Goal: Task Accomplishment & Management: Manage account settings

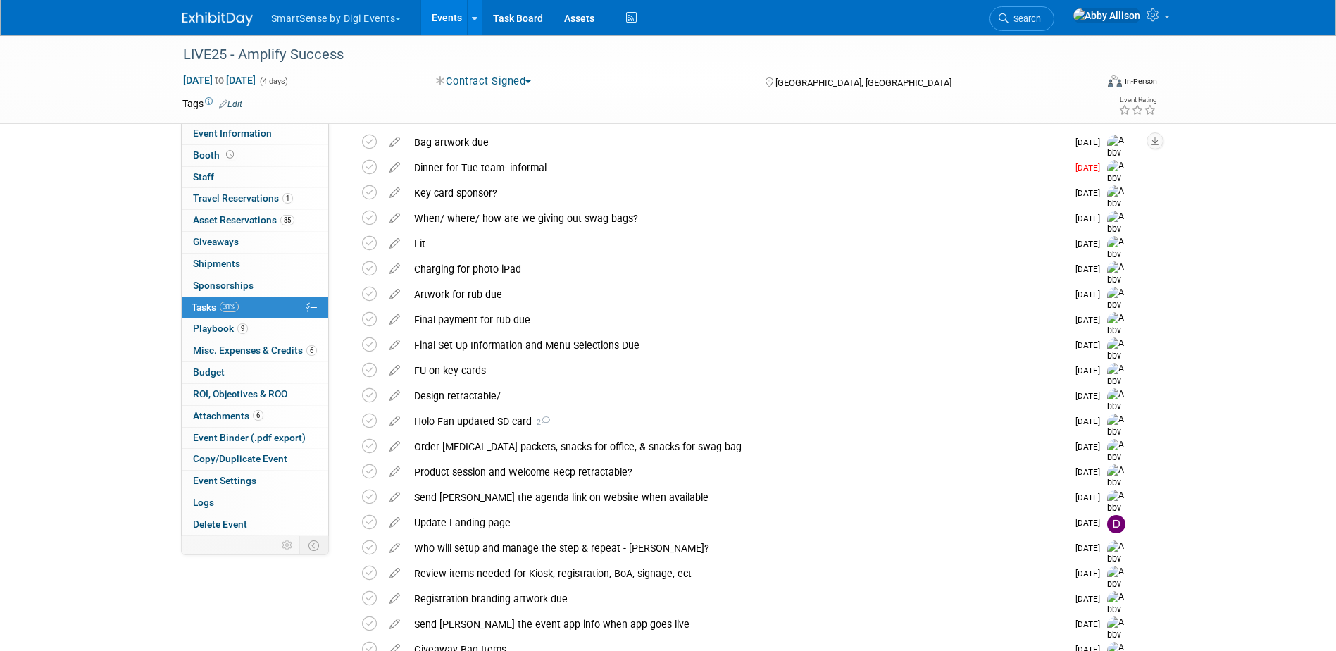
click at [1041, 17] on span "Search" at bounding box center [1024, 18] width 32 height 11
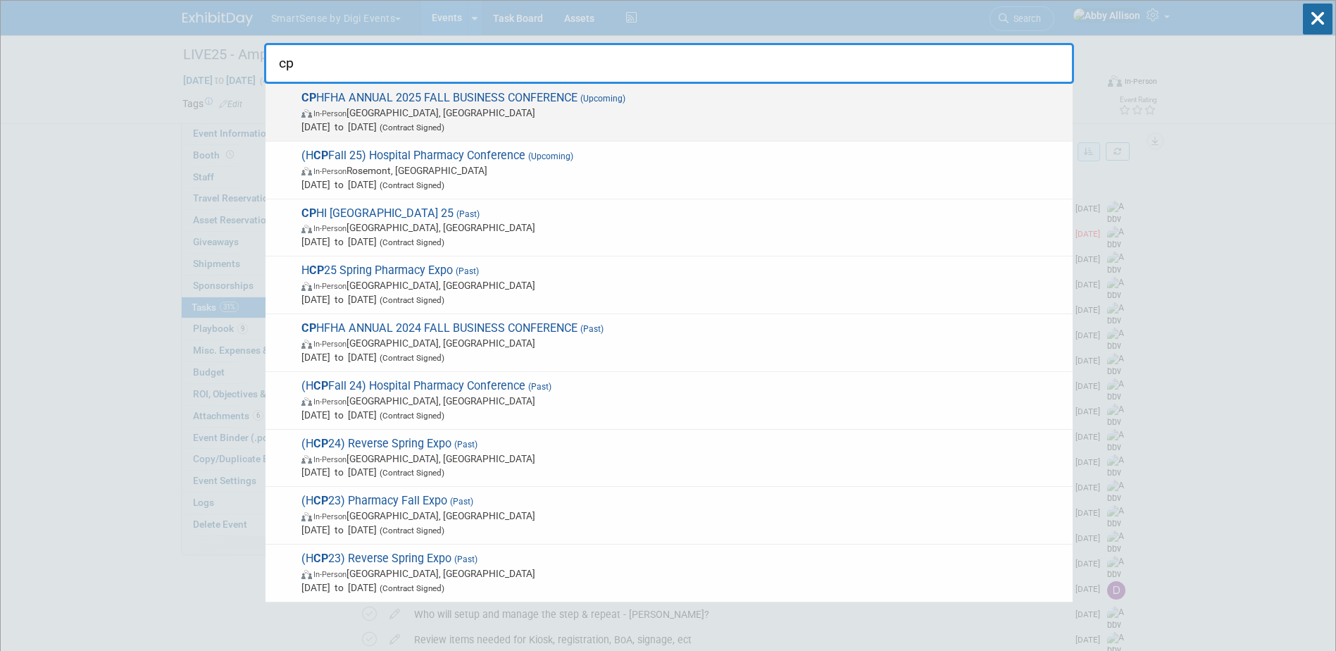
type input "cp"
click at [438, 89] on div "CP HFHA ANNUAL 2025 FALL BUSINESS CONFERENCE (Upcoming) In-Person Gatineau, Can…" at bounding box center [668, 113] width 807 height 58
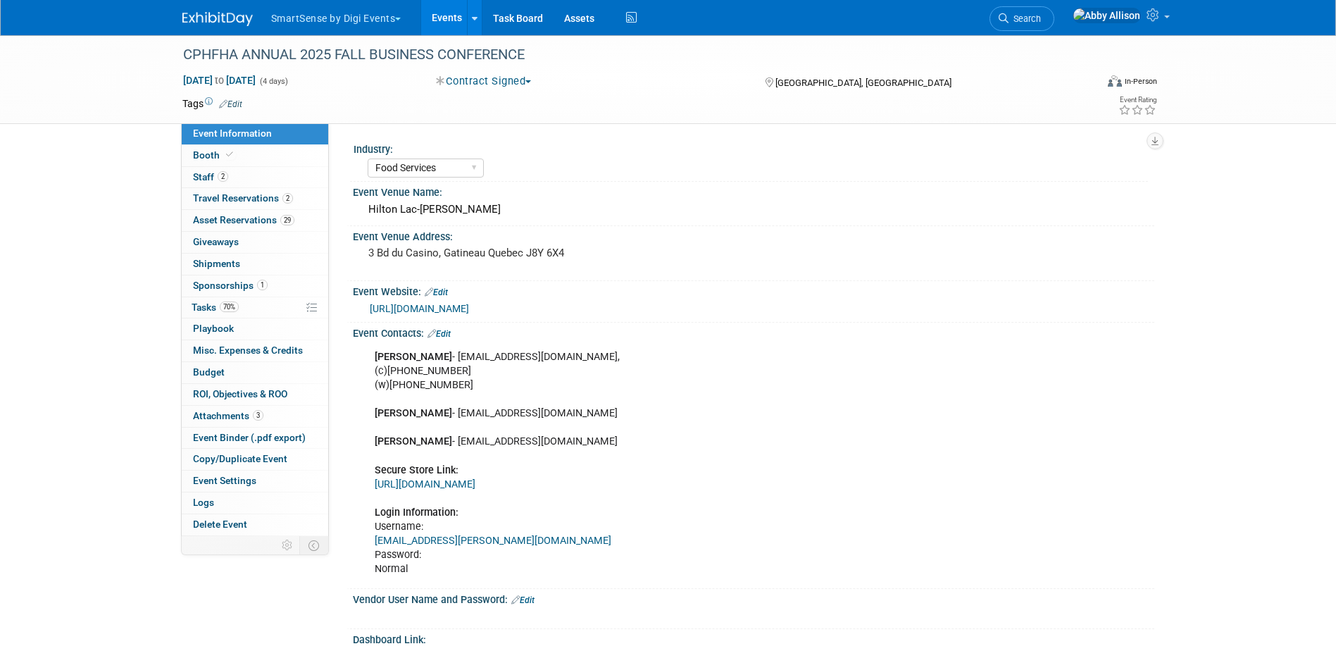
select select "Food Services"
click at [1054, 26] on link "Search" at bounding box center [1021, 18] width 65 height 25
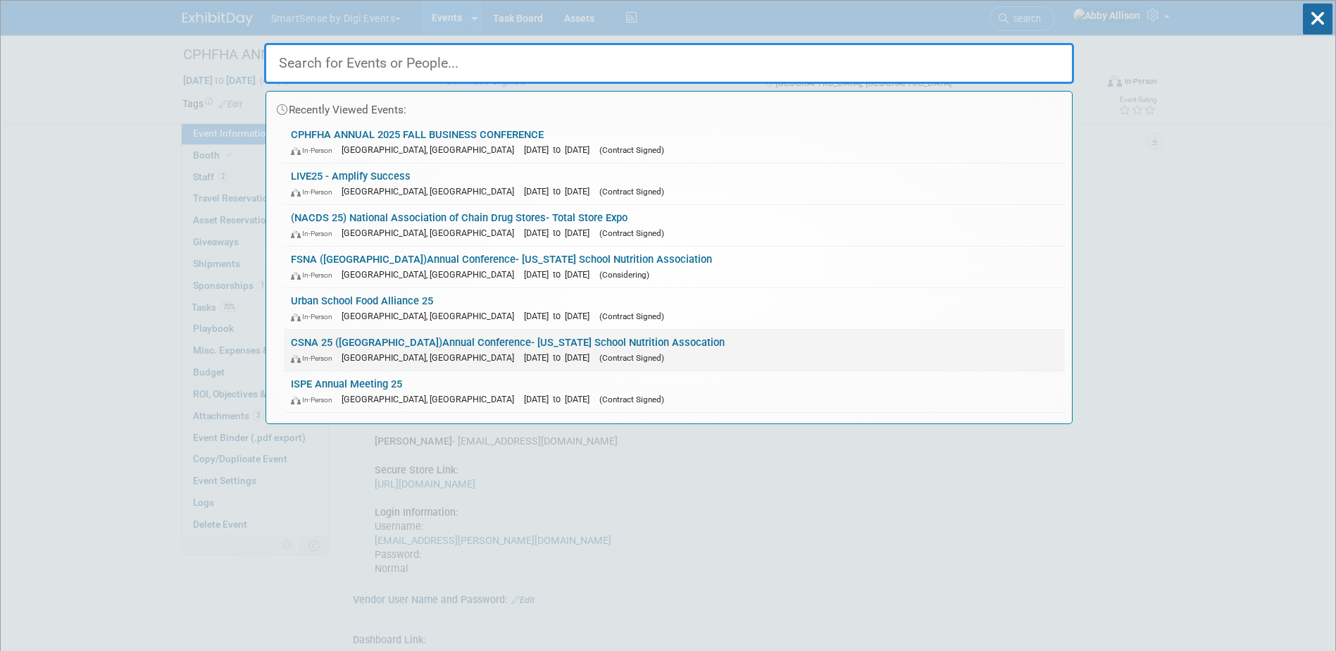
click at [344, 347] on link "CSNA 25 (CA)Annual Conference- California School Nutrition Assocation In-Person…" at bounding box center [674, 350] width 781 height 41
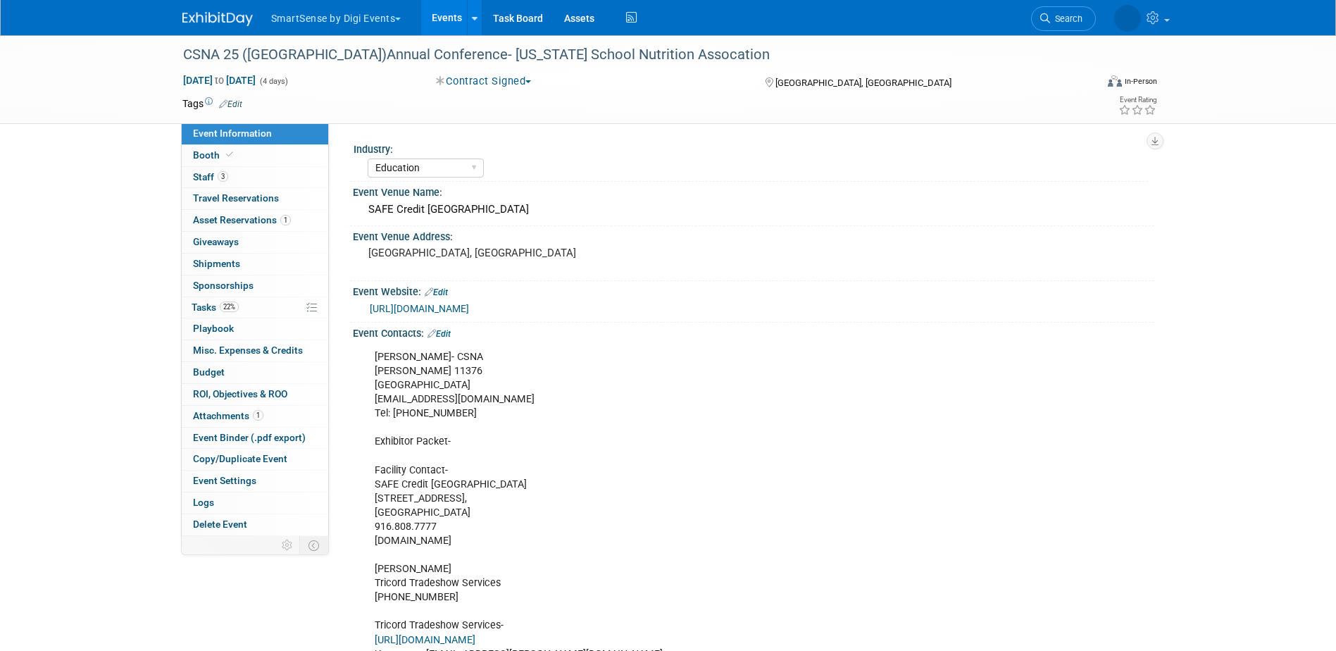
select select "Education"
click at [1041, 15] on span "Search" at bounding box center [1024, 18] width 32 height 11
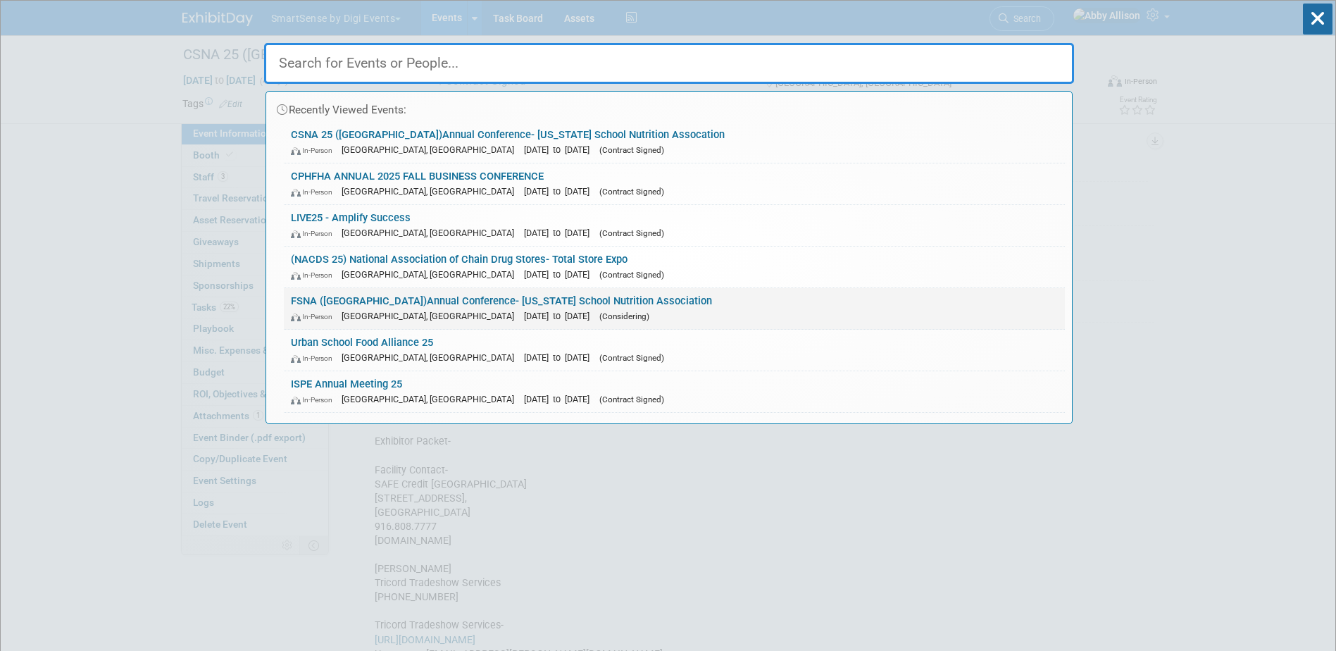
click at [345, 313] on span "[GEOGRAPHIC_DATA], [GEOGRAPHIC_DATA]" at bounding box center [431, 315] width 180 height 11
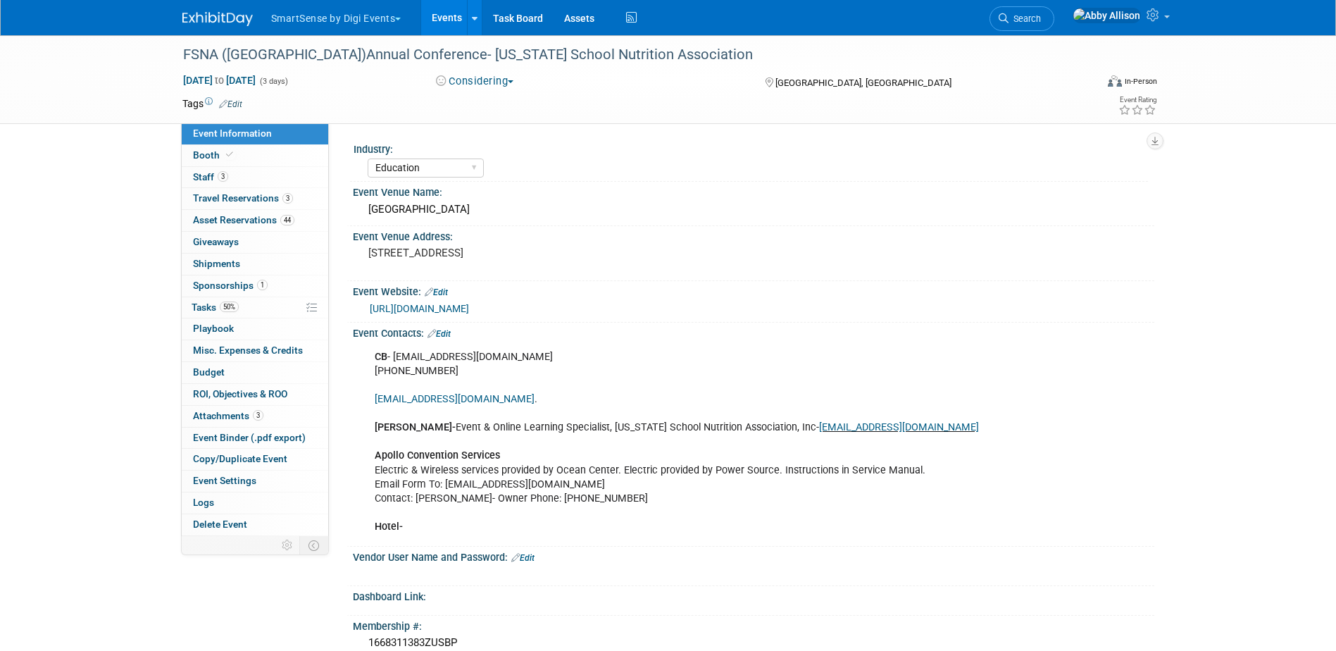
select select "Education"
click at [214, 202] on span "Travel Reservations 3" at bounding box center [243, 197] width 100 height 11
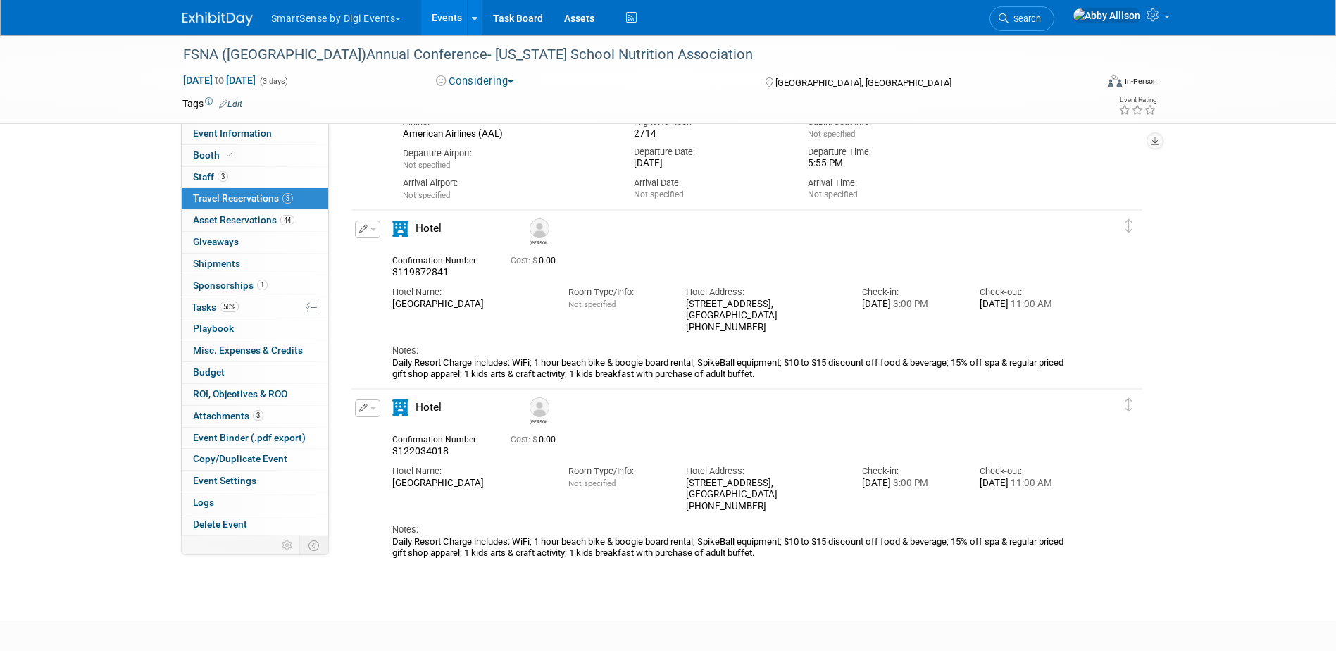
scroll to position [282, 0]
click at [206, 137] on span "Event Information" at bounding box center [232, 132] width 79 height 11
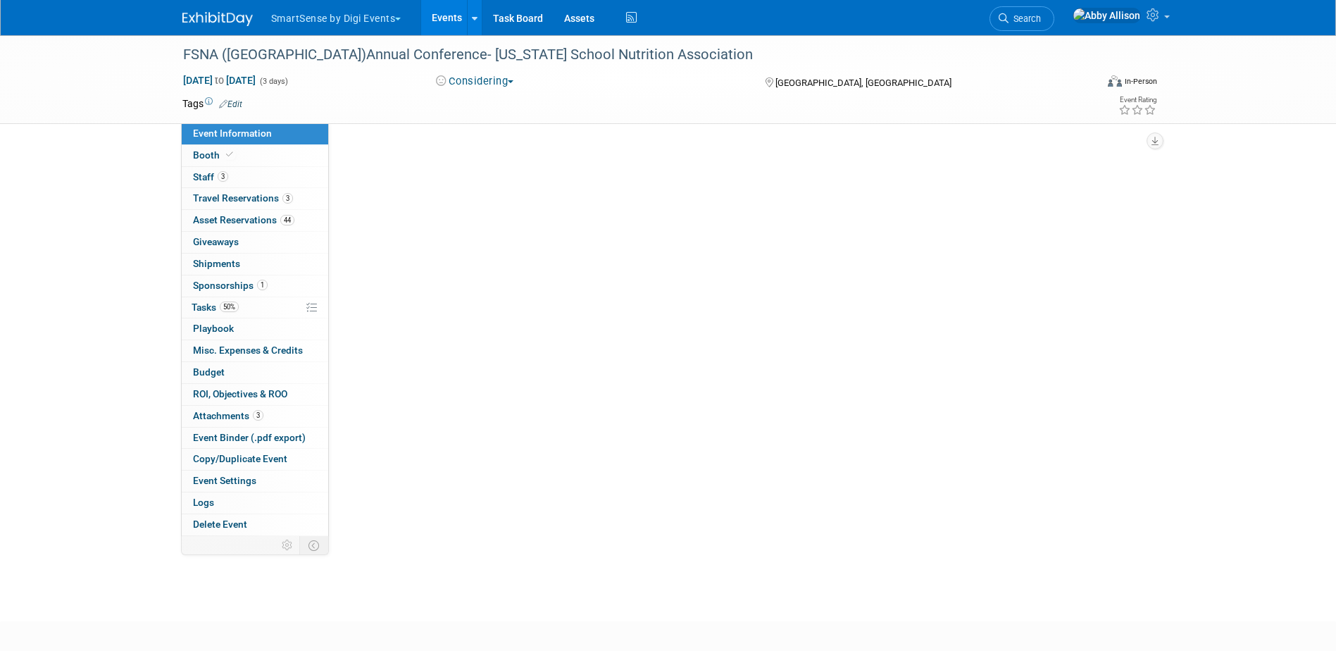
scroll to position [0, 0]
select select "Education"
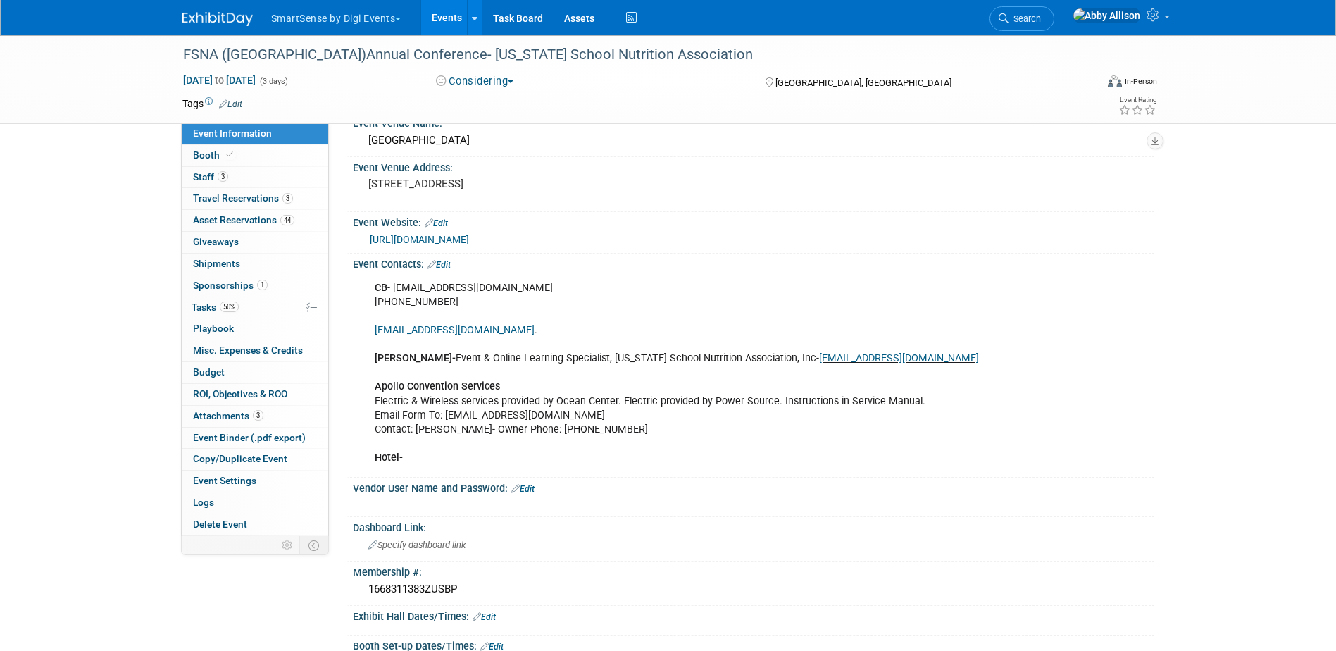
scroll to position [70, 0]
click at [227, 201] on span "Travel Reservations 3" at bounding box center [243, 197] width 100 height 11
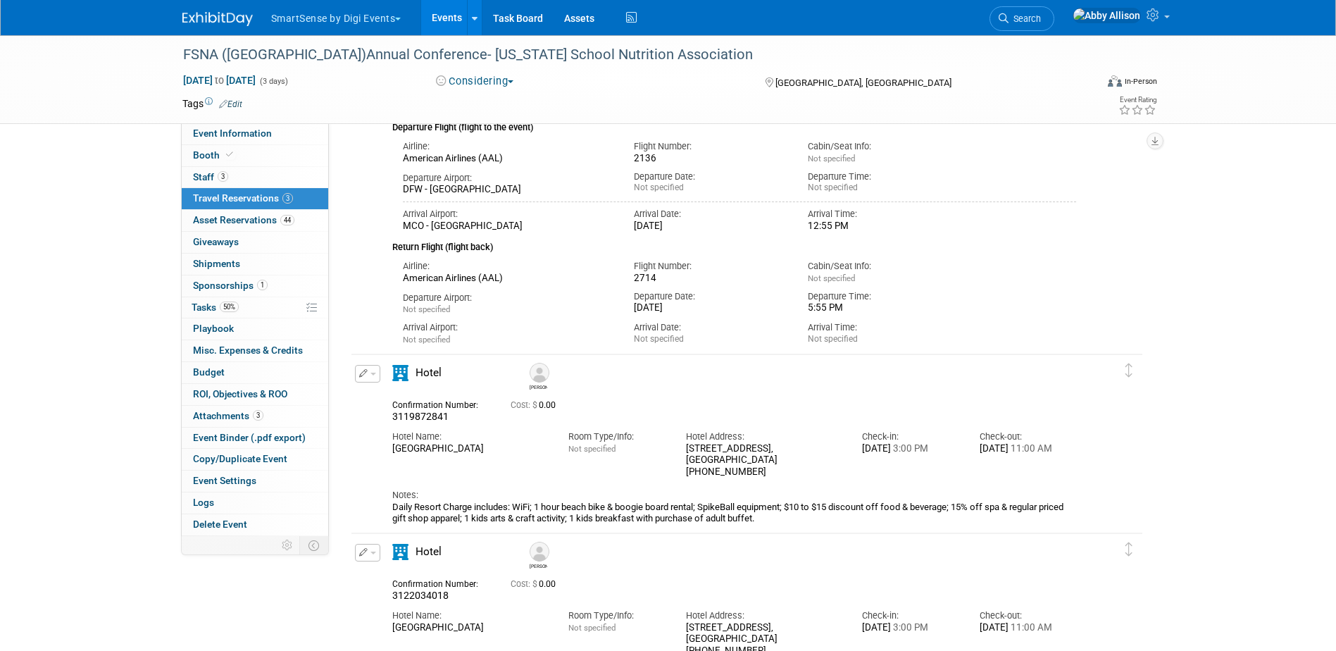
scroll to position [141, 0]
drag, startPoint x: 459, startPoint y: 421, endPoint x: 375, endPoint y: 418, distance: 84.6
click at [375, 418] on div "Edit Reservation Matthew" at bounding box center [736, 443] width 770 height 160
copy span "3119872841"
click at [490, 563] on div "Hotel" at bounding box center [452, 553] width 141 height 25
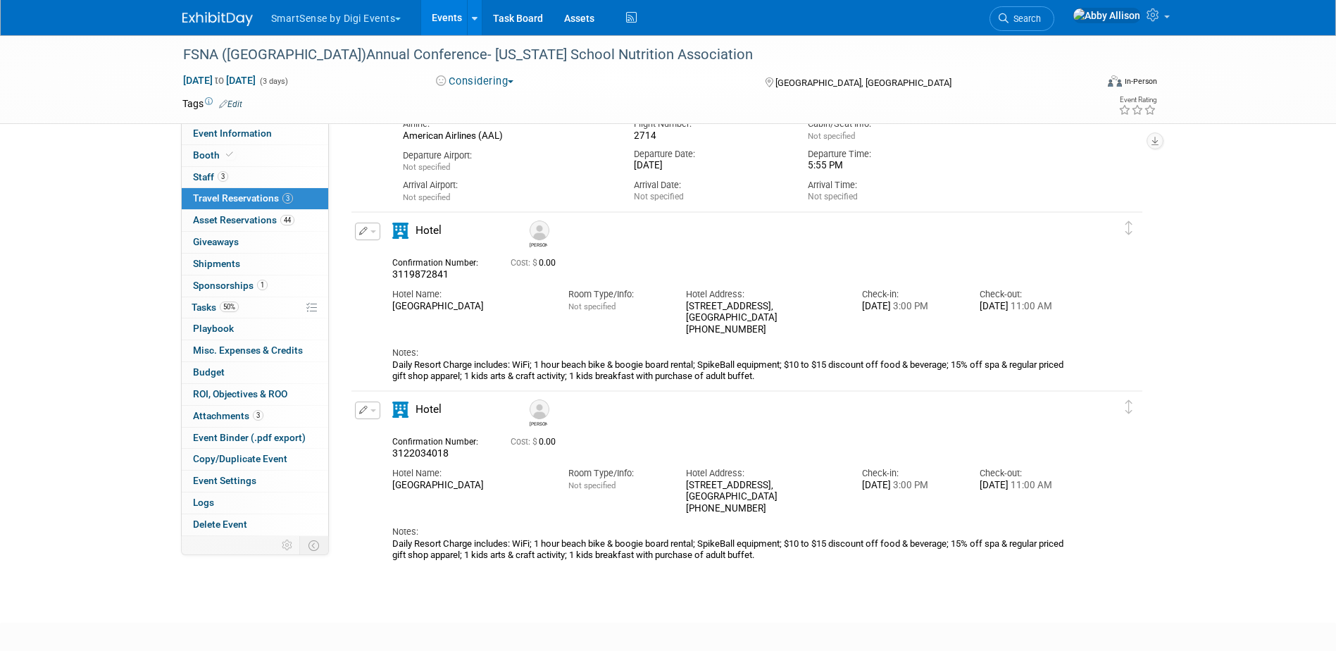
scroll to position [282, 0]
drag, startPoint x: 454, startPoint y: 451, endPoint x: 377, endPoint y: 450, distance: 77.5
click at [377, 450] on div "Edit Reservation Laura 0.00" at bounding box center [736, 481] width 770 height 160
copy span "3122034018"
click at [370, 232] on span "button" at bounding box center [373, 231] width 6 height 3
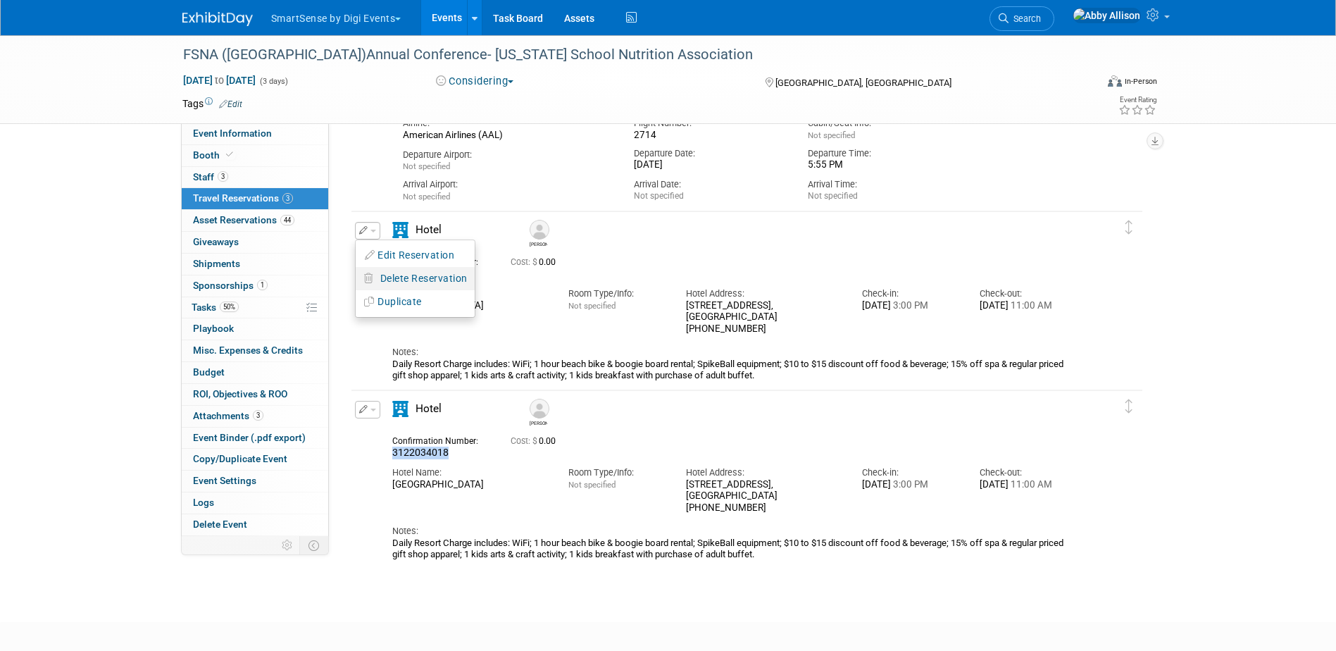
click at [400, 282] on span "Delete Reservation" at bounding box center [423, 277] width 87 height 11
click at [523, 297] on link "Yes" at bounding box center [526, 289] width 41 height 23
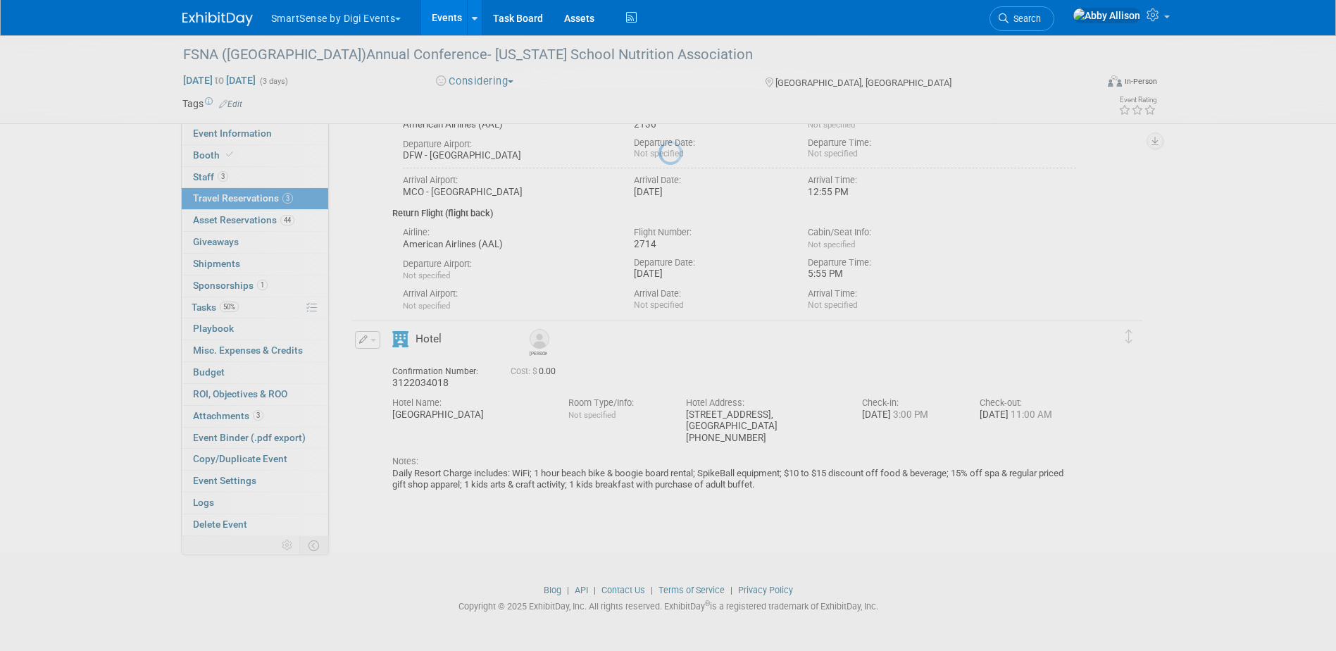
scroll to position [174, 0]
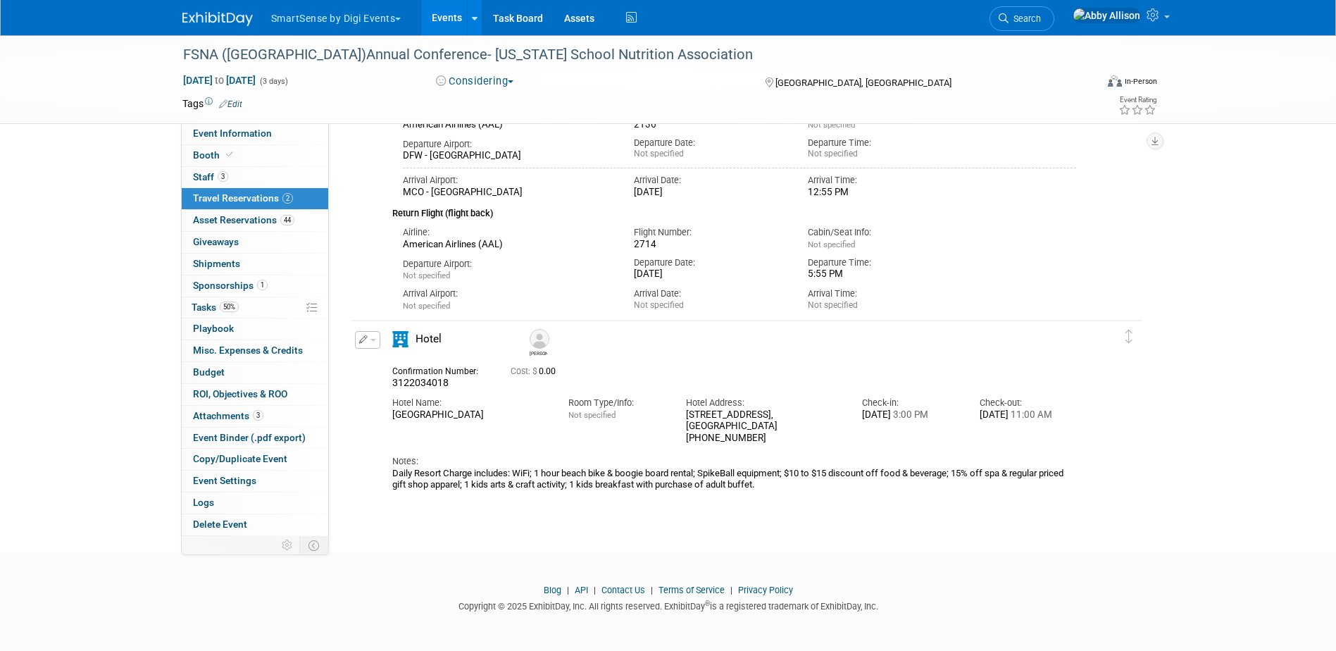
click at [374, 341] on button "button" at bounding box center [367, 340] width 25 height 18
click at [397, 391] on span "Delete Reservation" at bounding box center [423, 387] width 87 height 11
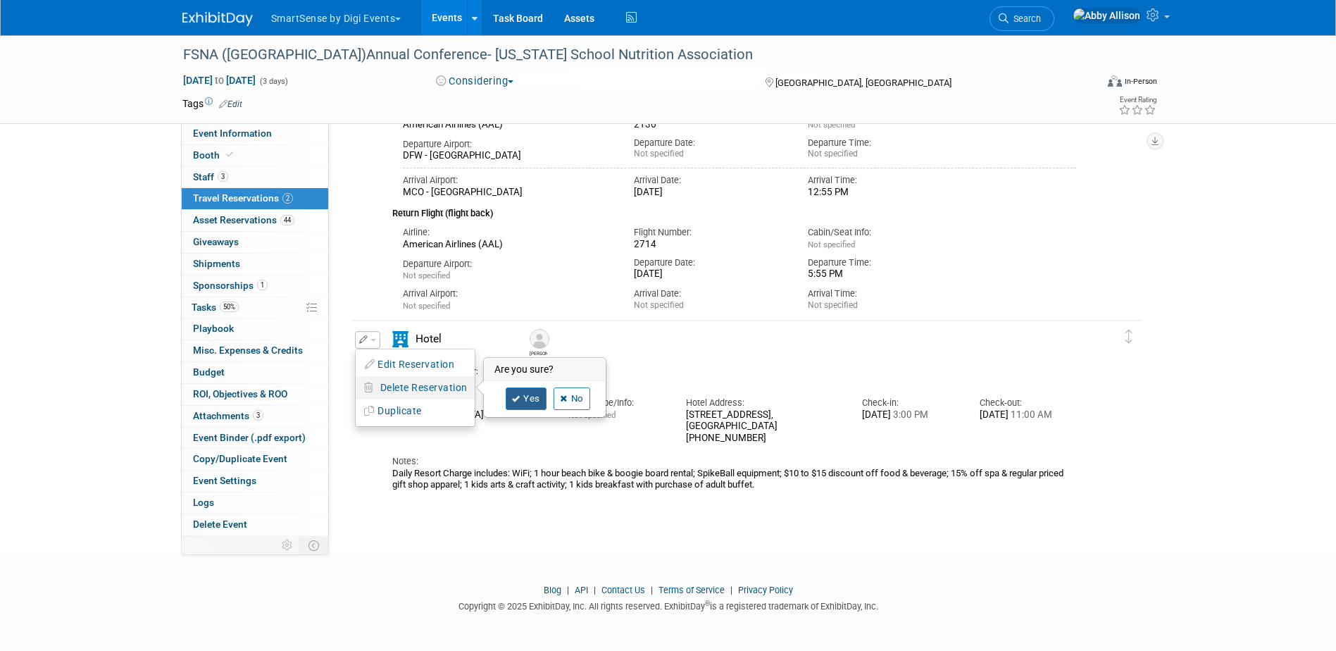
click at [530, 403] on link "Yes" at bounding box center [526, 398] width 41 height 23
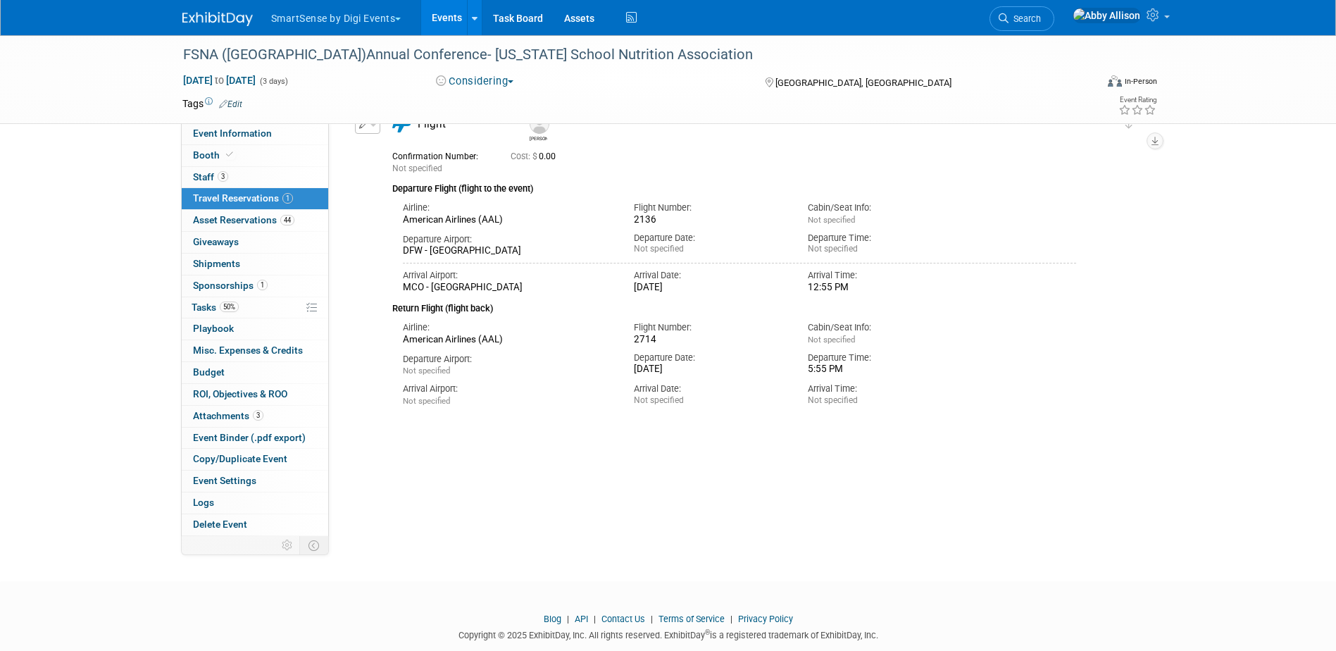
scroll to position [0, 0]
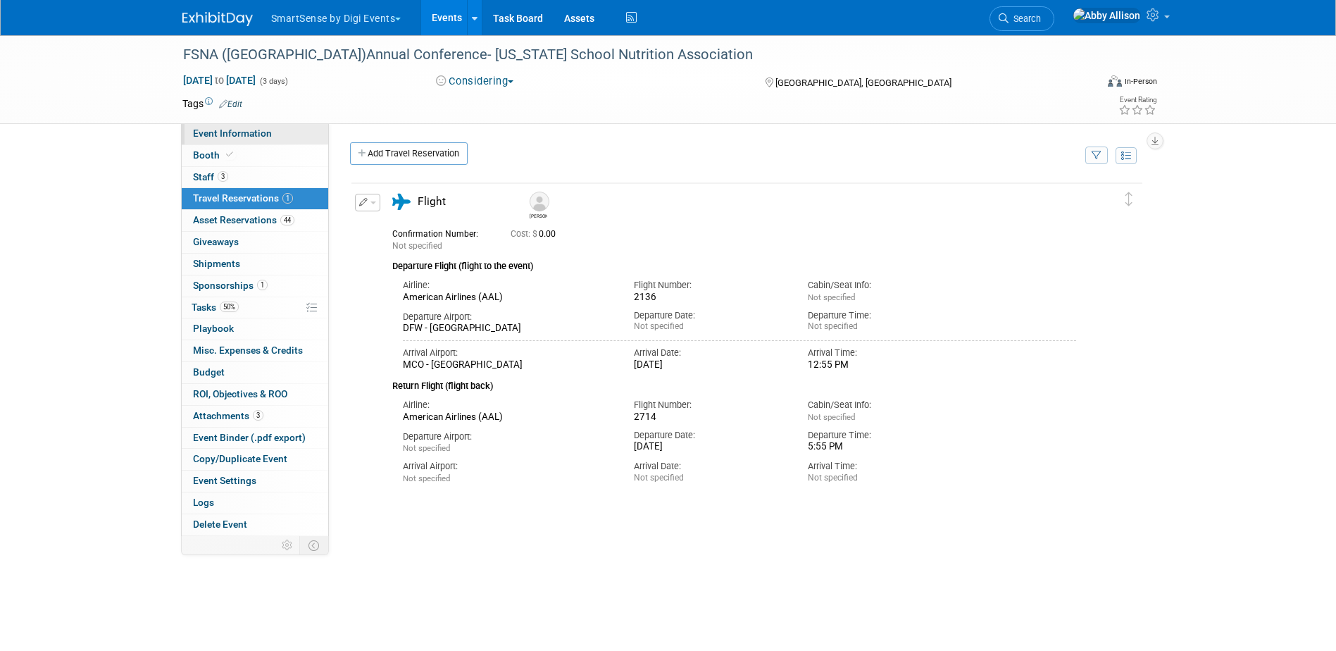
click at [219, 131] on span "Event Information" at bounding box center [232, 132] width 79 height 11
select select "Education"
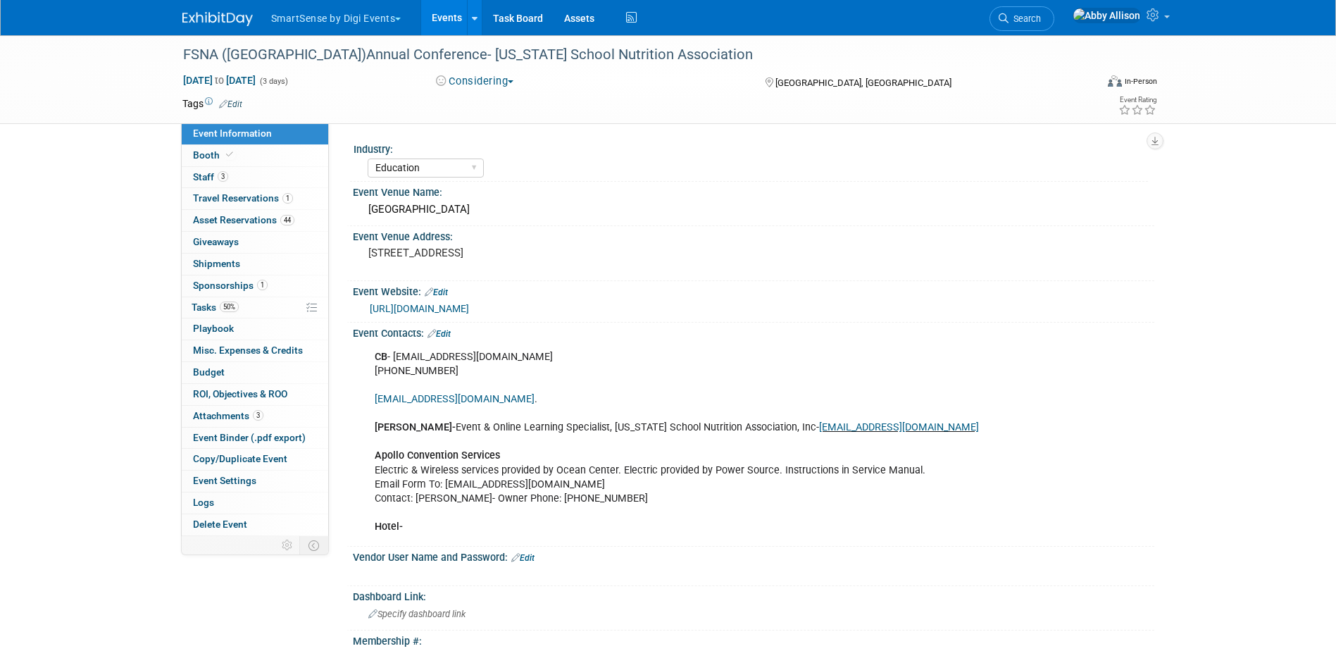
click at [439, 304] on link "[URL][DOMAIN_NAME]" at bounding box center [419, 308] width 99 height 11
click at [217, 153] on span "Booth" at bounding box center [214, 154] width 43 height 11
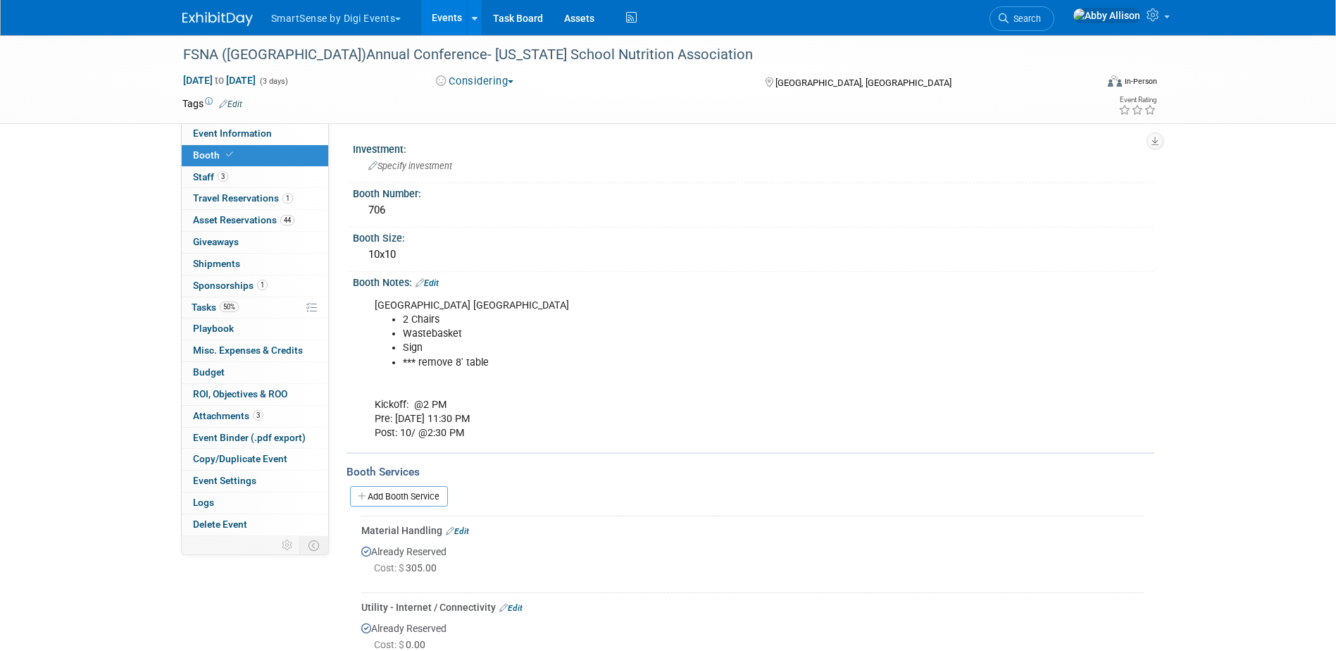
click at [436, 282] on link "Edit" at bounding box center [426, 283] width 23 height 10
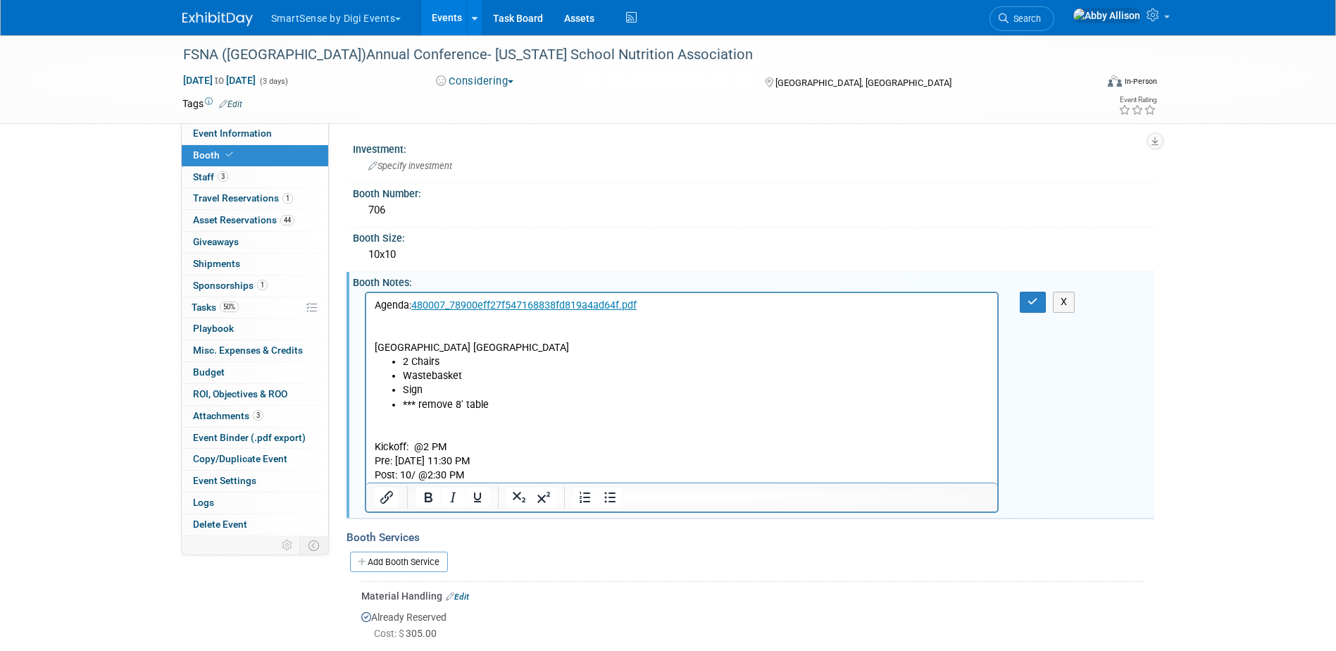
click at [388, 327] on p "Rich Text Area. Press ALT-0 for help." at bounding box center [681, 334] width 615 height 14
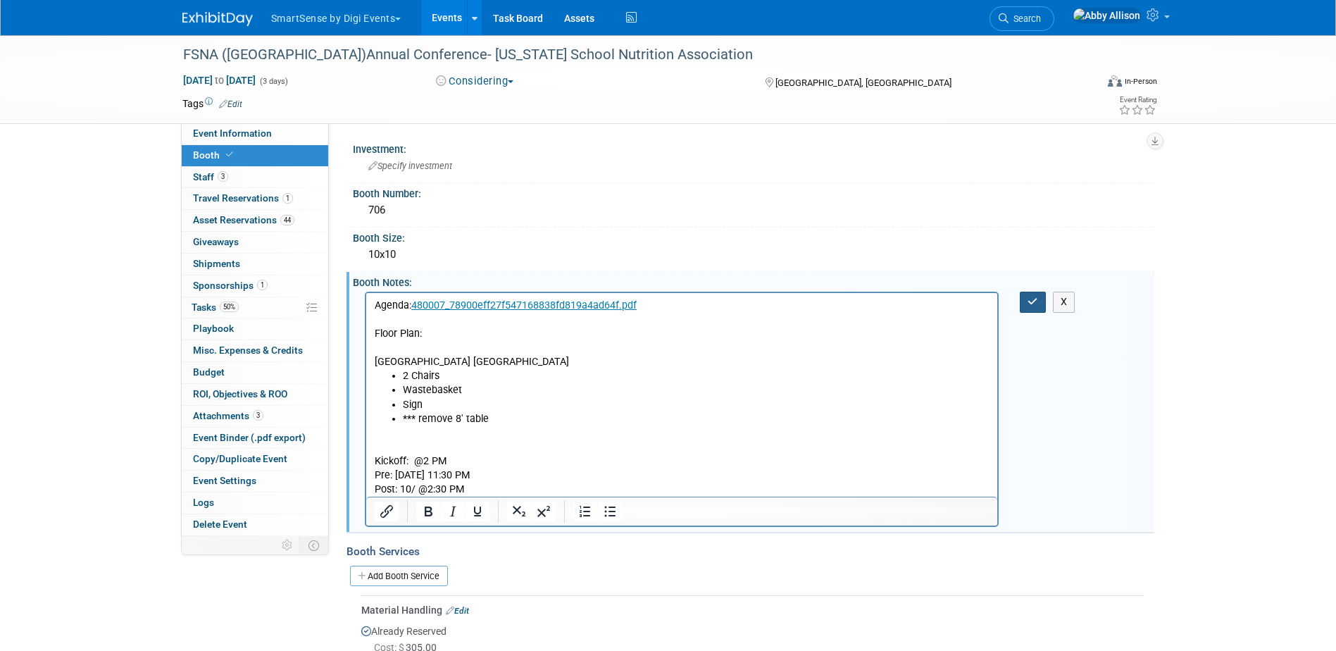
click at [1032, 306] on icon "button" at bounding box center [1032, 301] width 11 height 10
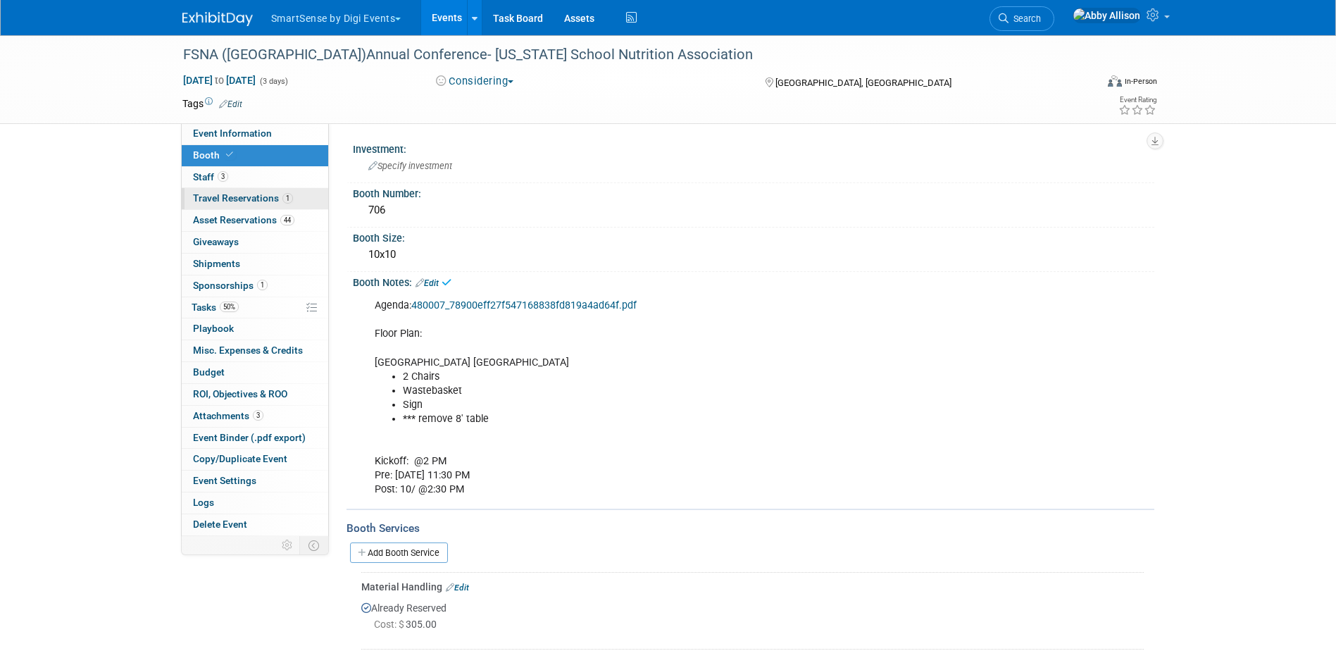
click at [215, 194] on span "Travel Reservations 1" at bounding box center [243, 197] width 100 height 11
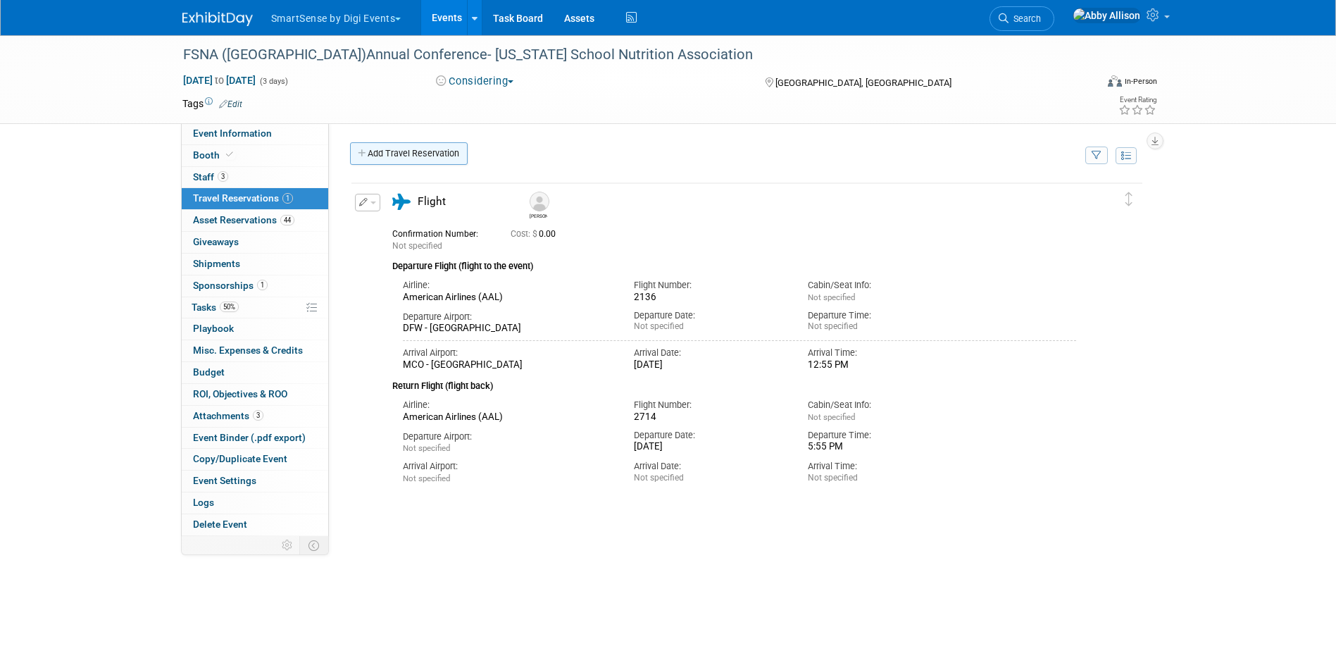
click at [394, 151] on link "Add Travel Reservation" at bounding box center [409, 153] width 118 height 23
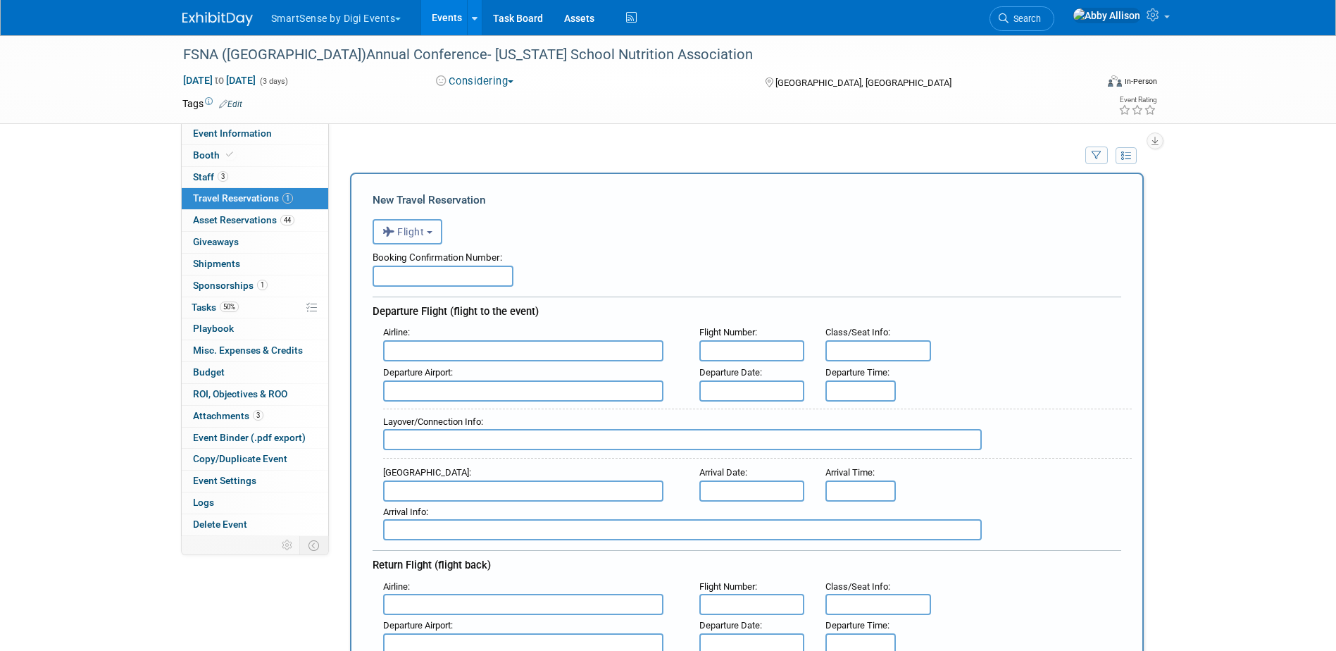
click at [406, 234] on span "Flight" at bounding box center [403, 231] width 42 height 11
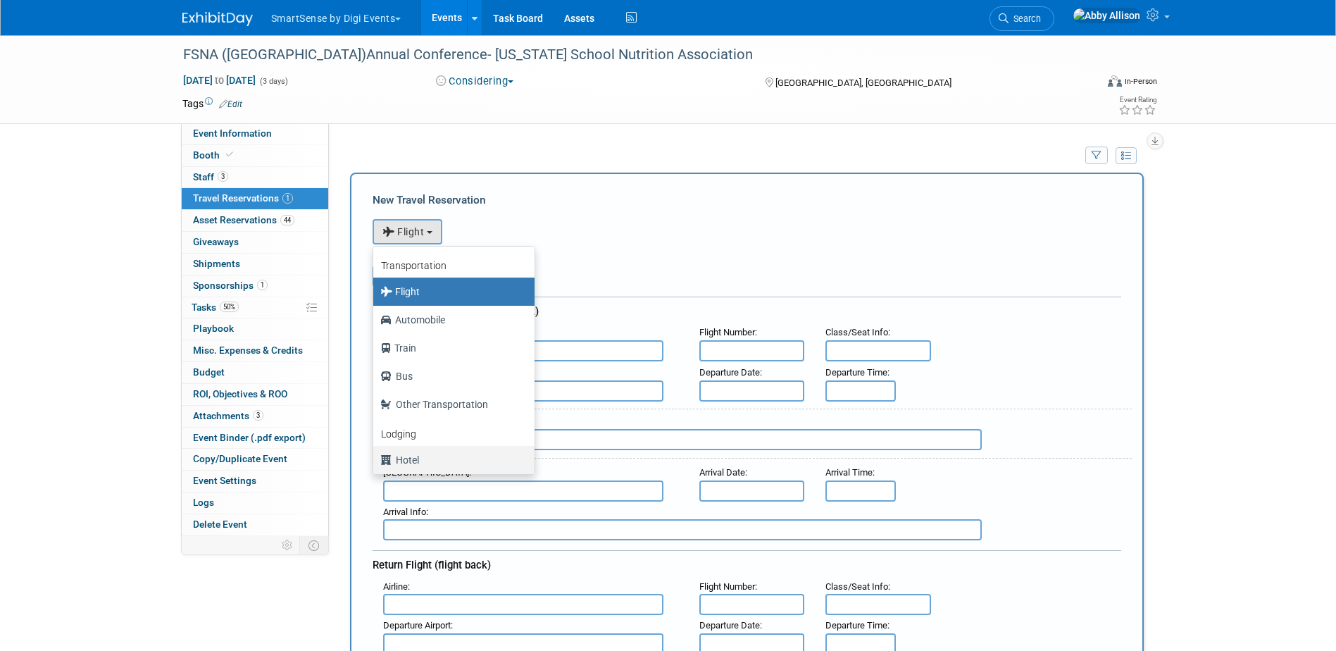
click at [405, 456] on label "Hotel" at bounding box center [450, 459] width 140 height 23
click at [375, 456] on input "Hotel" at bounding box center [370, 457] width 9 height 9
select select "6"
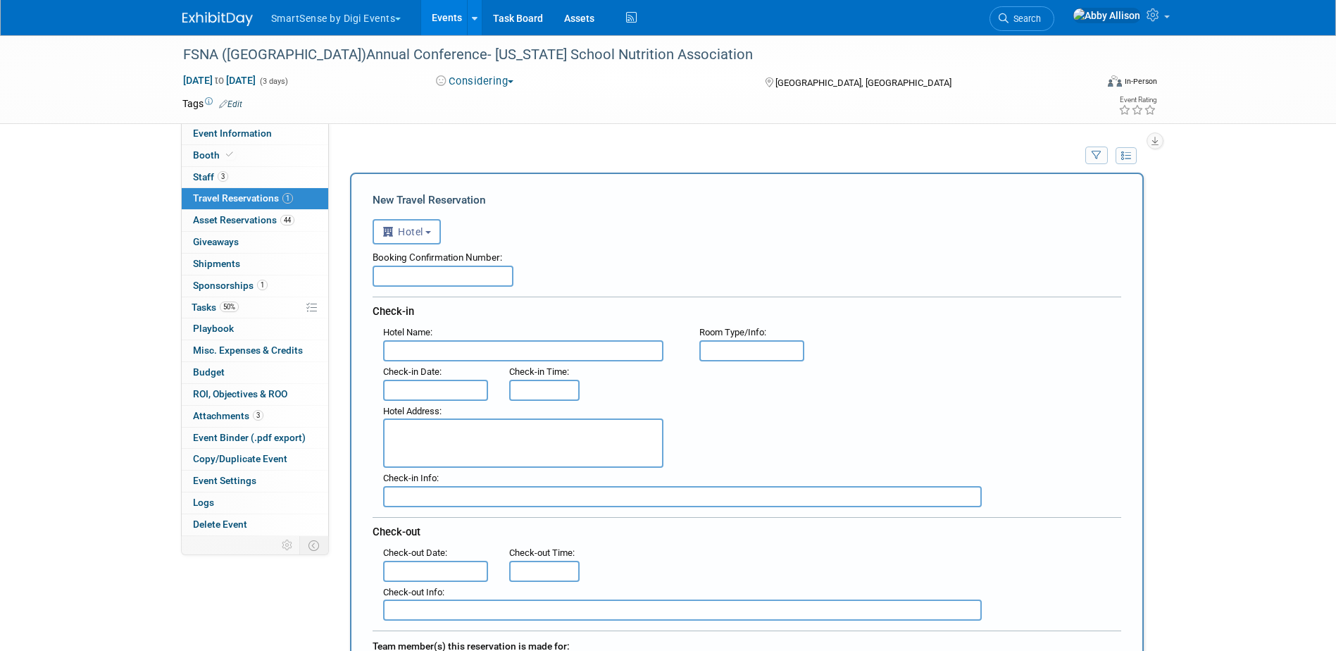
click at [462, 284] on input "text" at bounding box center [442, 275] width 141 height 21
paste input "4353SF277879"
type input "4353SF277879"
click at [411, 349] on input "text" at bounding box center [523, 350] width 280 height 21
paste input "Daytona Grande Oceanfront Resort"
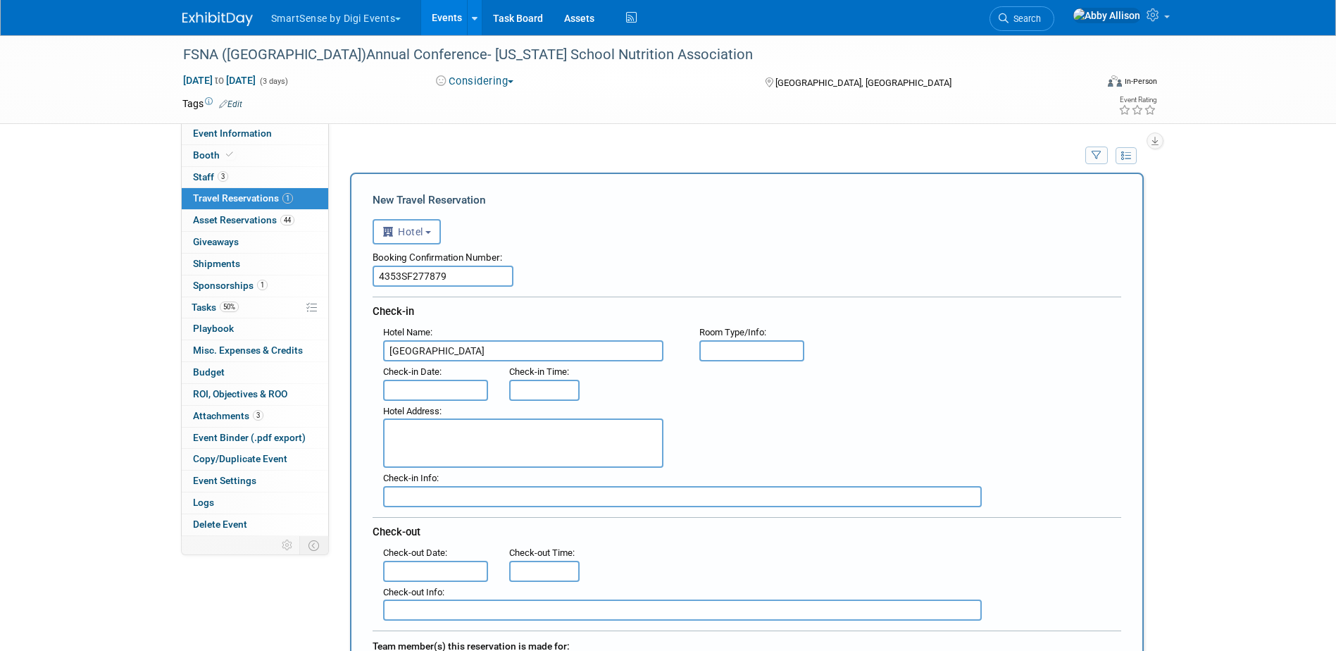
type input "Daytona Grande Oceanfront Resort"
click at [418, 391] on input "text" at bounding box center [436, 389] width 106 height 21
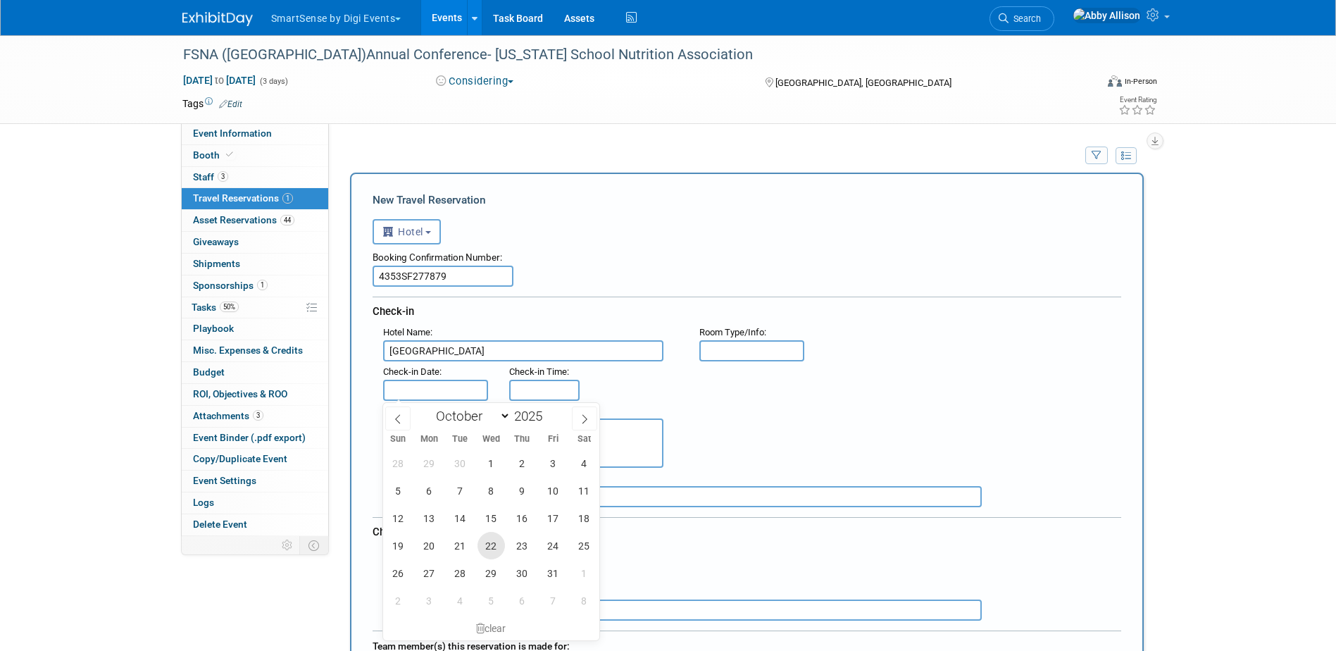
click at [490, 544] on span "22" at bounding box center [490, 545] width 27 height 27
type input "[DATE]"
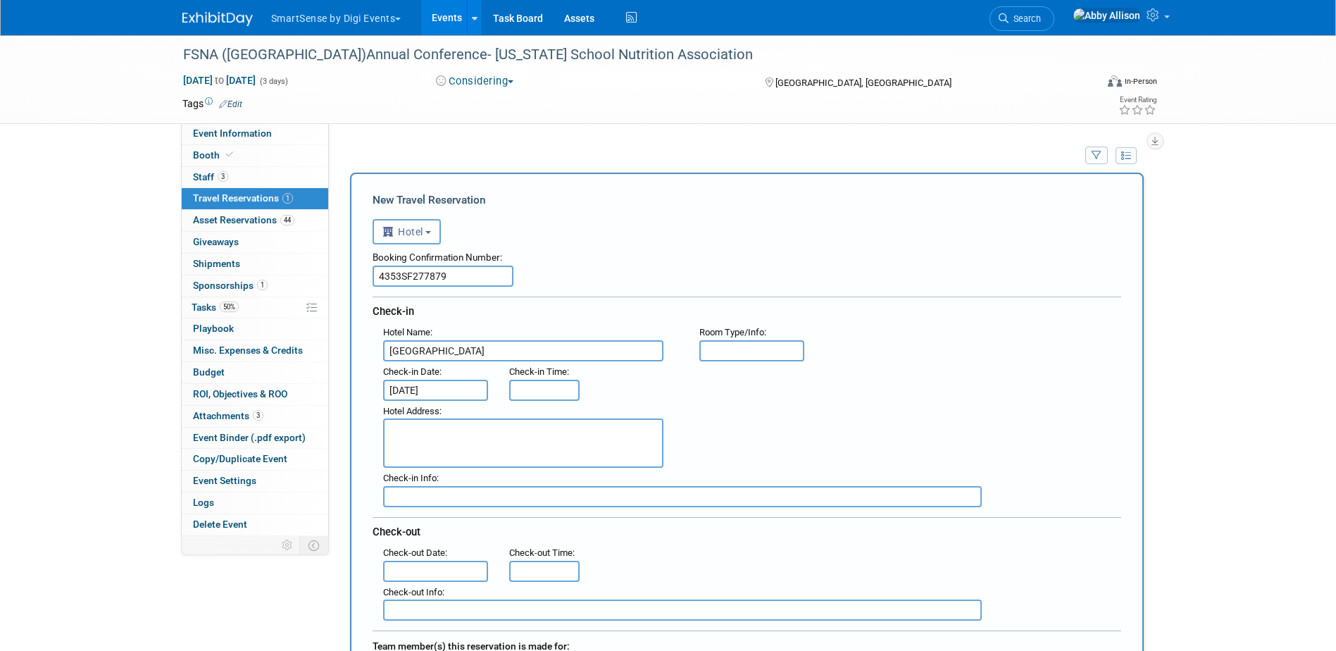
type input "3:00 PM"
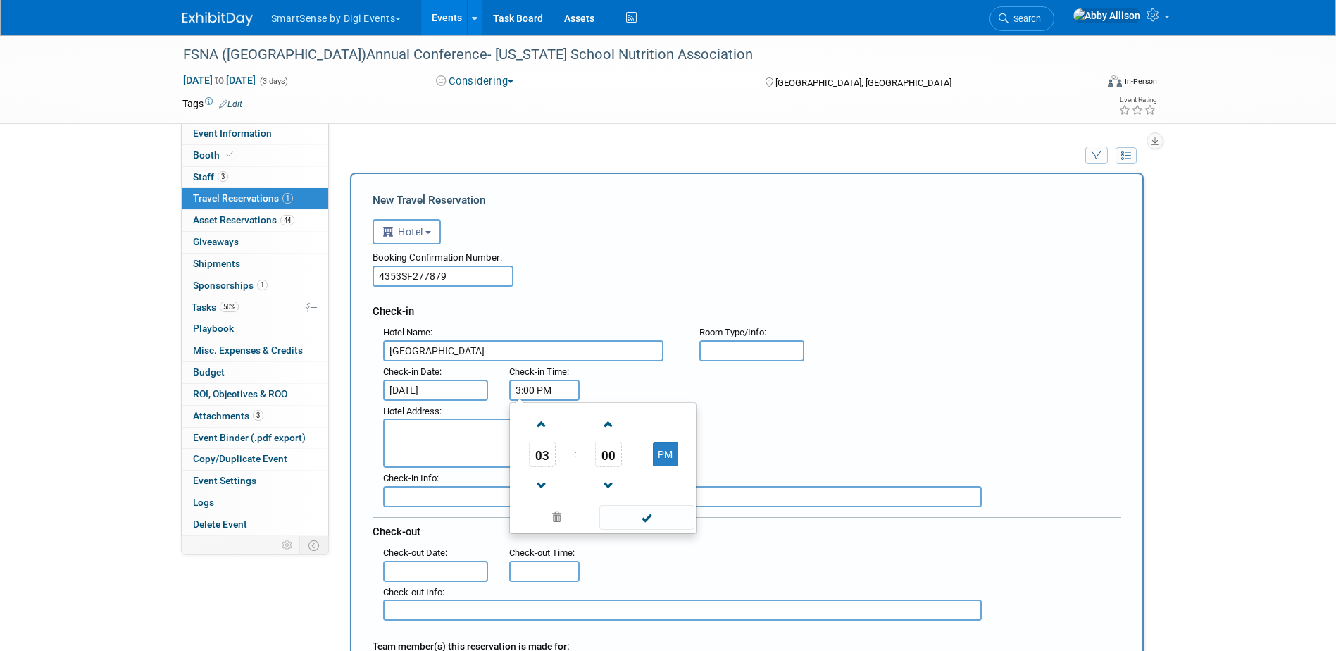
click at [553, 397] on input "3:00 PM" at bounding box center [544, 389] width 70 height 21
click at [444, 458] on textarea at bounding box center [523, 442] width 280 height 49
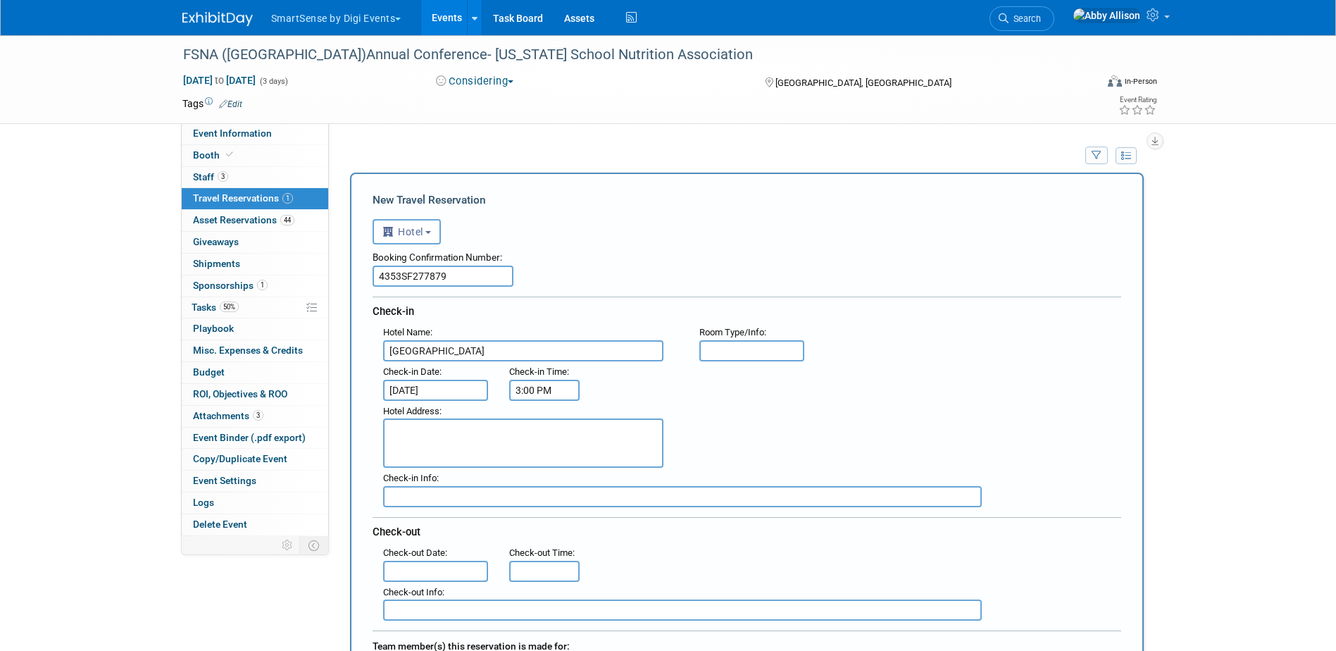
click at [449, 422] on textarea at bounding box center [523, 442] width 280 height 49
paste textarea "422 North Atlantic Ave Daytona Beach, Florida 32118 1-386-271-7979"
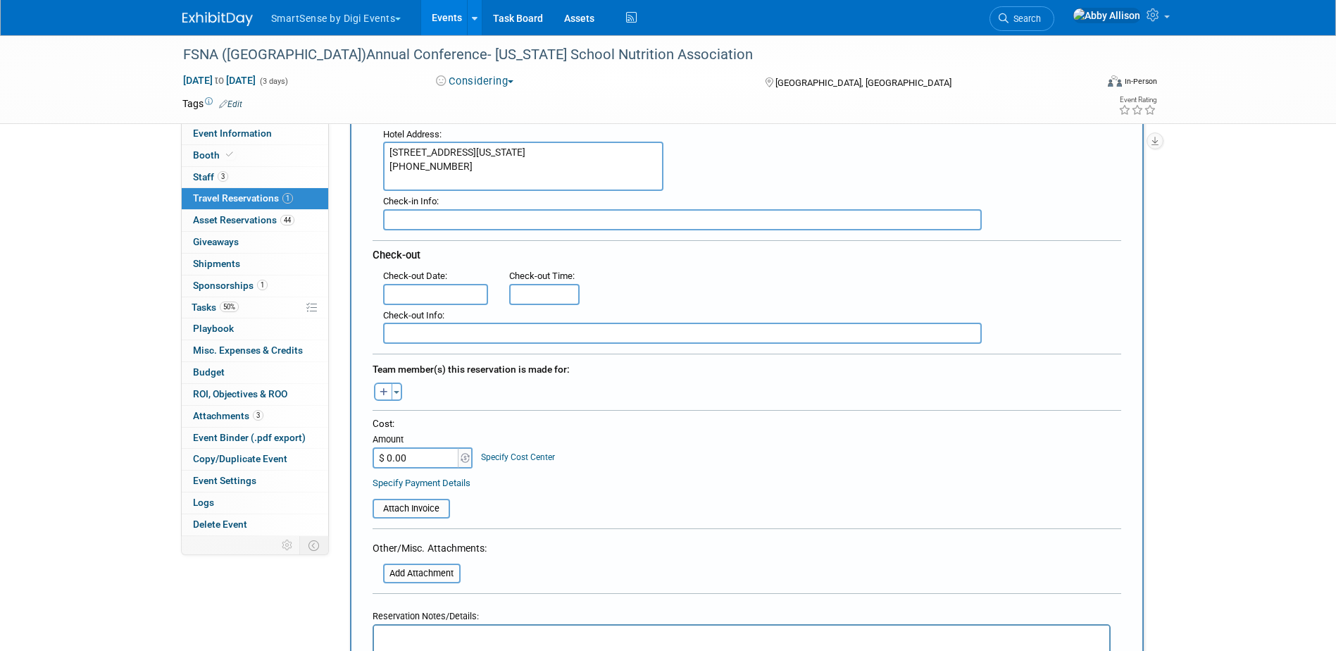
scroll to position [282, 0]
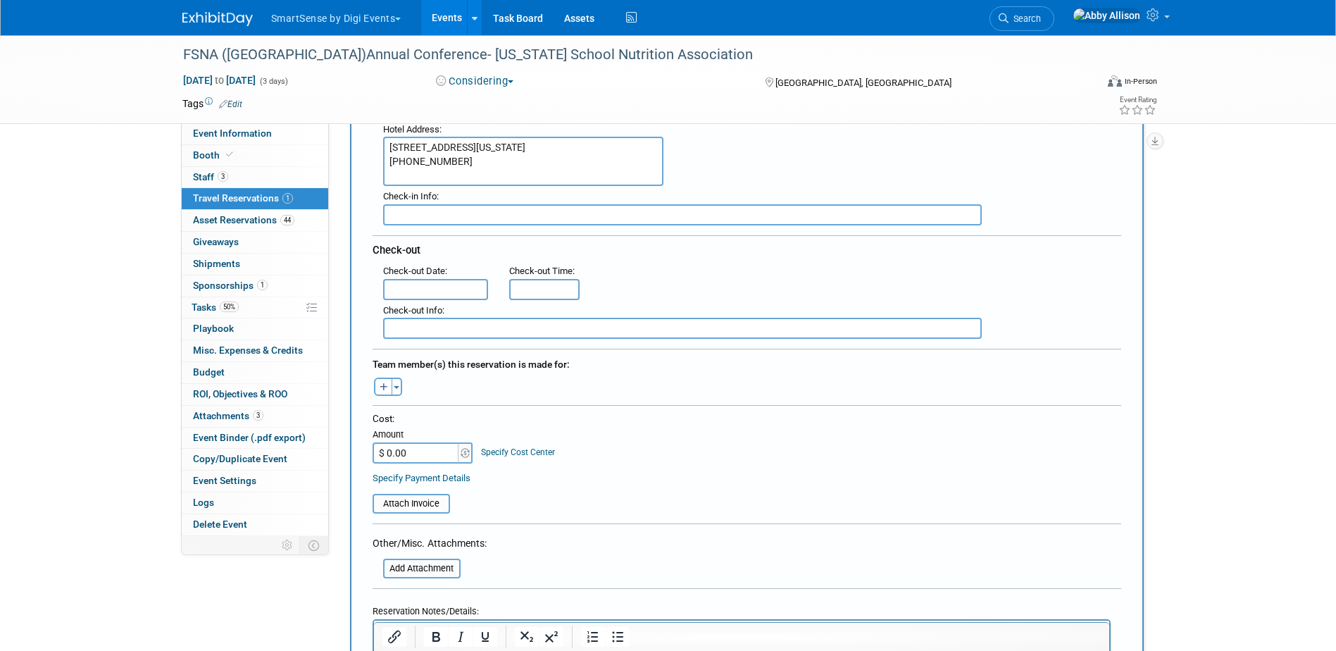
type textarea "422 North Atlantic Ave Daytona Beach, Florida 32118 1-386-271-7979"
click at [420, 295] on input "text" at bounding box center [436, 289] width 106 height 21
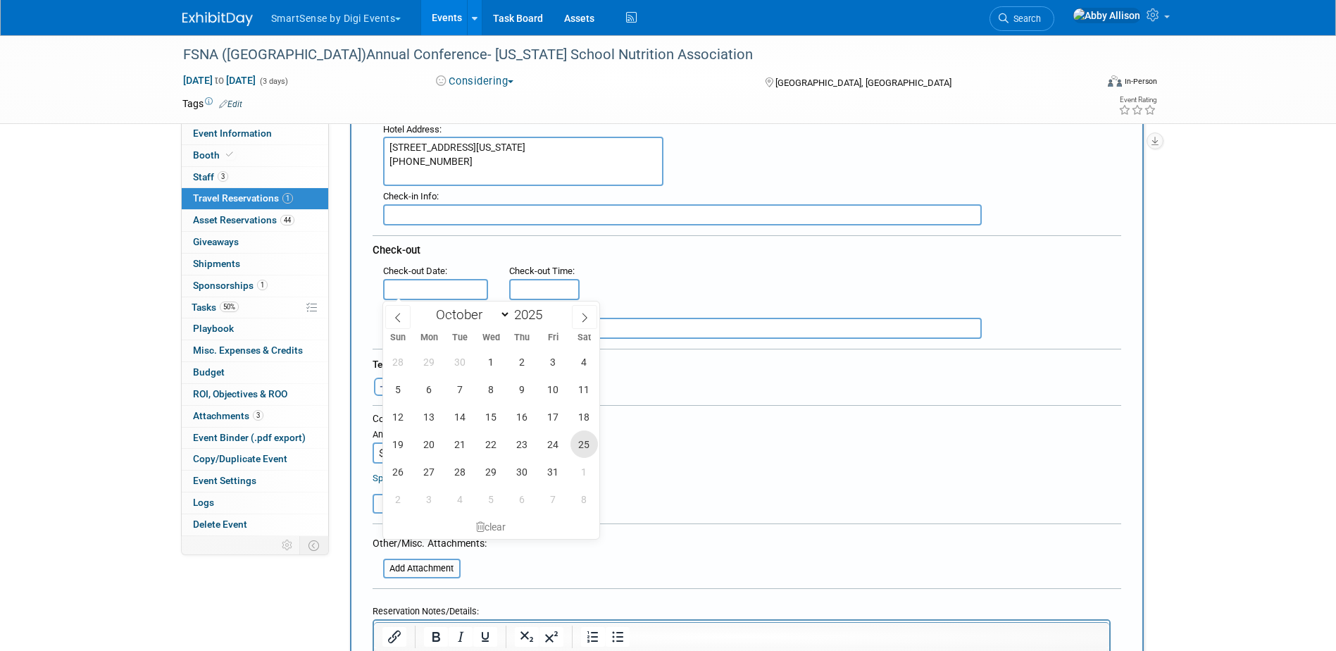
click at [581, 448] on span "25" at bounding box center [583, 443] width 27 height 27
type input "[DATE]"
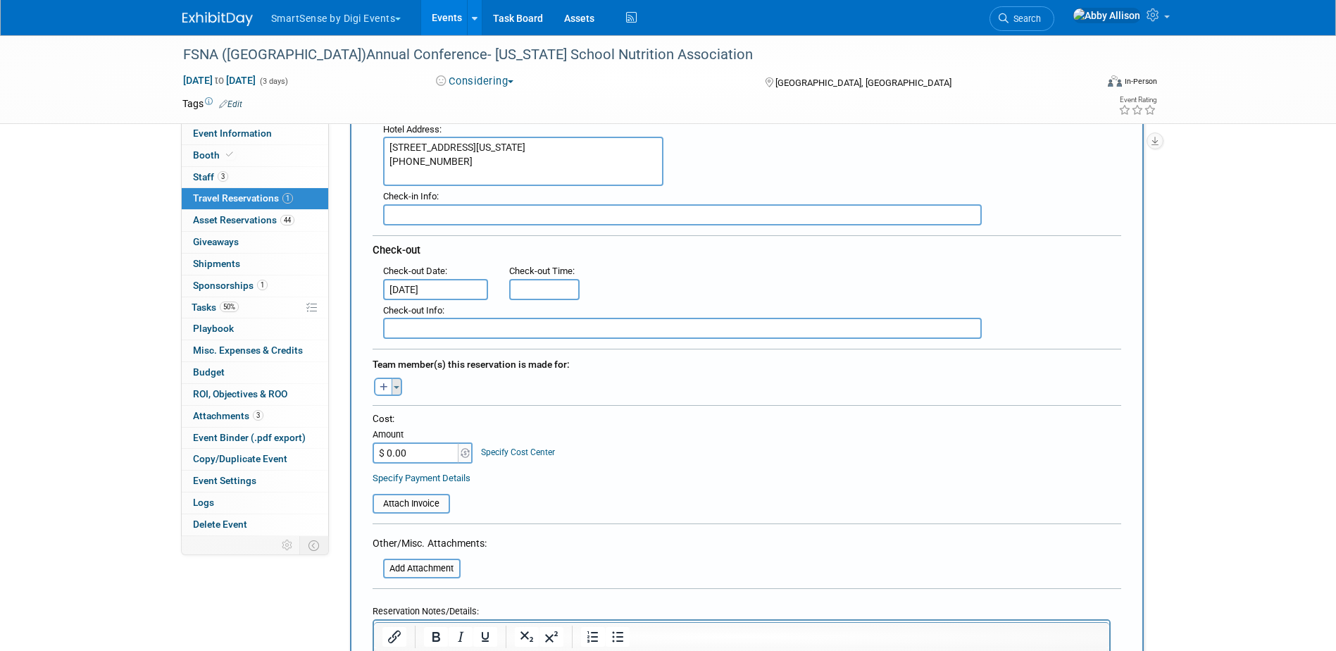
click at [394, 383] on button "Toggle Dropdown" at bounding box center [396, 386] width 11 height 18
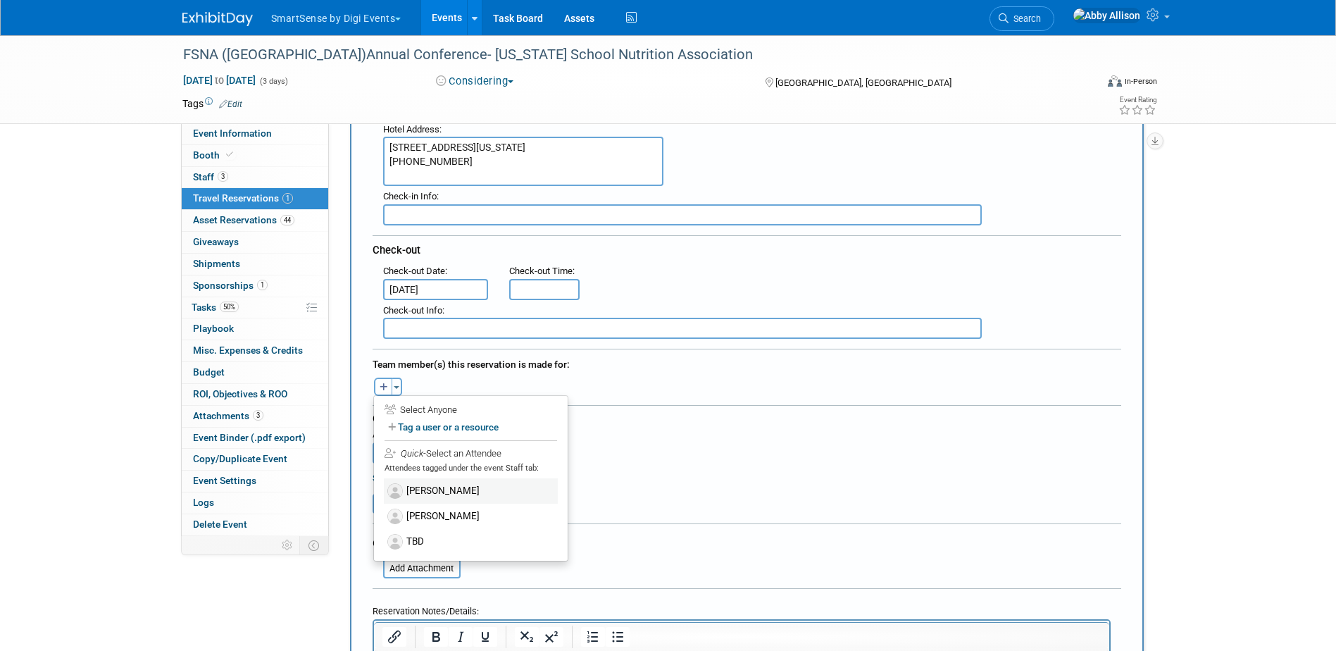
click at [451, 493] on label "[PERSON_NAME]" at bounding box center [471, 490] width 174 height 25
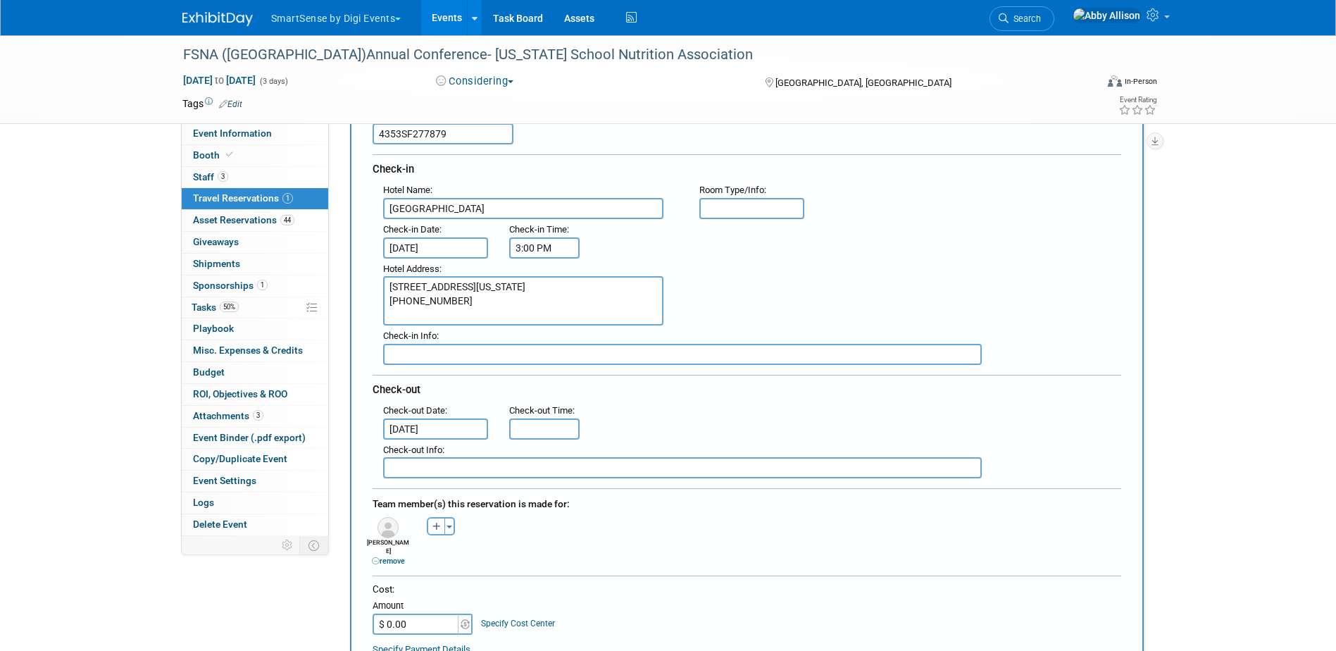
scroll to position [141, 0]
click at [545, 251] on input "3:00 PM" at bounding box center [544, 249] width 70 height 21
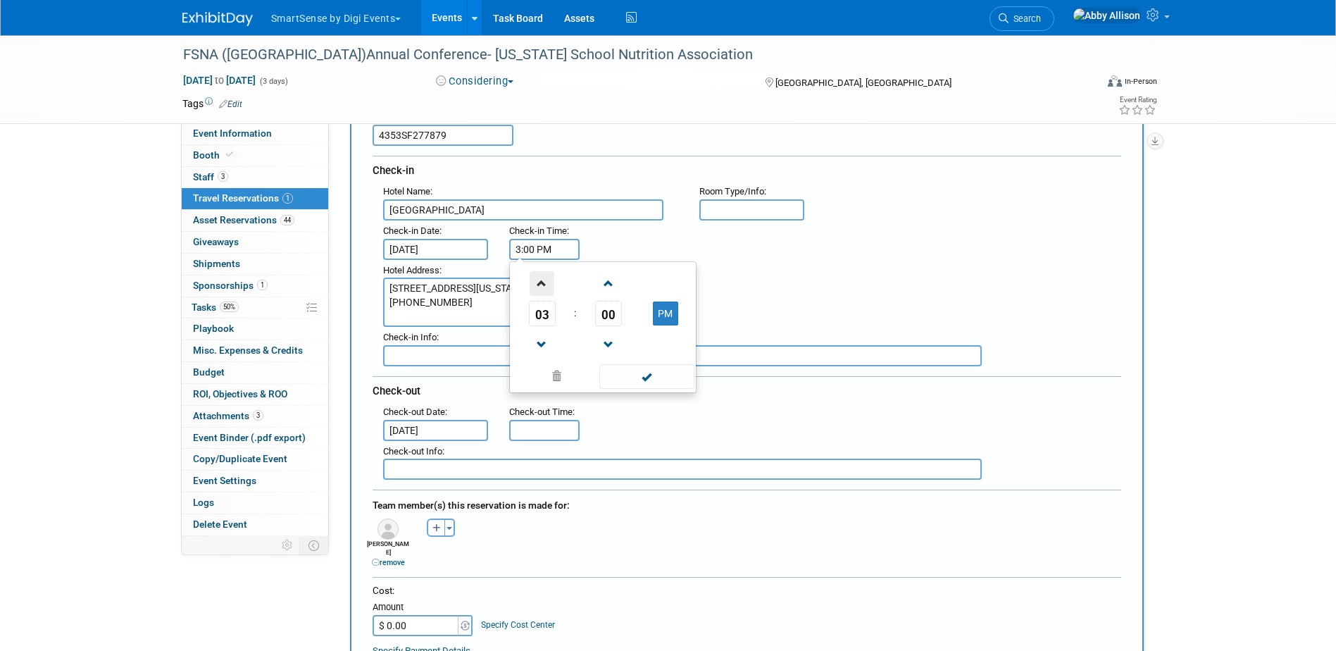
click at [546, 288] on span at bounding box center [541, 283] width 25 height 25
type input "4:00 PM"
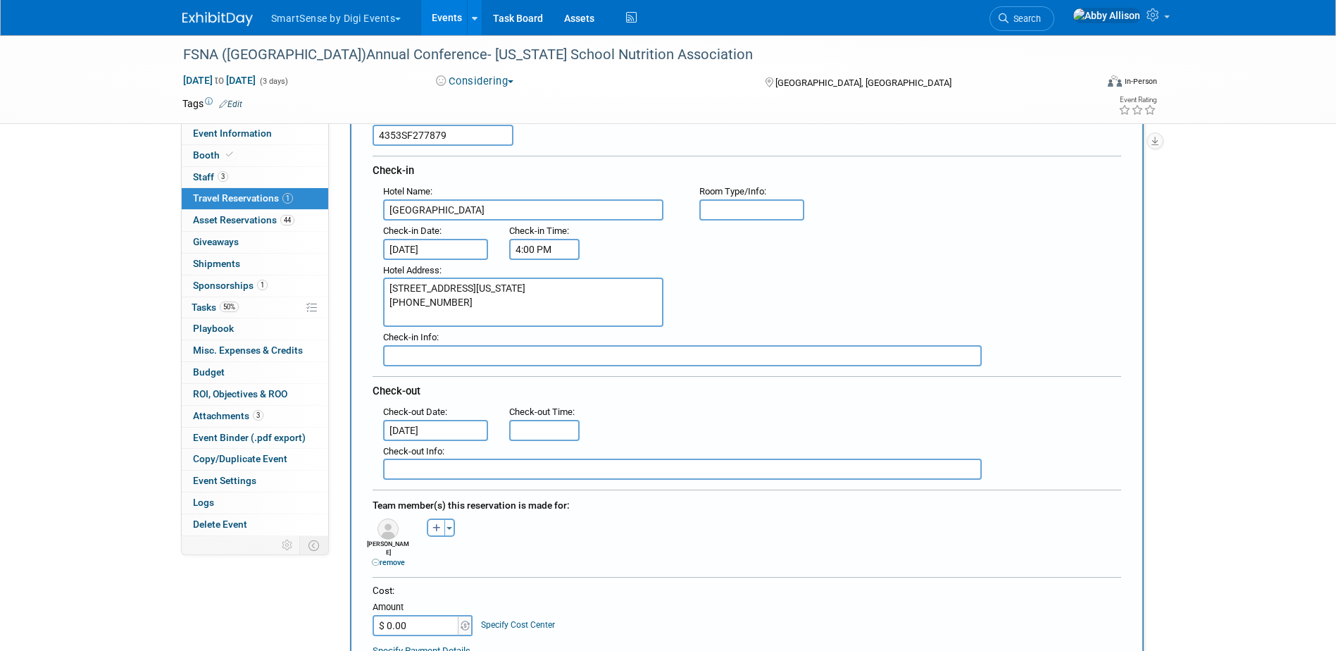
click at [563, 446] on div "Check-out Info :" at bounding box center [757, 451] width 748 height 15
type input "11:00 AM"
click at [565, 432] on input "11:00 AM" at bounding box center [544, 430] width 70 height 21
click at [789, 409] on div ": Check-out Date : Oct 25, 2025 Check-out Time : 11:00 AM 11 : 00 AM 12 01 02 0…" at bounding box center [751, 420] width 759 height 39
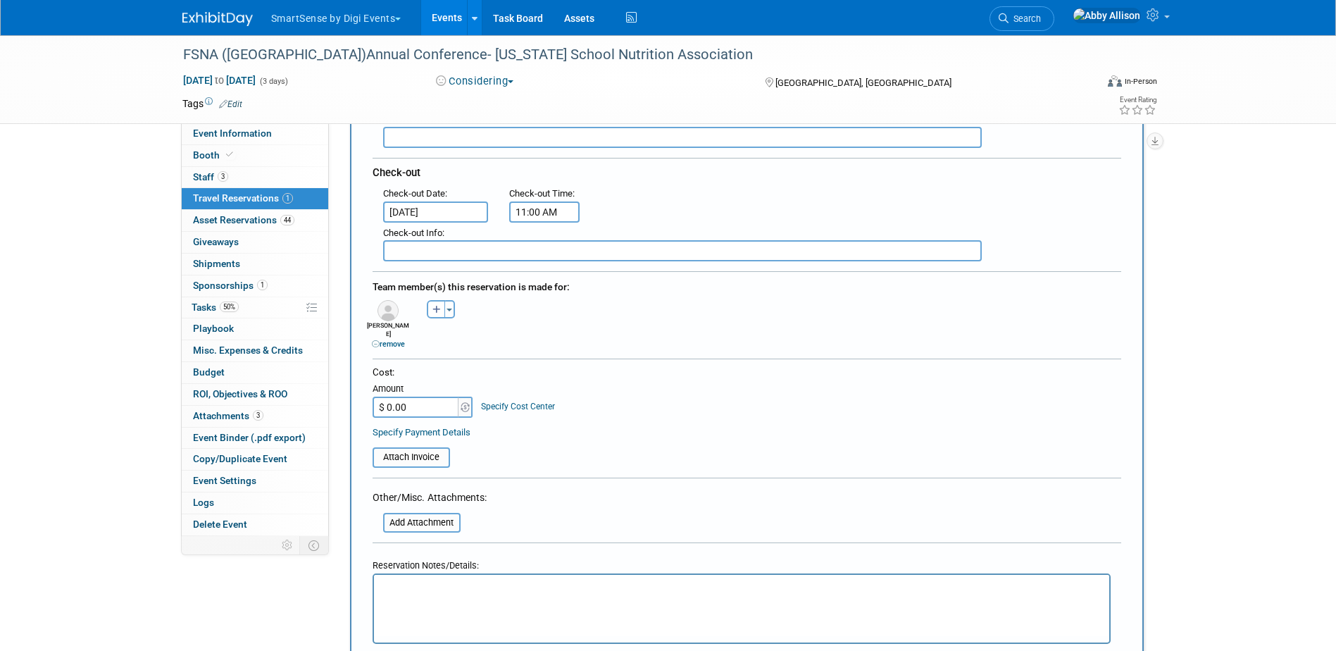
scroll to position [422, 0]
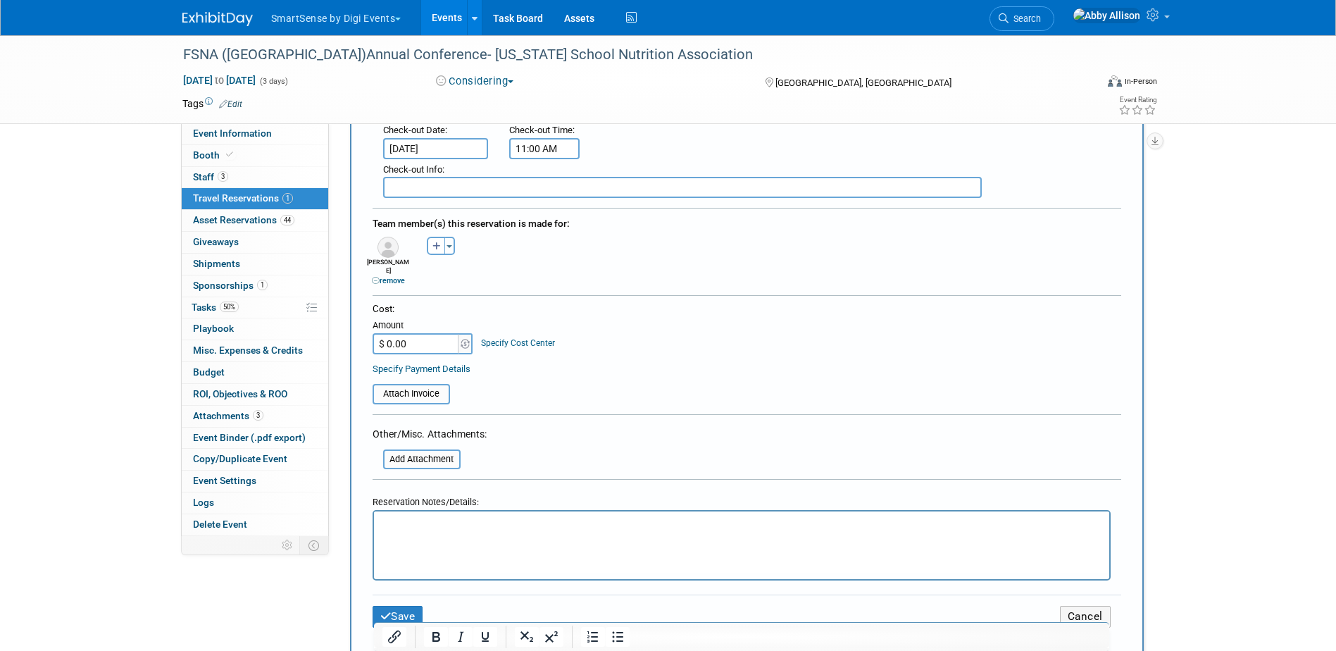
click at [431, 532] on html at bounding box center [740, 521] width 735 height 20
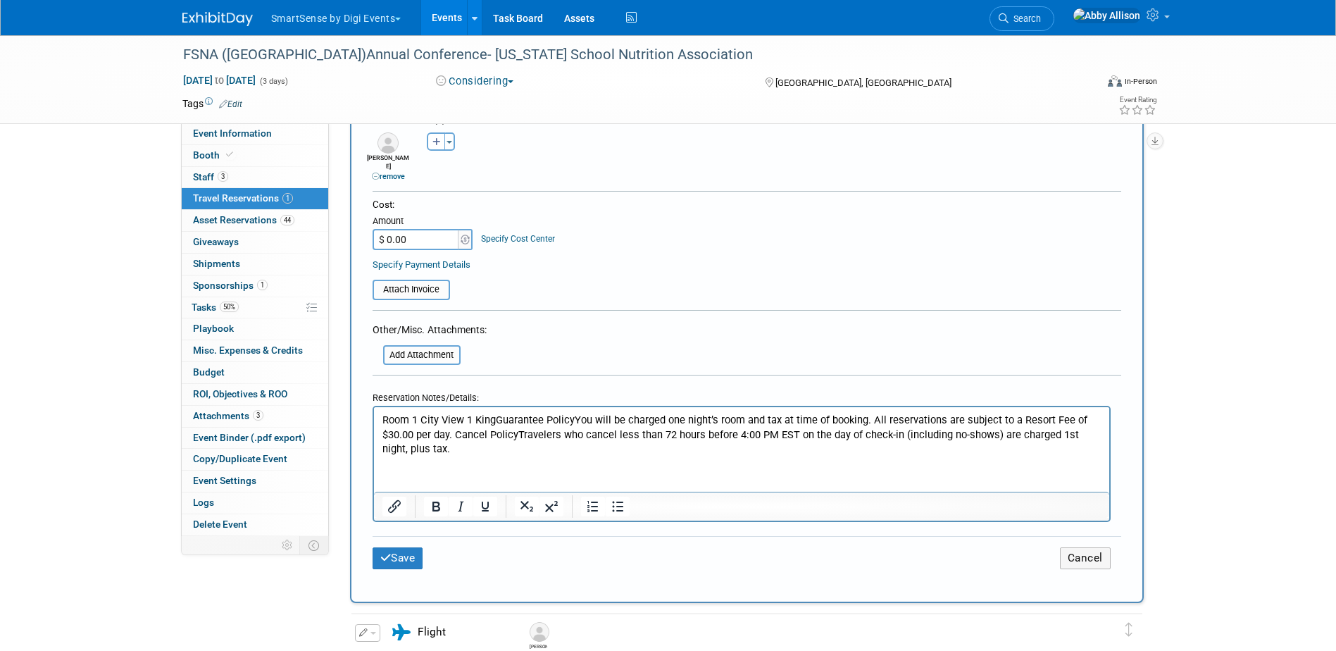
scroll to position [563, 0]
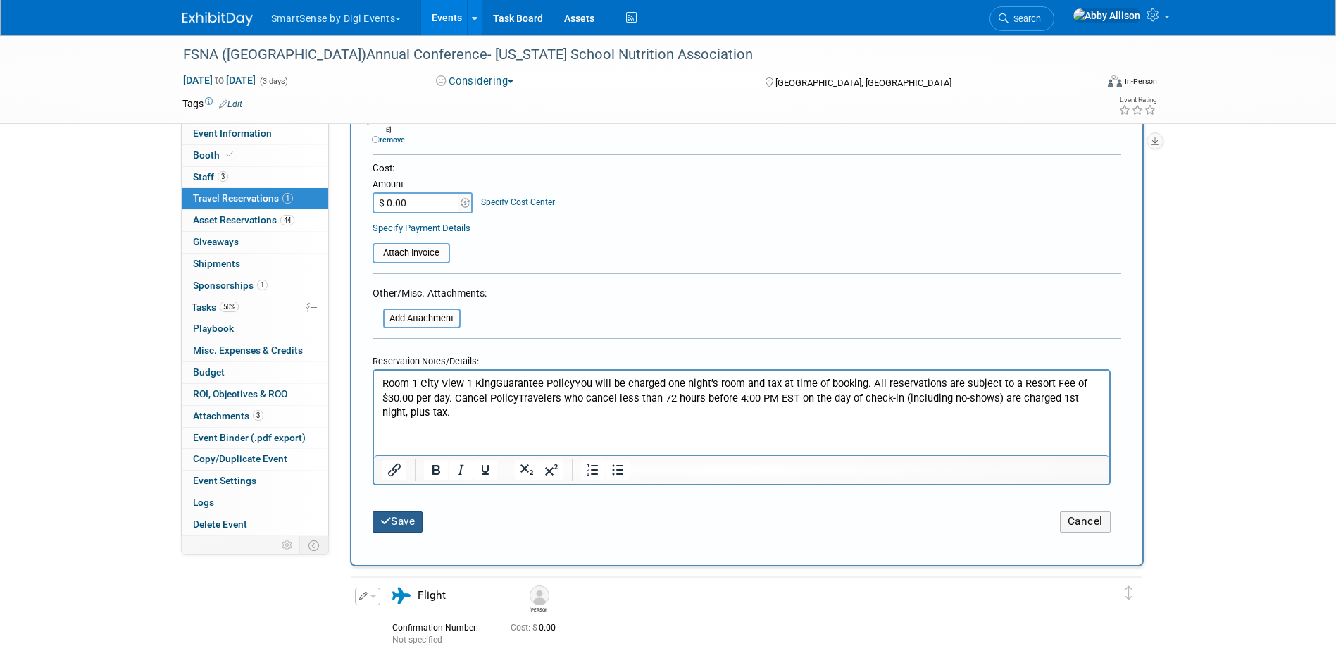
click at [399, 515] on button "Save" at bounding box center [397, 521] width 51 height 22
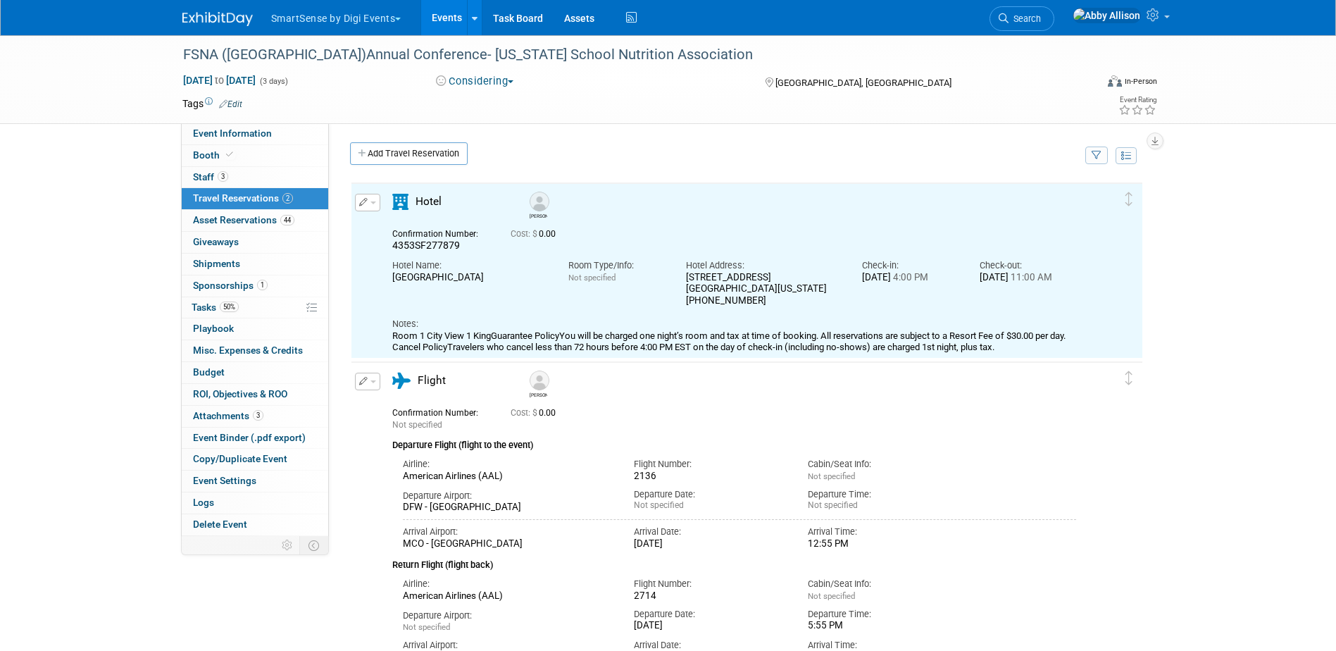
scroll to position [0, 0]
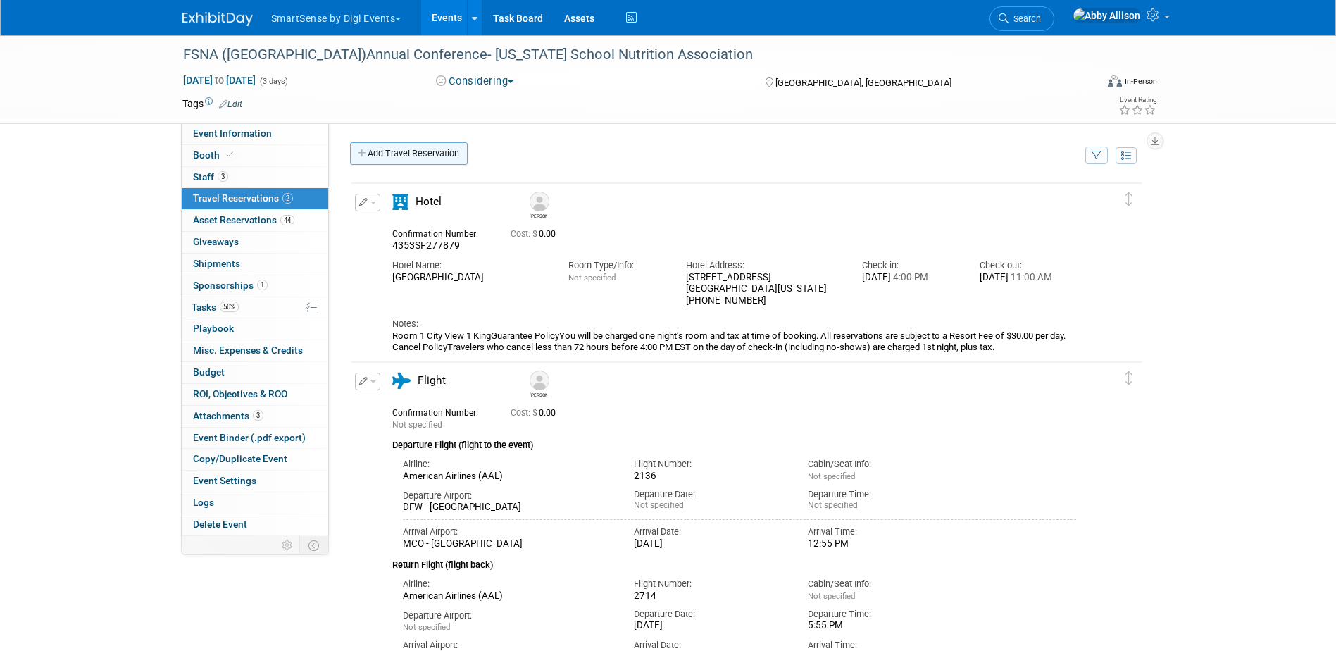
click at [395, 153] on link "Add Travel Reservation" at bounding box center [409, 153] width 118 height 23
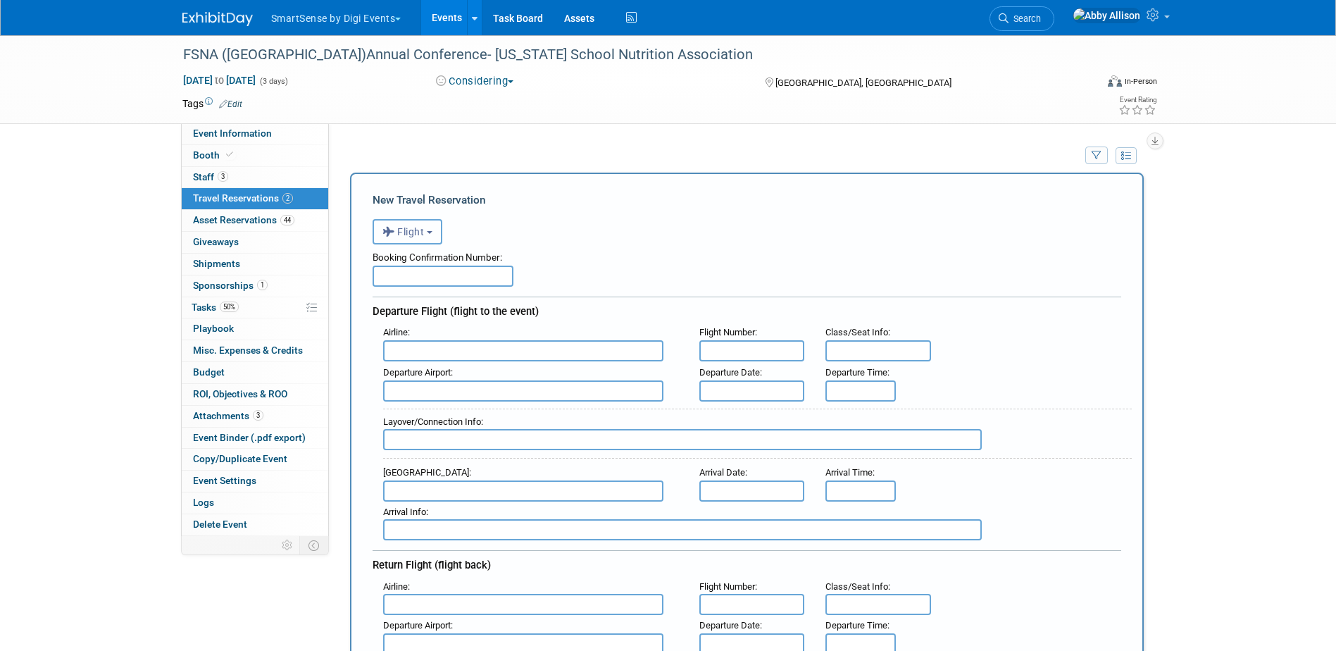
click at [382, 237] on icon "button" at bounding box center [389, 231] width 15 height 18
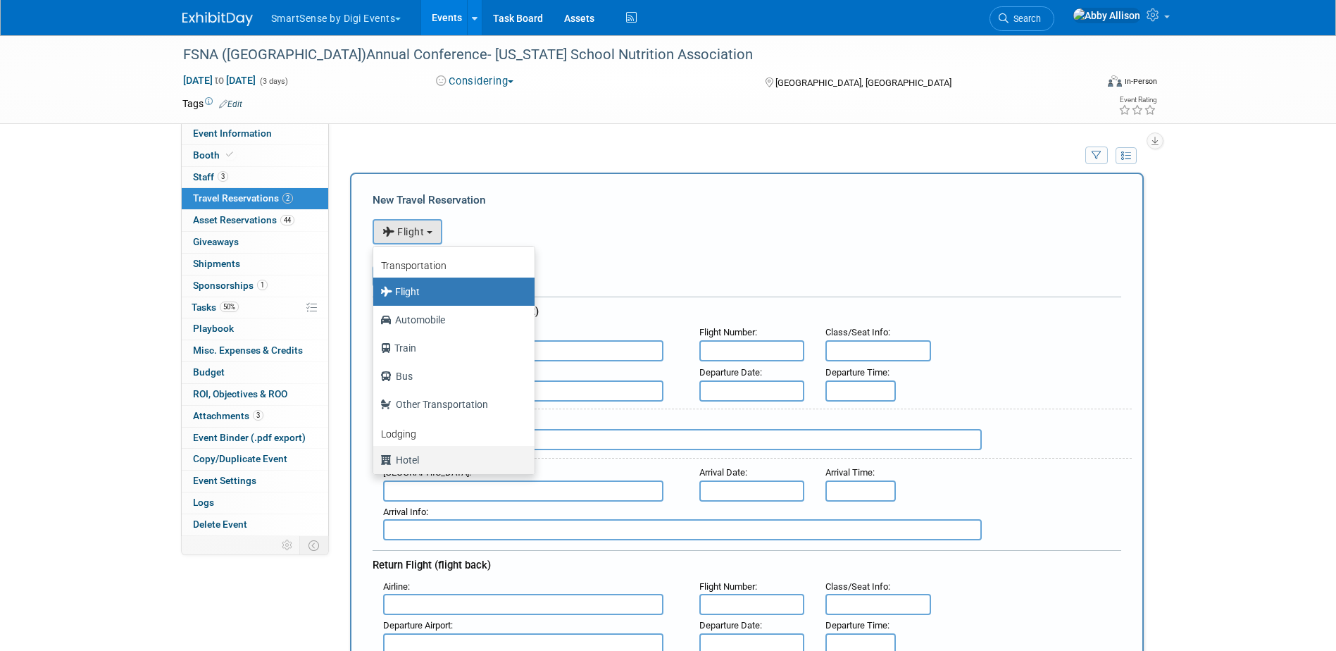
click at [418, 464] on label "Hotel" at bounding box center [450, 459] width 140 height 23
click at [375, 463] on input "Hotel" at bounding box center [370, 457] width 9 height 9
select select "6"
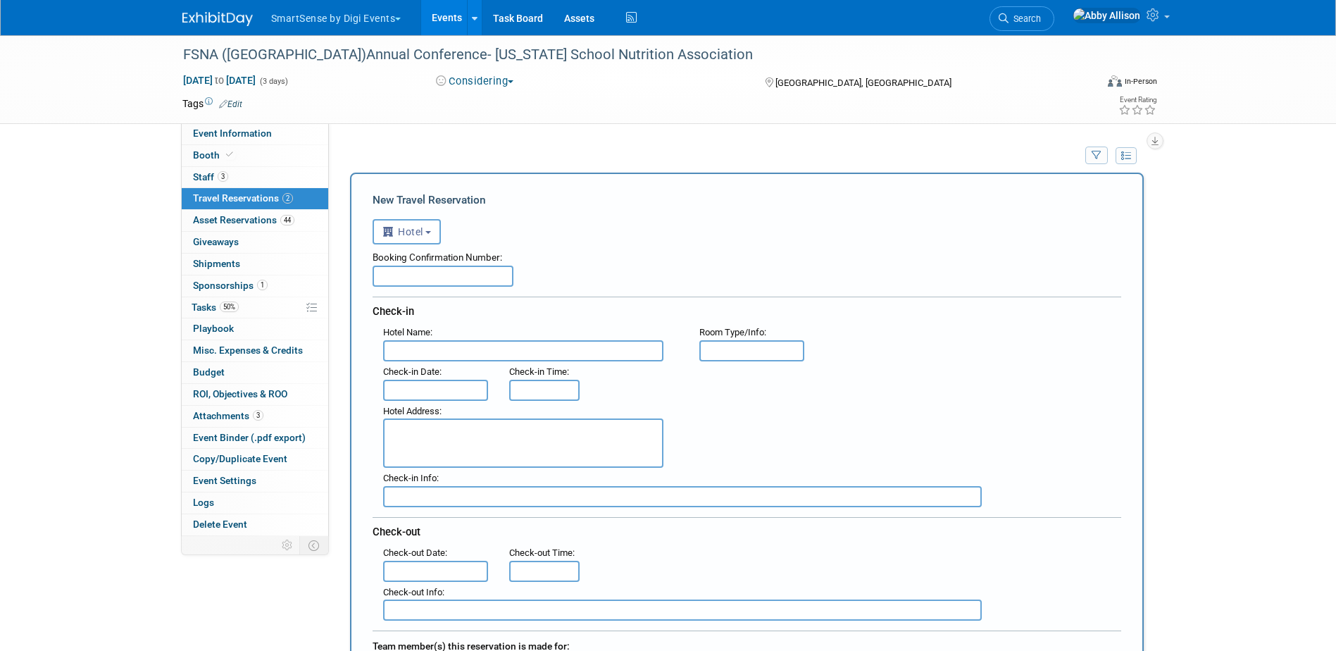
click at [405, 282] on input "text" at bounding box center [442, 275] width 141 height 21
paste input "4353SF277880"
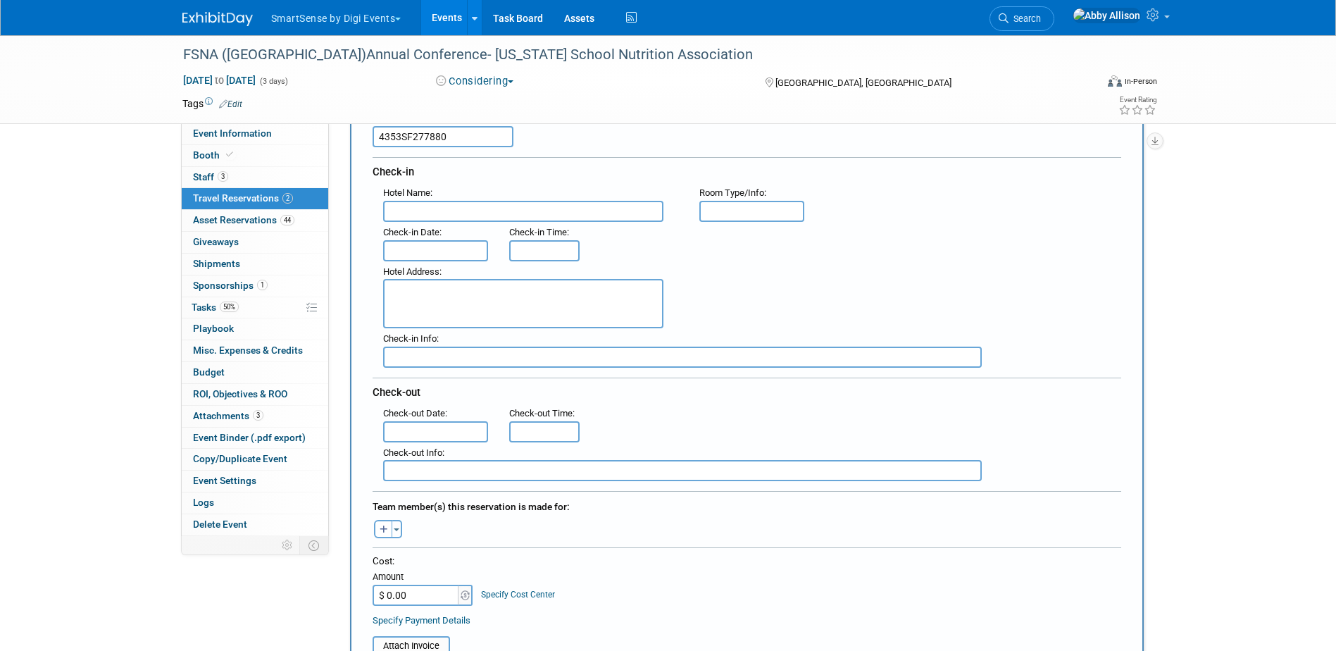
scroll to position [141, 0]
type input "4353SF277880"
click at [436, 253] on input "text" at bounding box center [436, 249] width 106 height 21
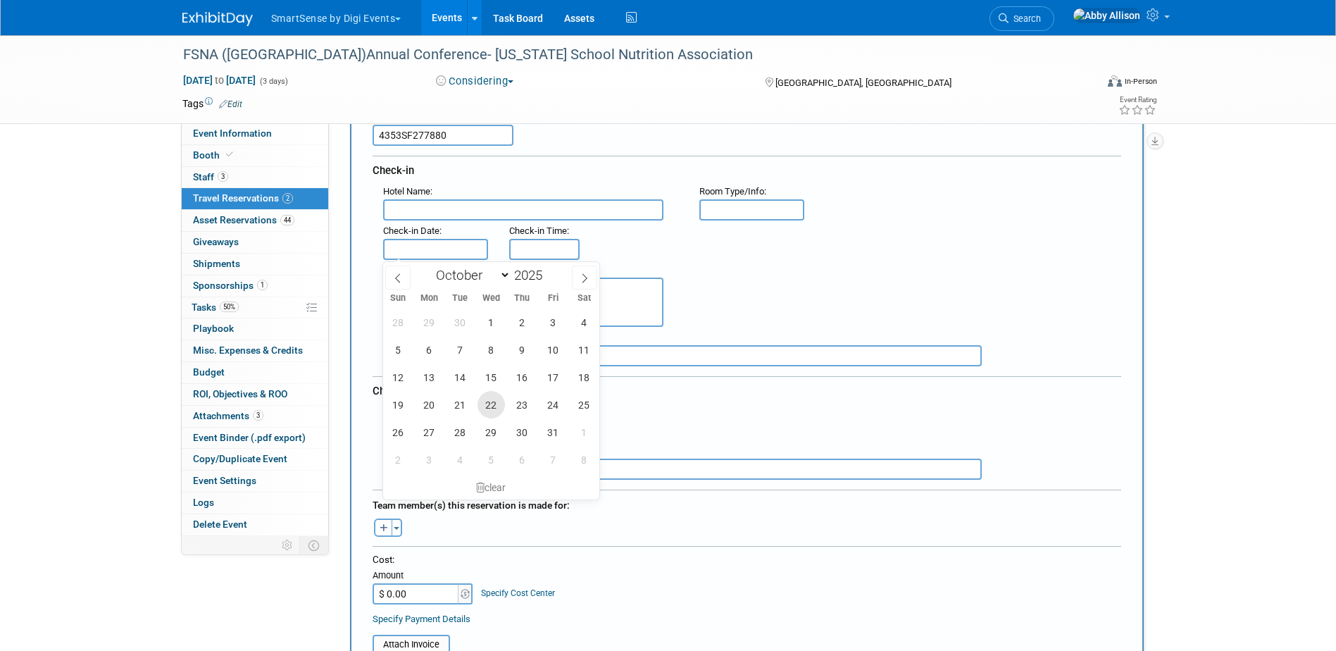
click at [482, 396] on span "22" at bounding box center [490, 404] width 27 height 27
type input "Oct 22, 2025"
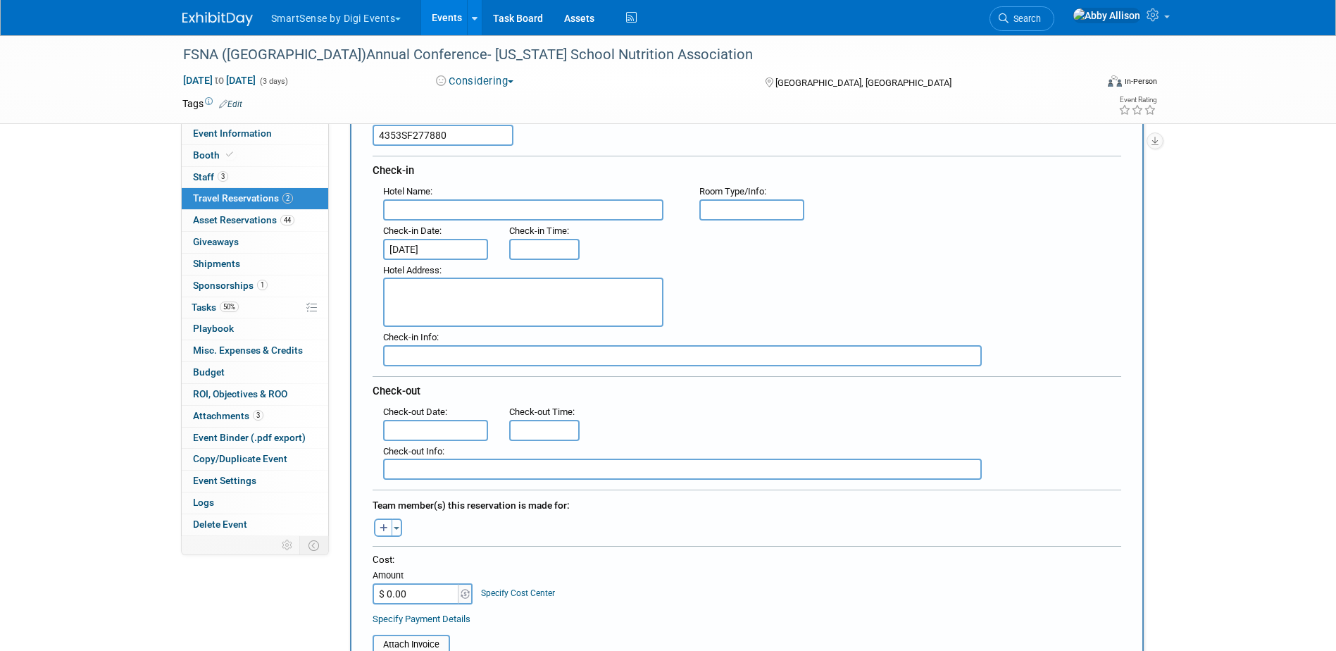
click at [460, 435] on input "text" at bounding box center [436, 430] width 106 height 21
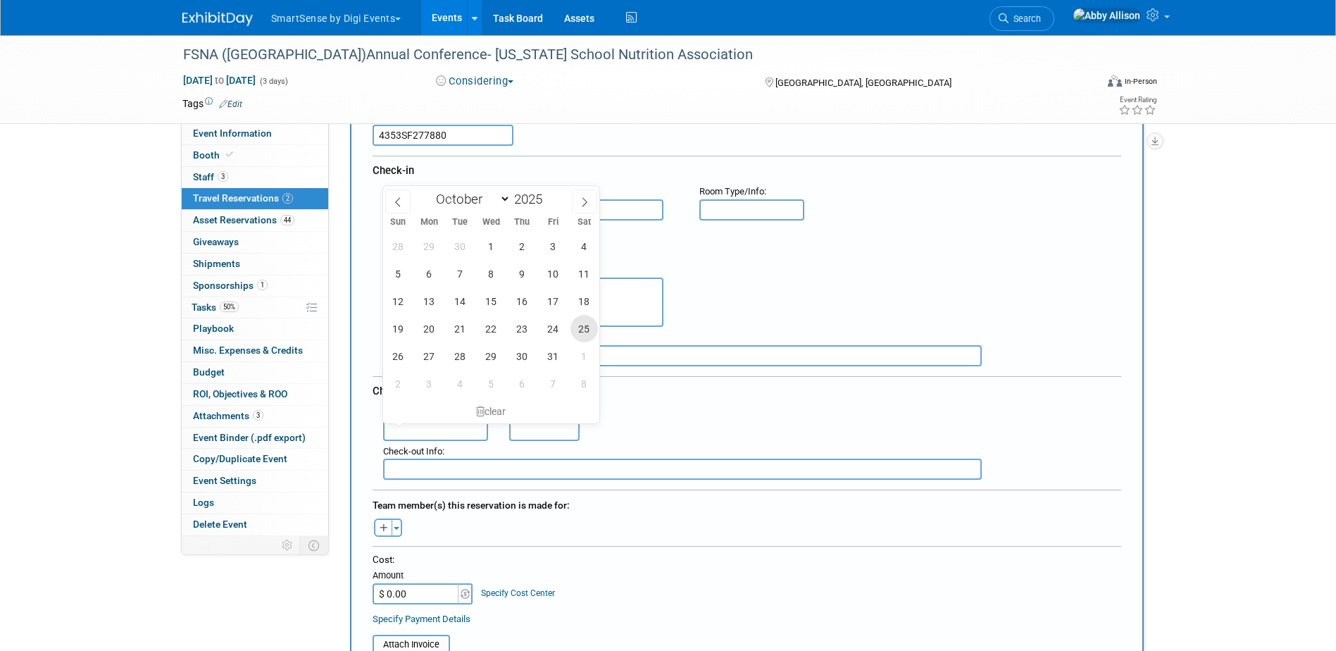
click at [582, 331] on span "25" at bounding box center [583, 328] width 27 height 27
type input "Oct 25, 2025"
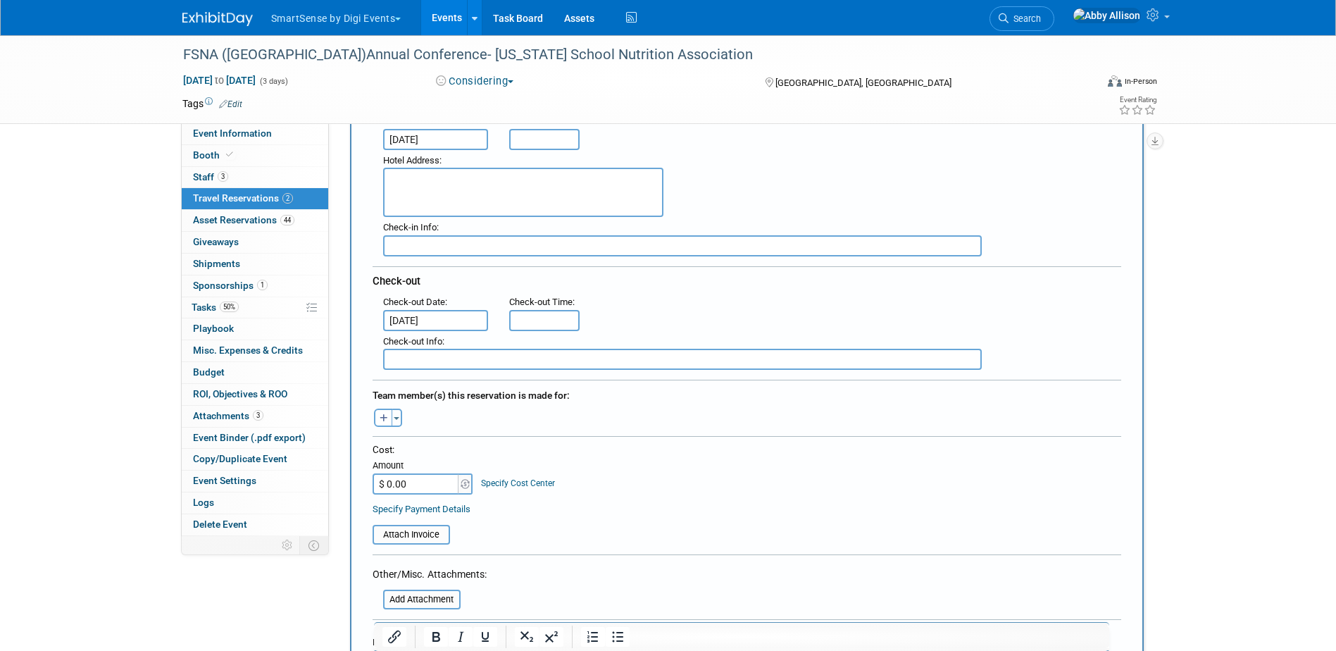
scroll to position [352, 0]
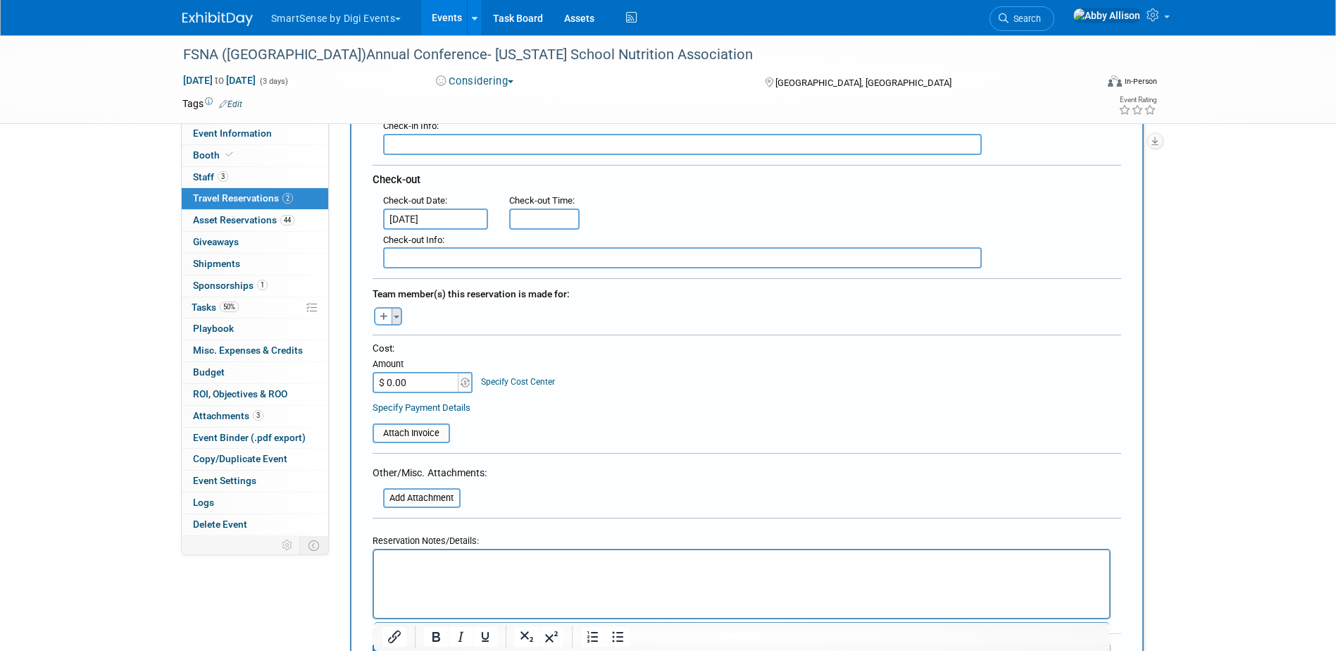
click at [399, 311] on button "Toggle Dropdown" at bounding box center [396, 316] width 11 height 18
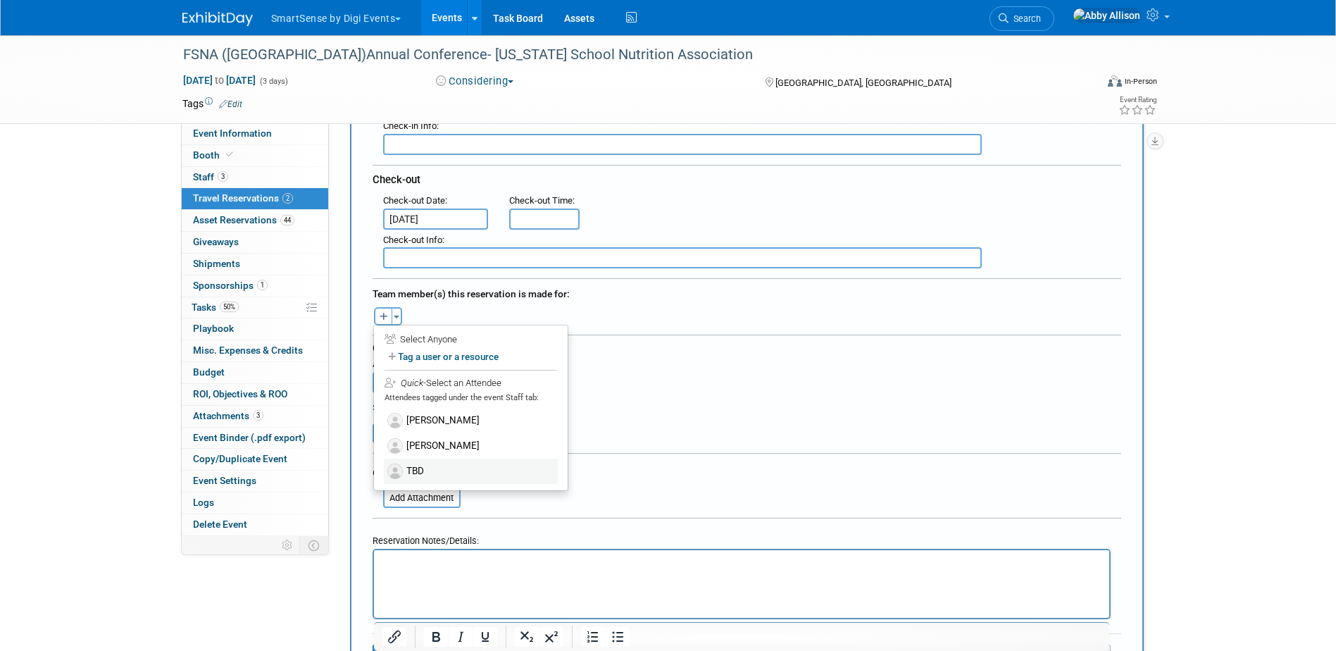
click at [417, 465] on label "TBD" at bounding box center [471, 470] width 174 height 25
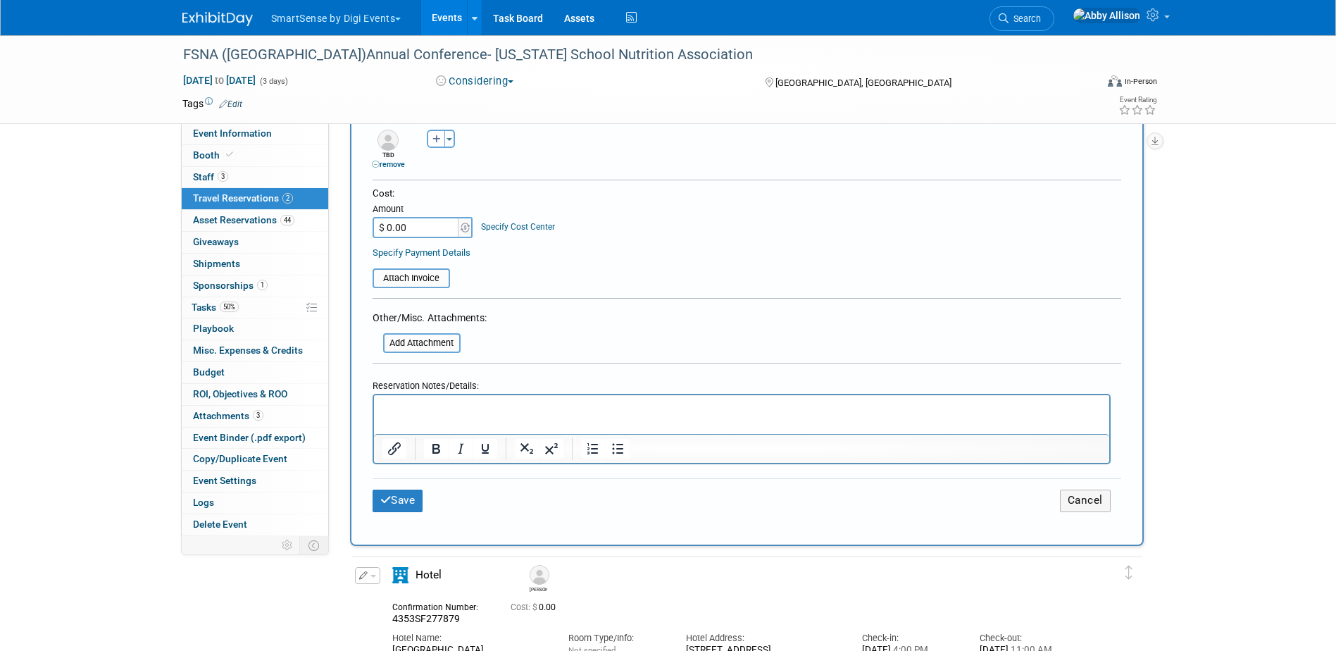
scroll to position [563, 0]
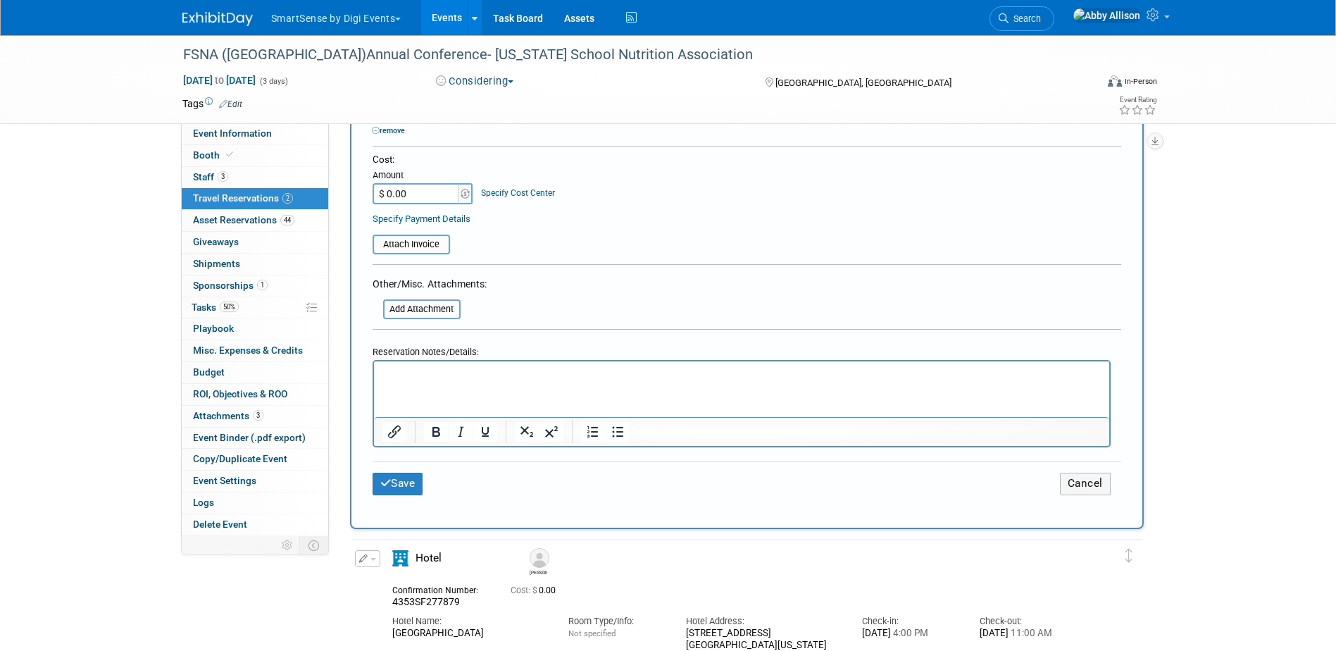
click at [406, 494] on div "Save Cancel" at bounding box center [746, 483] width 748 height 44
click at [391, 478] on button "Save" at bounding box center [397, 483] width 51 height 22
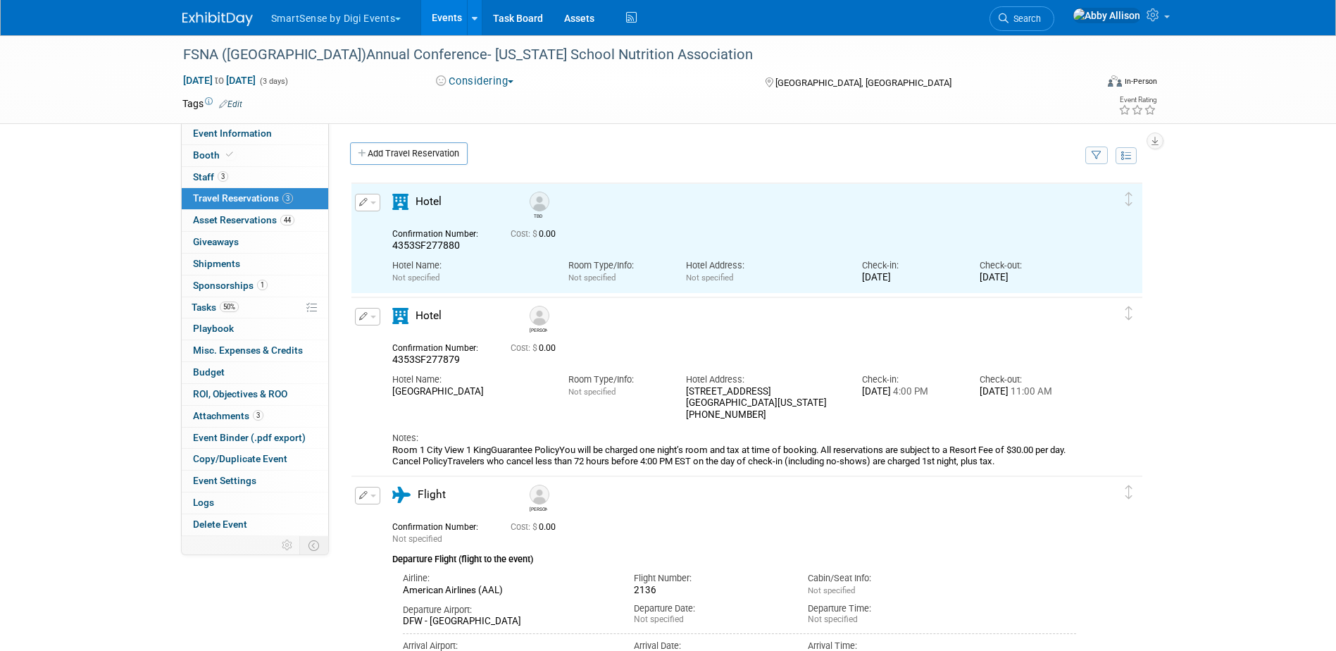
scroll to position [0, 0]
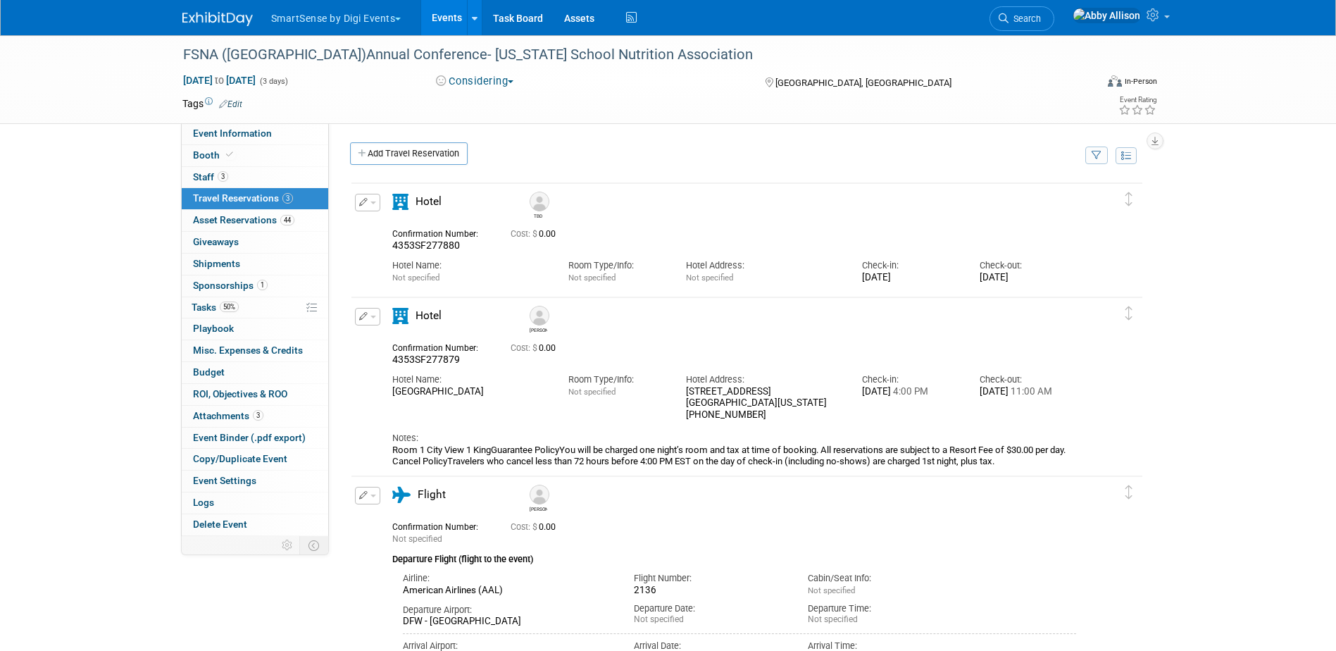
click at [374, 203] on span "button" at bounding box center [373, 202] width 6 height 3
click at [387, 275] on button "Duplicate" at bounding box center [415, 273] width 119 height 20
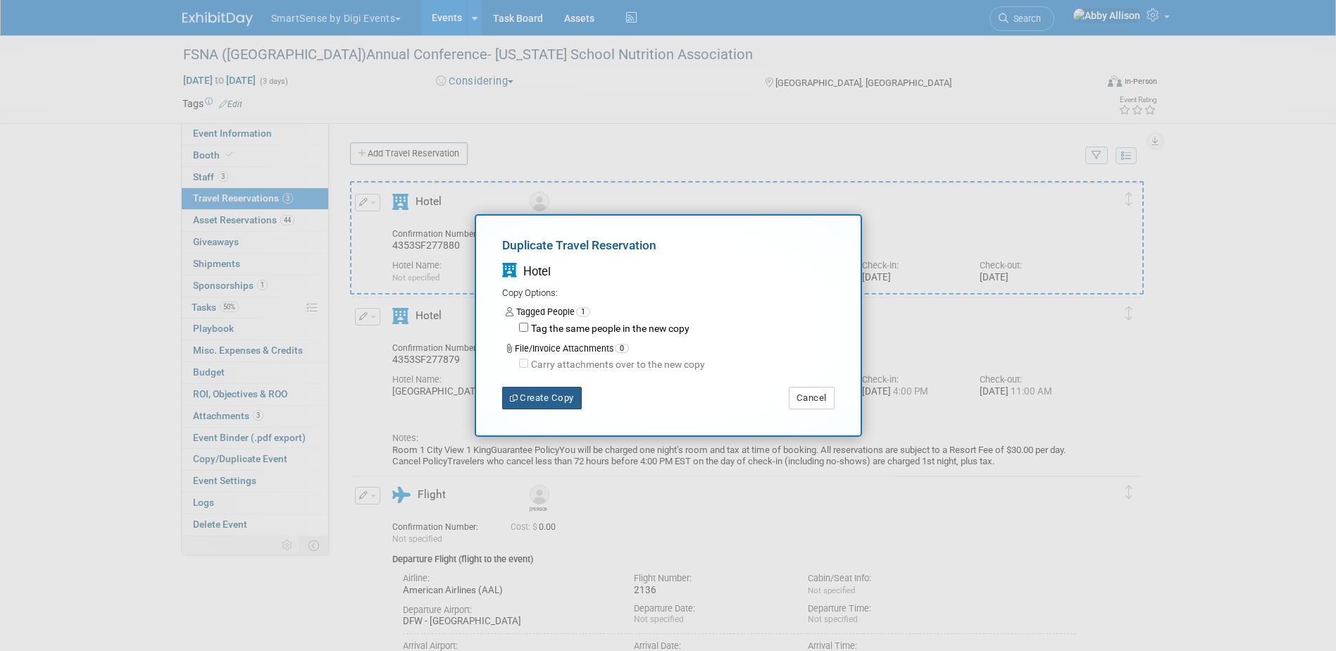
click at [546, 397] on button "Create Copy" at bounding box center [542, 398] width 80 height 23
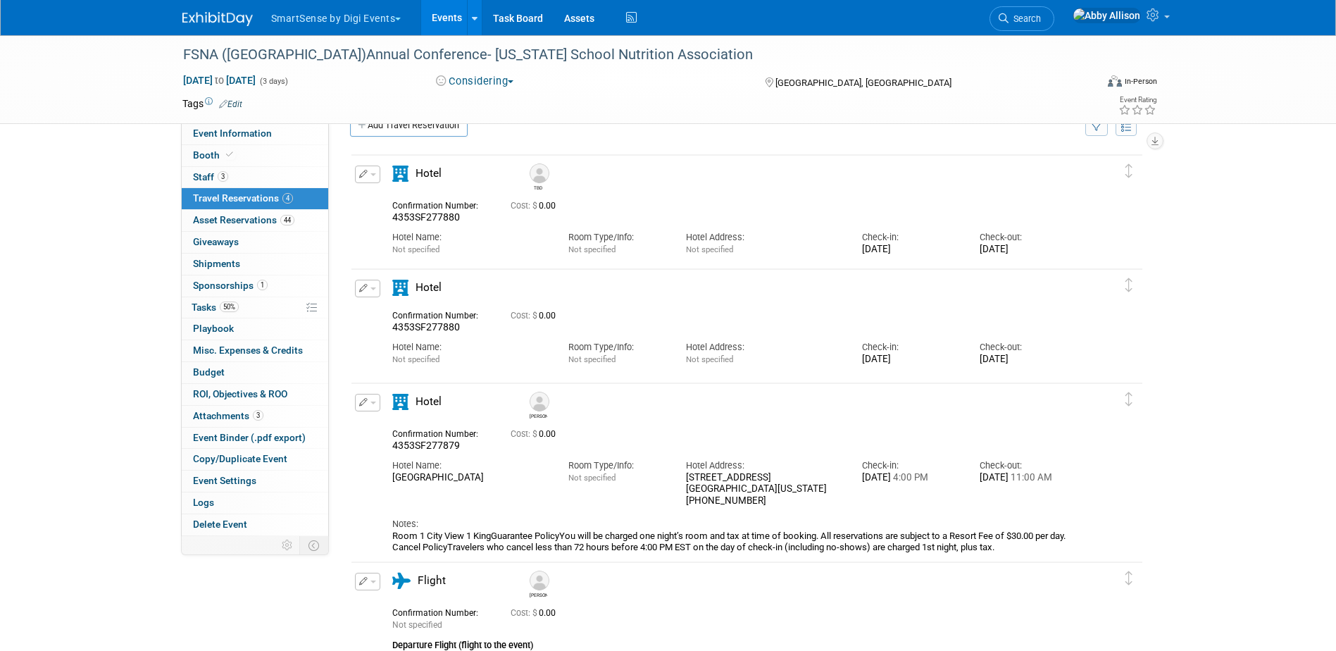
click at [378, 288] on button "button" at bounding box center [367, 289] width 25 height 18
click at [396, 309] on button "Edit Reservation" at bounding box center [415, 313] width 119 height 20
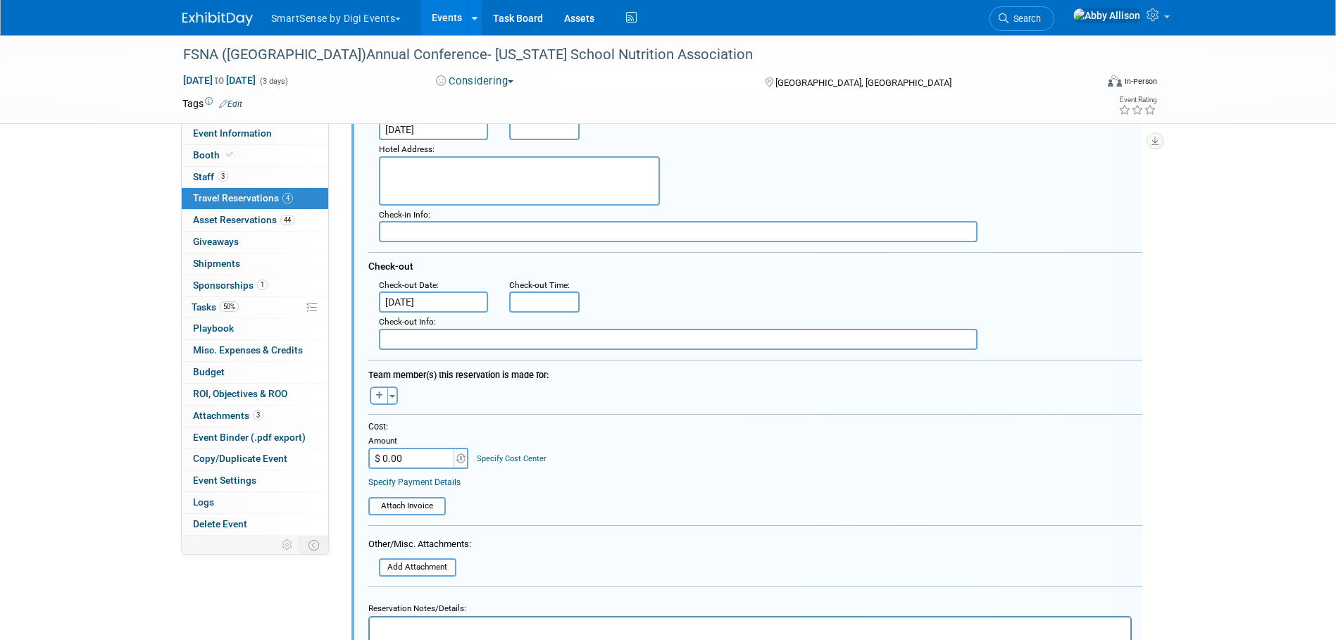
scroll to position [350, 0]
click at [391, 396] on span "button" at bounding box center [392, 395] width 6 height 3
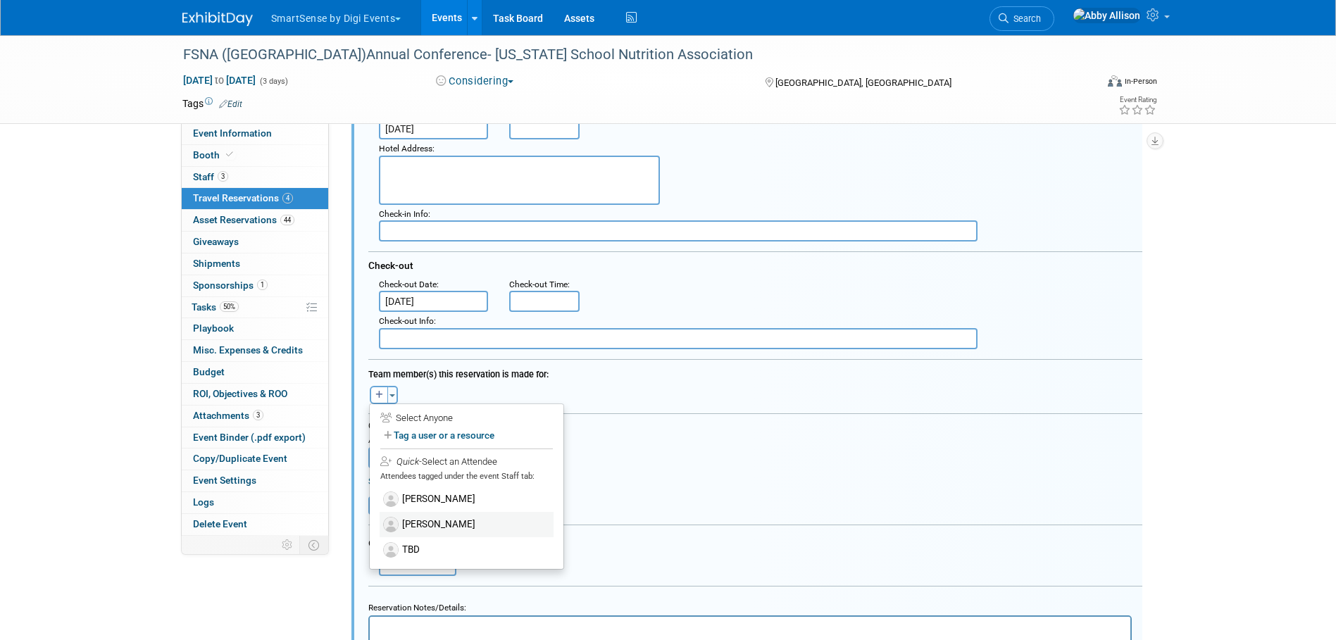
click at [434, 519] on label "[PERSON_NAME]" at bounding box center [466, 524] width 174 height 25
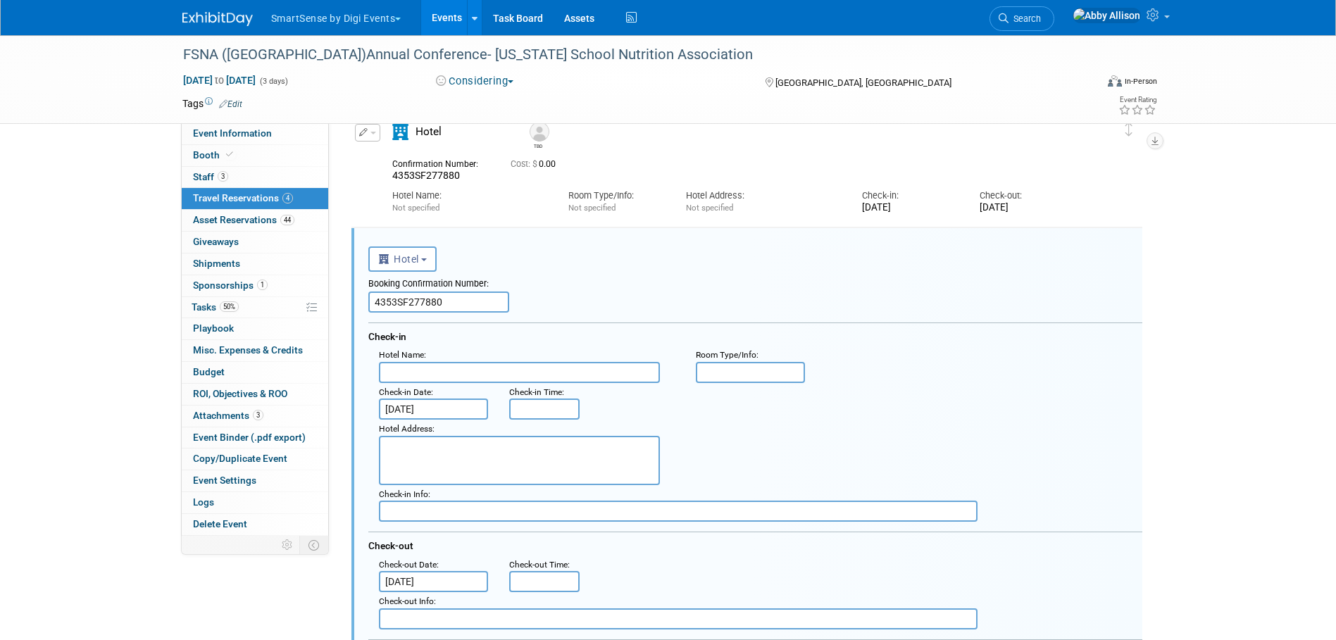
scroll to position [68, 0]
drag, startPoint x: 458, startPoint y: 307, endPoint x: 350, endPoint y: 310, distance: 107.8
click at [350, 310] on div "<i class="fas fa-plane" style="padding: 6px 4px 6px 1px;"></i> Flight <i class=…" at bounding box center [746, 642] width 793 height 830
paste input "1"
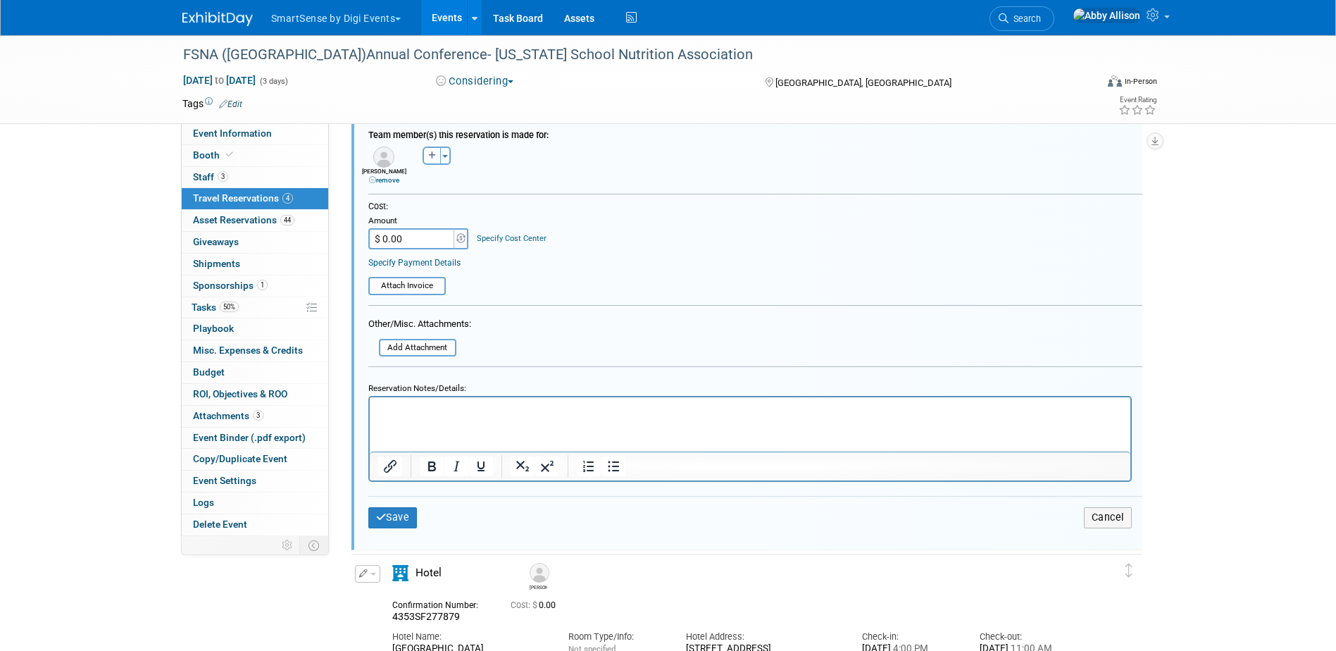
scroll to position [632, 0]
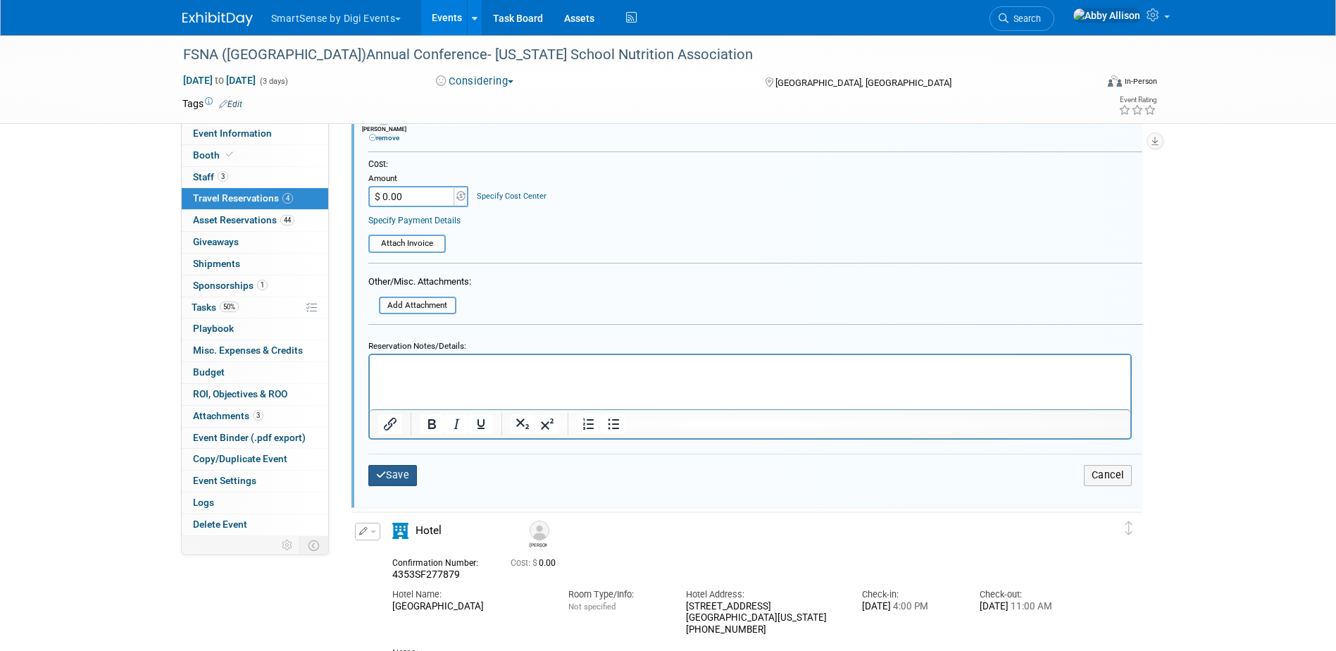
type input "4353SF277881"
click at [396, 479] on button "Save" at bounding box center [392, 475] width 49 height 20
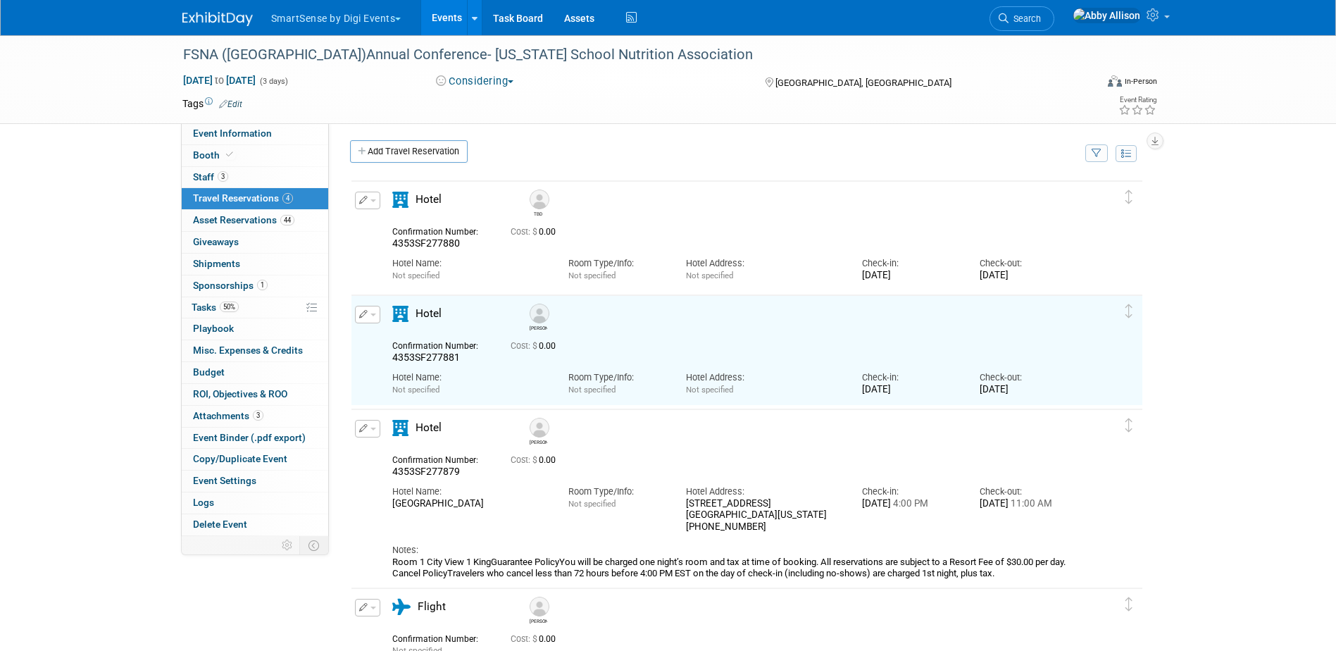
scroll to position [0, 0]
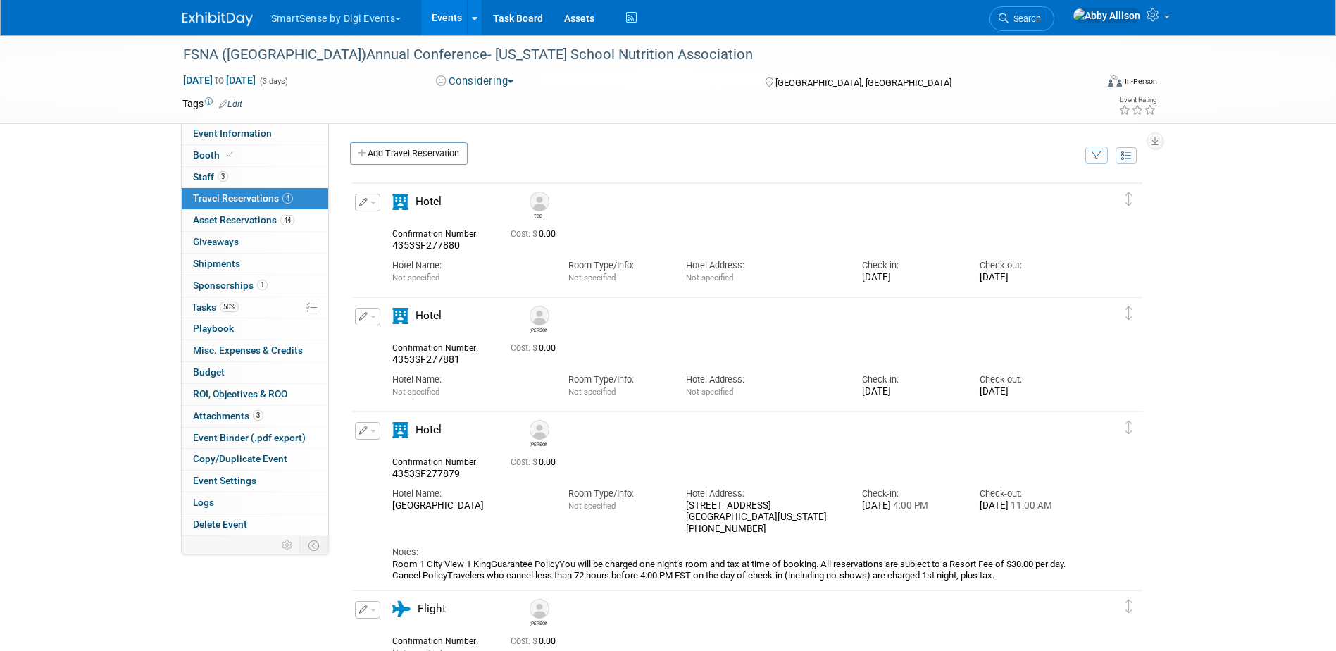
click at [450, 18] on link "Events" at bounding box center [446, 17] width 51 height 35
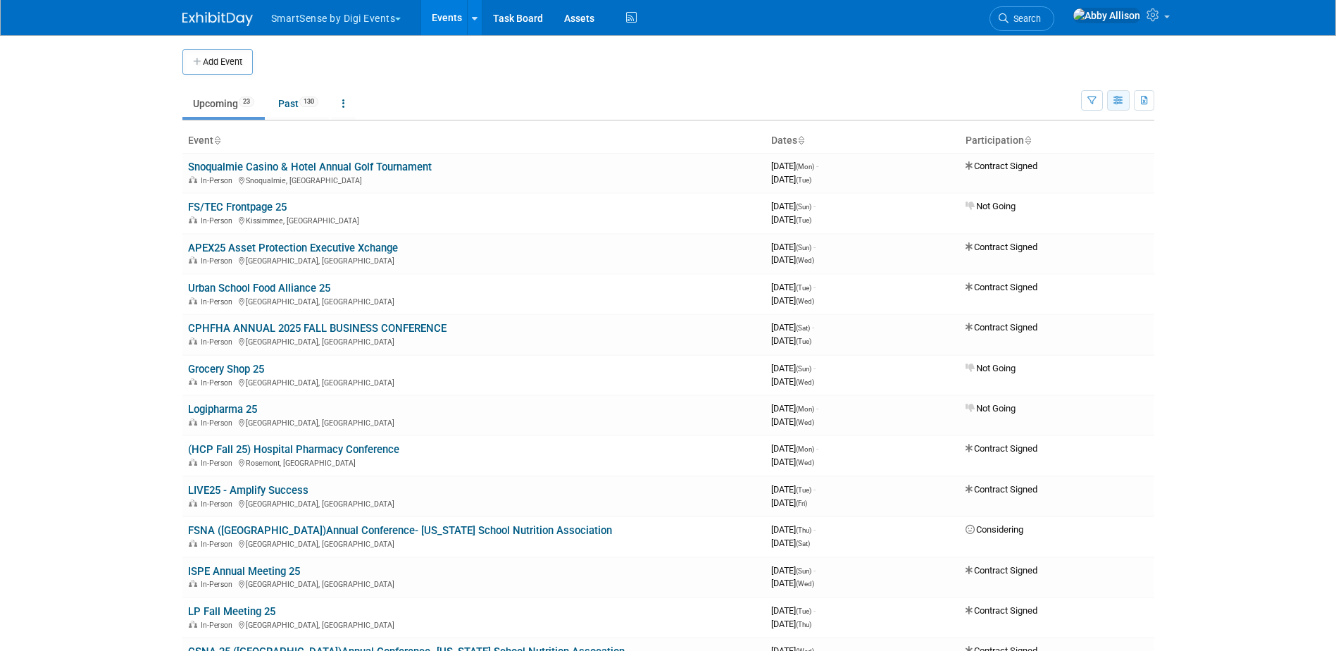
click at [1118, 106] on button "button" at bounding box center [1118, 100] width 23 height 20
click at [1038, 219] on link "Expert Grid" at bounding box center [1059, 215] width 118 height 20
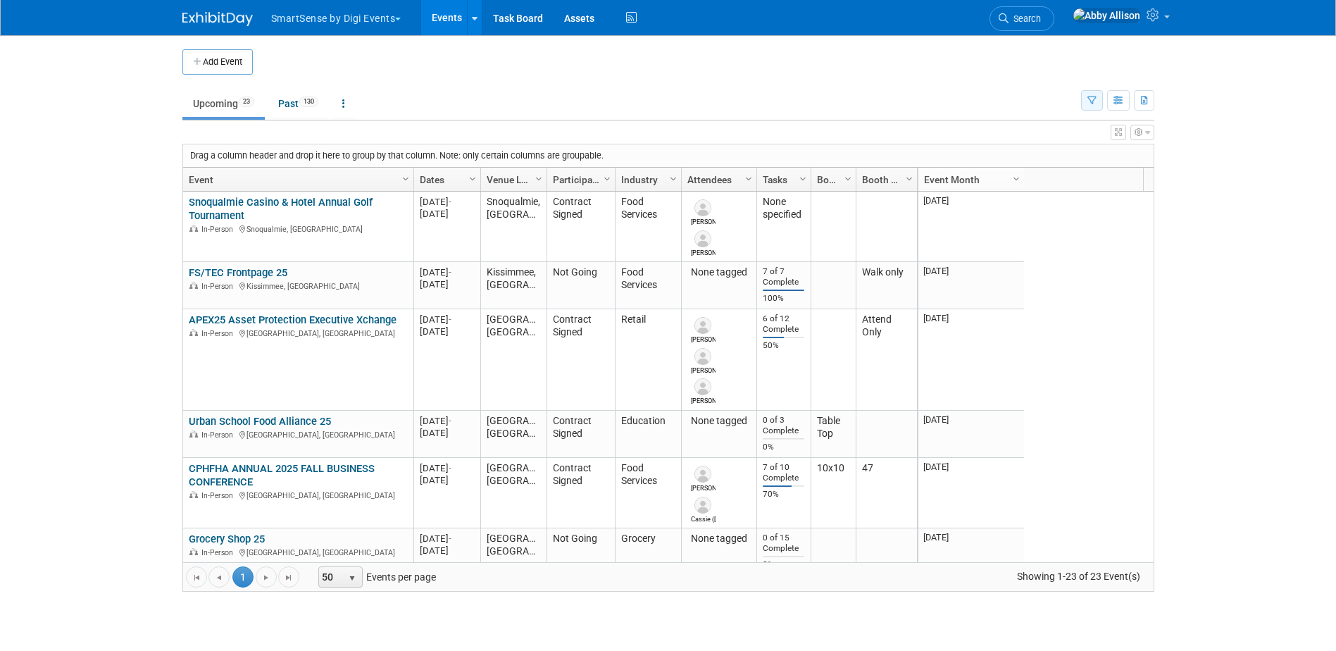
click at [1092, 101] on icon "button" at bounding box center [1091, 100] width 9 height 9
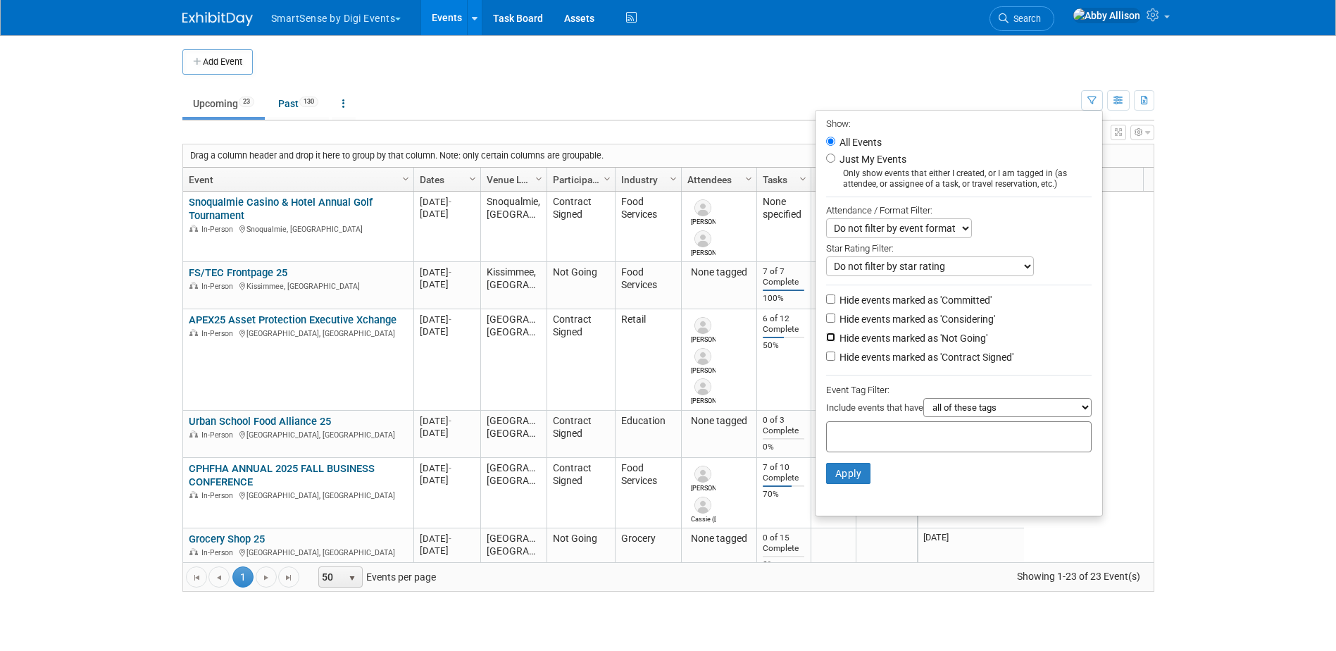
click at [826, 340] on input "Hide events marked as 'Not Going'" at bounding box center [830, 336] width 9 height 9
checkbox input "true"
click at [838, 484] on button "Apply" at bounding box center [848, 473] width 45 height 21
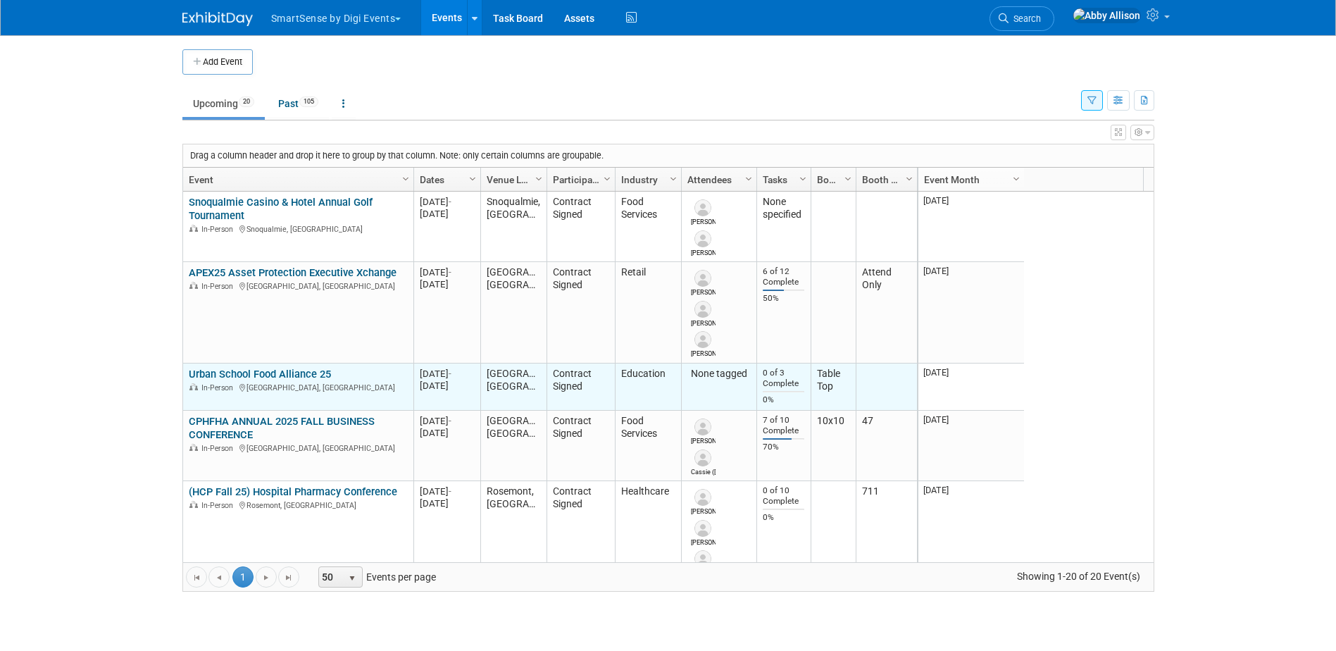
click at [288, 370] on link "Urban School Food Alliance 25" at bounding box center [260, 374] width 142 height 13
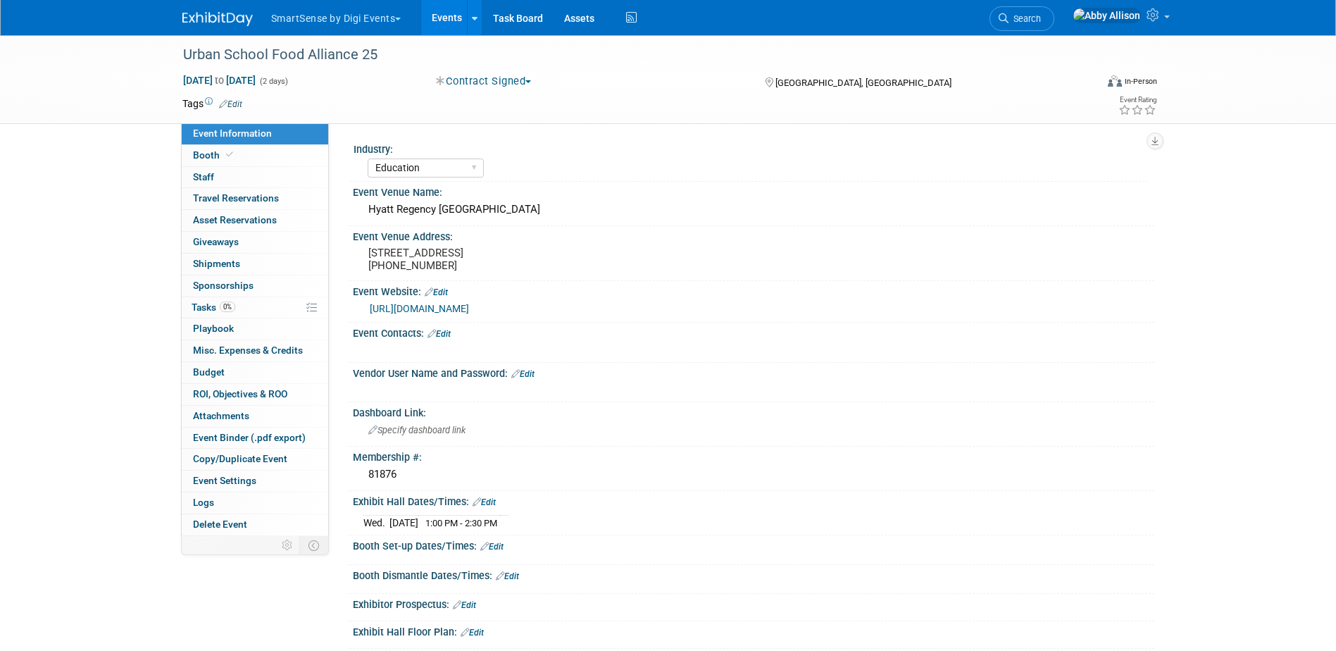
select select "Education"
click at [222, 173] on link "0 Staff 0" at bounding box center [255, 177] width 146 height 21
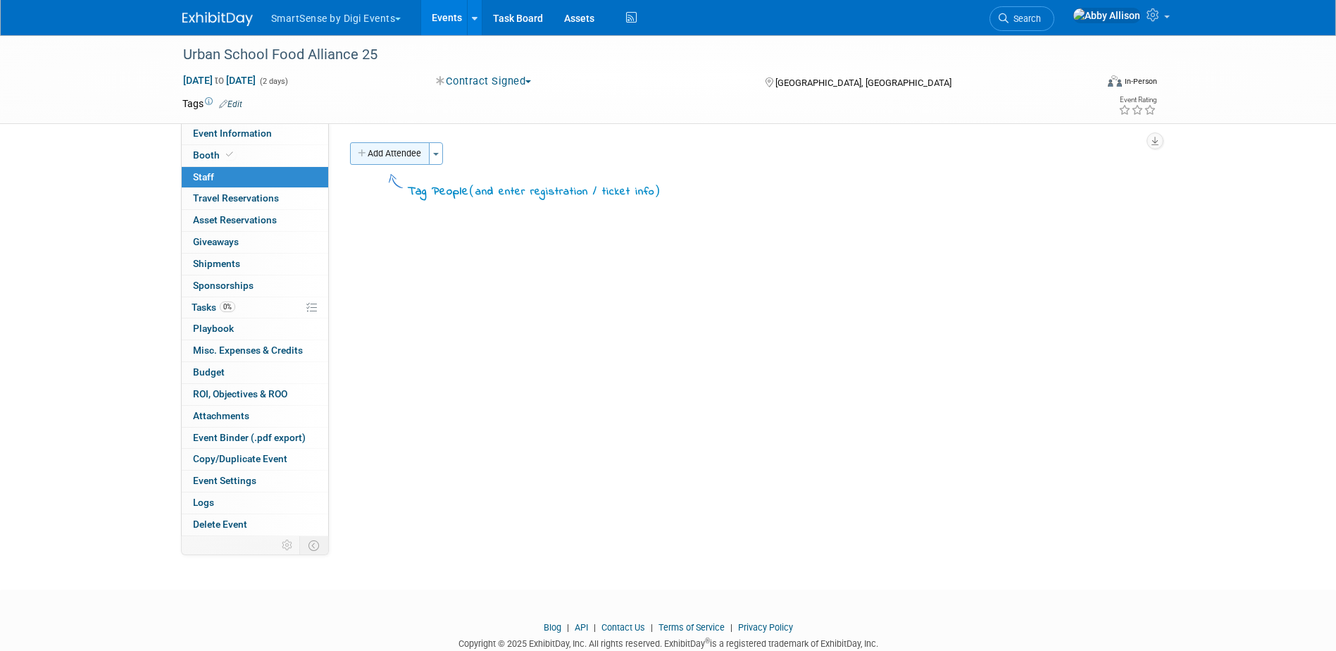
click at [394, 159] on button "Add Attendee" at bounding box center [390, 153] width 80 height 23
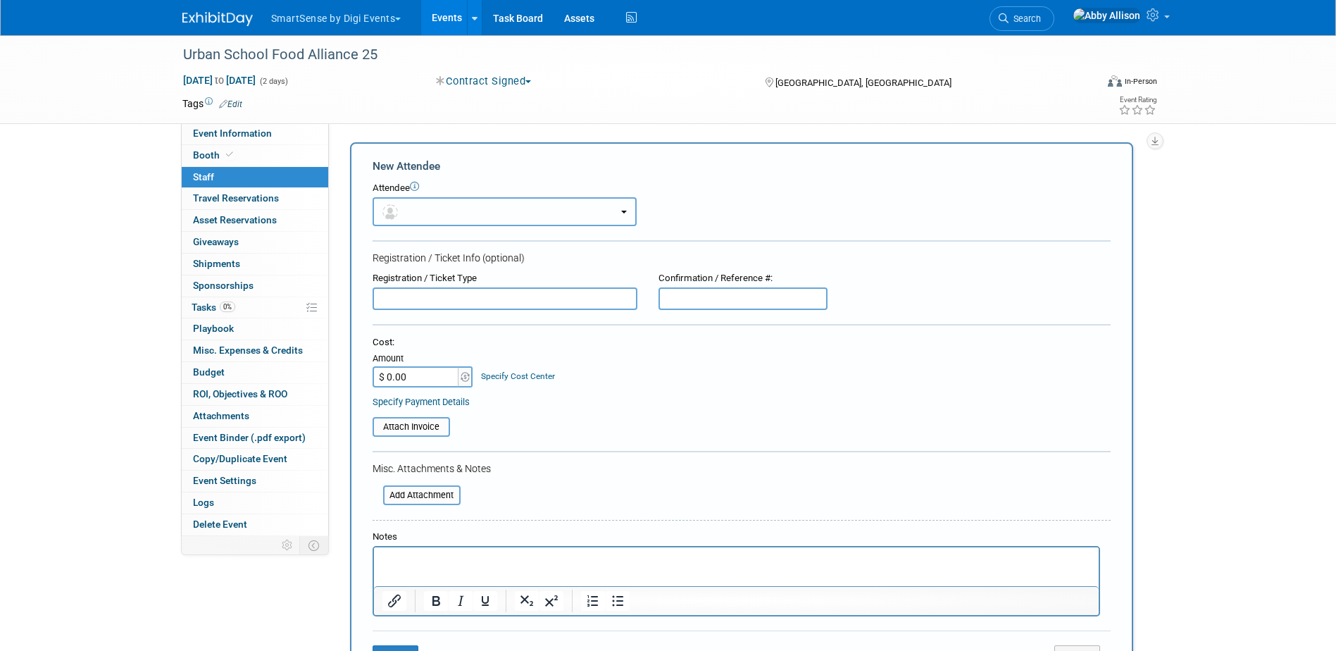
click at [500, 215] on button "button" at bounding box center [504, 211] width 264 height 29
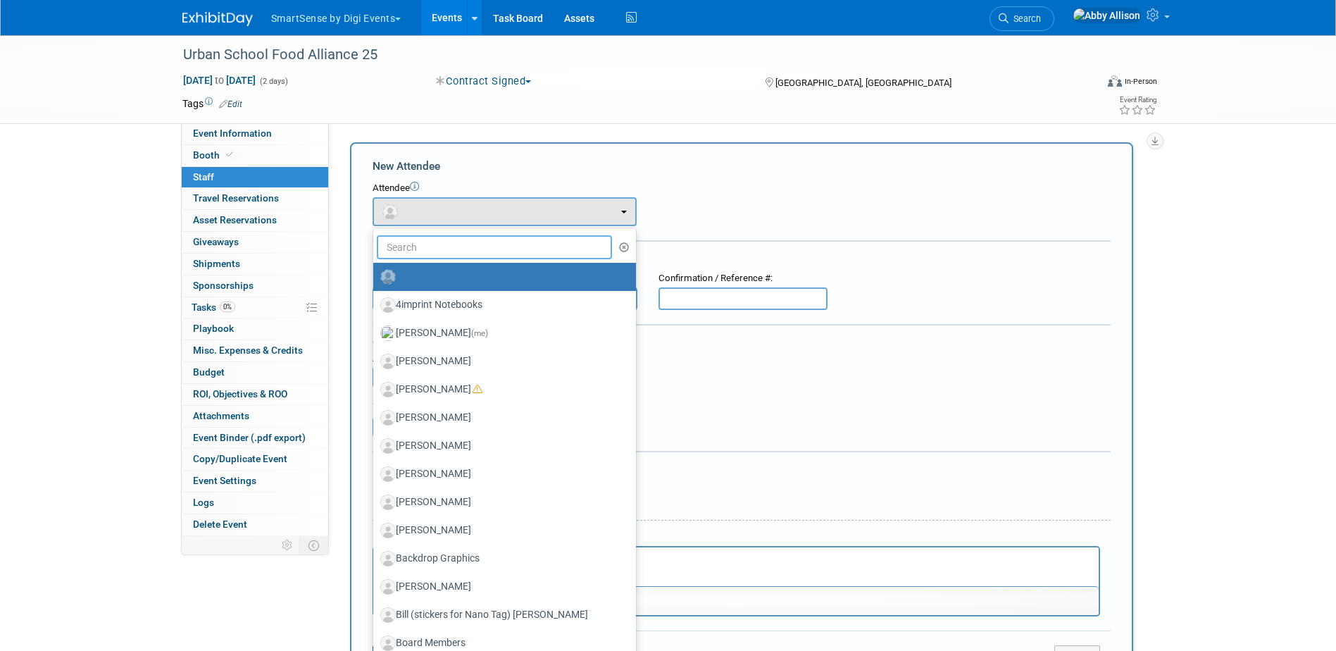
click at [441, 251] on input "text" at bounding box center [495, 247] width 236 height 24
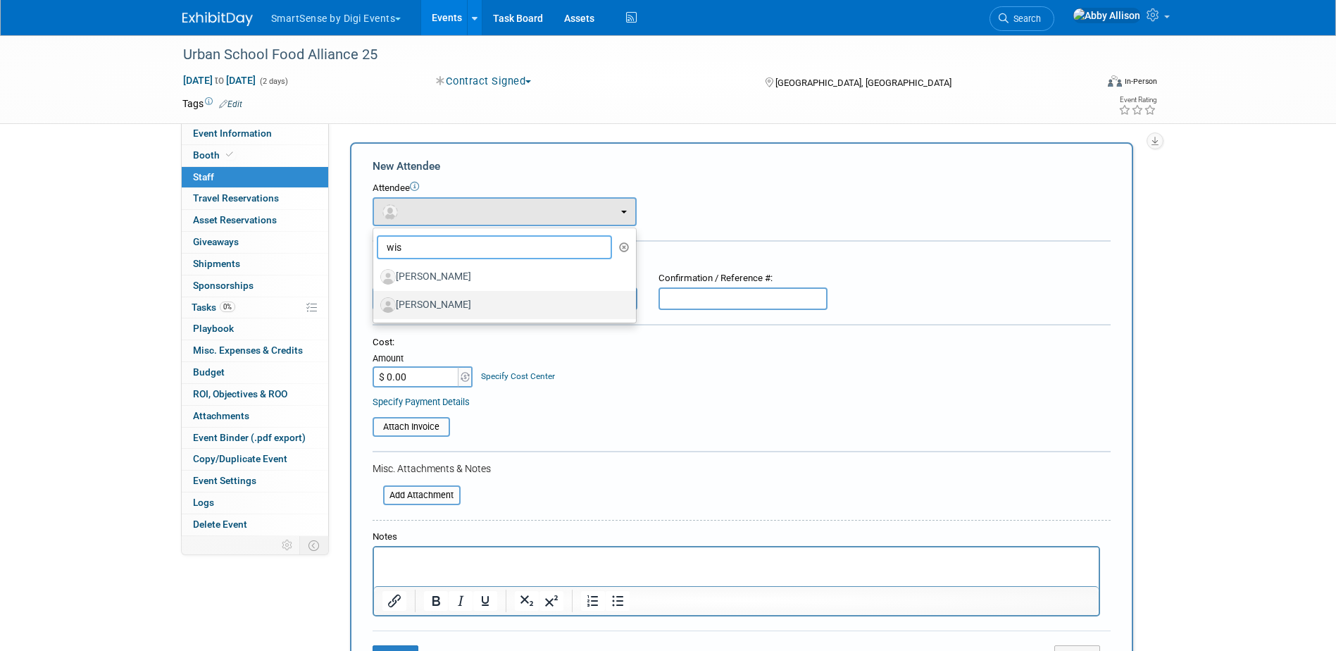
type input "wis"
click at [414, 306] on label "Laura Wisdom" at bounding box center [500, 305] width 241 height 23
click at [375, 306] on input "Laura Wisdom" at bounding box center [370, 303] width 9 height 9
select select "98a3452a-4e2b-4ce5-8843-3dde3164d753"
select select "1"
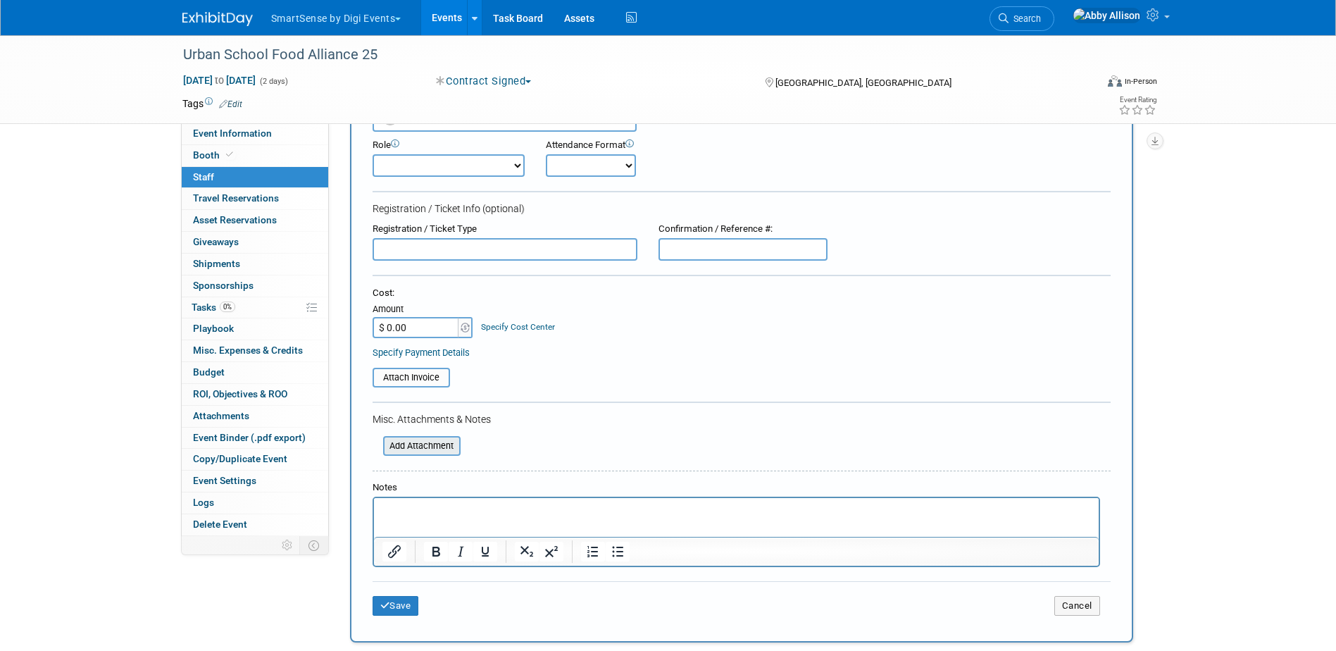
scroll to position [141, 0]
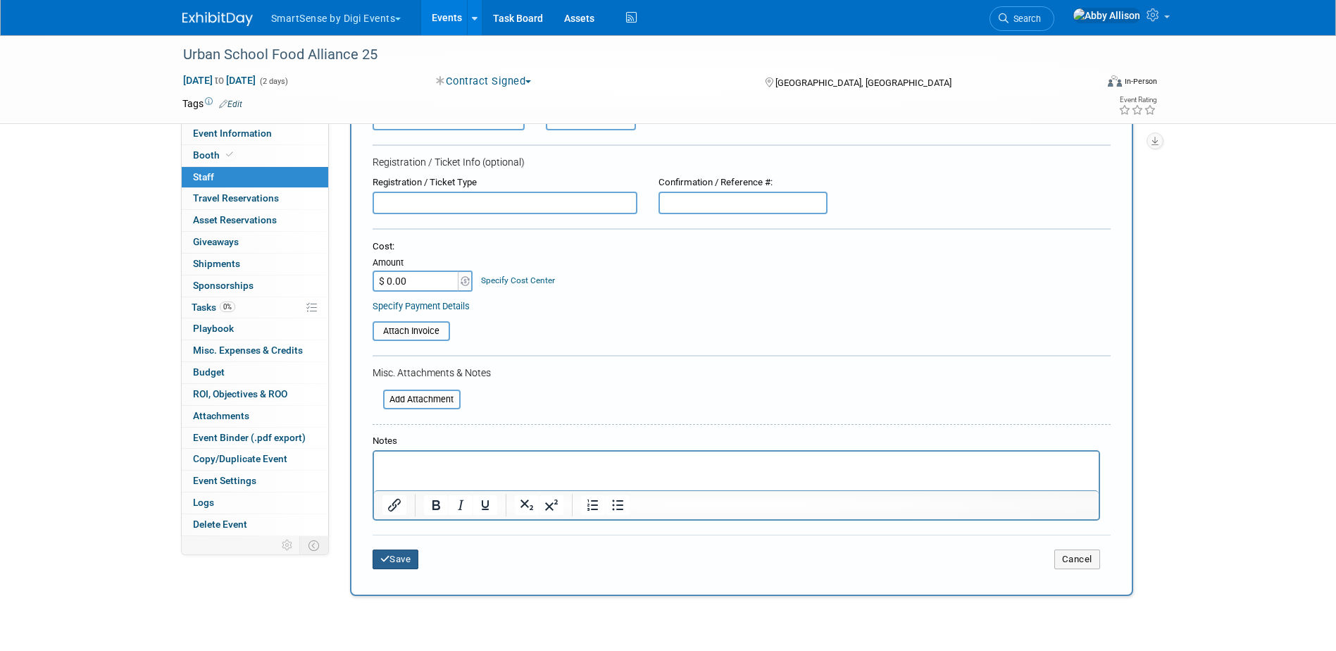
click at [400, 565] on button "Save" at bounding box center [395, 559] width 46 height 20
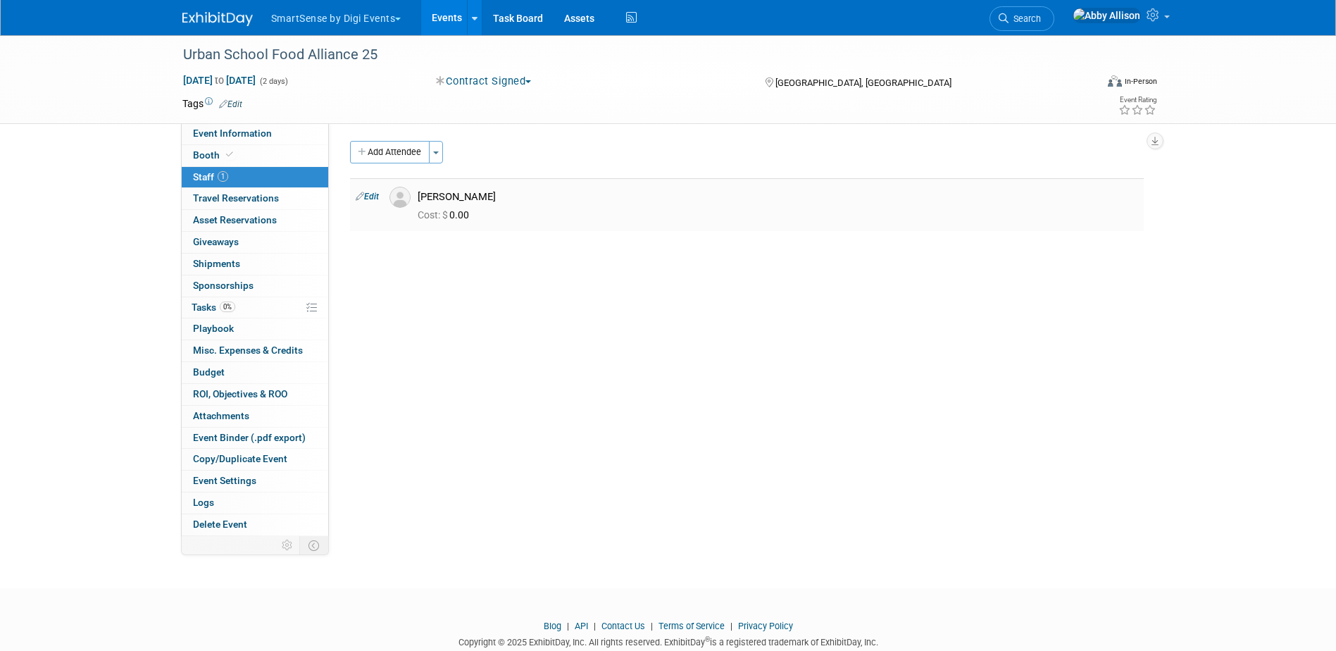
scroll to position [0, 0]
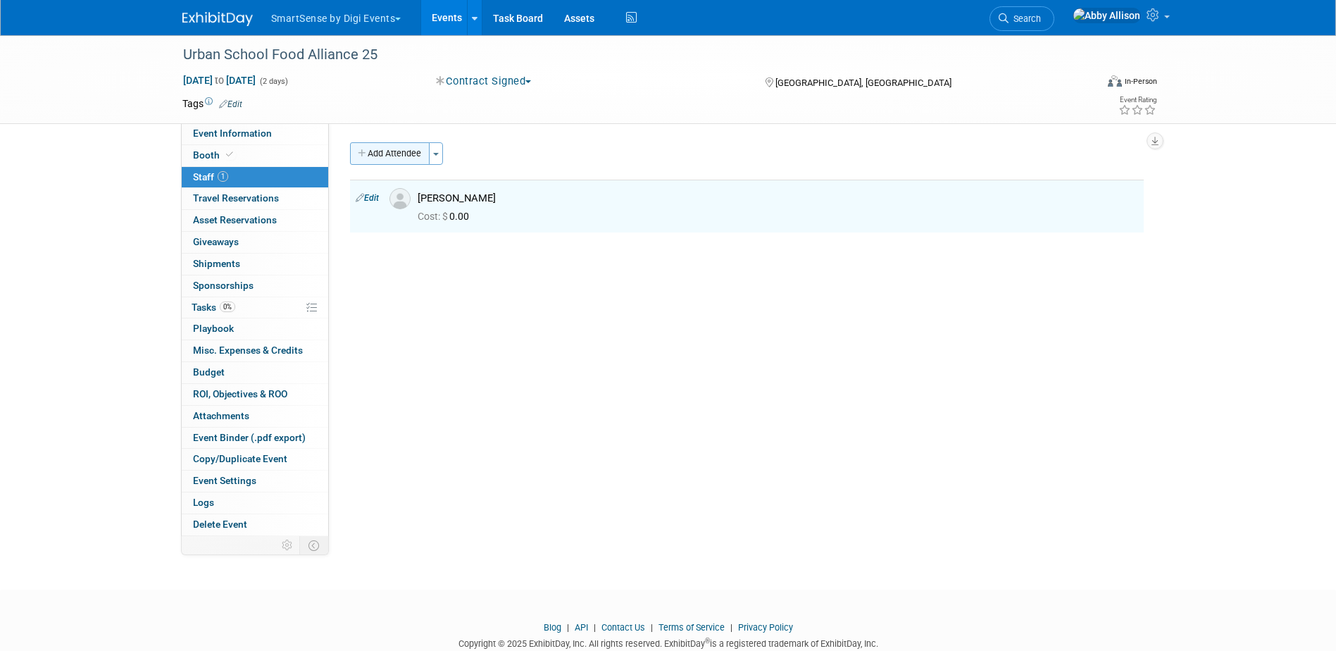
click at [392, 153] on button "Add Attendee" at bounding box center [390, 153] width 80 height 23
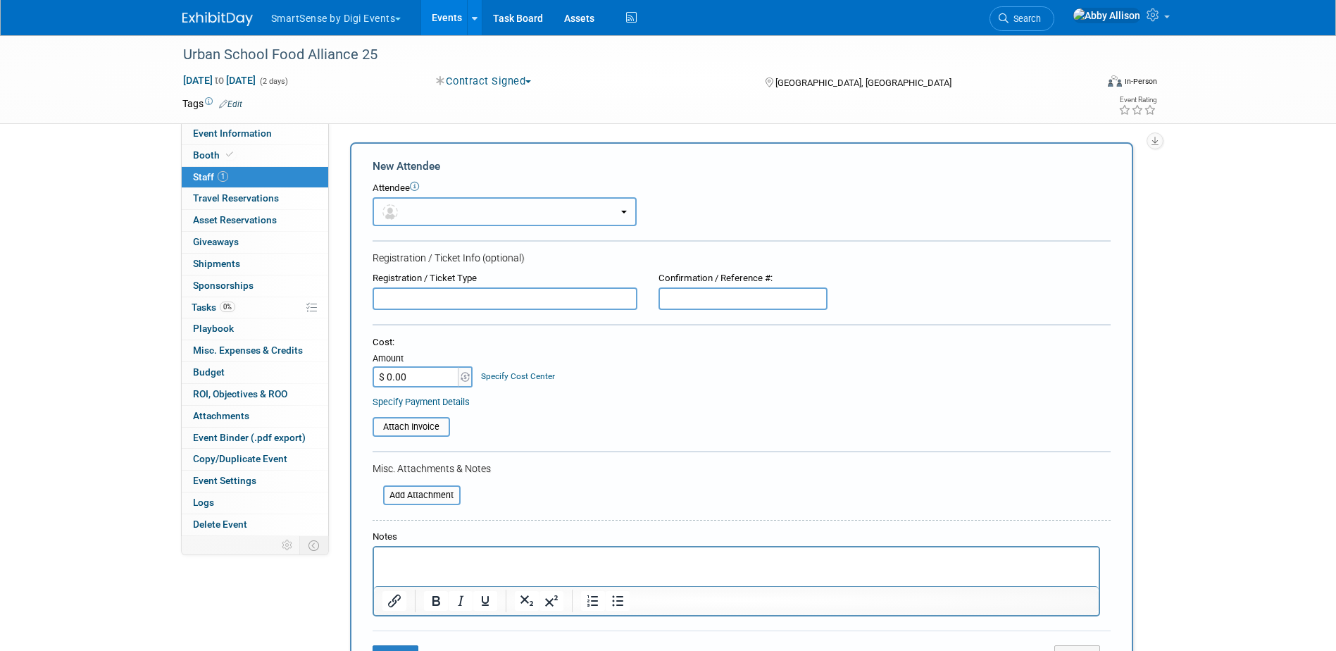
click at [405, 209] on button "button" at bounding box center [504, 211] width 264 height 29
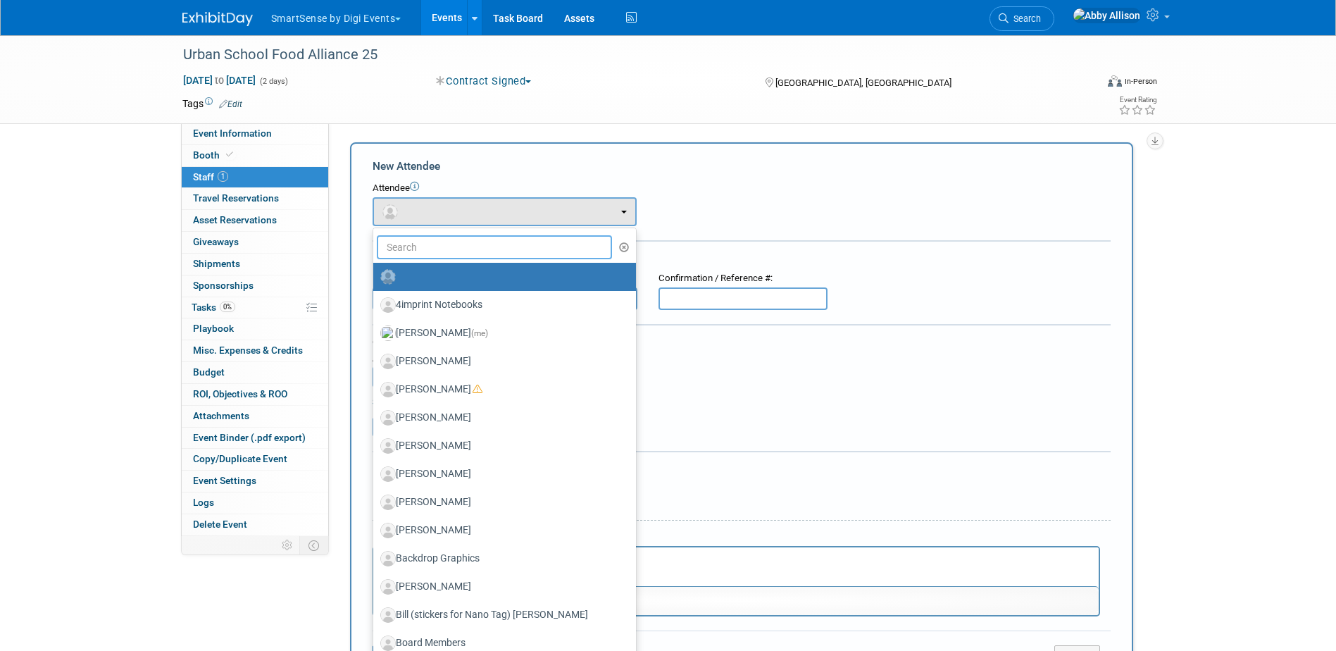
click at [430, 252] on input "text" at bounding box center [495, 247] width 236 height 24
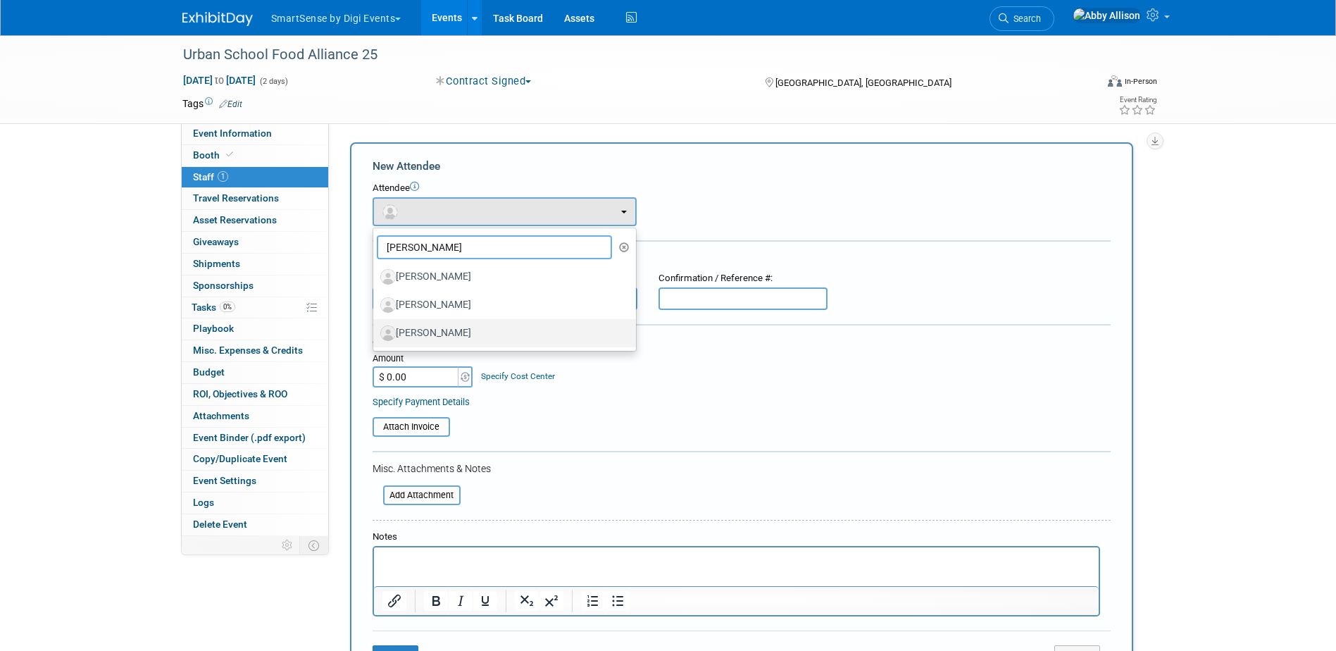
type input "lee"
click at [426, 333] on label "LeeJay Moreno" at bounding box center [500, 333] width 241 height 23
click at [375, 333] on input "LeeJay Moreno" at bounding box center [370, 331] width 9 height 9
select select "31dc6991-684d-4272-8504-df349fb88c3e"
select select "4"
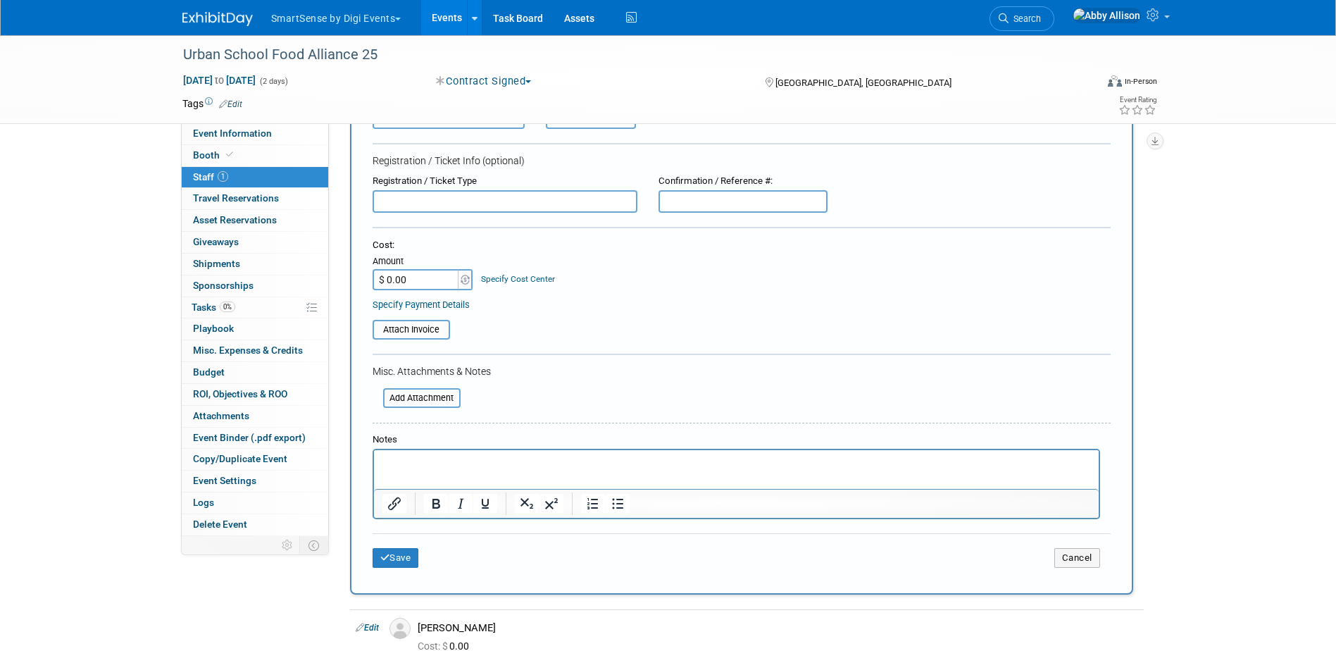
scroll to position [321, 0]
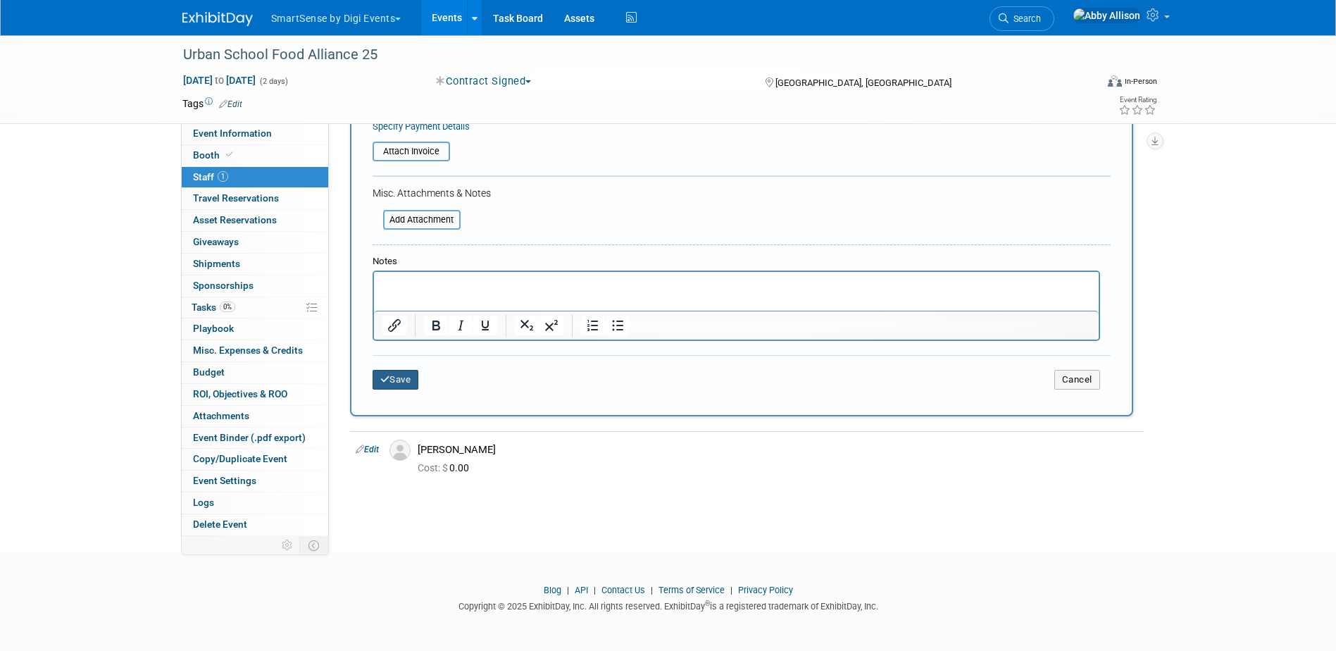
click at [404, 380] on button "Save" at bounding box center [395, 380] width 46 height 20
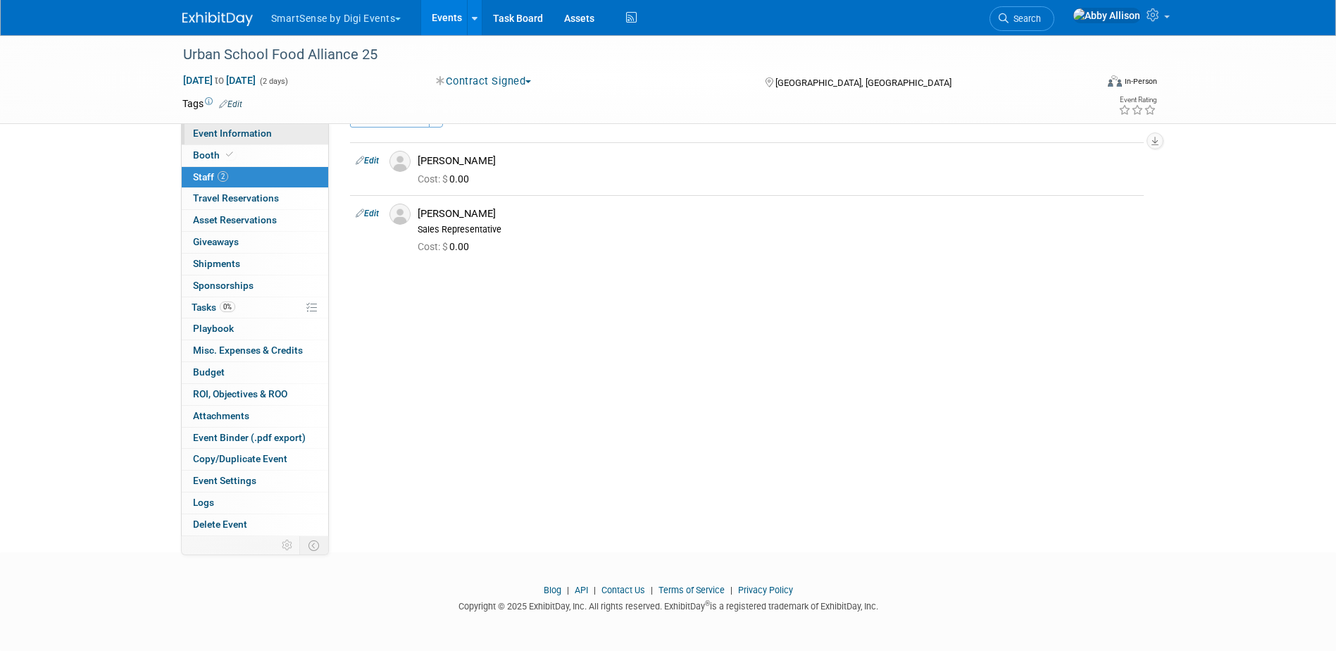
click at [261, 133] on span "Event Information" at bounding box center [232, 132] width 79 height 11
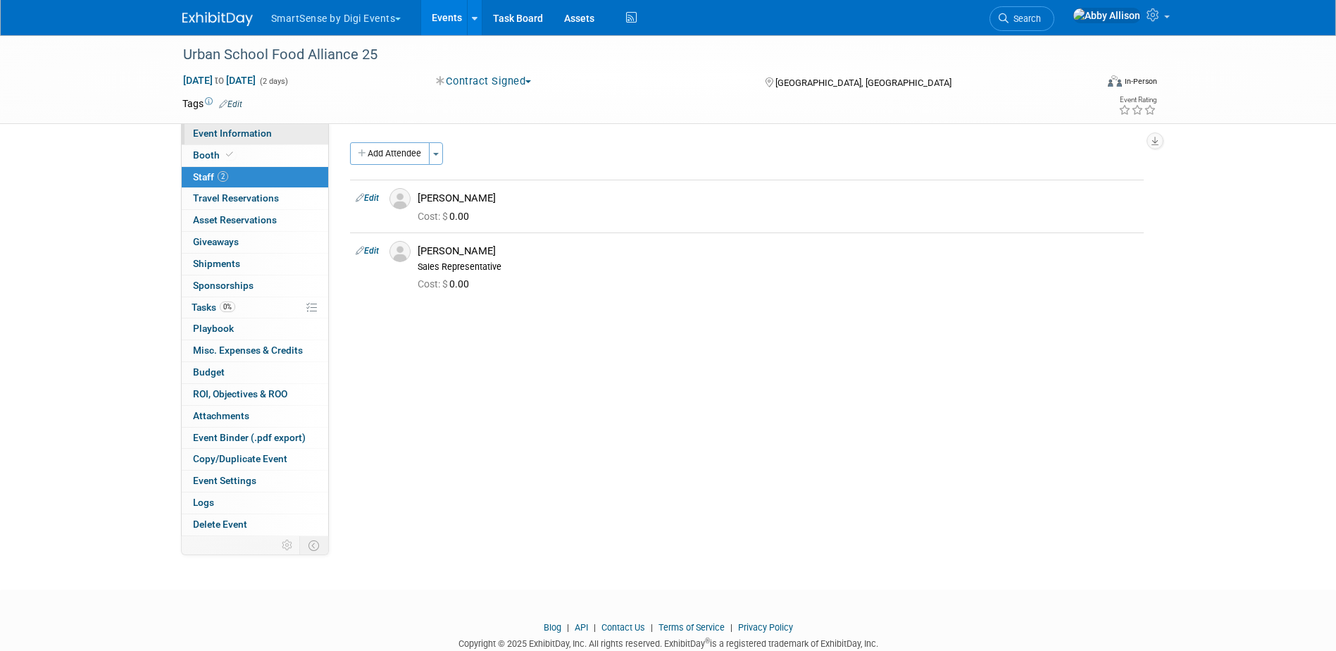
select select "Education"
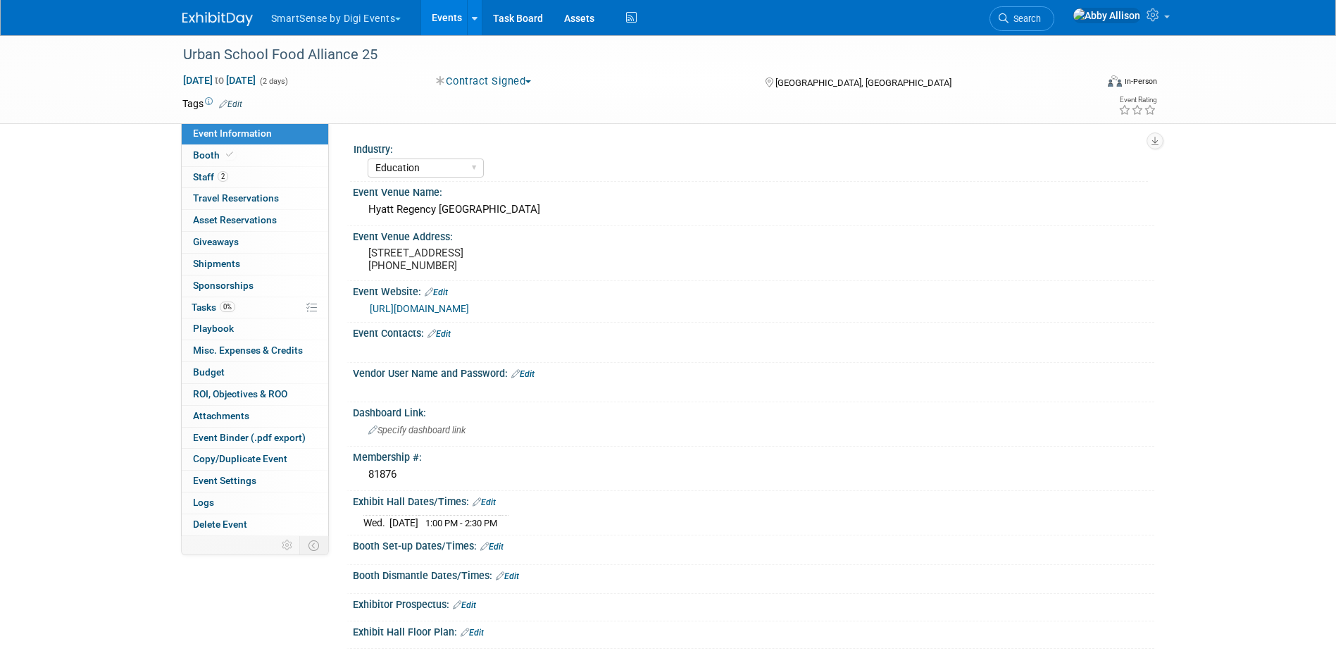
click at [444, 339] on link "Edit" at bounding box center [438, 334] width 23 height 10
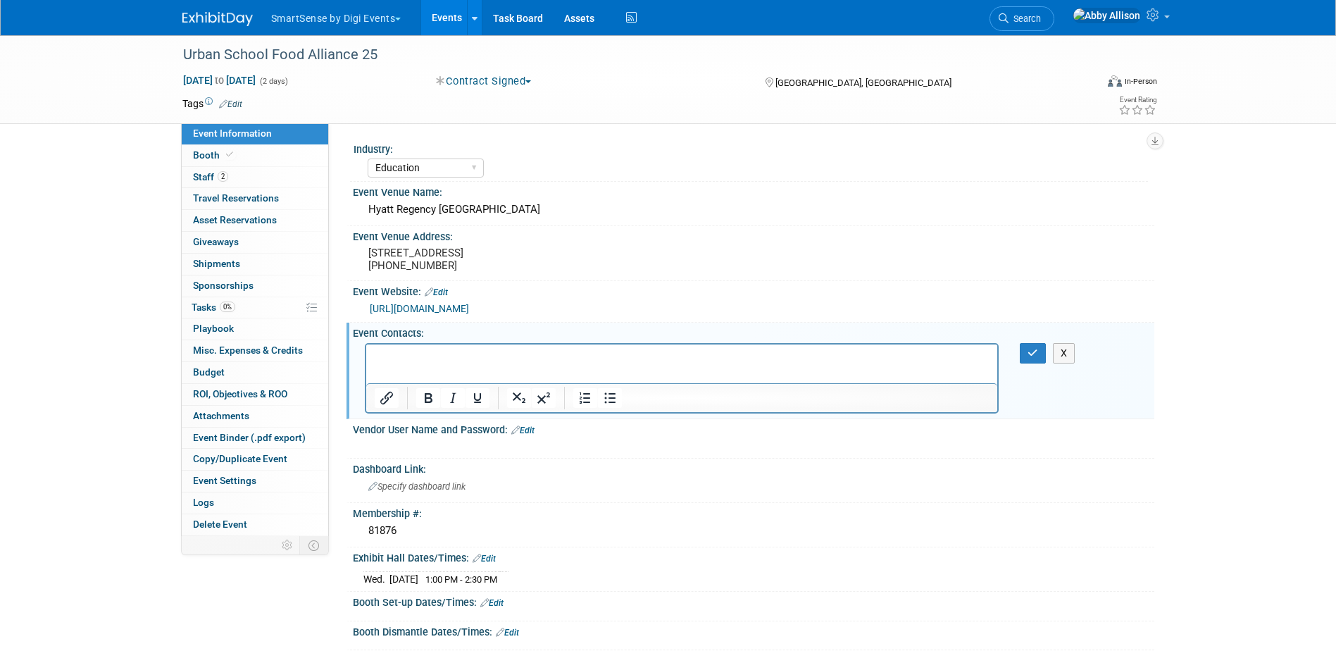
click at [396, 356] on p "Rich Text Area. Press ALT-0 for help." at bounding box center [681, 356] width 615 height 14
click at [1034, 358] on icon "button" at bounding box center [1032, 353] width 11 height 10
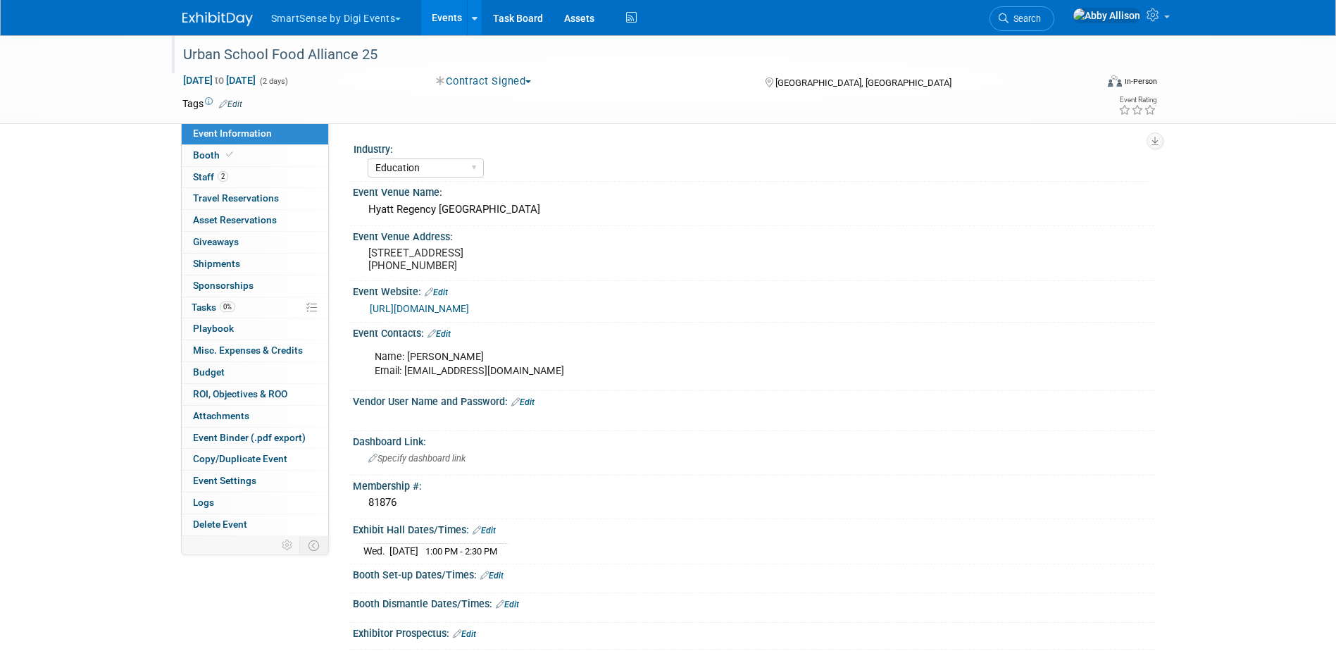
click at [388, 55] on div "Urban School Food Alliance 25" at bounding box center [626, 54] width 896 height 25
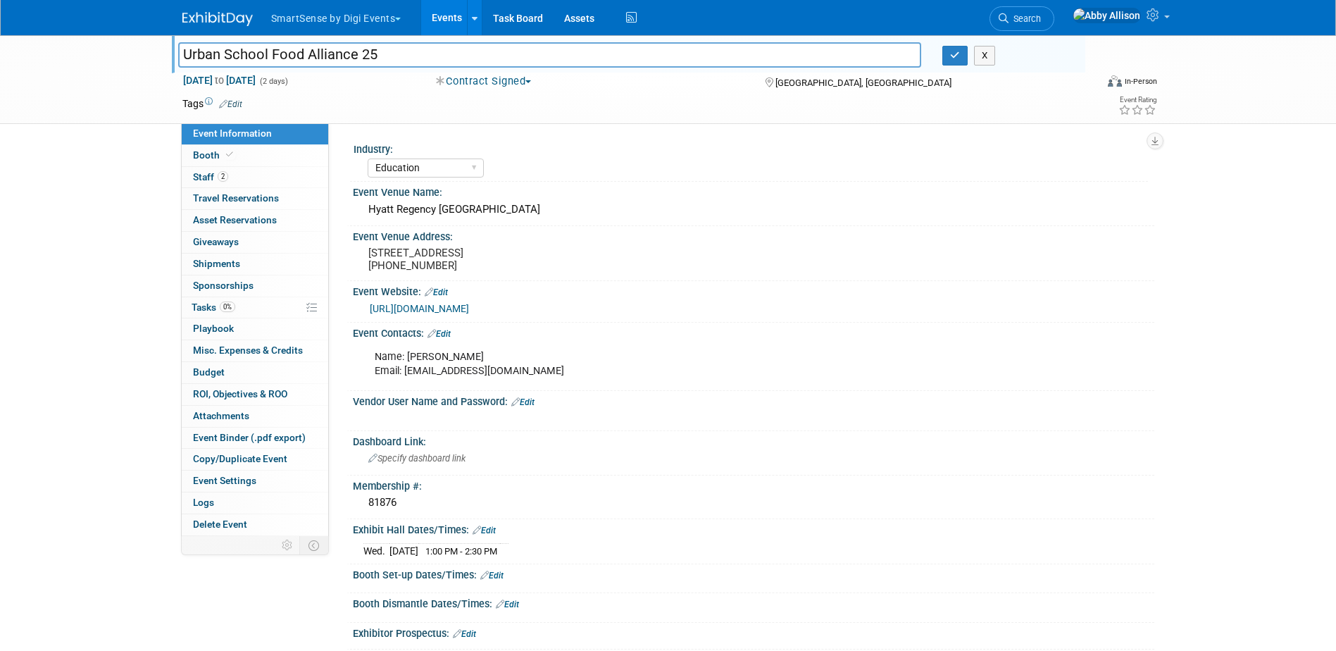
click at [423, 51] on input "Urban School Food Alliance 25" at bounding box center [550, 54] width 744 height 25
paste input "Fall Membership Meeting"
type input "Urban School Food Alliance 25 Fall Membership Meeting"
click at [951, 61] on button "button" at bounding box center [954, 56] width 25 height 20
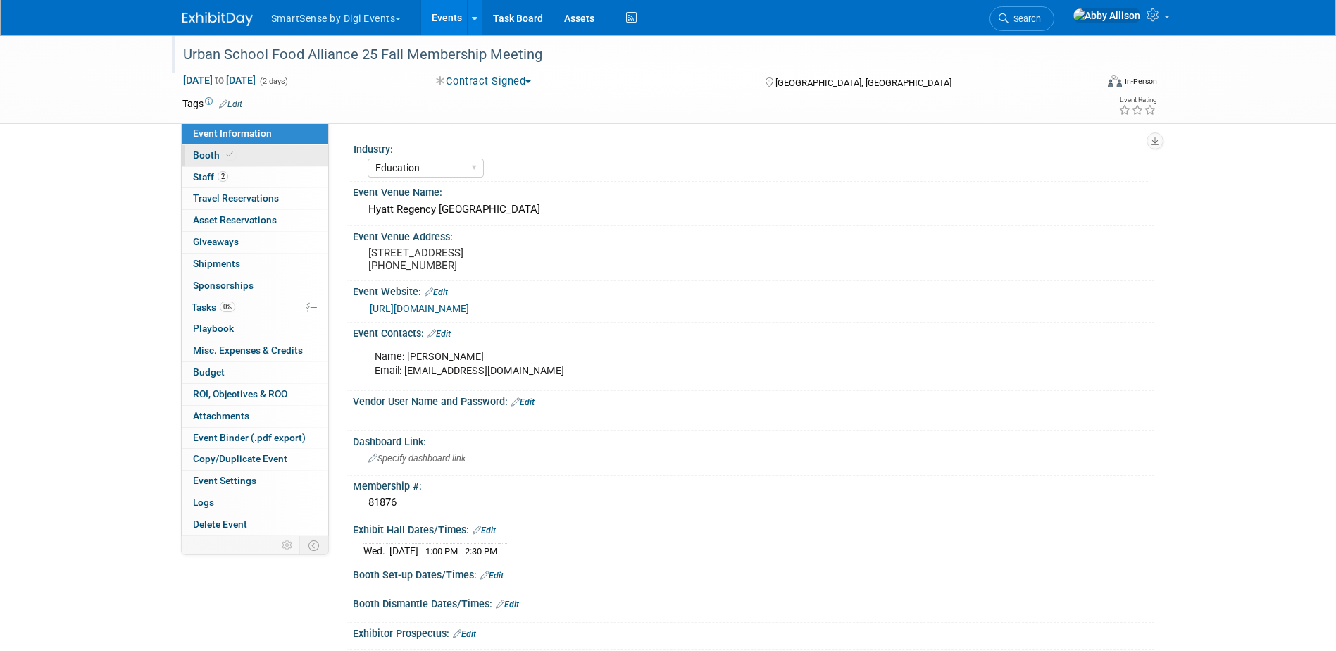
click at [211, 159] on span "Booth" at bounding box center [214, 154] width 43 height 11
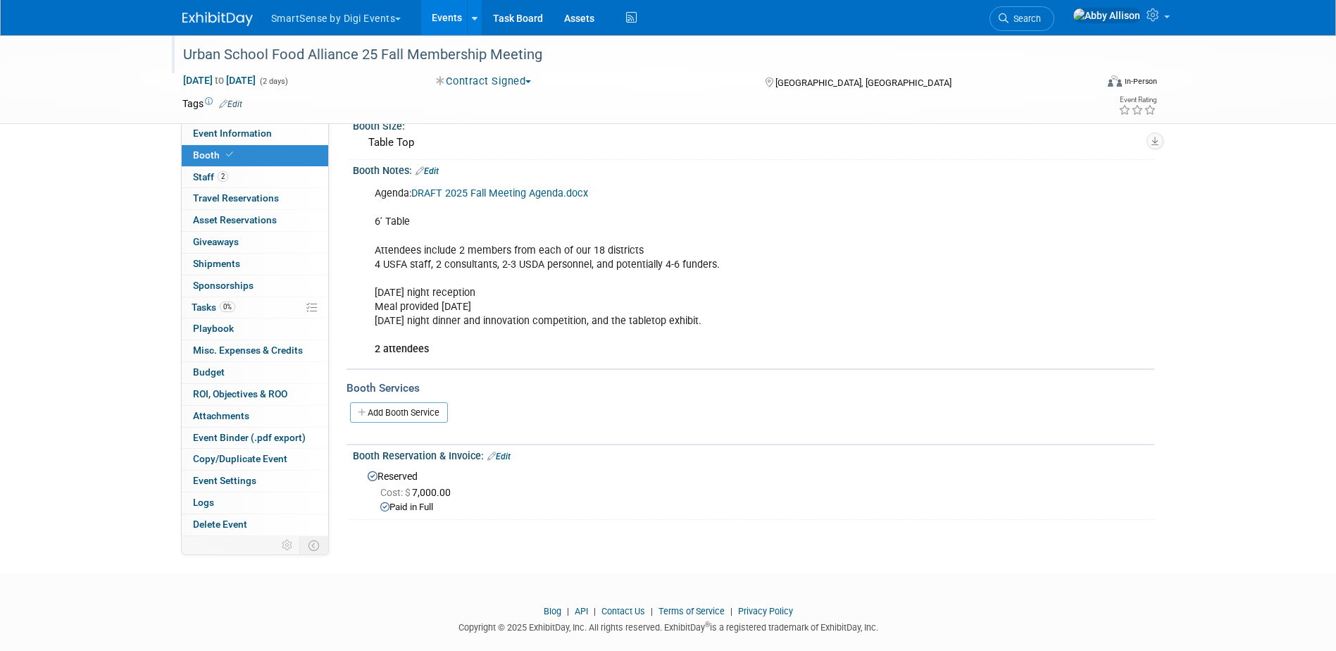
scroll to position [133, 0]
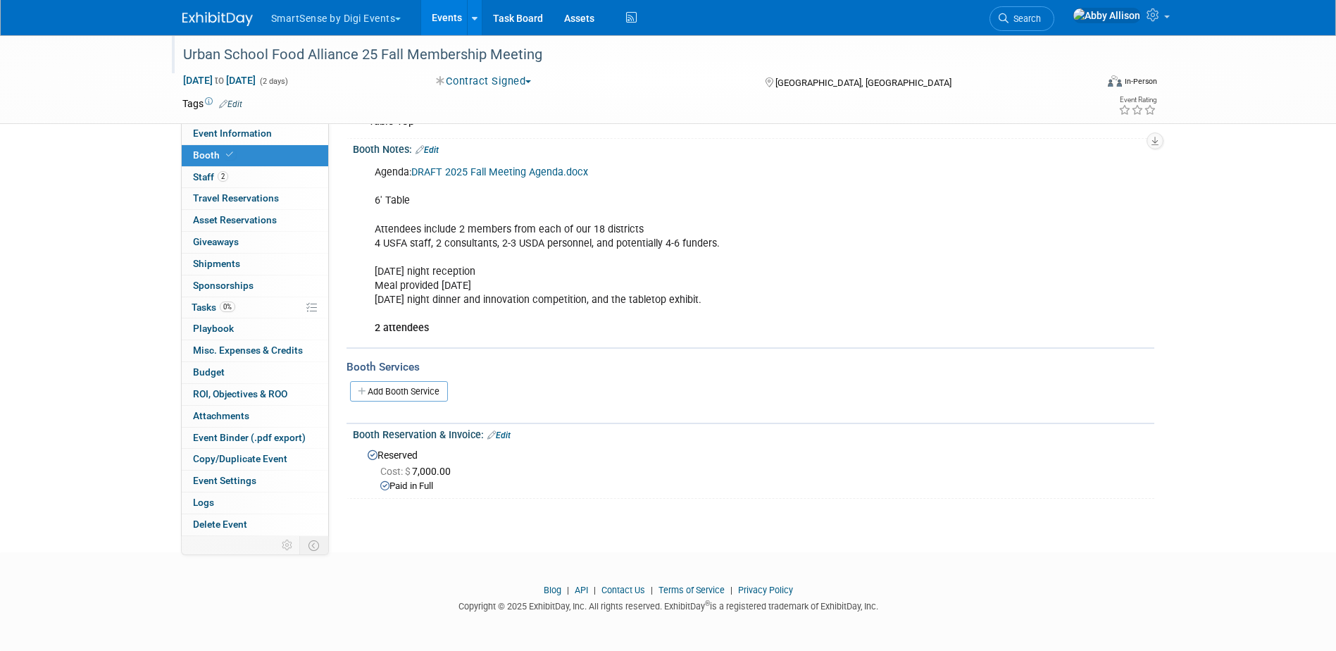
click at [506, 433] on link "Edit" at bounding box center [498, 435] width 23 height 10
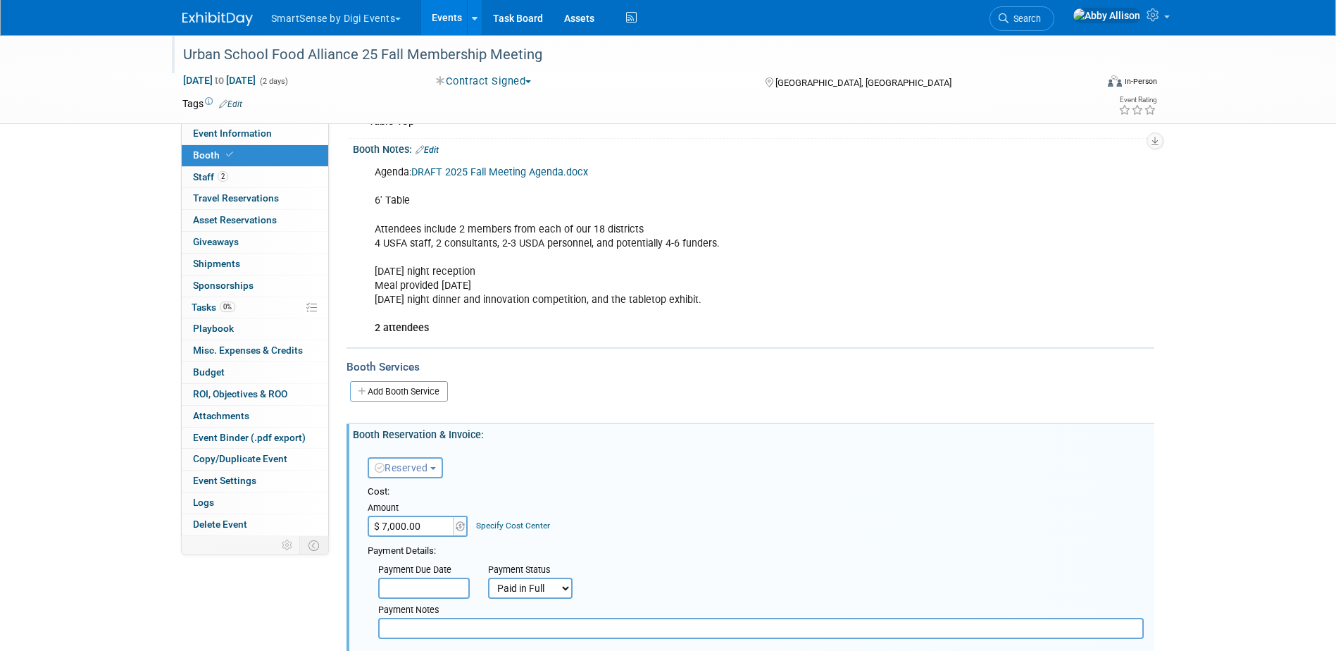
click at [421, 527] on input "$ 7,000.00" at bounding box center [412, 525] width 88 height 21
type input "$ 7,215.00"
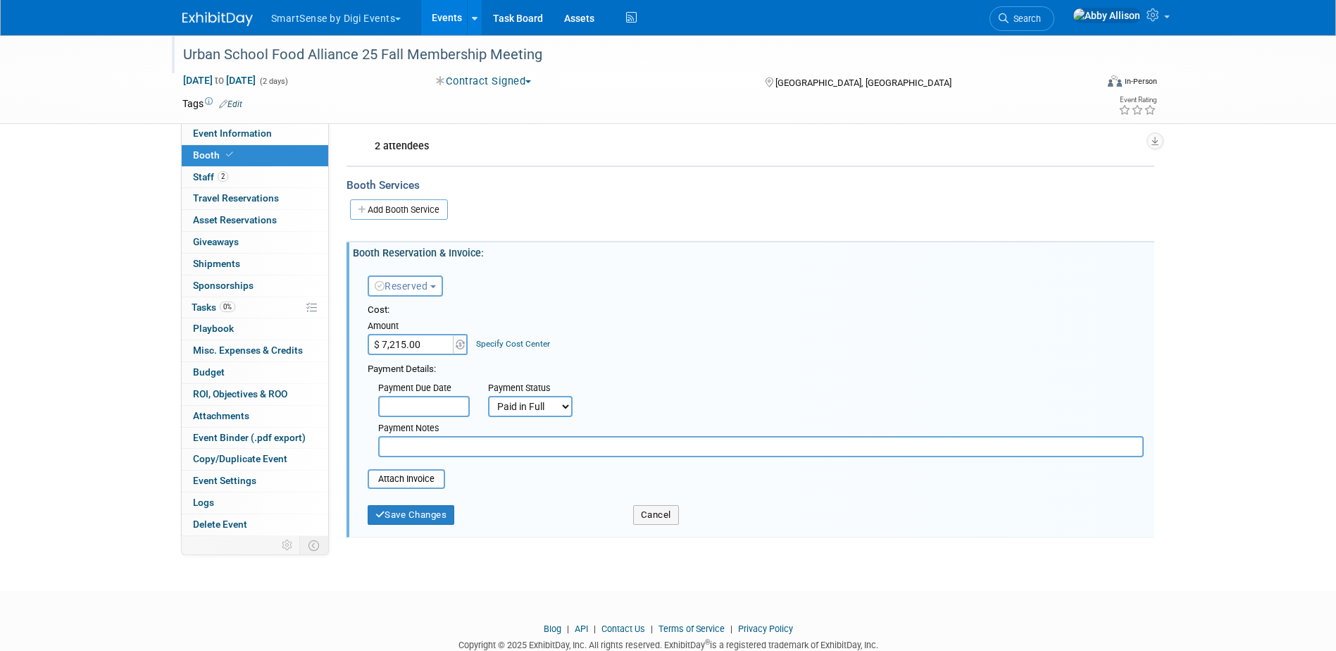
scroll to position [353, 0]
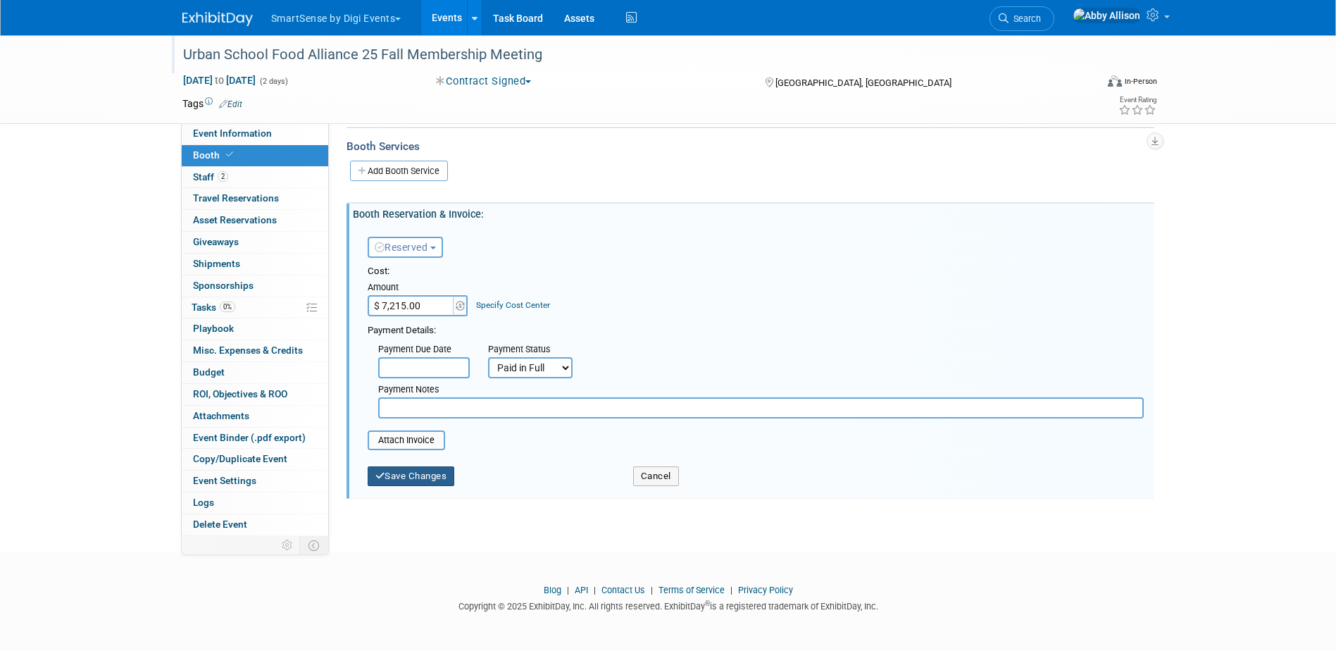
click at [419, 478] on button "Save Changes" at bounding box center [411, 476] width 87 height 20
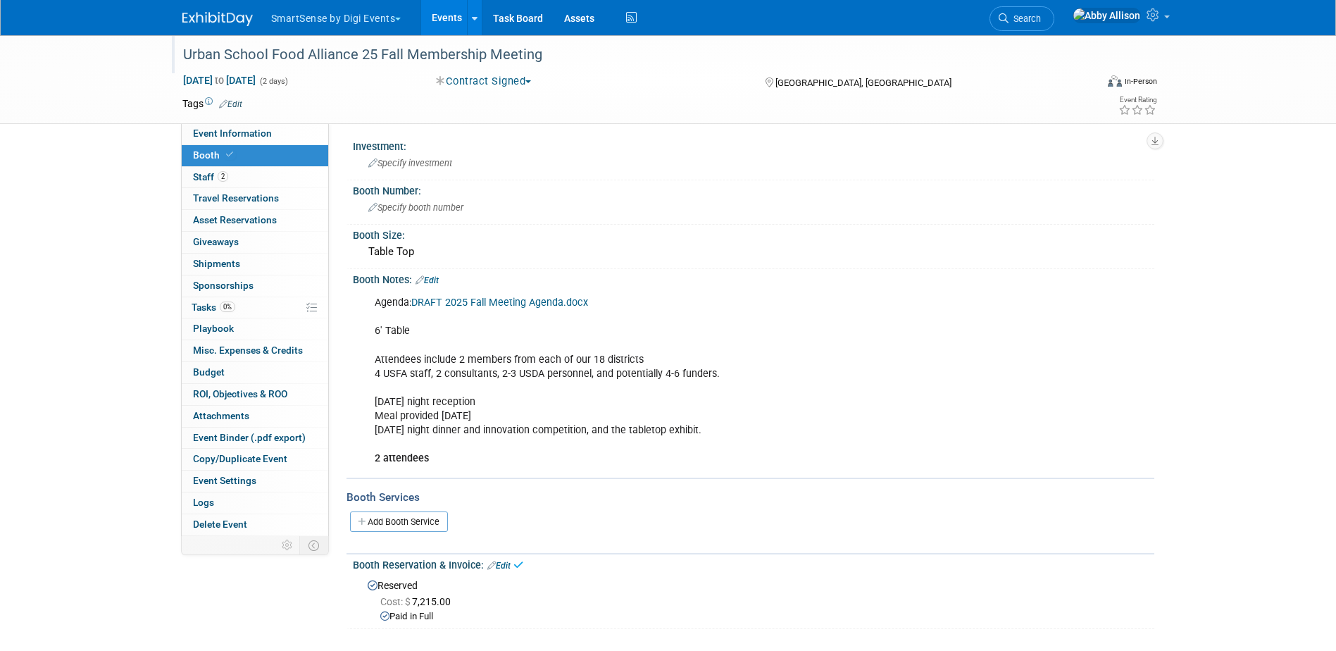
scroll to position [0, 0]
click at [296, 222] on link "0 Asset Reservations 0" at bounding box center [255, 220] width 146 height 21
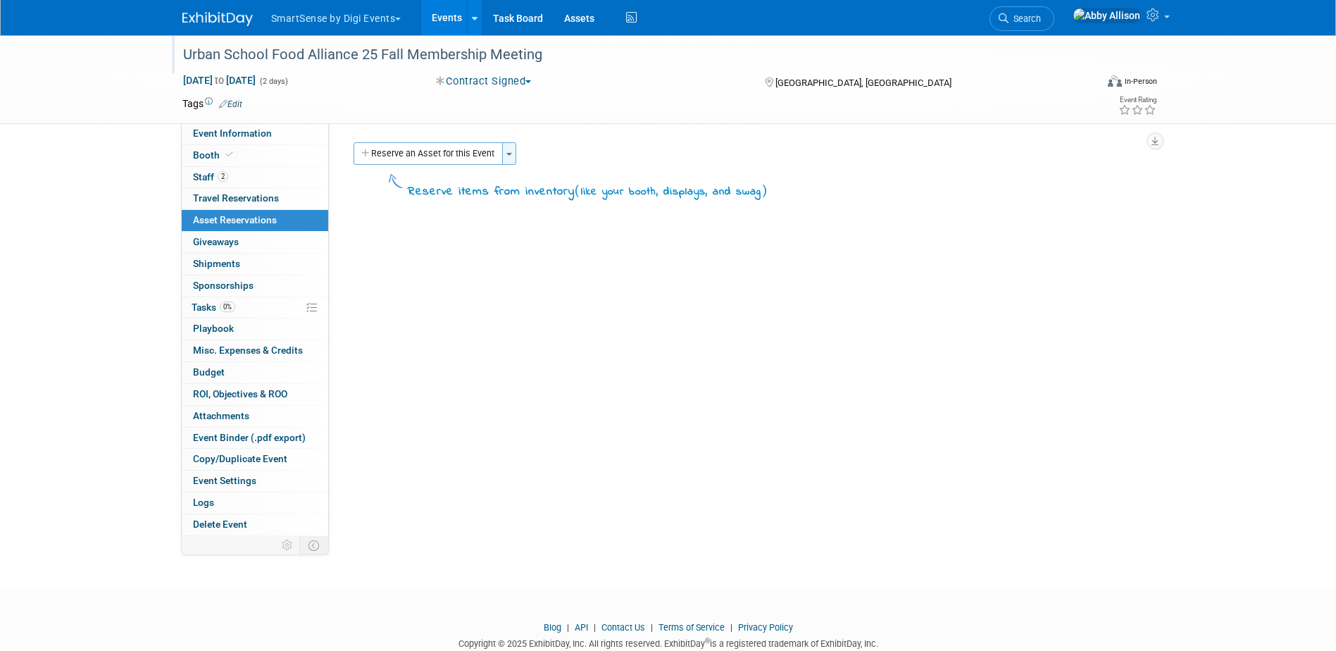
click at [509, 157] on button "Toggle Dropdown" at bounding box center [509, 153] width 14 height 23
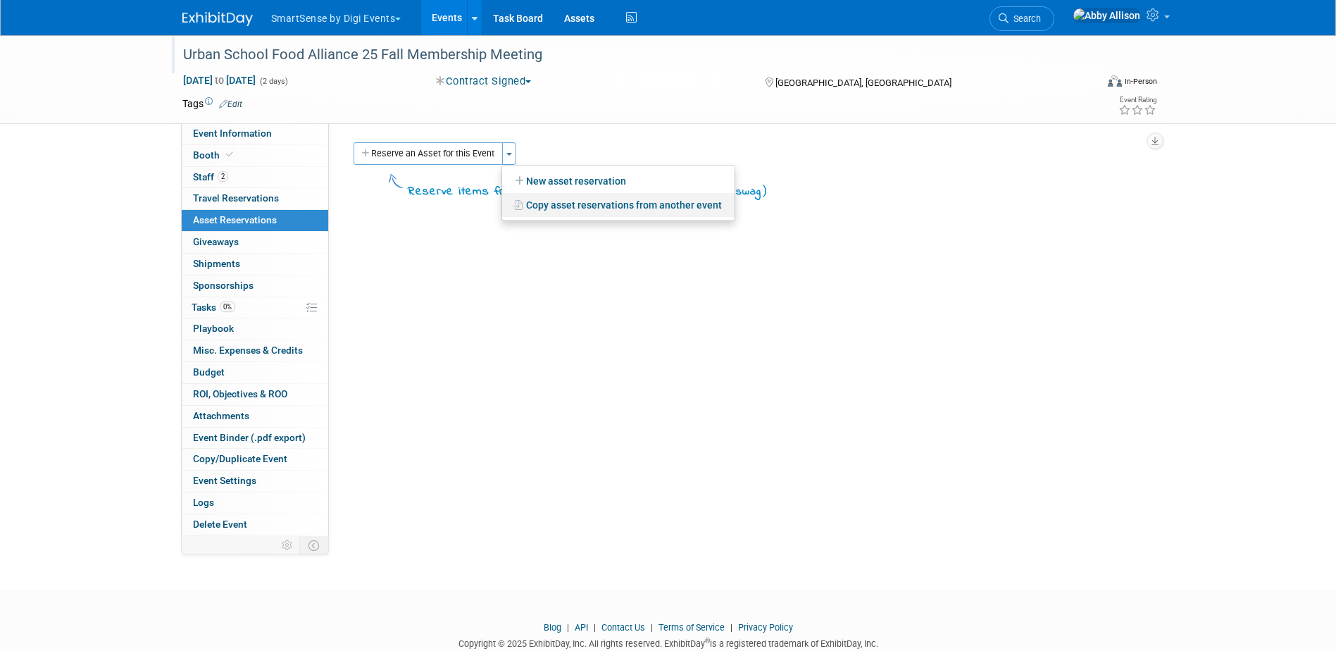
click at [613, 208] on link "Copy asset reservations from another event" at bounding box center [618, 205] width 232 height 24
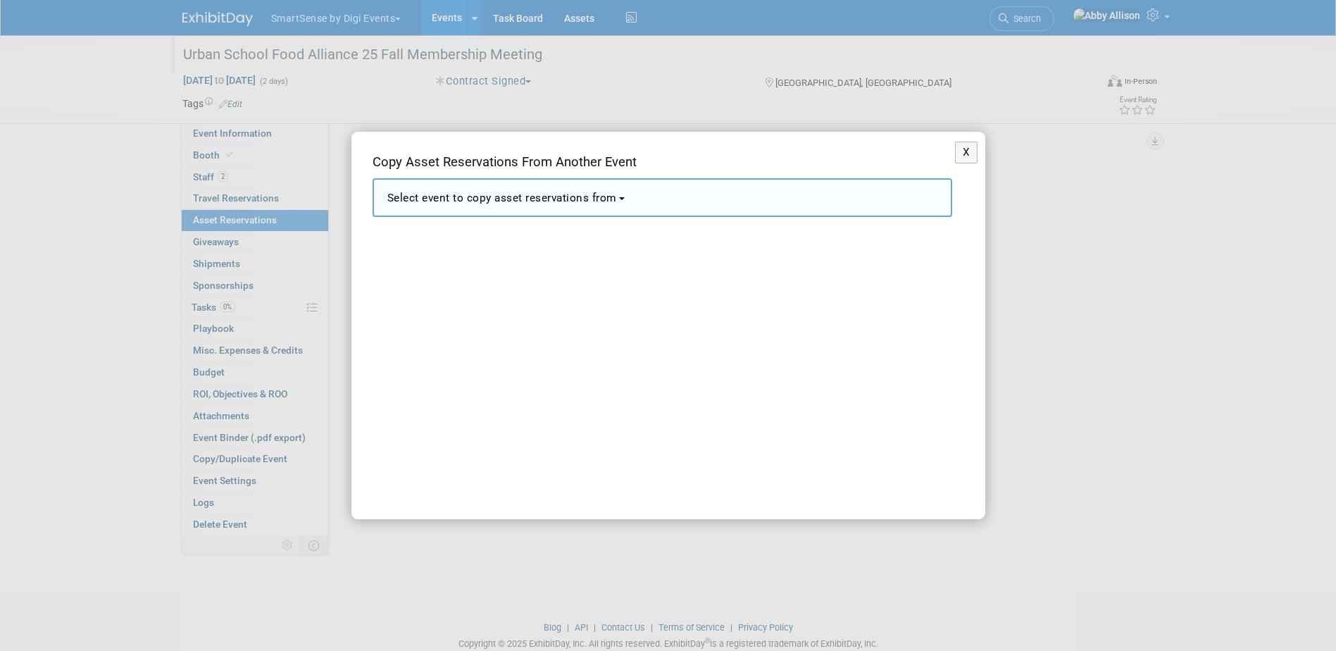
click at [610, 192] on span "Select event to copy asset reservations from" at bounding box center [502, 198] width 230 height 13
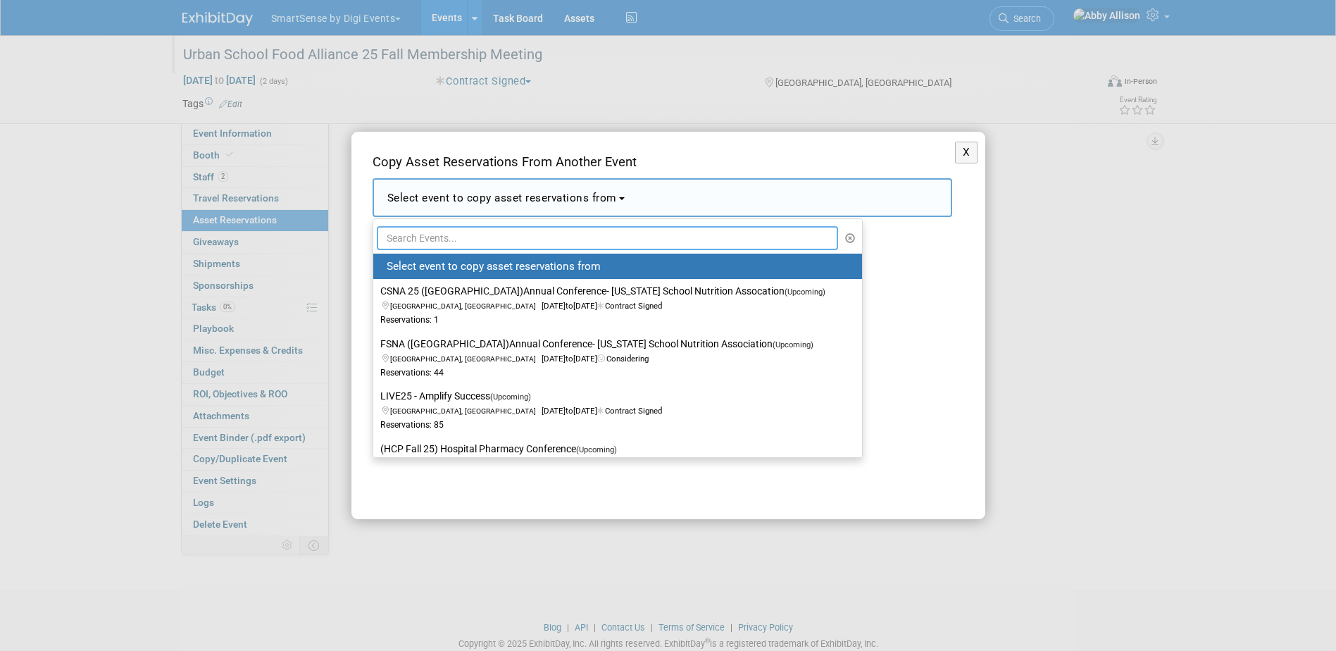
click at [585, 239] on input "text" at bounding box center [608, 238] width 462 height 24
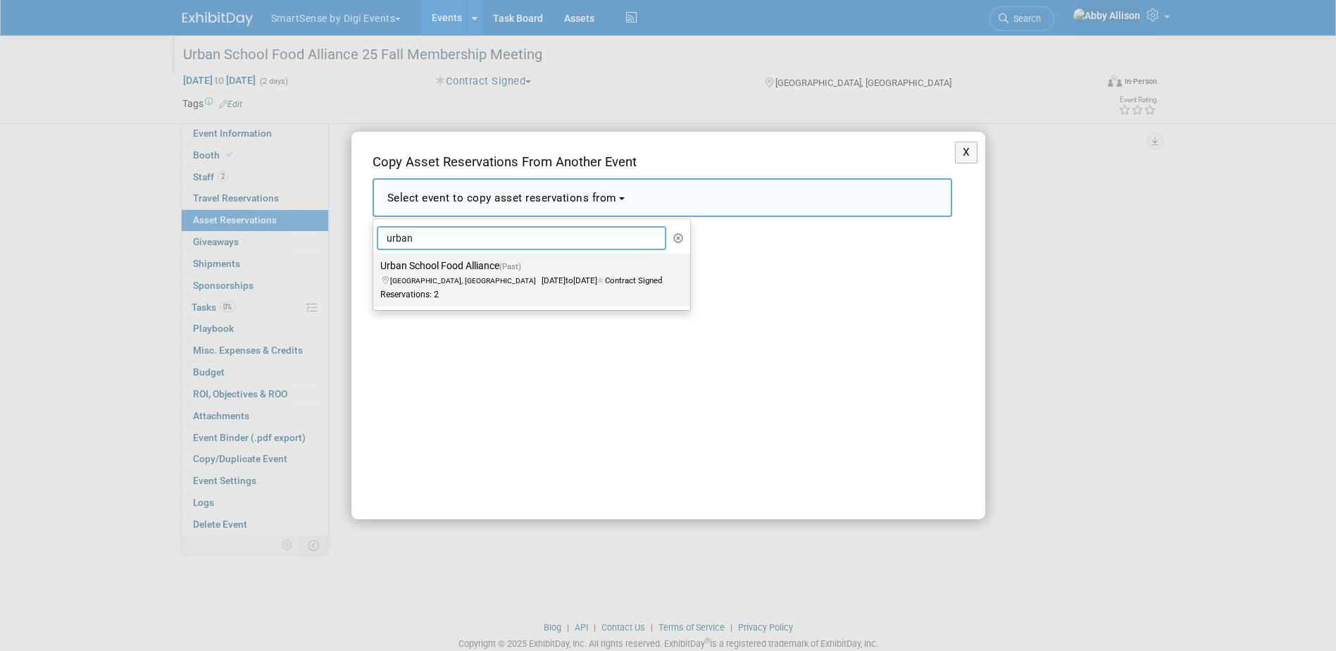
type input "urban"
click at [597, 279] on icon at bounding box center [601, 280] width 8 height 8
click at [375, 270] on input "Urban School Food Alliance (Past) Los Angeles, CA Feb 7, 2023 to Feb 9, 2023 Co…" at bounding box center [370, 265] width 9 height 9
select select "11083470"
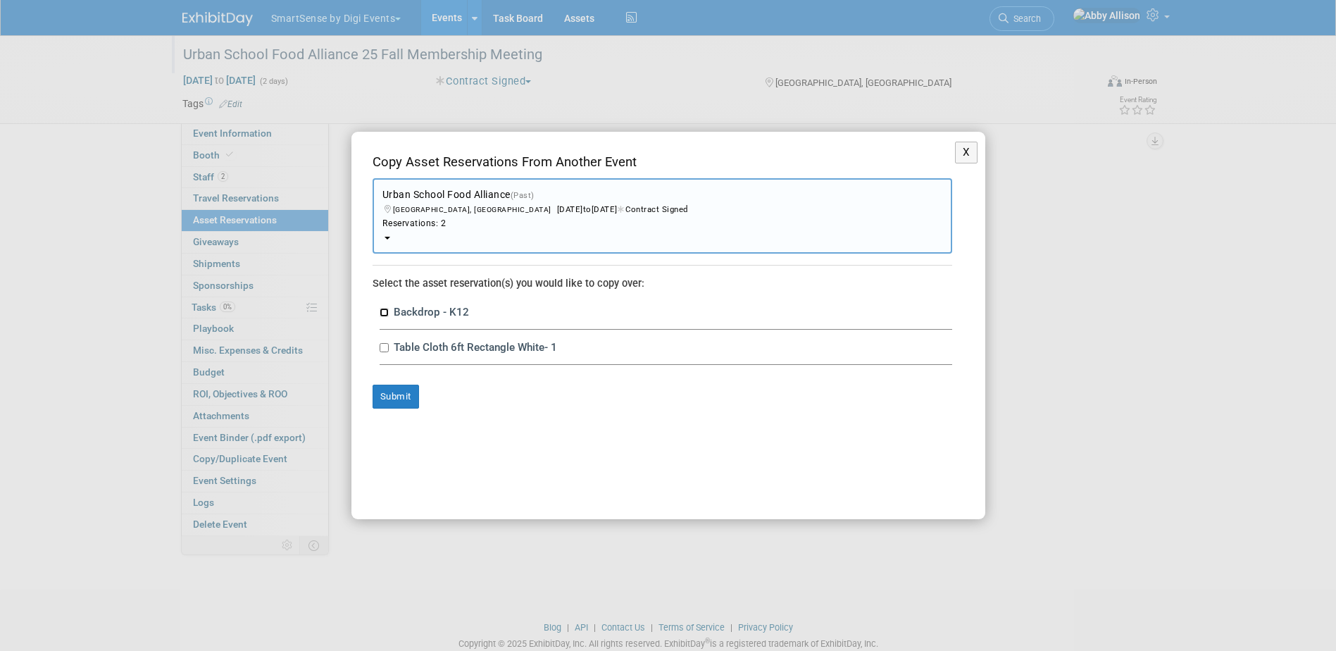
click at [384, 313] on input "Backdrop - K12" at bounding box center [383, 312] width 9 height 9
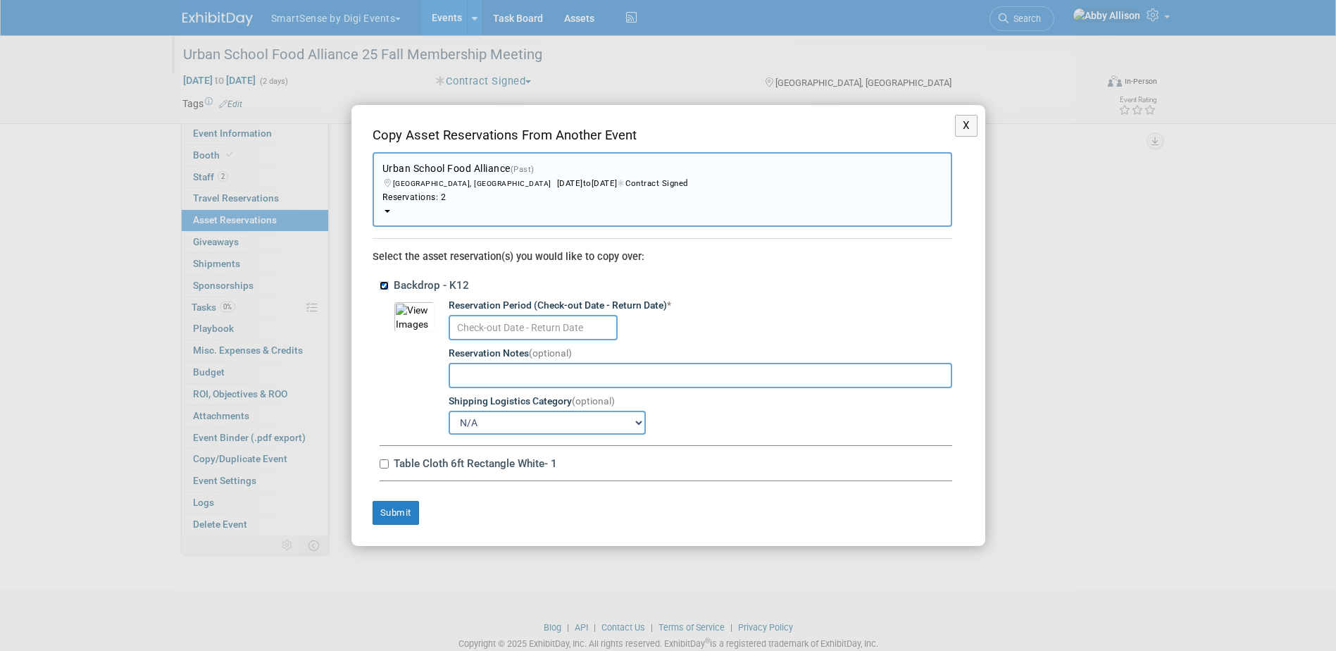
click at [384, 281] on input "Backdrop - K12" at bounding box center [383, 285] width 9 height 9
checkbox input "false"
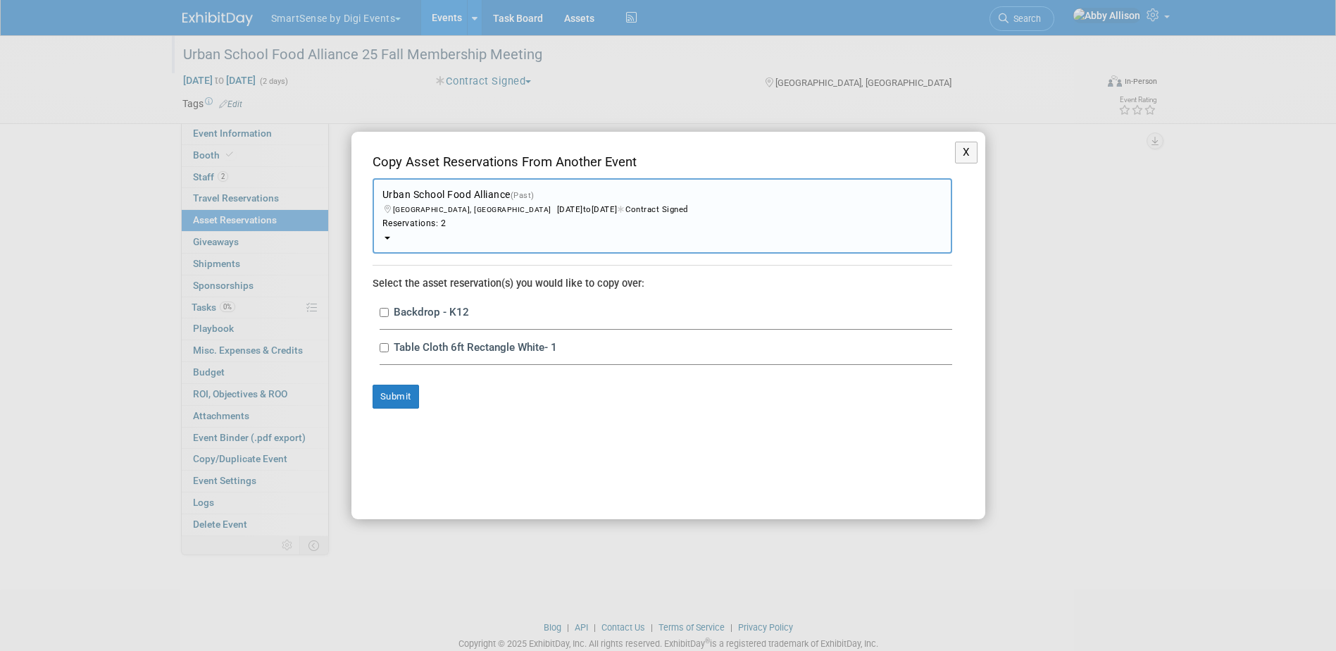
click at [867, 214] on button "Urban School Food Alliance (Past) Los Angeles, CA Feb 7, 2023 to Feb 9, 2023 Co…" at bounding box center [661, 215] width 579 height 75
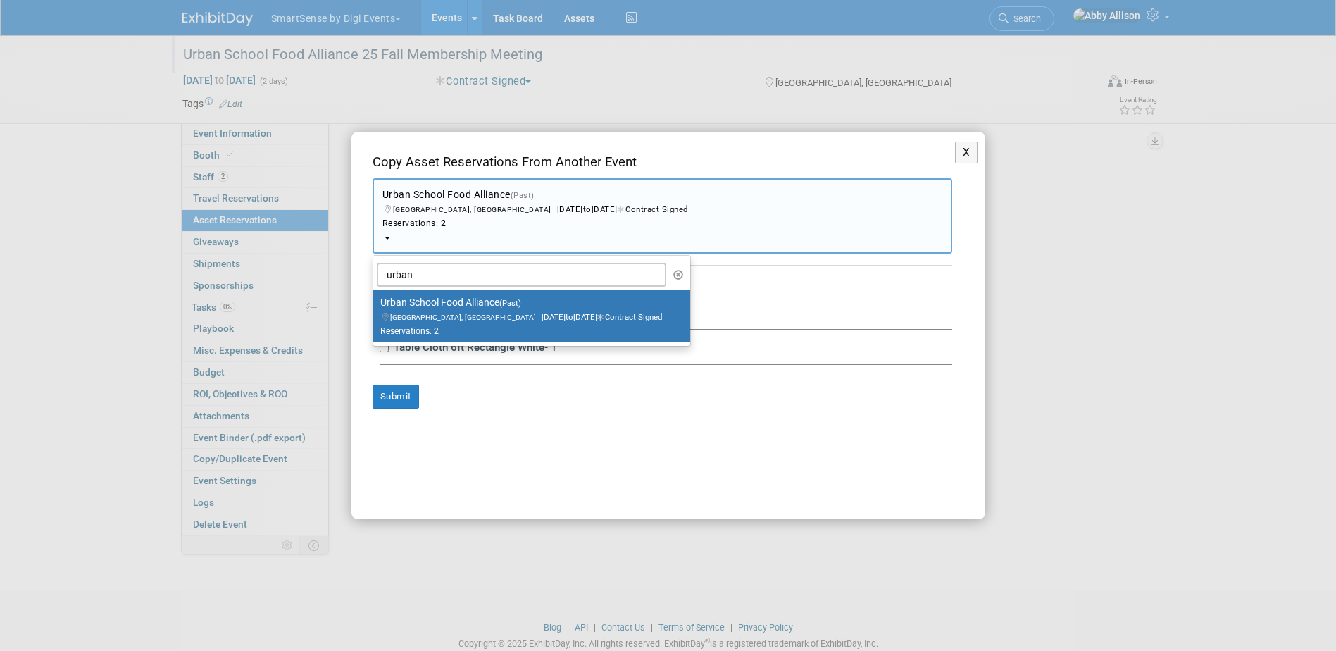
click at [863, 214] on button "Urban School Food Alliance (Past) Los Angeles, CA Feb 7, 2023 to Feb 9, 2023 Co…" at bounding box center [661, 215] width 579 height 75
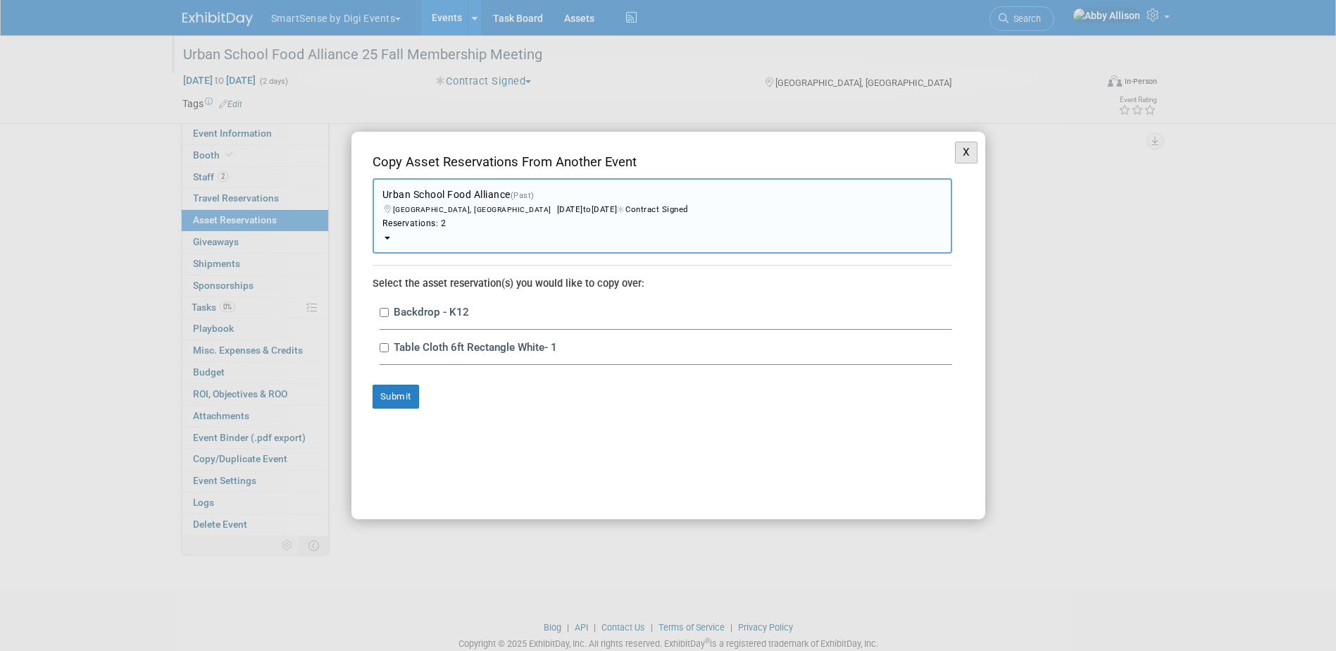
click at [957, 153] on button "X" at bounding box center [966, 153] width 23 height 22
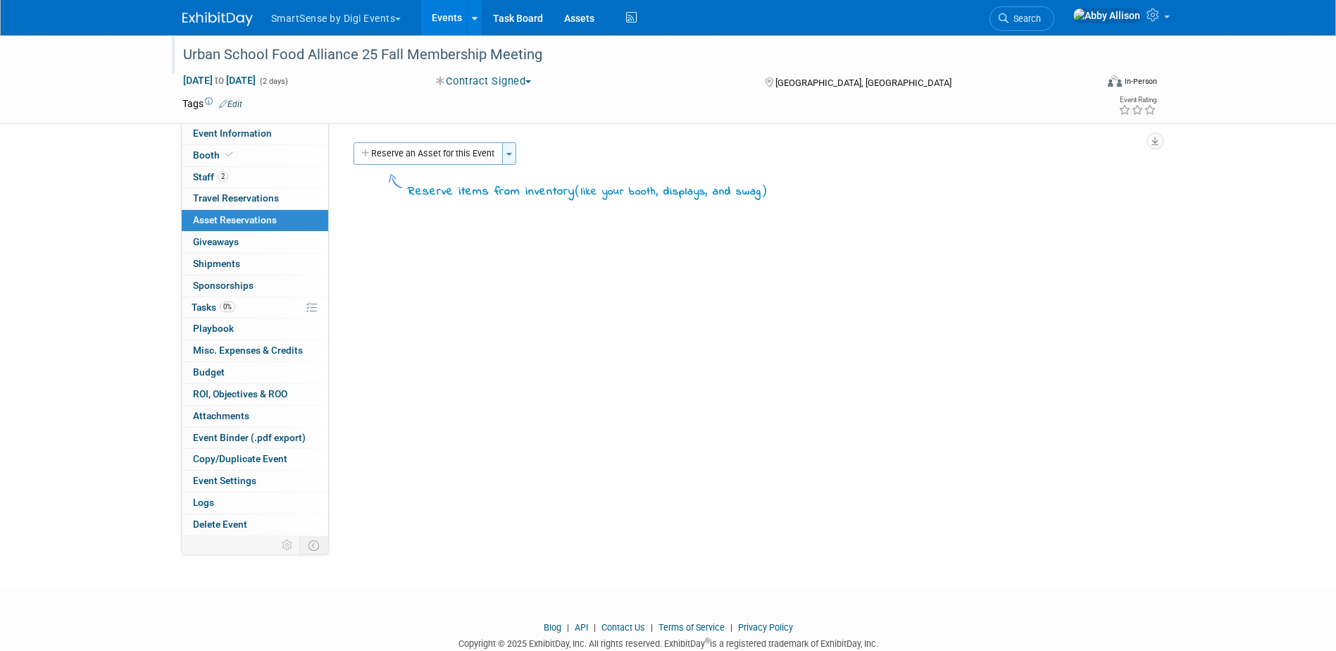
click at [514, 157] on button "Toggle Dropdown" at bounding box center [509, 153] width 14 height 23
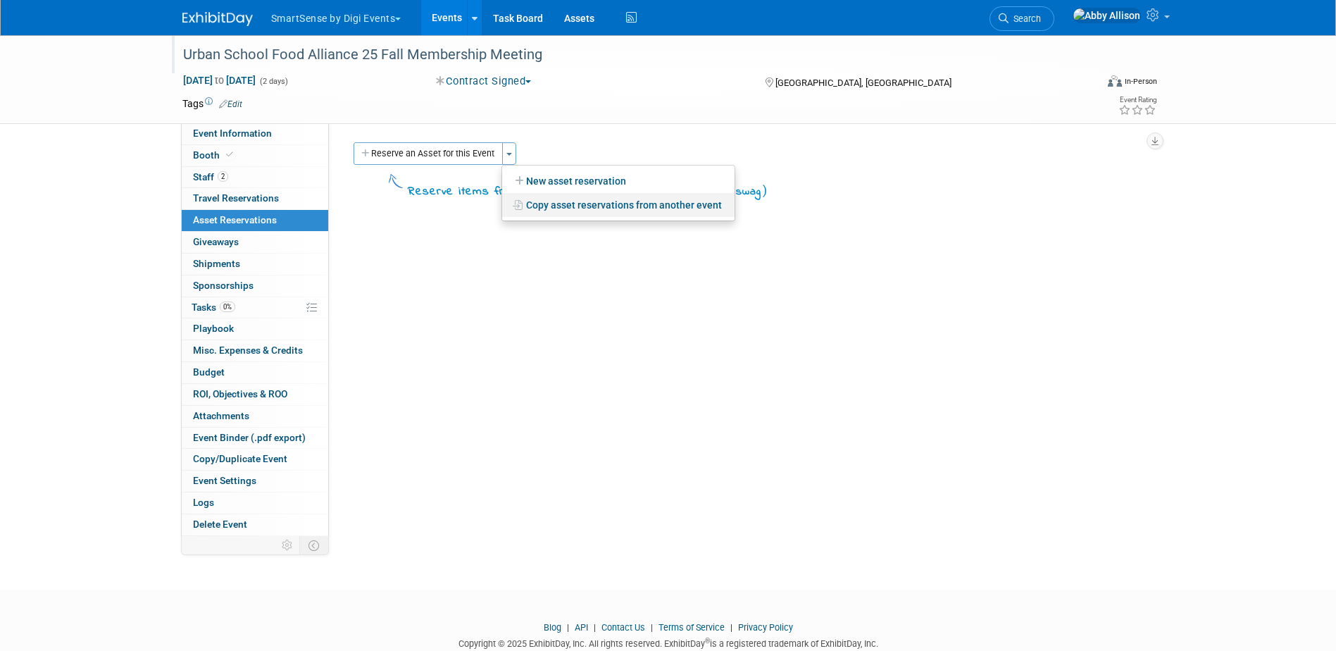
click at [619, 206] on link "Copy asset reservations from another event" at bounding box center [618, 205] width 232 height 24
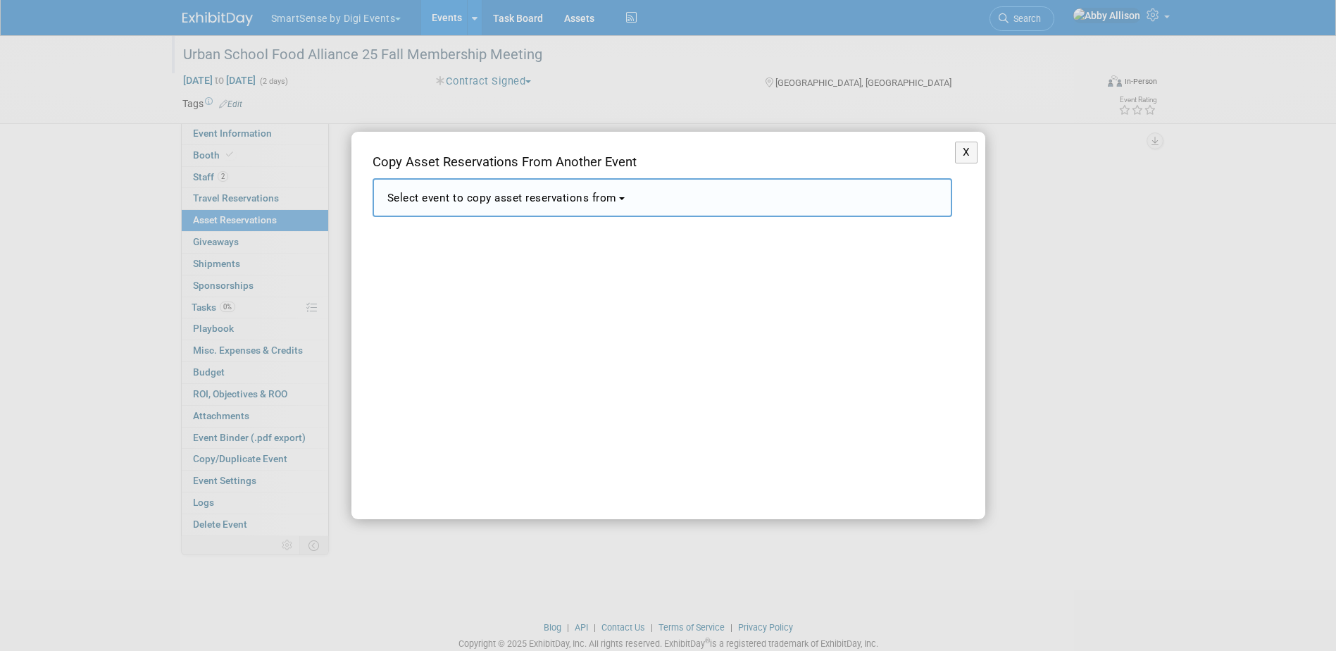
click at [610, 194] on span "Select event to copy asset reservations from" at bounding box center [502, 198] width 230 height 13
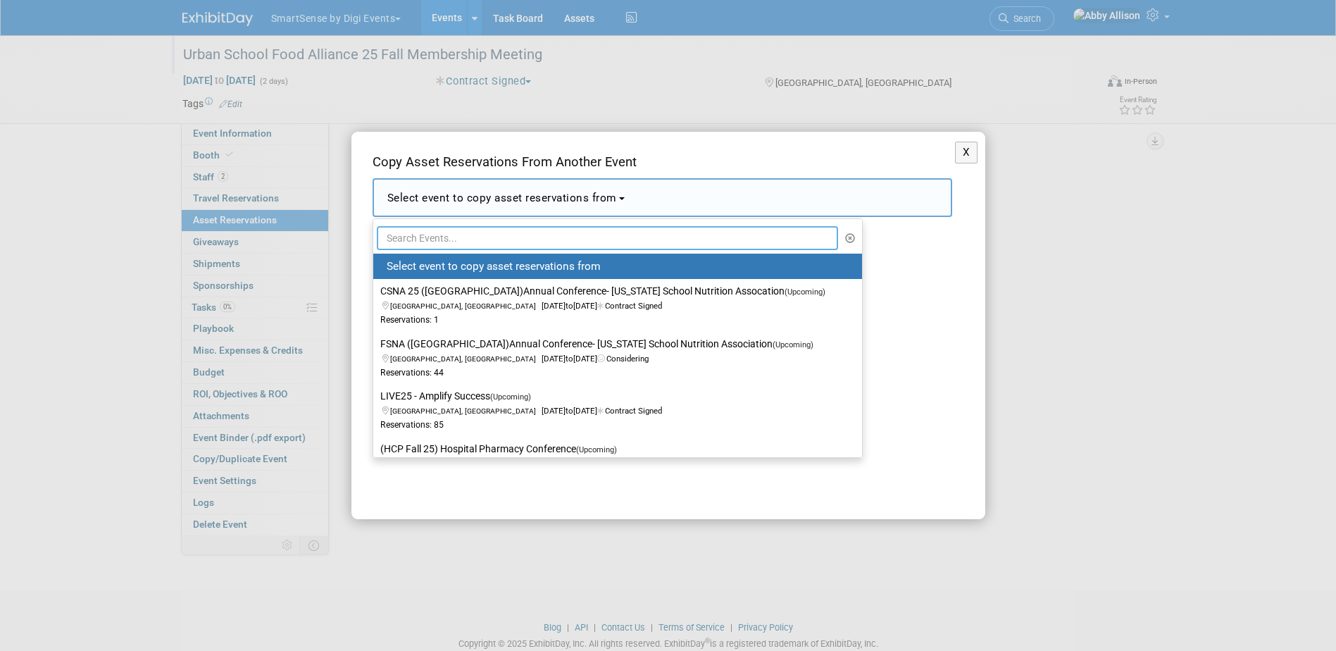
click at [604, 232] on input "text" at bounding box center [608, 238] width 462 height 24
type input "t"
click at [955, 146] on button "X" at bounding box center [966, 153] width 23 height 22
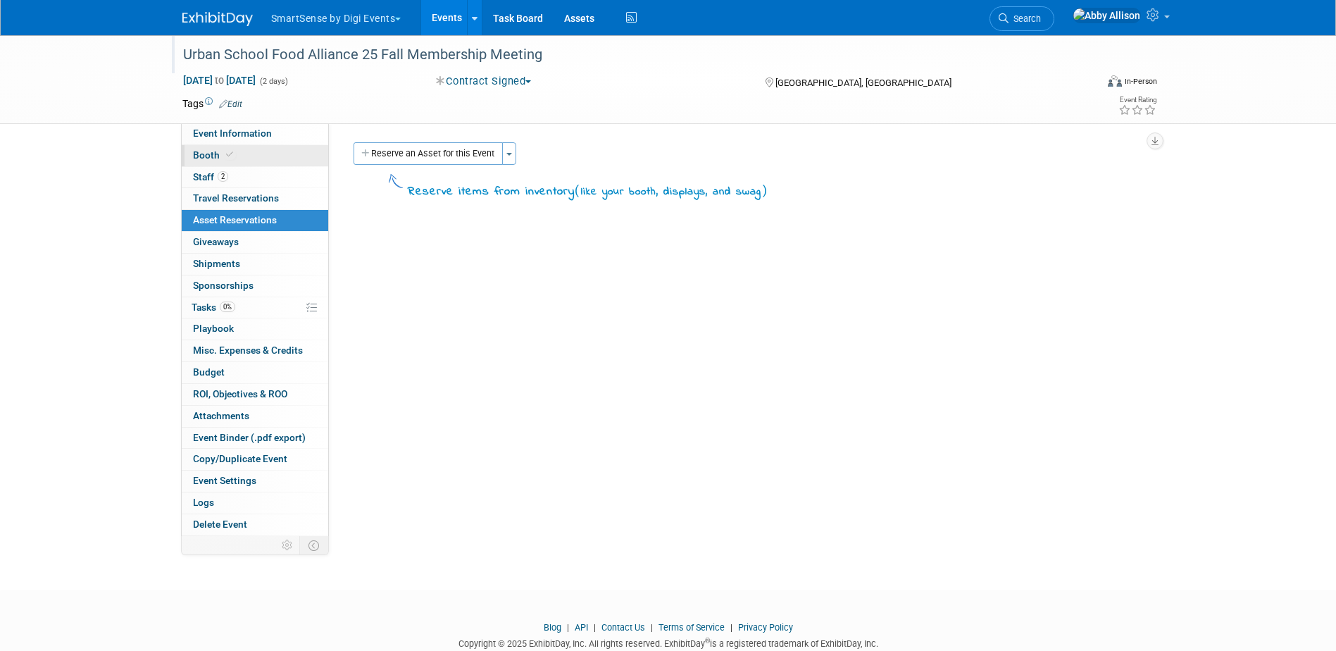
click at [202, 156] on span "Booth" at bounding box center [214, 154] width 43 height 11
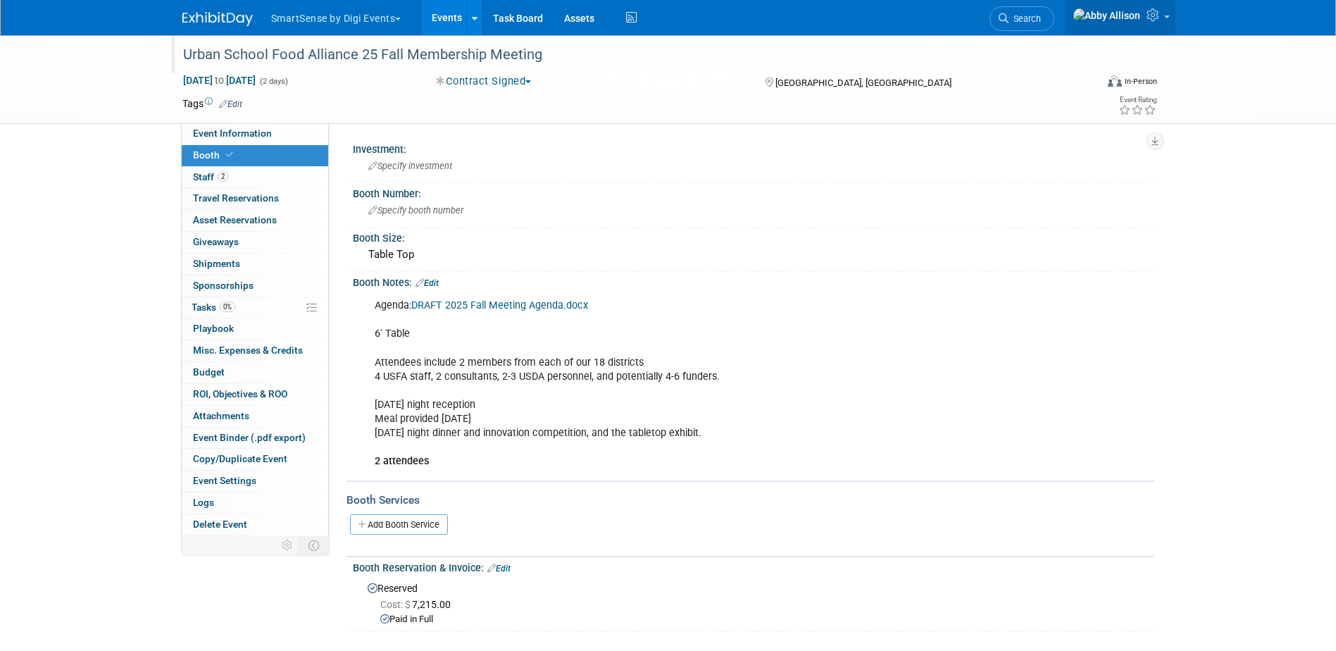
click at [1165, 15] on link at bounding box center [1120, 17] width 111 height 35
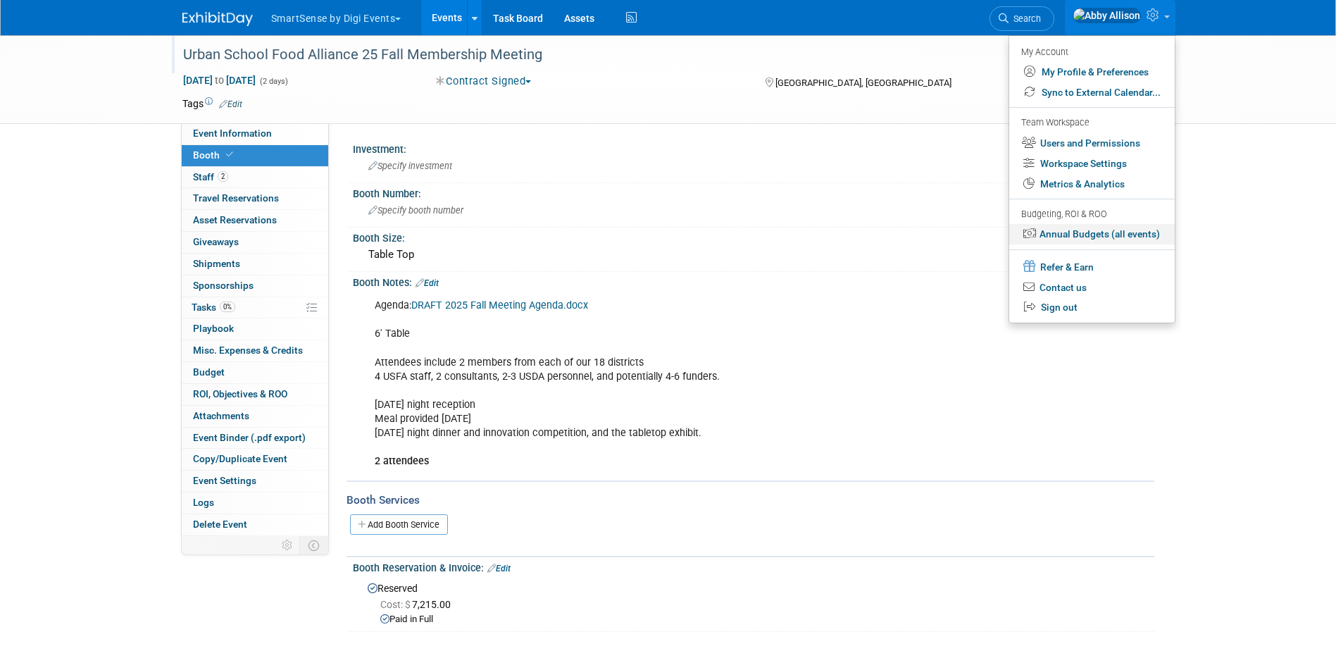
click at [1084, 237] on link "Annual Budgets (all events)" at bounding box center [1091, 234] width 165 height 20
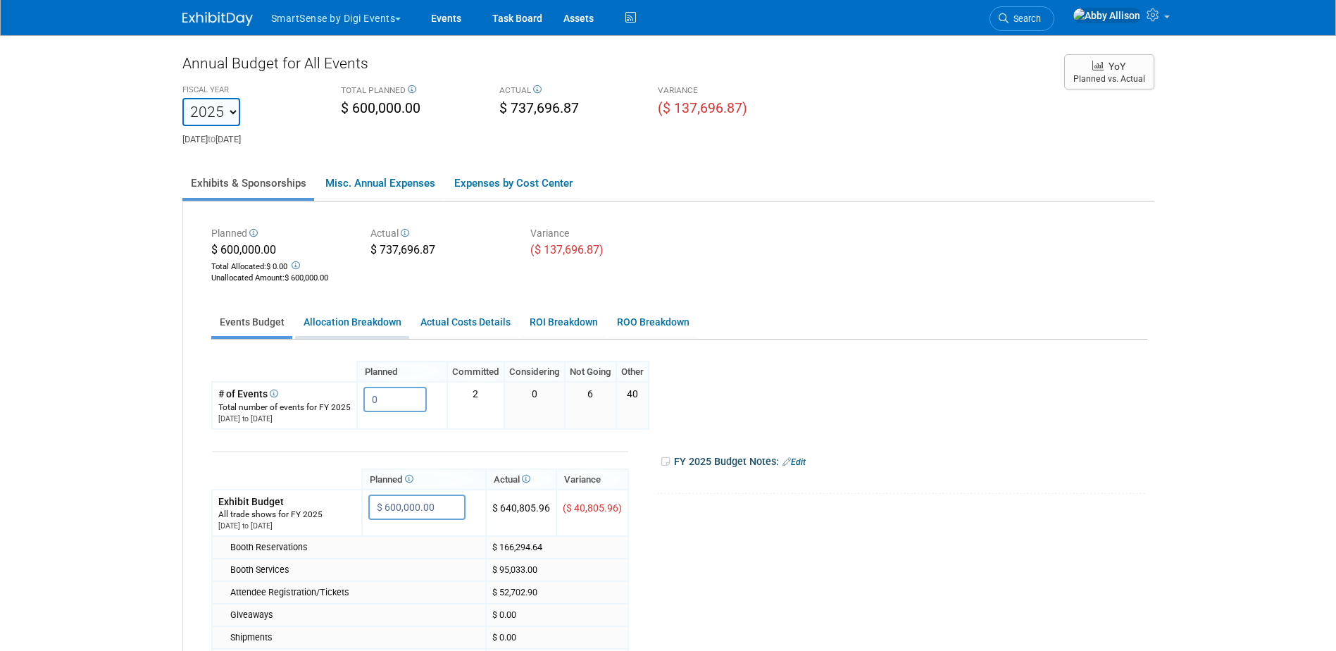
click at [375, 320] on link "Allocation Breakdown" at bounding box center [352, 321] width 114 height 27
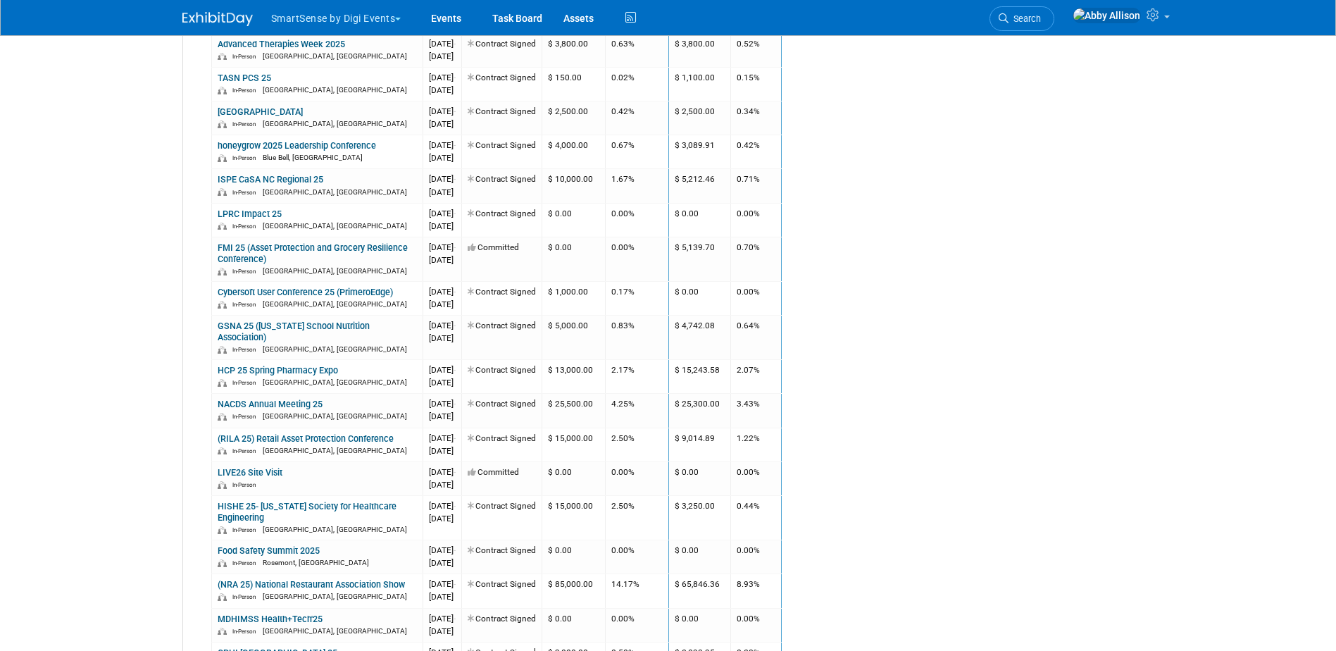
scroll to position [774, 0]
click at [1041, 13] on span "Search" at bounding box center [1024, 18] width 32 height 11
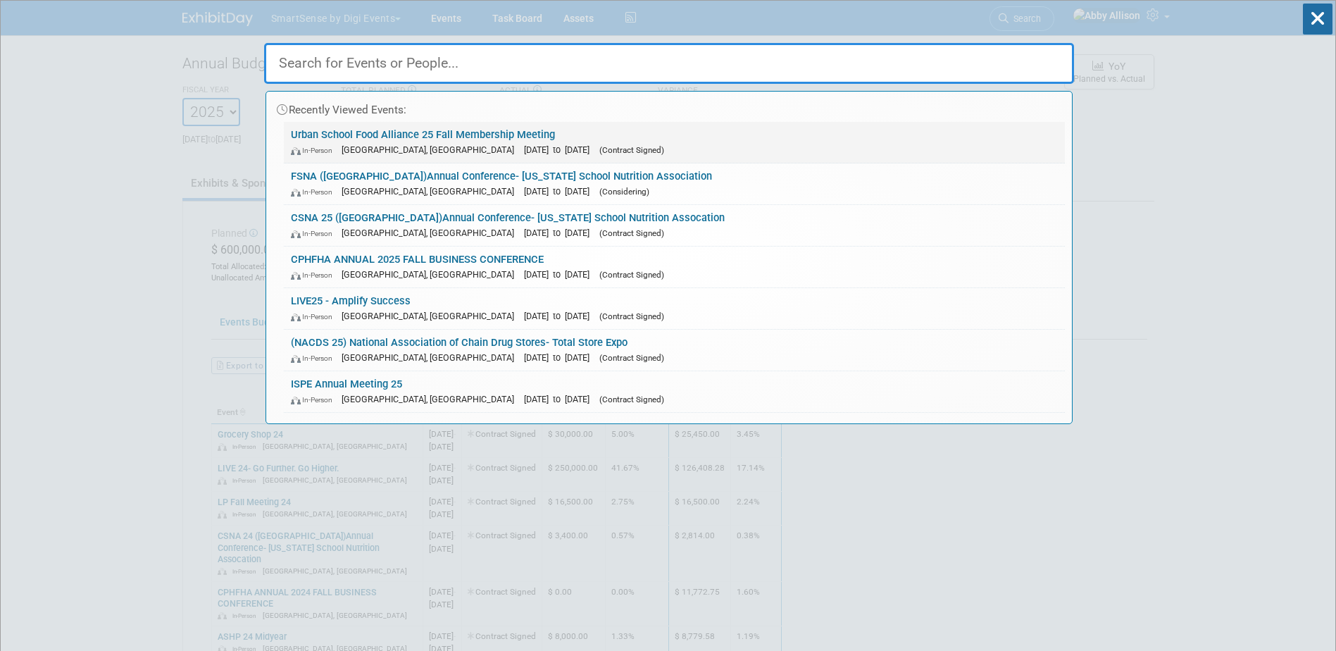
click at [353, 144] on div "In-Person Boston, MA Sep 23, 2025 to Sep 24, 2025 (Contract Signed)" at bounding box center [674, 149] width 767 height 15
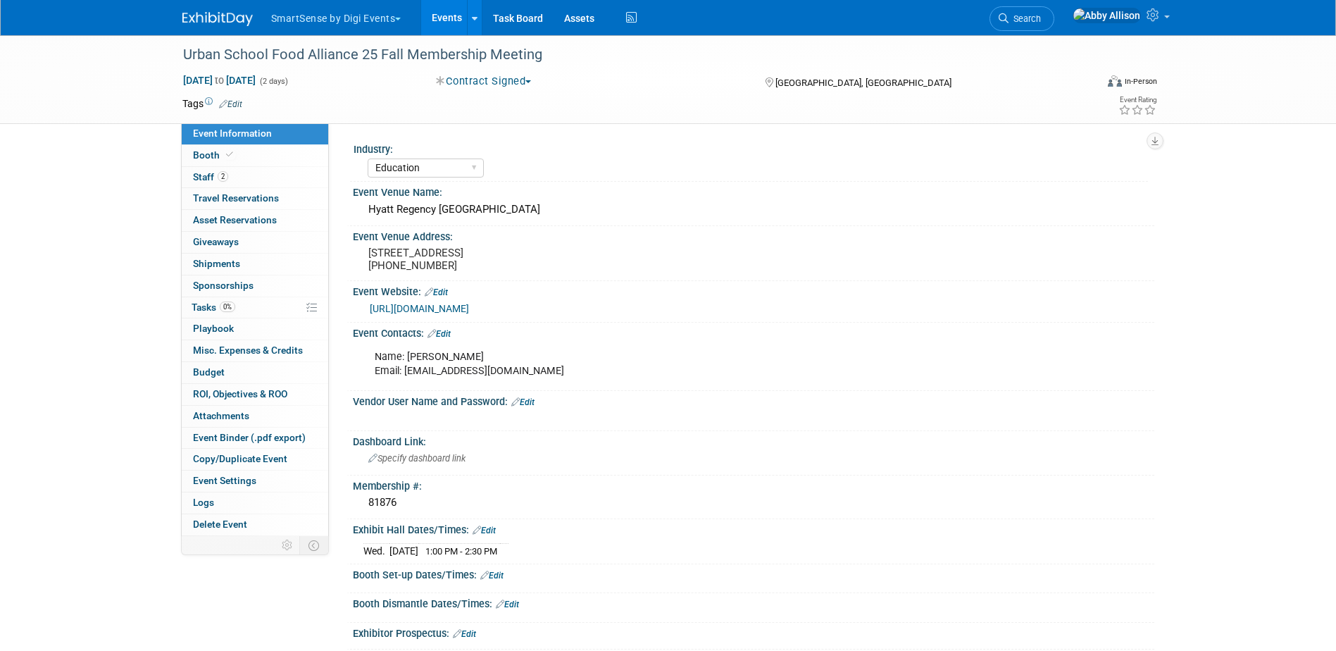
select select "Education"
click at [279, 224] on link "0 Asset Reservations 0" at bounding box center [255, 220] width 146 height 21
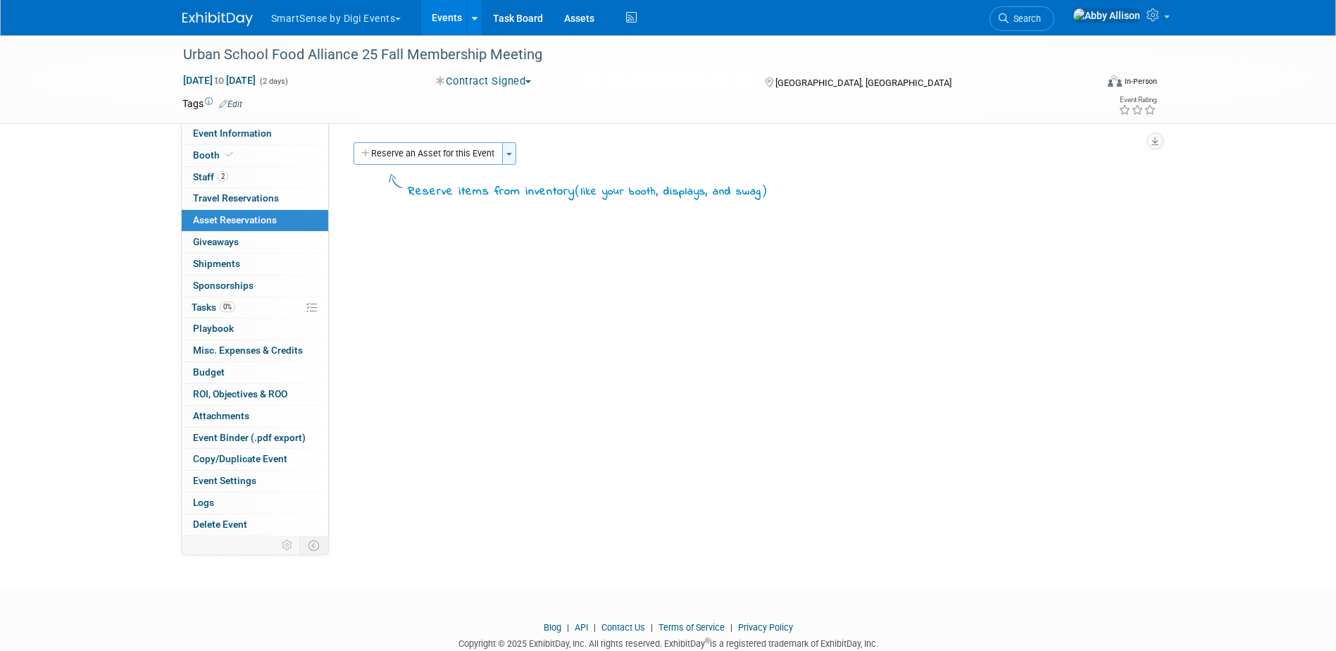
click at [508, 149] on button "Toggle Dropdown" at bounding box center [509, 153] width 14 height 23
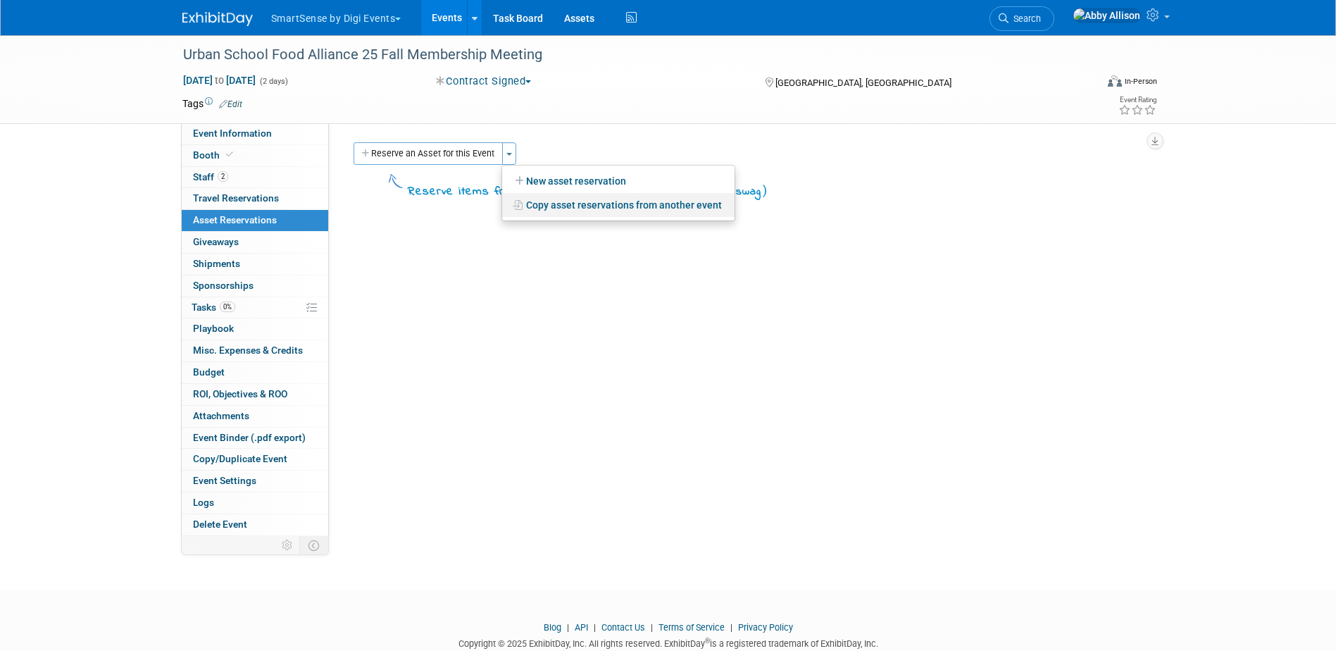
click at [550, 203] on link "Copy asset reservations from another event" at bounding box center [618, 205] width 232 height 24
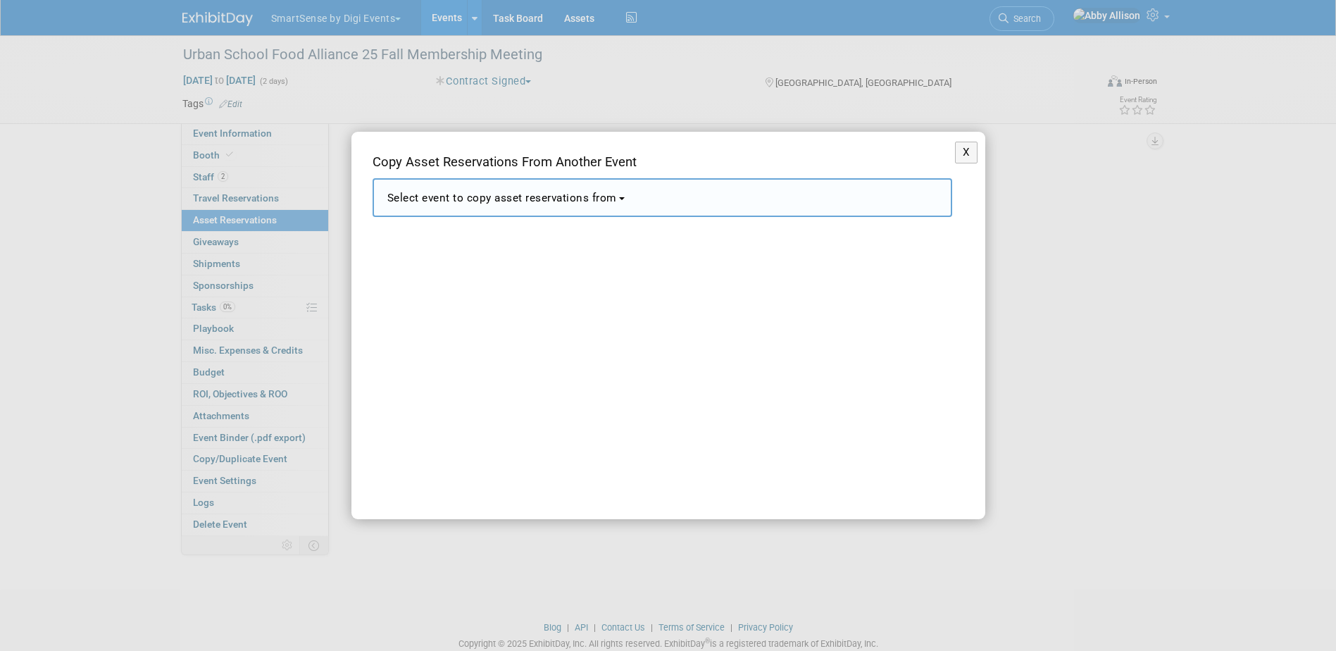
click at [448, 189] on button "Select event to copy asset reservations from" at bounding box center [661, 197] width 579 height 39
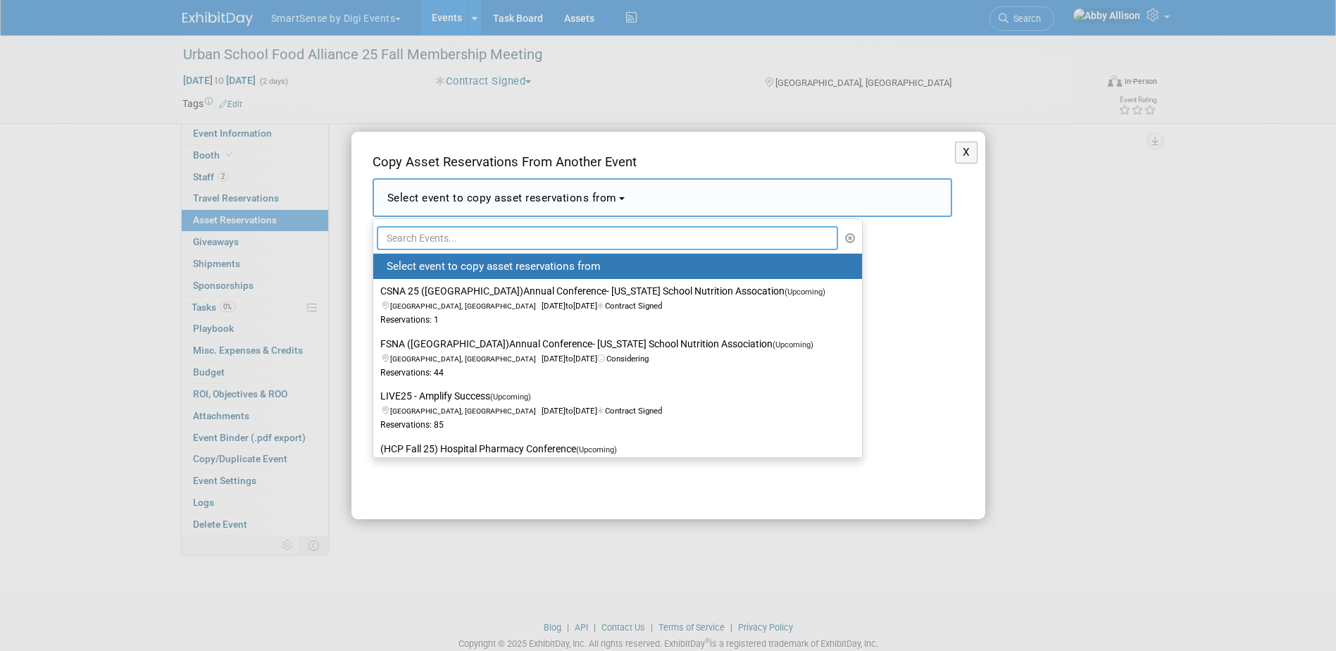
click at [445, 236] on input "text" at bounding box center [608, 238] width 462 height 24
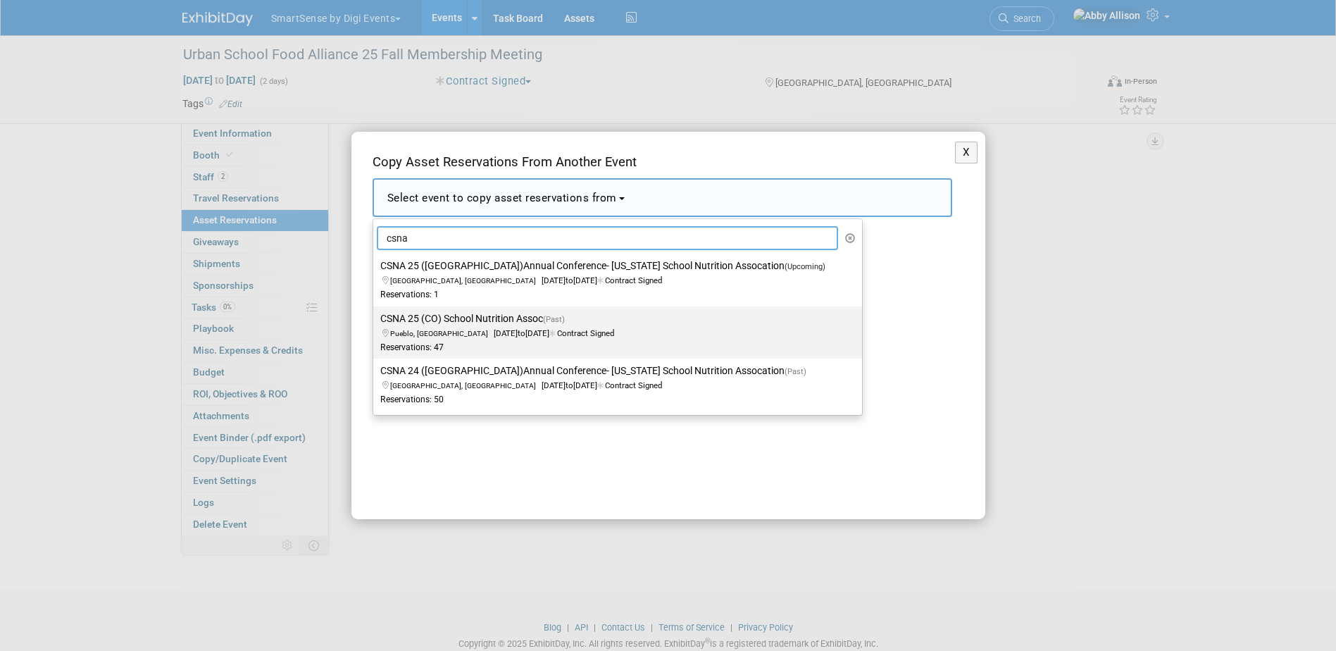
type input "csna"
click at [434, 320] on label "CSNA 25 (CO) School Nutrition Assoc (Past) Pueblo, CO Jun 10, 2025 to Jun 12, 2…" at bounding box center [614, 332] width 468 height 46
click at [375, 320] on input "CSNA 25 (CO) School Nutrition Assoc (Past) Pueblo, CO Jun 10, 2025 to Jun 12, 2…" at bounding box center [370, 318] width 9 height 9
select select "11124329"
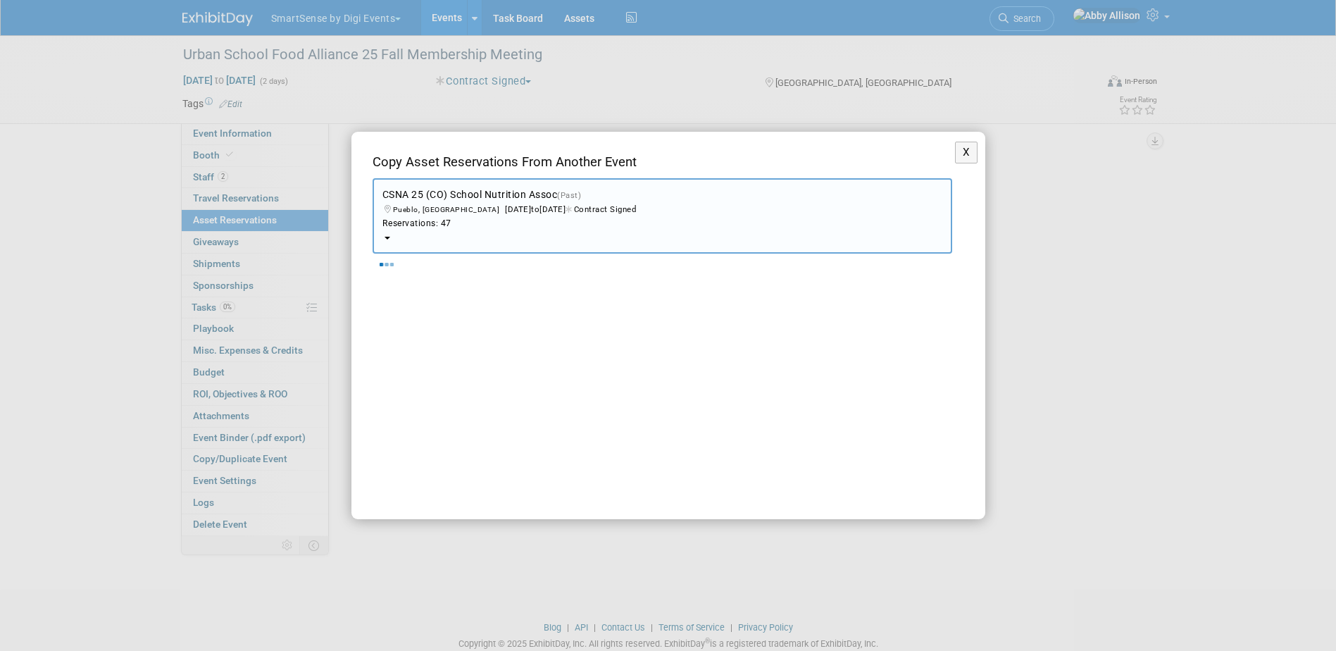
select select "8"
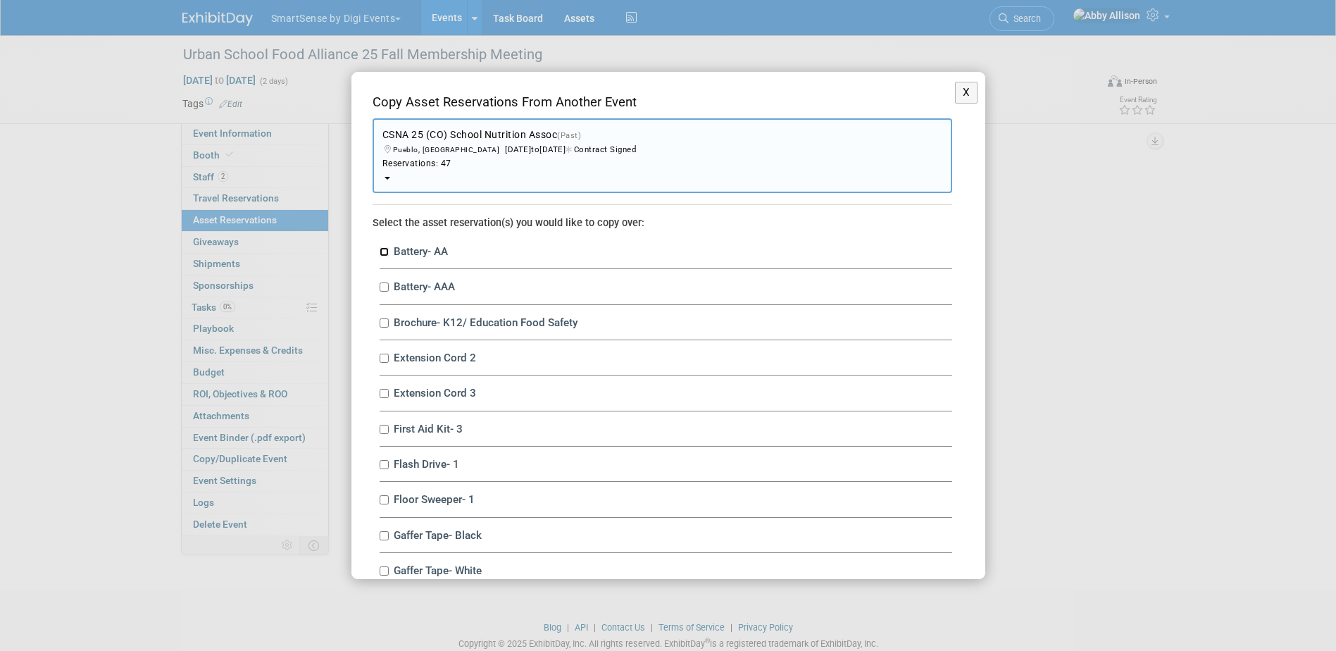
click at [385, 250] on input "Battery- AA" at bounding box center [383, 251] width 9 height 9
checkbox input "true"
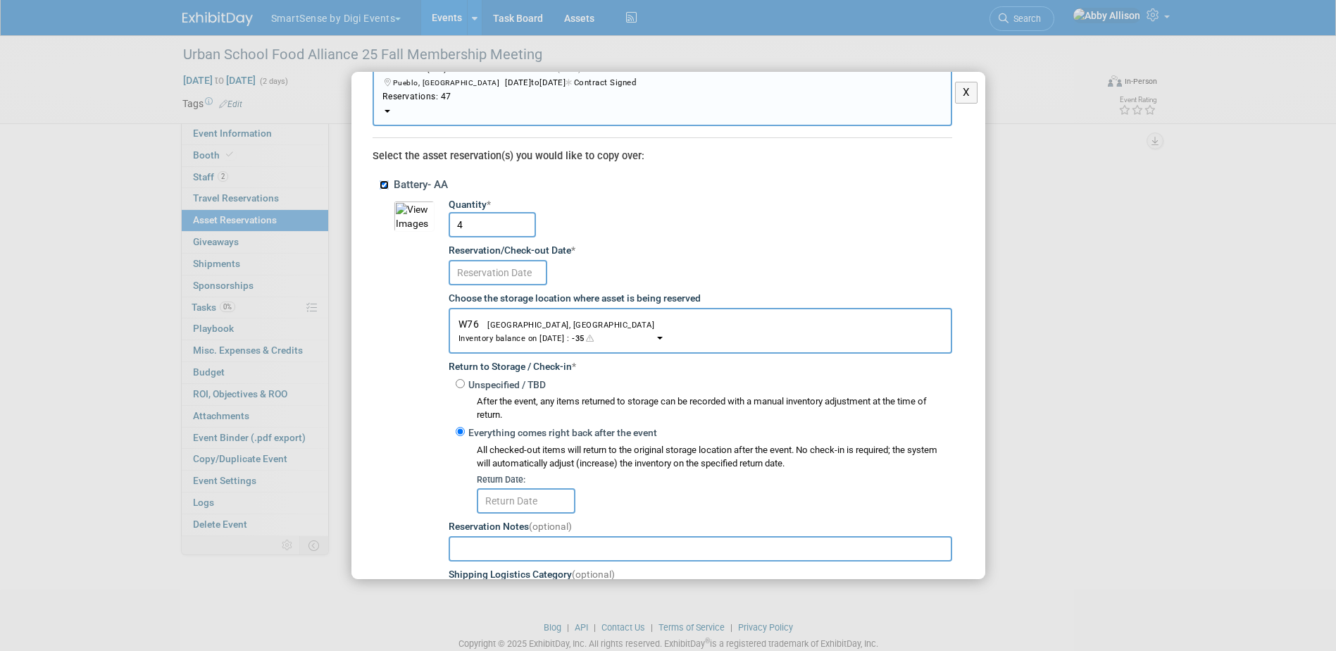
scroll to position [70, 0]
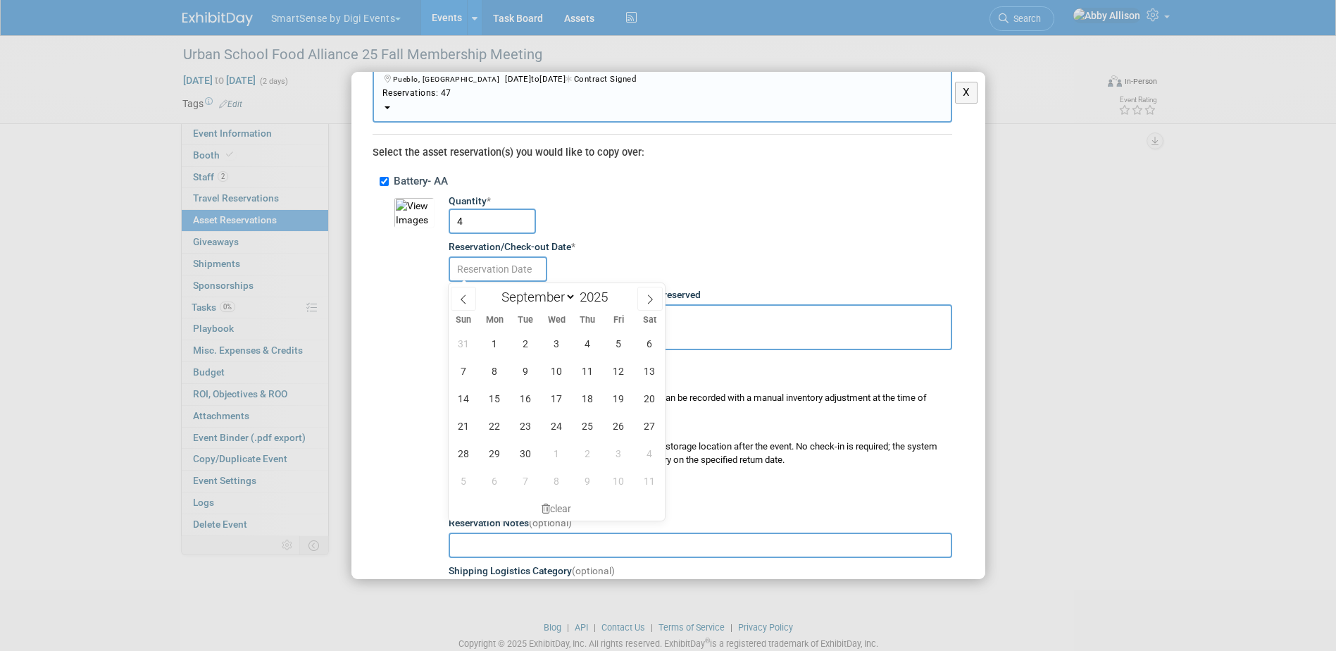
click at [484, 271] on input "text" at bounding box center [497, 268] width 99 height 25
click at [525, 396] on span "16" at bounding box center [525, 397] width 27 height 27
type input "Sep 16, 2025"
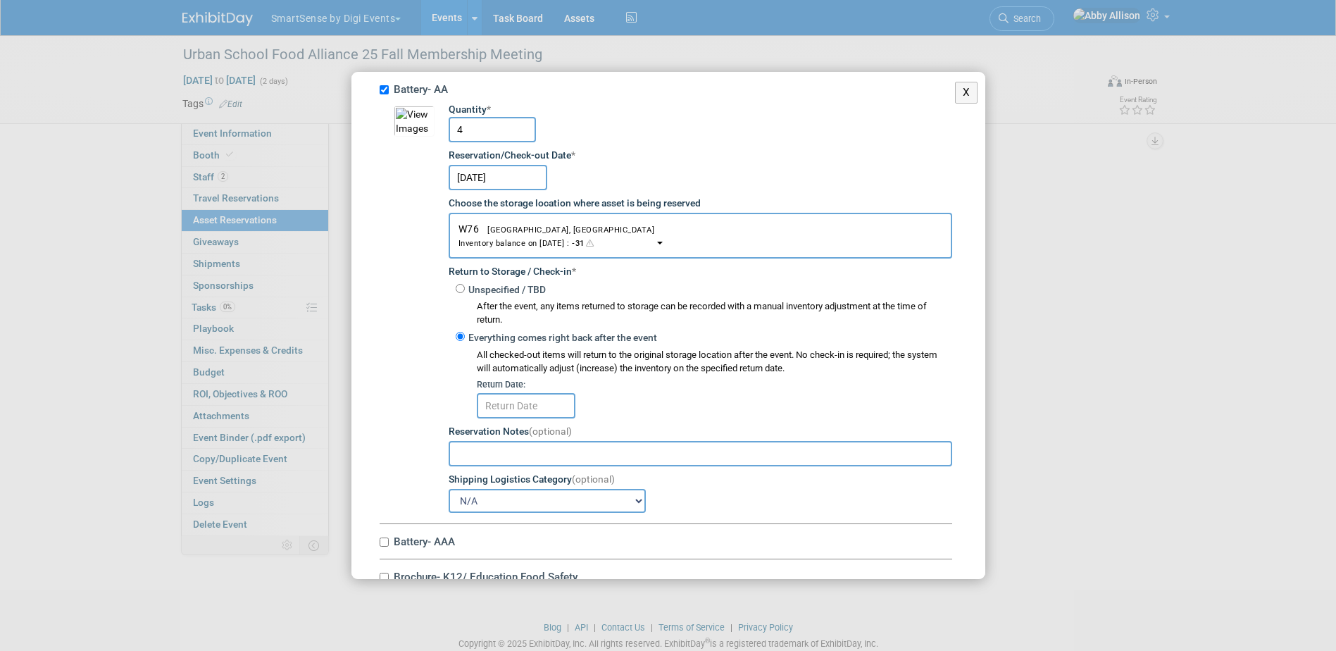
scroll to position [211, 0]
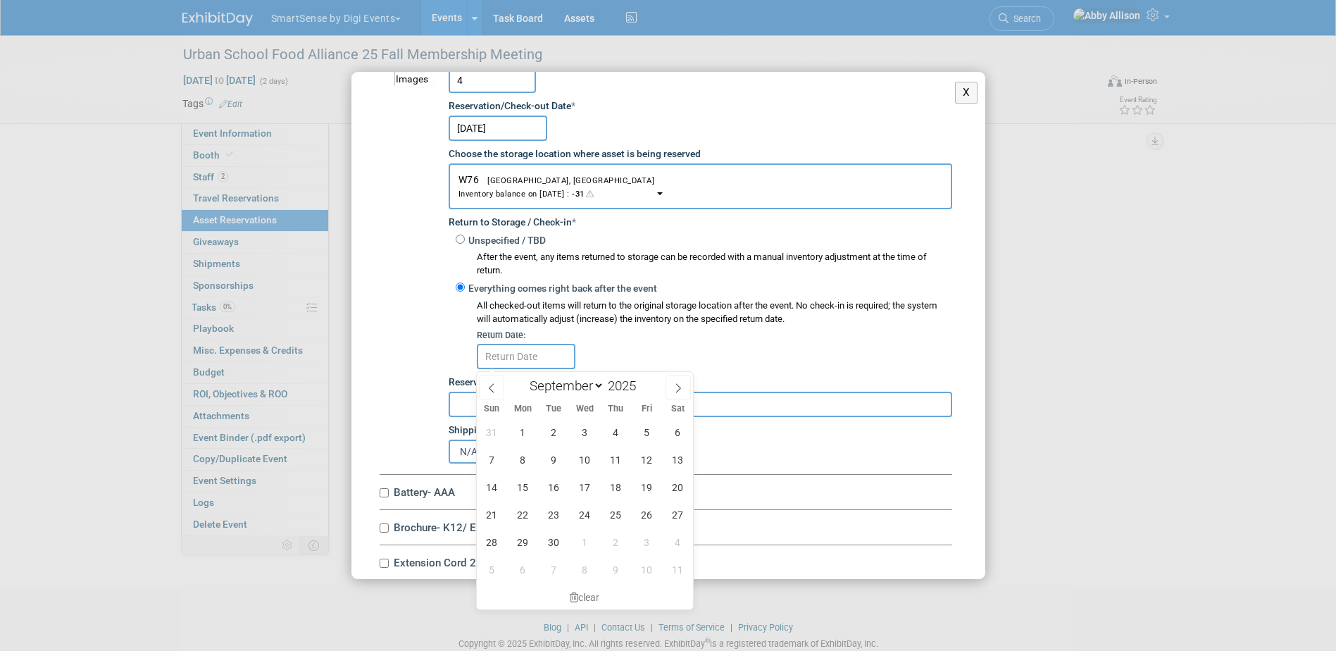
click at [521, 365] on input "text" at bounding box center [526, 356] width 99 height 25
click at [552, 542] on span "30" at bounding box center [553, 541] width 27 height 27
type input "[DATE]"
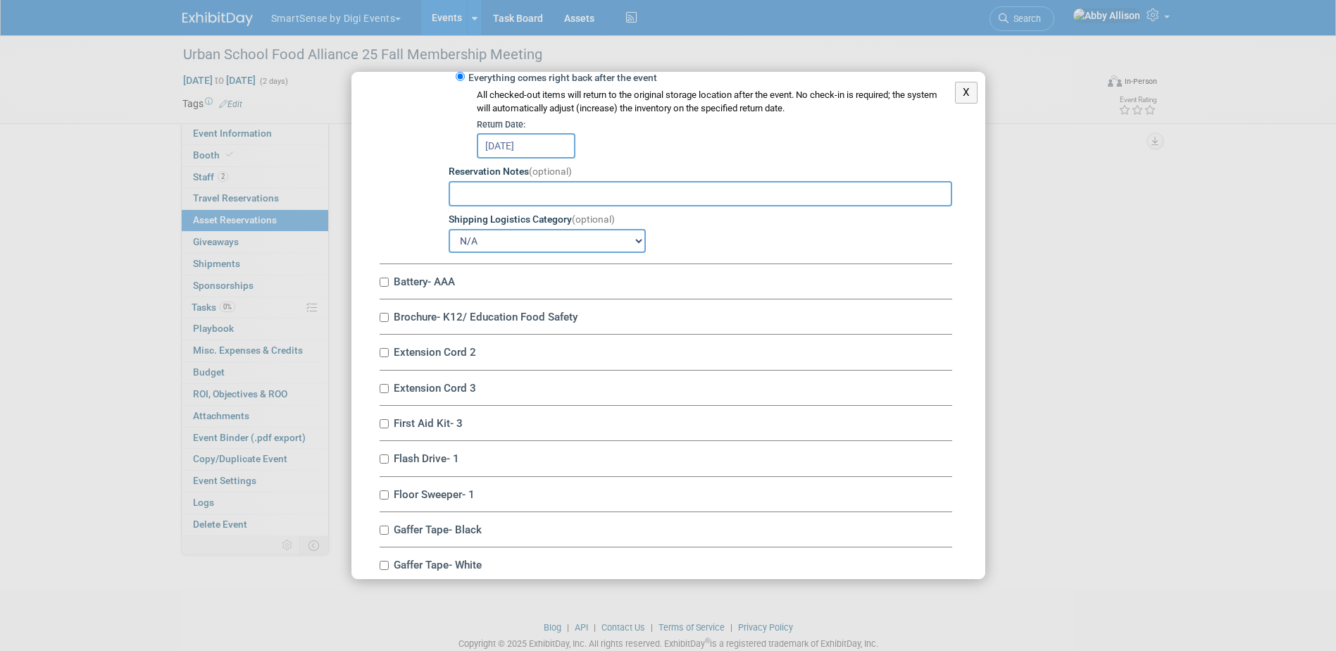
scroll to position [422, 0]
click at [390, 284] on label "Battery- AAA" at bounding box center [670, 280] width 563 height 13
click at [389, 284] on input "Battery- AAA" at bounding box center [383, 281] width 9 height 9
checkbox input "true"
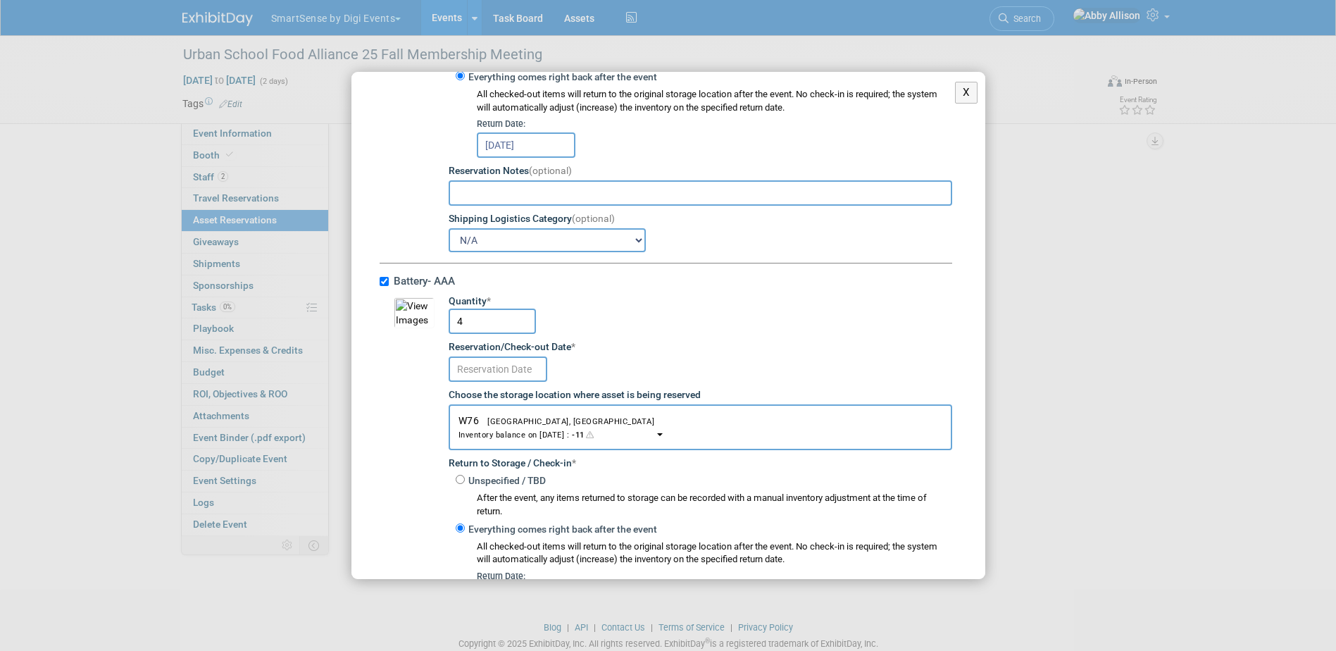
click at [487, 373] on input "text" at bounding box center [497, 368] width 99 height 25
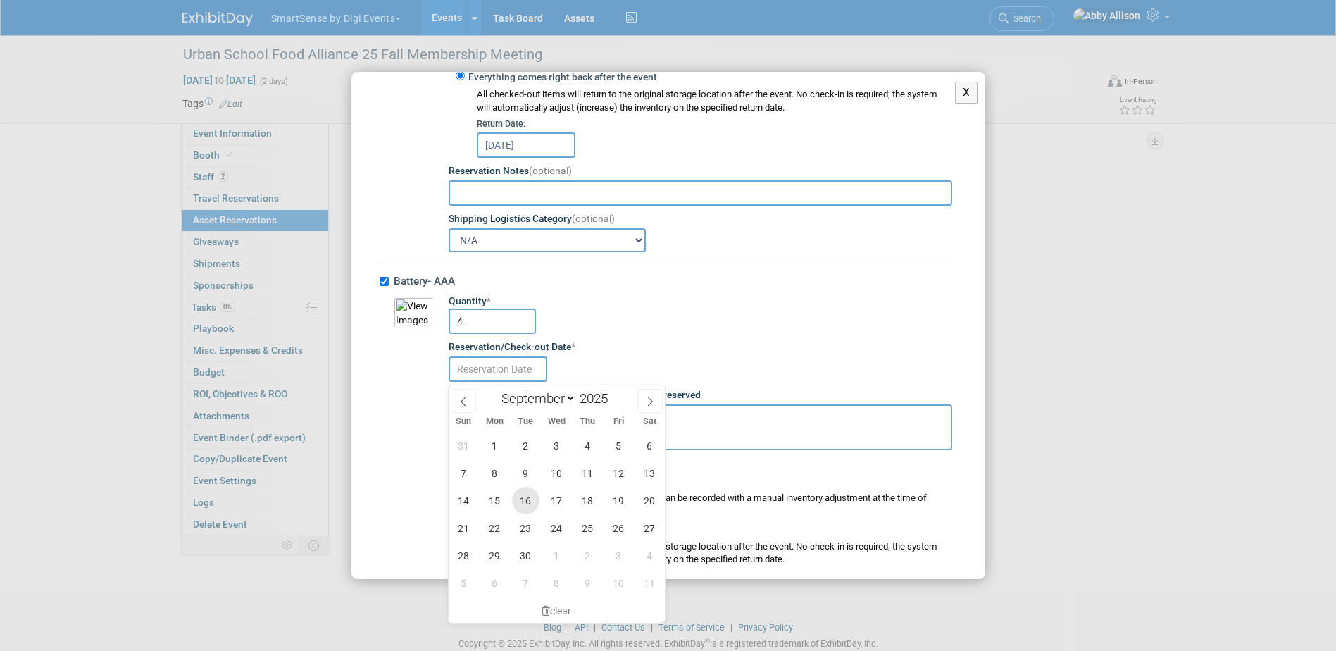
click at [526, 501] on span "16" at bounding box center [525, 500] width 27 height 27
type input "Sep 16, 2025"
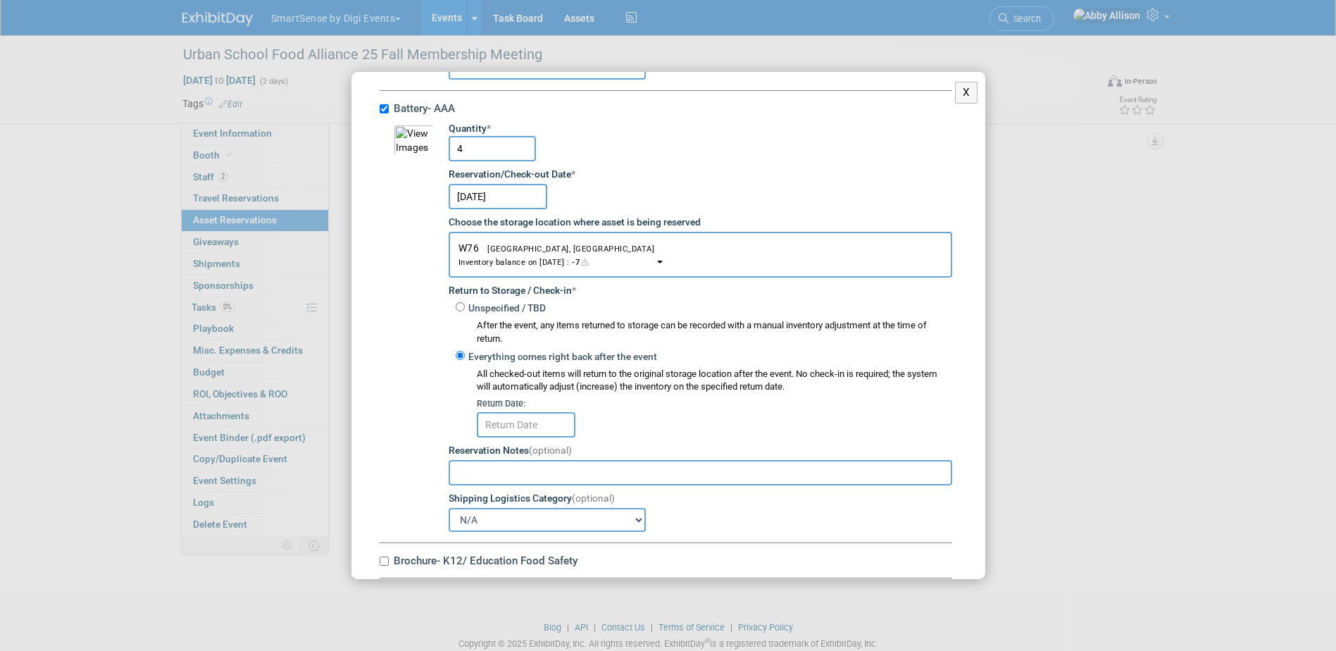
scroll to position [634, 0]
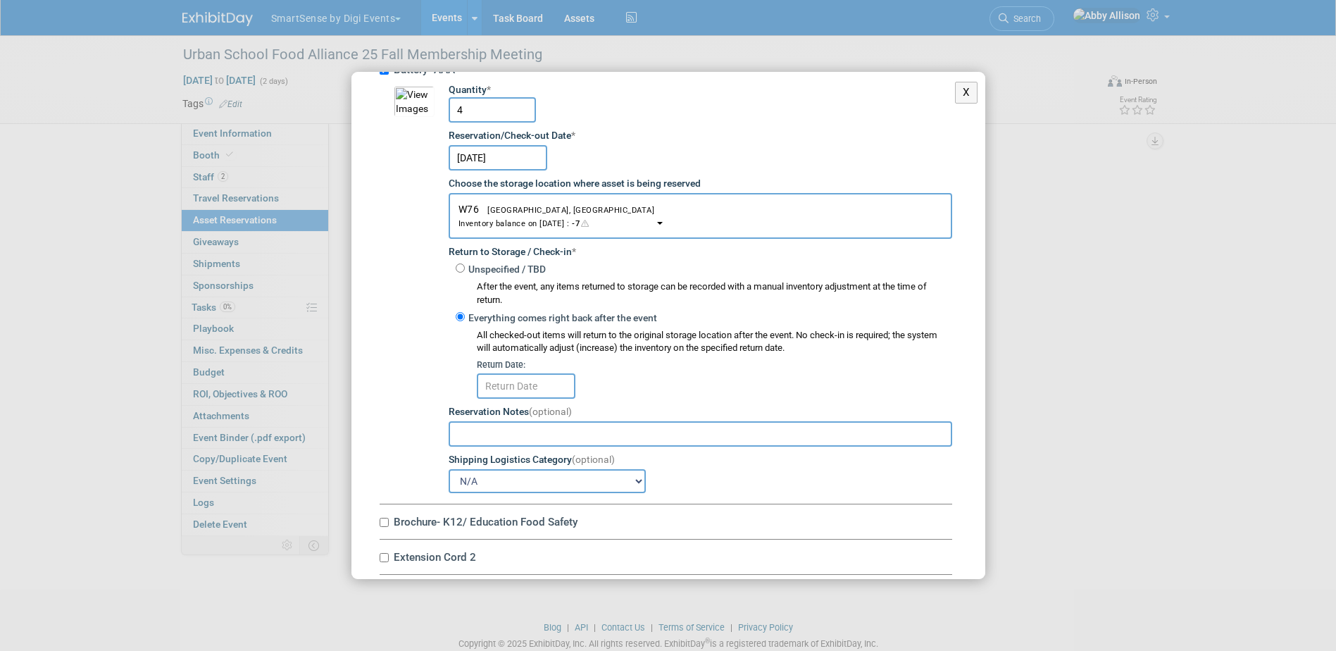
click at [517, 384] on input "text" at bounding box center [526, 385] width 99 height 25
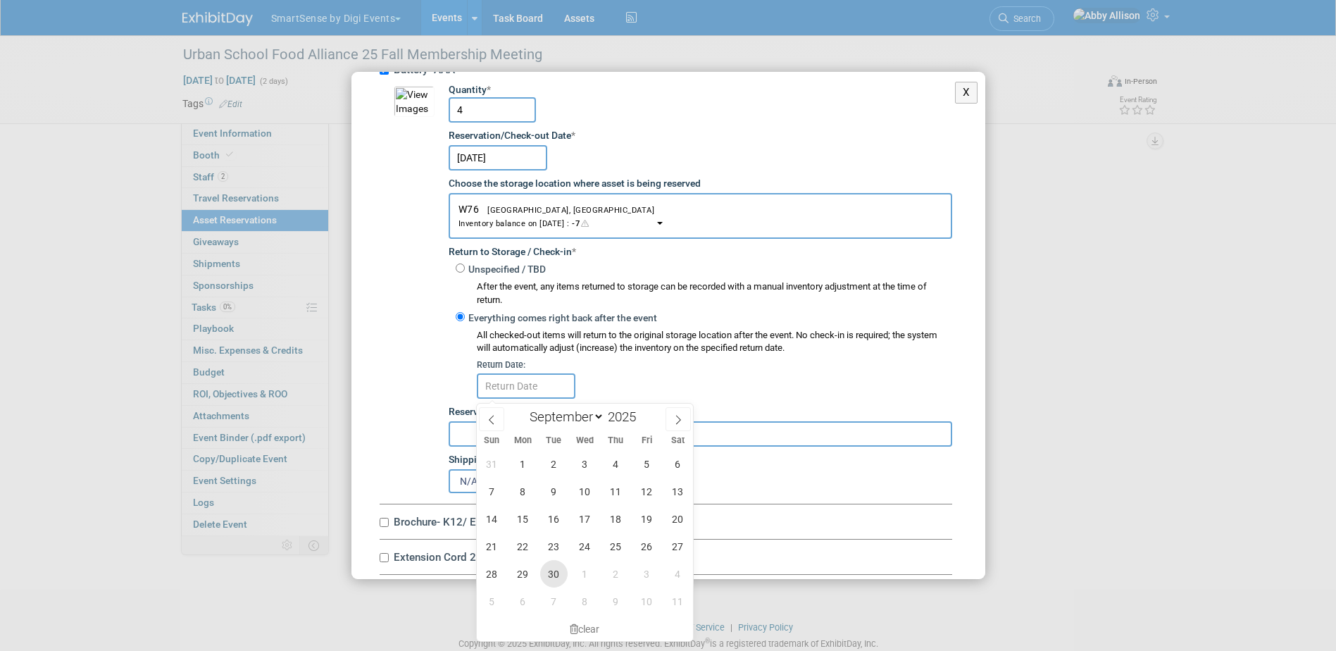
click at [558, 573] on span "30" at bounding box center [553, 573] width 27 height 27
type input "Sep 30, 2025"
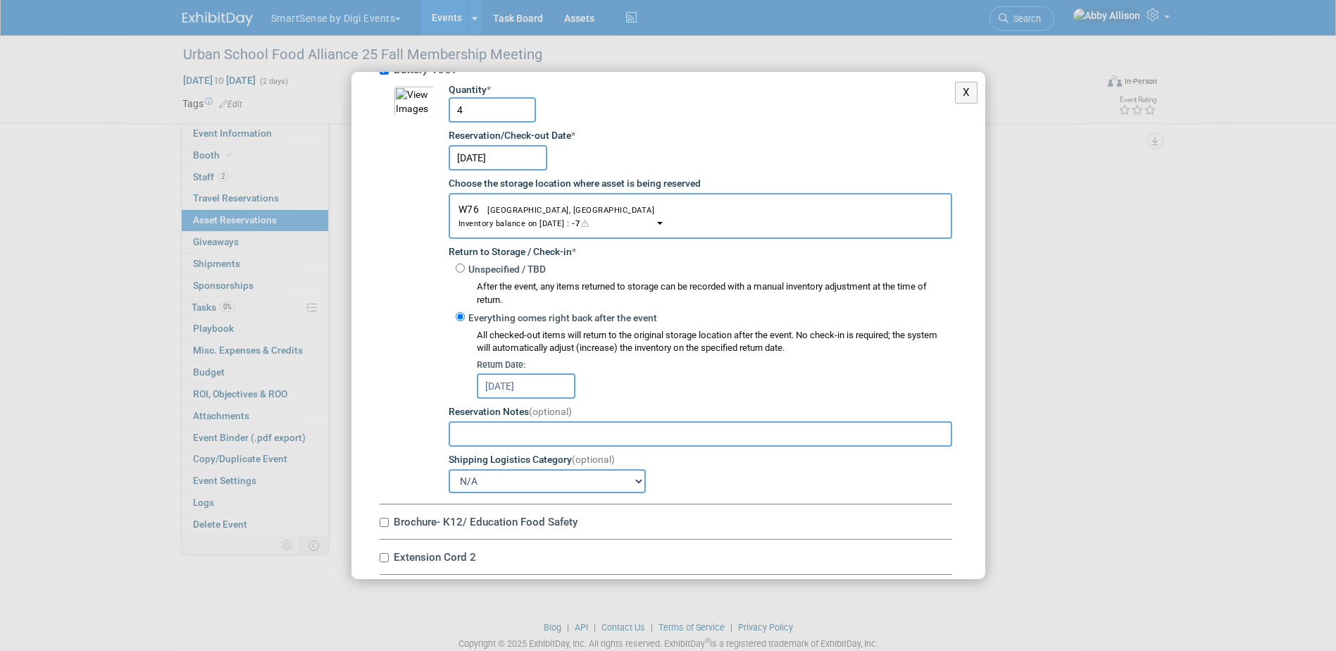
click at [547, 394] on input "Sep 30, 2025" at bounding box center [526, 385] width 99 height 25
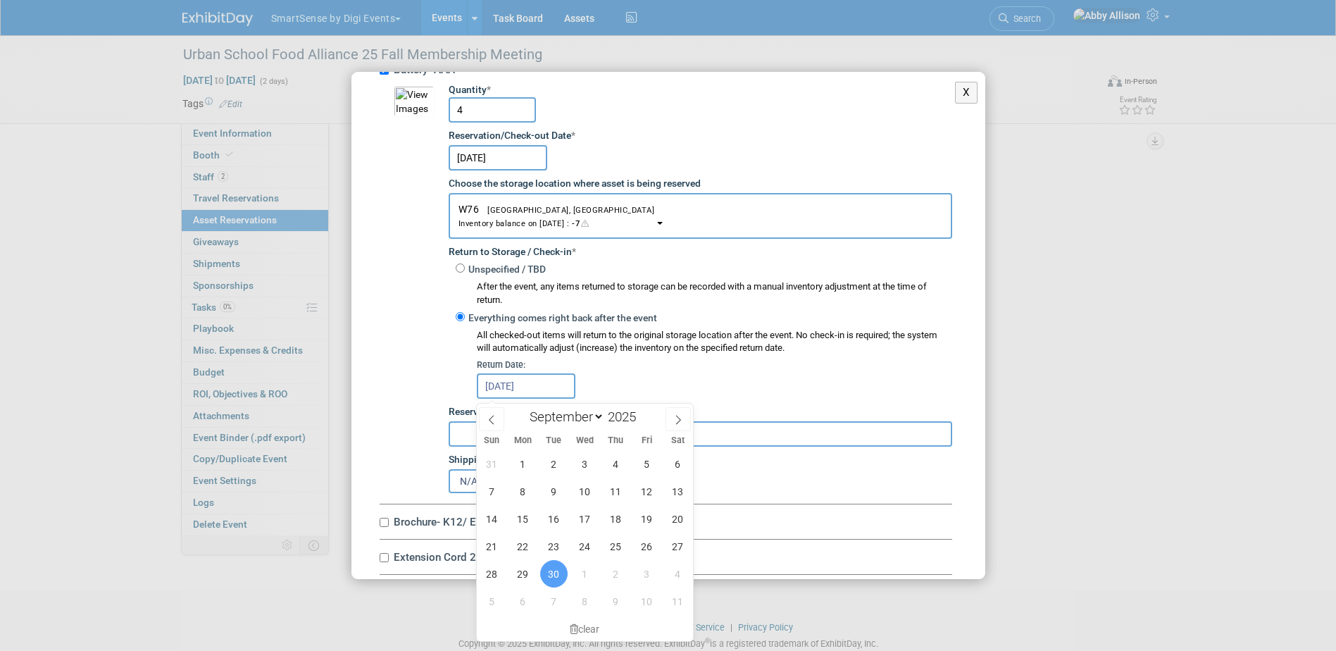
click at [549, 391] on input "Sep 30, 2025" at bounding box center [526, 385] width 99 height 25
click at [625, 371] on div "Return Date:" at bounding box center [714, 364] width 475 height 13
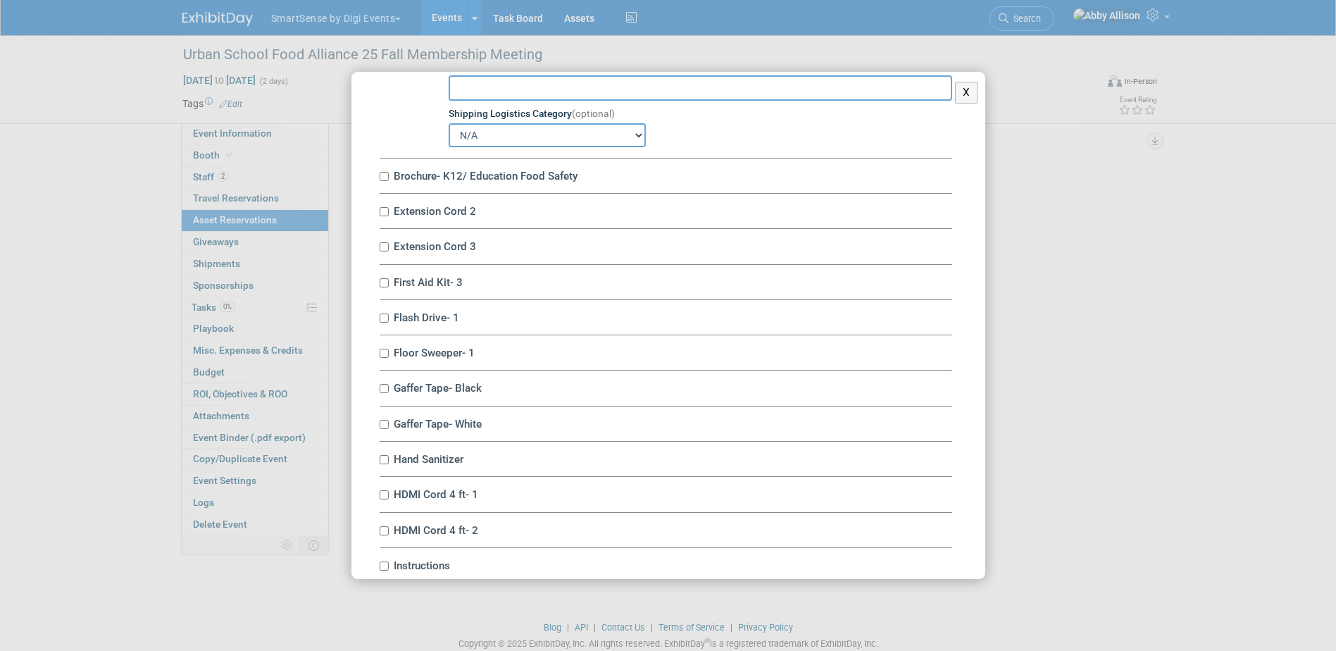
scroll to position [986, 0]
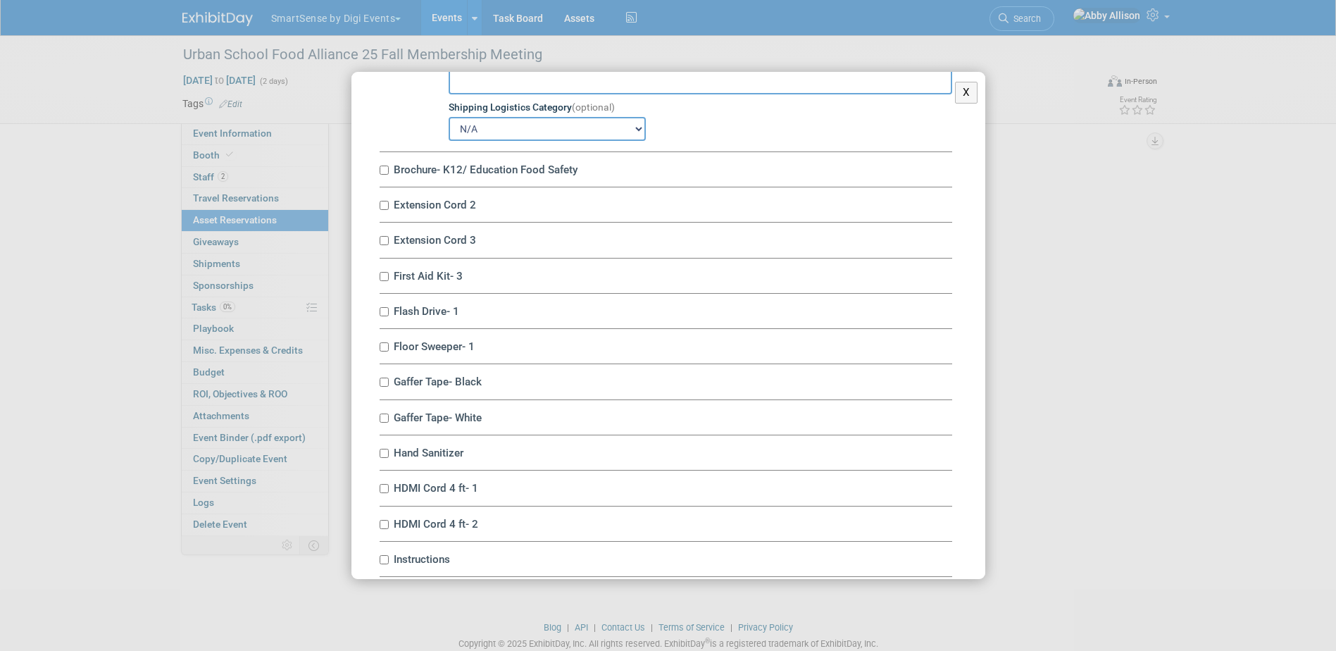
click at [389, 174] on label "Brochure- K12/ Education Food Safety" at bounding box center [670, 169] width 563 height 13
click at [389, 174] on input "Brochure- K12/ Education Food Safety" at bounding box center [383, 169] width 9 height 9
checkbox input "true"
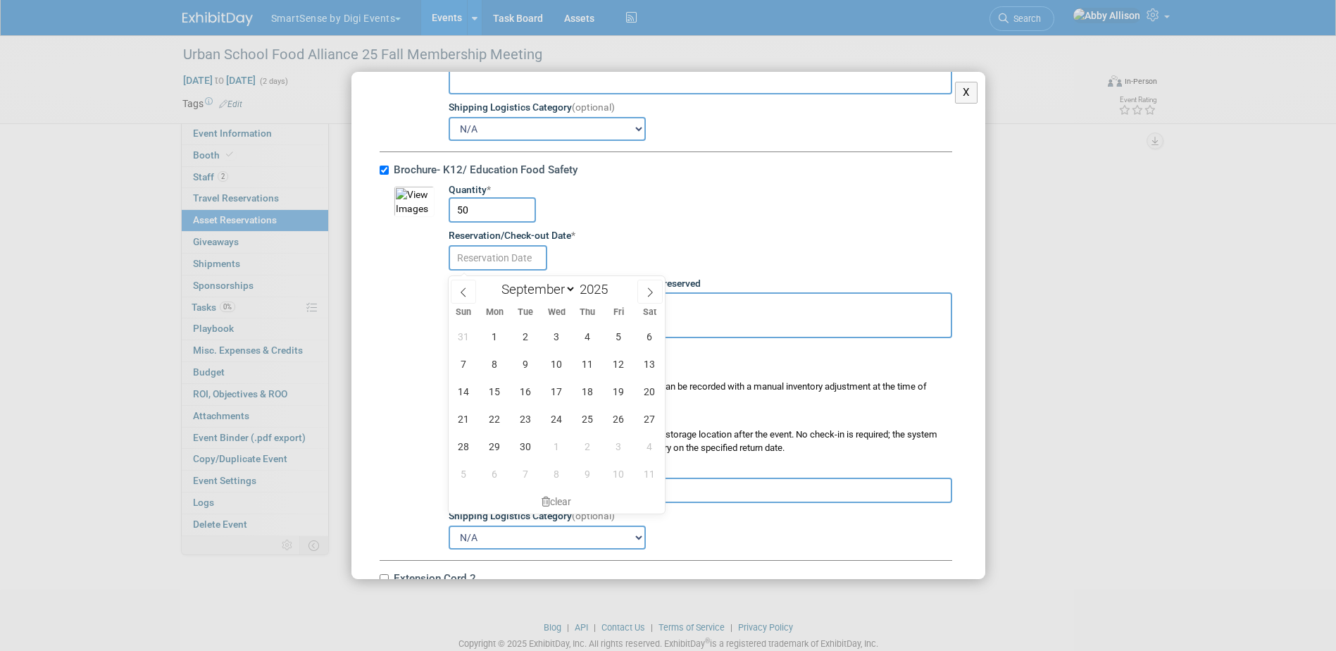
click at [472, 260] on input "text" at bounding box center [497, 257] width 99 height 25
click at [527, 393] on span "16" at bounding box center [525, 390] width 27 height 27
type input "Sep 16, 2025"
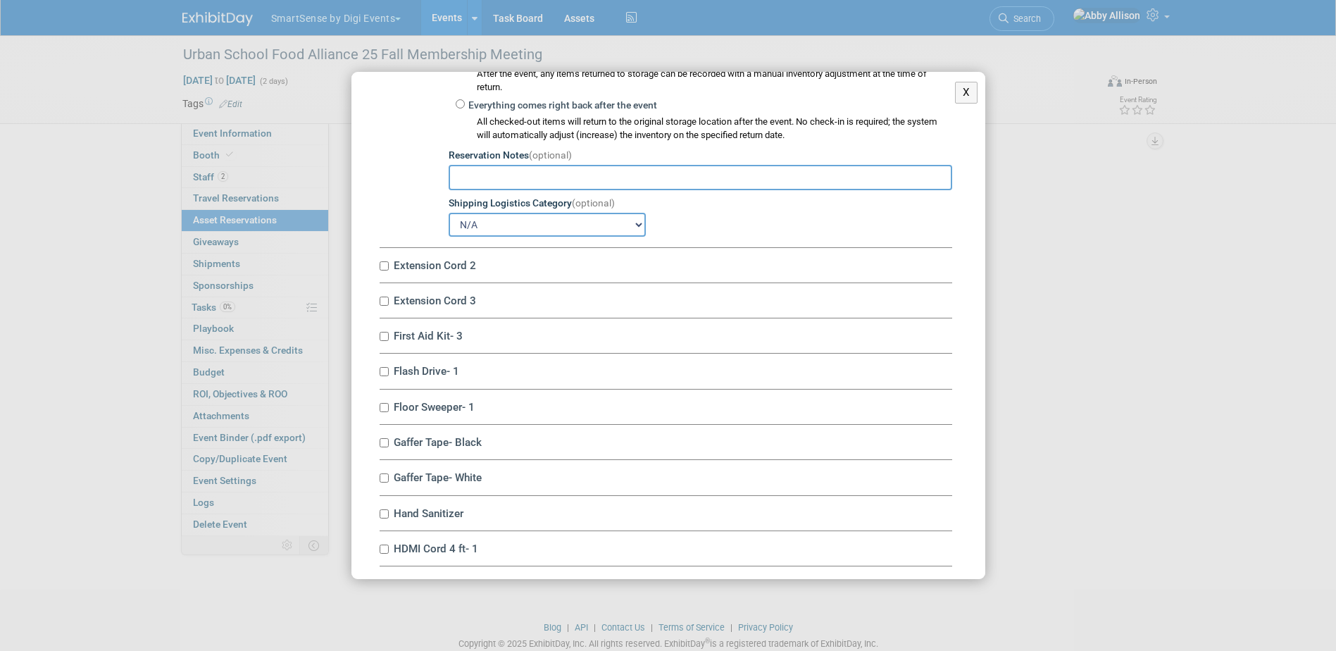
scroll to position [1338, 0]
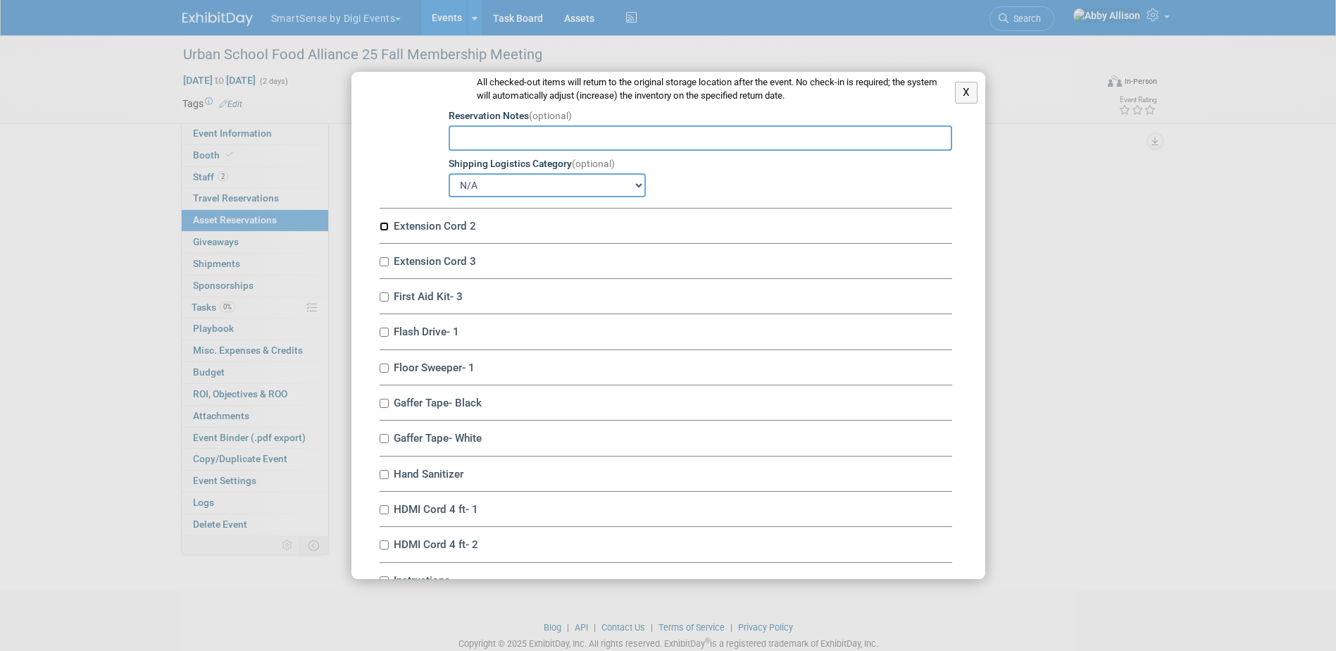
click at [387, 231] on input "Extension Cord 2" at bounding box center [383, 226] width 9 height 9
checkbox input "true"
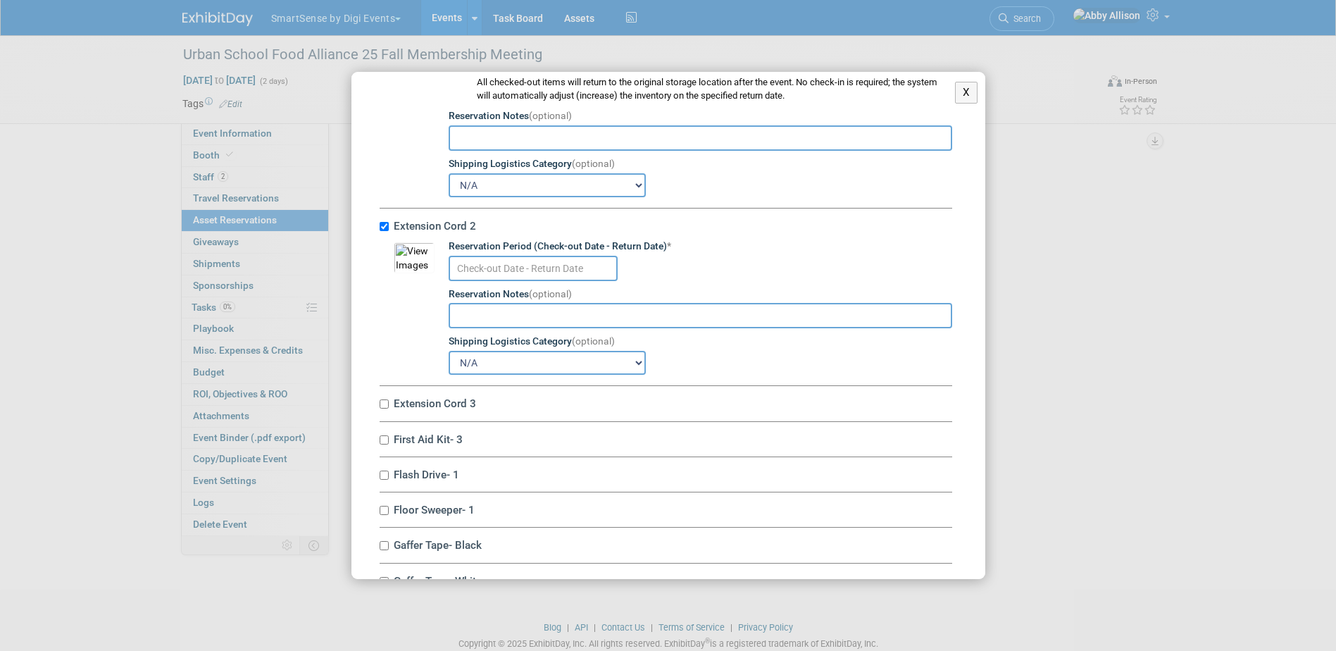
click at [500, 268] on input "text" at bounding box center [532, 268] width 169 height 25
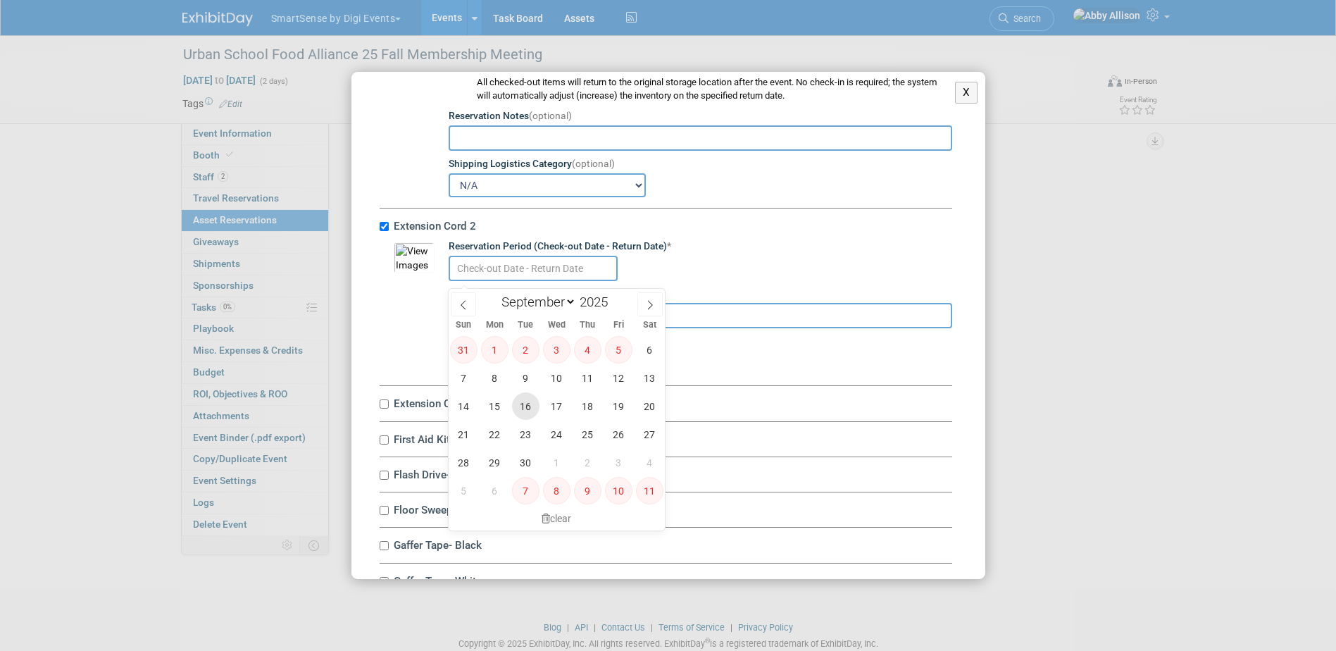
click at [531, 409] on span "16" at bounding box center [525, 405] width 27 height 27
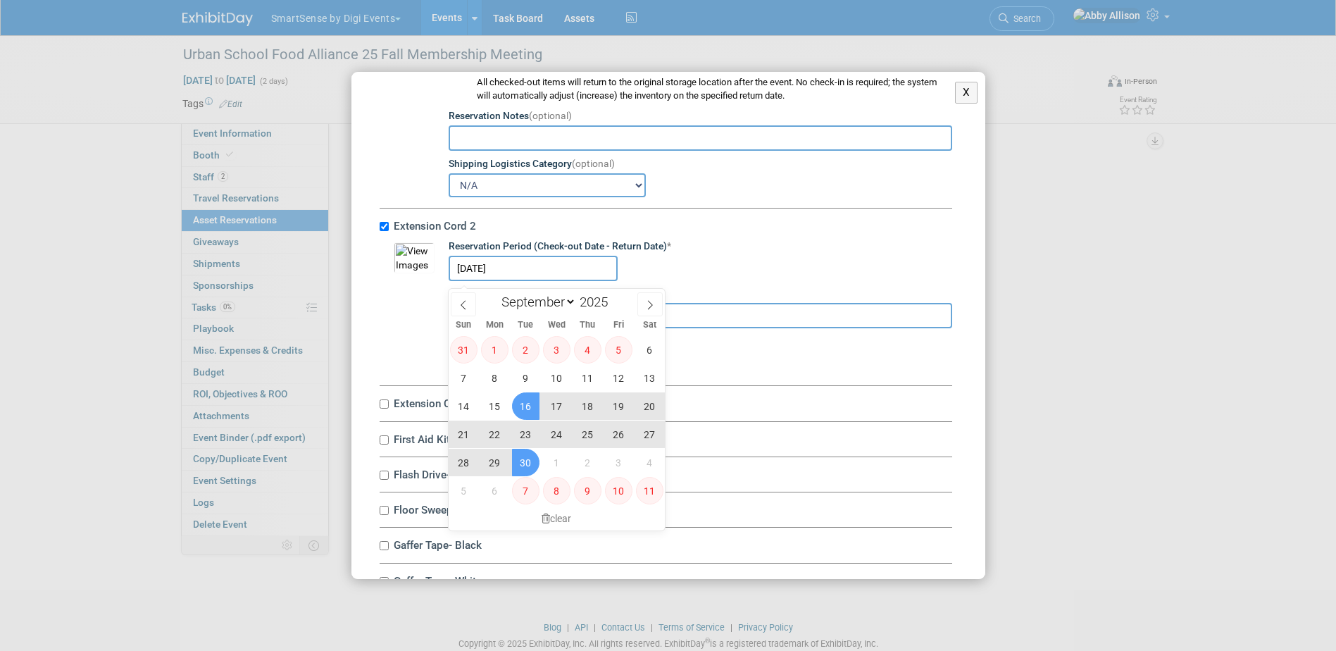
click at [527, 456] on span "30" at bounding box center [525, 461] width 27 height 27
type input "Sep 16, 2025 to Sep 30, 2025"
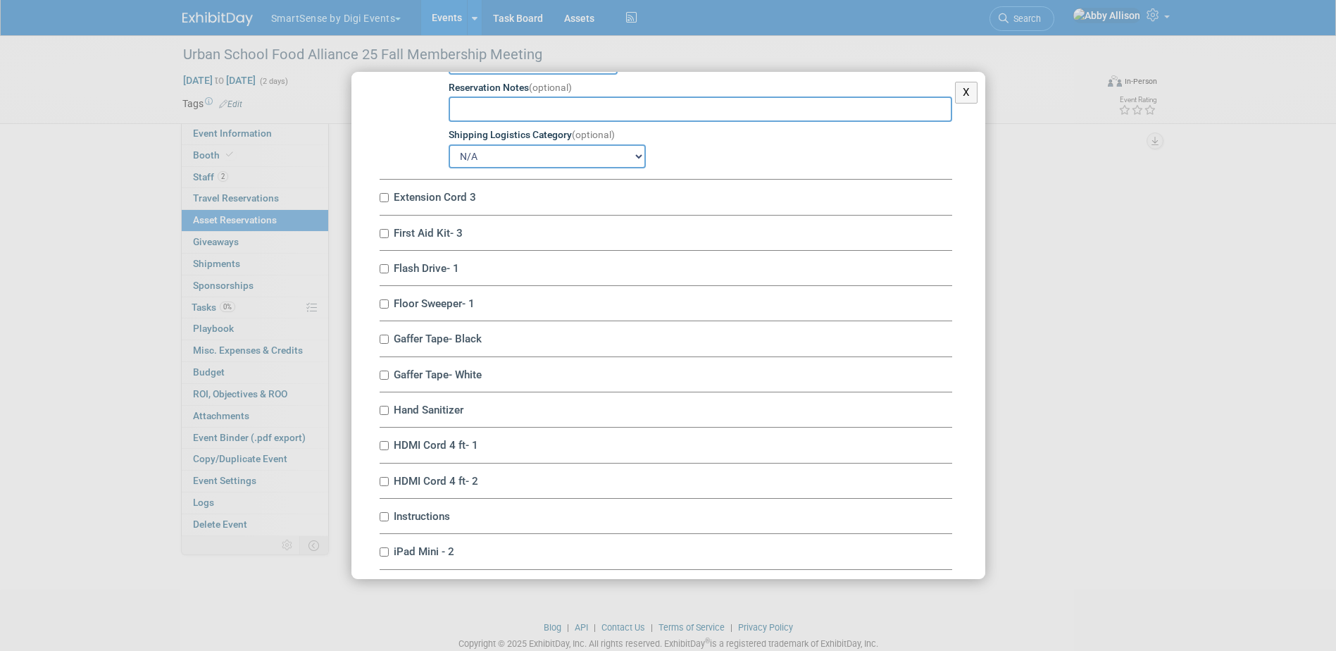
scroll to position [1549, 0]
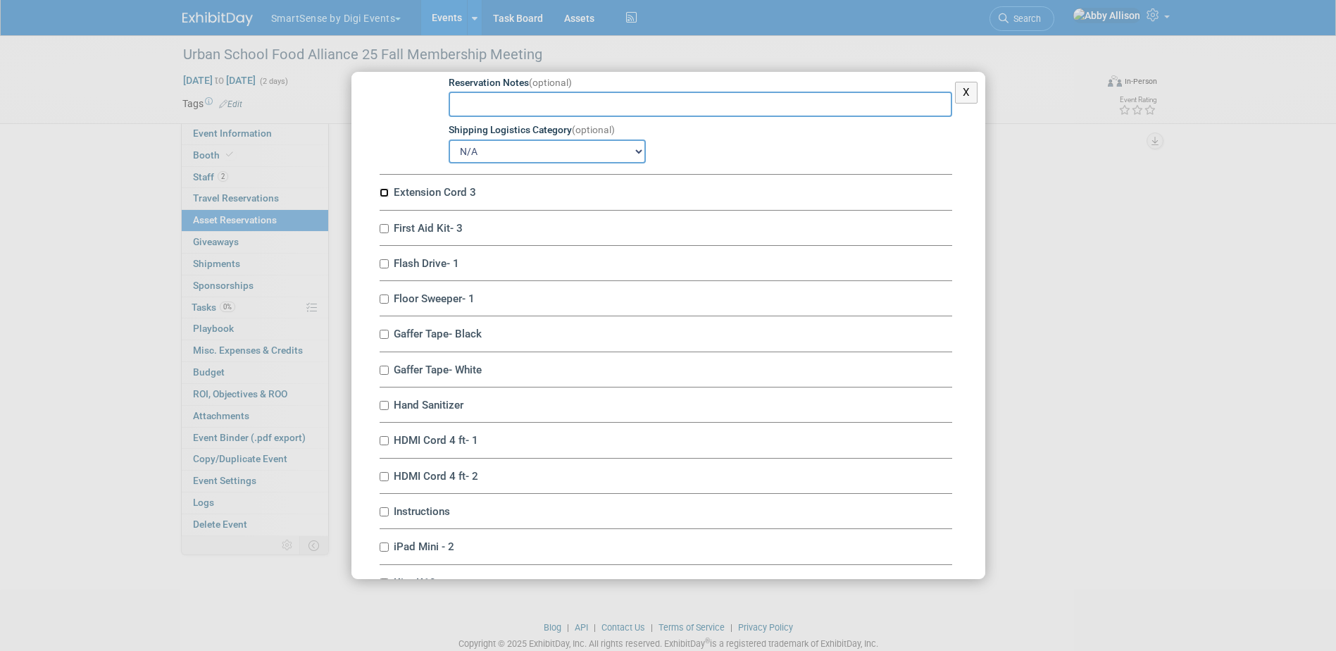
click at [385, 197] on input "Extension Cord 3" at bounding box center [383, 192] width 9 height 9
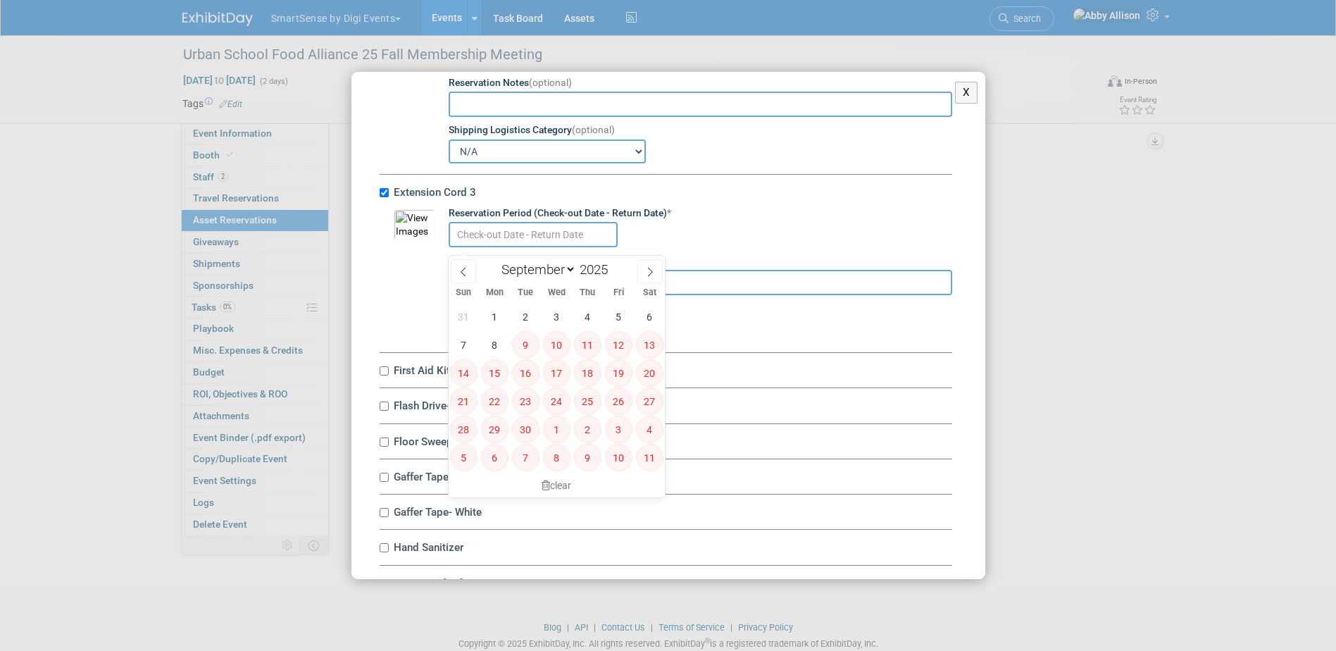
click at [506, 246] on input "text" at bounding box center [532, 234] width 169 height 25
click at [387, 197] on input "Extension Cord 3" at bounding box center [383, 192] width 9 height 9
checkbox input "false"
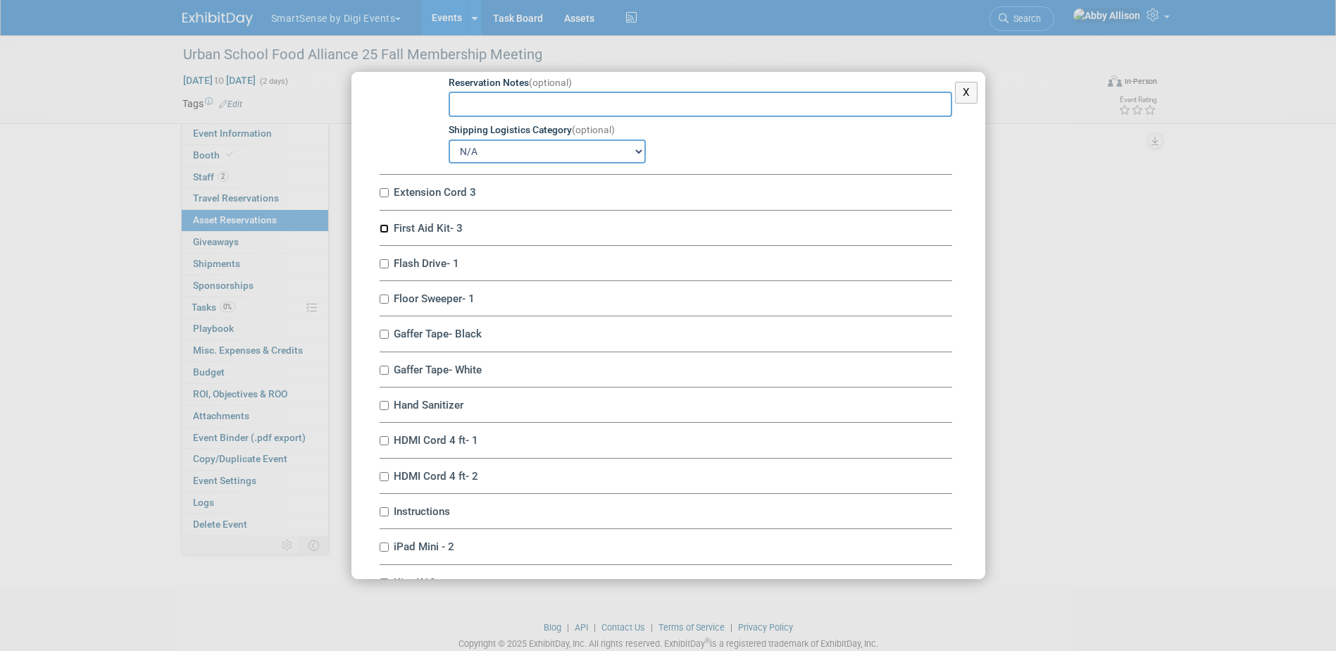
click at [381, 233] on input "First Aid Kit- 3" at bounding box center [383, 228] width 9 height 9
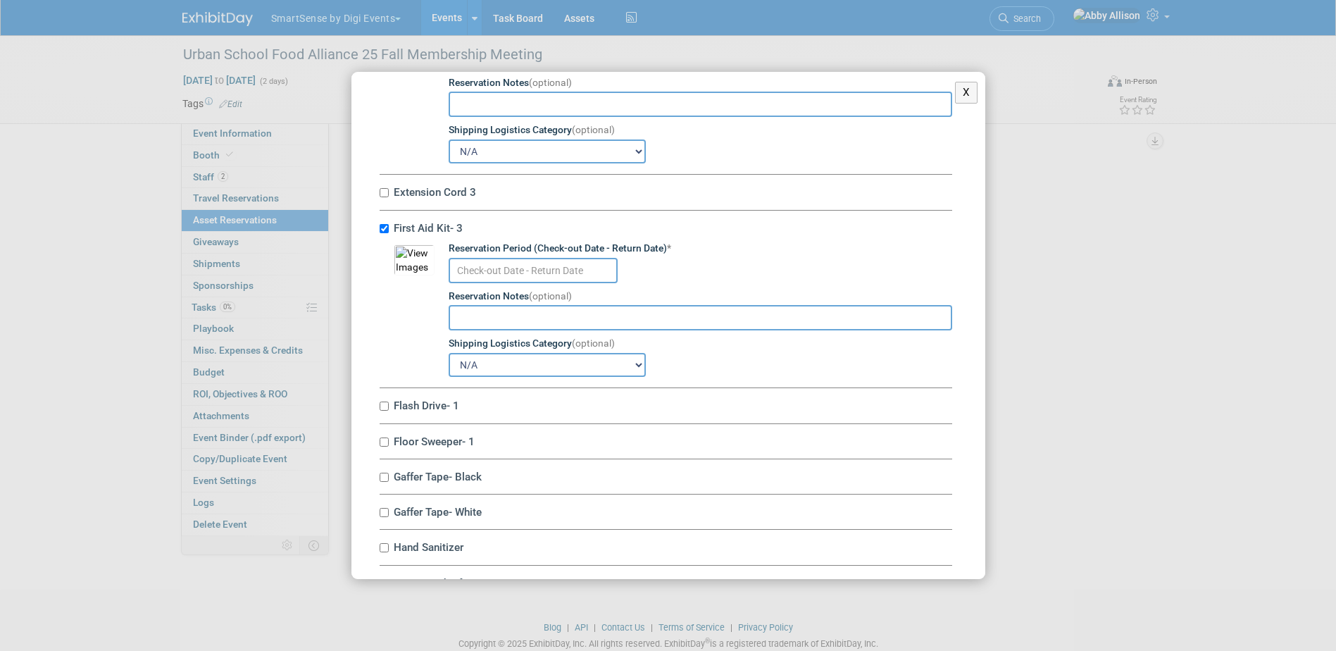
click at [478, 276] on input "text" at bounding box center [532, 270] width 169 height 25
click at [389, 233] on label "First Aid Kit- 3" at bounding box center [670, 227] width 563 height 13
click at [389, 233] on input "First Aid Kit- 3" at bounding box center [383, 228] width 9 height 9
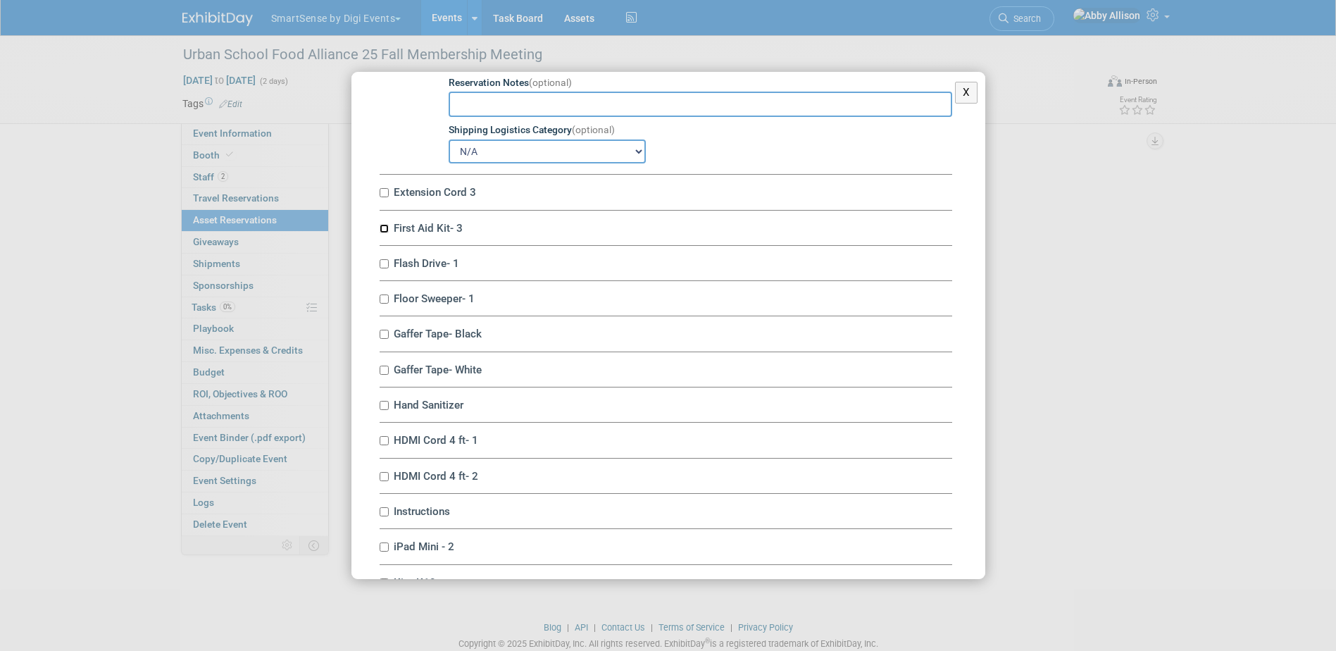
click at [383, 233] on input "First Aid Kit- 3" at bounding box center [383, 228] width 9 height 9
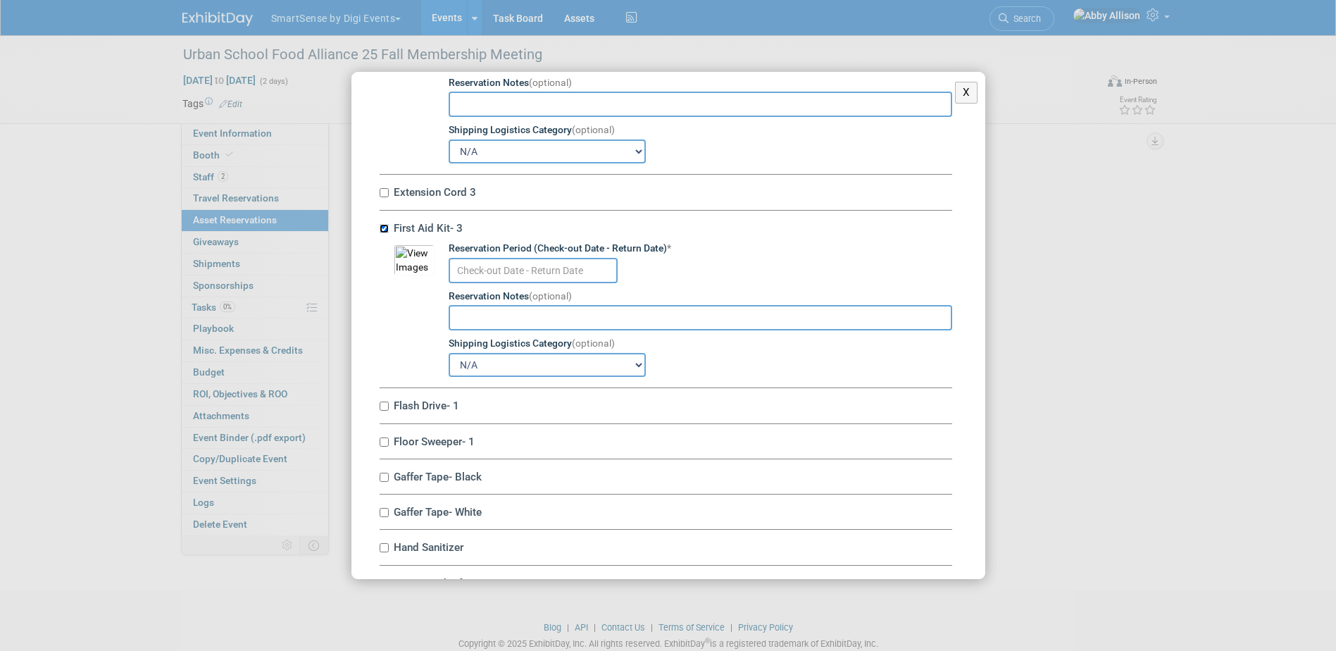
click at [380, 233] on input "First Aid Kit- 3" at bounding box center [383, 228] width 9 height 9
checkbox input "false"
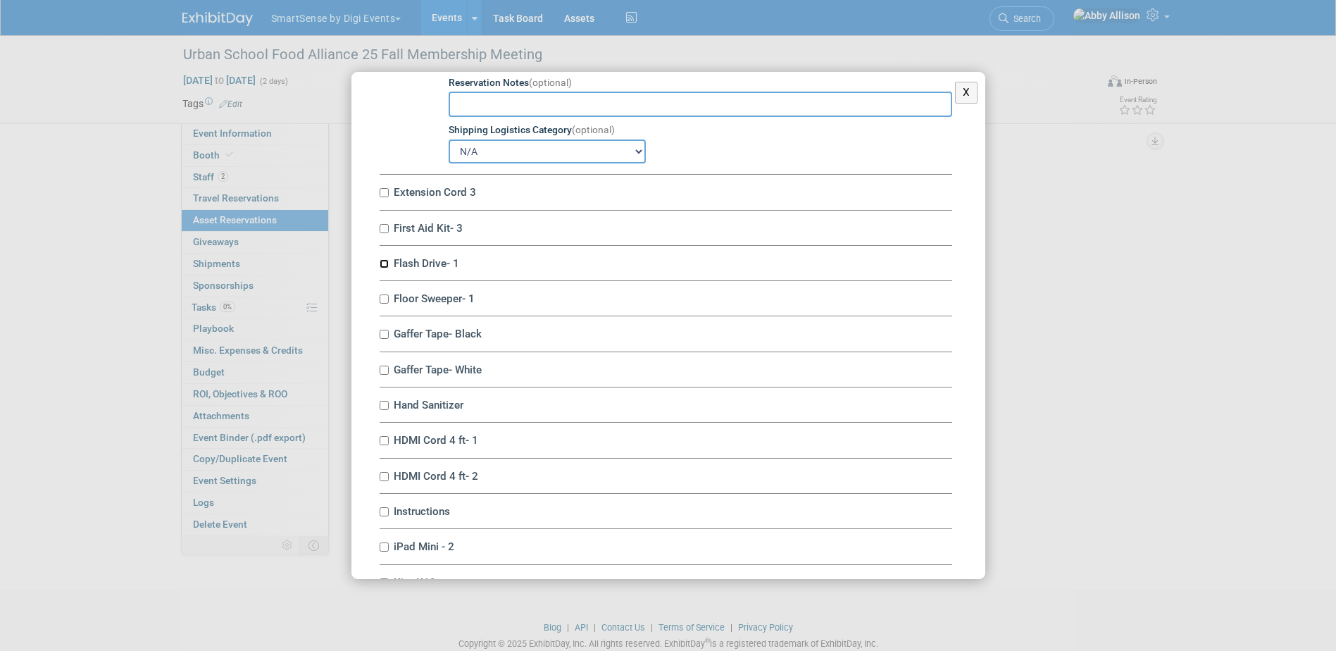
click at [387, 268] on input "Flash Drive- 1" at bounding box center [383, 263] width 9 height 9
checkbox input "true"
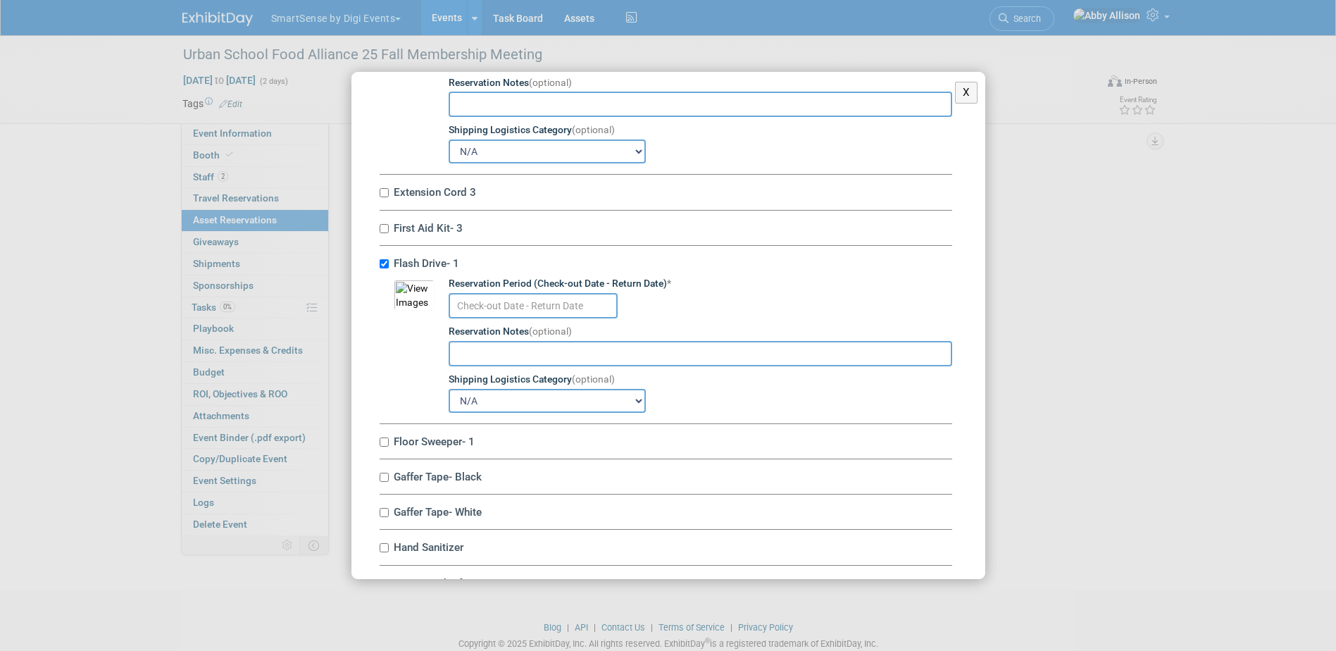
click at [498, 306] on input "text" at bounding box center [532, 305] width 169 height 25
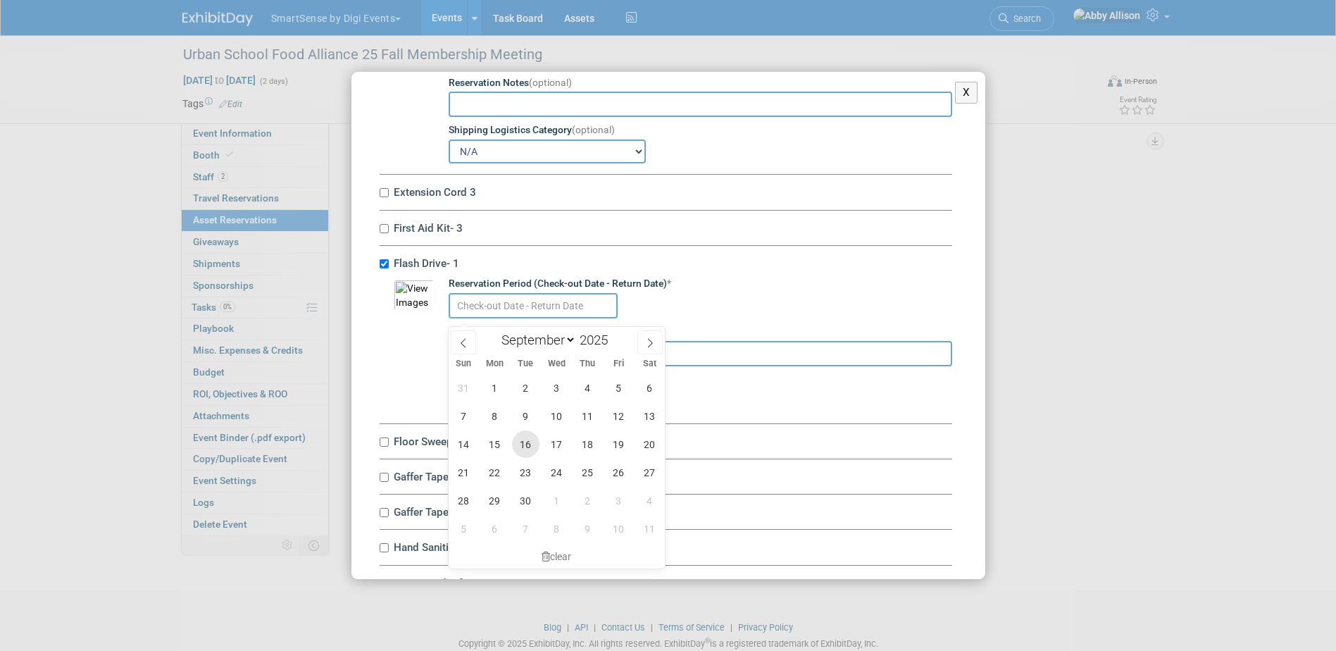
click at [526, 448] on span "16" at bounding box center [525, 443] width 27 height 27
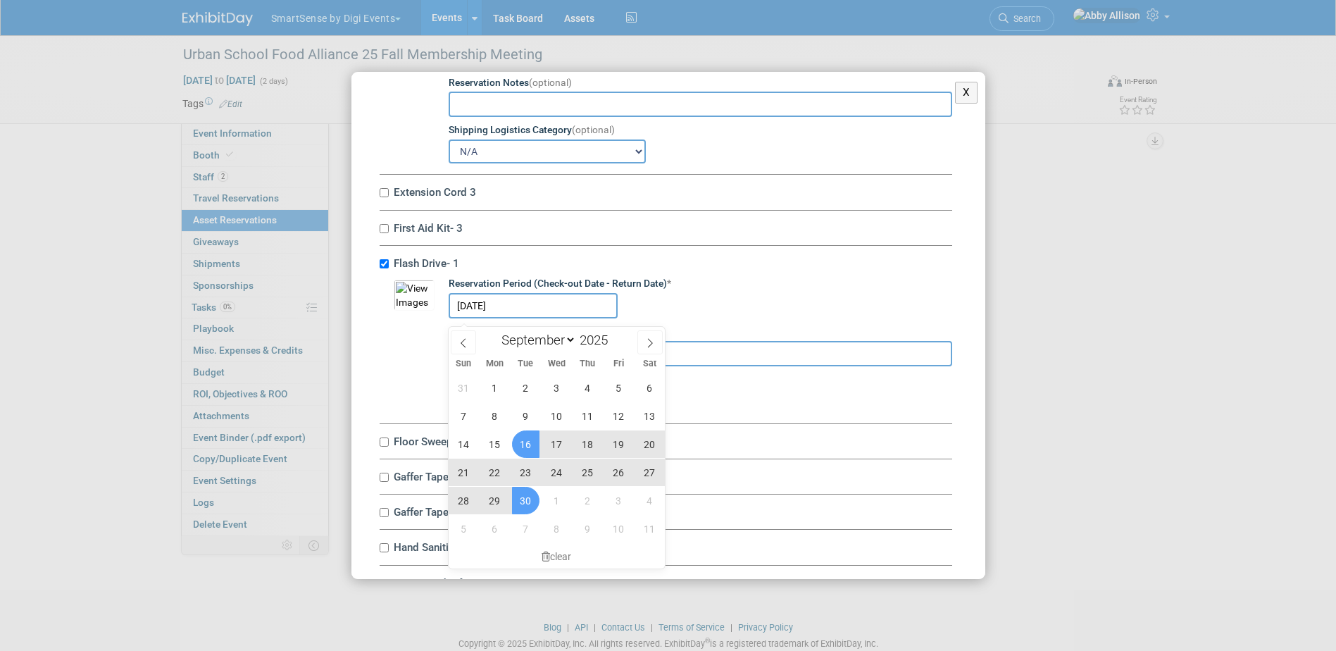
click at [525, 502] on span "30" at bounding box center [525, 500] width 27 height 27
type input "Sep 16, 2025 to Sep 30, 2025"
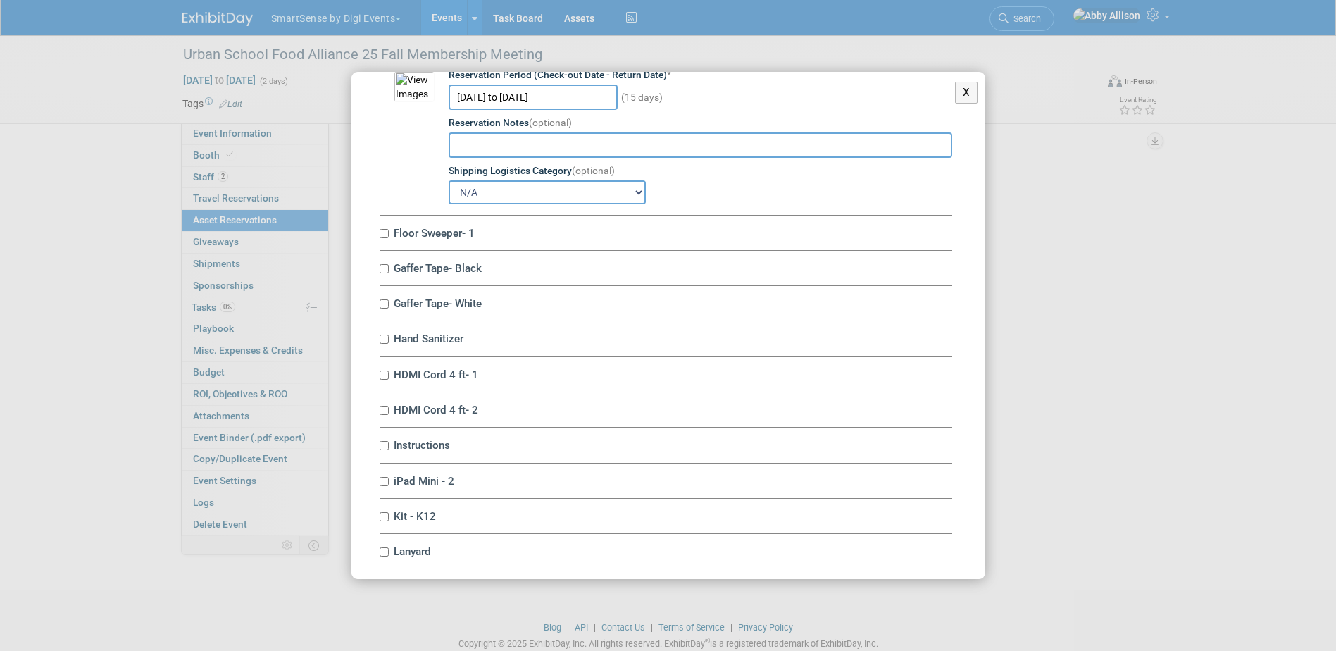
scroll to position [1760, 0]
click at [386, 235] on input "Floor Sweeper- 1" at bounding box center [383, 230] width 9 height 9
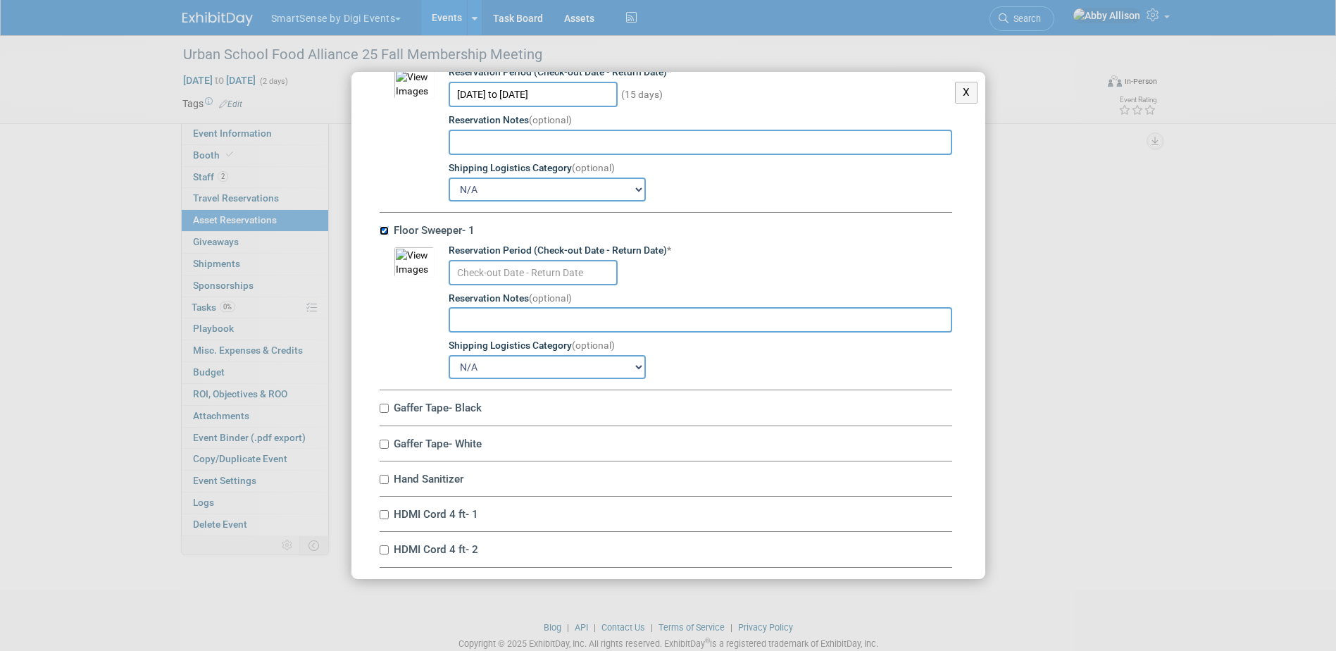
click at [385, 234] on input "Floor Sweeper- 1" at bounding box center [383, 230] width 9 height 9
checkbox input "false"
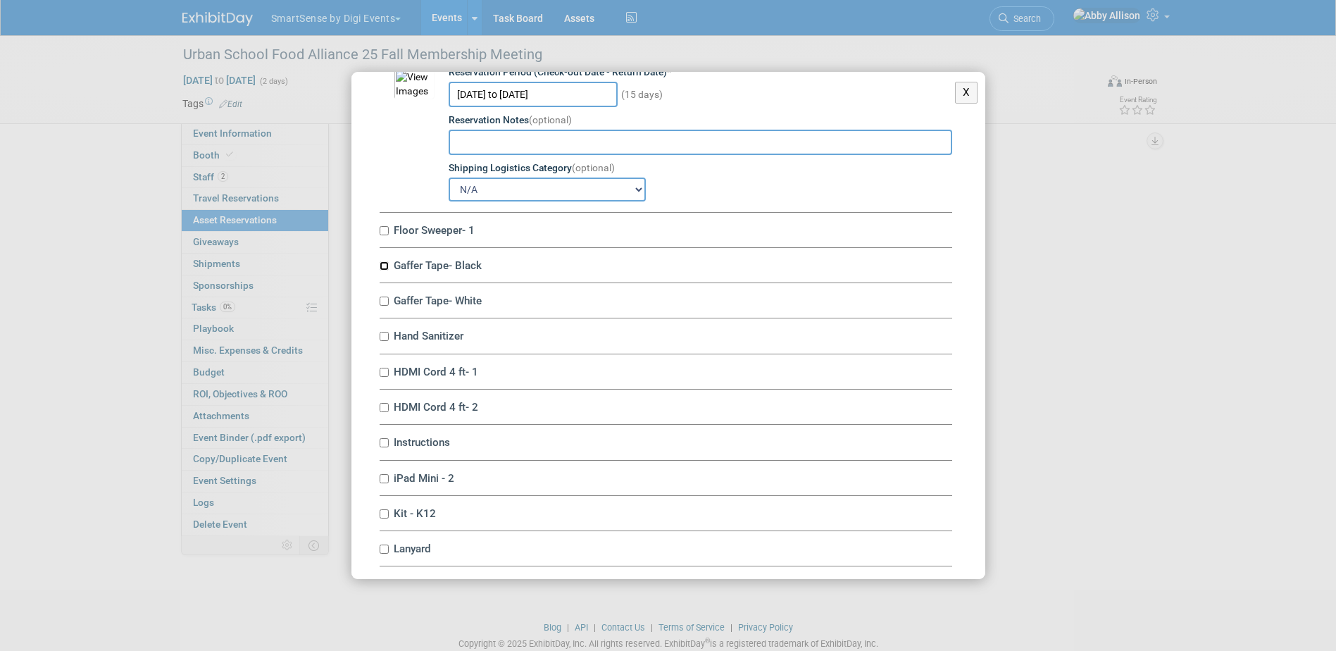
click at [387, 270] on input "Gaffer Tape- Black" at bounding box center [383, 265] width 9 height 9
checkbox input "true"
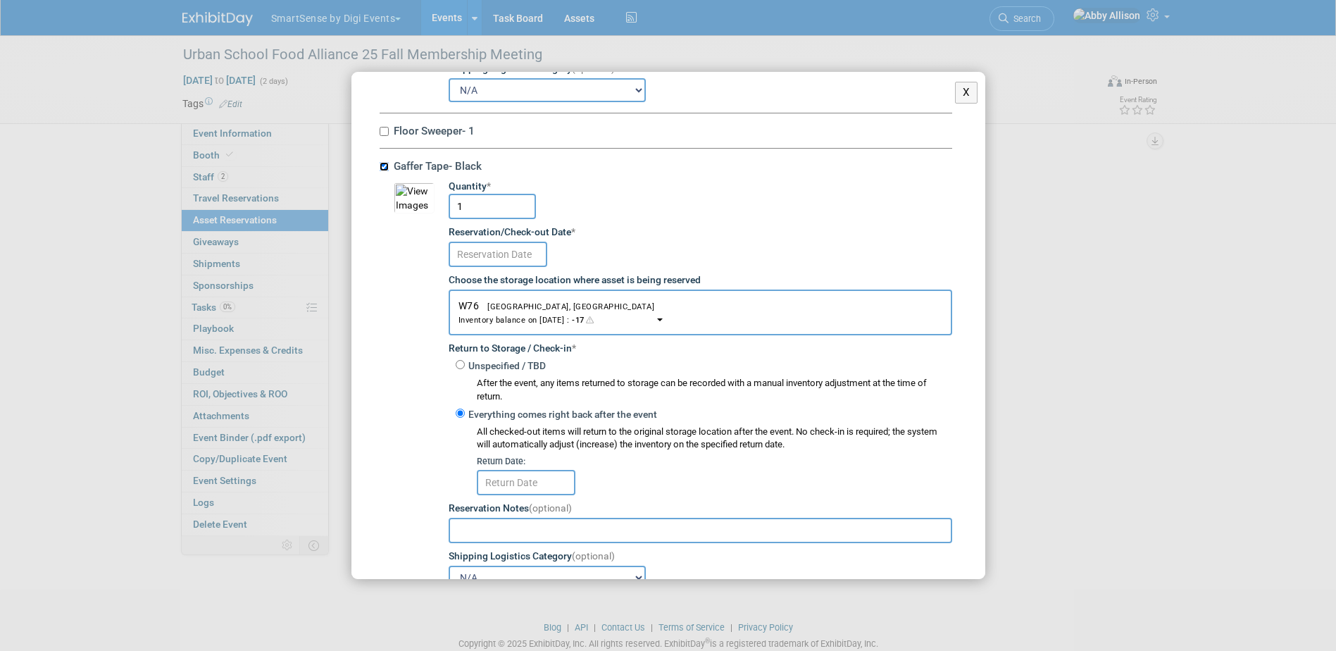
scroll to position [1901, 0]
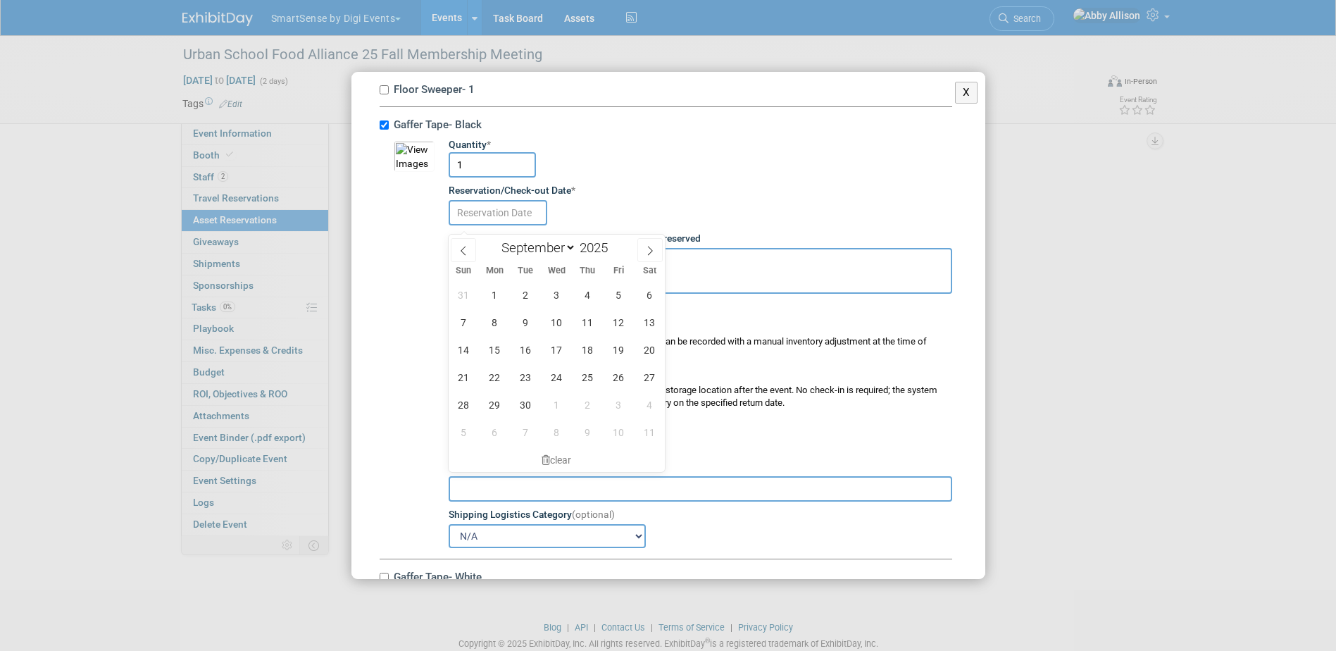
click at [506, 222] on input "text" at bounding box center [497, 212] width 99 height 25
click at [525, 350] on span "16" at bounding box center [525, 349] width 27 height 27
type input "Sep 16, 2025"
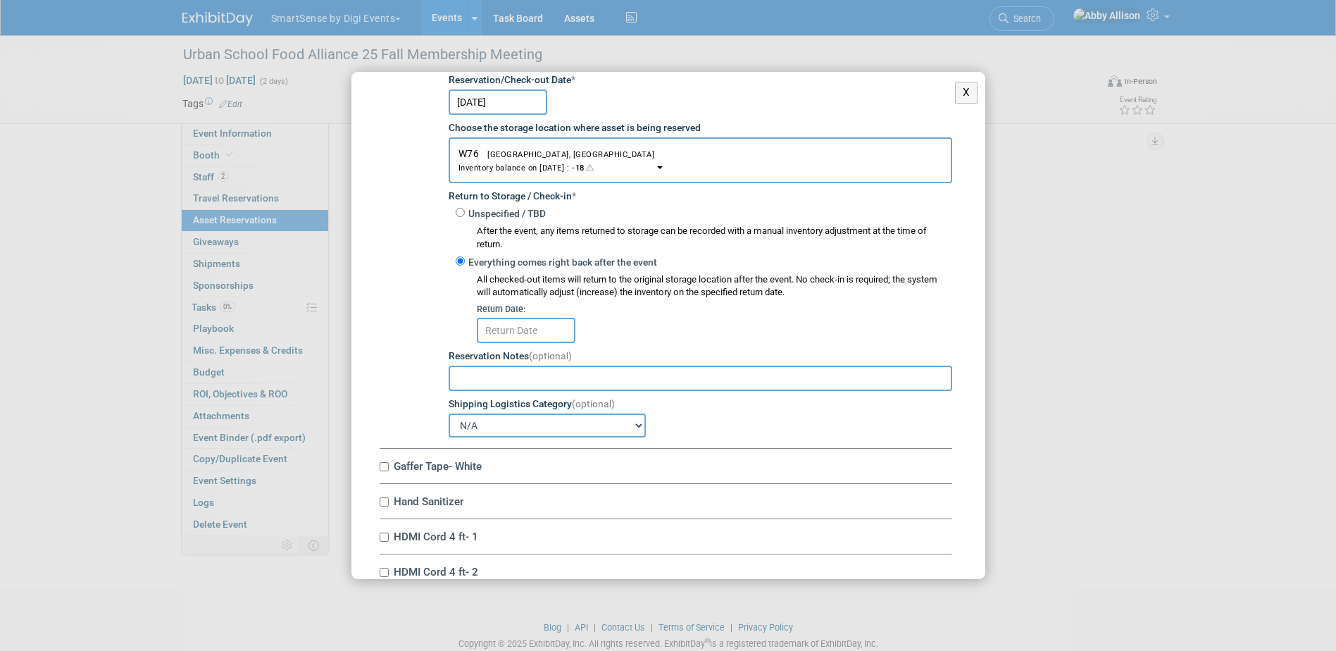
scroll to position [2042, 0]
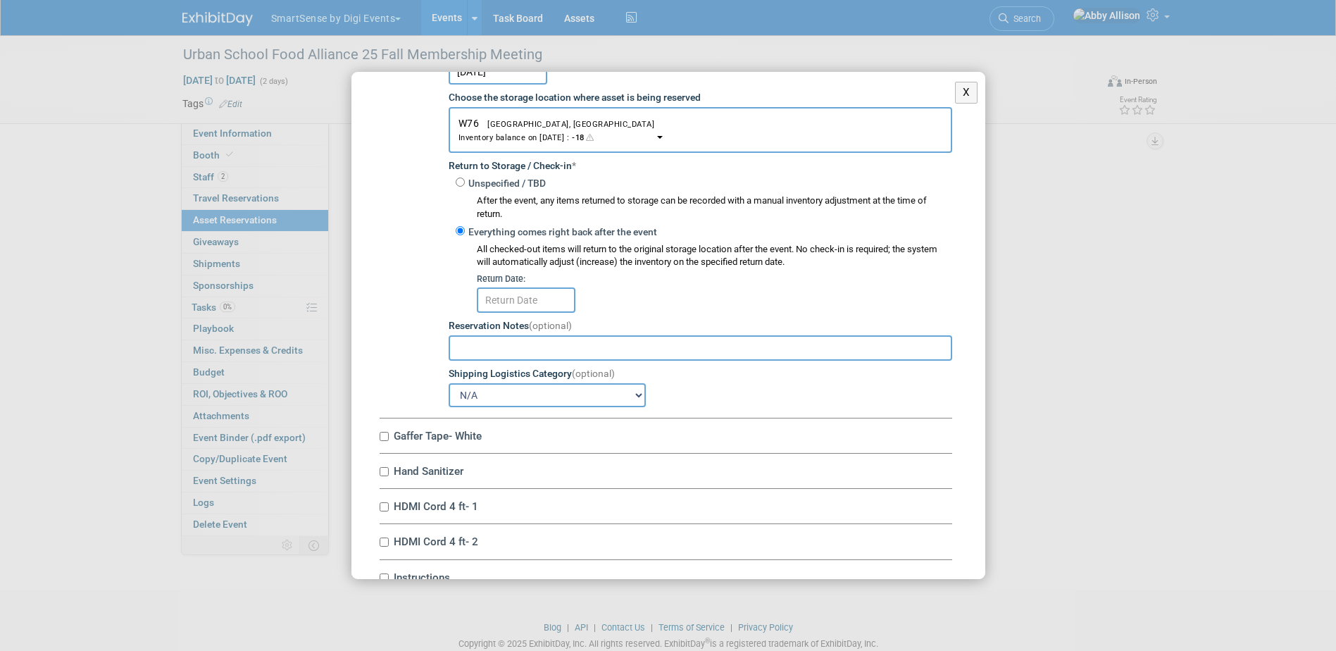
click at [491, 303] on input "text" at bounding box center [526, 299] width 99 height 25
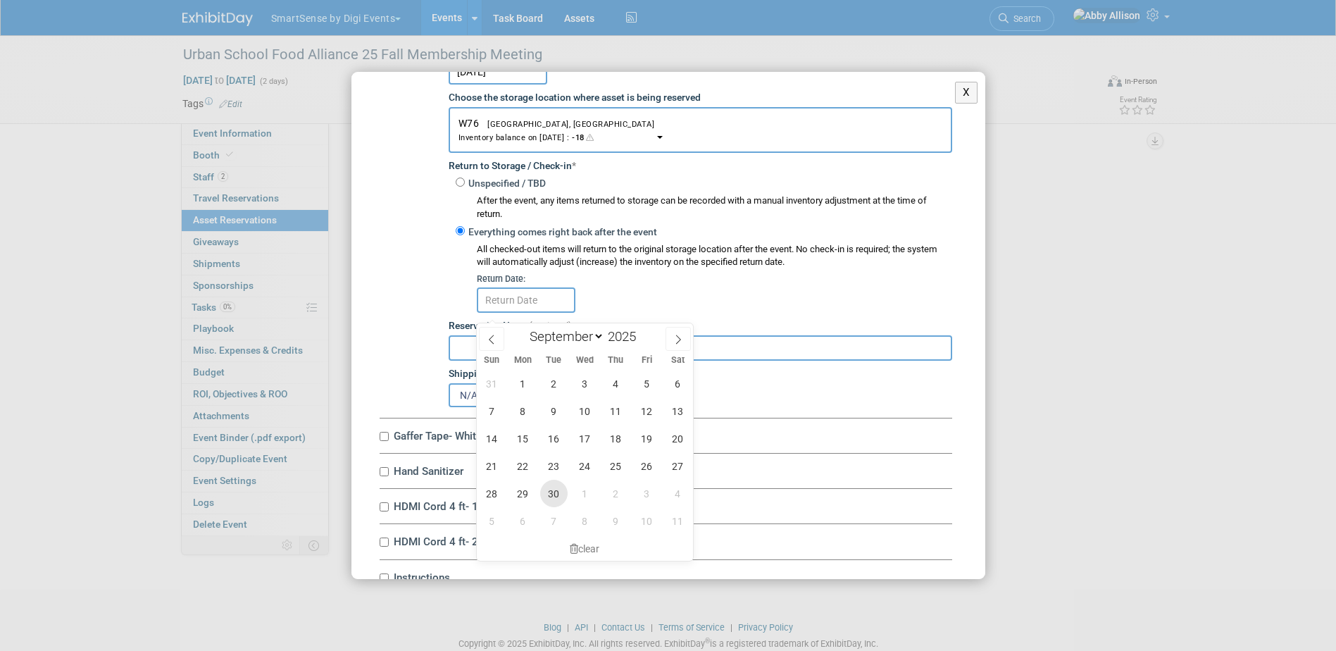
click at [549, 488] on span "30" at bounding box center [553, 492] width 27 height 27
type input "Sep 30, 2025"
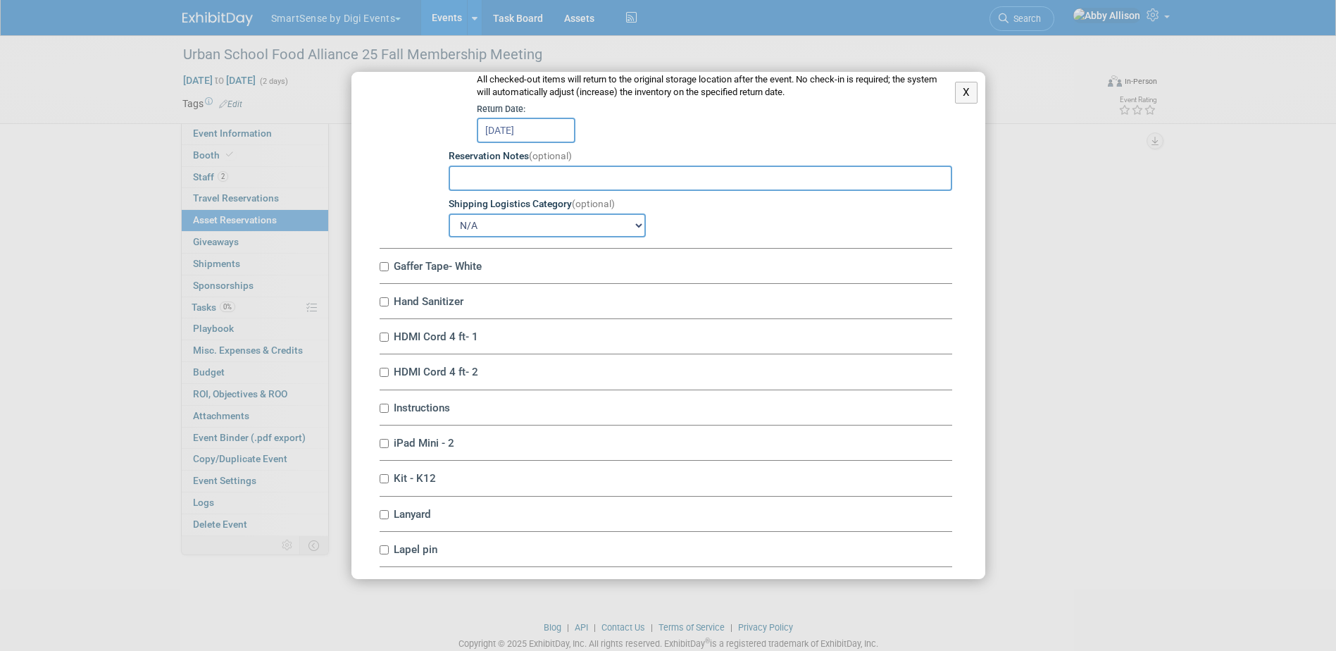
scroll to position [2253, 0]
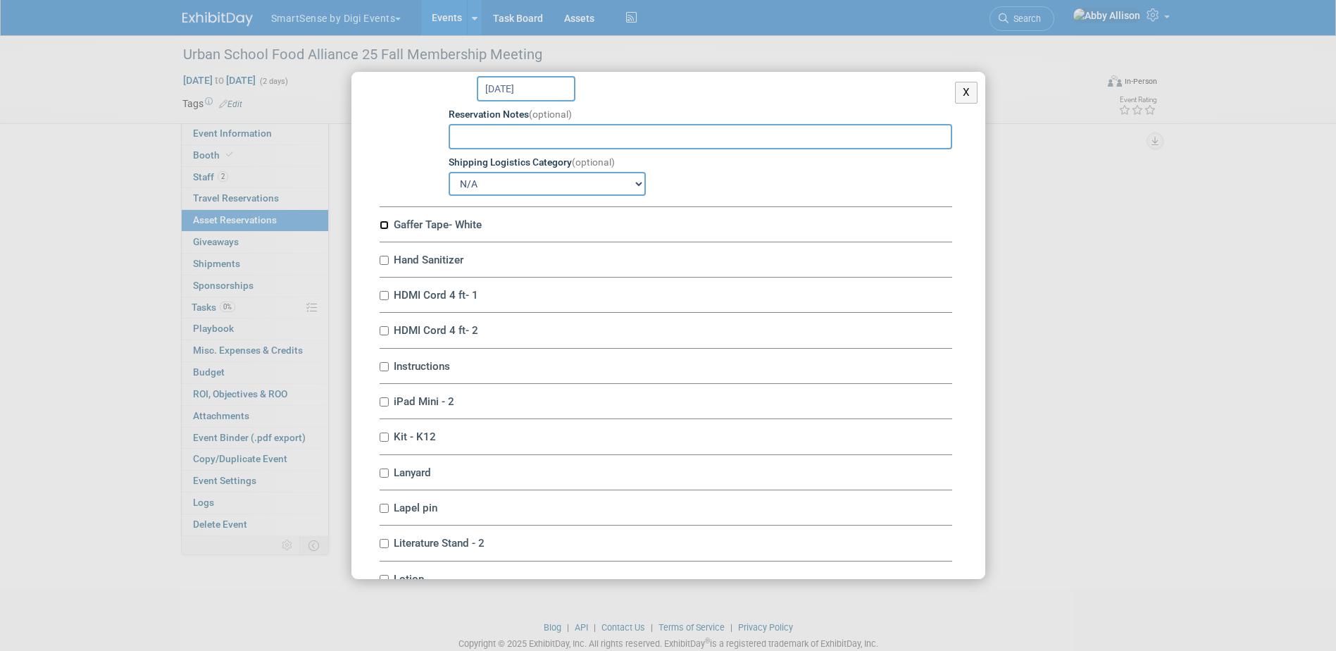
click at [385, 230] on input "Gaffer Tape- White" at bounding box center [383, 224] width 9 height 9
checkbox input "true"
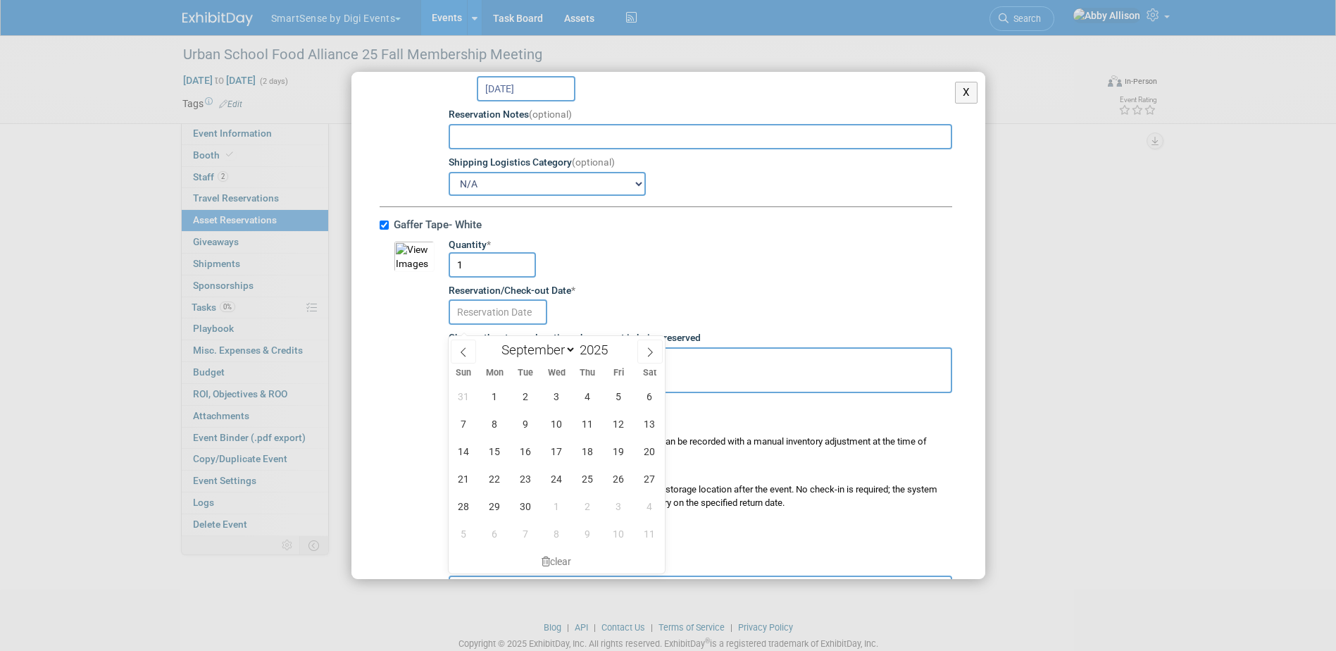
click at [497, 321] on input "text" at bounding box center [497, 311] width 99 height 25
click at [525, 453] on span "16" at bounding box center [525, 450] width 27 height 27
type input "Sep 16, 2025"
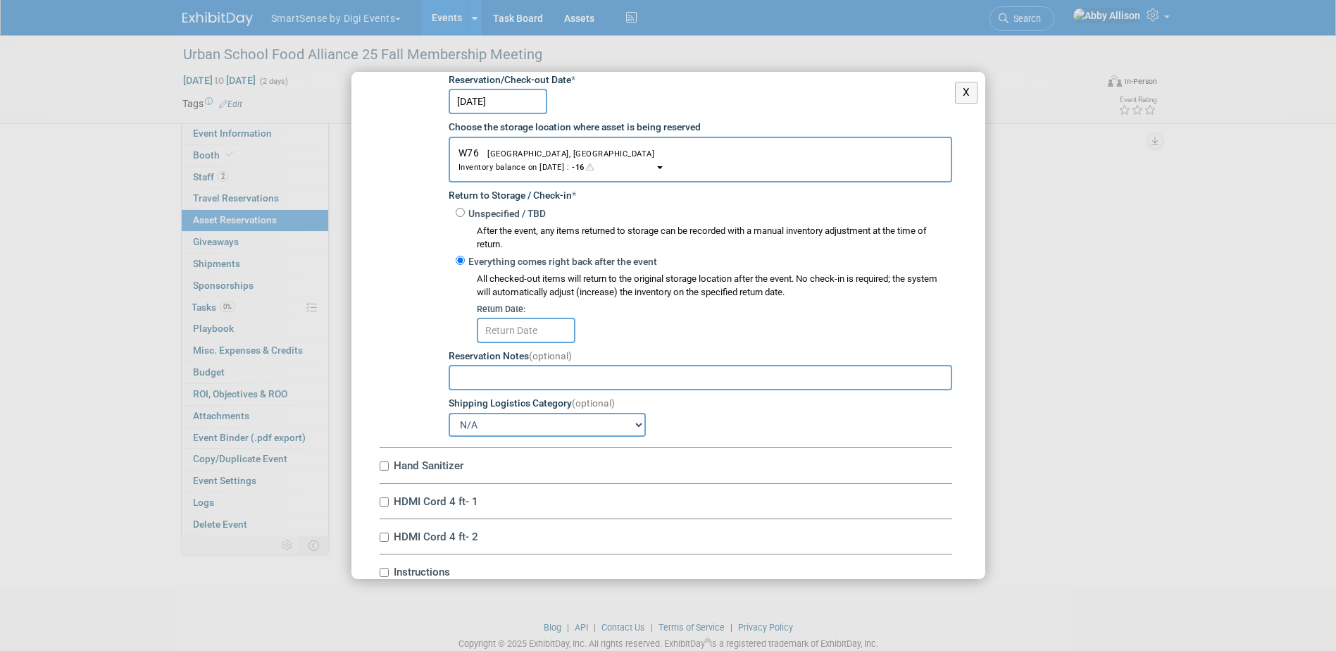
scroll to position [2464, 0]
click at [526, 341] on input "text" at bounding box center [526, 329] width 99 height 25
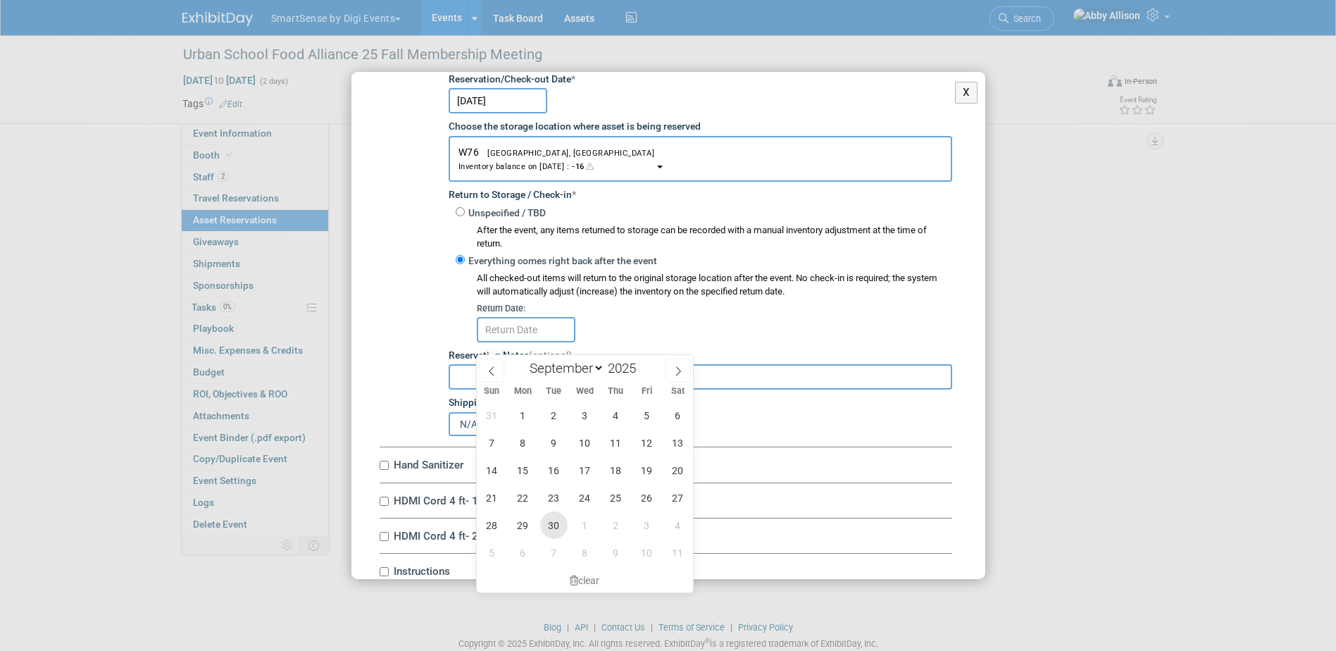
click at [548, 515] on span "30" at bounding box center [553, 524] width 27 height 27
type input "Sep 30, 2025"
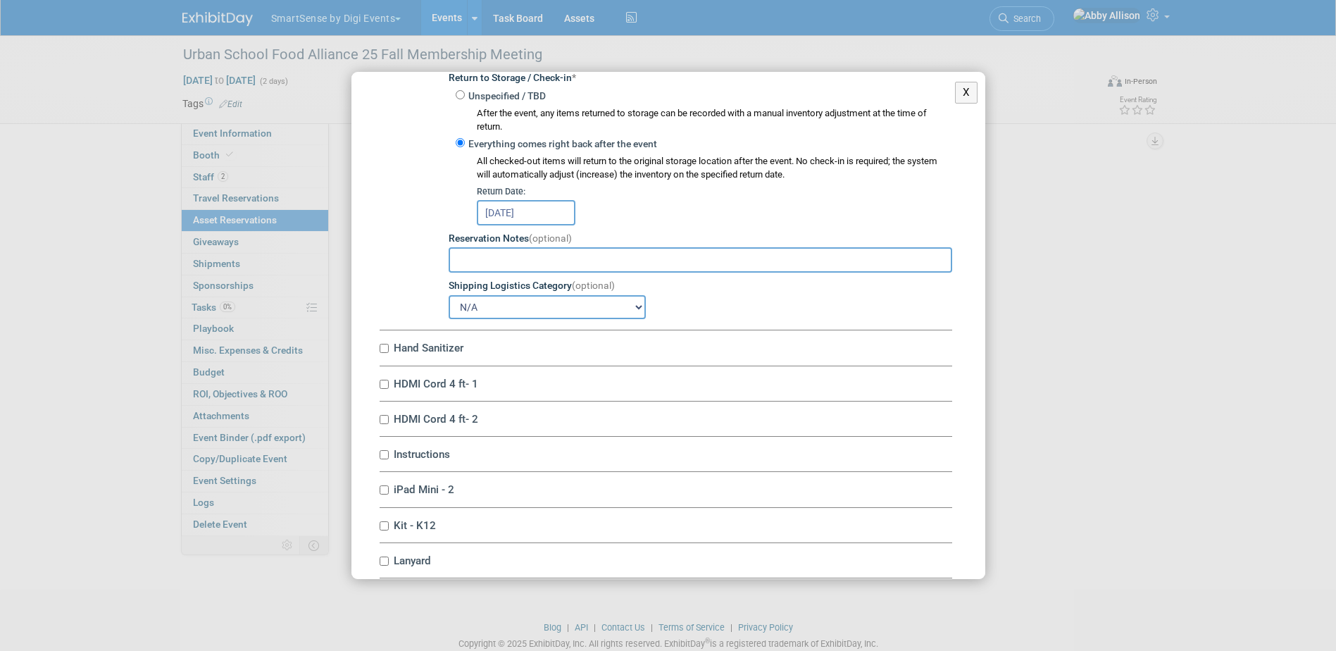
scroll to position [2675, 0]
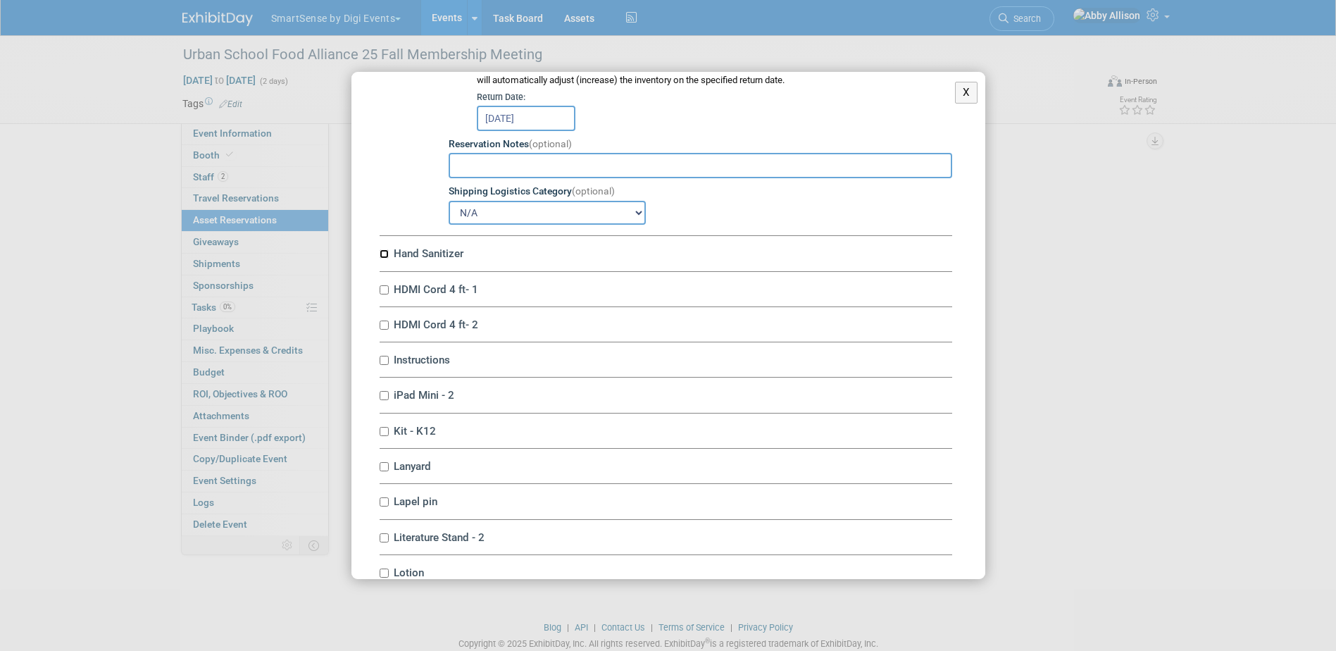
click at [382, 258] on input "Hand Sanitizer" at bounding box center [383, 253] width 9 height 9
checkbox input "true"
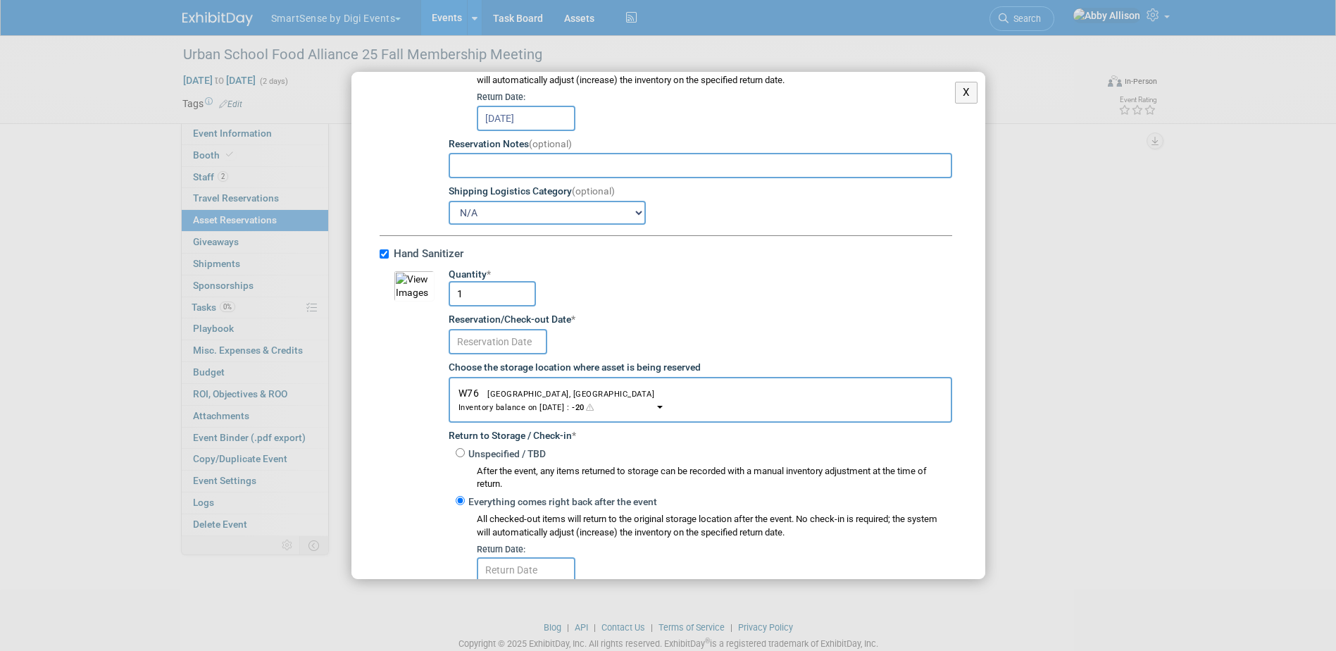
click at [496, 353] on input "text" at bounding box center [497, 341] width 99 height 25
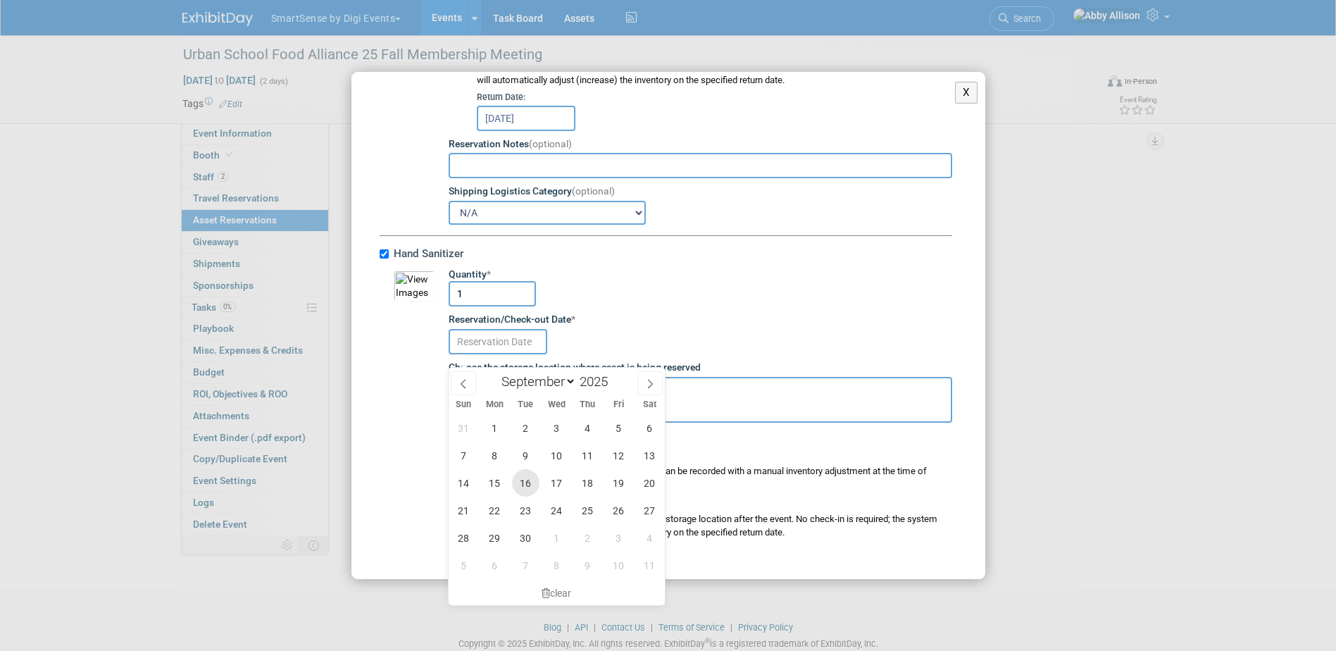
click at [530, 484] on span "16" at bounding box center [525, 482] width 27 height 27
type input "Sep 16, 2025"
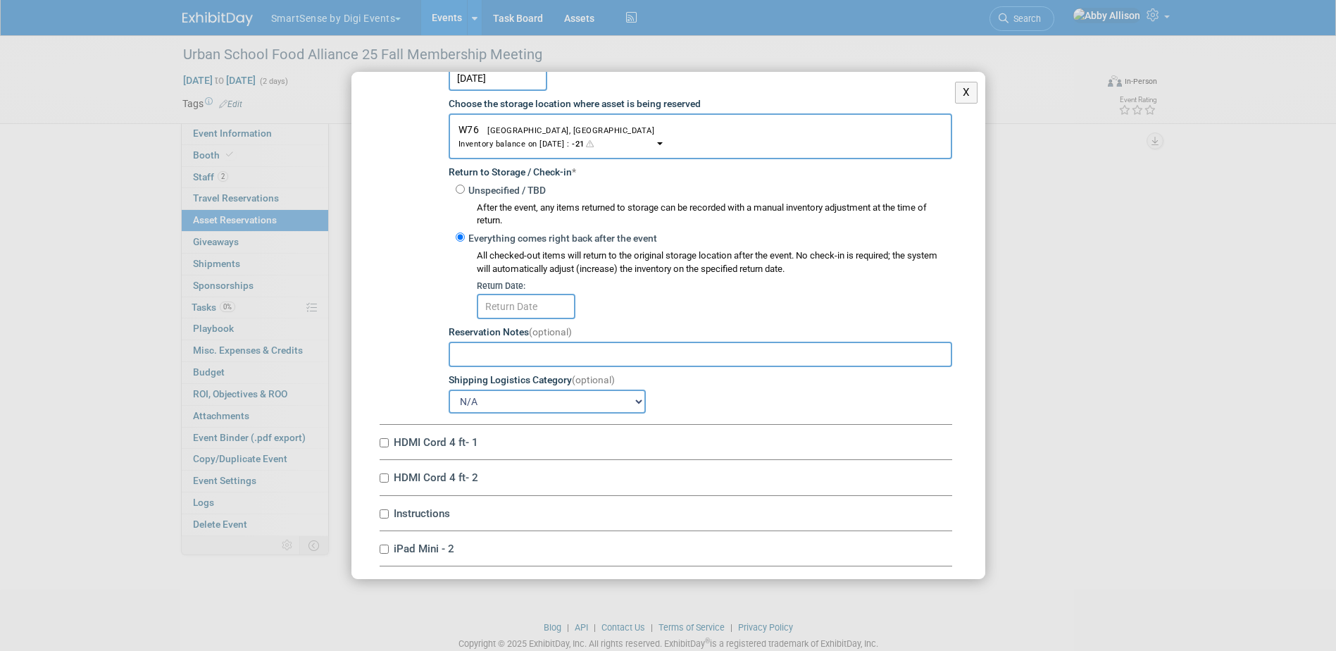
scroll to position [2957, 0]
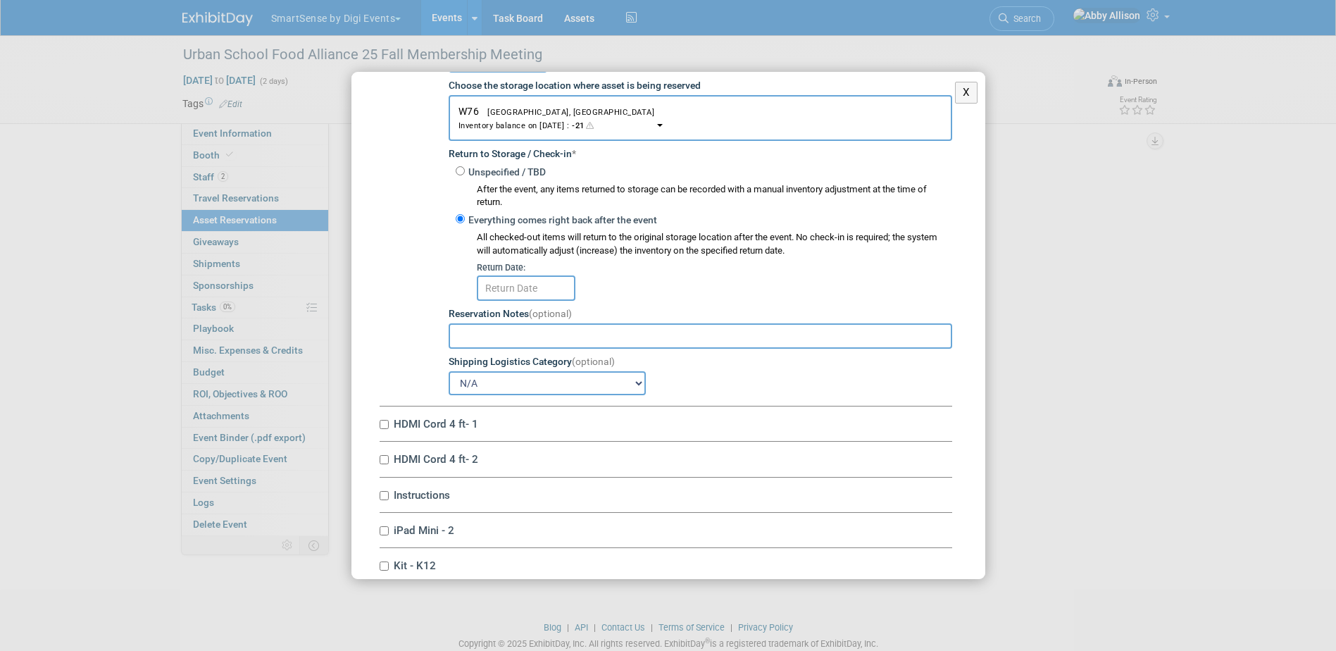
click at [512, 301] on input "text" at bounding box center [526, 287] width 99 height 25
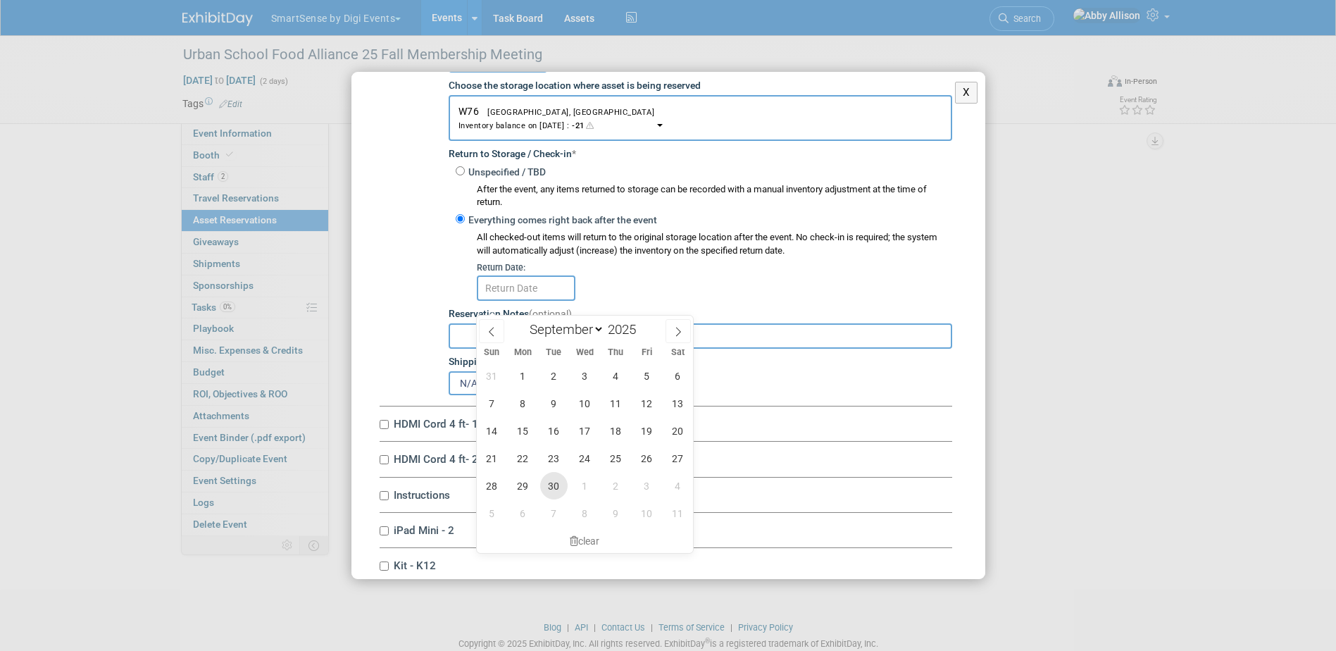
click at [551, 489] on span "30" at bounding box center [553, 485] width 27 height 27
type input "Sep 30, 2025"
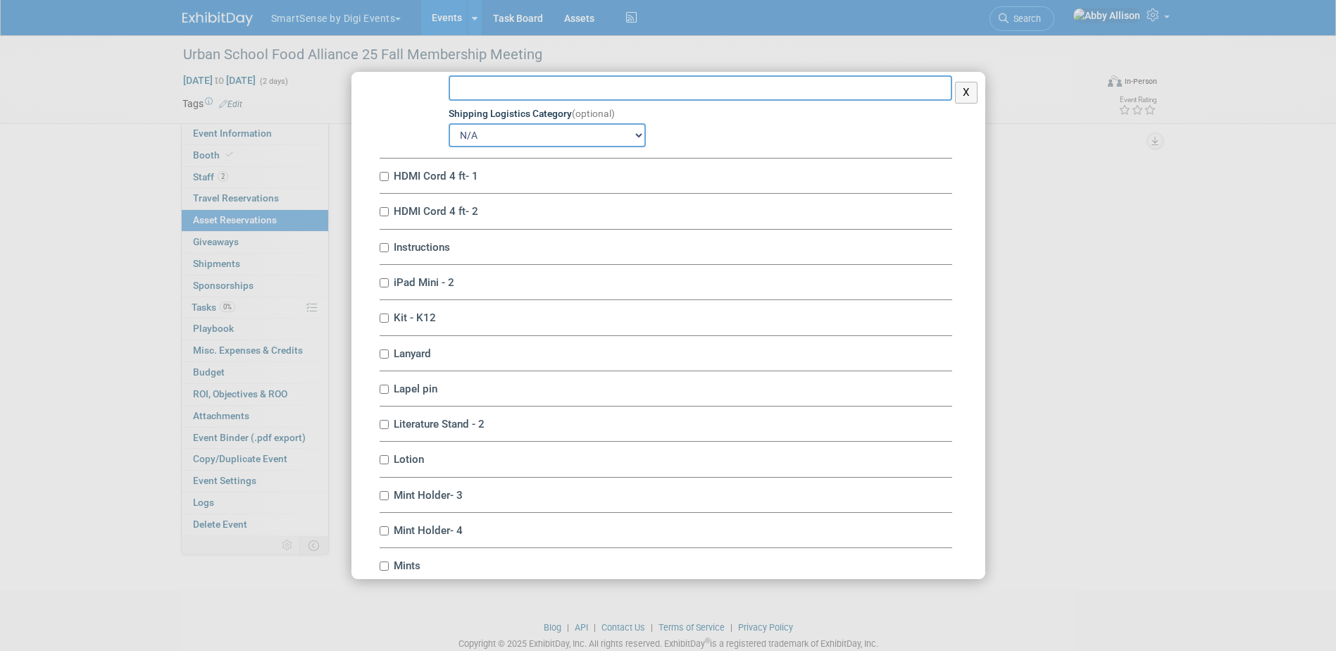
scroll to position [3239, 0]
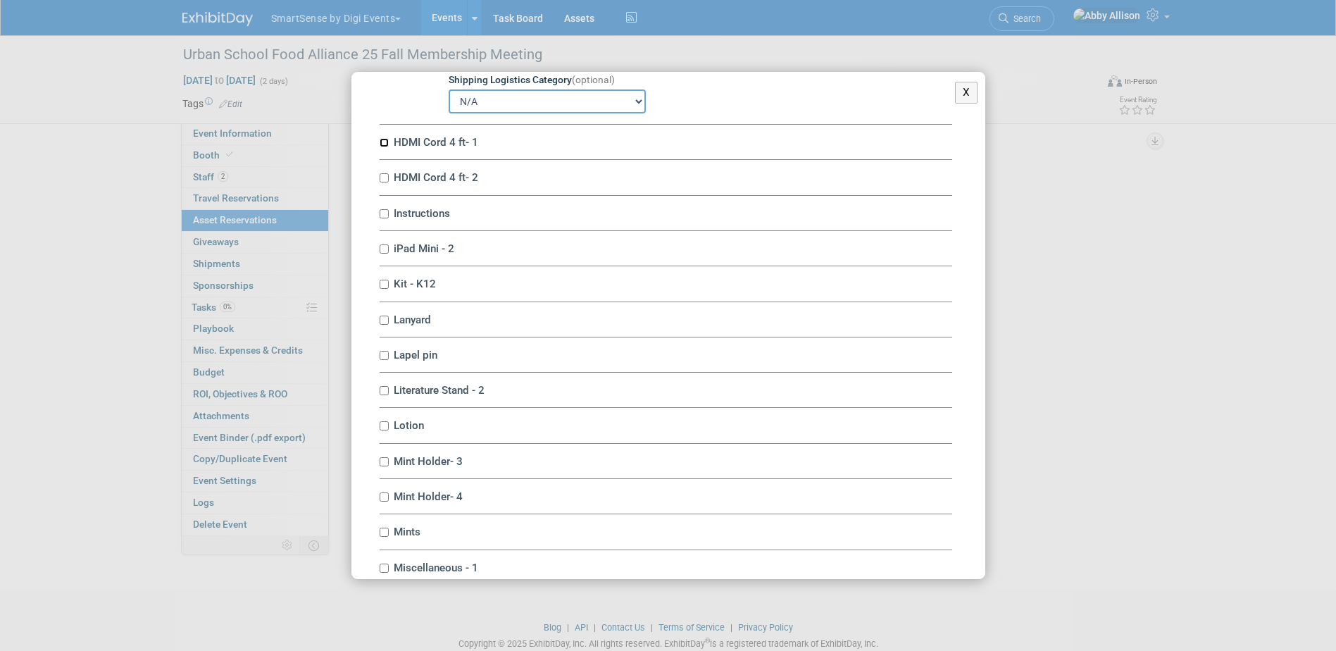
click at [383, 147] on input "HDMI Cord 4 ft- 1" at bounding box center [383, 142] width 9 height 9
checkbox input "true"
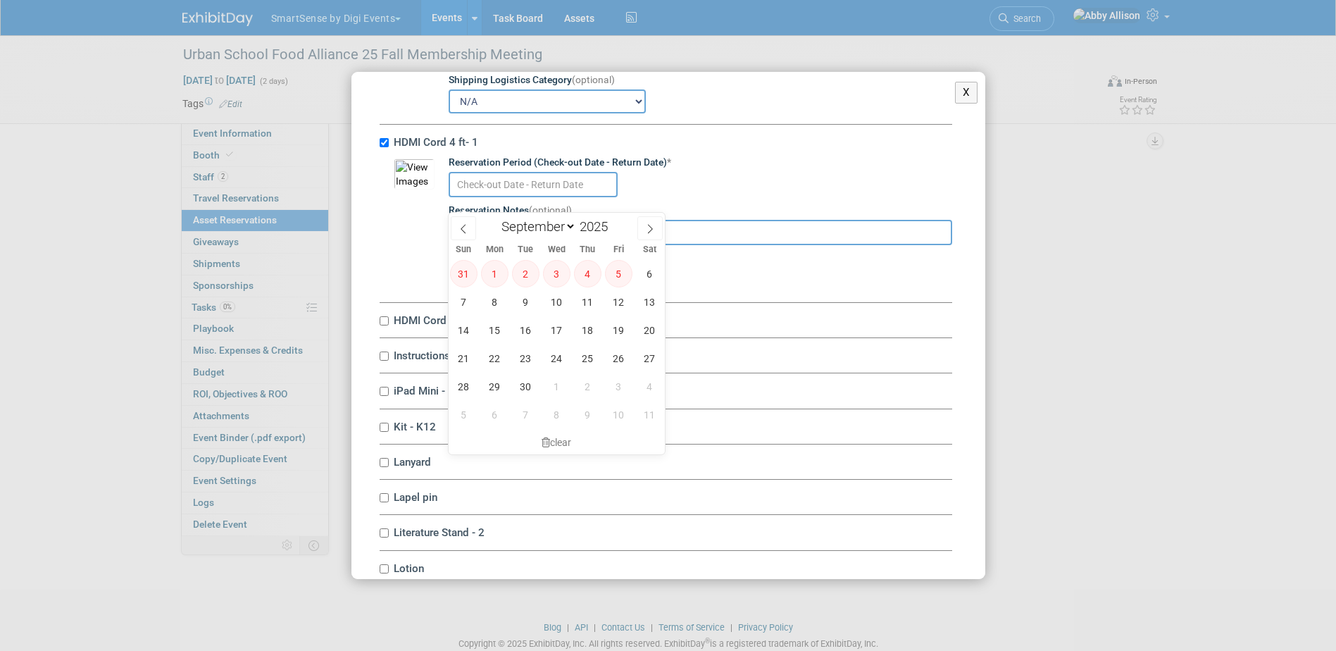
click at [494, 197] on input "text" at bounding box center [532, 184] width 169 height 25
click at [524, 332] on span "16" at bounding box center [525, 329] width 27 height 27
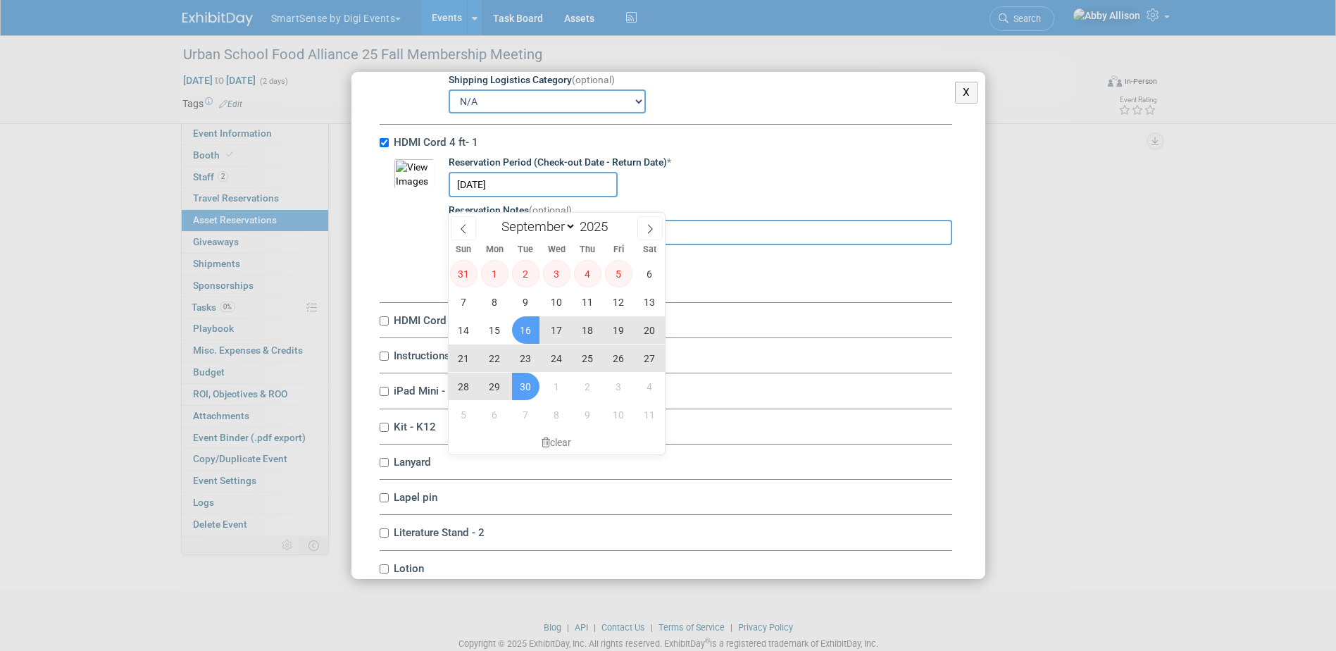
click at [530, 384] on span "30" at bounding box center [525, 385] width 27 height 27
type input "Sep 16, 2025 to Sep 30, 2025"
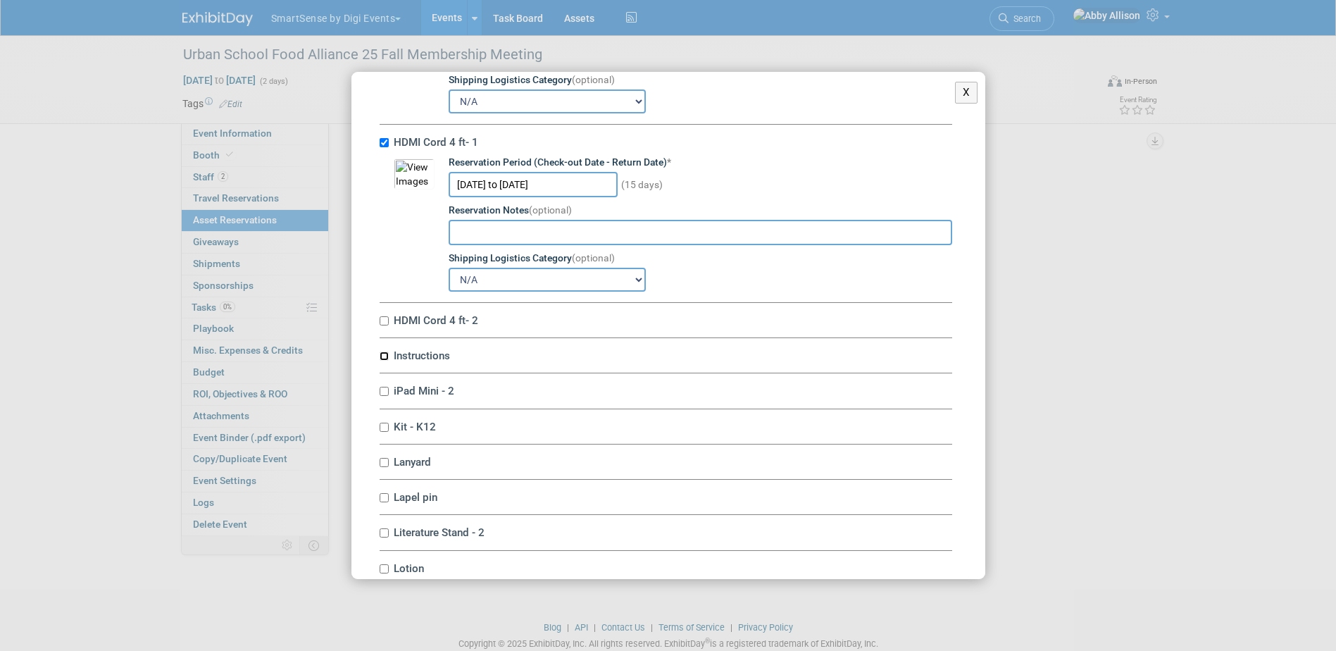
click at [386, 360] on input "Instructions" at bounding box center [383, 355] width 9 height 9
checkbox input "true"
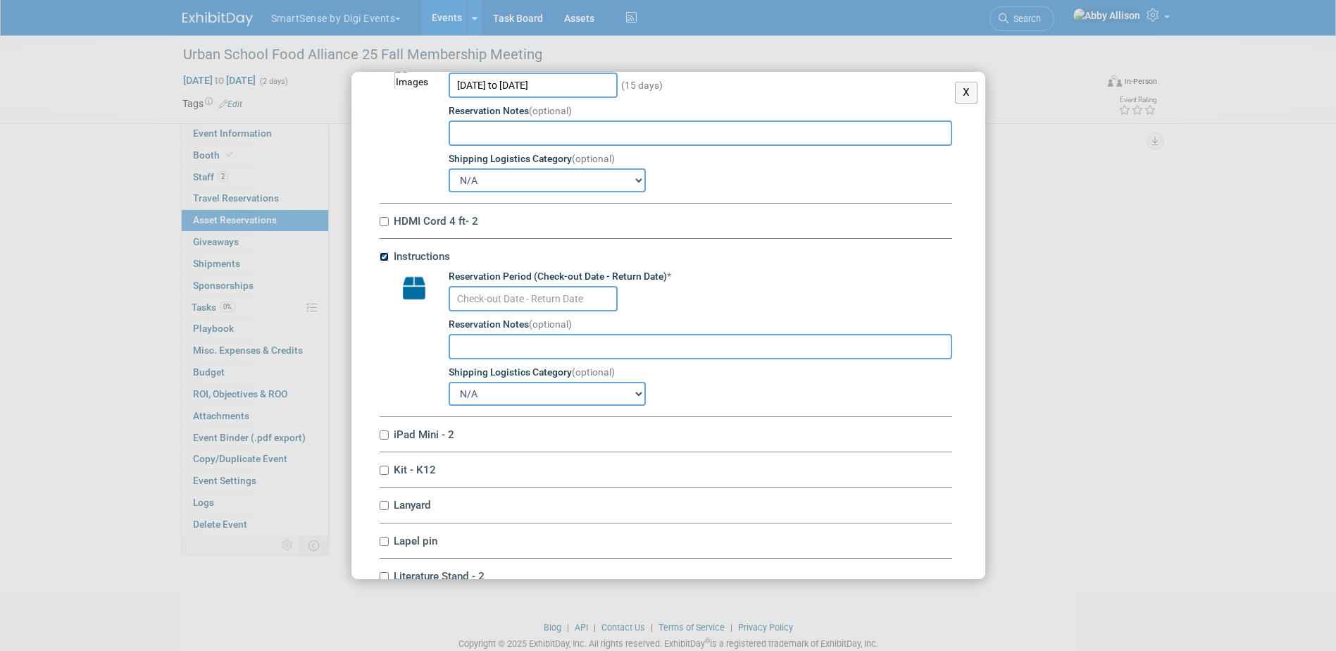
scroll to position [3450, 0]
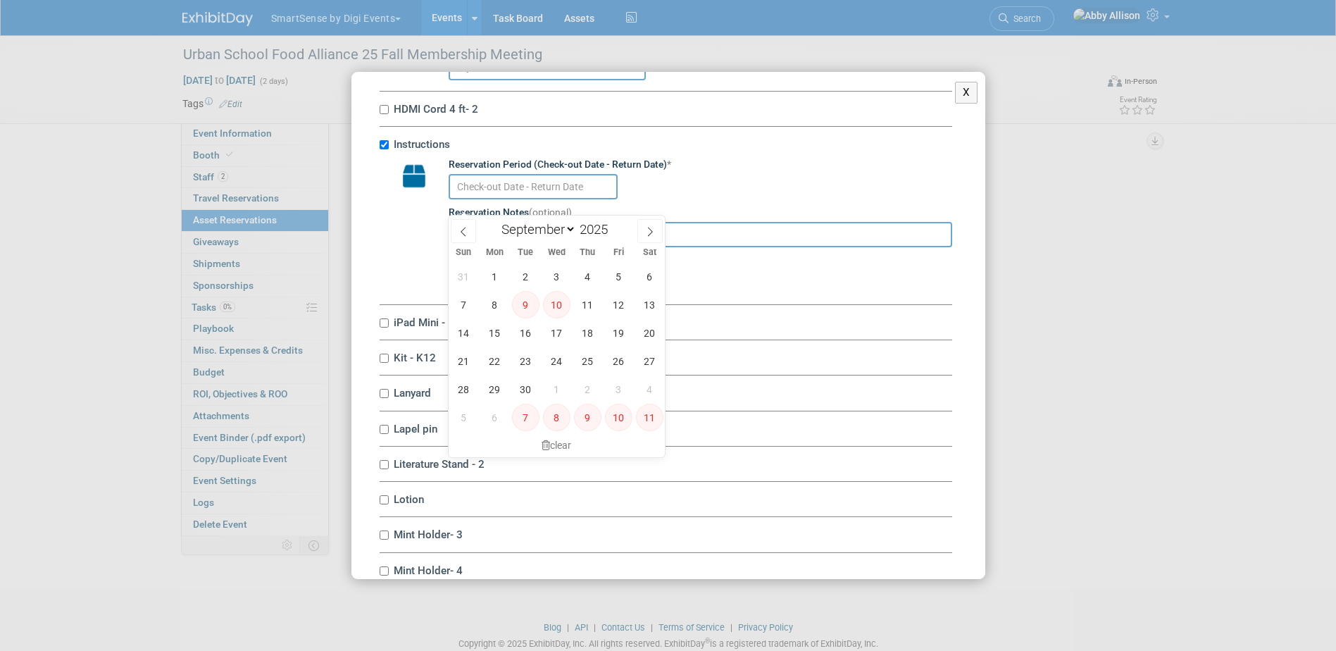
click at [539, 199] on input "text" at bounding box center [532, 186] width 169 height 25
click at [532, 368] on span "23" at bounding box center [525, 360] width 27 height 27
click at [526, 330] on span "16" at bounding box center [525, 332] width 27 height 27
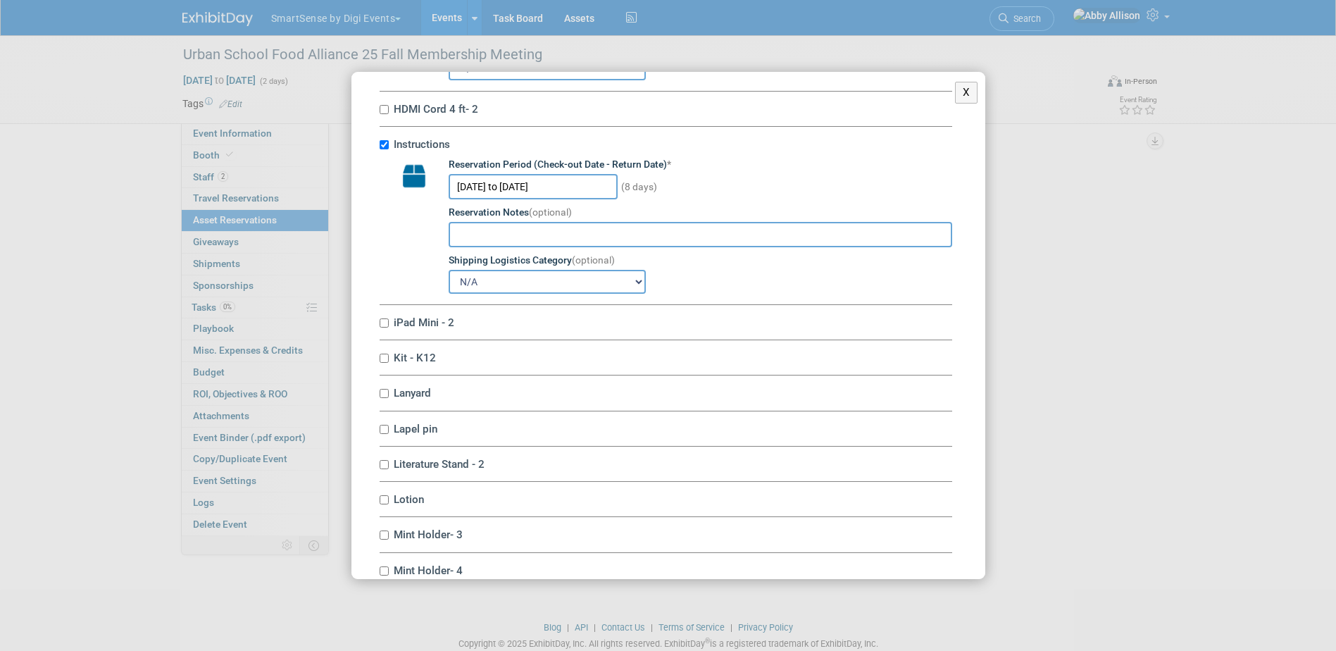
click at [482, 199] on input "Sep 16, 2025 to Sep 23, 2025" at bounding box center [532, 186] width 169 height 25
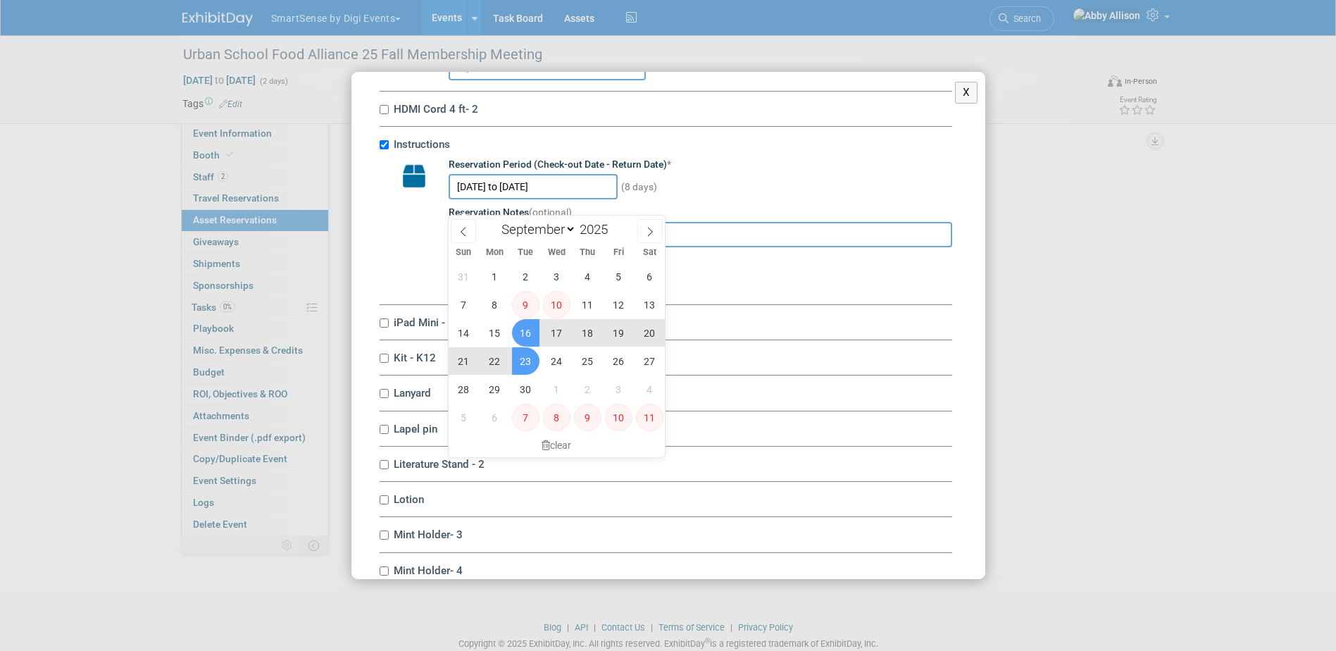
click at [529, 337] on span "16" at bounding box center [525, 332] width 27 height 27
click at [550, 334] on span "17" at bounding box center [556, 332] width 27 height 27
type input "Sep 16, 2025 to Sep 17, 2025"
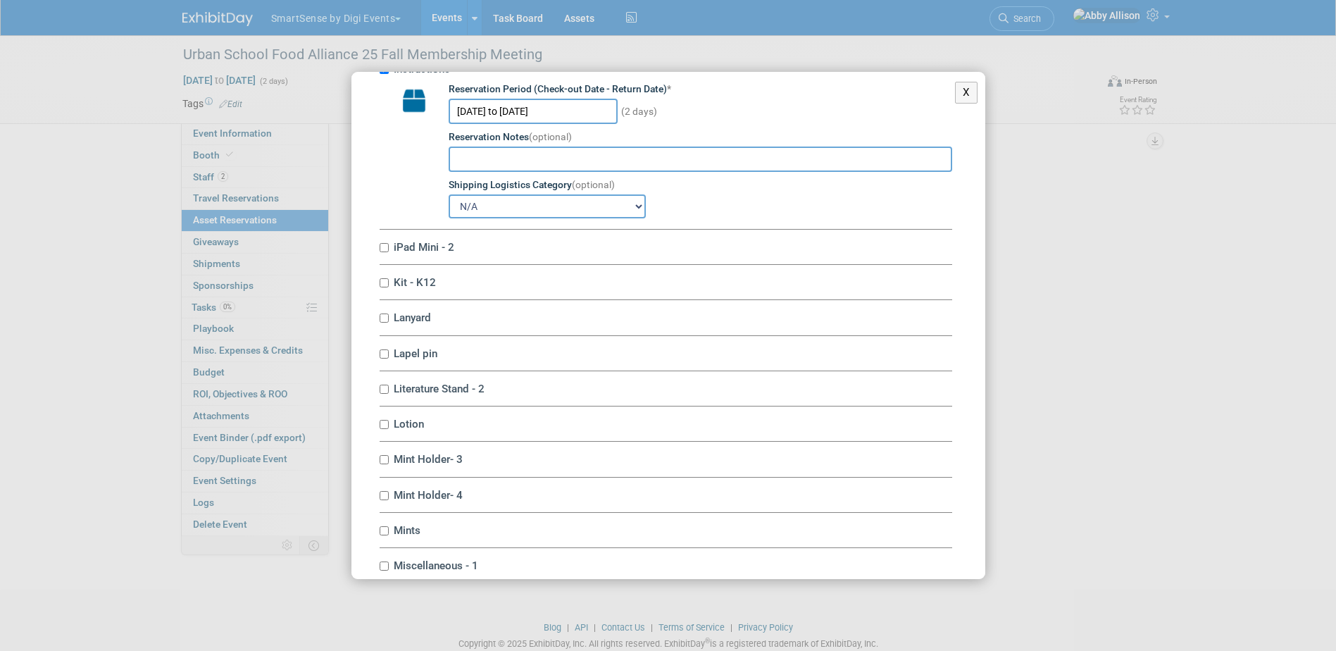
scroll to position [3591, 0]
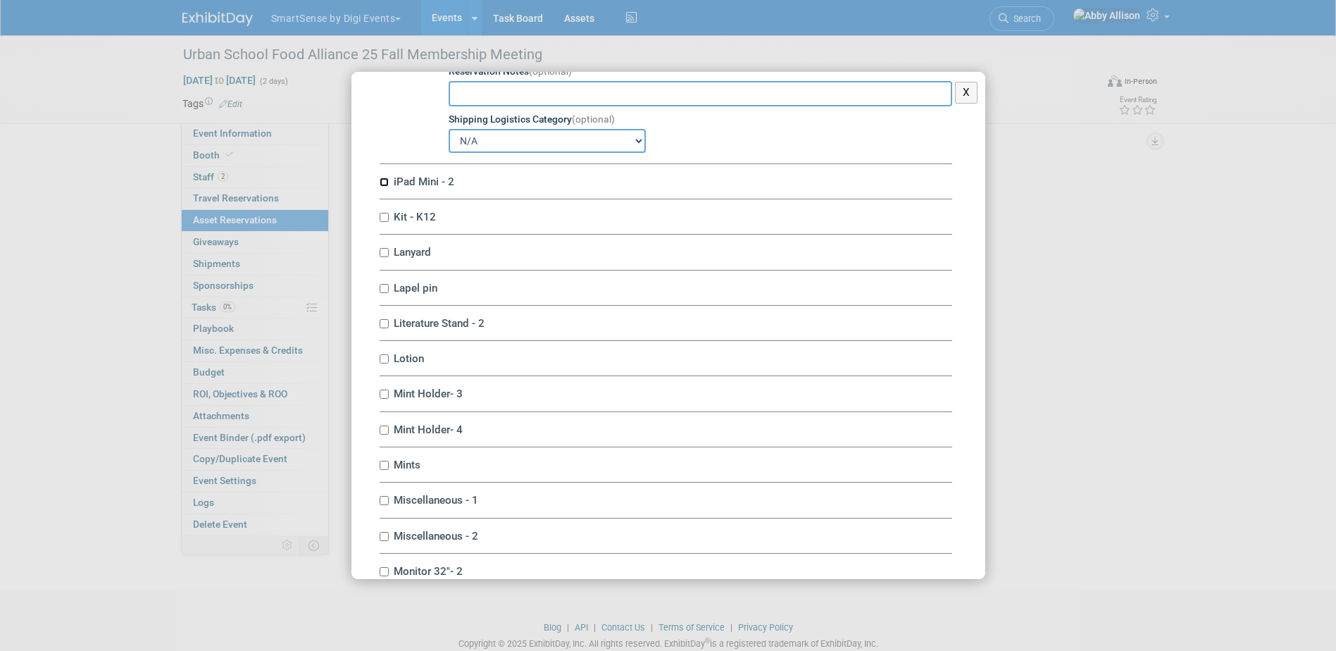
click at [383, 187] on input "iPad Mini - 2" at bounding box center [383, 181] width 9 height 9
checkbox input "true"
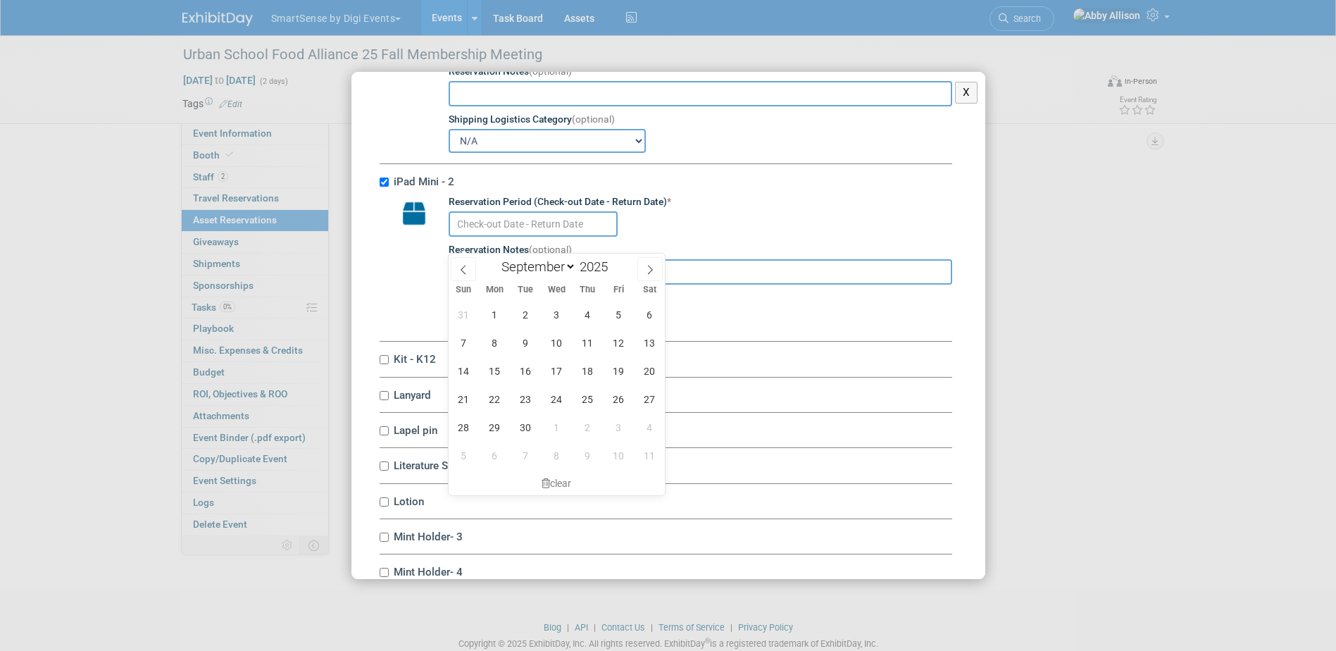
click at [494, 237] on input "text" at bounding box center [532, 223] width 169 height 25
click at [532, 377] on span "16" at bounding box center [525, 370] width 27 height 27
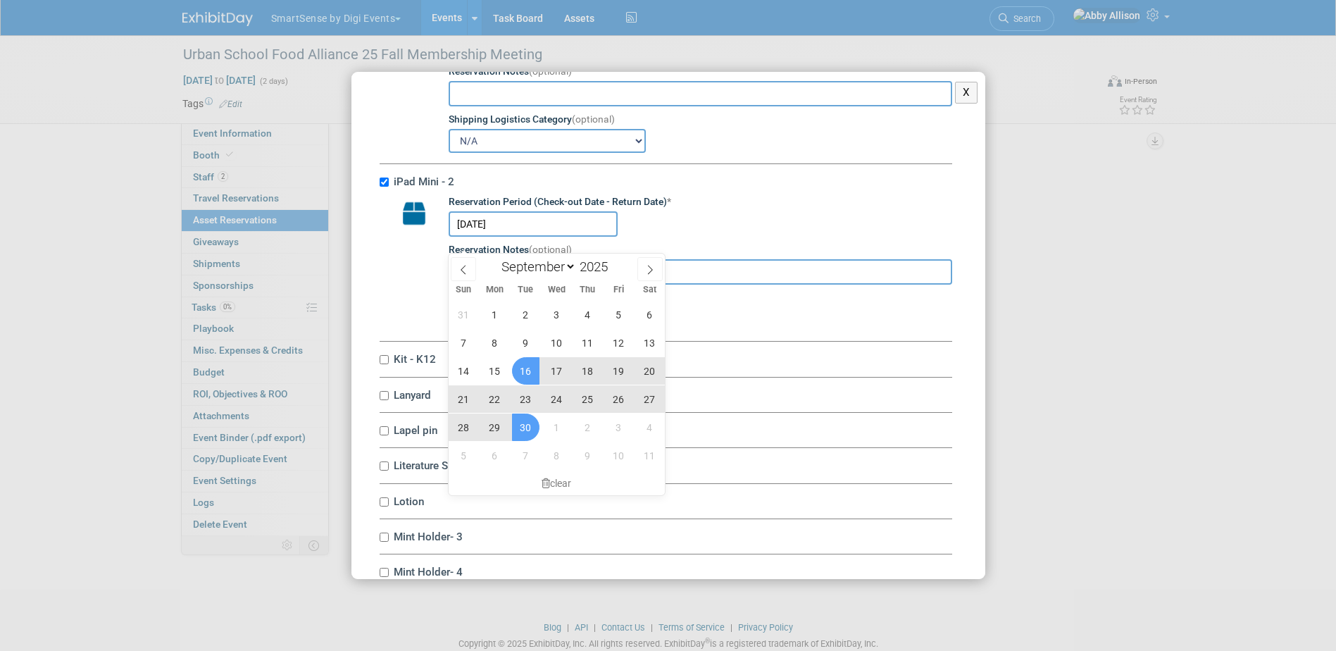
click at [525, 427] on span "30" at bounding box center [525, 426] width 27 height 27
type input "Sep 16, 2025 to Sep 30, 2025"
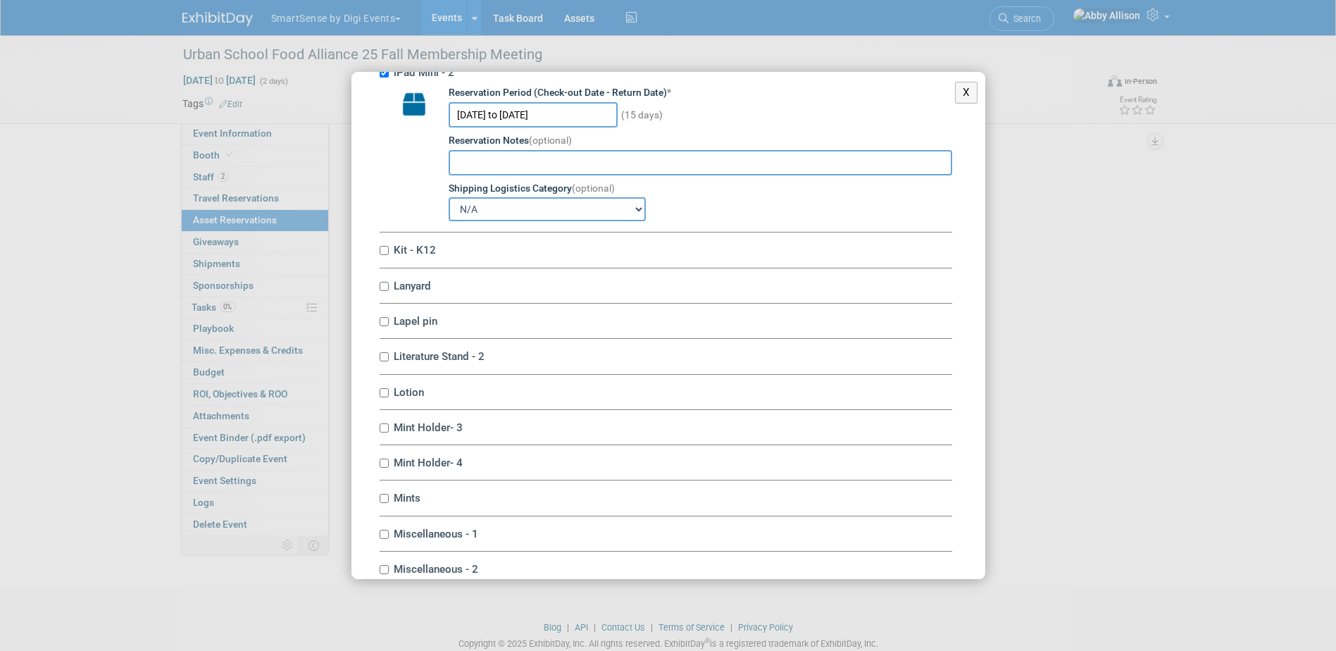
scroll to position [3732, 0]
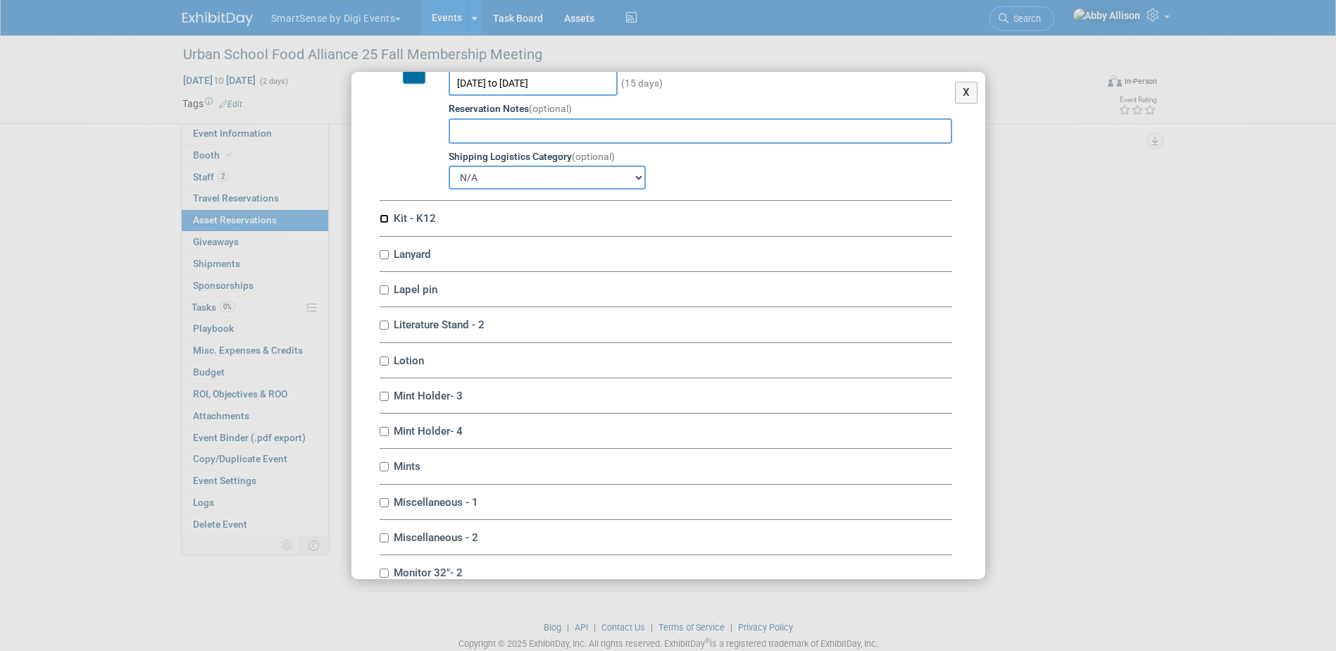
click at [384, 223] on input "Kit - K12" at bounding box center [383, 218] width 9 height 9
checkbox input "true"
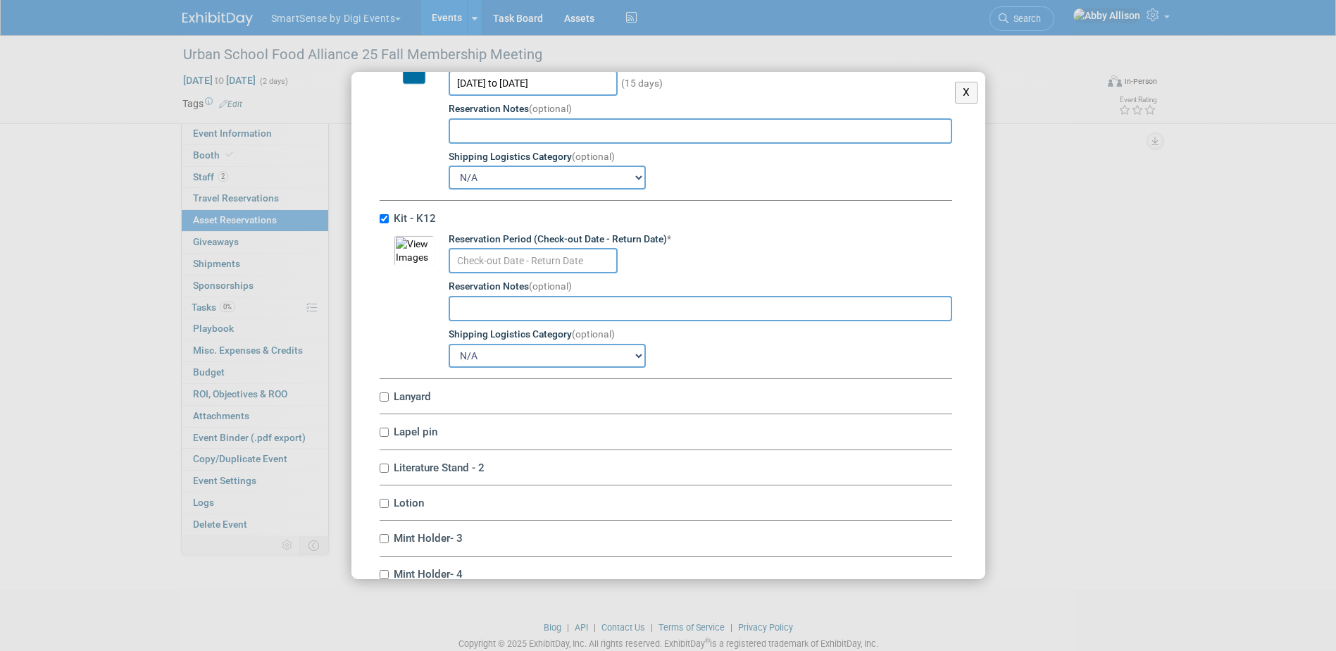
click at [495, 273] on input "text" at bounding box center [532, 260] width 169 height 25
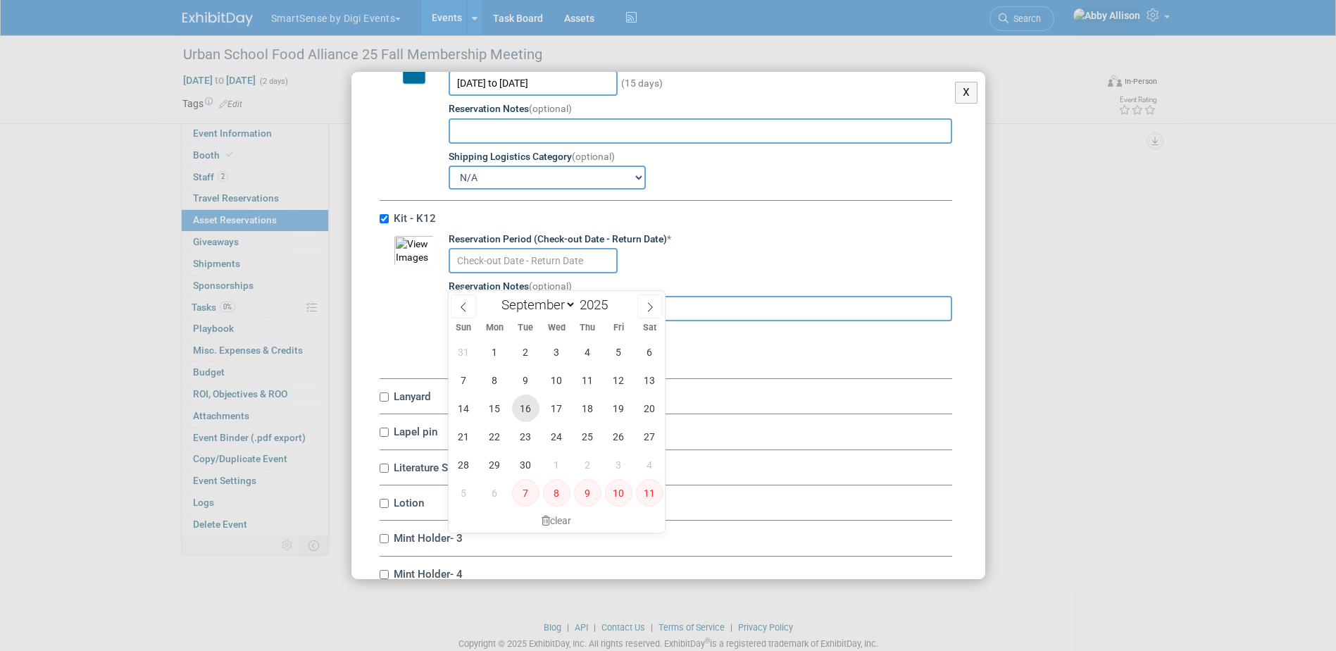
click at [525, 410] on span "16" at bounding box center [525, 407] width 27 height 27
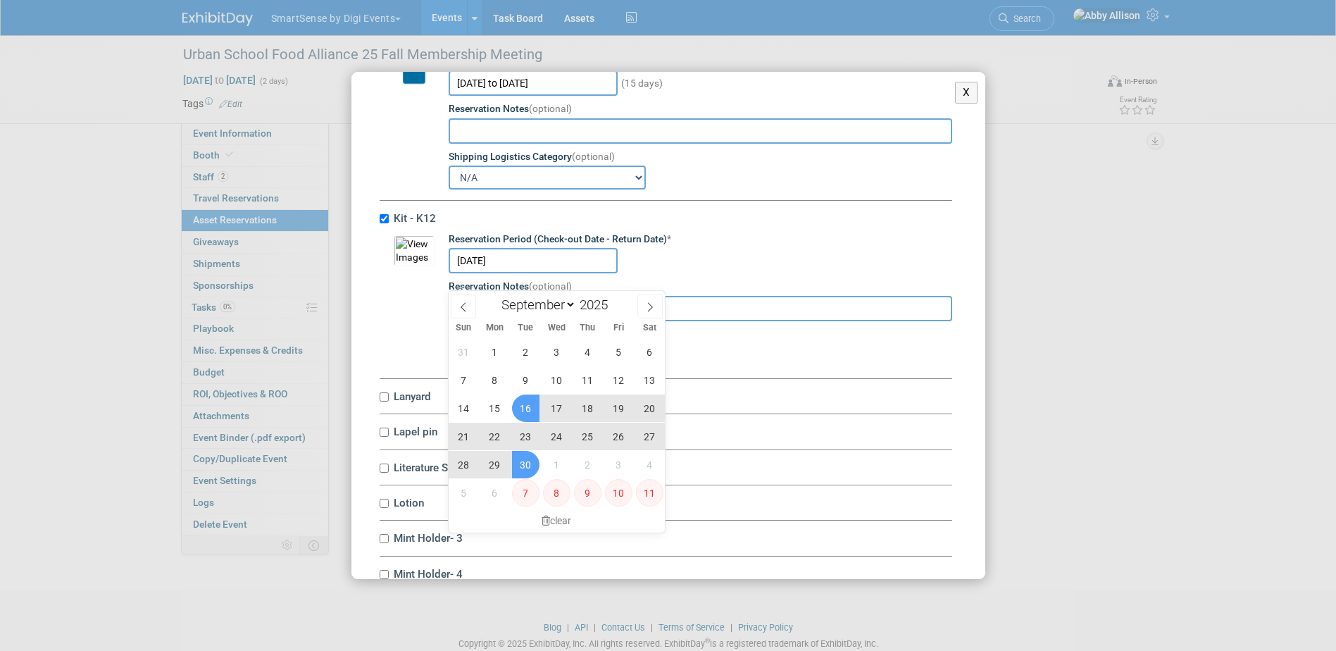
click at [526, 451] on span "30" at bounding box center [525, 464] width 27 height 27
type input "Sep 16, 2025 to Sep 30, 2025"
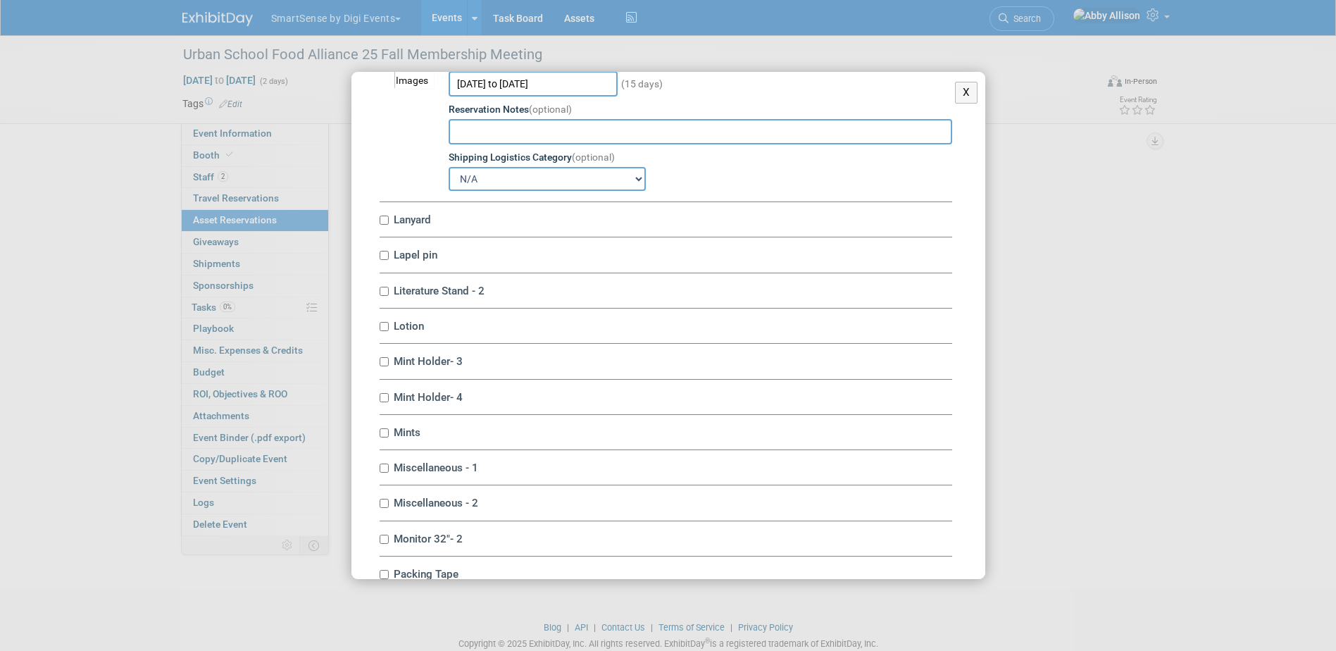
scroll to position [3943, 0]
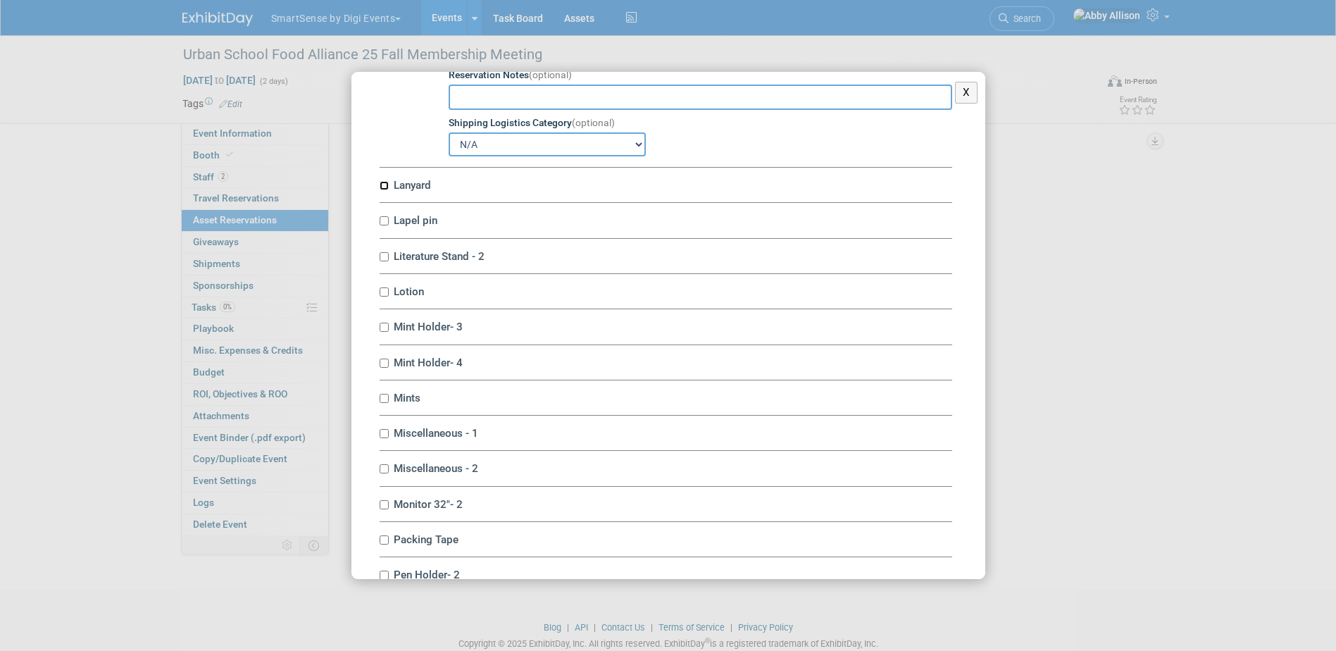
click at [387, 190] on input "Lanyard" at bounding box center [383, 185] width 9 height 9
checkbox input "true"
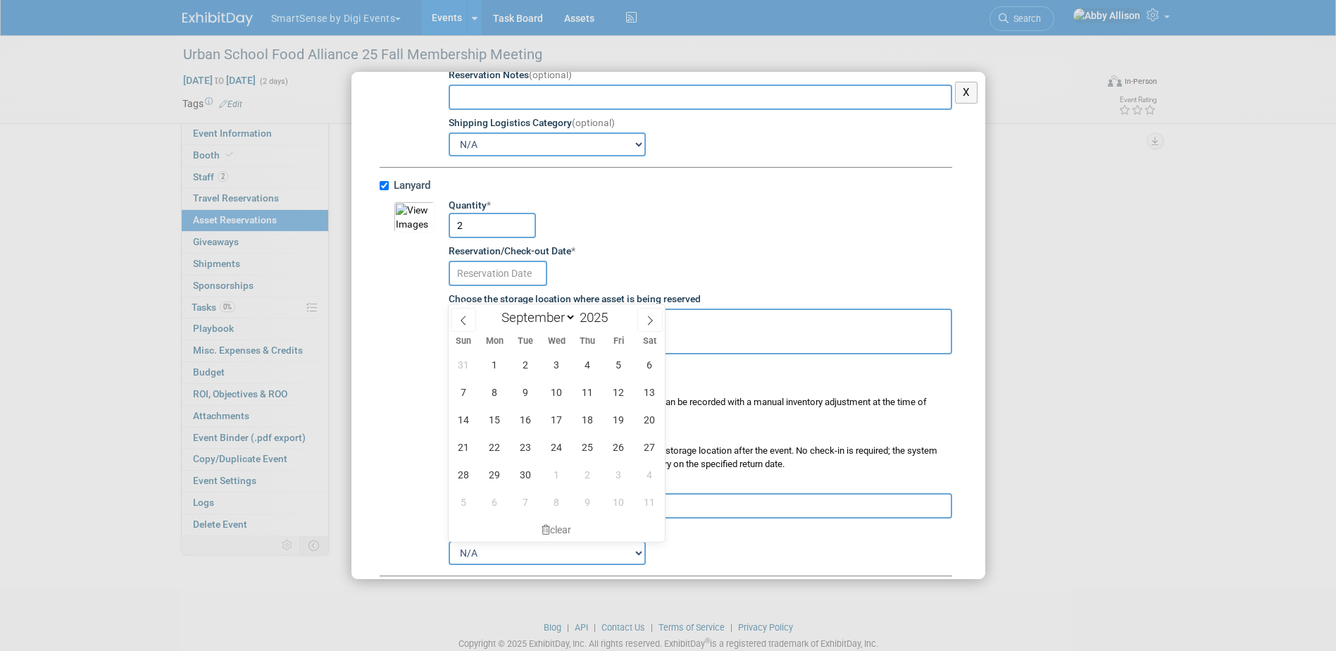
click at [497, 280] on input "text" at bounding box center [497, 273] width 99 height 25
click at [532, 423] on span "16" at bounding box center [525, 419] width 27 height 27
type input "Sep 16, 2025"
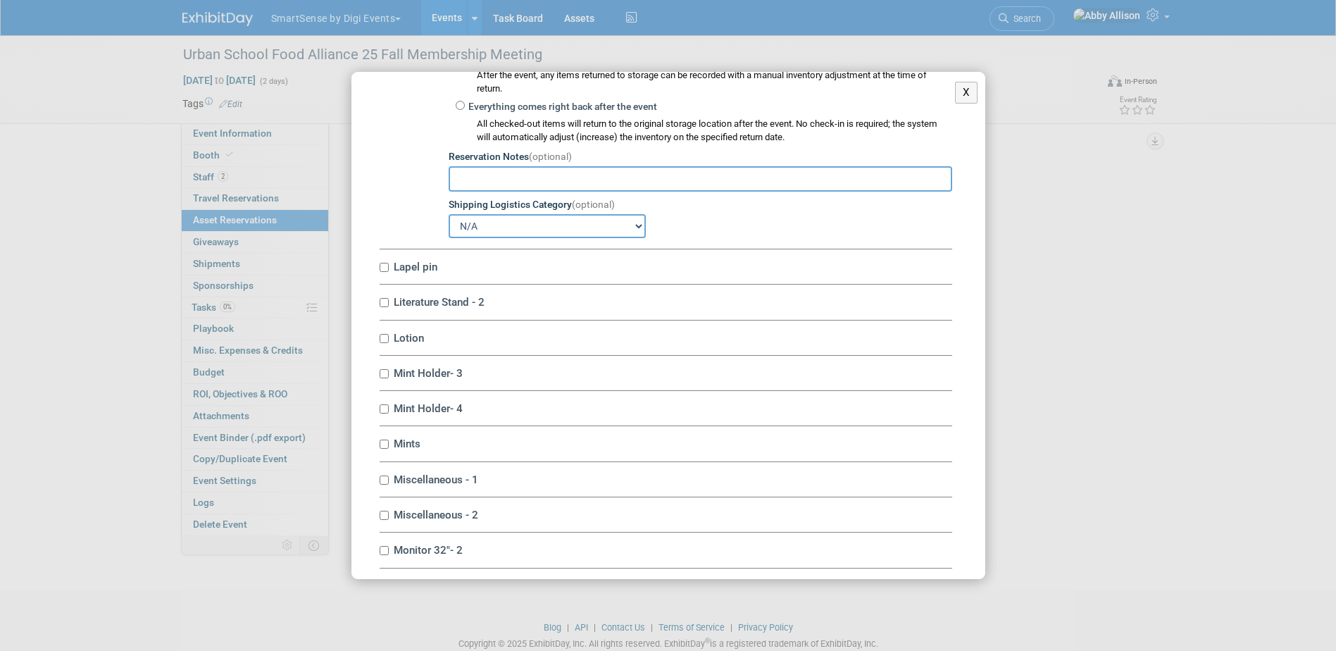
scroll to position [4295, 0]
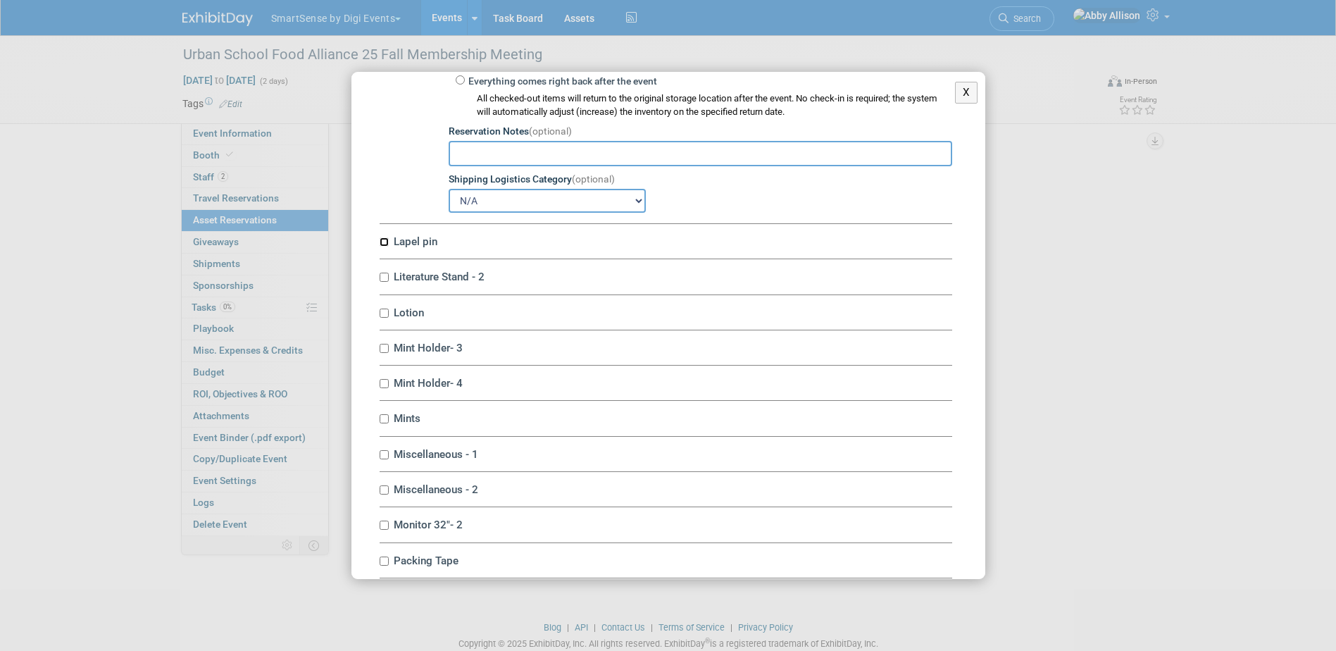
click at [383, 246] on input "Lapel pin" at bounding box center [383, 241] width 9 height 9
checkbox input "true"
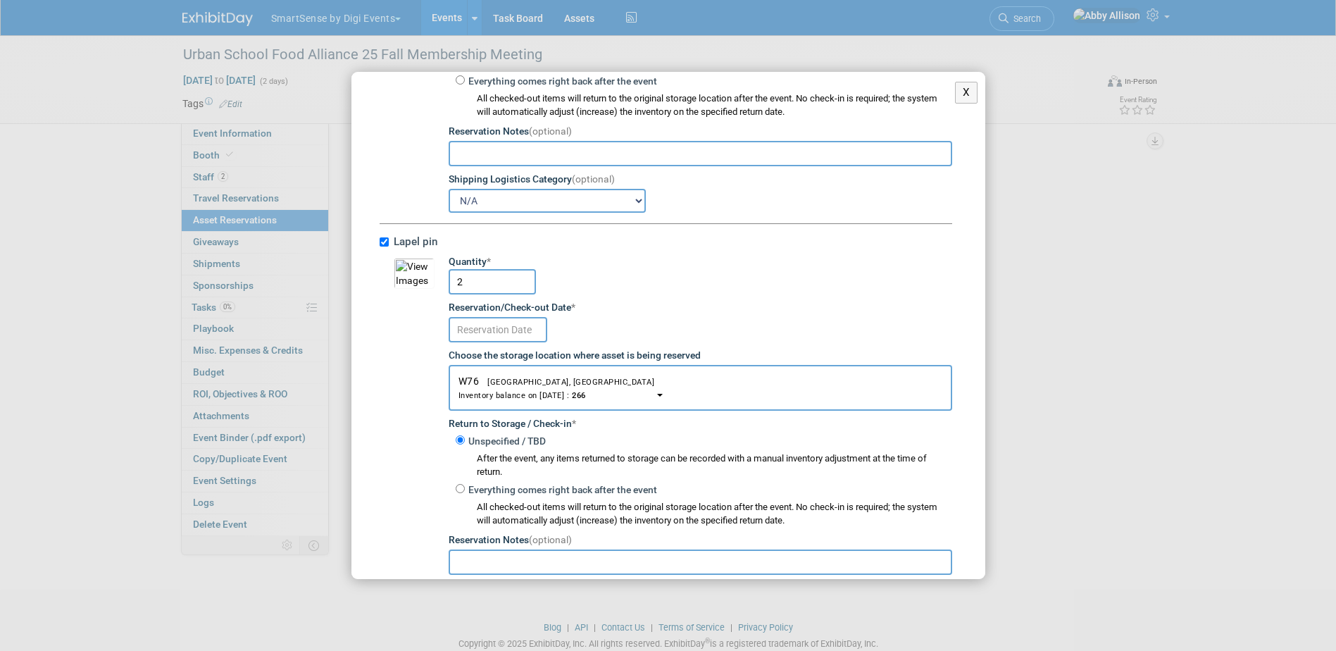
click at [476, 350] on body "SmartSense by Digi Events Choose Workspace: DO NOT USE SmartSense by Digi Event…" at bounding box center [668, 325] width 1336 height 651
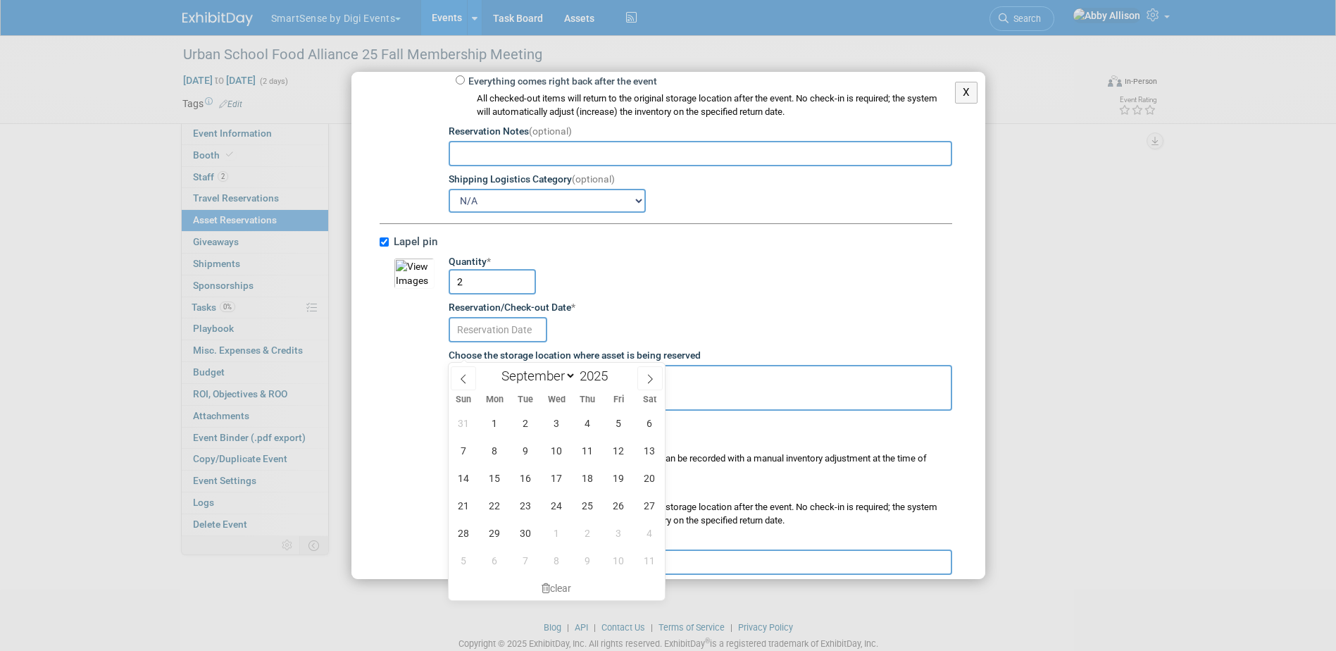
click at [510, 342] on input "text" at bounding box center [497, 329] width 99 height 25
click at [533, 476] on span "16" at bounding box center [525, 477] width 27 height 27
type input "Sep 16, 2025"
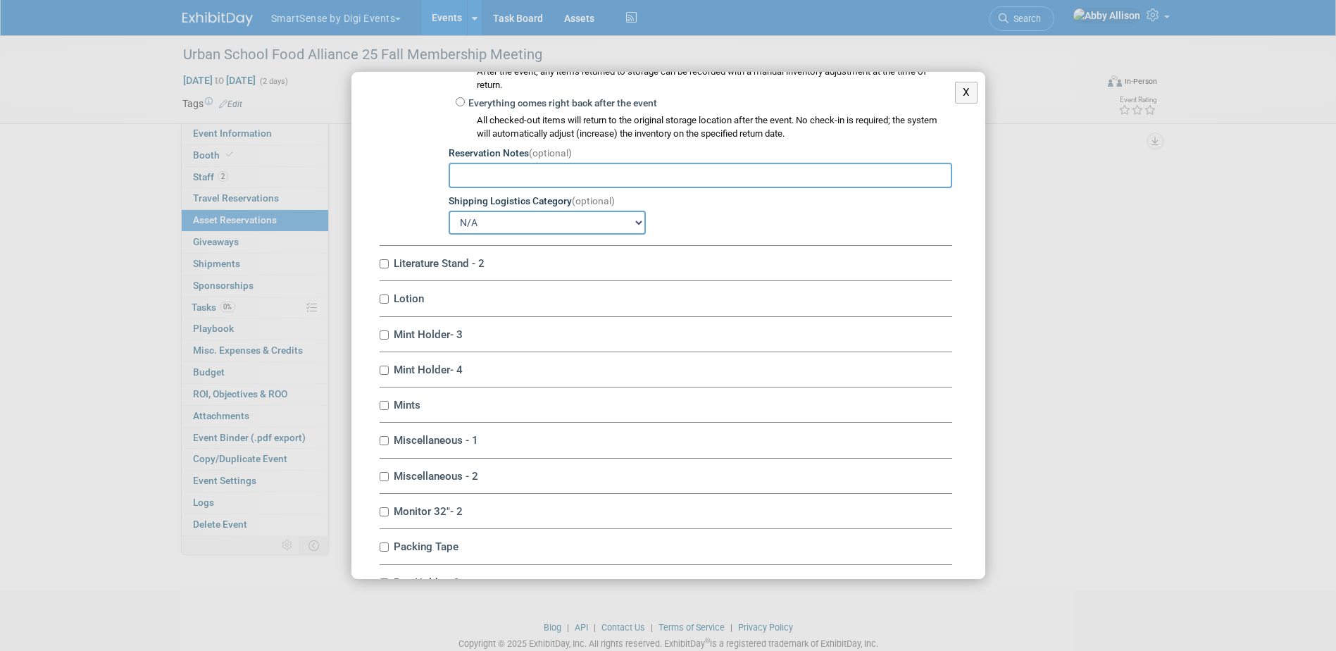
scroll to position [4717, 0]
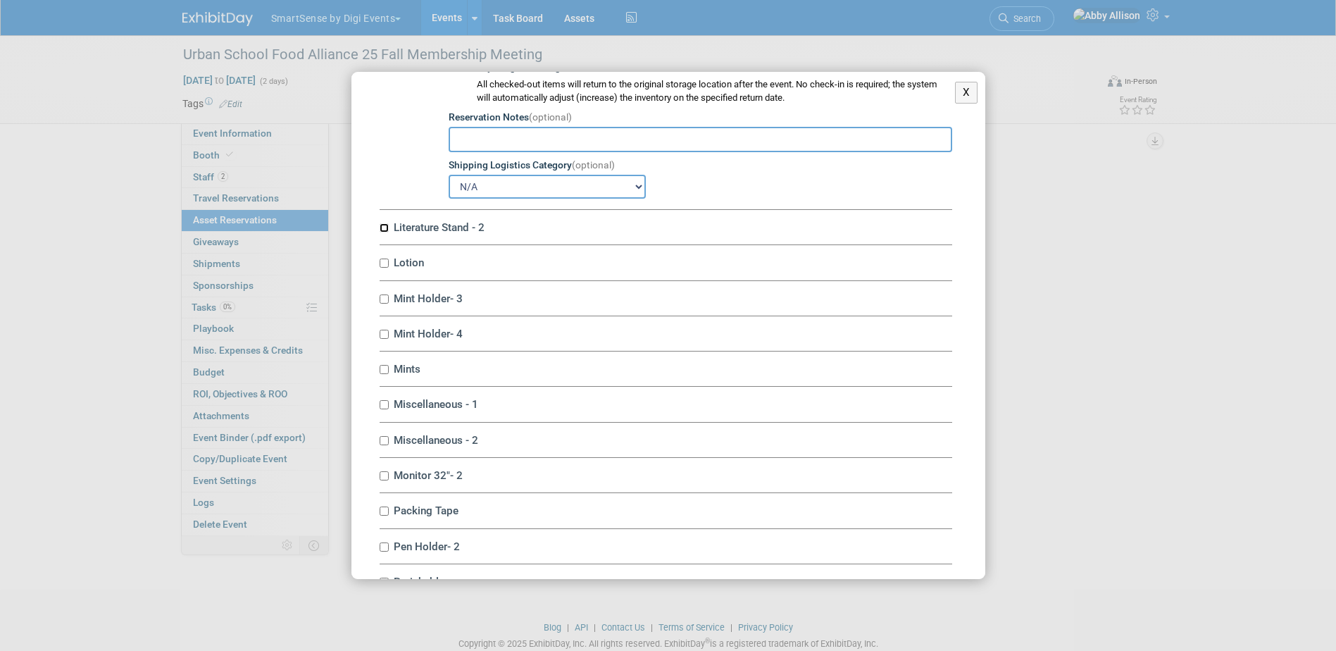
click at [385, 232] on input "Literature Stand - 2" at bounding box center [383, 227] width 9 height 9
checkbox input "true"
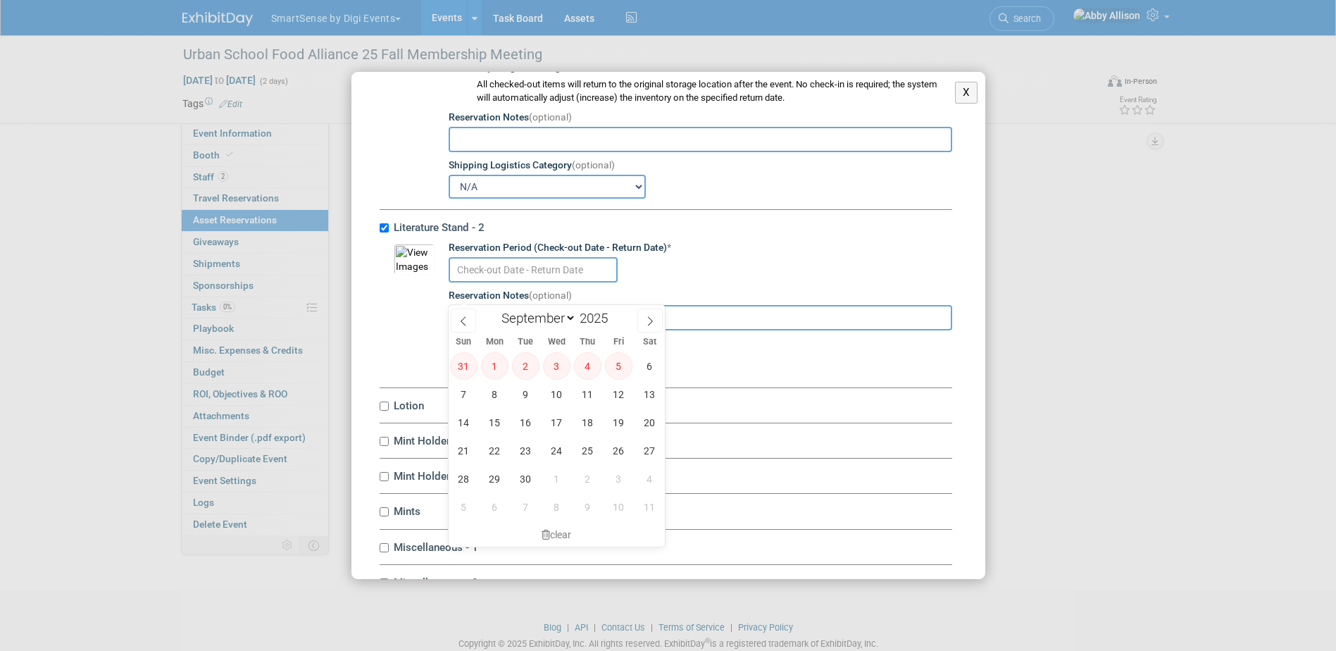
click at [473, 282] on input "text" at bounding box center [532, 269] width 169 height 25
click at [522, 420] on span "16" at bounding box center [525, 421] width 27 height 27
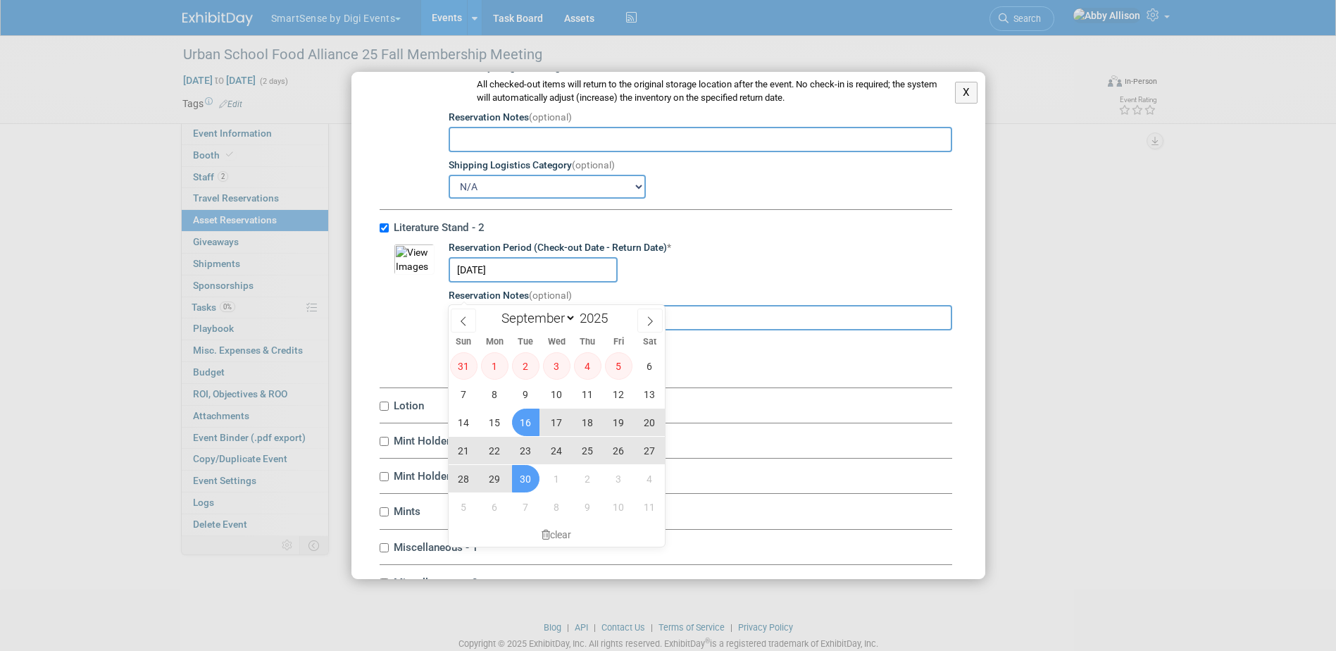
click at [524, 471] on span "30" at bounding box center [525, 478] width 27 height 27
type input "Sep 16, 2025 to Sep 30, 2025"
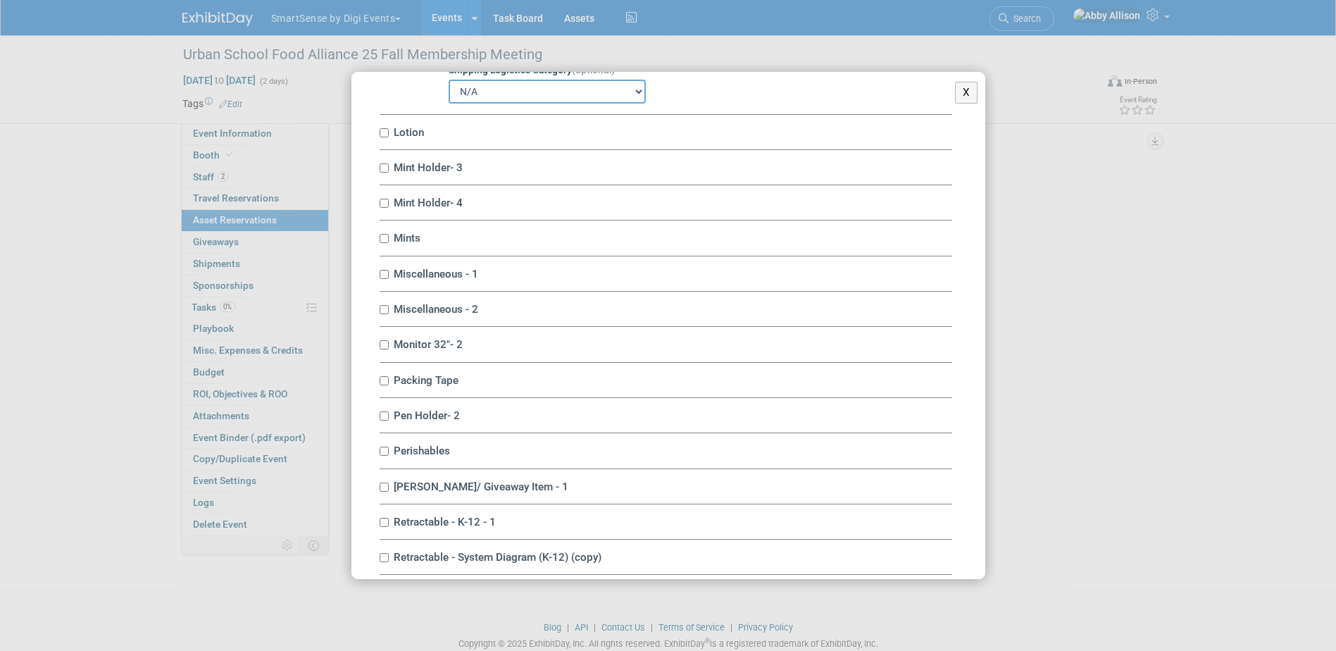
scroll to position [4999, 0]
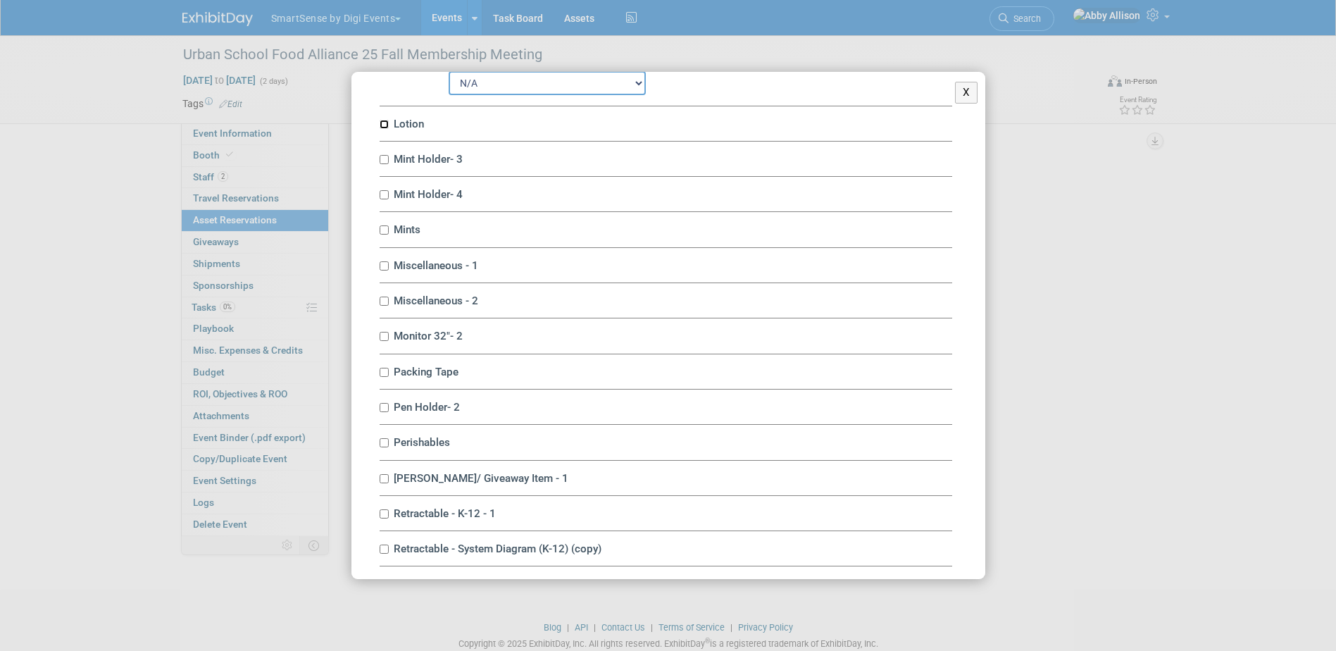
click at [382, 129] on input "Lotion" at bounding box center [383, 124] width 9 height 9
checkbox input "true"
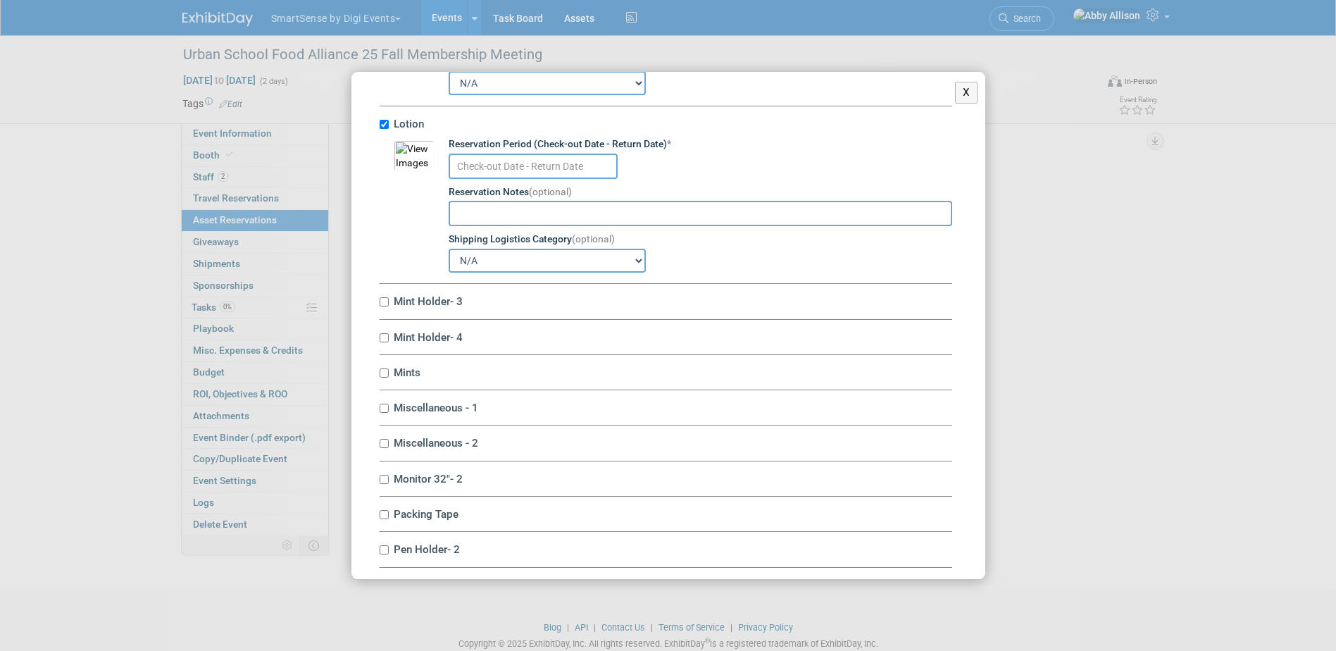
click at [516, 179] on input "text" at bounding box center [532, 165] width 169 height 25
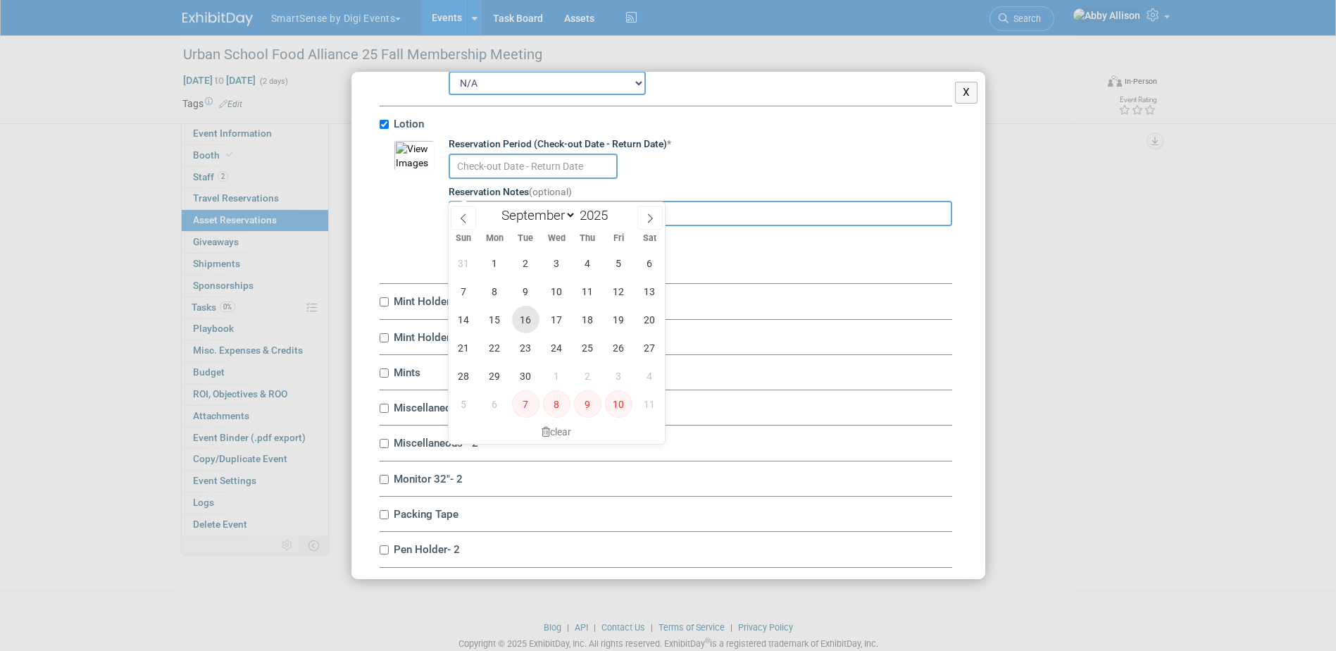
click at [523, 315] on span "16" at bounding box center [525, 319] width 27 height 27
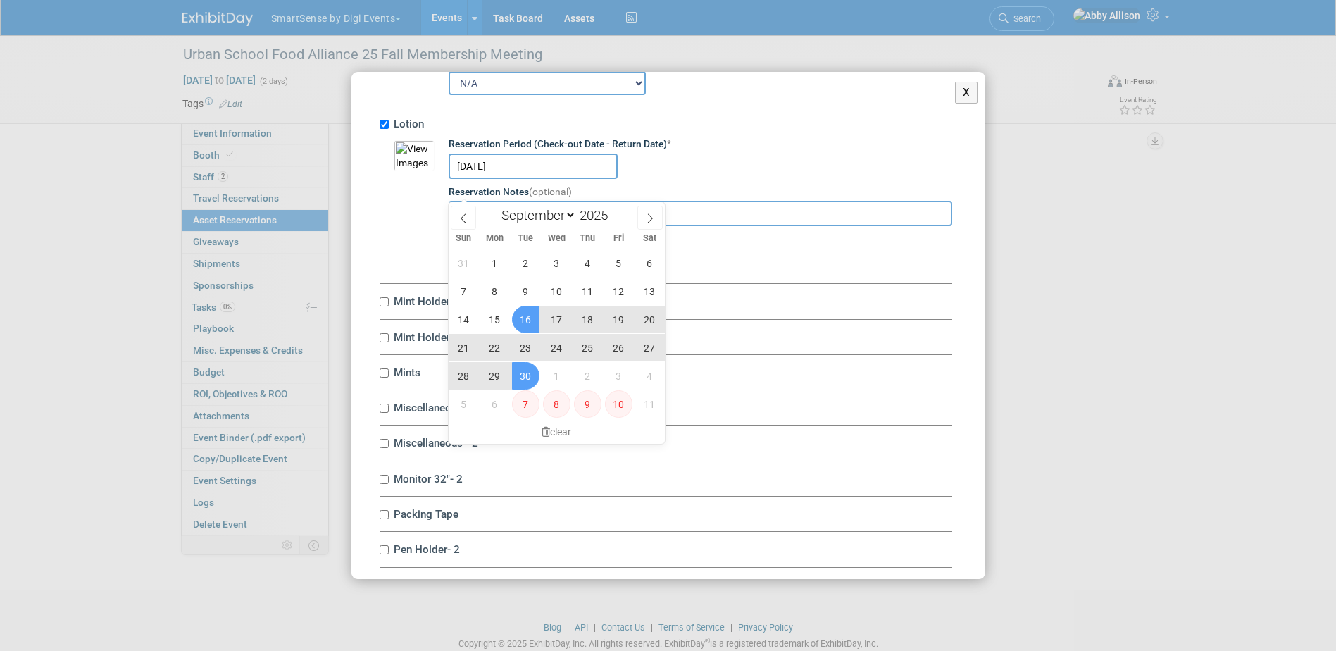
click at [522, 368] on span "30" at bounding box center [525, 375] width 27 height 27
type input "Sep 16, 2025 to Sep 30, 2025"
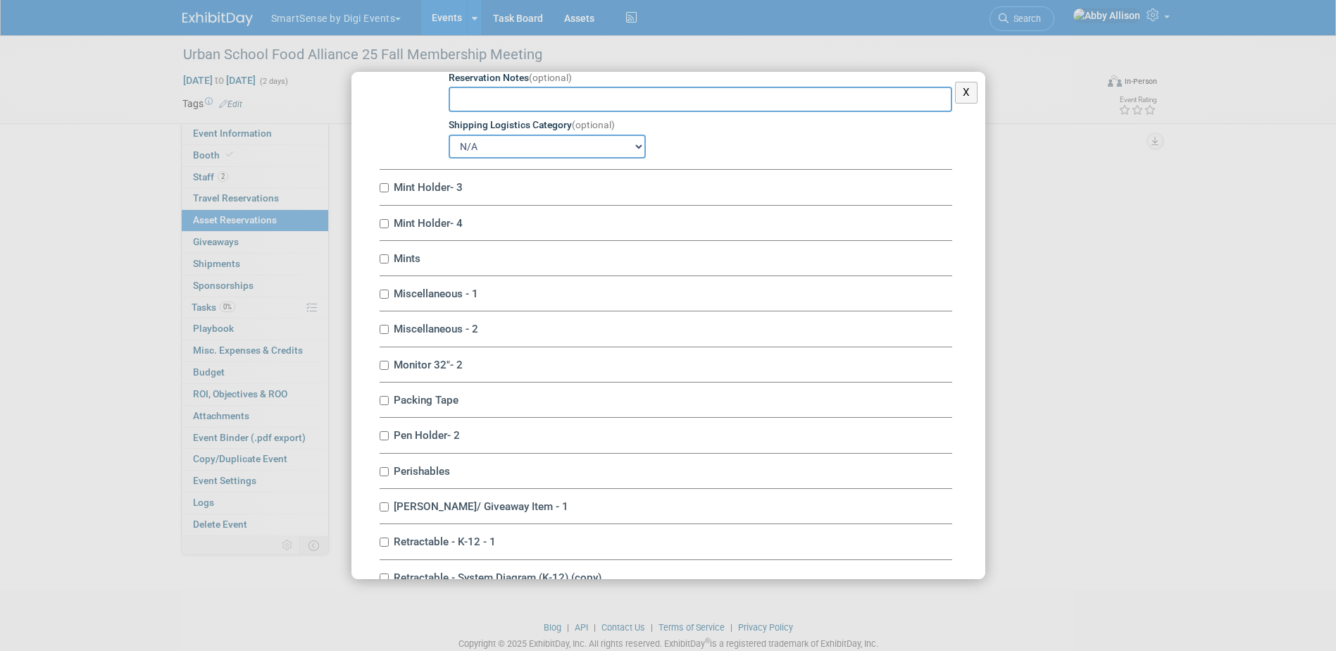
scroll to position [5140, 0]
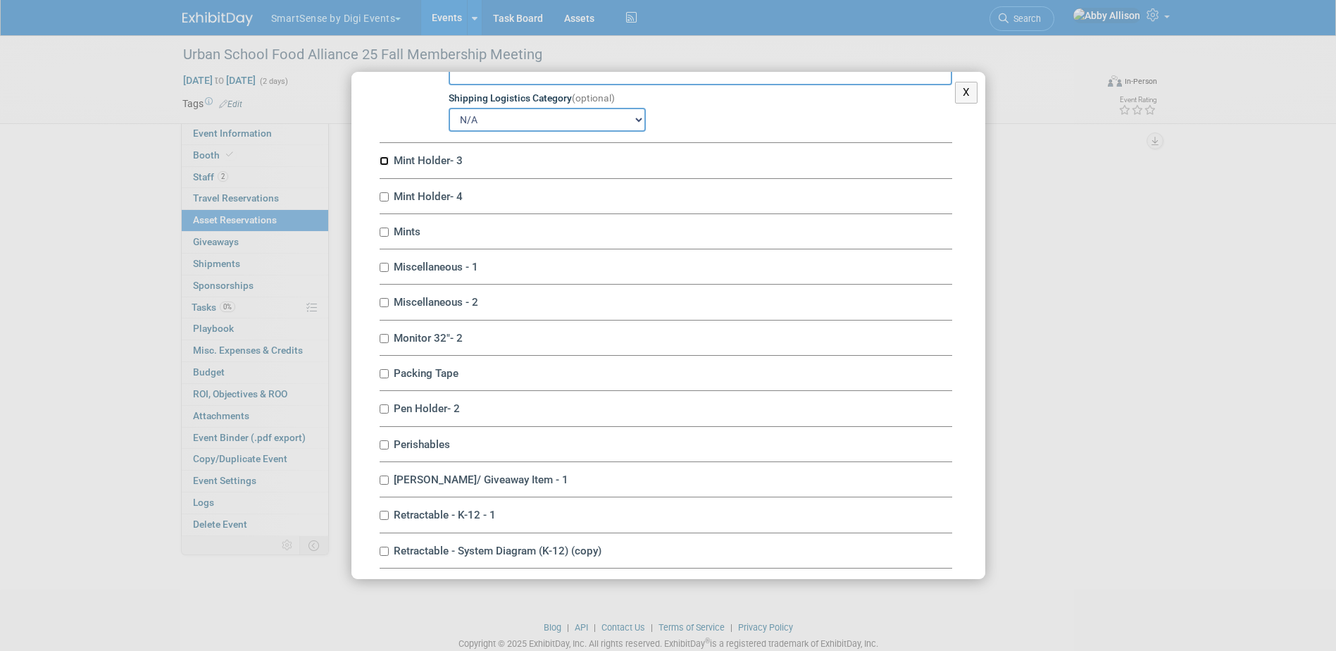
click at [385, 165] on input "Mint Holder- 3" at bounding box center [383, 160] width 9 height 9
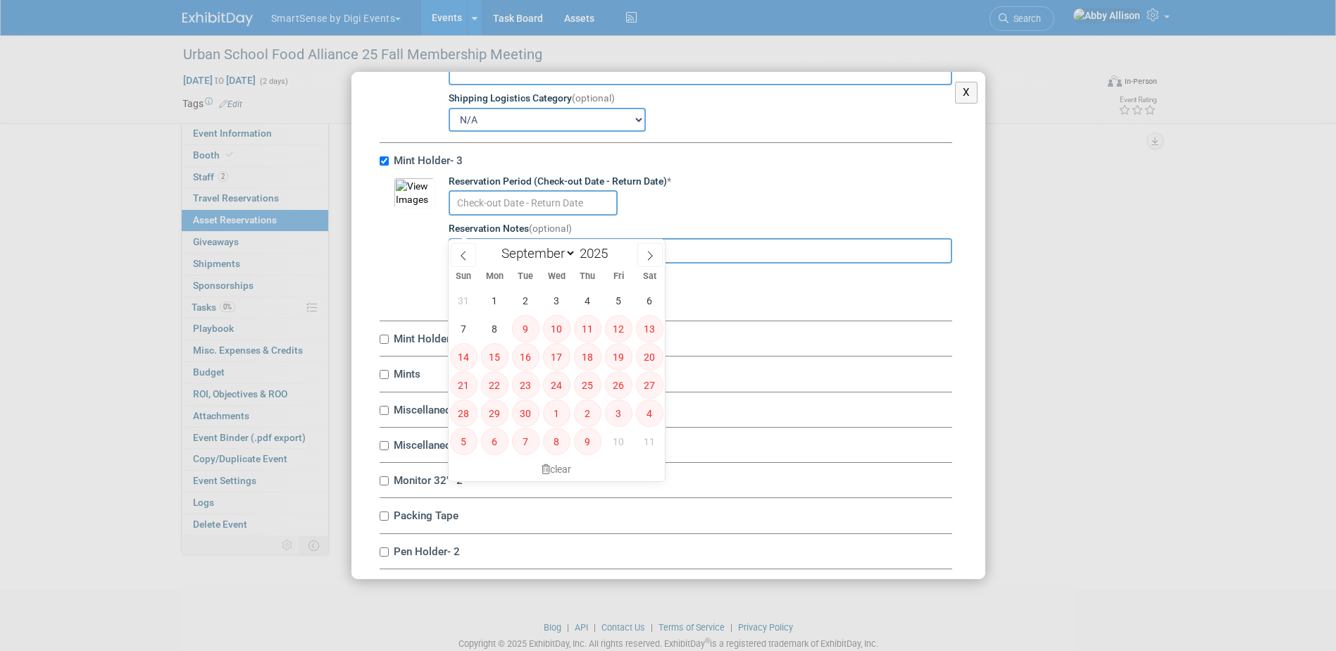
click at [494, 215] on input "text" at bounding box center [532, 202] width 169 height 25
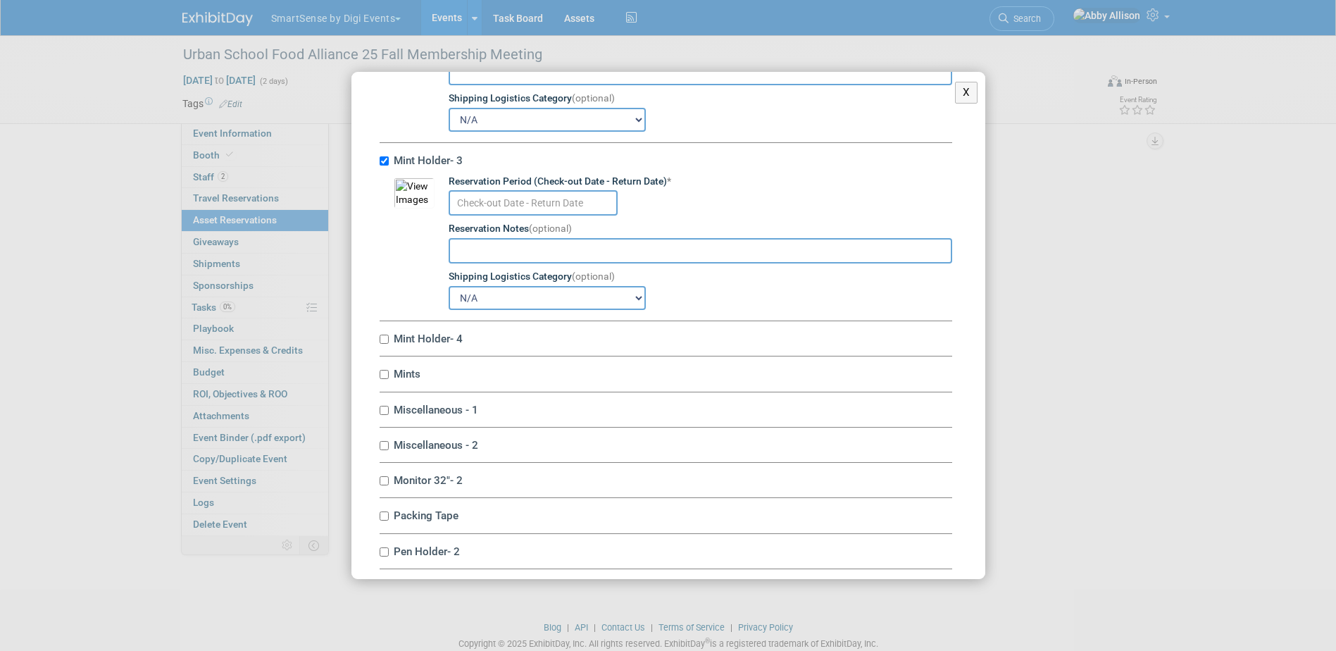
click at [379, 178] on div "Mint Holder- 3 10045411-10713994-21d0e824-1c6d-4abb-b056-d012518e07f3.jpg Reser…" at bounding box center [665, 232] width 572 height 178
click at [380, 165] on input "Mint Holder- 3" at bounding box center [383, 160] width 9 height 9
checkbox input "false"
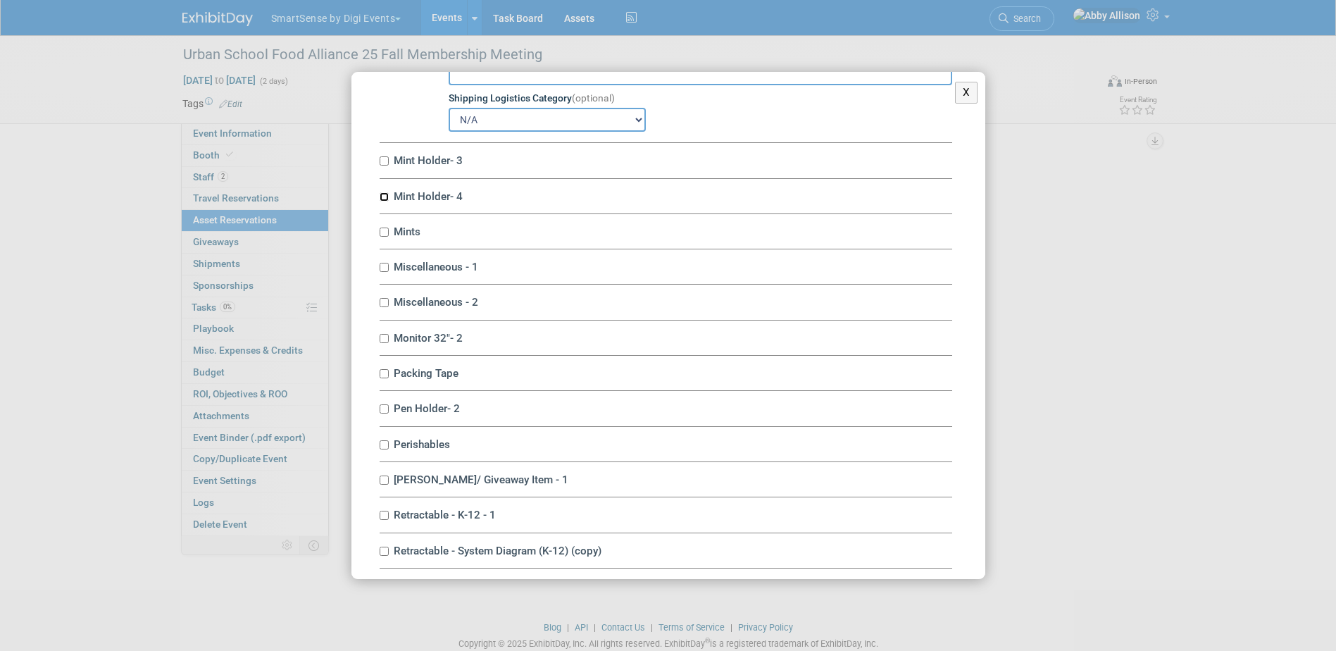
click at [384, 201] on input "Mint Holder- 4" at bounding box center [383, 196] width 9 height 9
checkbox input "true"
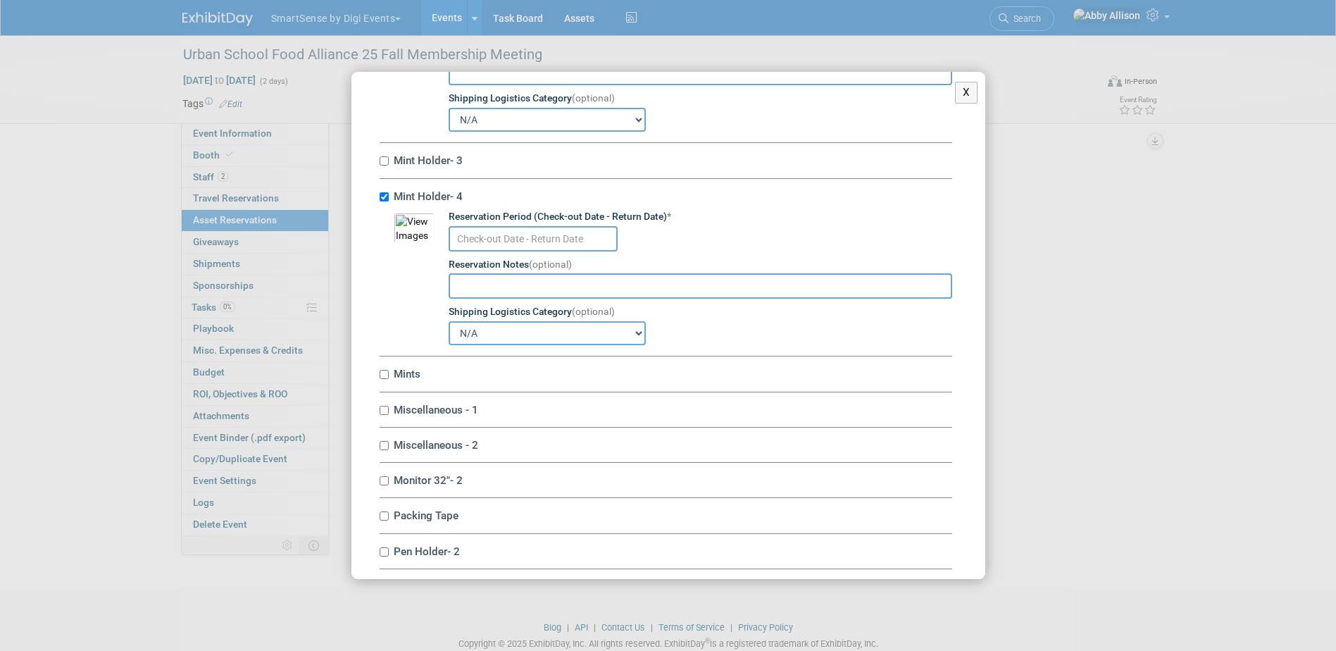
click at [491, 251] on input "text" at bounding box center [532, 238] width 169 height 25
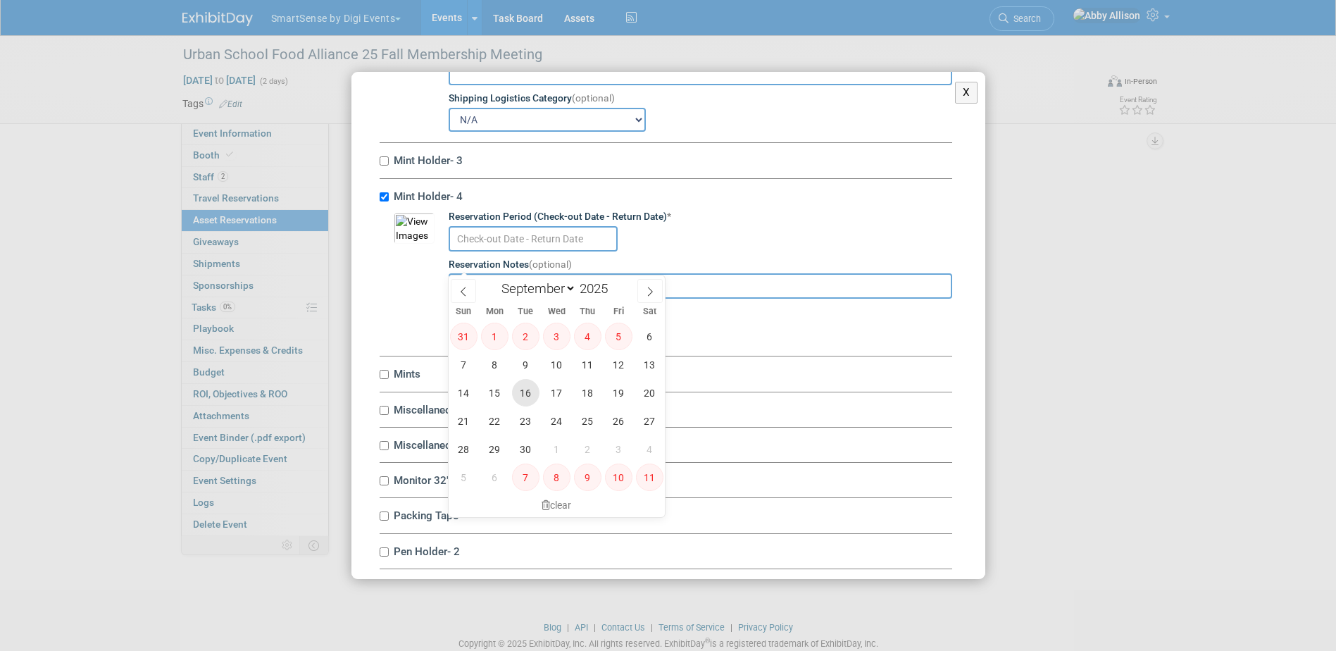
click at [533, 393] on span "16" at bounding box center [525, 392] width 27 height 27
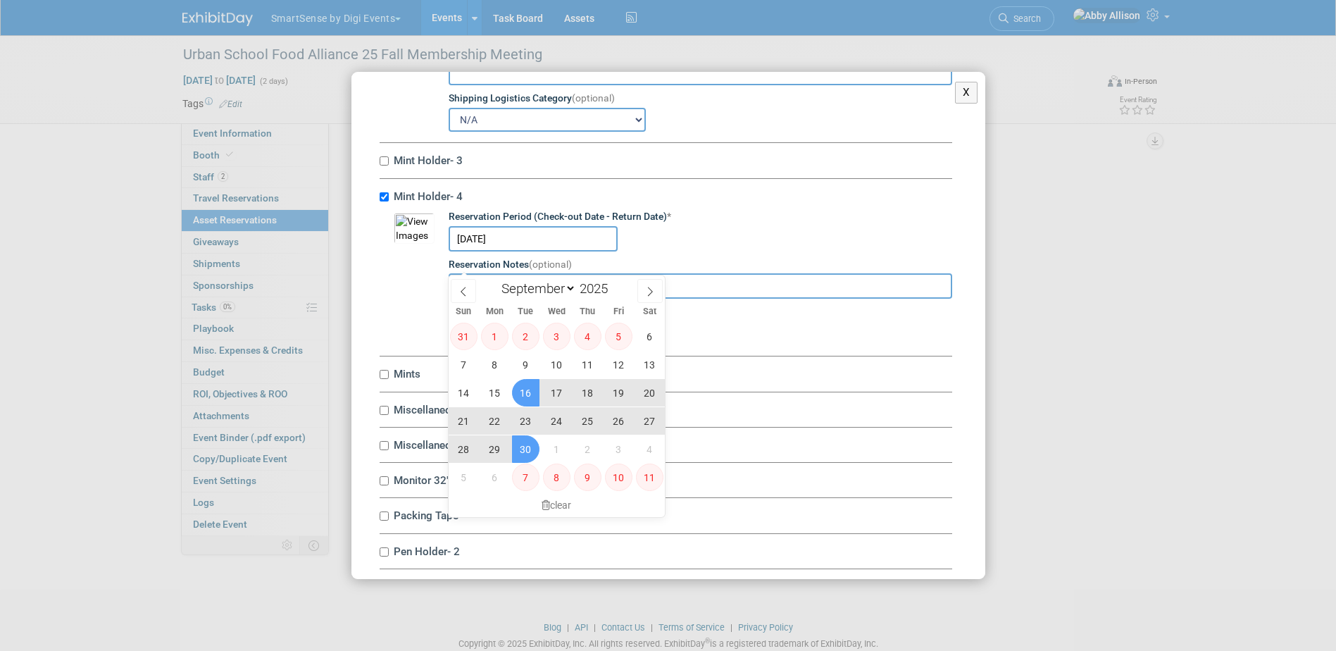
click at [528, 455] on span "30" at bounding box center [525, 448] width 27 height 27
type input "Sep 16, 2025 to Sep 30, 2025"
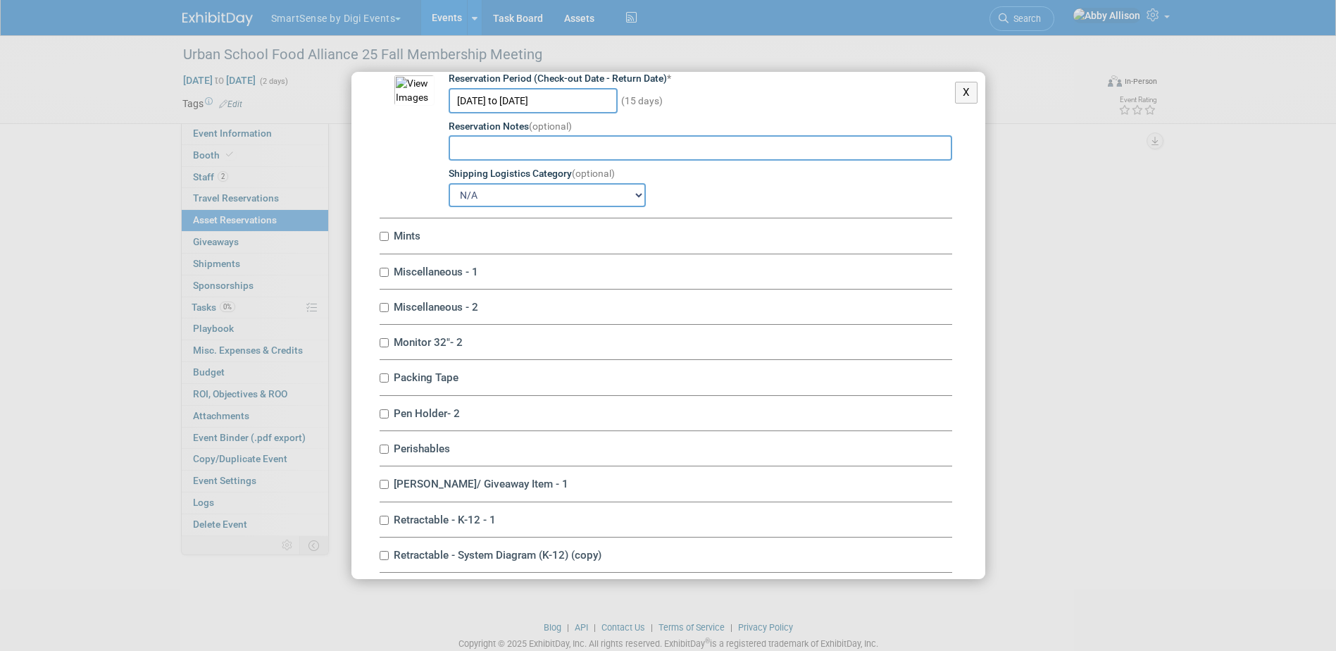
scroll to position [5281, 0]
click at [385, 238] on input "Mints" at bounding box center [383, 233] width 9 height 9
checkbox input "true"
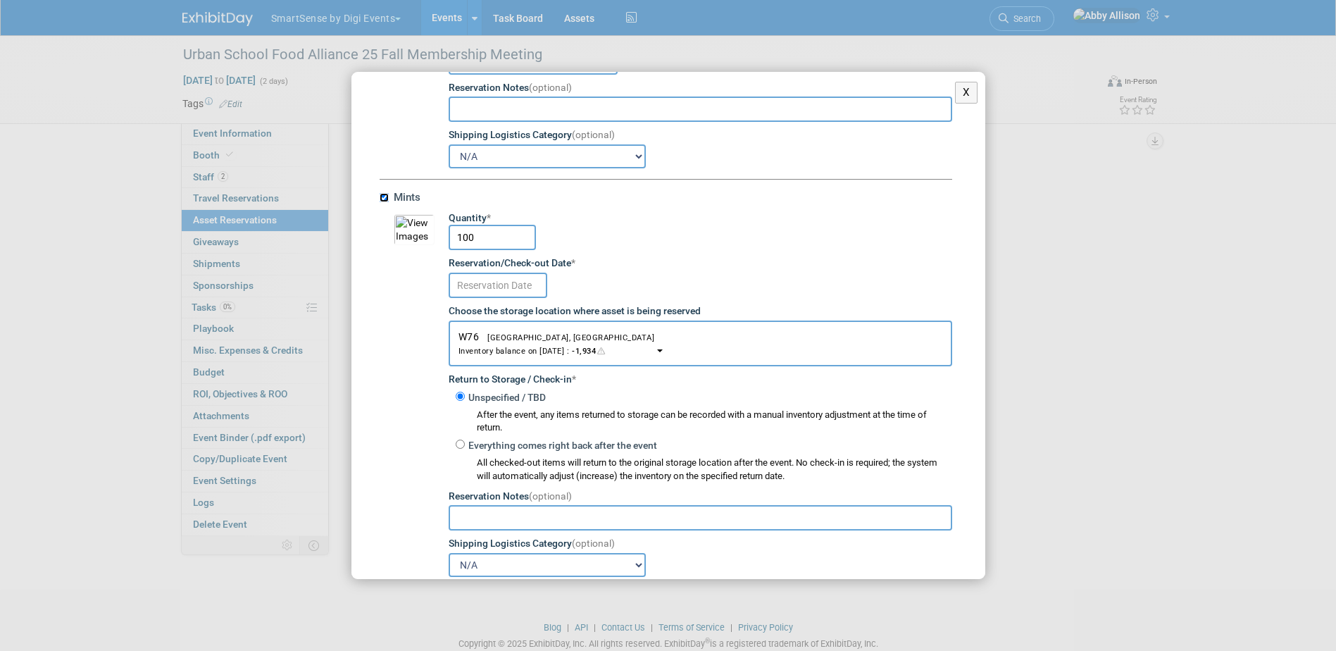
scroll to position [5351, 0]
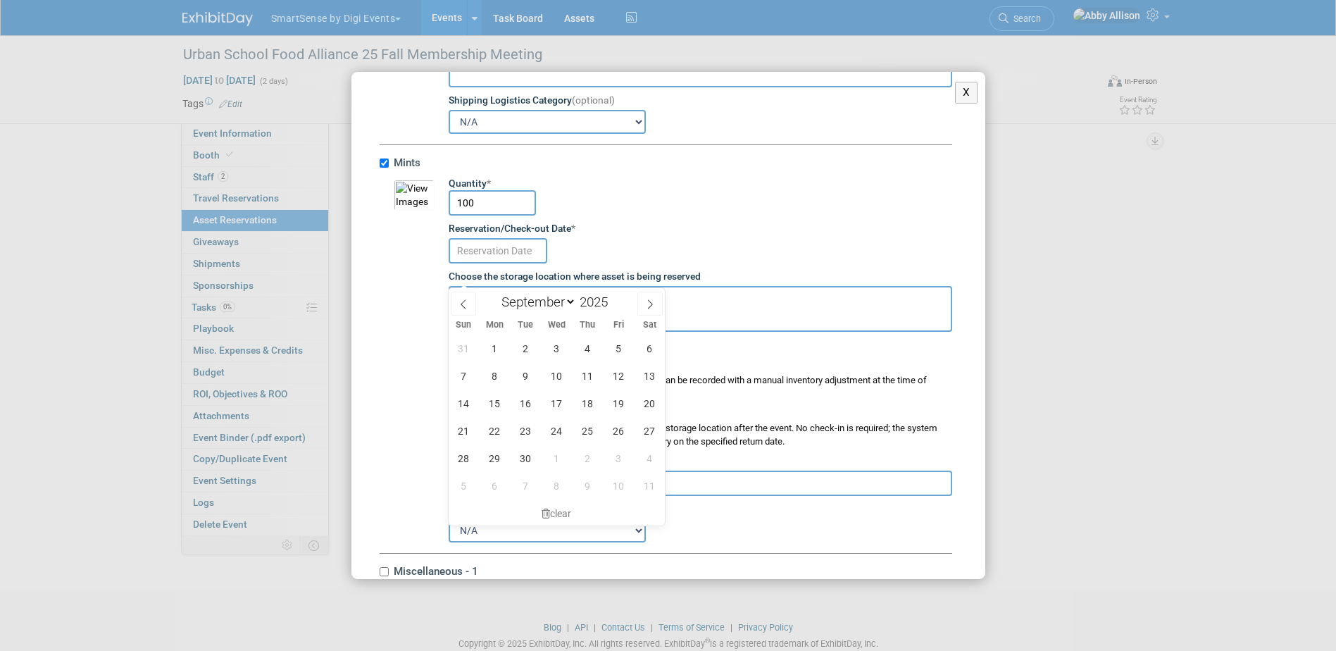
click at [470, 263] on input "text" at bounding box center [497, 250] width 99 height 25
click at [533, 403] on span "16" at bounding box center [525, 402] width 27 height 27
type input "Sep 16, 2025"
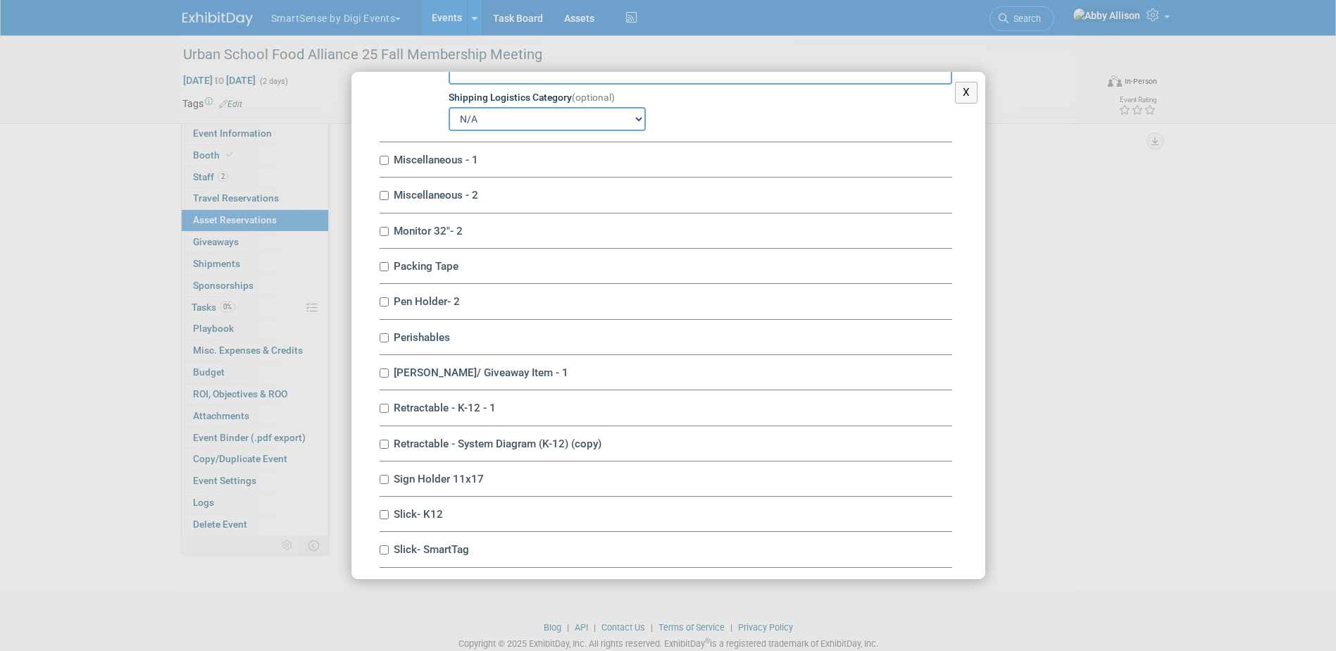
scroll to position [5773, 0]
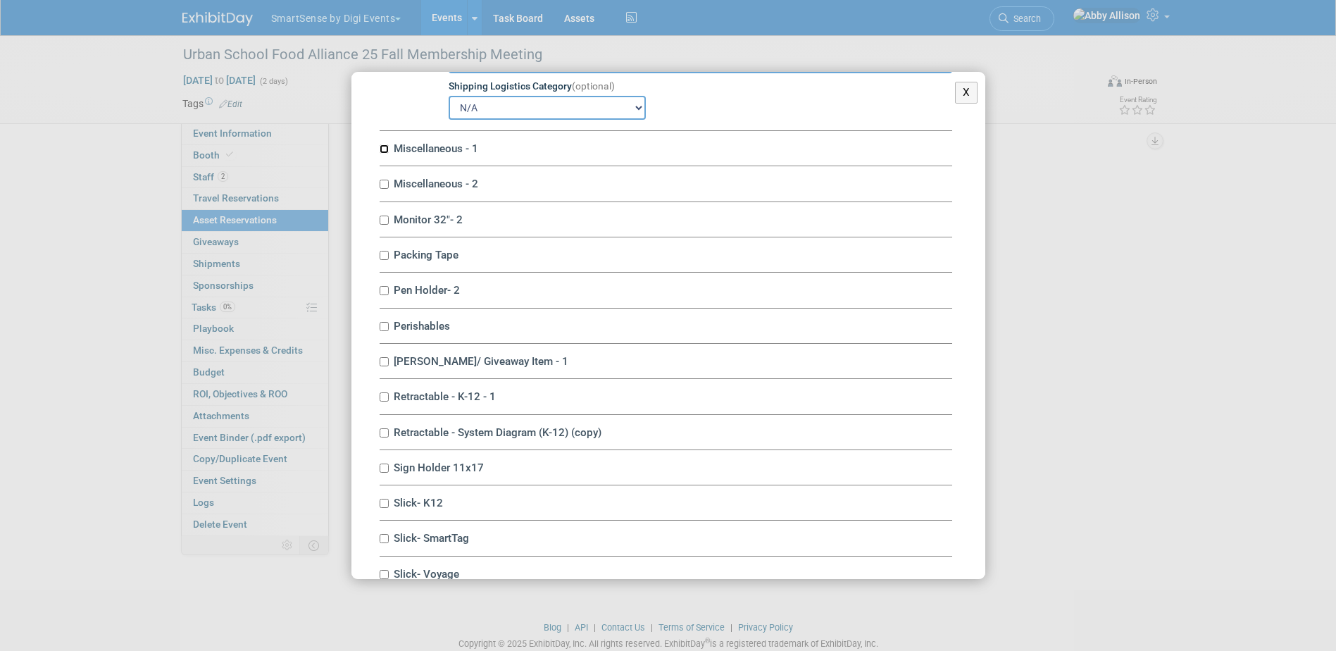
click at [386, 153] on input "Miscellaneous - 1" at bounding box center [383, 148] width 9 height 9
checkbox input "true"
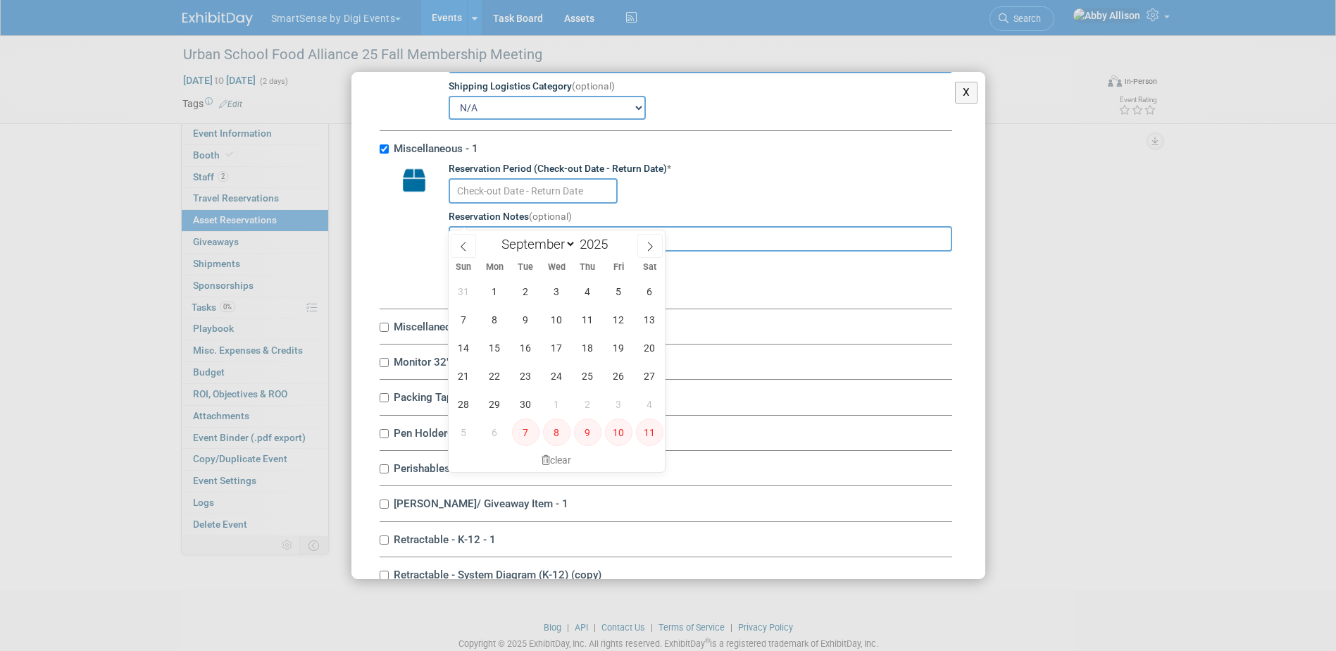
click at [480, 203] on input "text" at bounding box center [532, 190] width 169 height 25
click at [527, 351] on span "16" at bounding box center [525, 347] width 27 height 27
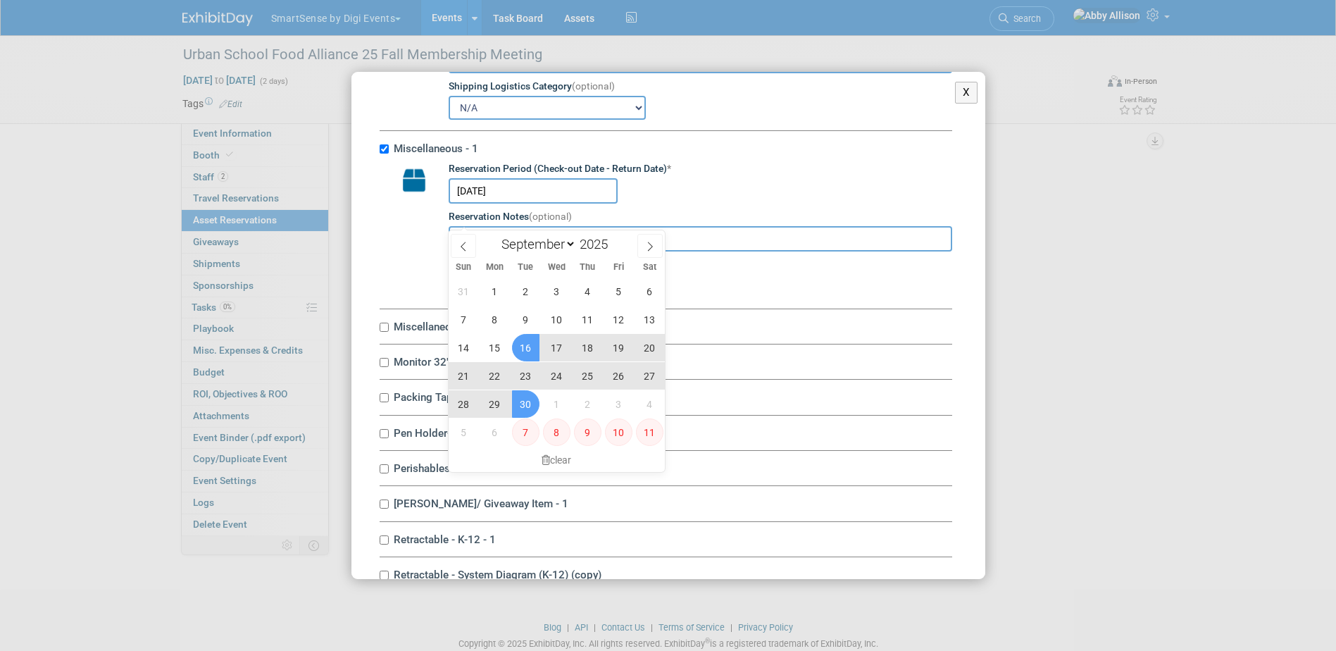
click at [520, 401] on span "30" at bounding box center [525, 403] width 27 height 27
type input "Sep 16, 2025 to Sep 30, 2025"
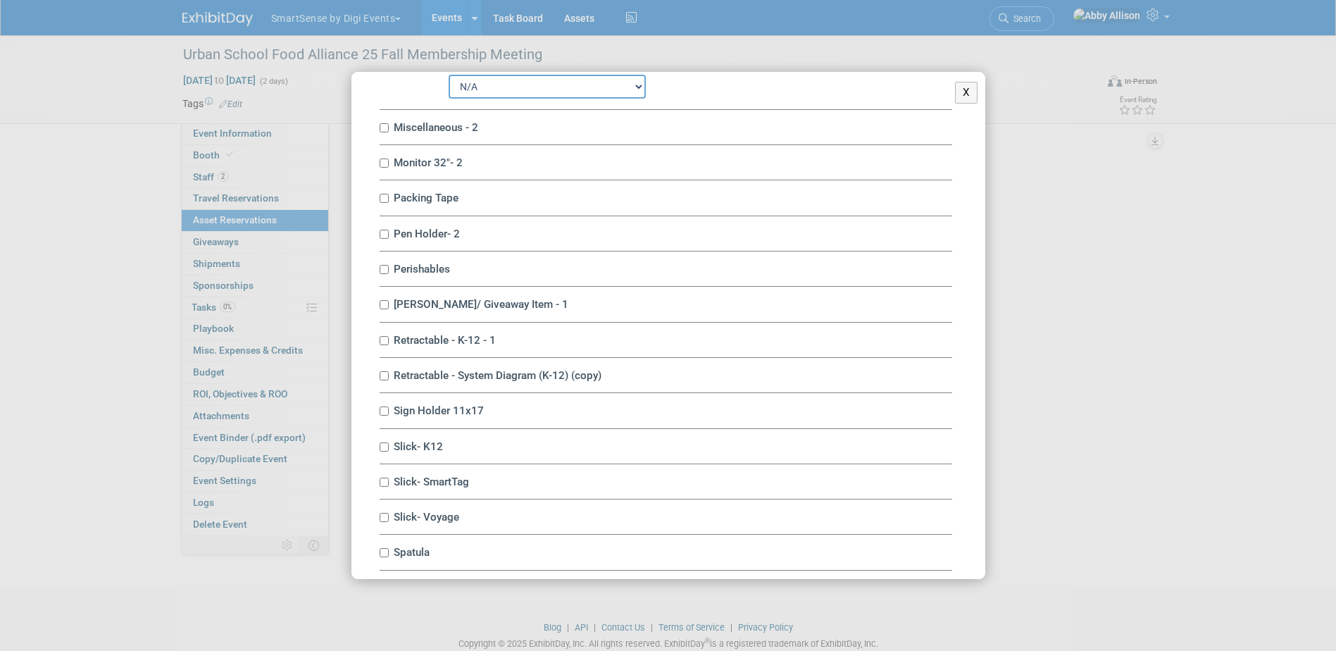
scroll to position [5985, 0]
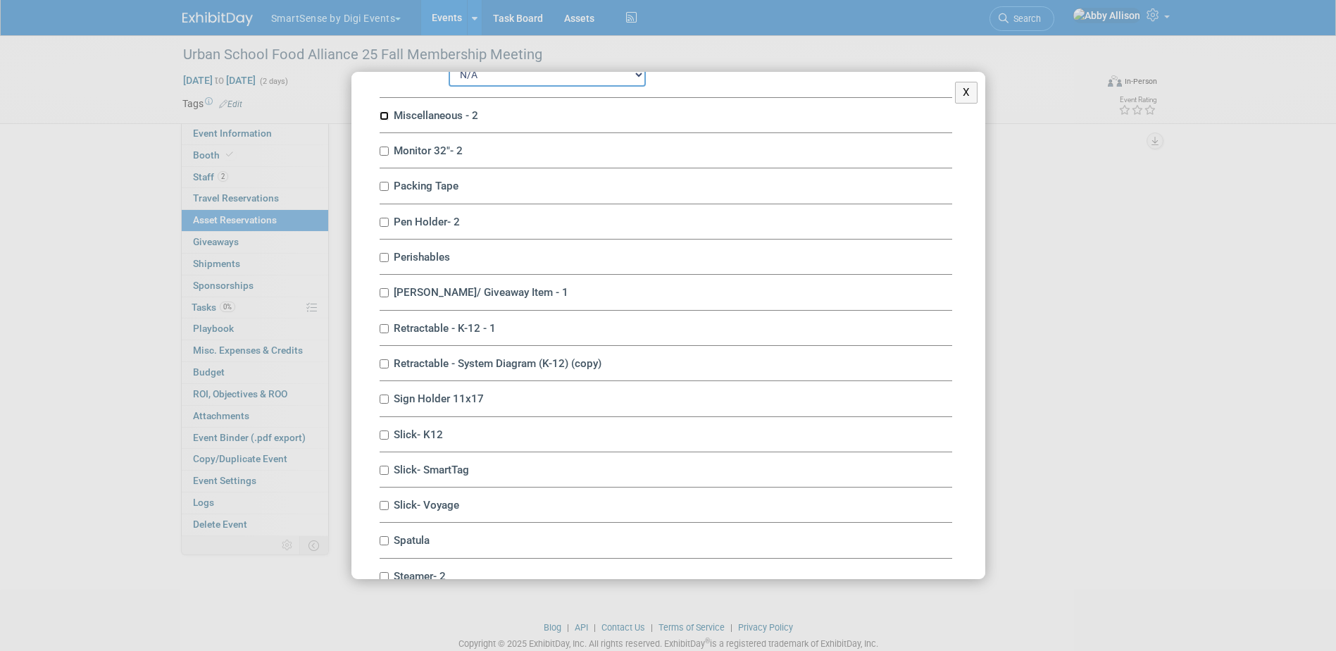
click at [386, 120] on input "Miscellaneous - 2" at bounding box center [383, 115] width 9 height 9
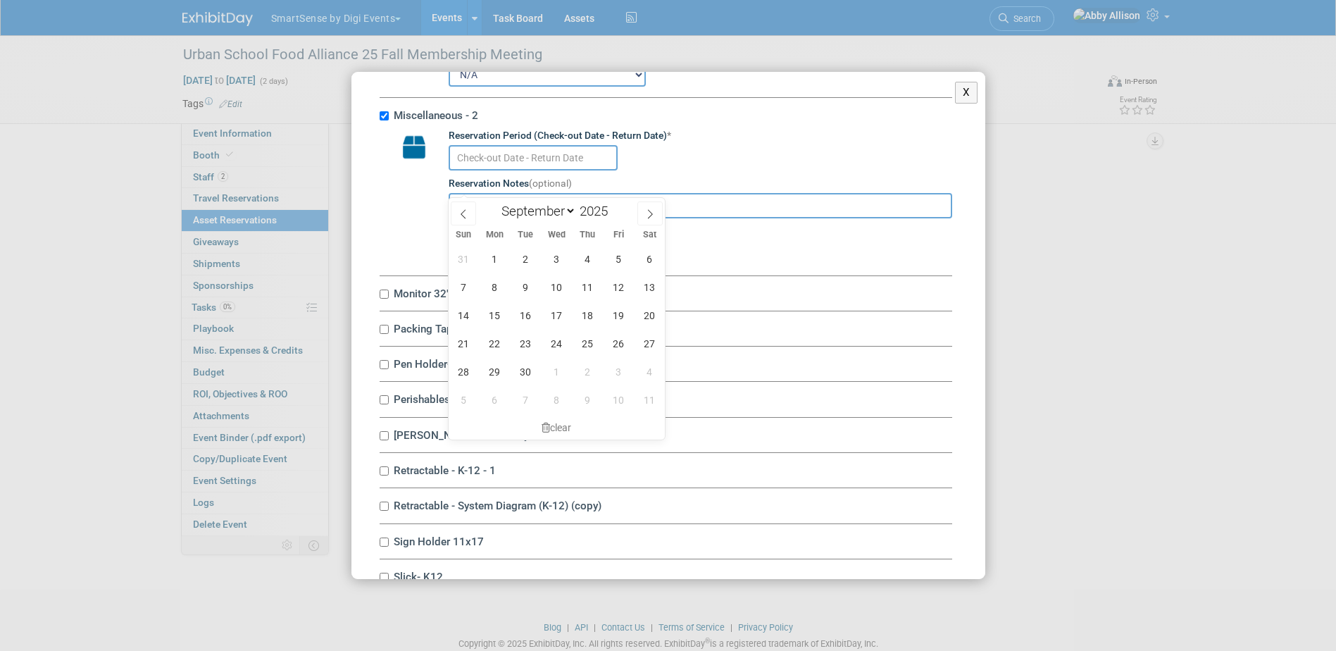
click at [457, 170] on input "text" at bounding box center [532, 157] width 169 height 25
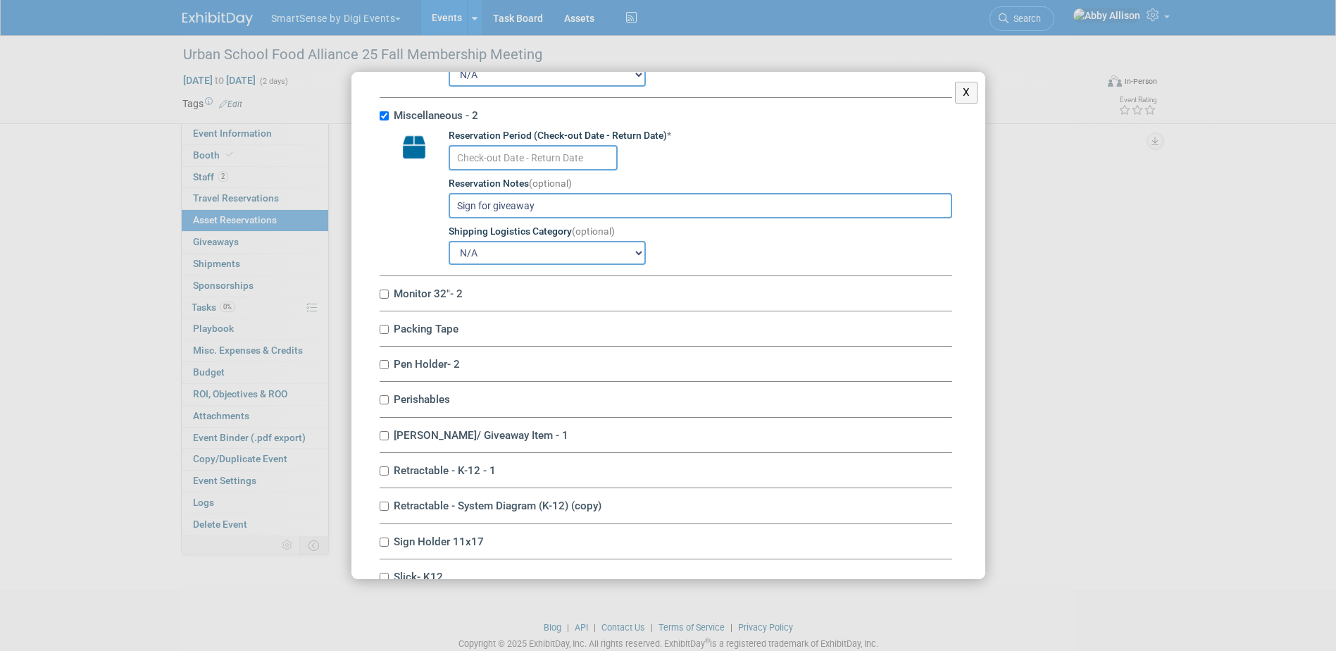
click at [405, 234] on td at bounding box center [414, 196] width 41 height 135
click at [382, 120] on input "Miscellaneous - 2" at bounding box center [383, 115] width 9 height 9
checkbox input "false"
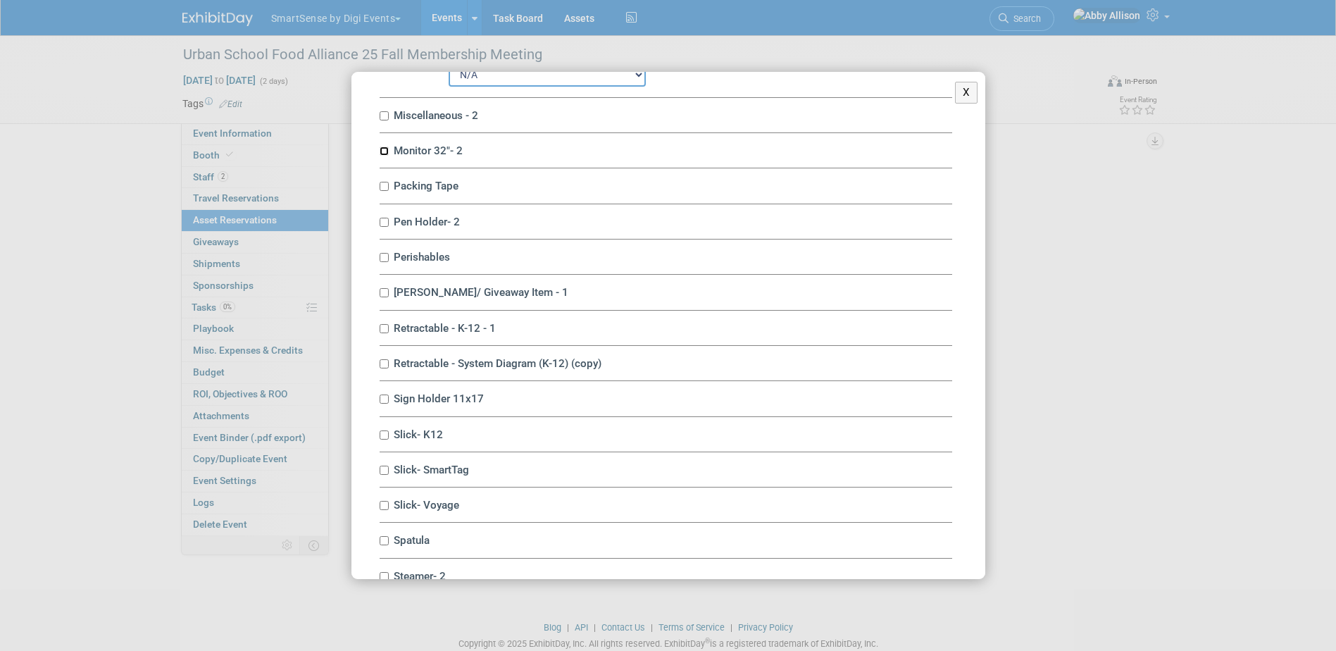
click at [384, 156] on input "Monitor 32"- 2" at bounding box center [383, 150] width 9 height 9
checkbox input "true"
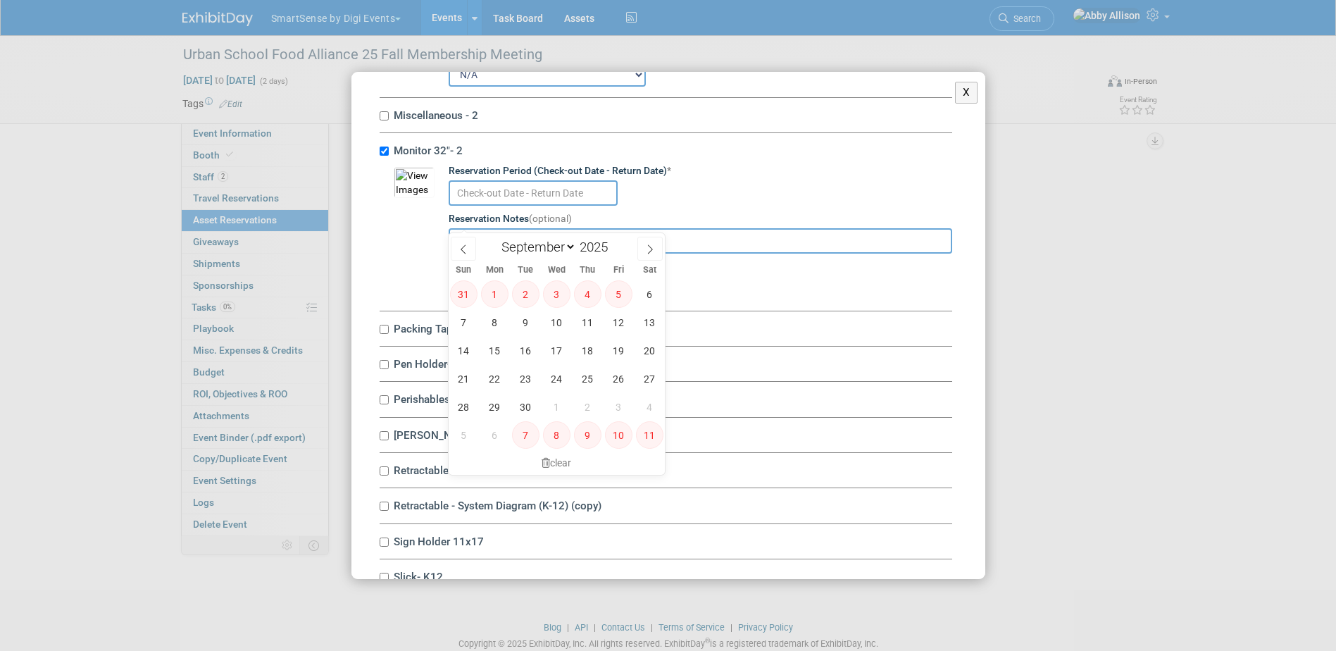
click at [505, 206] on input "text" at bounding box center [532, 192] width 169 height 25
click at [524, 356] on span "16" at bounding box center [525, 350] width 27 height 27
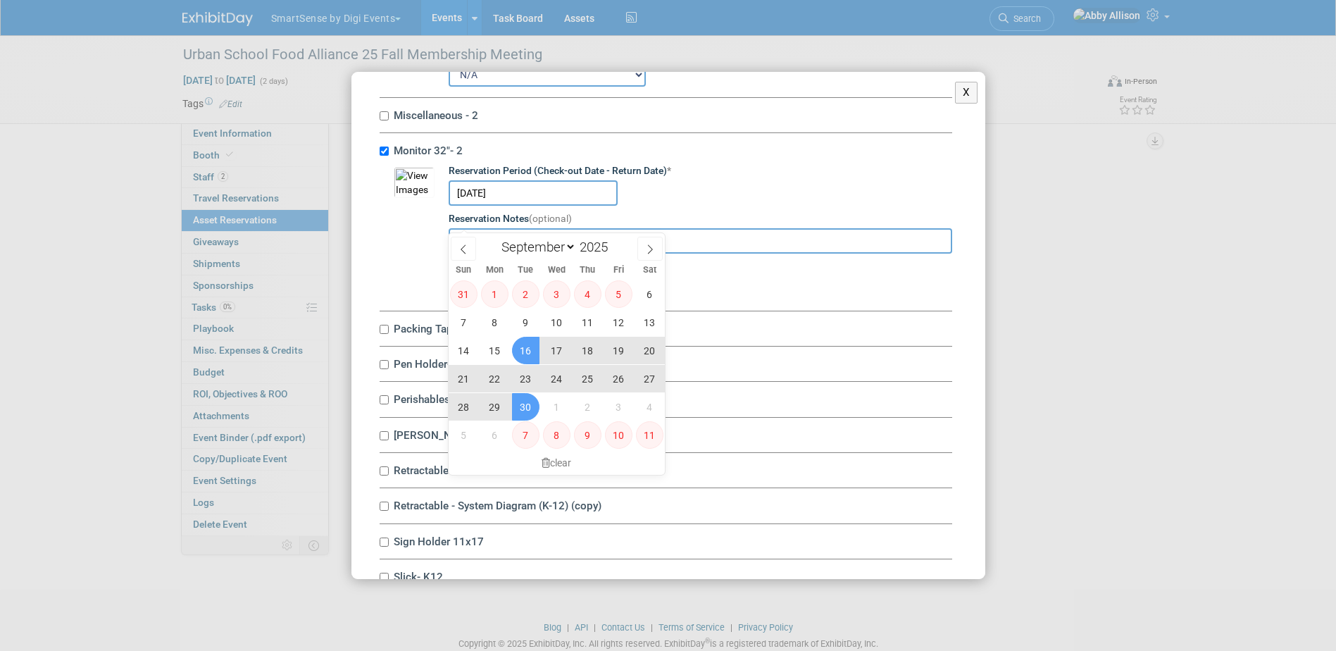
click at [526, 403] on span "30" at bounding box center [525, 406] width 27 height 27
type input "Sep 16, 2025 to Sep 30, 2025"
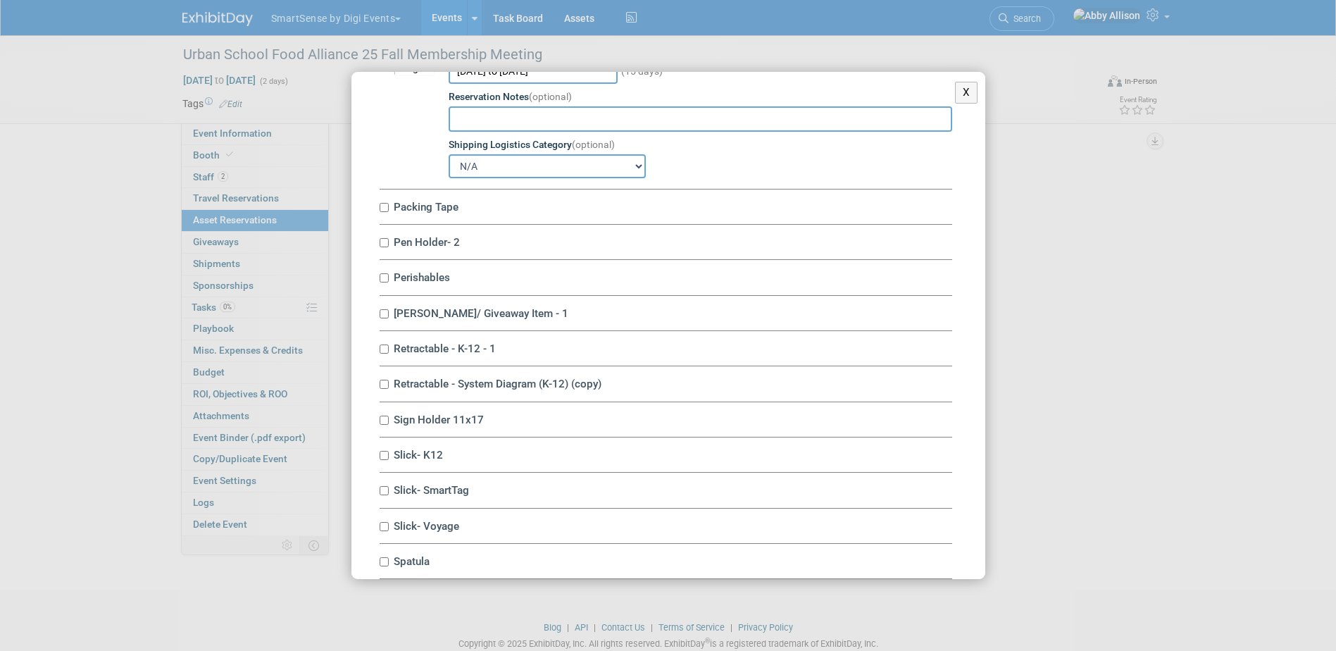
scroll to position [6125, 0]
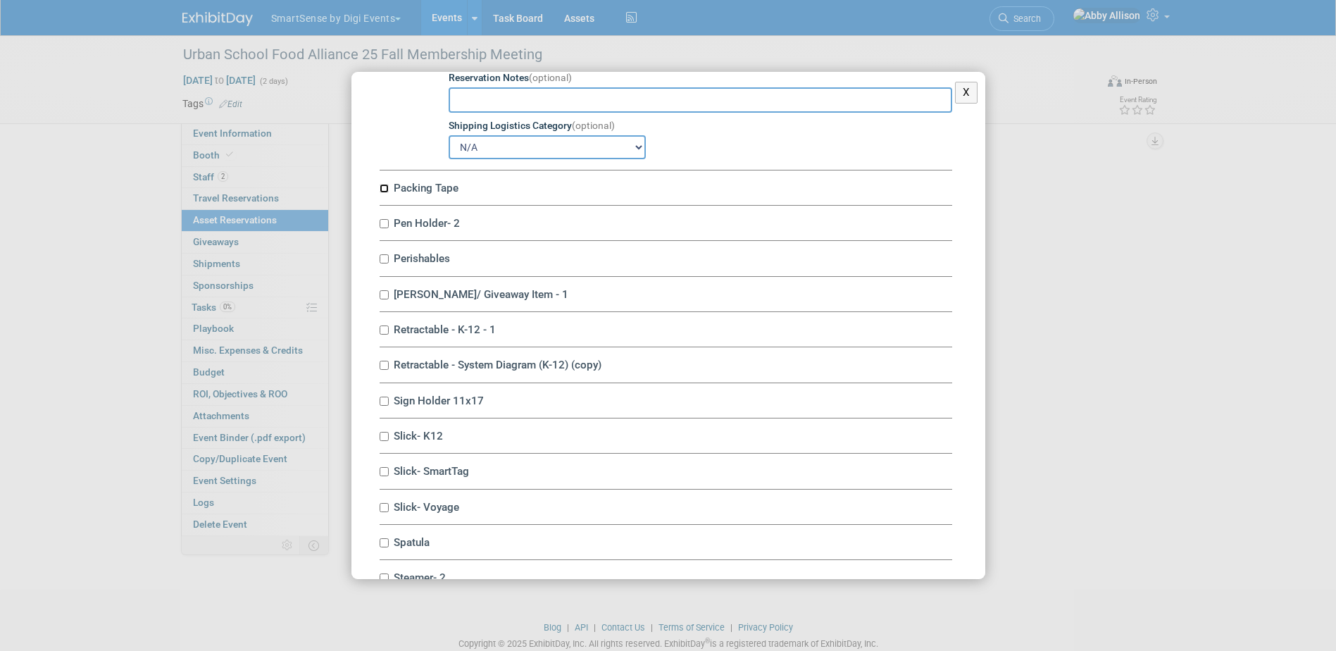
click at [385, 193] on input "Packing Tape" at bounding box center [383, 188] width 9 height 9
checkbox input "true"
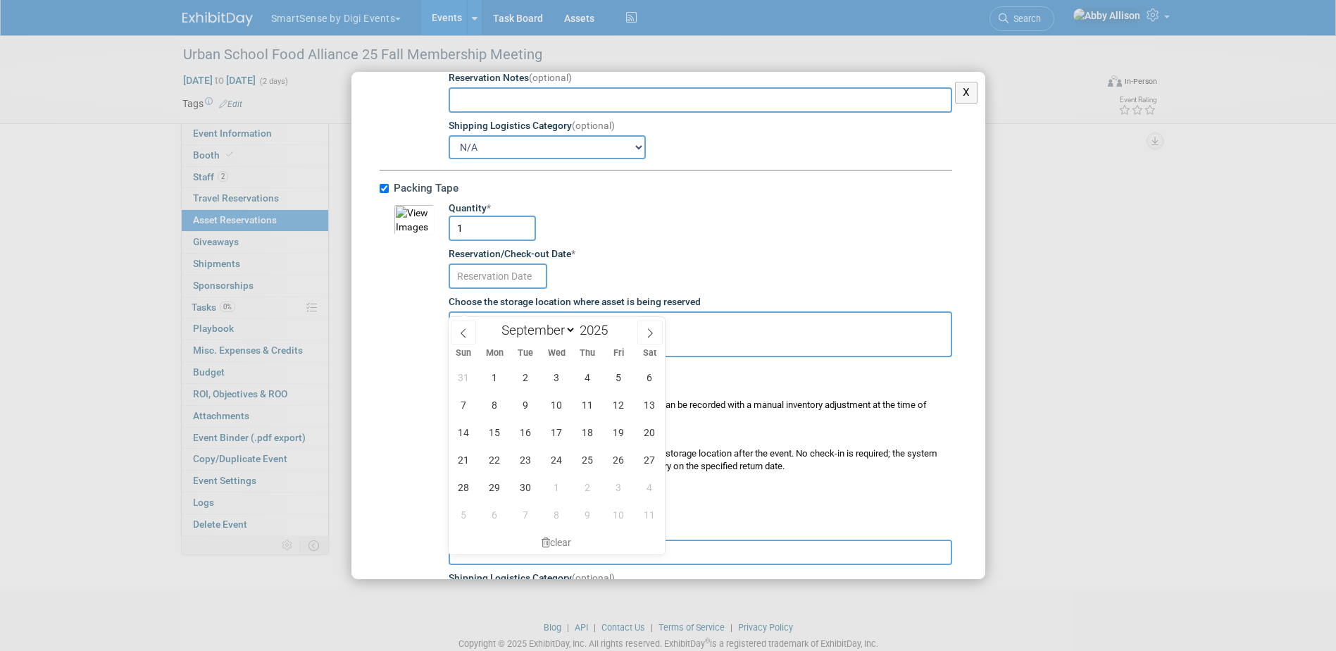
click at [475, 289] on input "text" at bounding box center [497, 275] width 99 height 25
click at [534, 431] on span "16" at bounding box center [525, 431] width 27 height 27
type input "Sep 16, 2025"
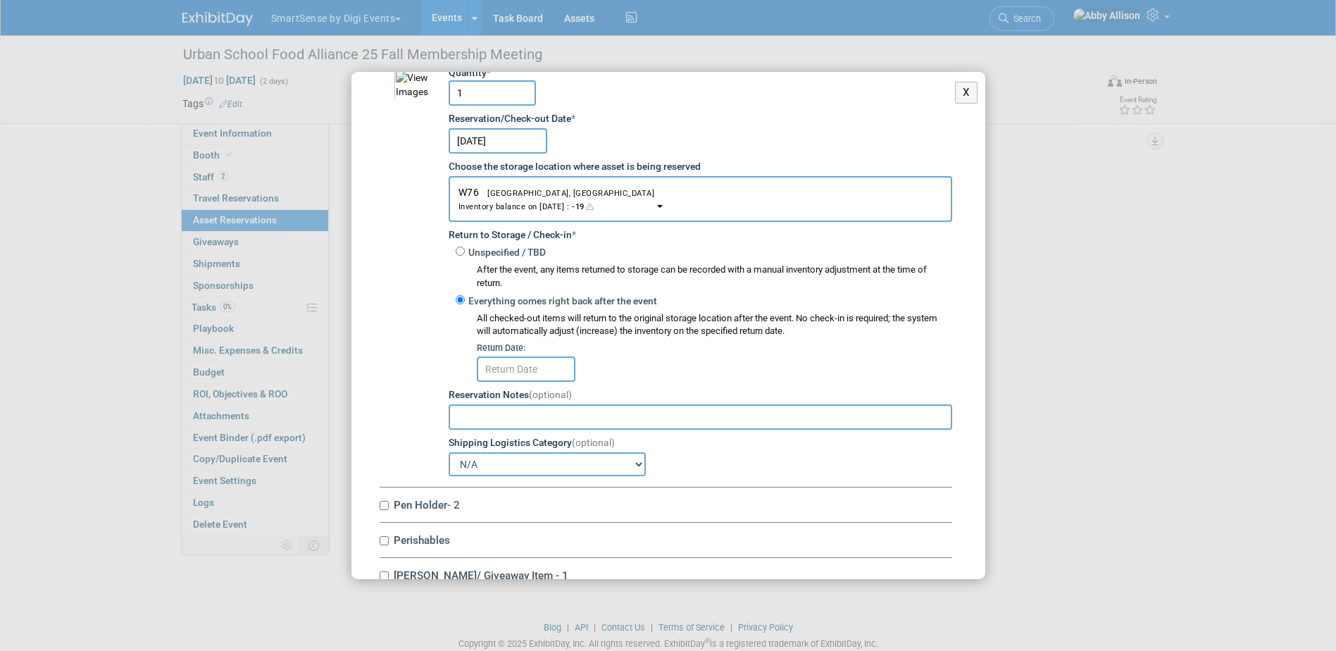
scroll to position [6266, 0]
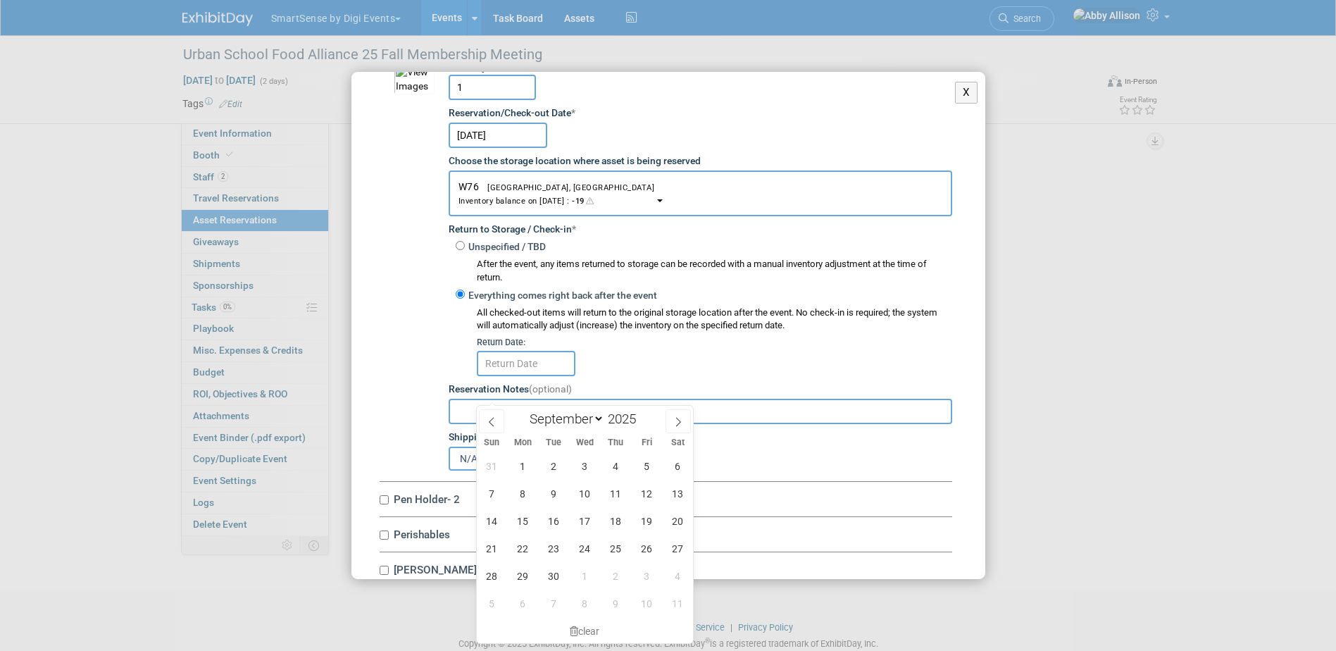
click at [513, 376] on input "text" at bounding box center [526, 363] width 99 height 25
click at [556, 576] on span "30" at bounding box center [553, 575] width 27 height 27
type input "Sep 30, 2025"
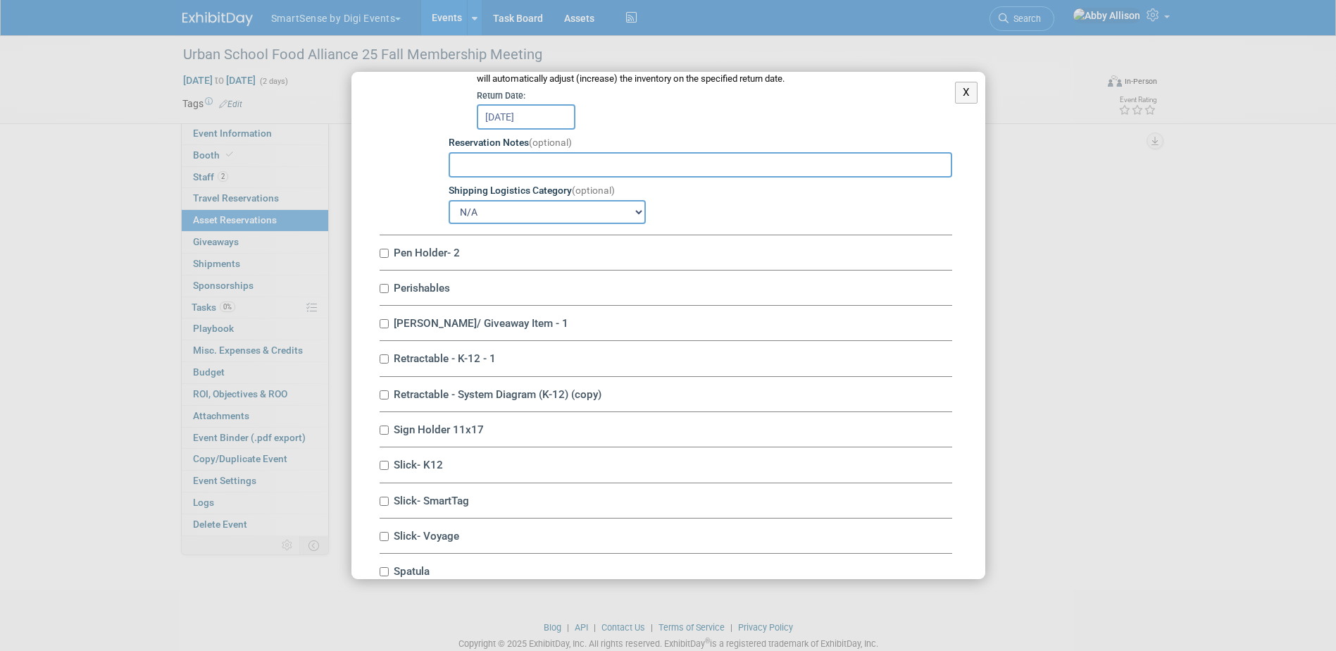
scroll to position [6548, 0]
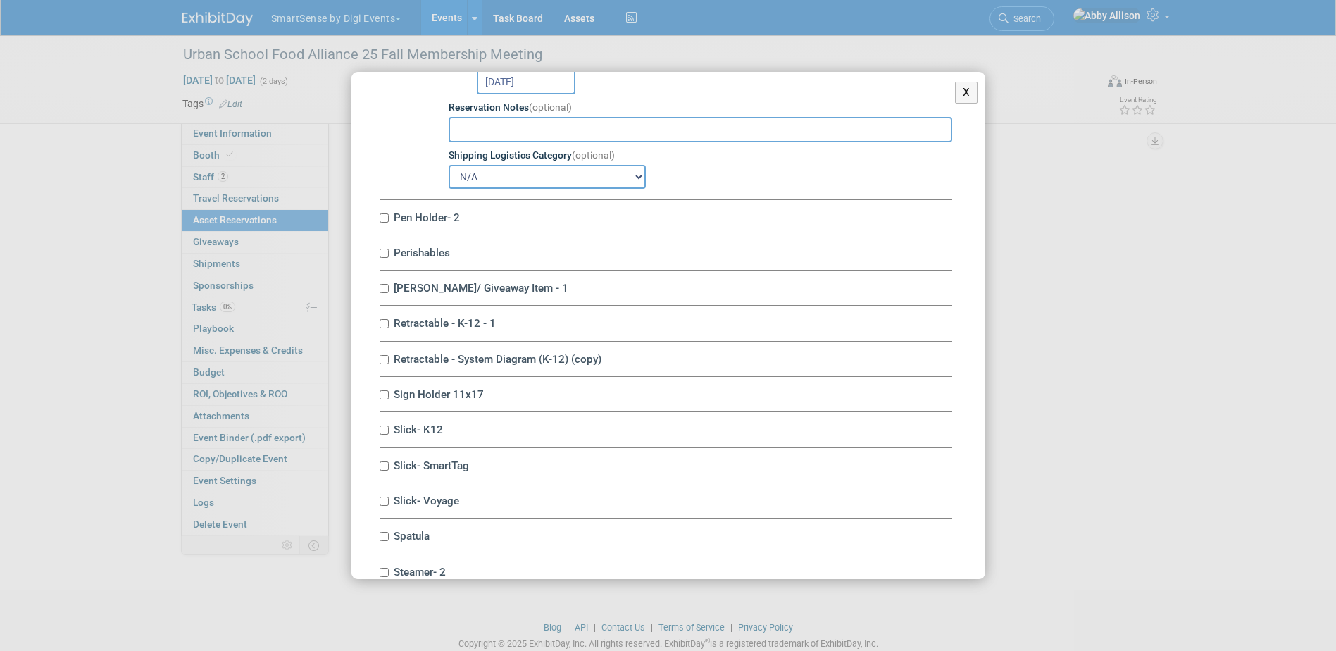
click at [389, 259] on label "Perishables" at bounding box center [670, 252] width 563 height 13
click at [389, 258] on input "Perishables" at bounding box center [383, 253] width 9 height 9
checkbox input "true"
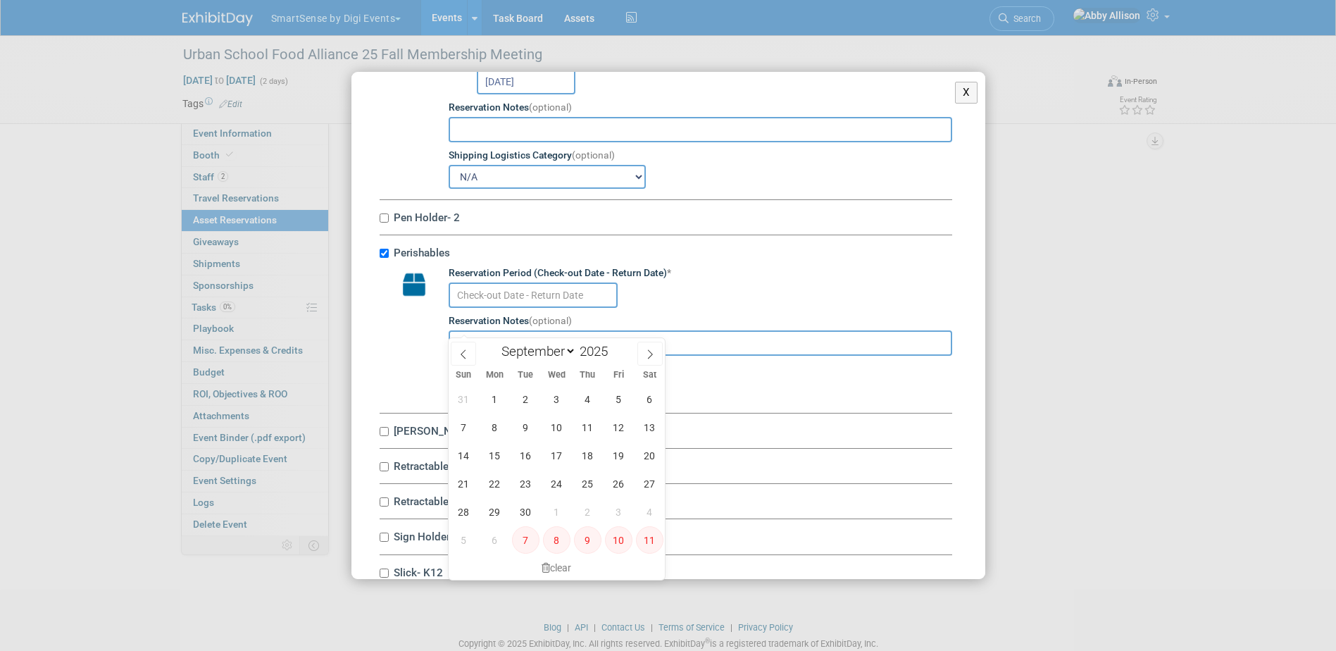
click at [469, 308] on input "text" at bounding box center [532, 294] width 169 height 25
click at [527, 455] on span "16" at bounding box center [525, 454] width 27 height 27
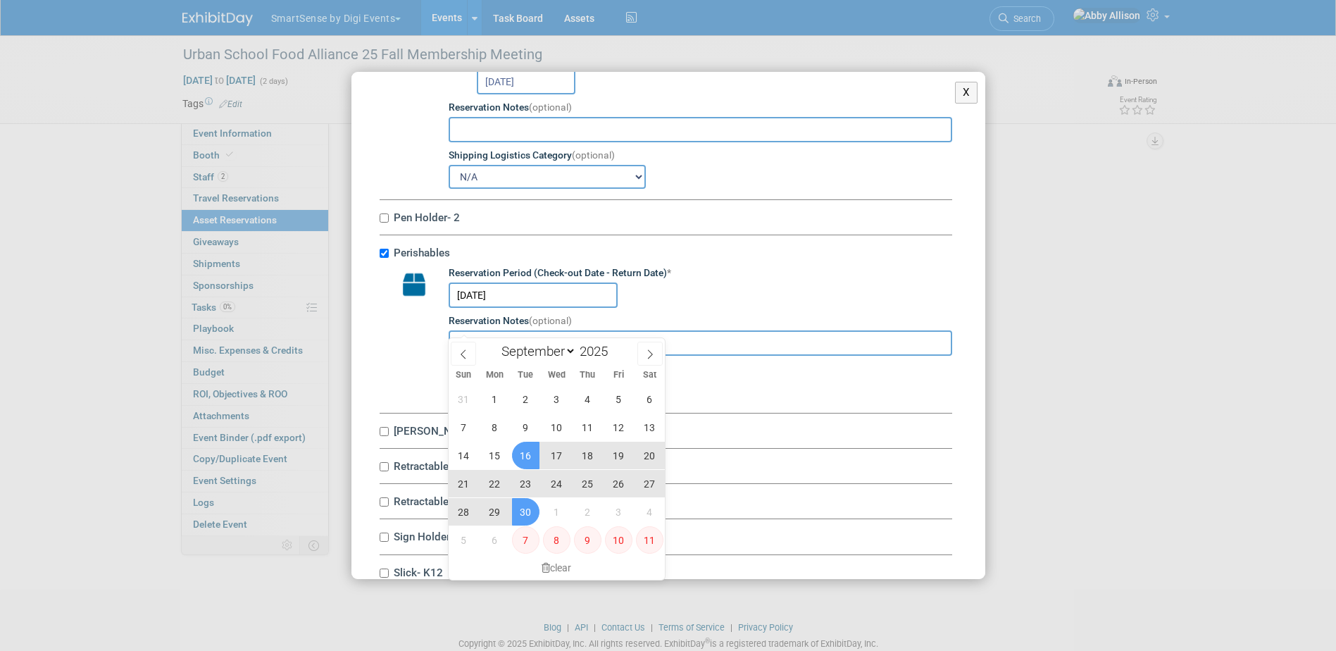
click at [523, 506] on span "30" at bounding box center [525, 511] width 27 height 27
type input "Sep 16, 2025 to Sep 30, 2025"
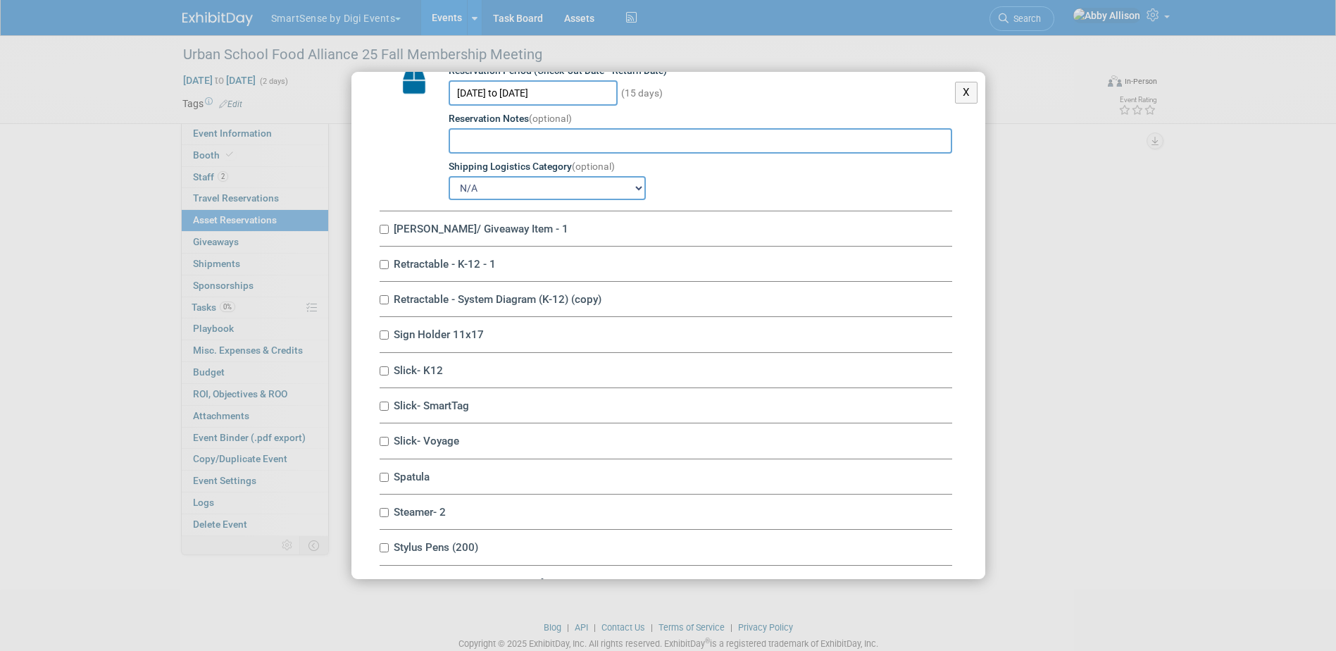
scroll to position [6759, 0]
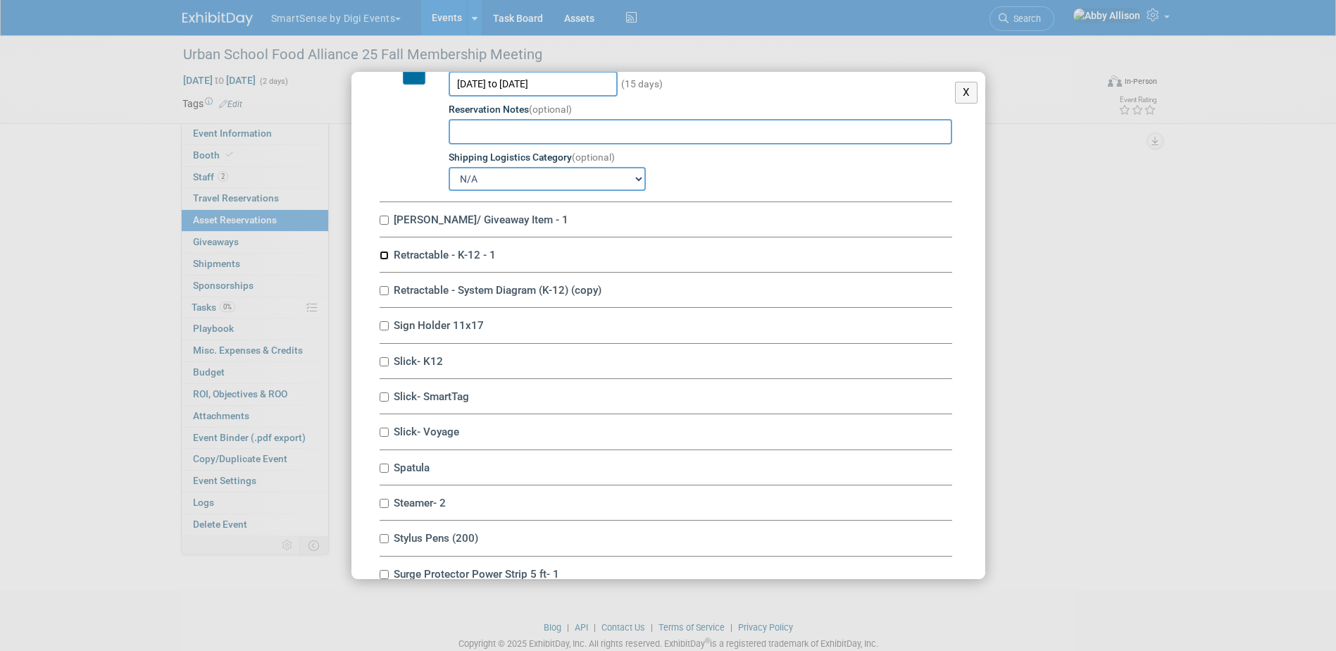
click at [387, 260] on input "Retractable - K-12 - 1" at bounding box center [383, 255] width 9 height 9
checkbox input "true"
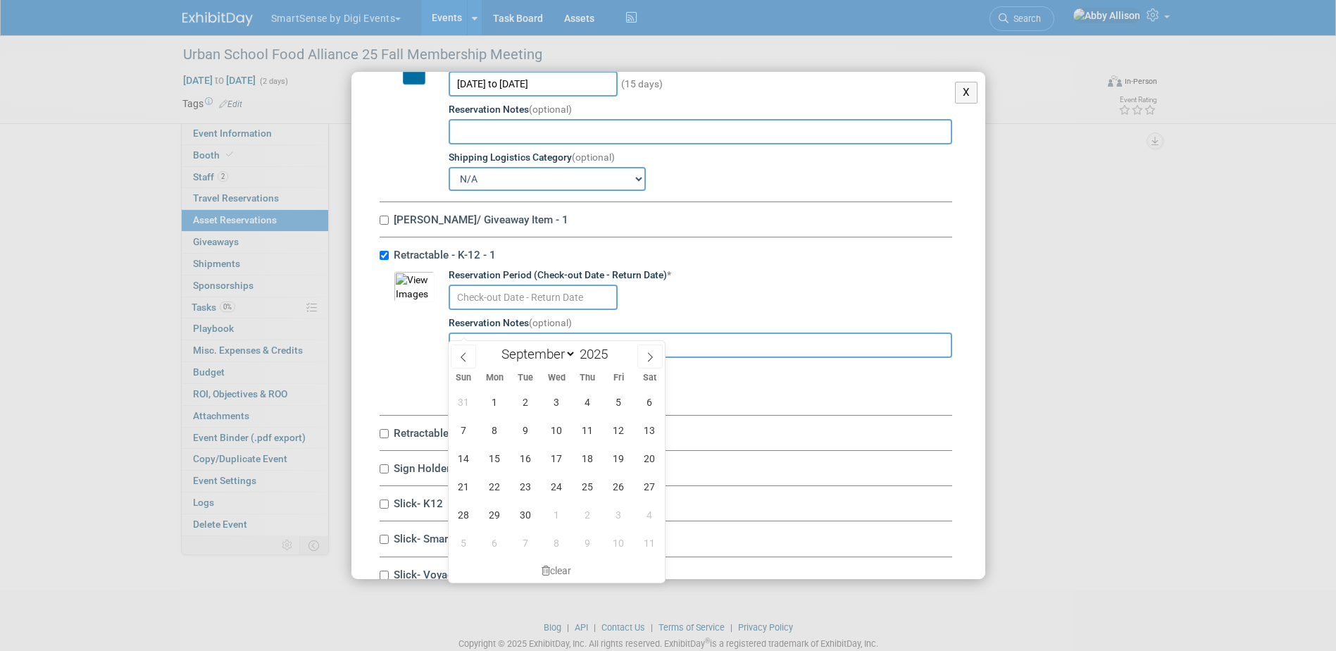
click at [479, 310] on input "text" at bounding box center [532, 296] width 169 height 25
click at [533, 465] on span "16" at bounding box center [525, 457] width 27 height 27
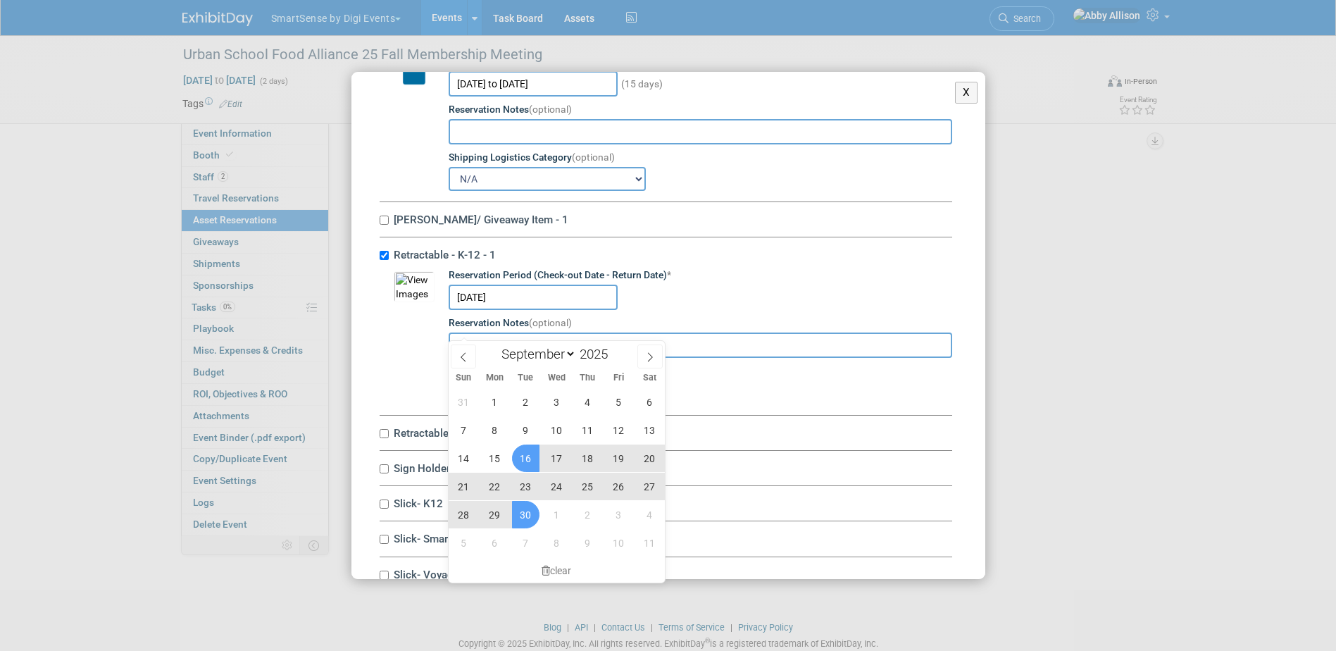
click at [533, 510] on span "30" at bounding box center [525, 514] width 27 height 27
type input "Sep 16, 2025 to Sep 30, 2025"
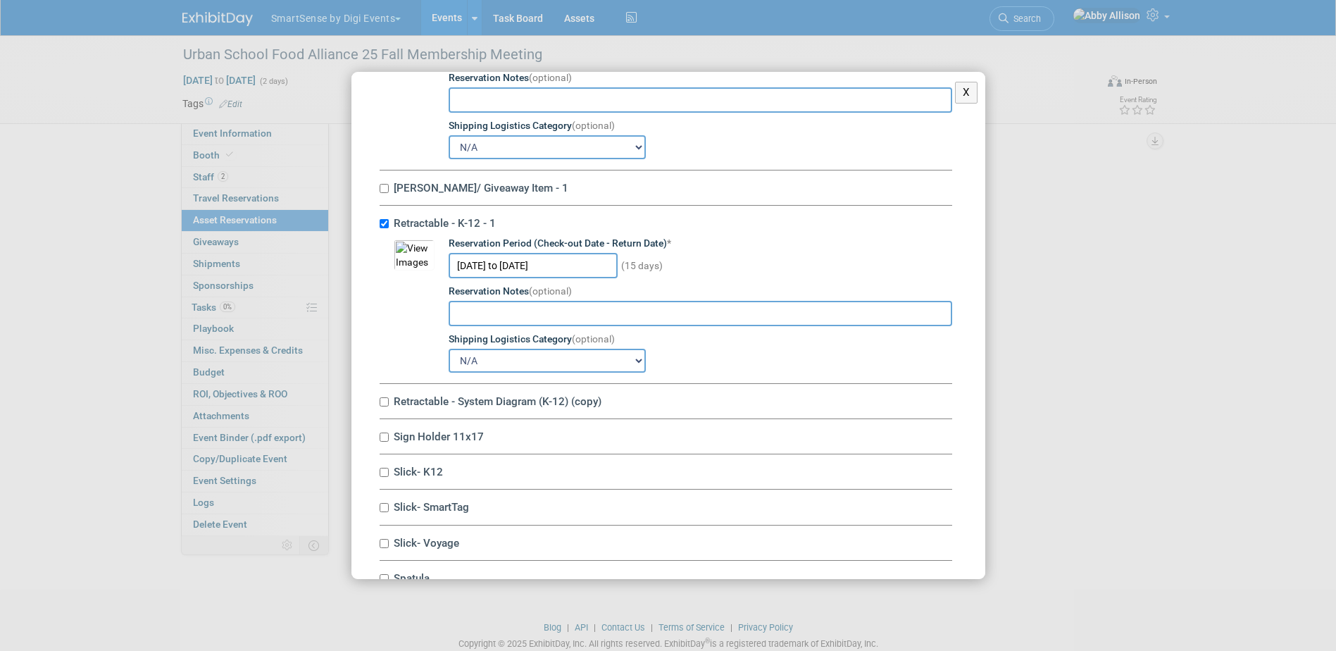
scroll to position [6900, 0]
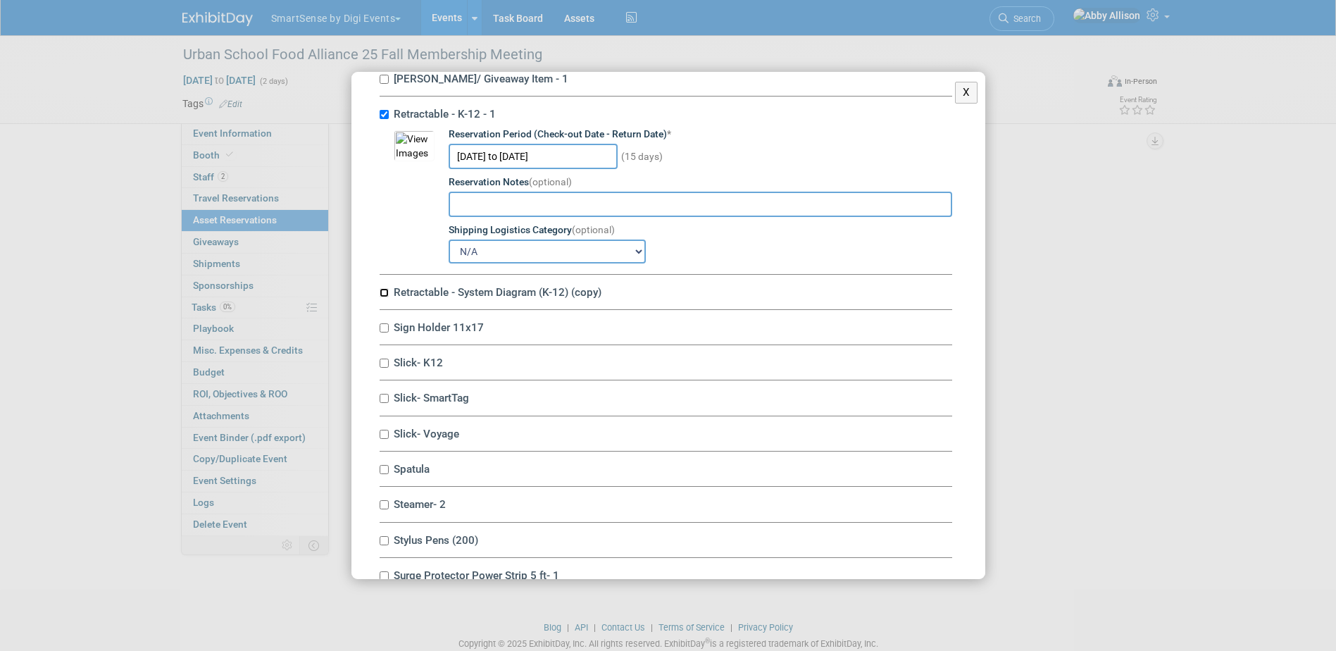
click at [379, 297] on input "Retractable - System Diagram (K-12) (copy)" at bounding box center [383, 292] width 9 height 9
checkbox input "true"
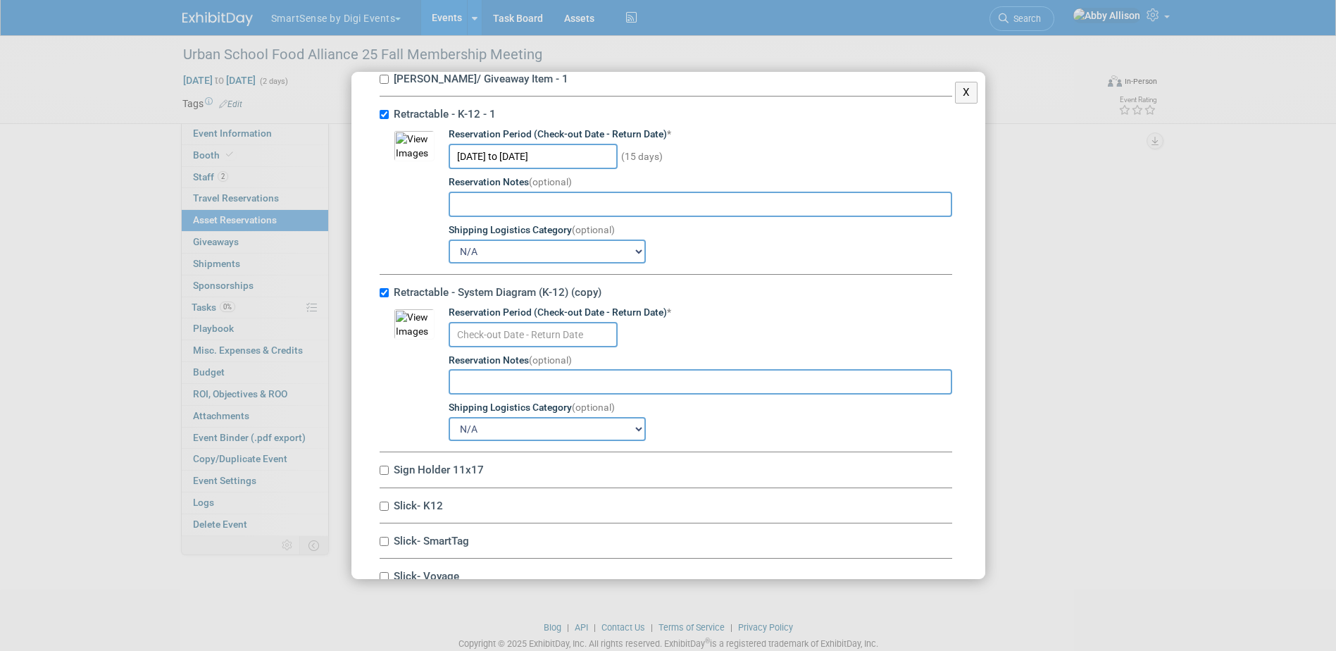
click at [486, 347] on input "text" at bounding box center [532, 334] width 169 height 25
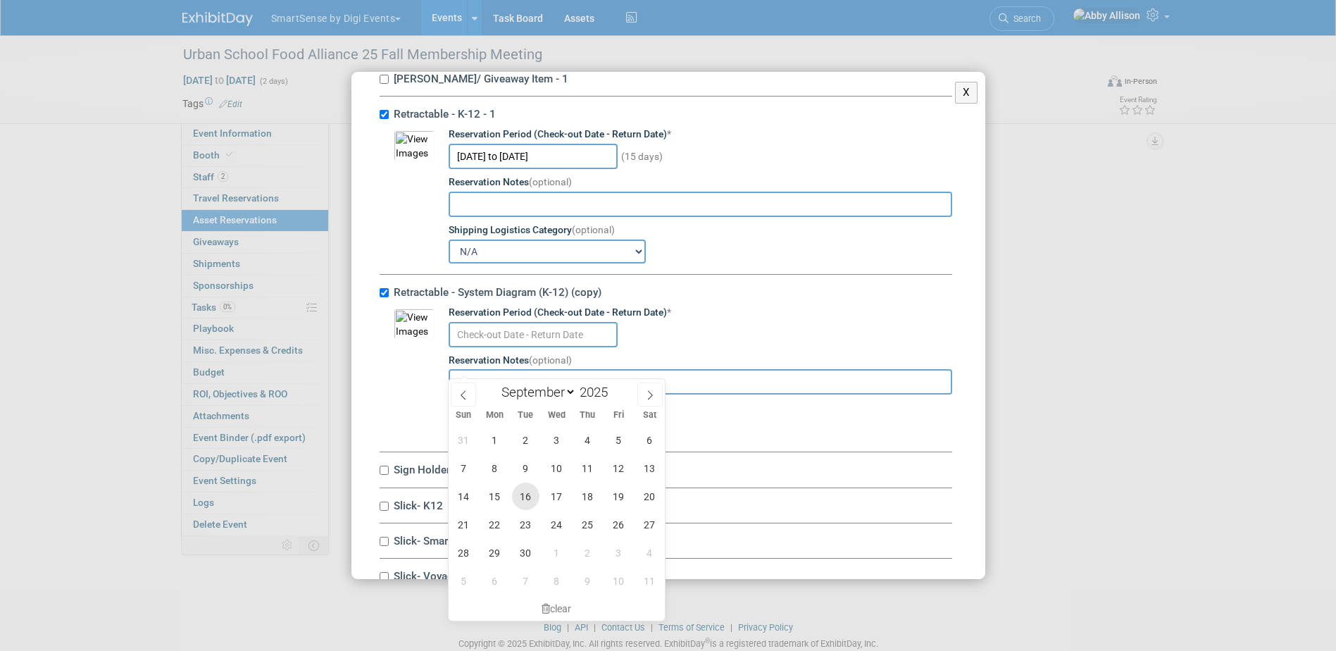
click at [524, 507] on span "16" at bounding box center [525, 495] width 27 height 27
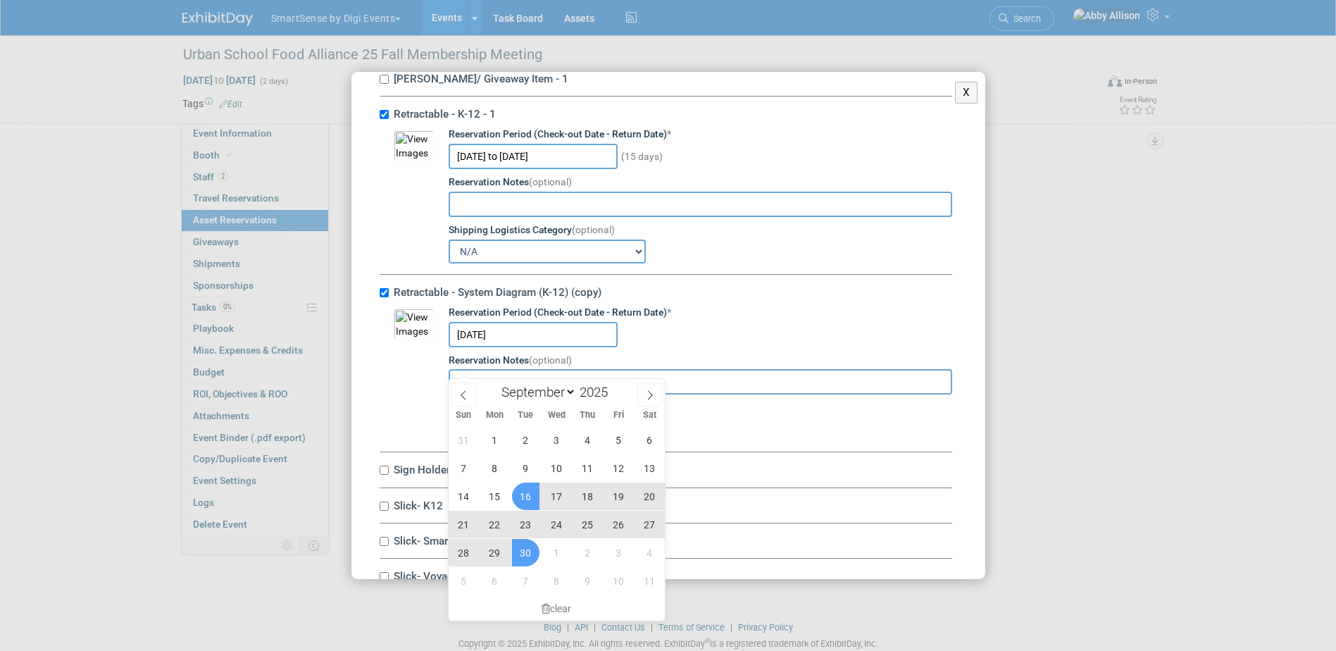
click at [532, 554] on span "30" at bounding box center [525, 552] width 27 height 27
type input "Sep 16, 2025 to Sep 30, 2025"
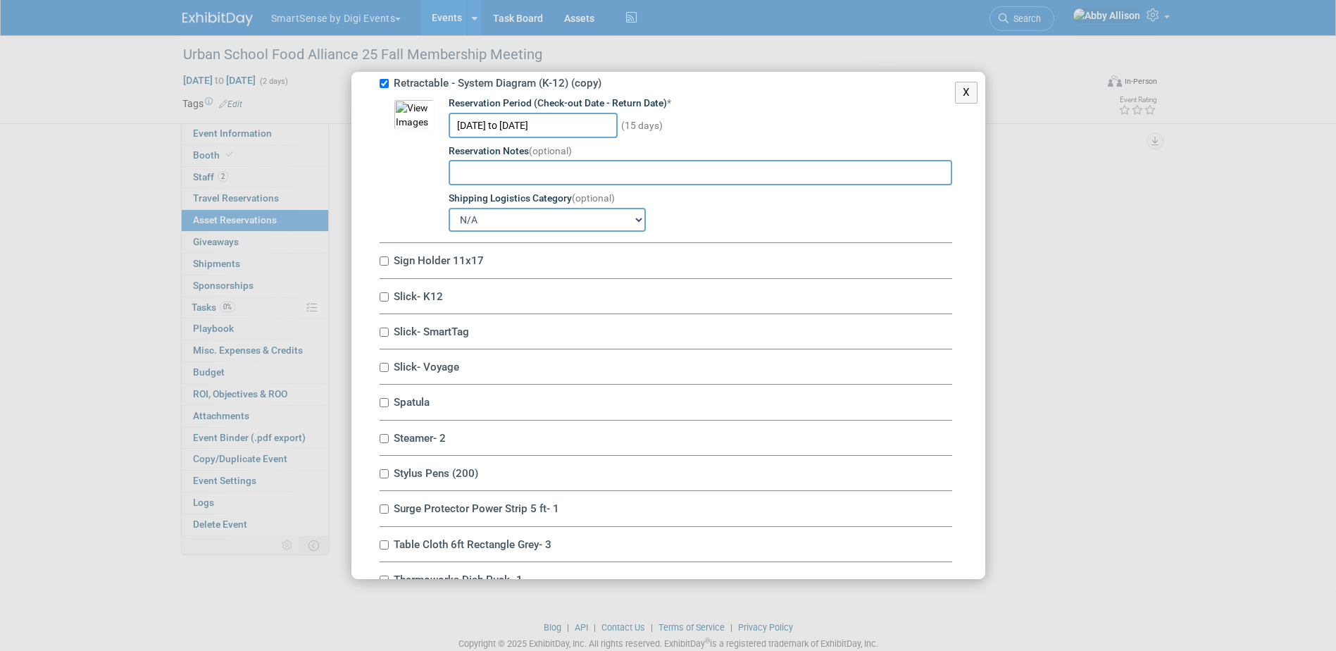
scroll to position [7111, 0]
click at [382, 299] on input "Slick- K12" at bounding box center [383, 294] width 9 height 9
checkbox input "true"
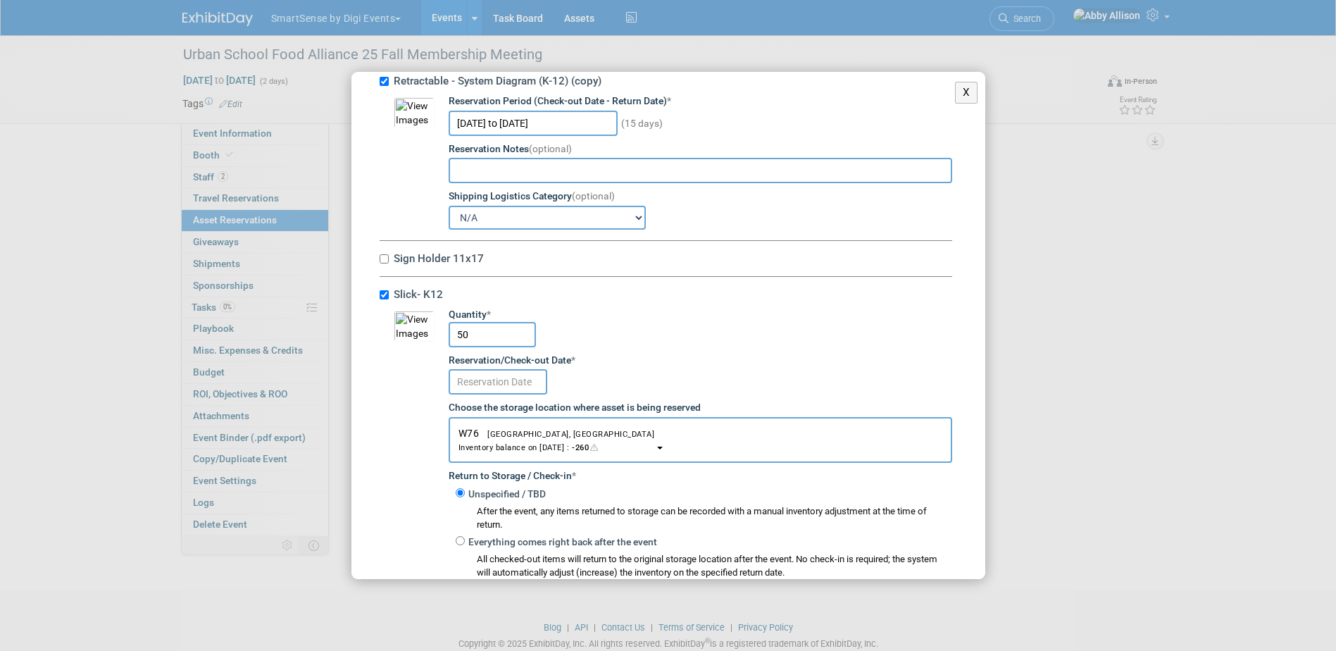
click at [493, 394] on input "text" at bounding box center [497, 381] width 99 height 25
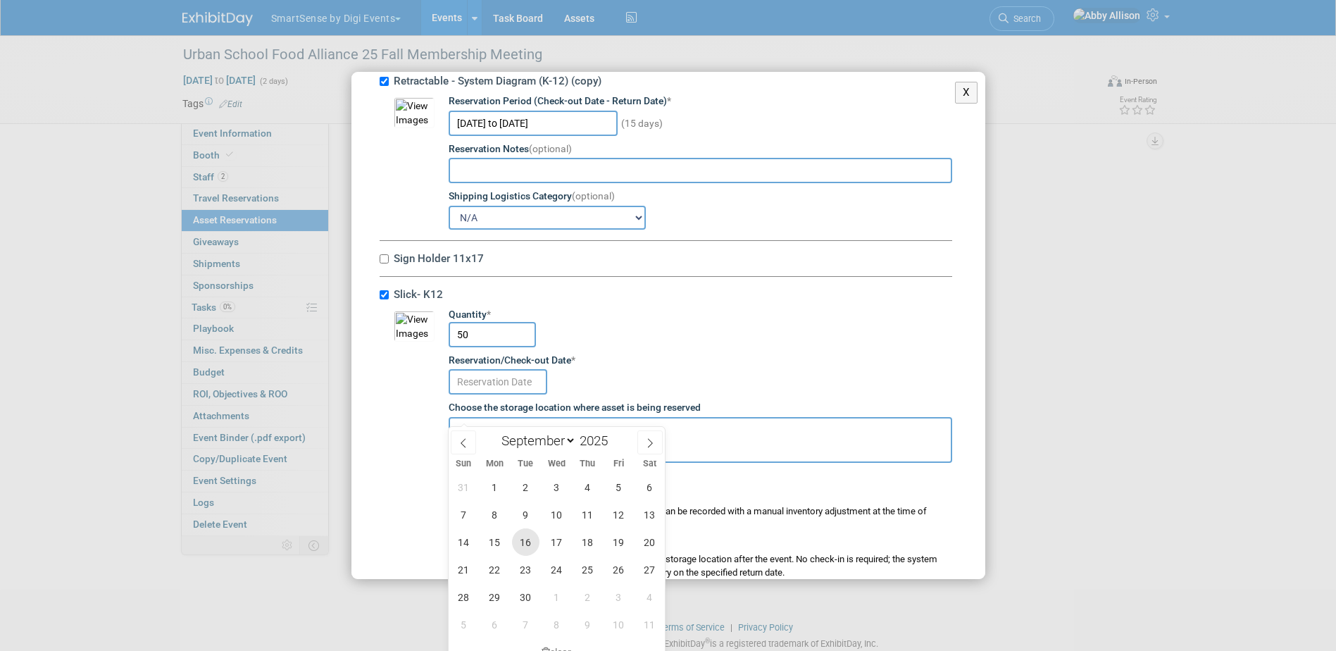
click at [529, 549] on span "16" at bounding box center [525, 541] width 27 height 27
type input "Sep 16, 2025"
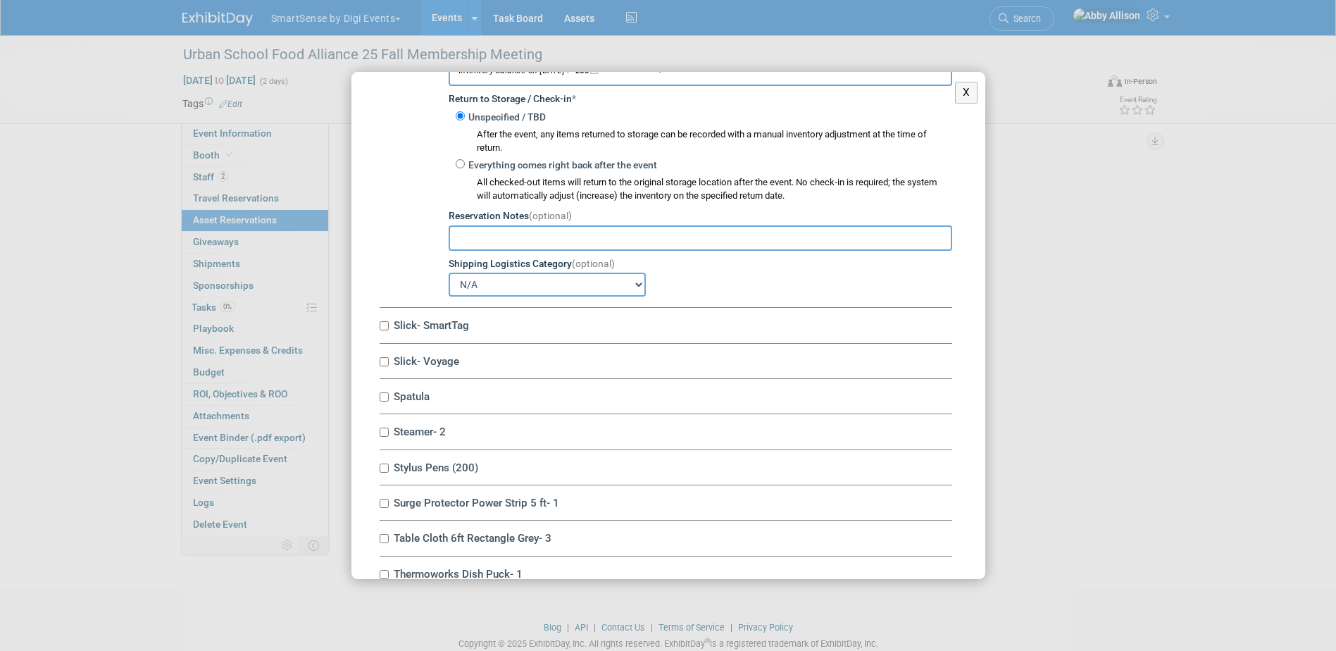
scroll to position [7534, 0]
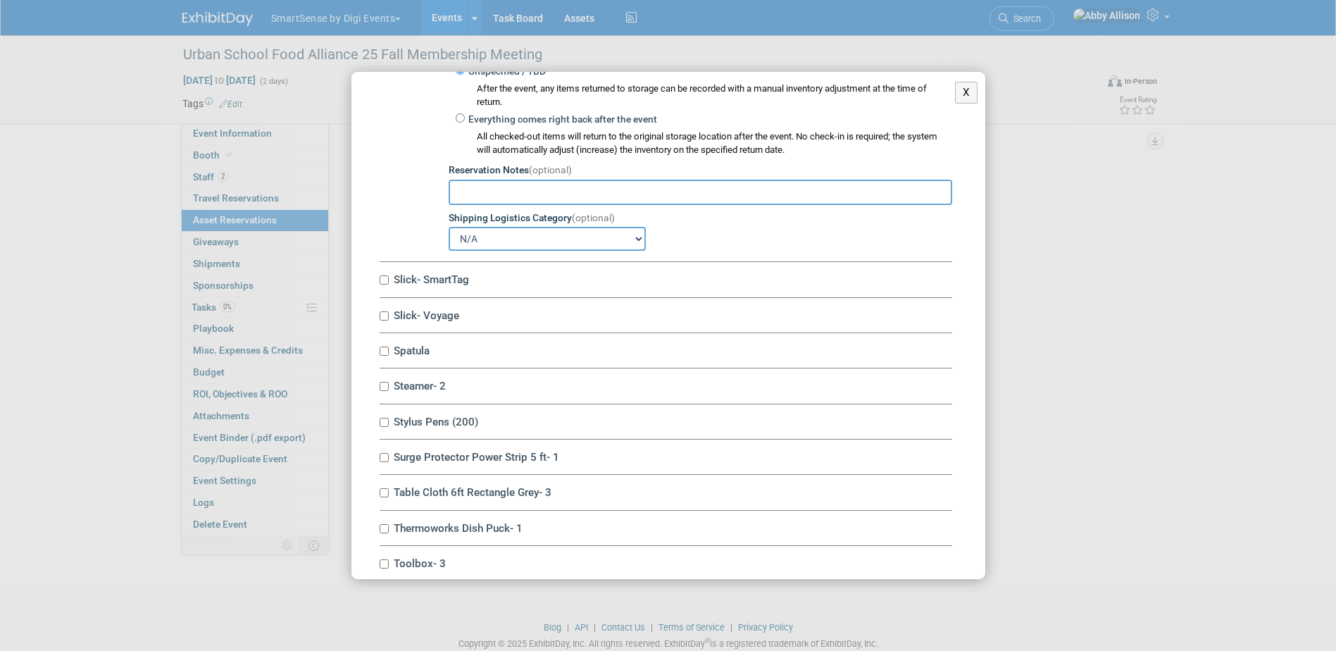
click at [391, 286] on label "Slick- SmartTag" at bounding box center [670, 278] width 563 height 13
click at [389, 284] on input "Slick- SmartTag" at bounding box center [383, 279] width 9 height 9
checkbox input "true"
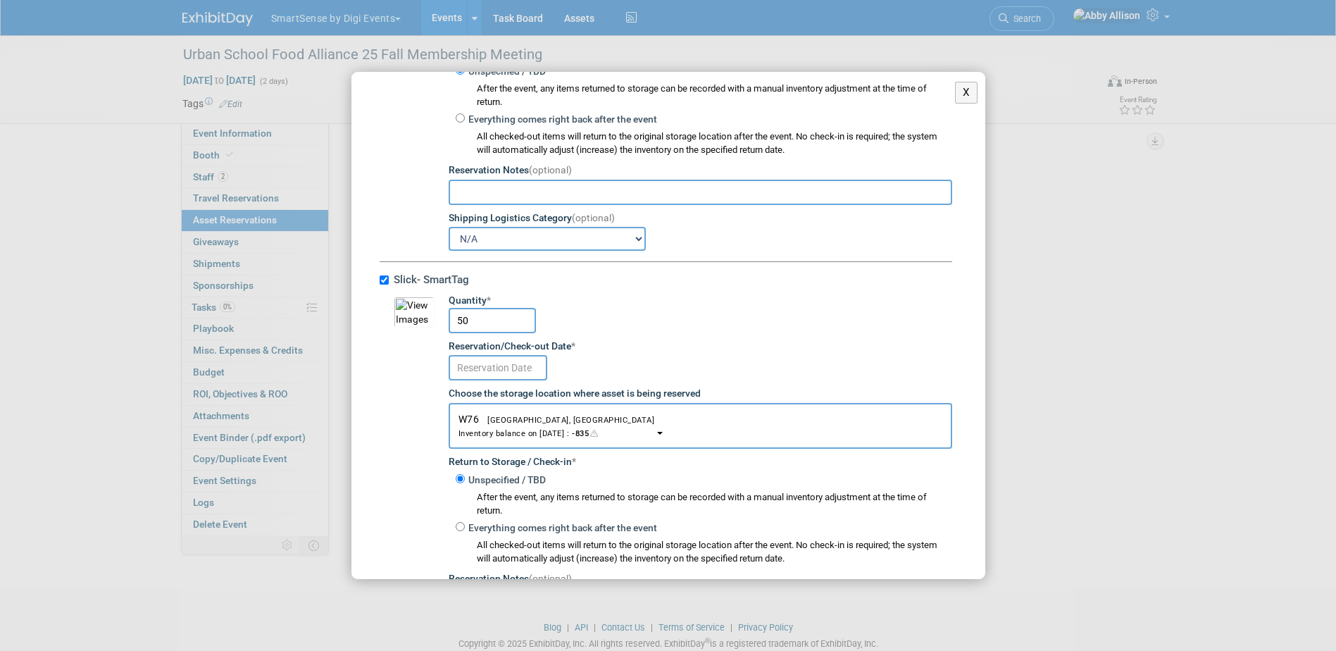
click at [491, 380] on input "text" at bounding box center [497, 367] width 99 height 25
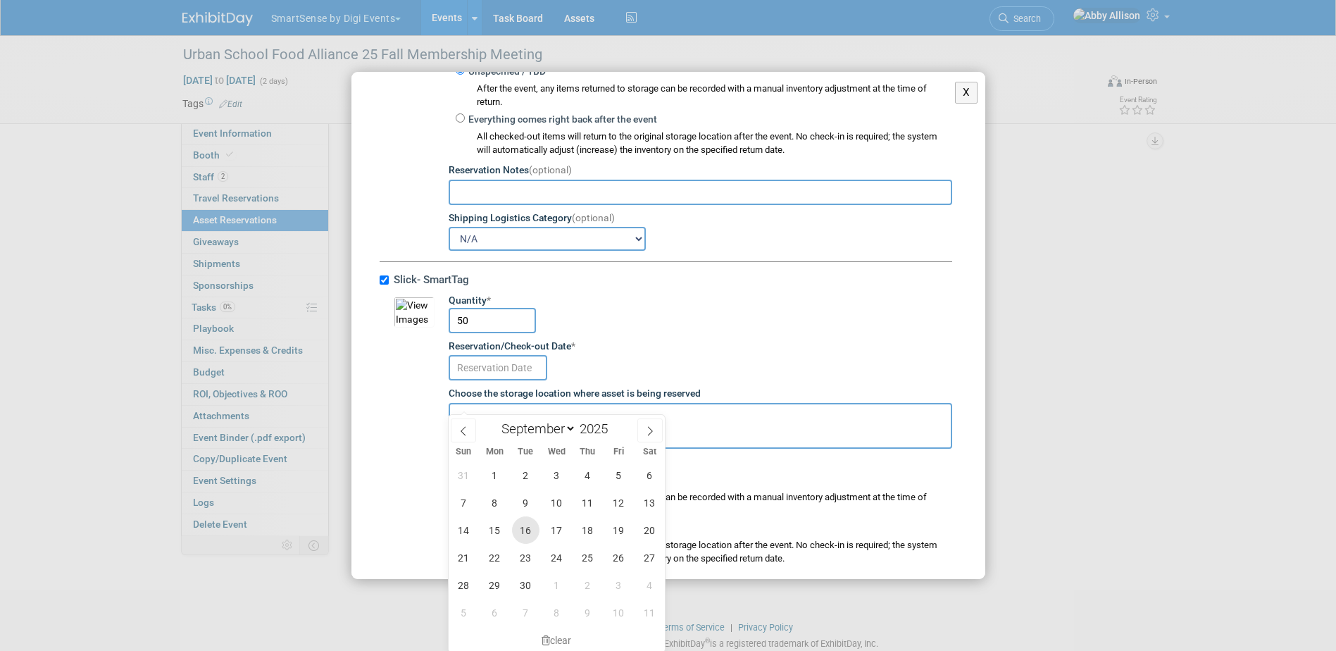
click at [528, 539] on span "16" at bounding box center [525, 529] width 27 height 27
type input "Sep 16, 2025"
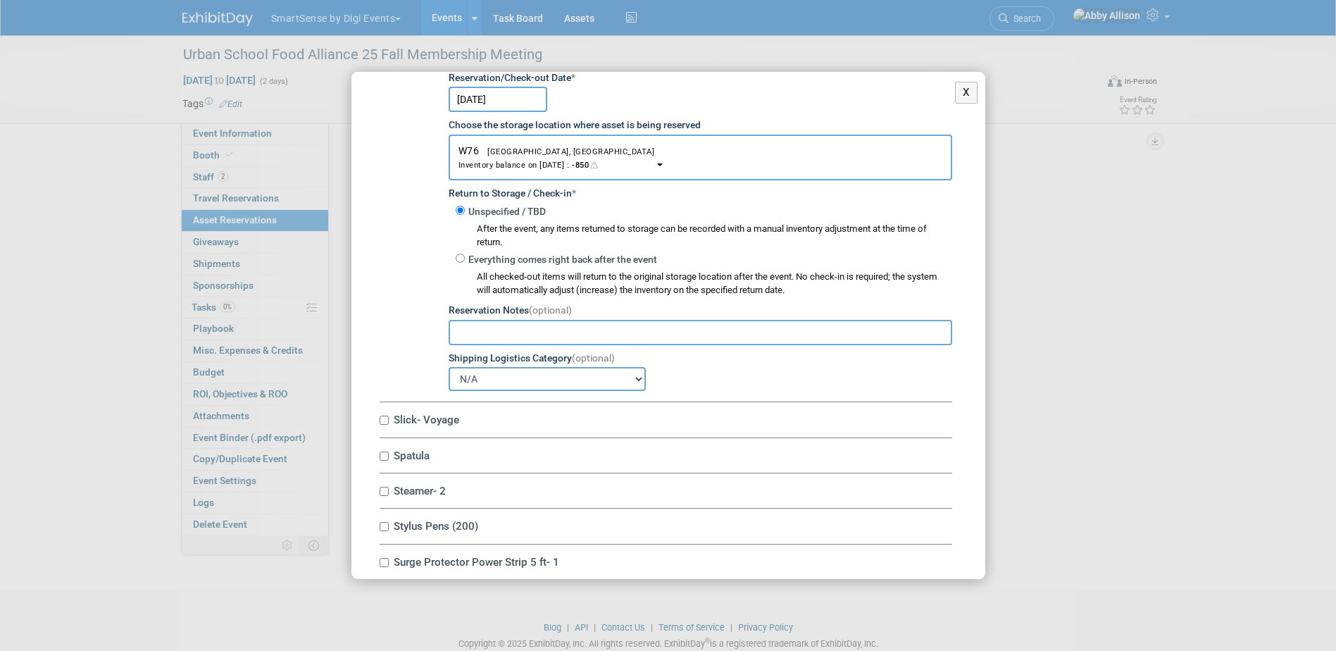
scroll to position [7815, 0]
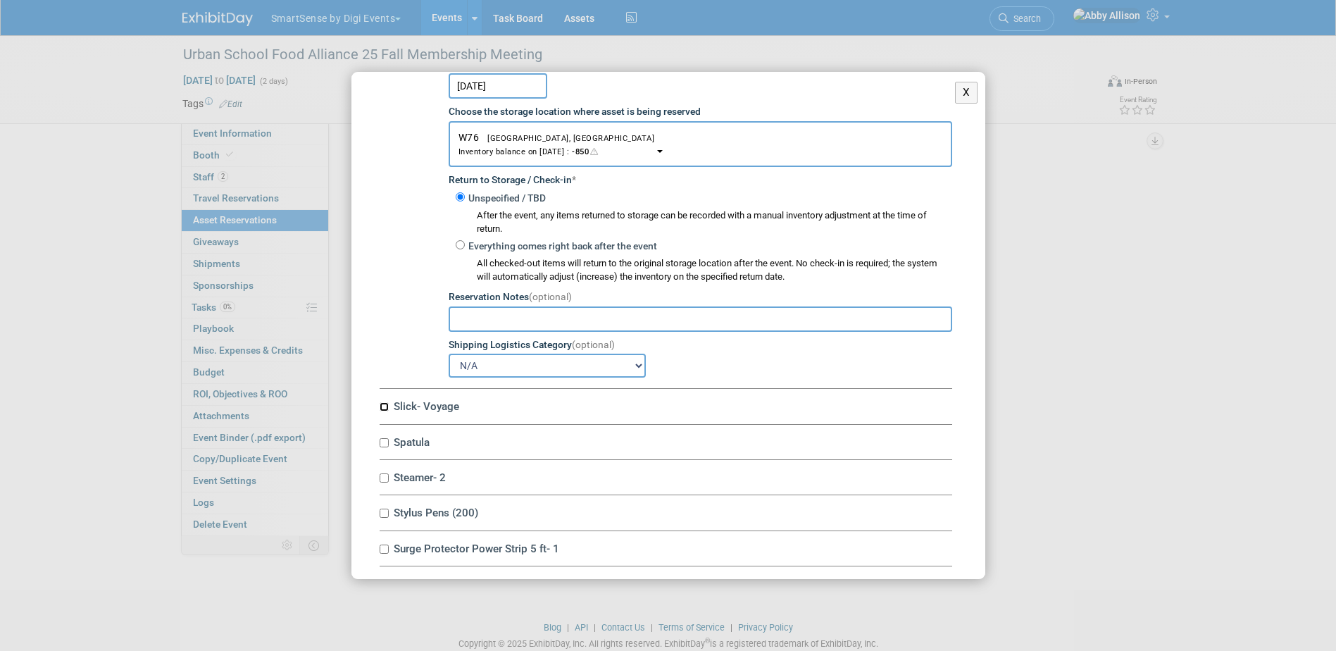
click at [383, 411] on input "Slick- Voyage" at bounding box center [383, 406] width 9 height 9
checkbox input "true"
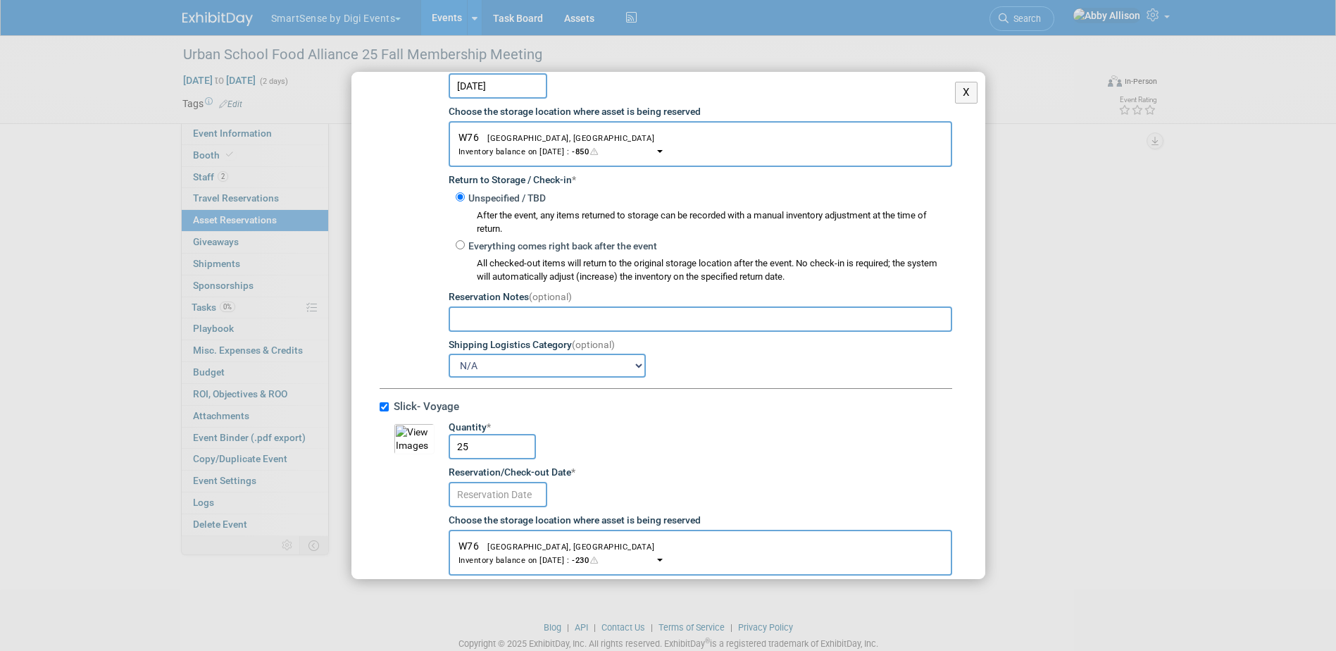
click at [508, 507] on input "text" at bounding box center [497, 494] width 99 height 25
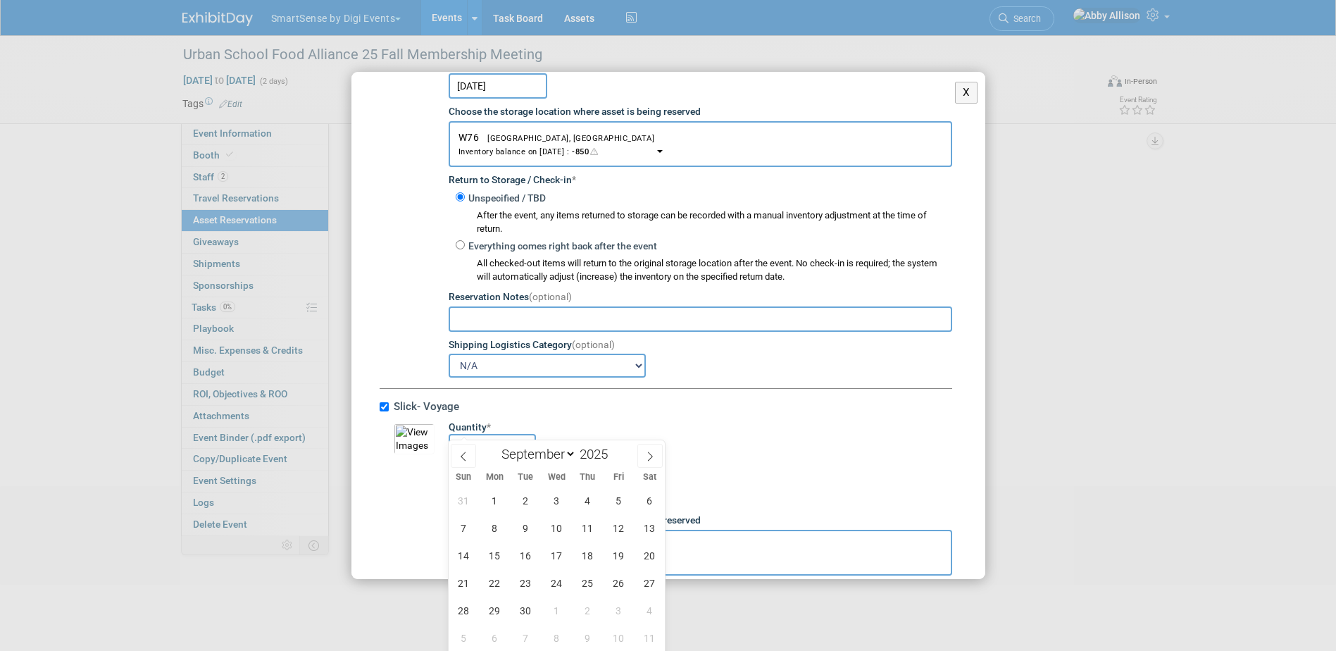
scroll to position [130, 0]
click at [521, 536] on span "16" at bounding box center [525, 528] width 27 height 27
type input "Sep 16, 2025"
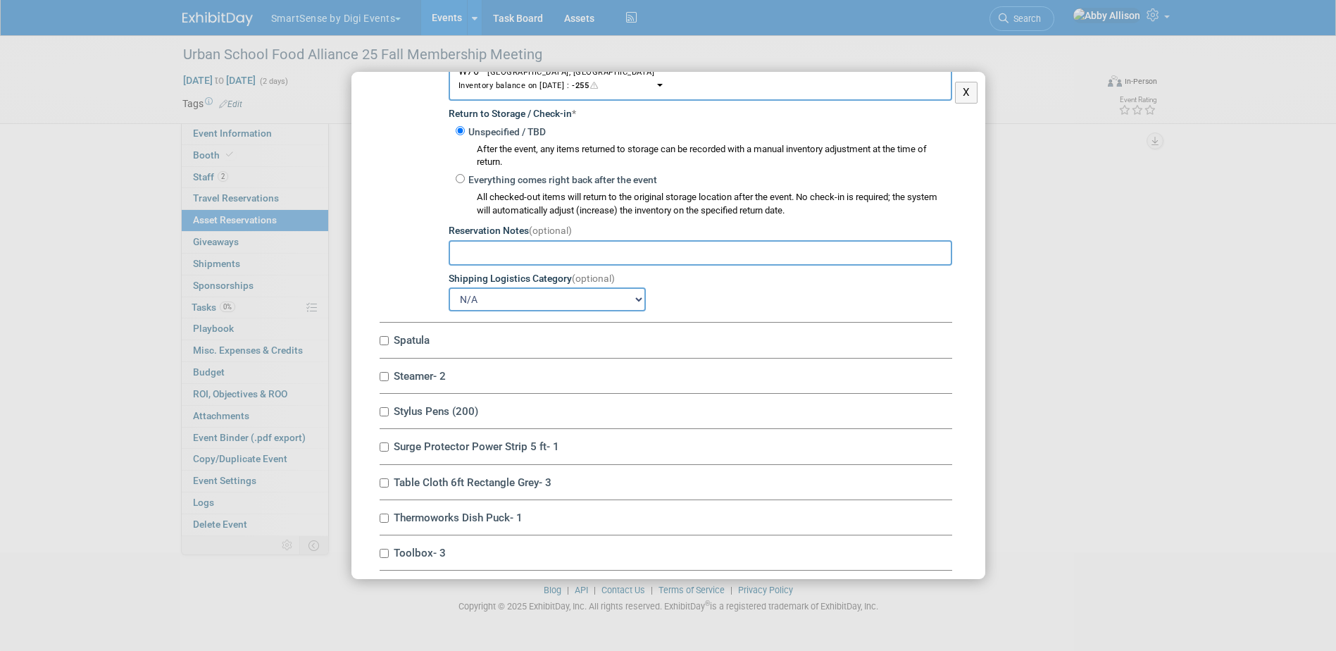
scroll to position [8308, 0]
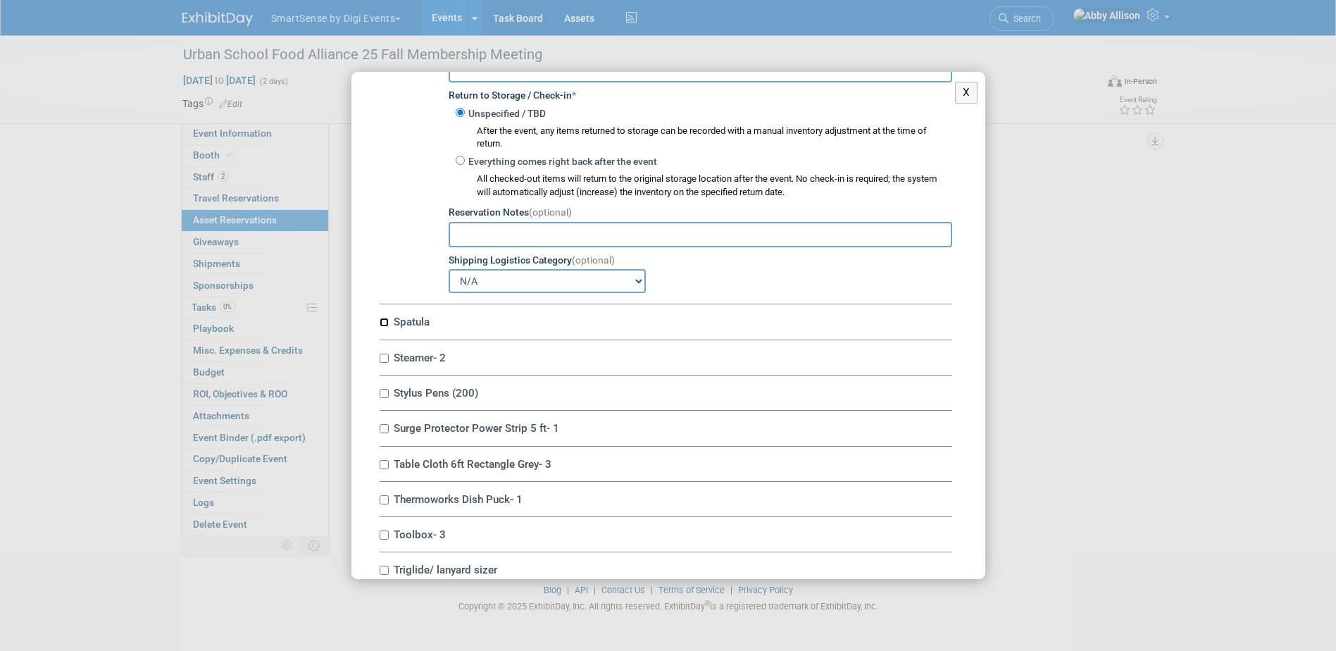
click at [387, 327] on input "Spatula" at bounding box center [383, 322] width 9 height 9
checkbox input "true"
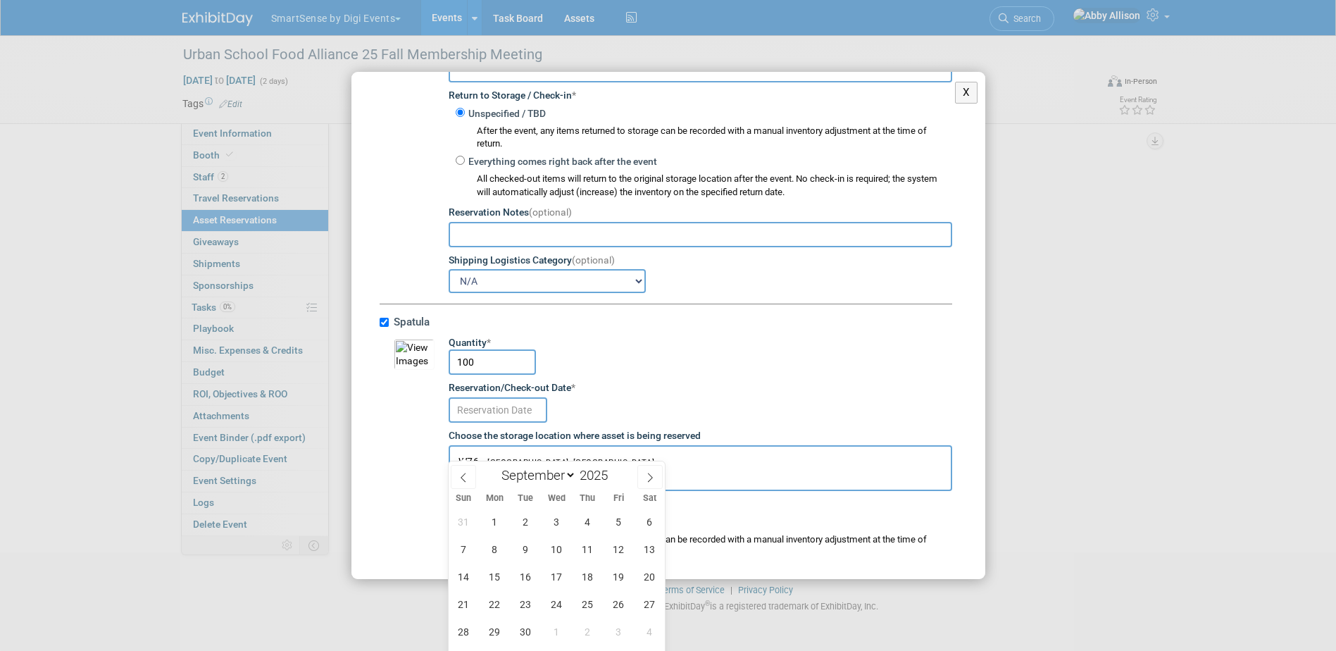
click at [512, 422] on input "text" at bounding box center [497, 409] width 99 height 25
click at [535, 581] on span "16" at bounding box center [525, 576] width 27 height 27
type input "Sep 16, 2025"
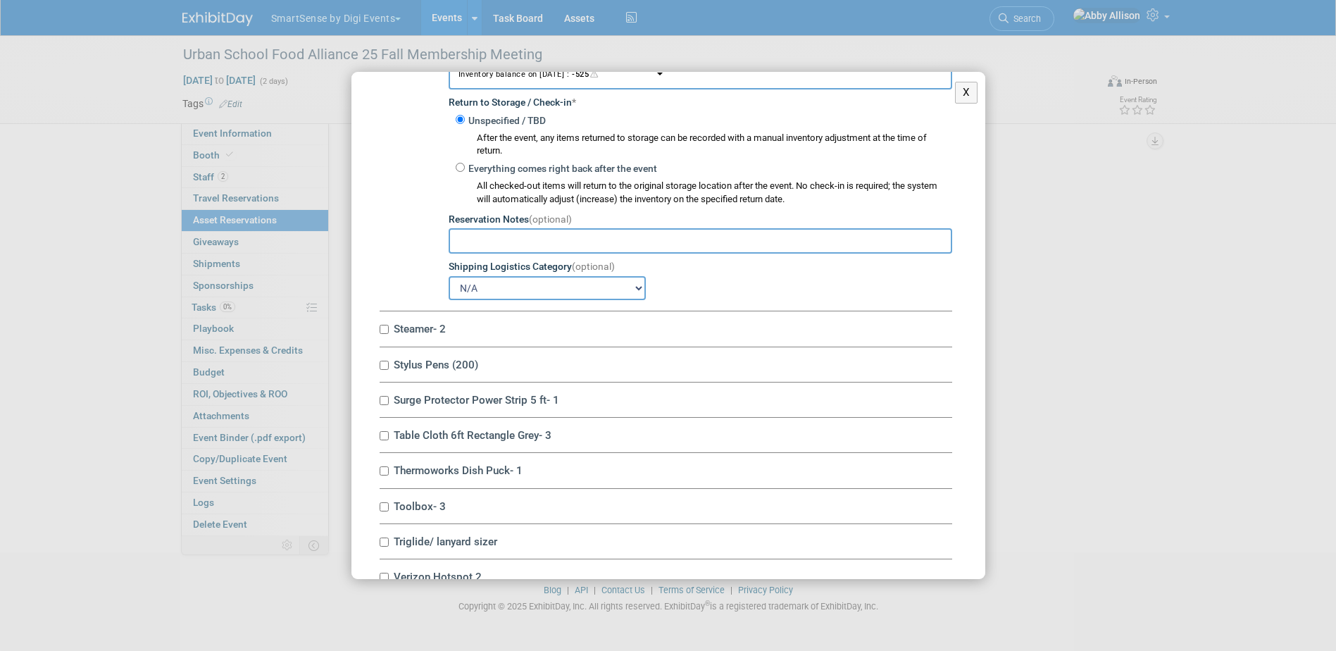
scroll to position [8731, 0]
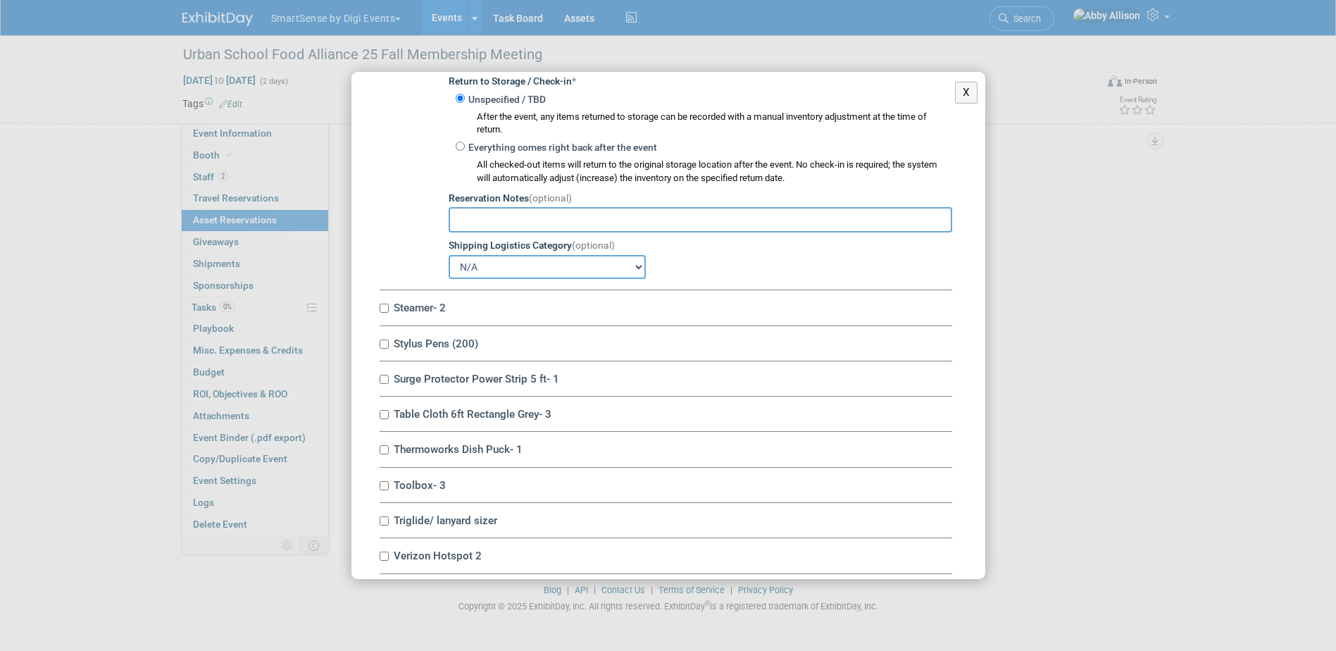
click at [382, 325] on div "Steamer- 2 10045411-10713996-e8cf4ee4-fdab-45a8-84ad-6ff74a84f707.jpg Reservati…" at bounding box center [665, 307] width 572 height 35
click at [383, 313] on input "Steamer- 2" at bounding box center [383, 307] width 9 height 9
checkbox input "true"
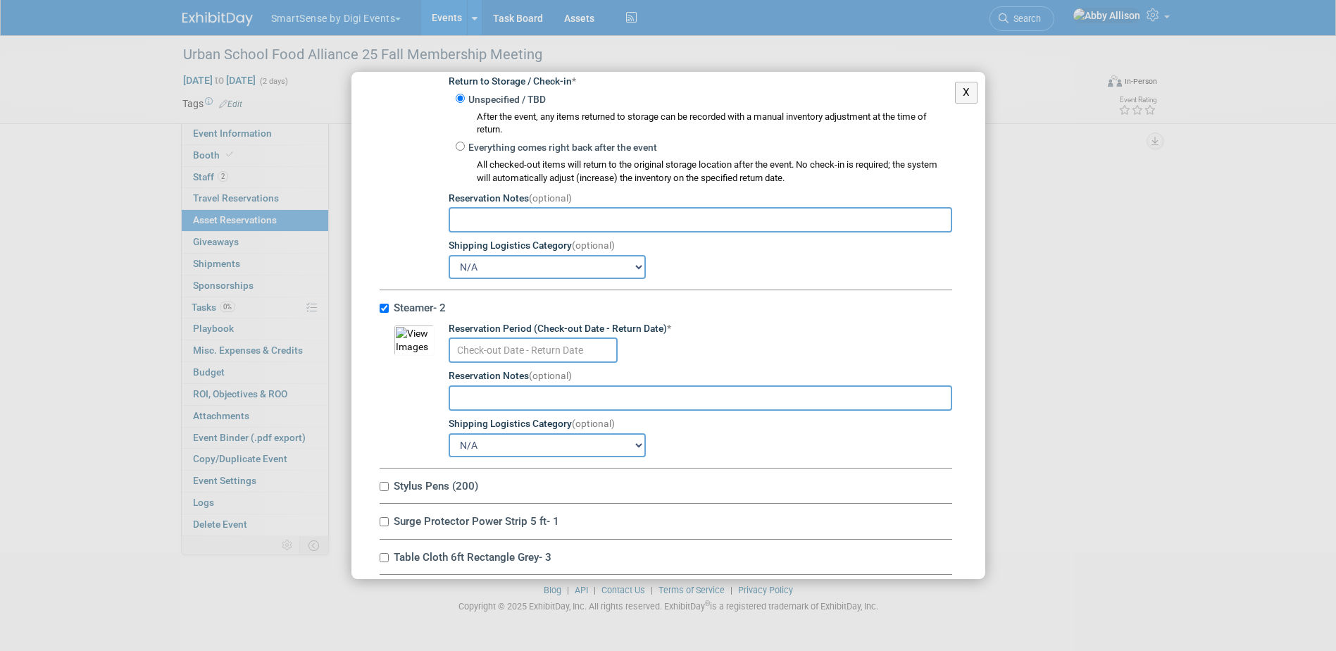
click at [508, 363] on input "text" at bounding box center [532, 349] width 169 height 25
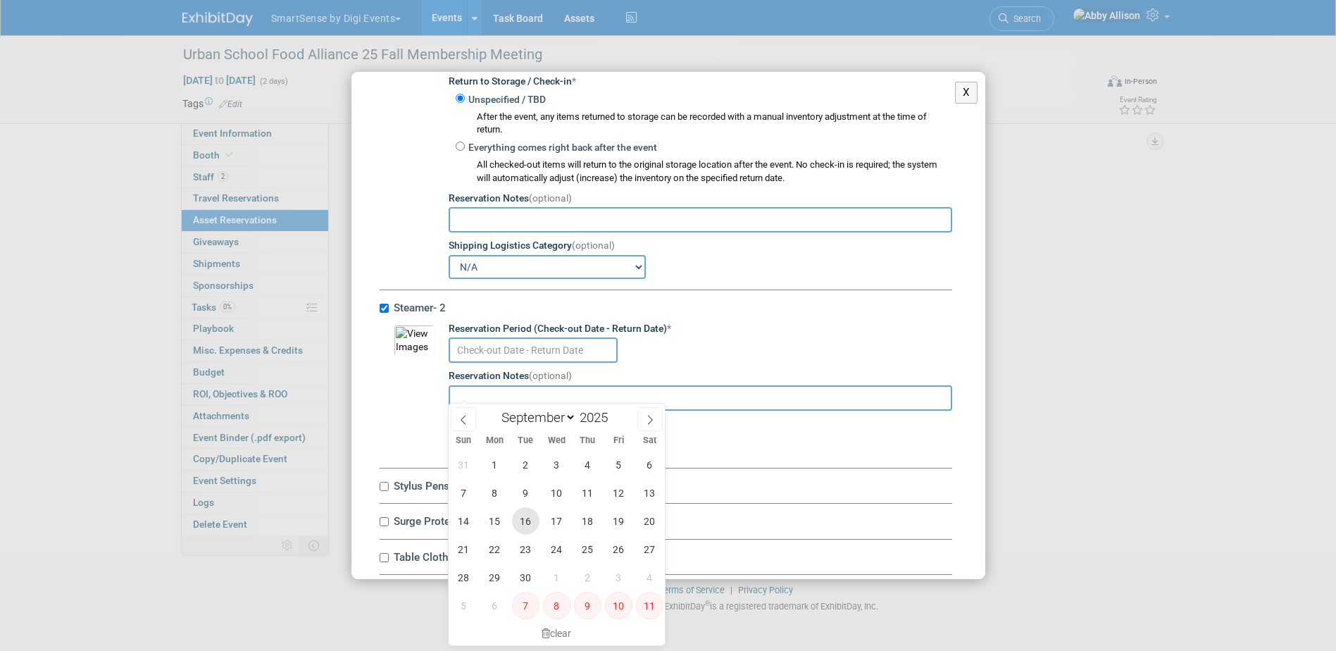
click at [525, 521] on span "16" at bounding box center [525, 520] width 27 height 27
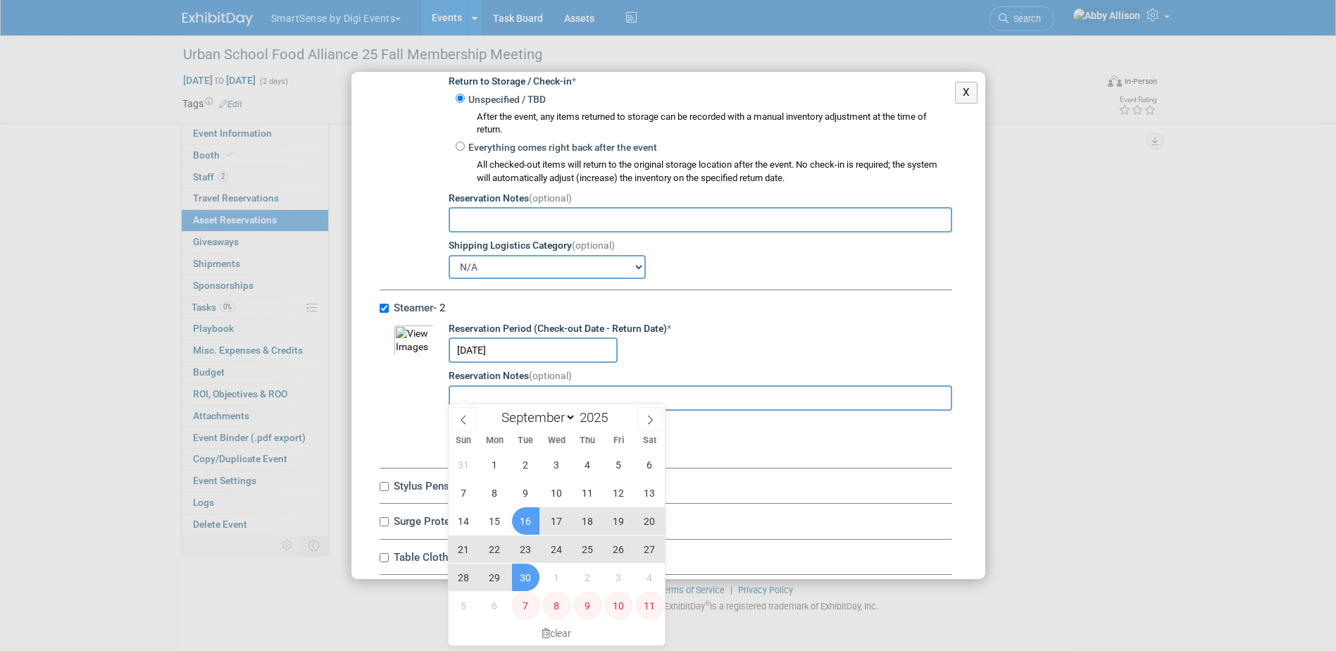
click at [522, 571] on span "30" at bounding box center [525, 576] width 27 height 27
type input "Sep 16, 2025 to Sep 30, 2025"
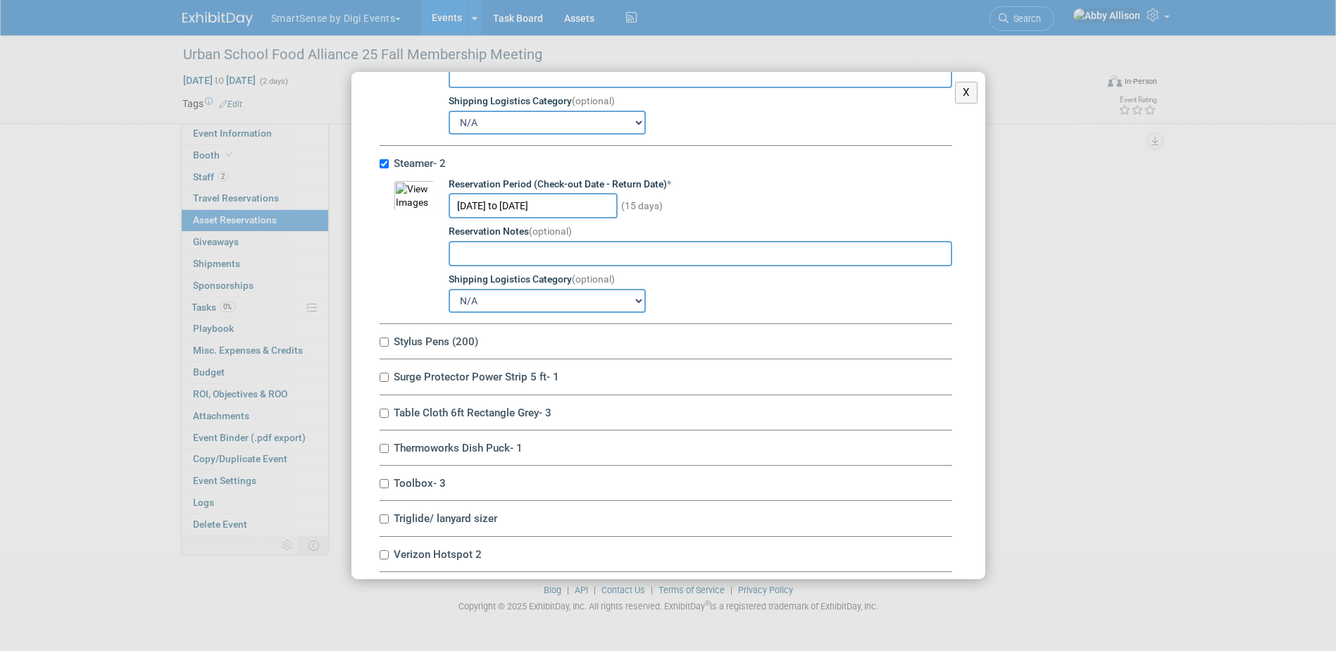
scroll to position [9043, 0]
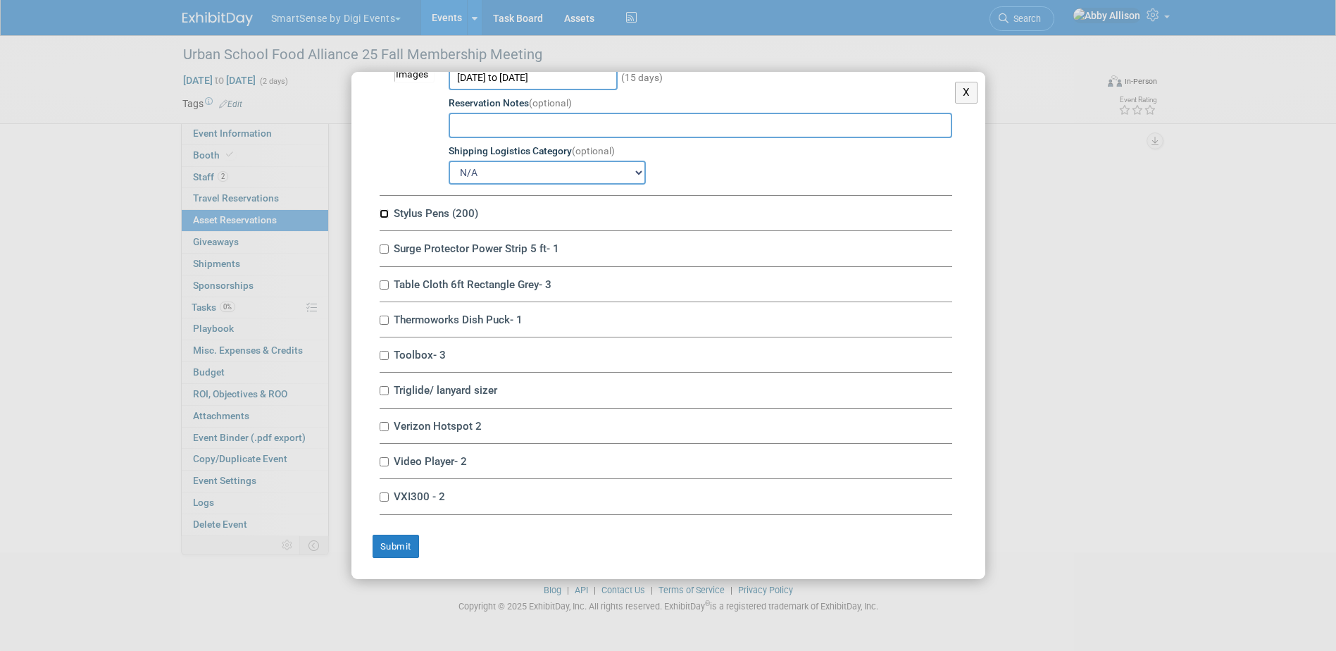
click at [387, 215] on input "Stylus Pens (200)" at bounding box center [383, 213] width 9 height 9
checkbox input "true"
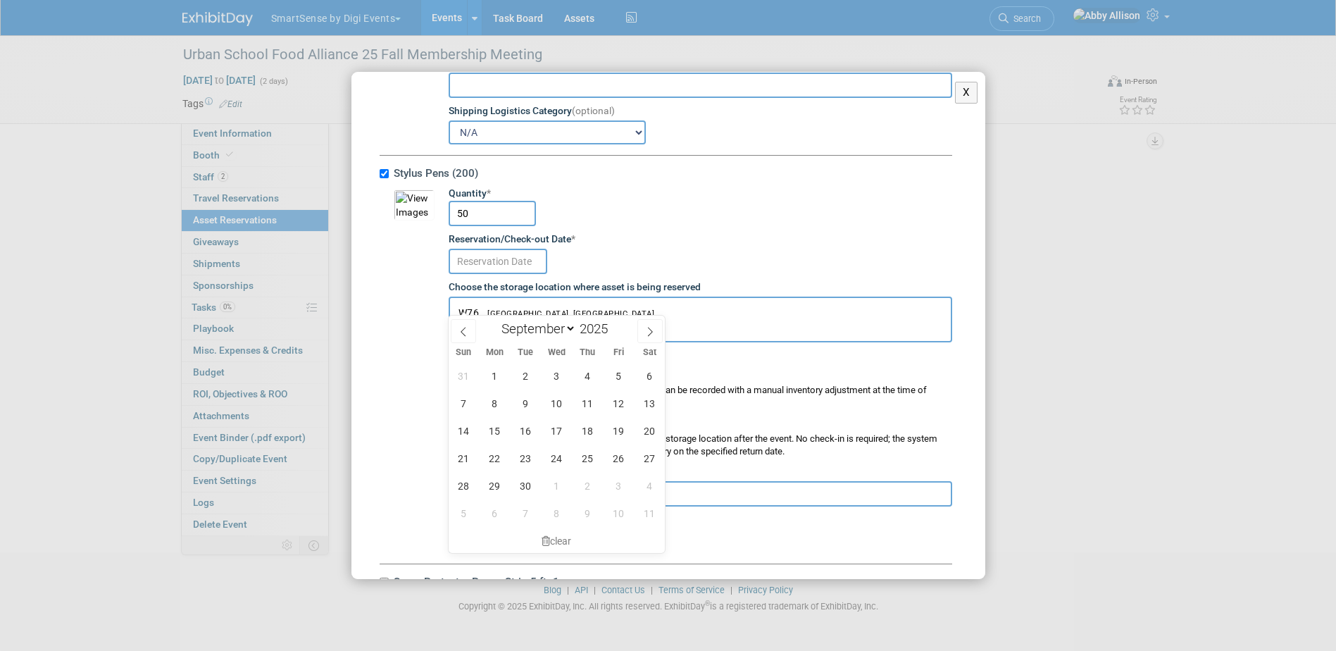
click at [489, 274] on input "text" at bounding box center [497, 261] width 99 height 25
click at [525, 431] on span "16" at bounding box center [525, 430] width 27 height 27
type input "Sep 16, 2025"
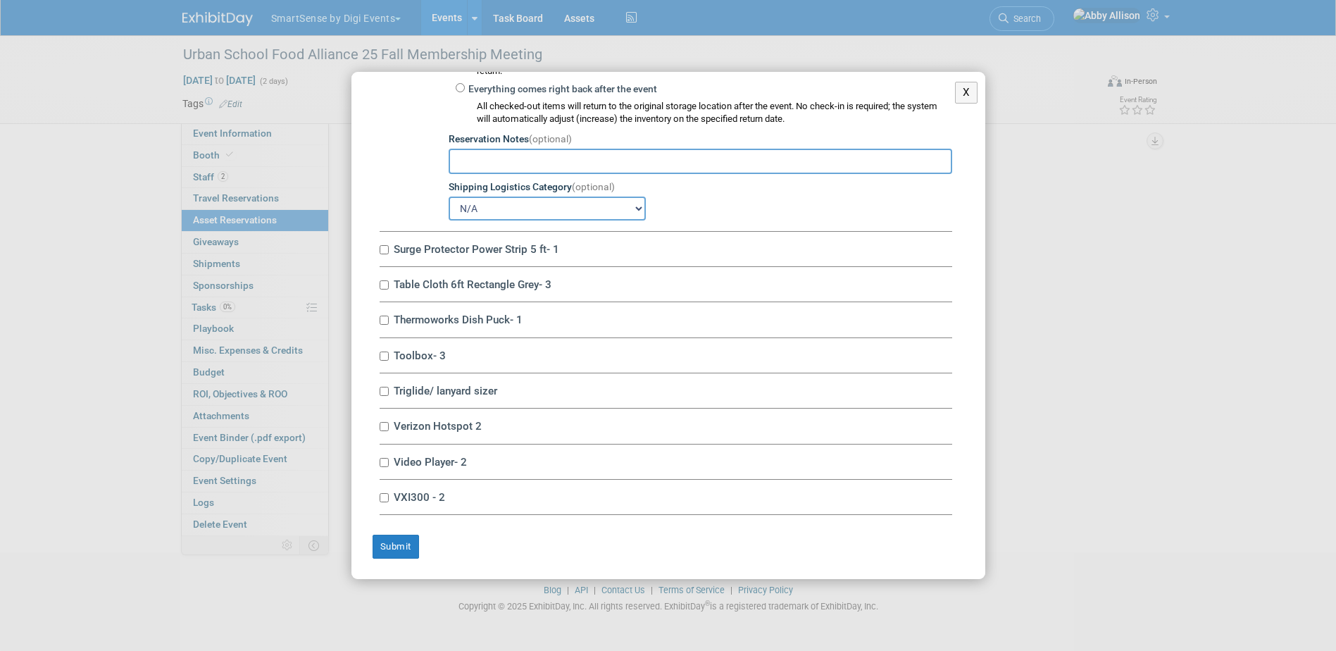
scroll to position [9395, 0]
click at [384, 254] on input "Surge Protector Power Strip 5 ft- 1" at bounding box center [383, 249] width 9 height 9
checkbox input "true"
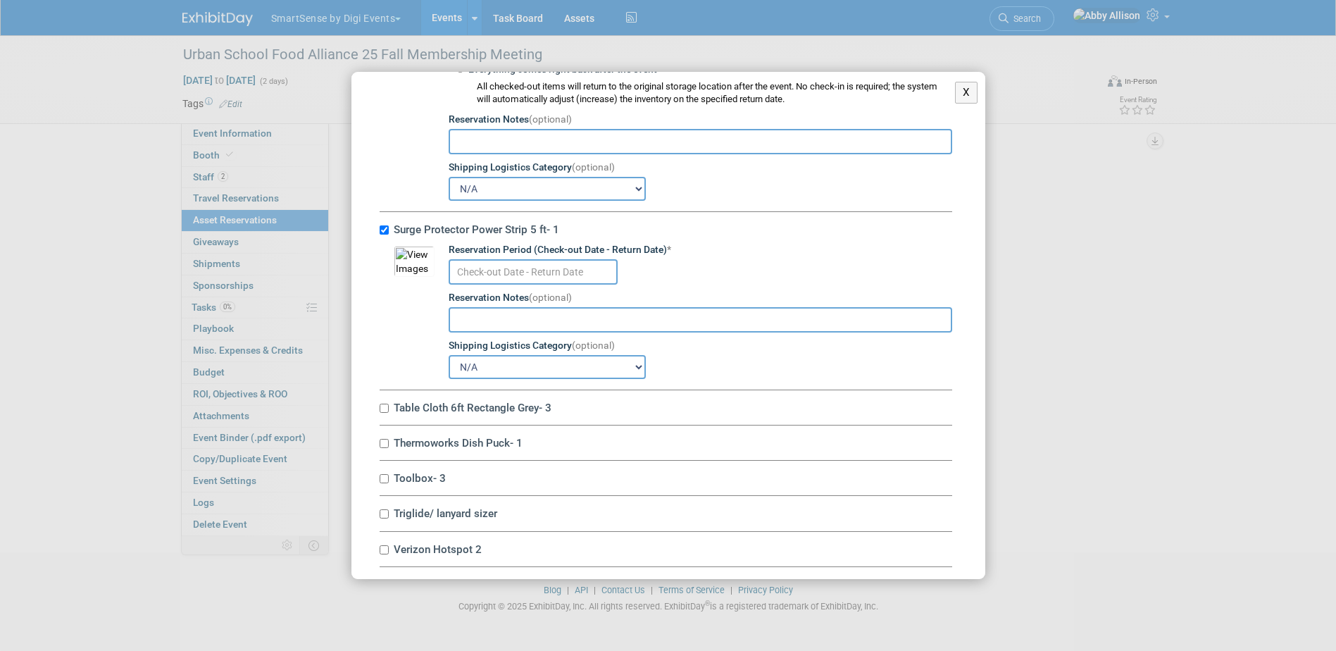
click at [474, 284] on input "text" at bounding box center [532, 271] width 169 height 25
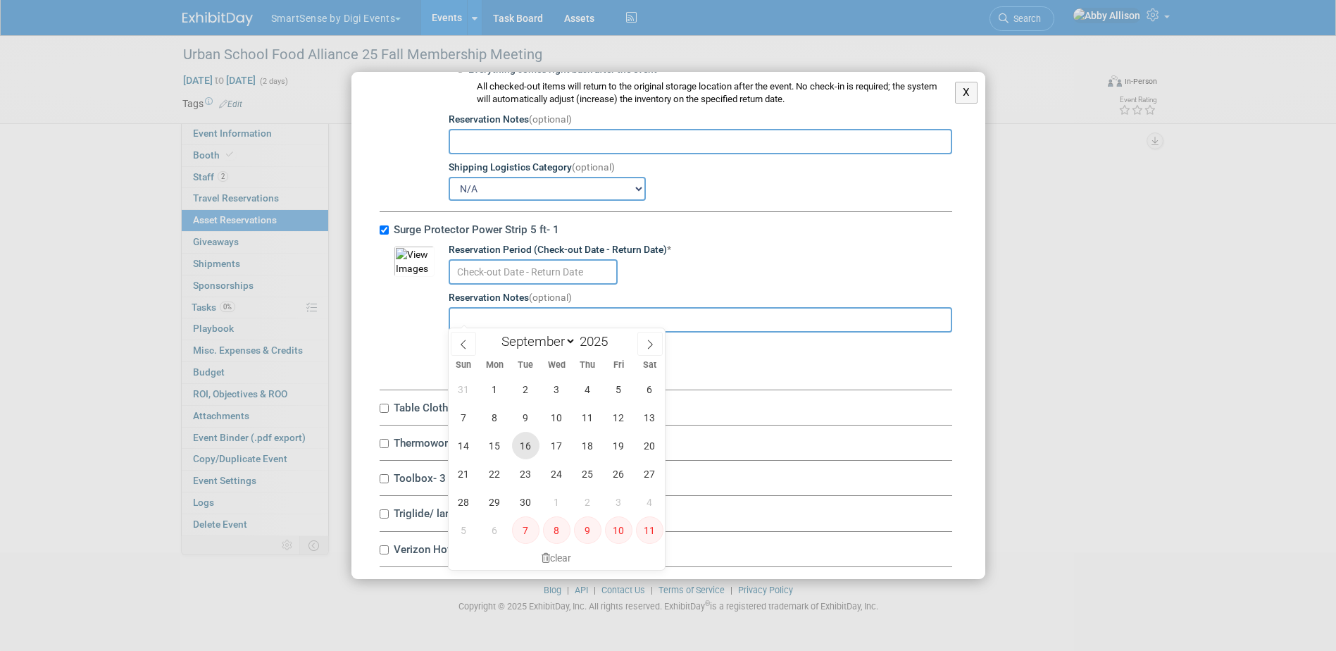
click at [530, 451] on span "16" at bounding box center [525, 445] width 27 height 27
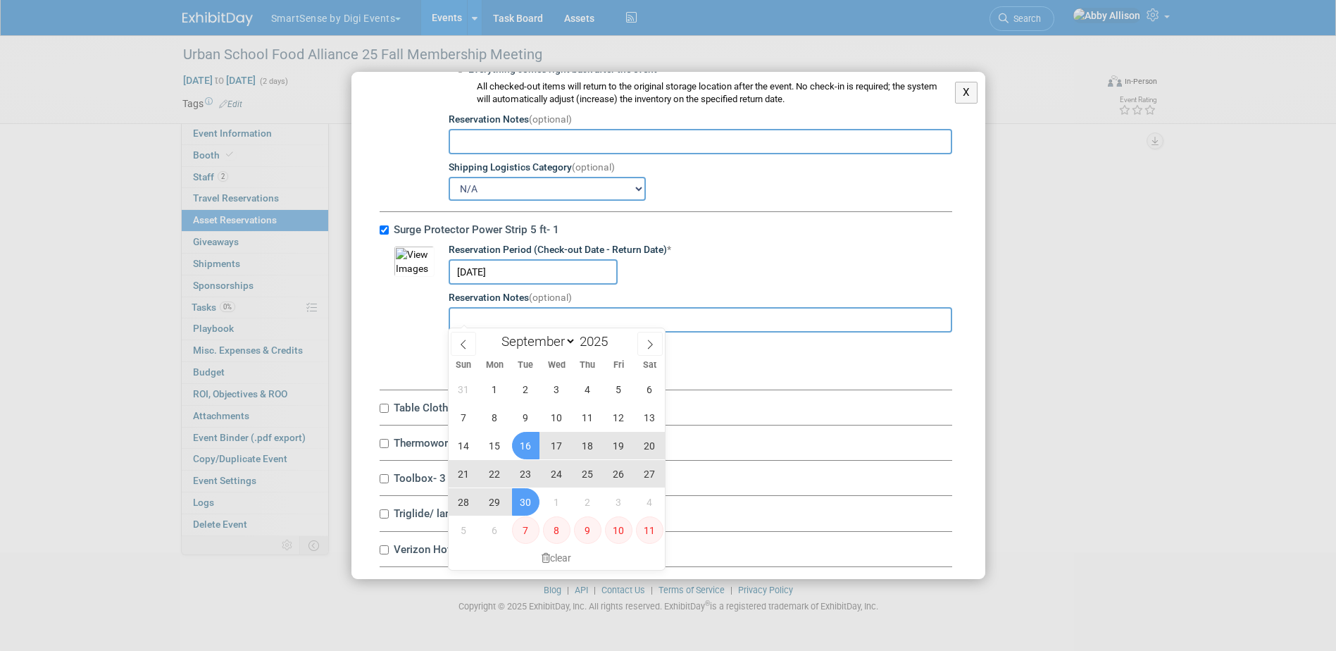
click at [524, 493] on span "30" at bounding box center [525, 501] width 27 height 27
type input "Sep 16, 2025 to Sep 30, 2025"
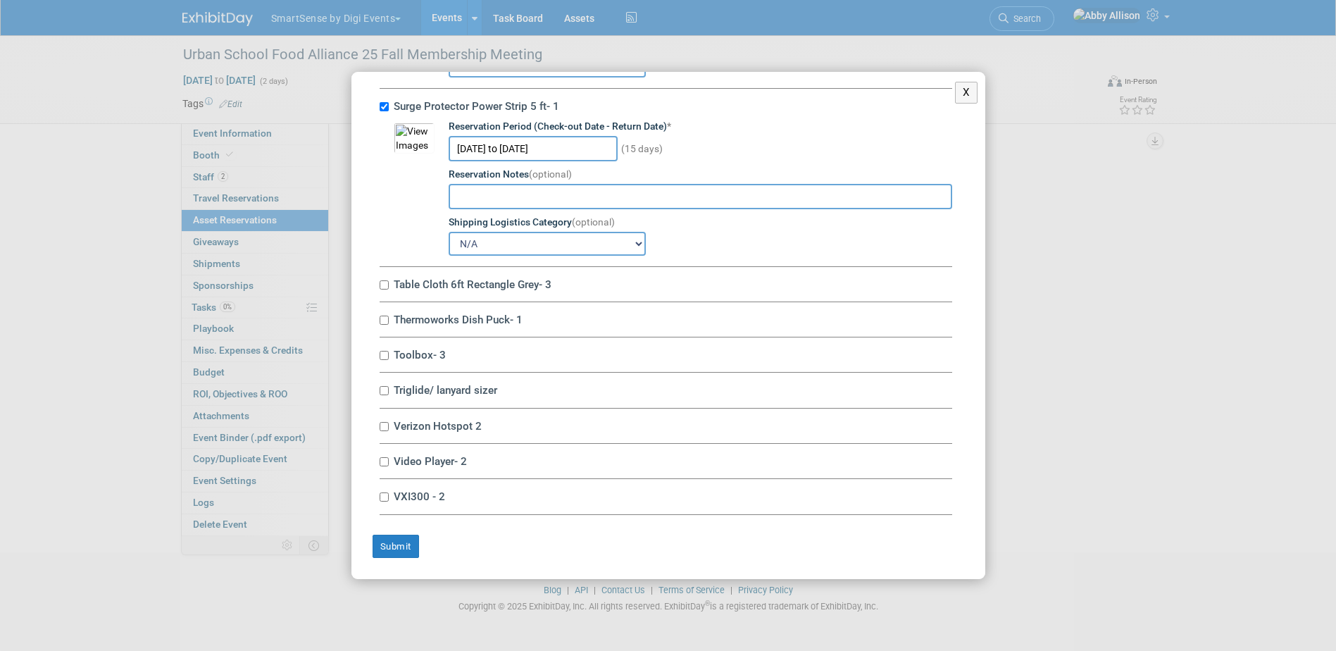
scroll to position [9561, 0]
click at [384, 287] on input "Table Cloth 6ft Rectangle Grey- 3" at bounding box center [383, 284] width 9 height 9
checkbox input "true"
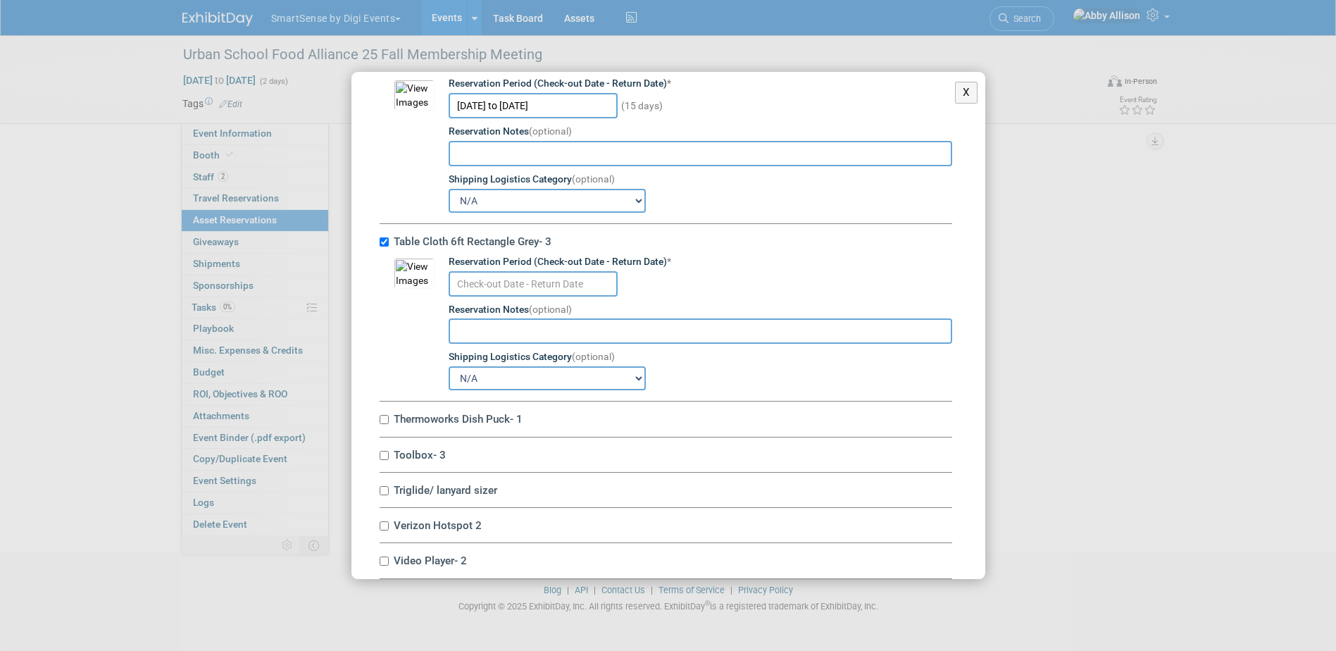
click at [470, 296] on input "text" at bounding box center [532, 283] width 169 height 25
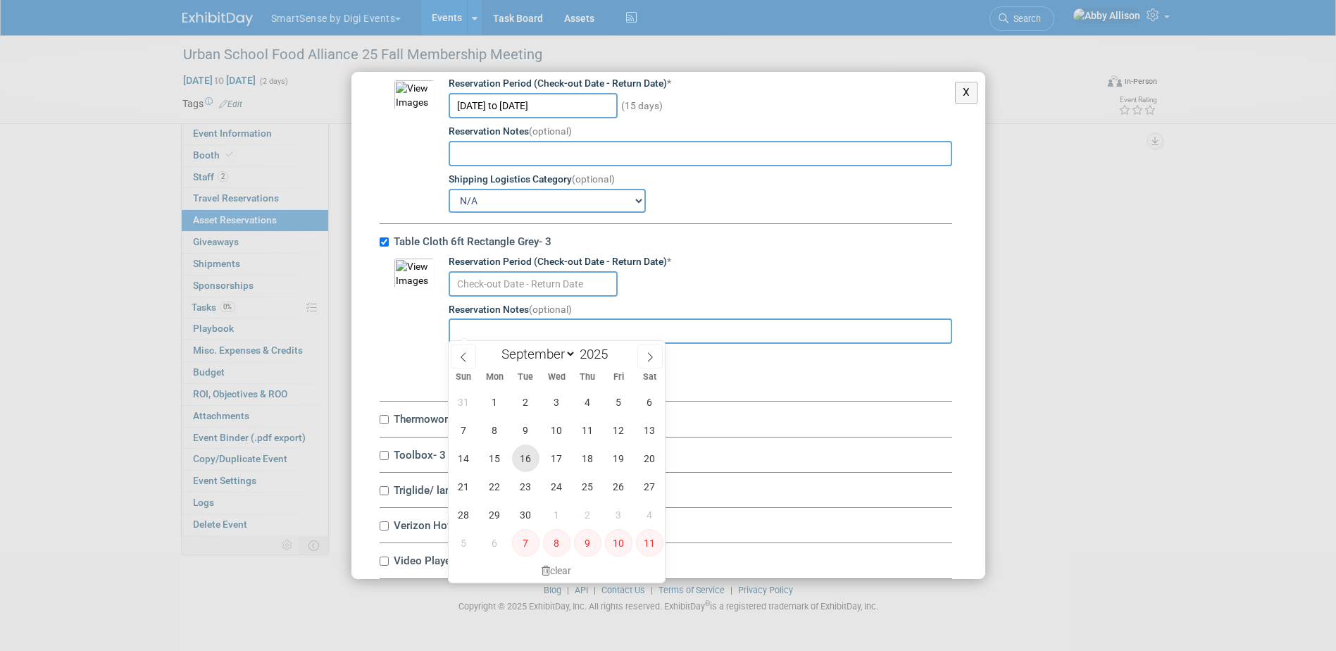
click at [530, 467] on span "16" at bounding box center [525, 457] width 27 height 27
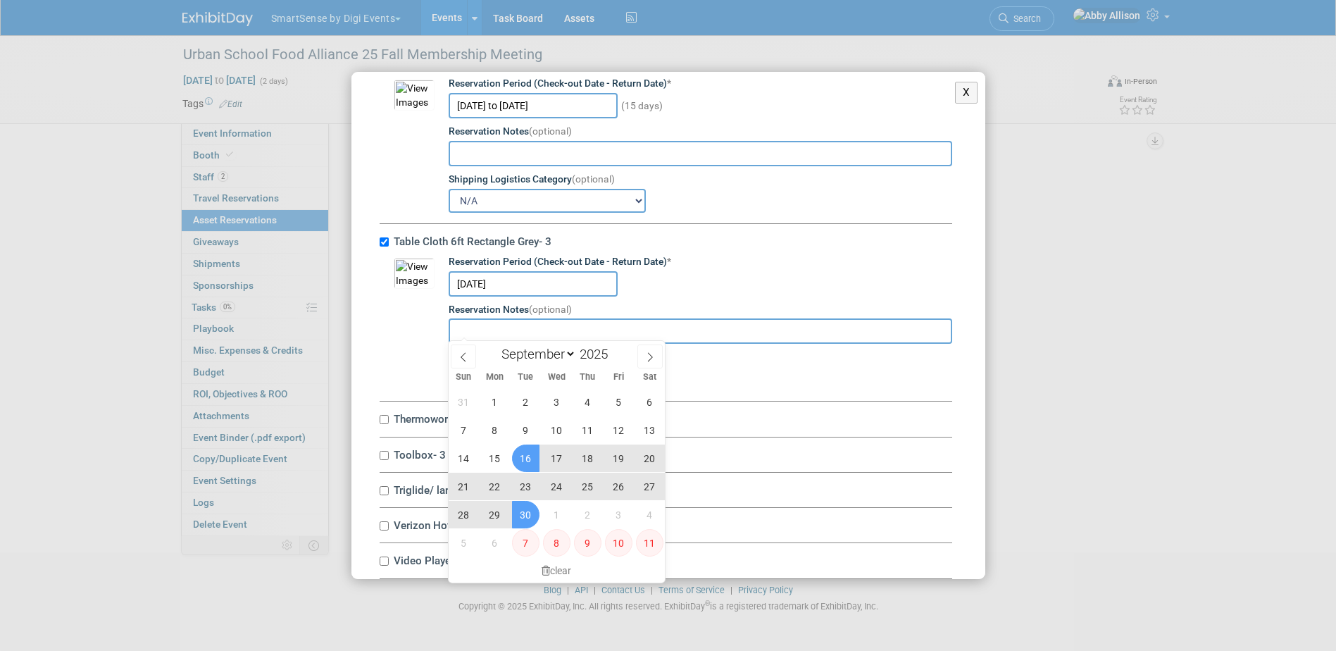
click at [527, 509] on span "30" at bounding box center [525, 514] width 27 height 27
type input "Sep 16, 2025 to Sep 30, 2025"
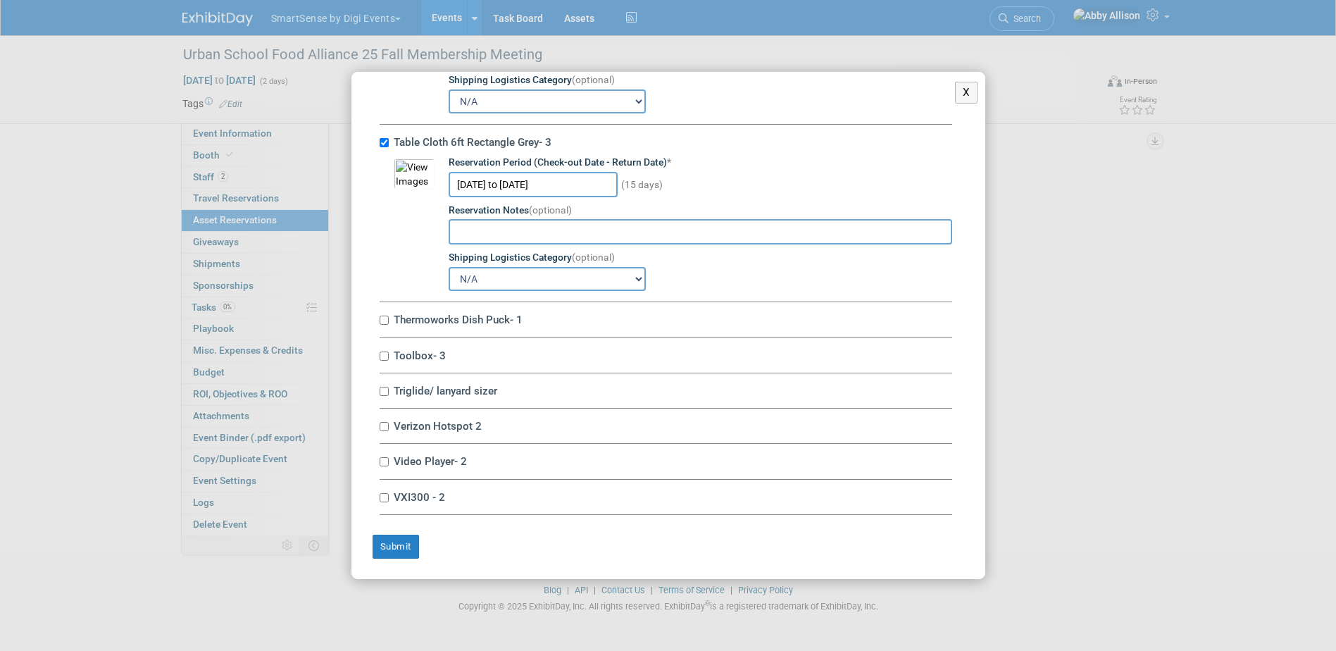
scroll to position [9704, 0]
click at [387, 326] on div "Thermoworks Dish Puck- 1 10045411-10717138-fa82ef17-dc6a-4454-8af3-acc954764b65…" at bounding box center [665, 319] width 572 height 35
click at [388, 319] on input "Thermoworks Dish Puck- 1" at bounding box center [383, 319] width 9 height 9
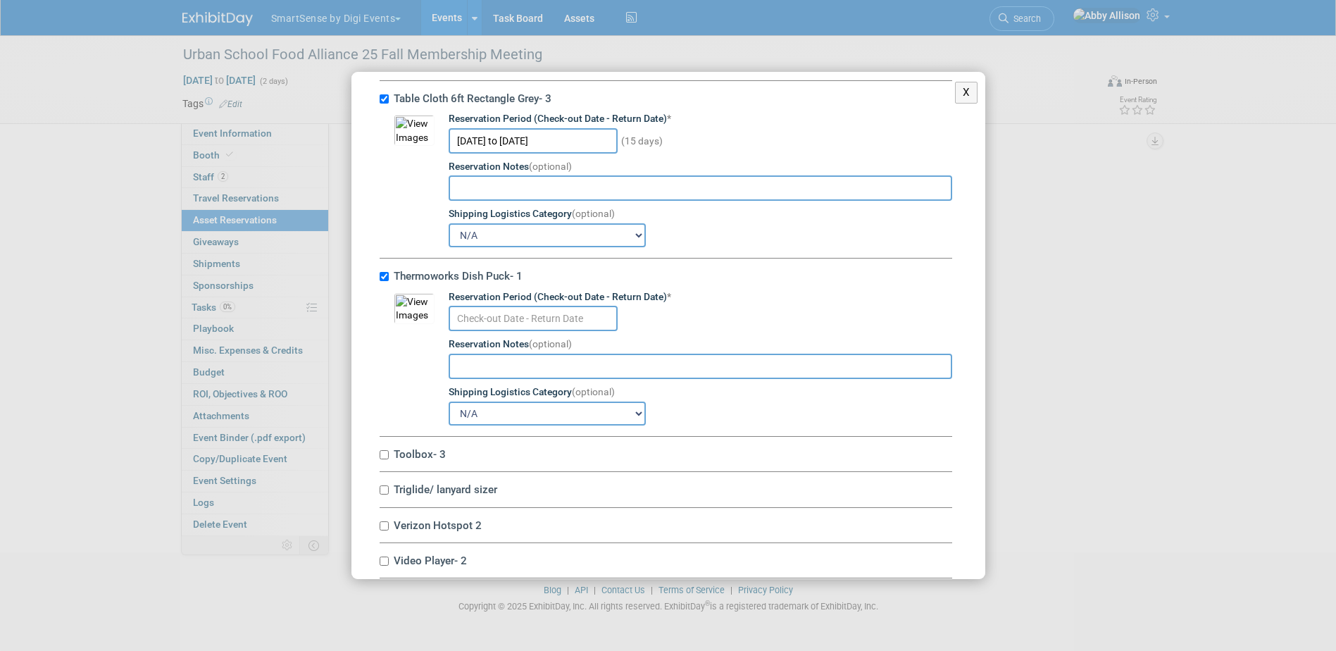
click at [520, 331] on input "text" at bounding box center [532, 318] width 169 height 25
click at [384, 281] on input "Thermoworks Dish Puck- 1" at bounding box center [383, 276] width 9 height 9
checkbox input "false"
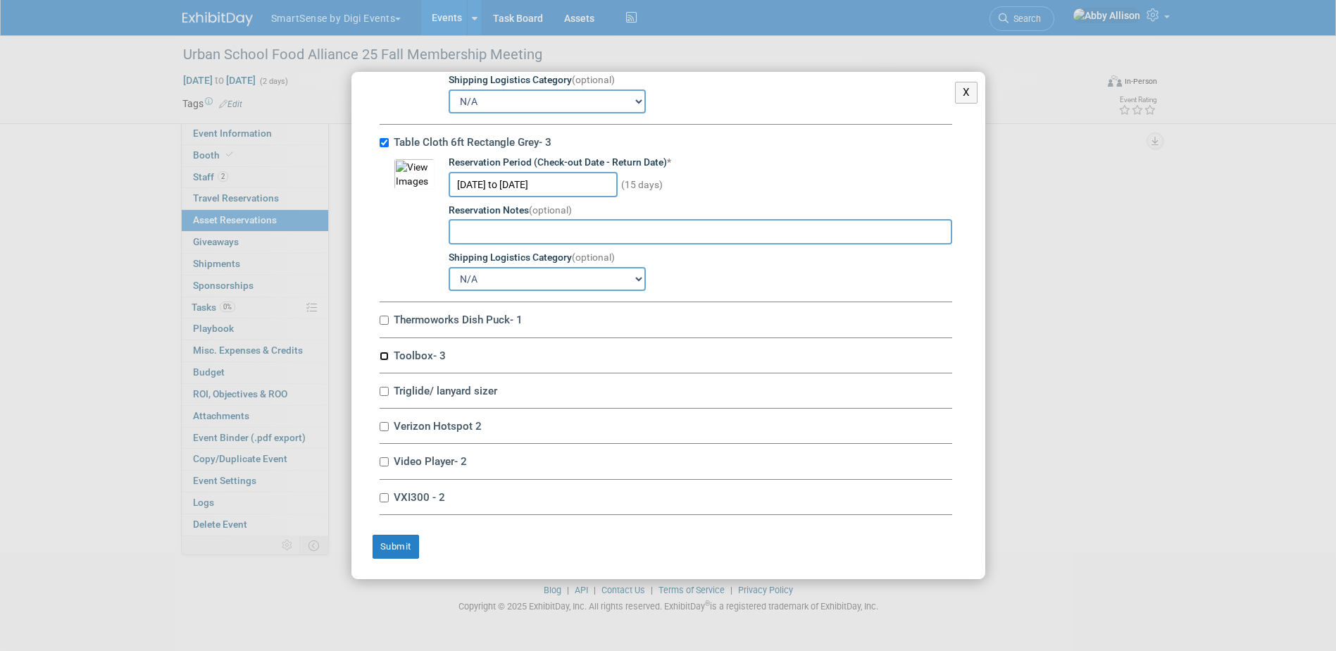
click at [383, 353] on input "Toolbox- 3" at bounding box center [383, 355] width 9 height 9
checkbox input "true"
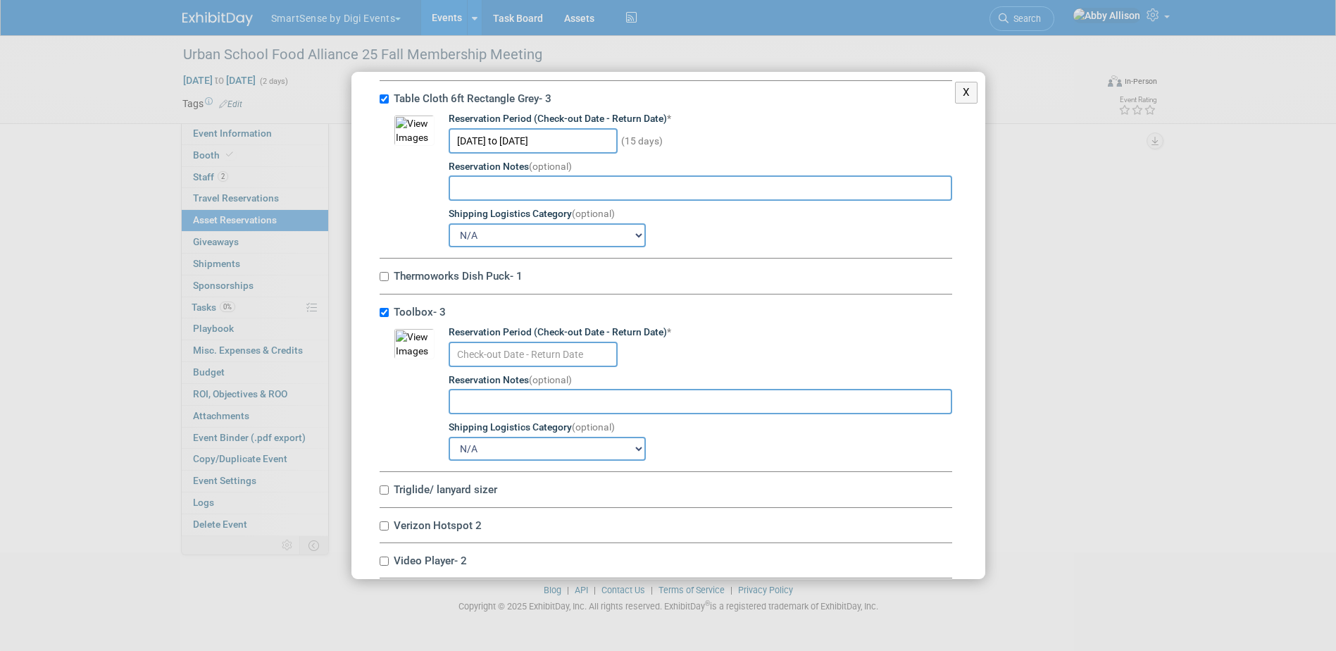
click at [480, 367] on input "text" at bounding box center [532, 353] width 169 height 25
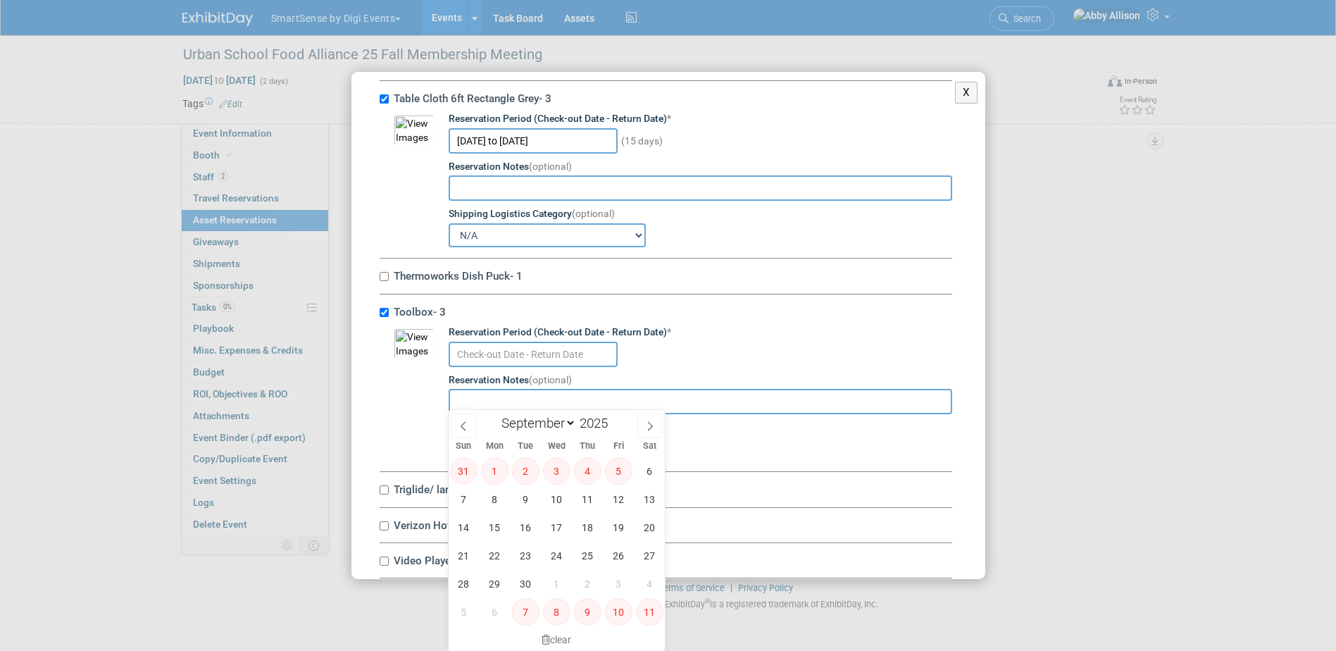
scroll to position [40, 0]
click at [523, 523] on span "16" at bounding box center [525, 526] width 27 height 27
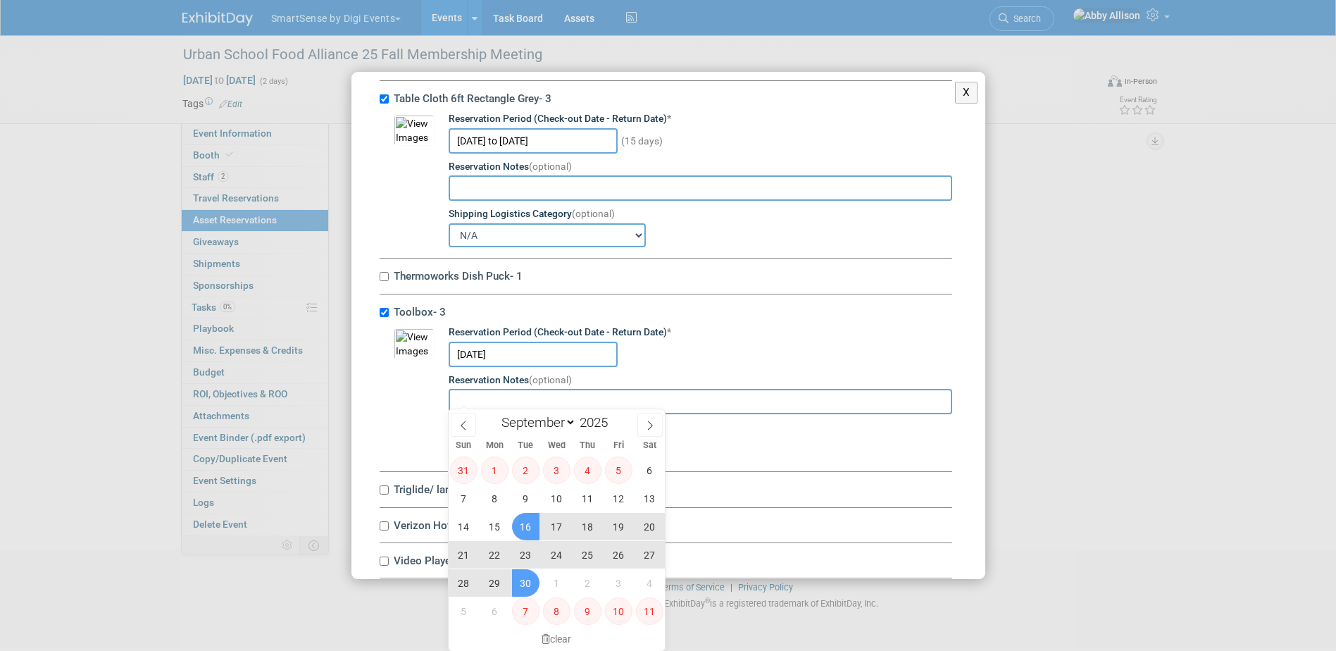
click at [528, 583] on span "30" at bounding box center [525, 582] width 27 height 27
type input "Sep 16, 2025 to Sep 30, 2025"
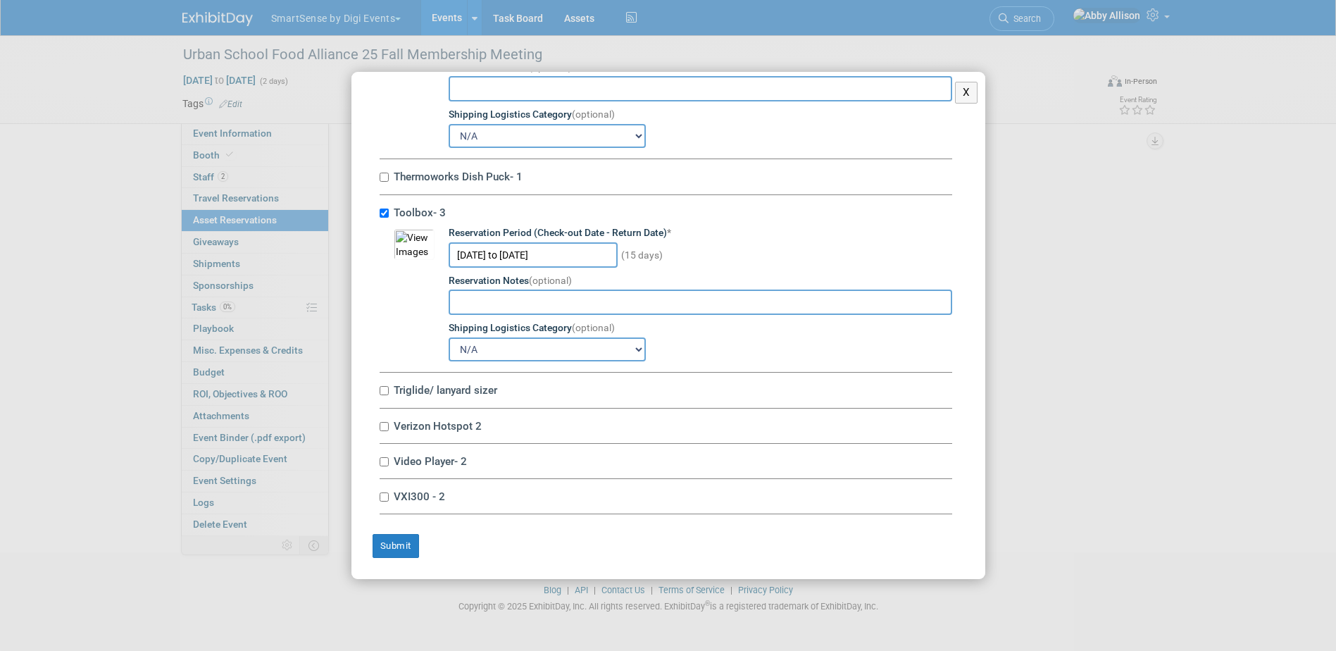
scroll to position [9848, 0]
click at [387, 391] on input "Triglide/ lanyard sizer" at bounding box center [383, 390] width 9 height 9
checkbox input "true"
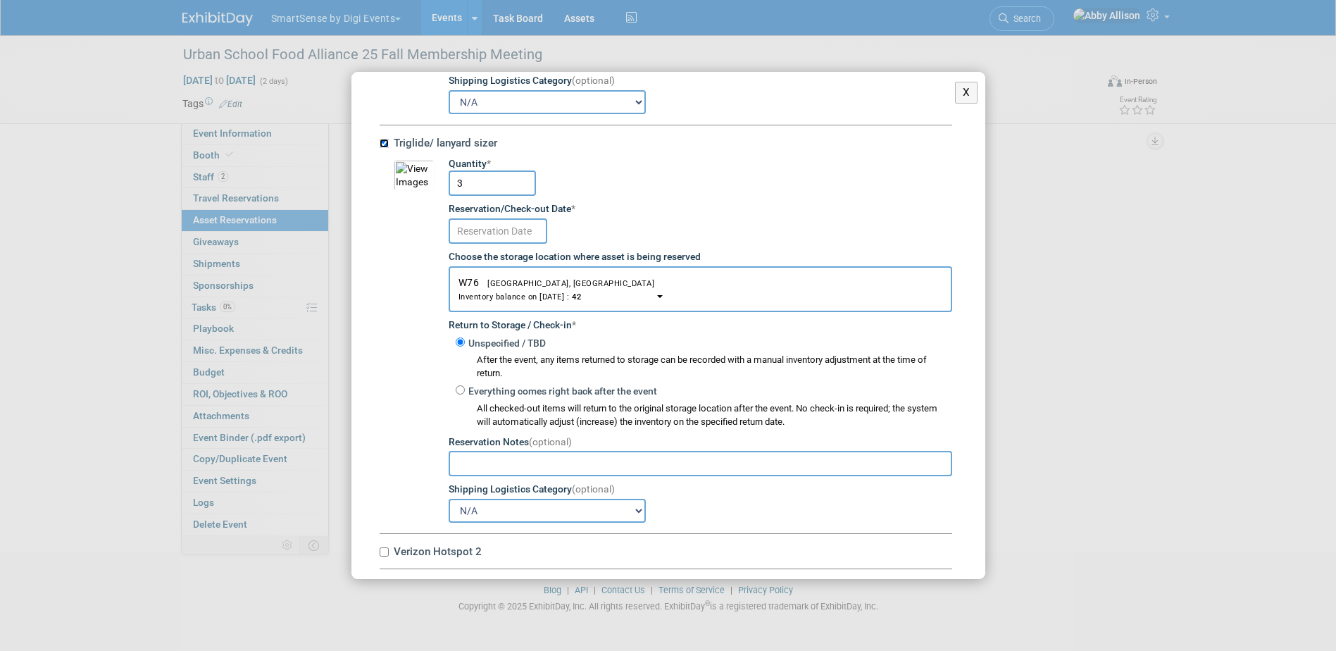
scroll to position [10059, 0]
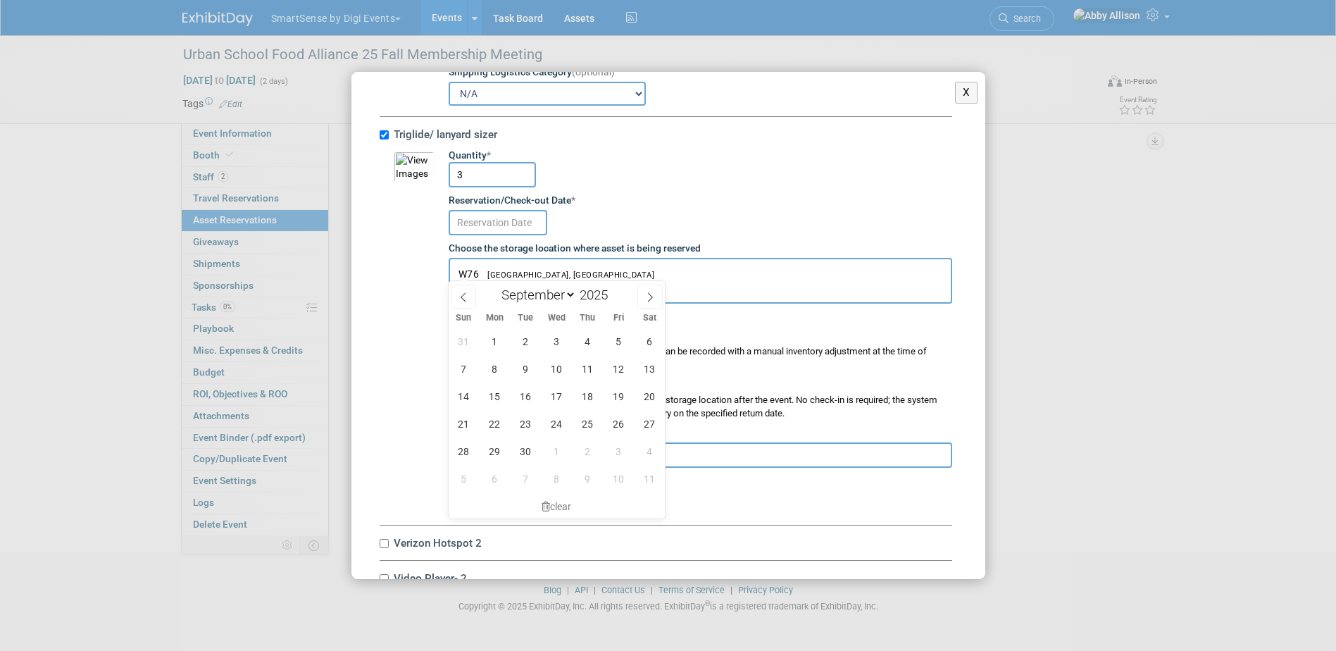
click at [479, 235] on input "text" at bounding box center [497, 222] width 99 height 25
click at [526, 404] on span "16" at bounding box center [525, 395] width 27 height 27
type input "Sep 16, 2025"
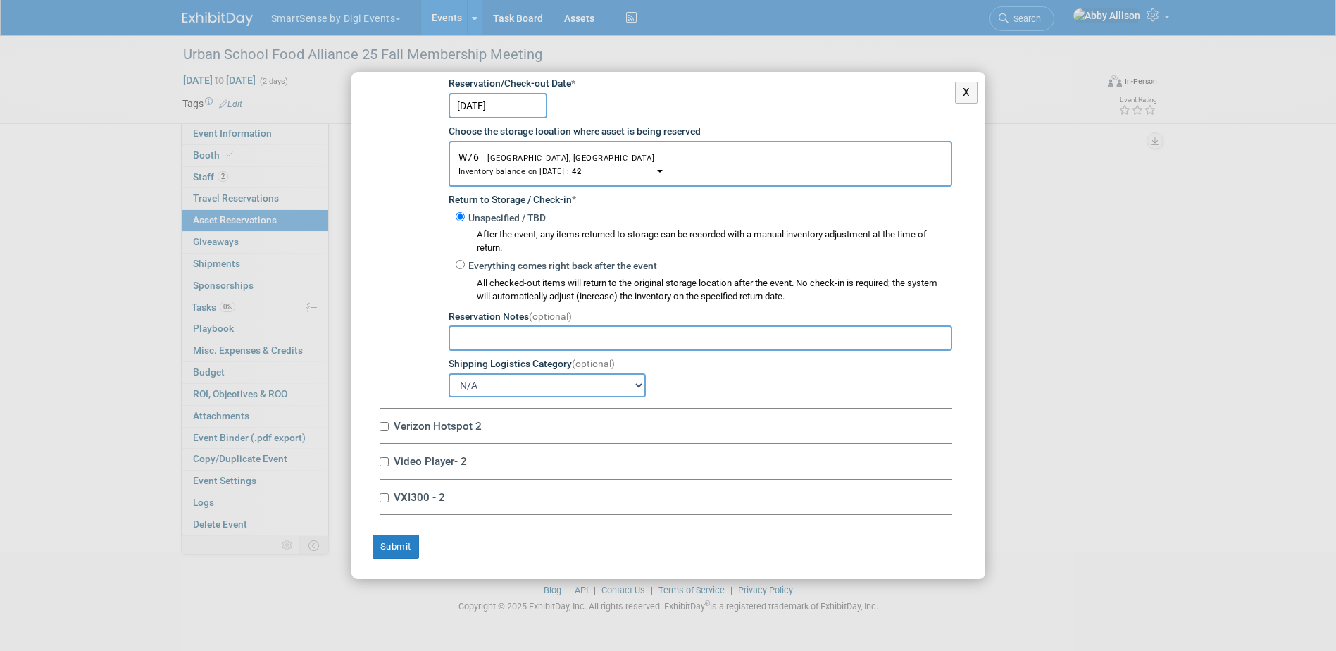
scroll to position [10222, 0]
click at [382, 427] on input "Verizon Hotspot 2" at bounding box center [383, 426] width 9 height 9
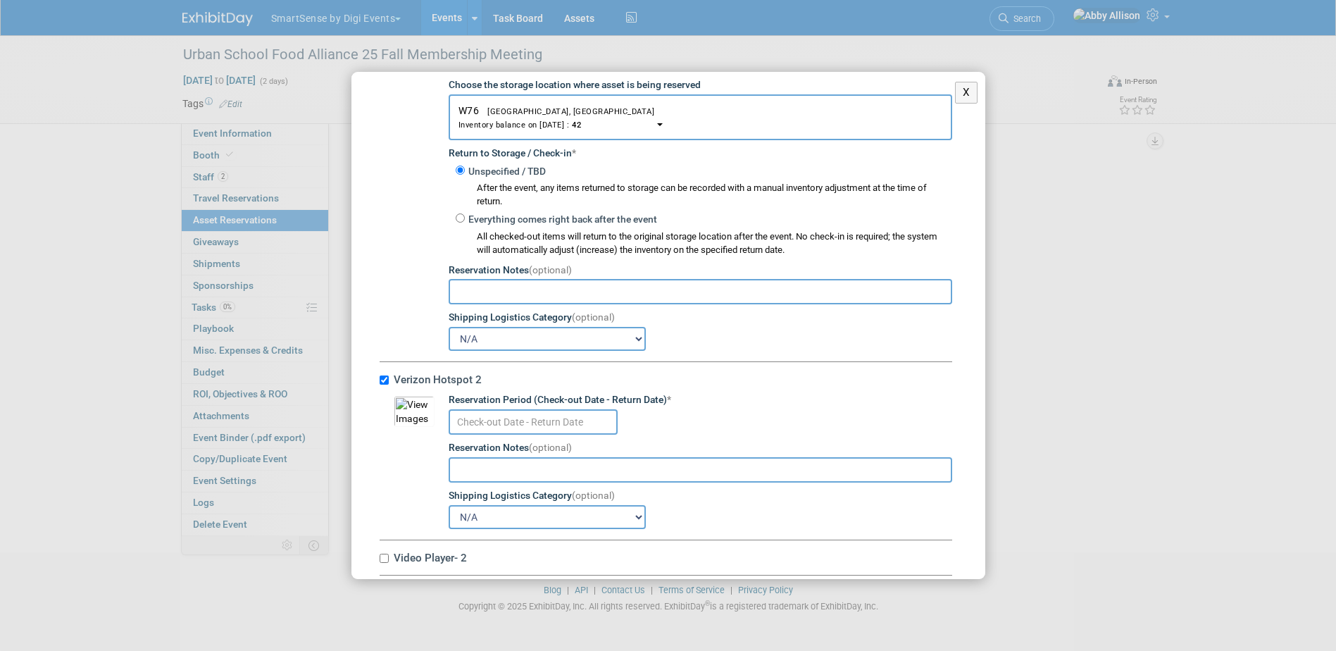
click at [500, 434] on input "text" at bounding box center [532, 421] width 169 height 25
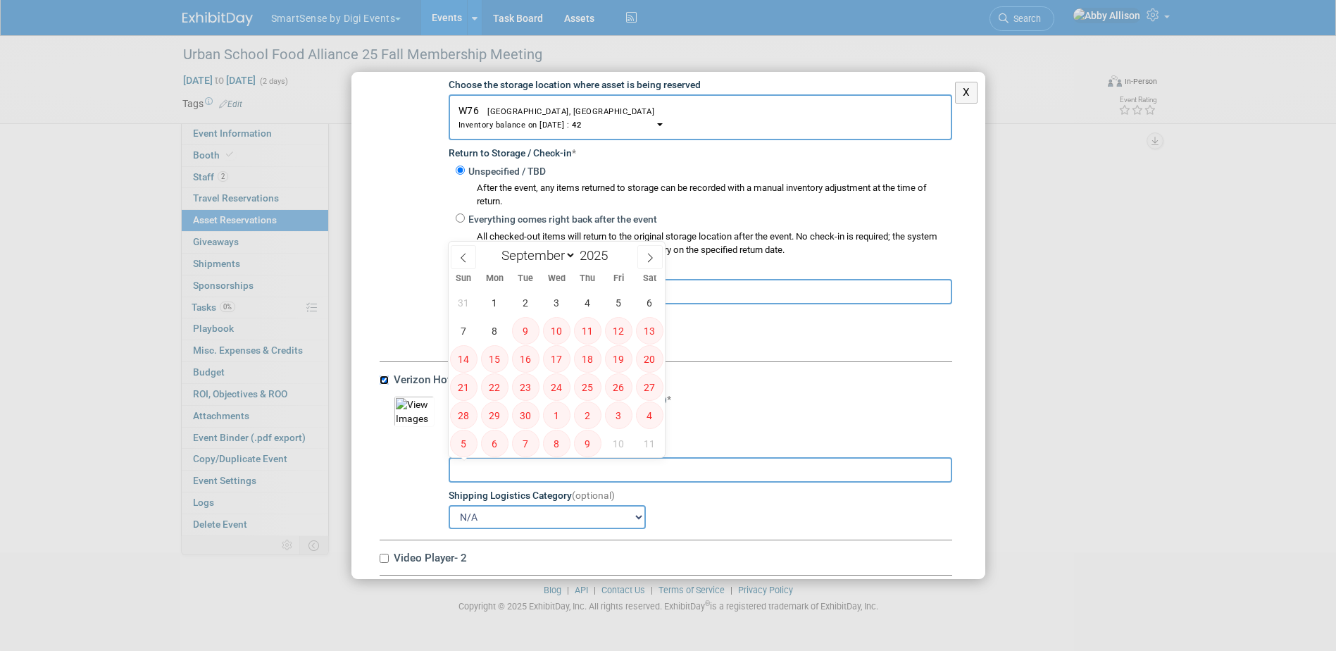
click at [382, 384] on input "Verizon Hotspot 2" at bounding box center [383, 379] width 9 height 9
checkbox input "false"
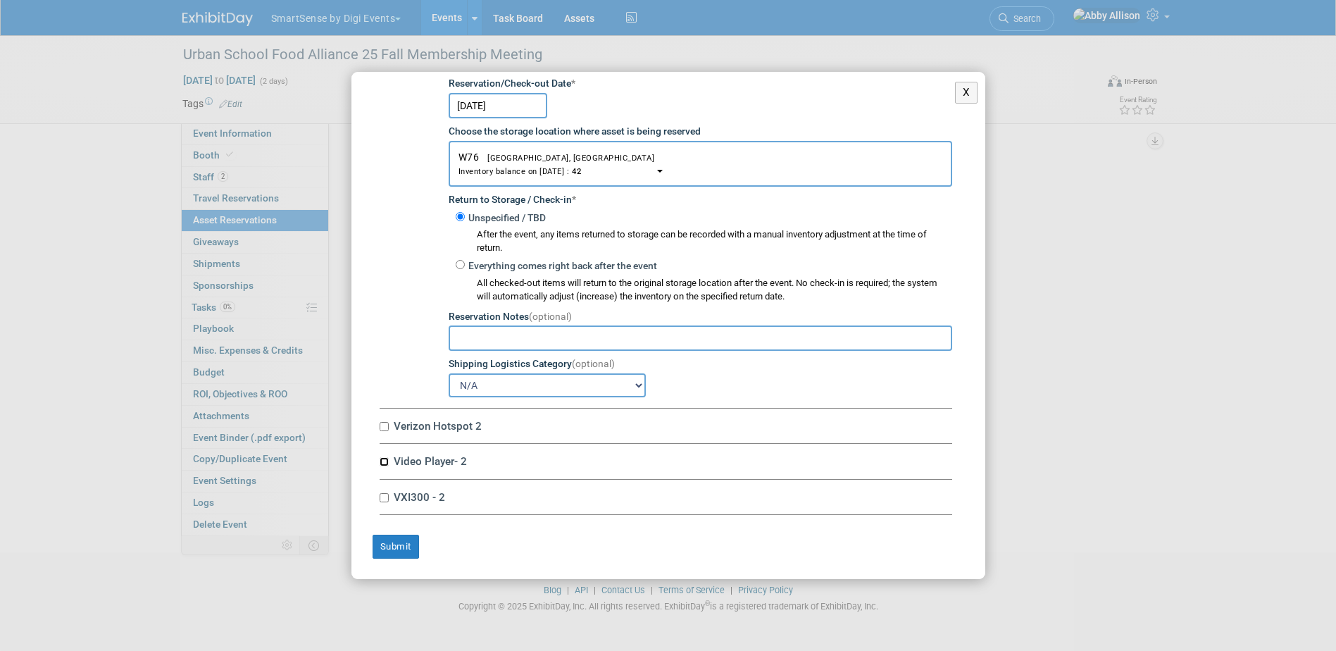
click at [384, 463] on input "Video Player- 2" at bounding box center [383, 461] width 9 height 9
checkbox input "true"
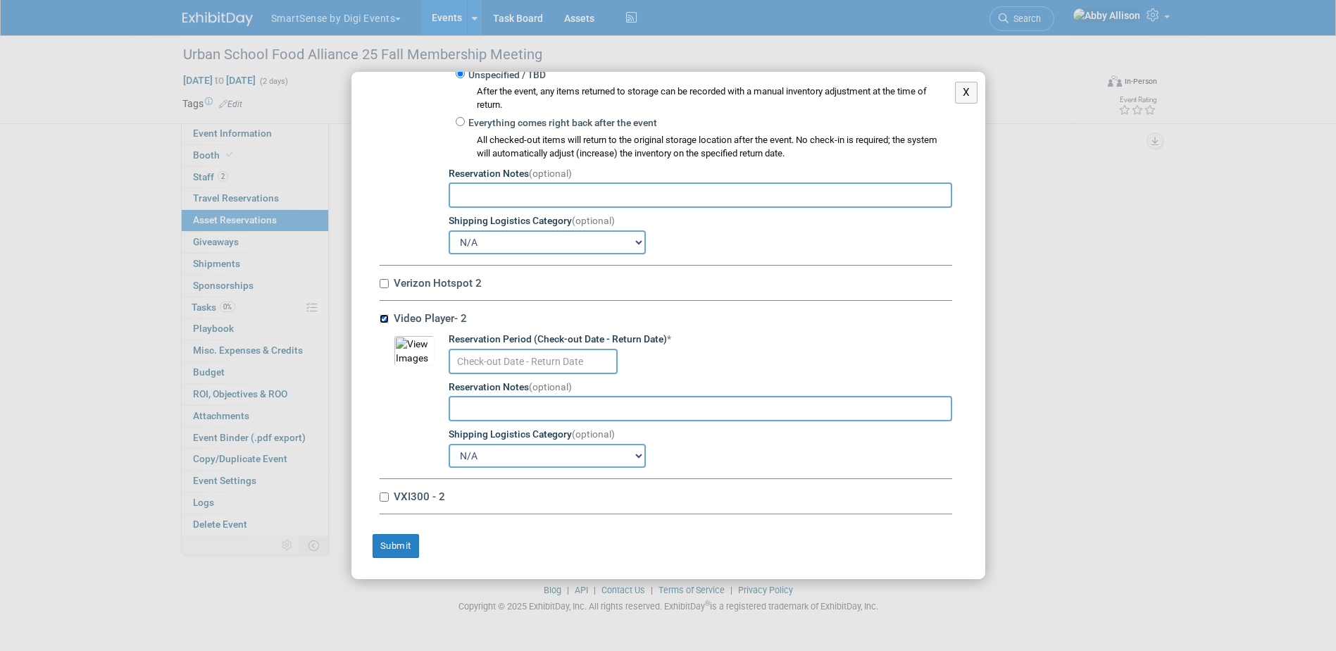
scroll to position [10366, 0]
click at [530, 363] on input "text" at bounding box center [532, 361] width 169 height 25
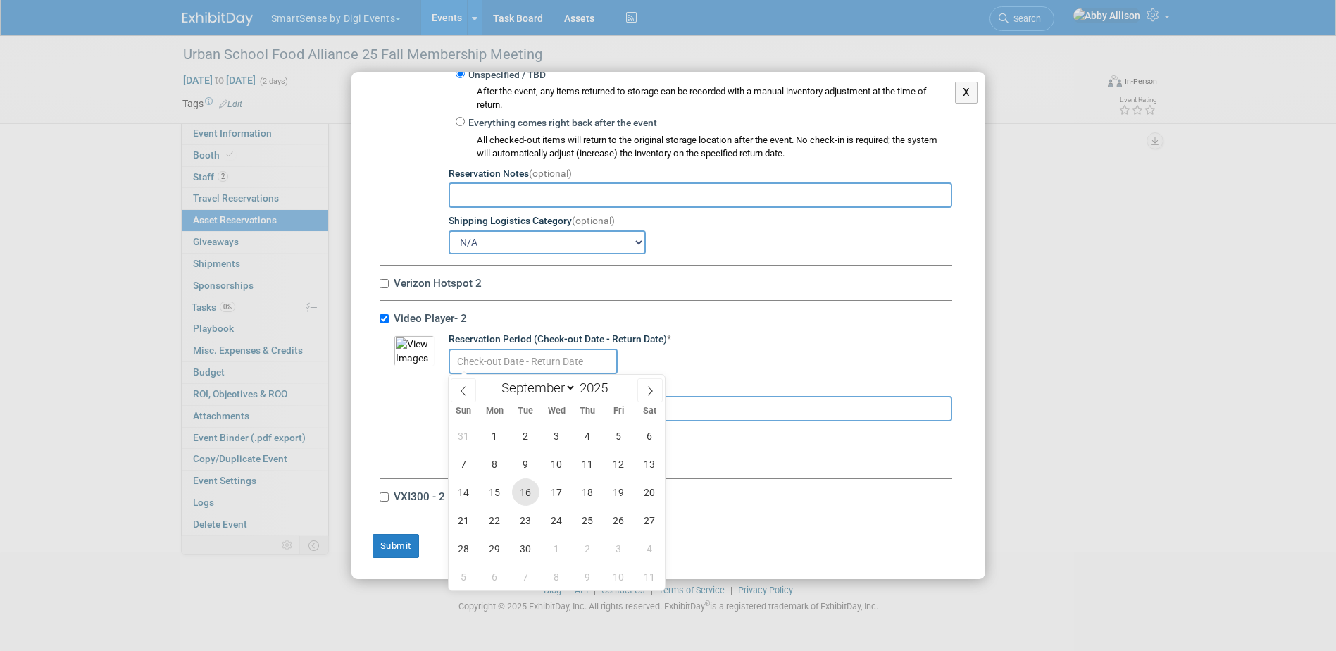
click at [532, 493] on span "16" at bounding box center [525, 491] width 27 height 27
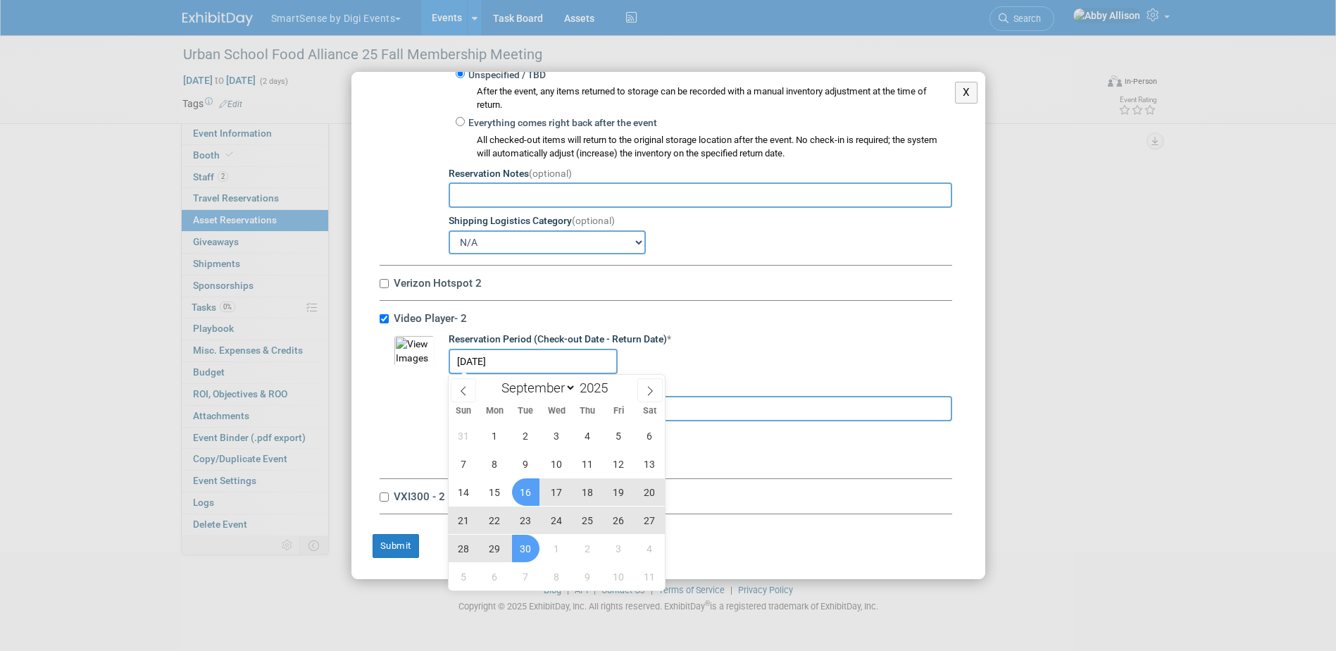
click at [520, 554] on span "30" at bounding box center [525, 547] width 27 height 27
type input "Sep 16, 2025 to Sep 30, 2025"
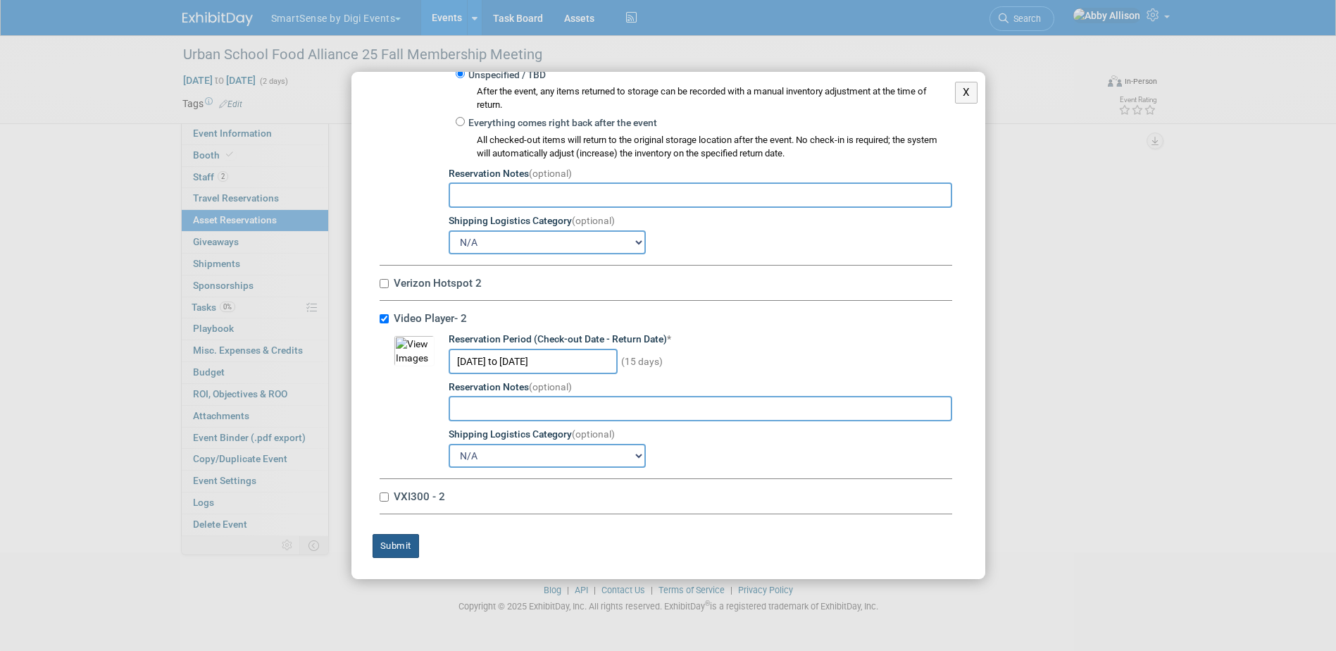
click at [387, 550] on button "Submit" at bounding box center [395, 546] width 46 height 24
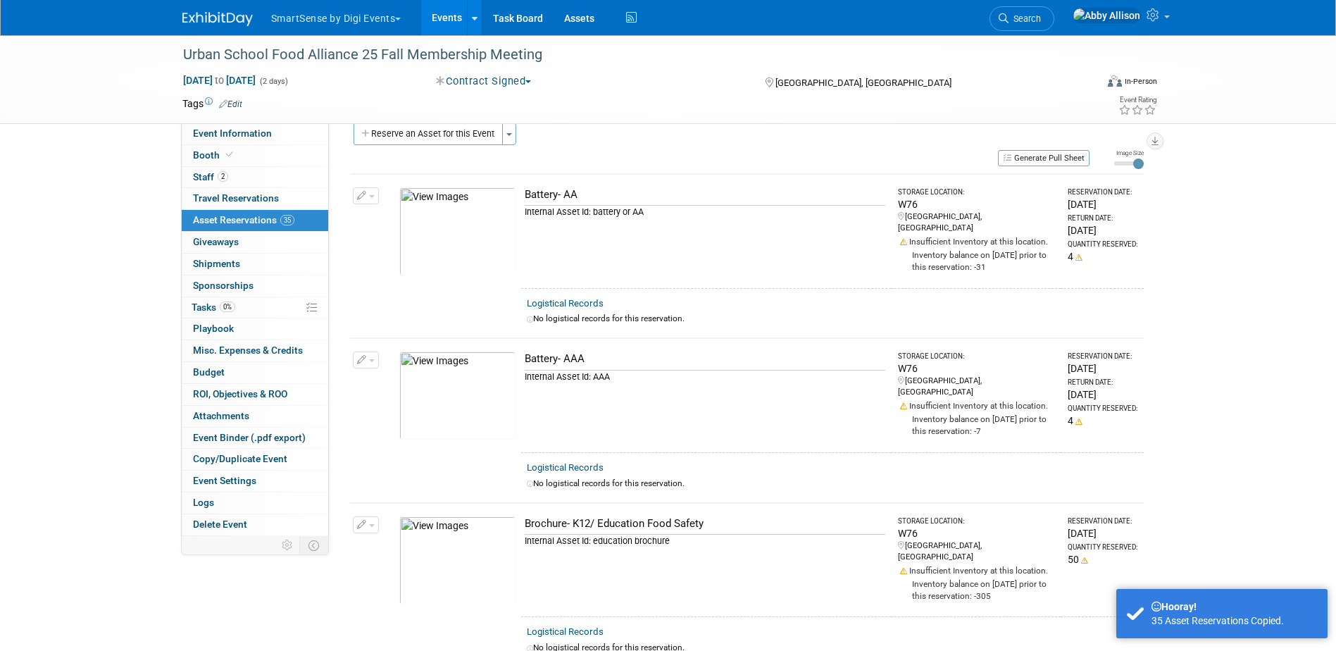
scroll to position [0, 0]
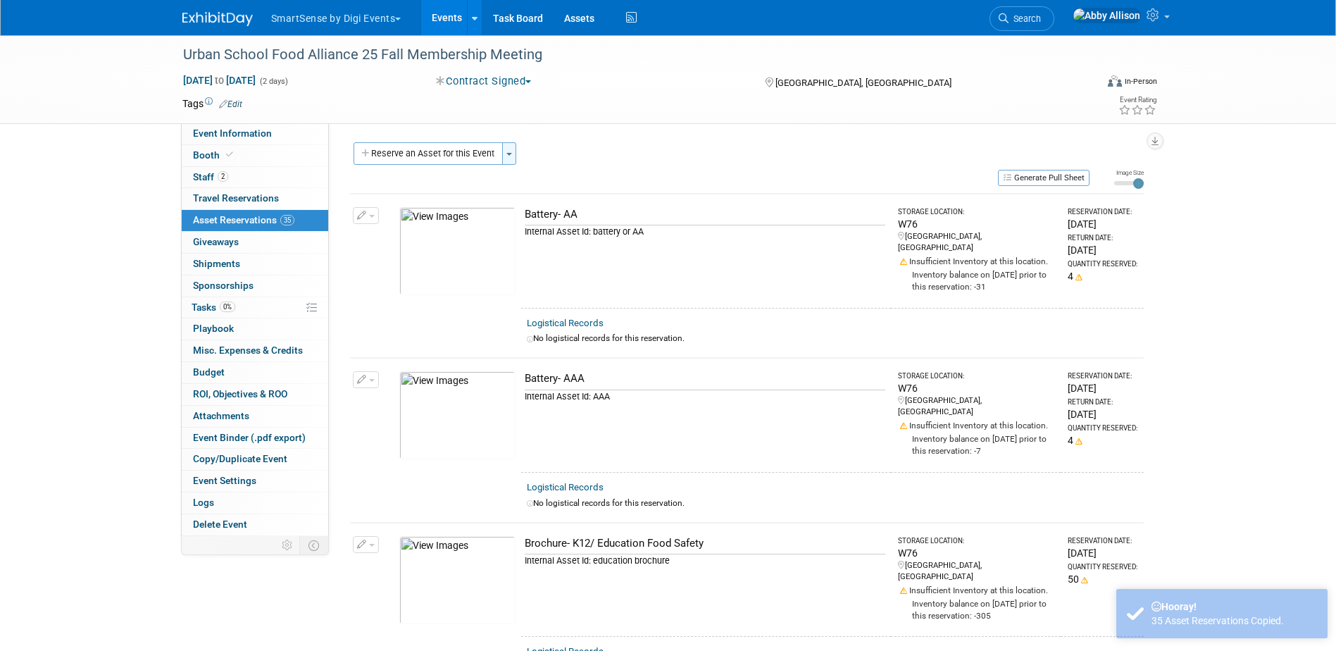
click at [508, 156] on button "Toggle Dropdown" at bounding box center [509, 153] width 14 height 23
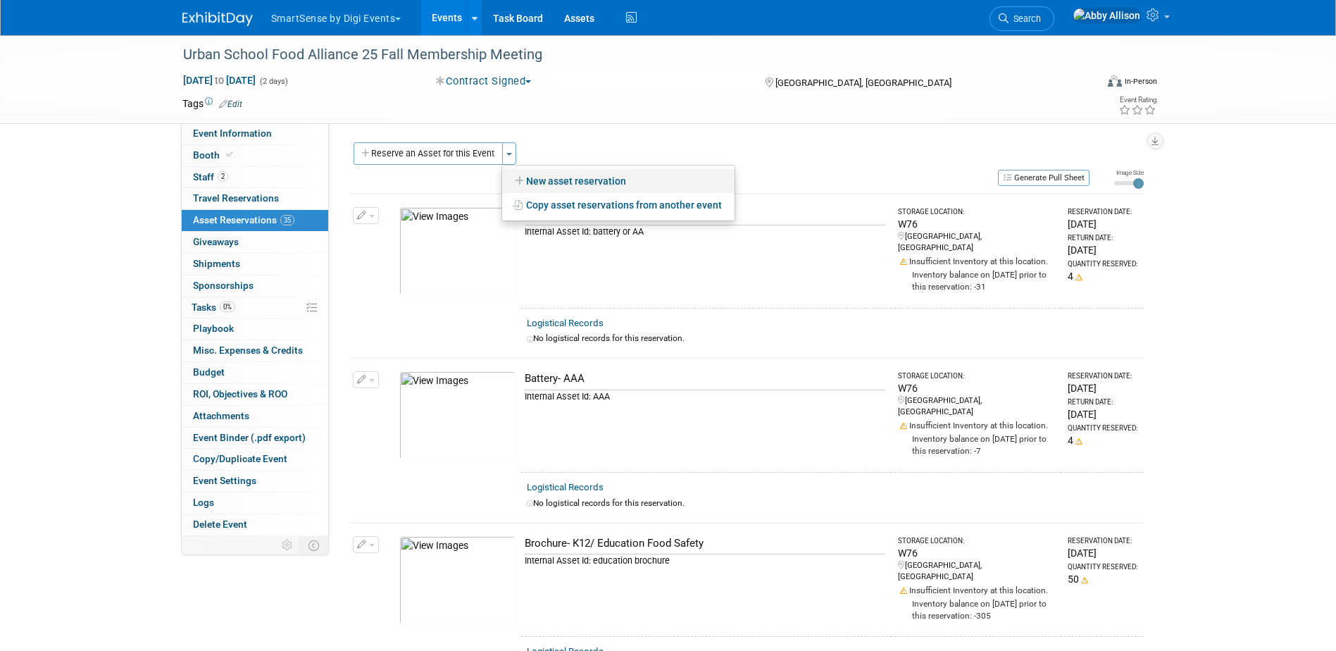
click at [559, 183] on link "New asset reservation" at bounding box center [618, 181] width 232 height 24
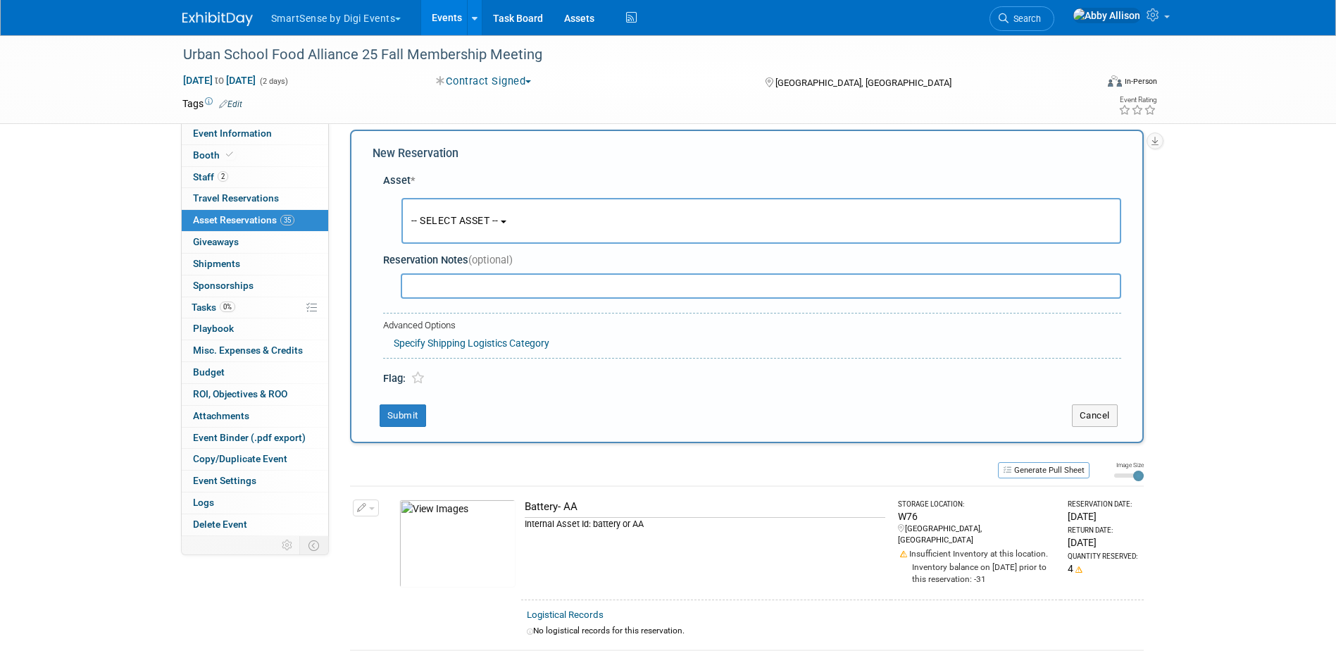
scroll to position [13, 0]
click at [461, 215] on span "-- SELECT ASSET --" at bounding box center [454, 219] width 87 height 11
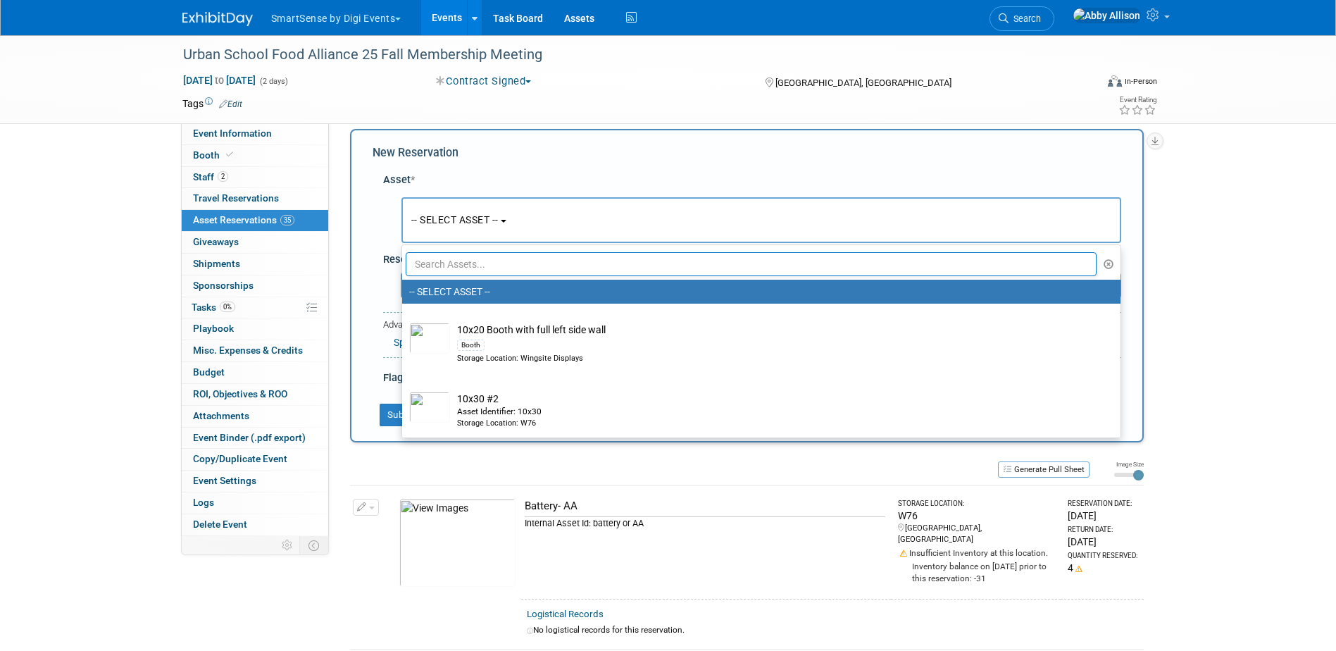
click at [458, 263] on input "text" at bounding box center [751, 264] width 691 height 24
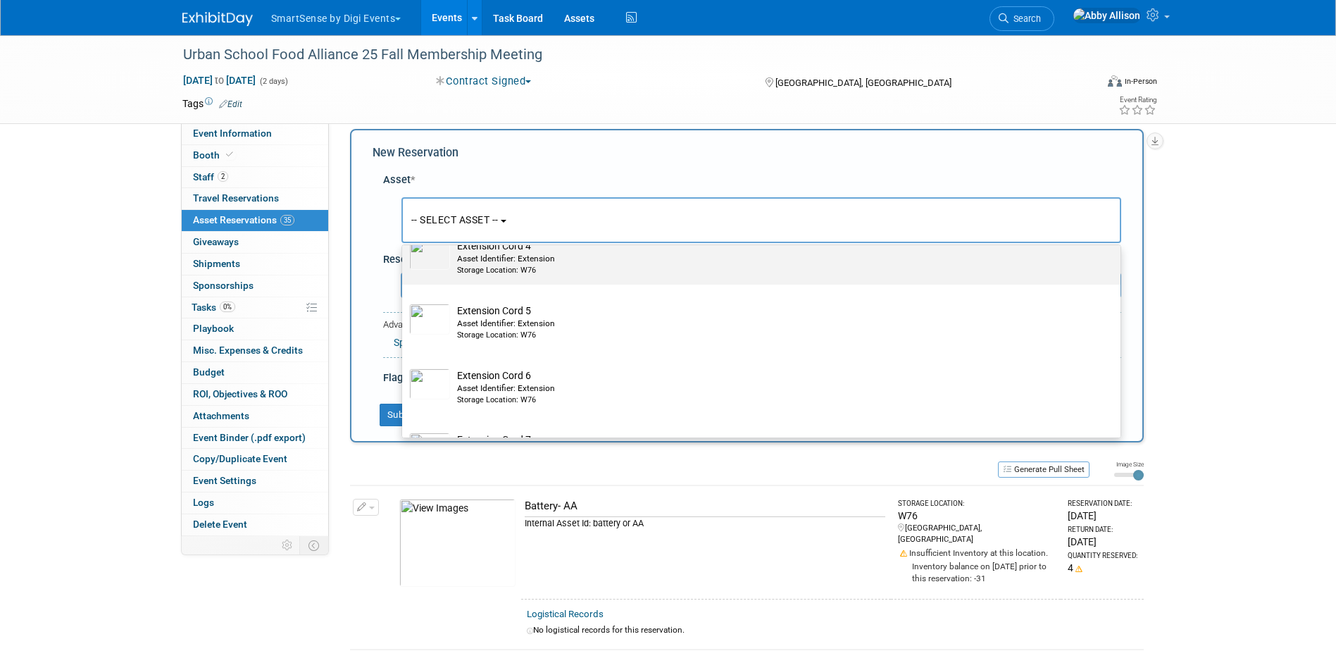
scroll to position [282, 0]
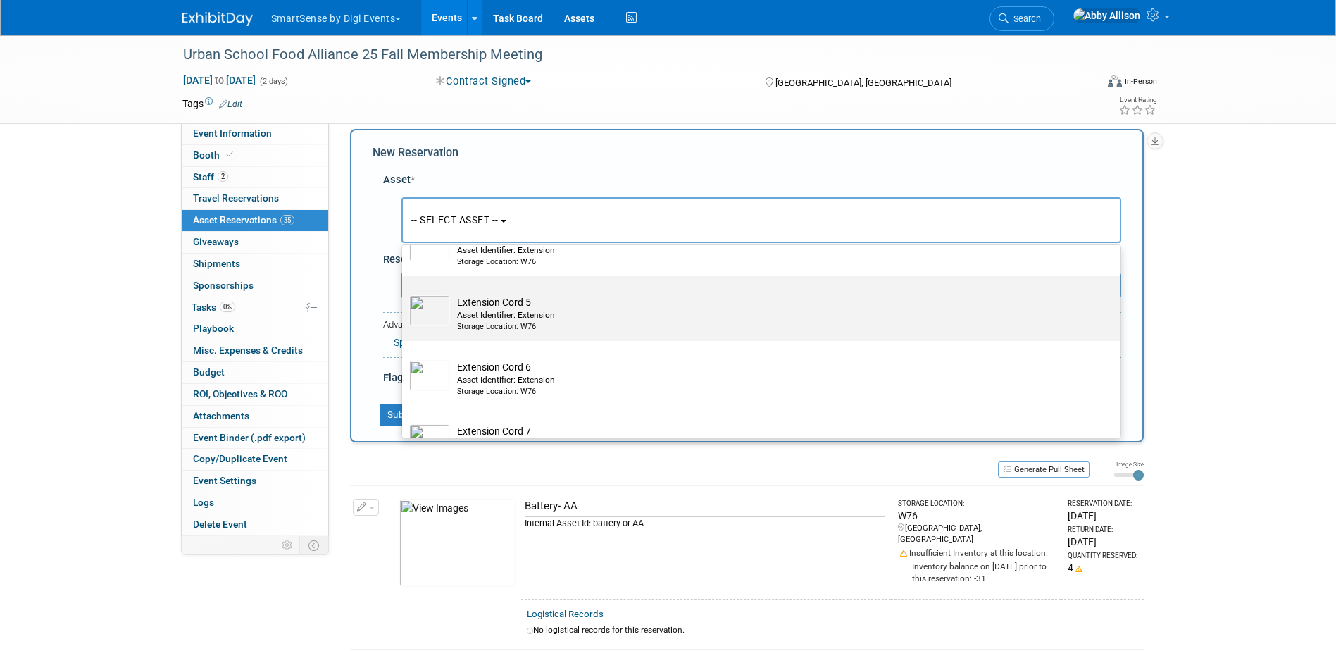
type input "ex"
click at [512, 314] on div "Asset Identifier: Extension" at bounding box center [774, 315] width 635 height 12
click at [404, 293] on input "Extension Cord 5 Asset Identifier: Extension Storage Location: W76" at bounding box center [399, 288] width 9 height 9
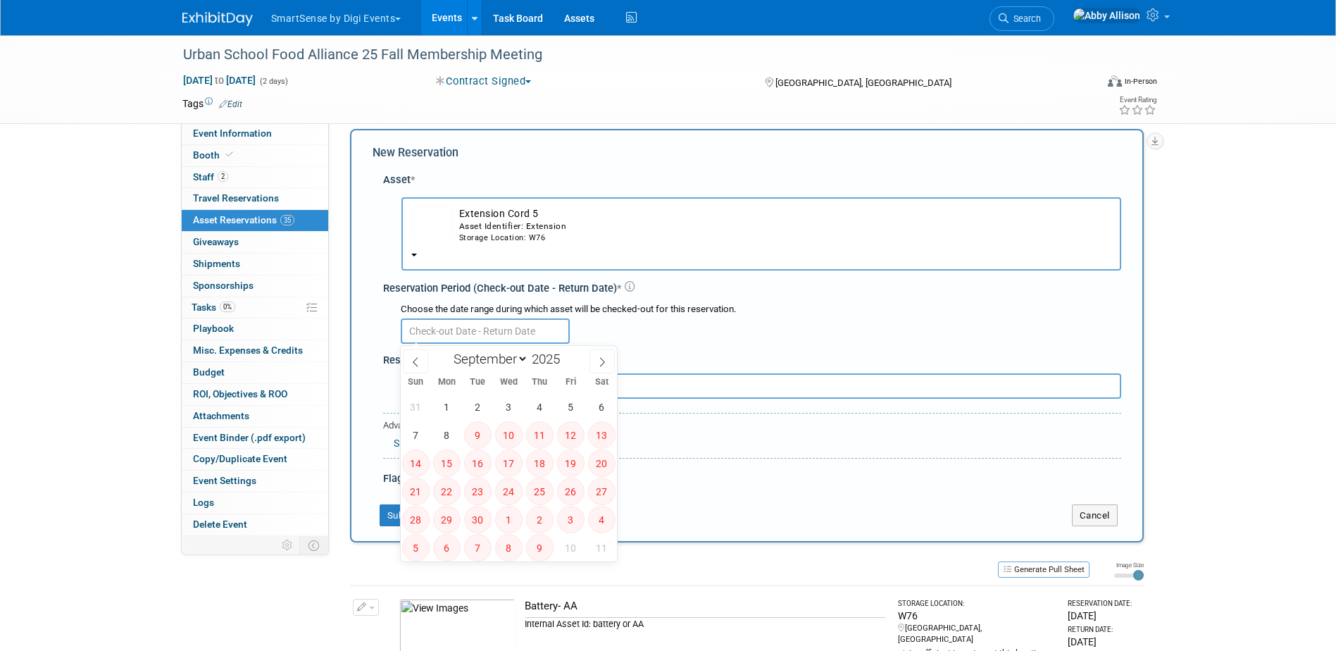
click at [416, 325] on input "text" at bounding box center [485, 330] width 169 height 25
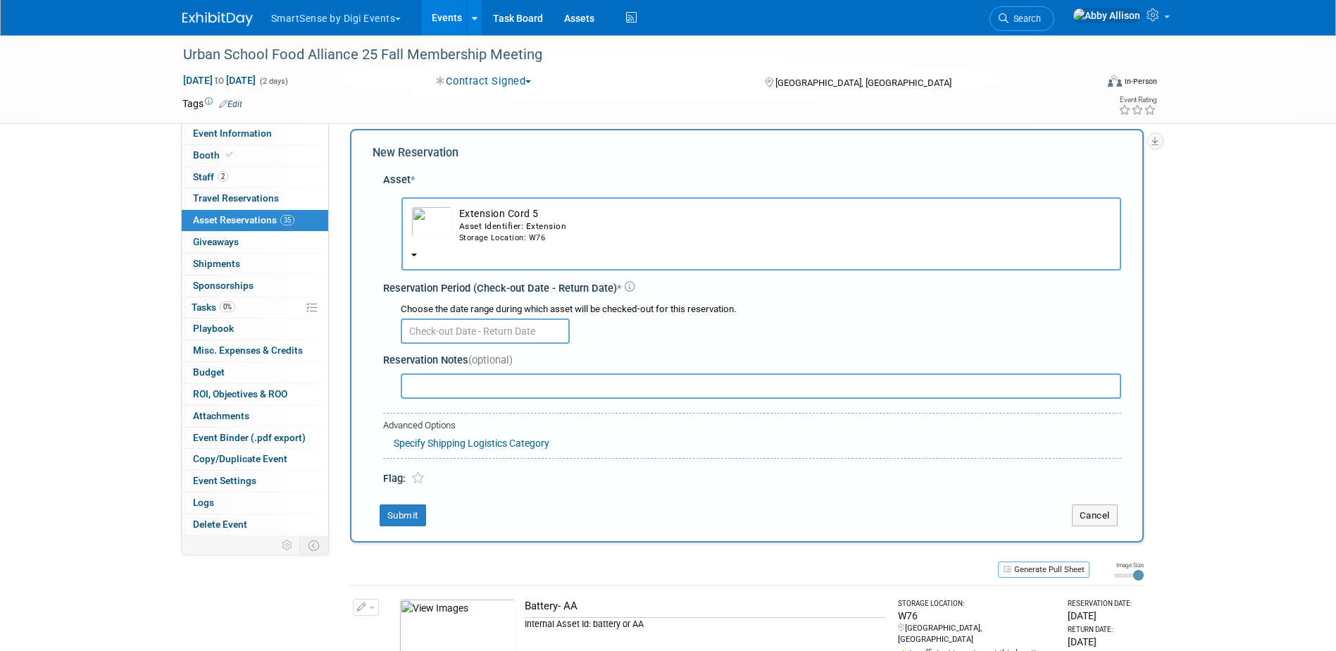
click at [494, 220] on div "Asset Identifier: Extension" at bounding box center [785, 226] width 652 height 12
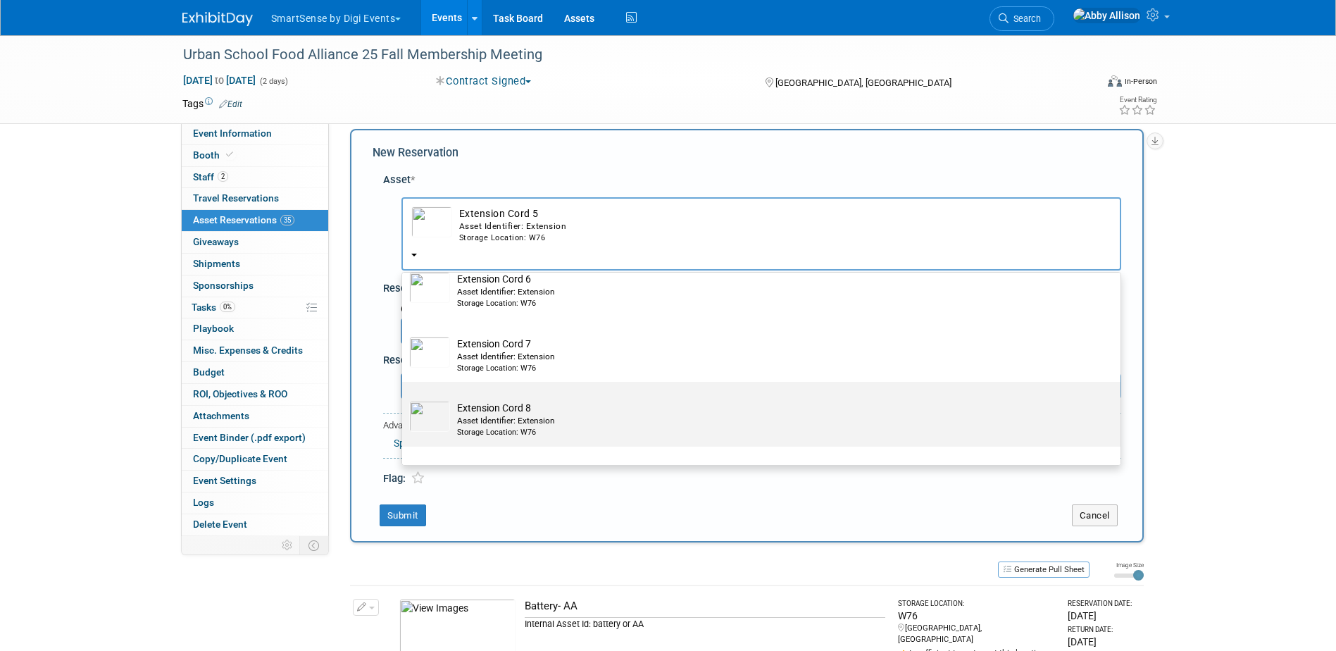
scroll to position [422, 0]
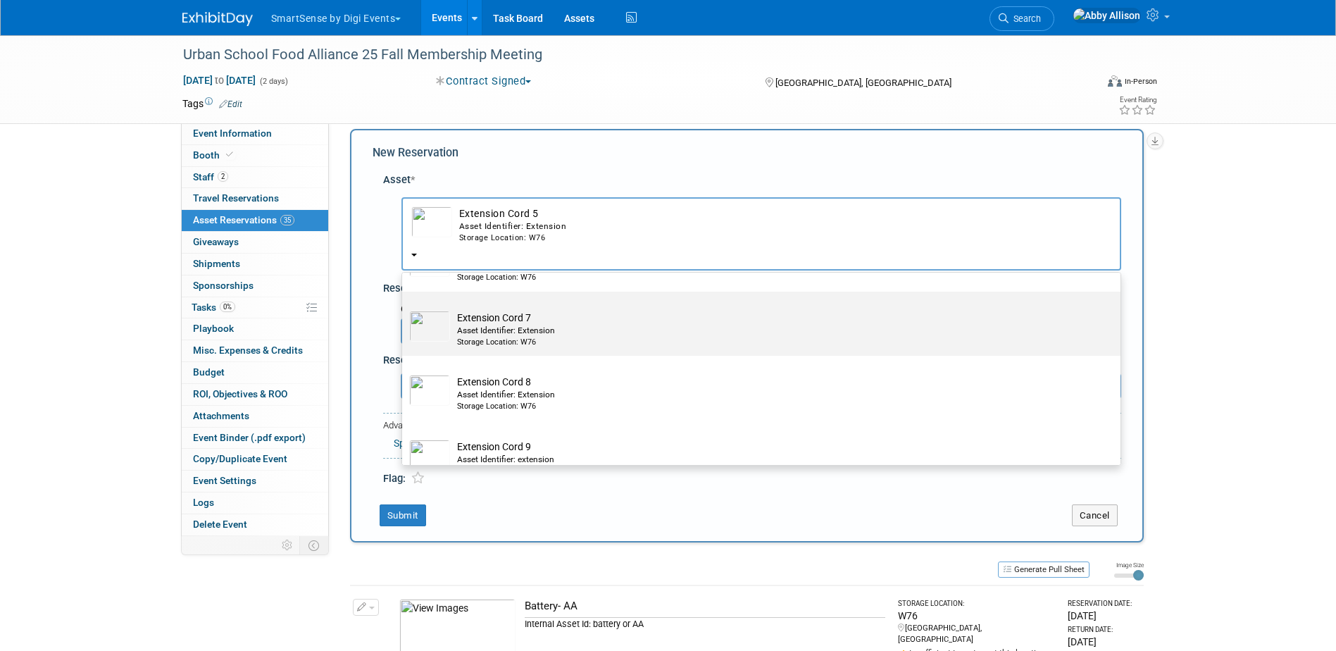
click at [490, 325] on td "Extension Cord 7 Asset Identifier: Extension Storage Location: W76" at bounding box center [771, 328] width 642 height 37
click at [404, 308] on input "Extension Cord 7 Asset Identifier: Extension Storage Location: W76" at bounding box center [399, 303] width 9 height 9
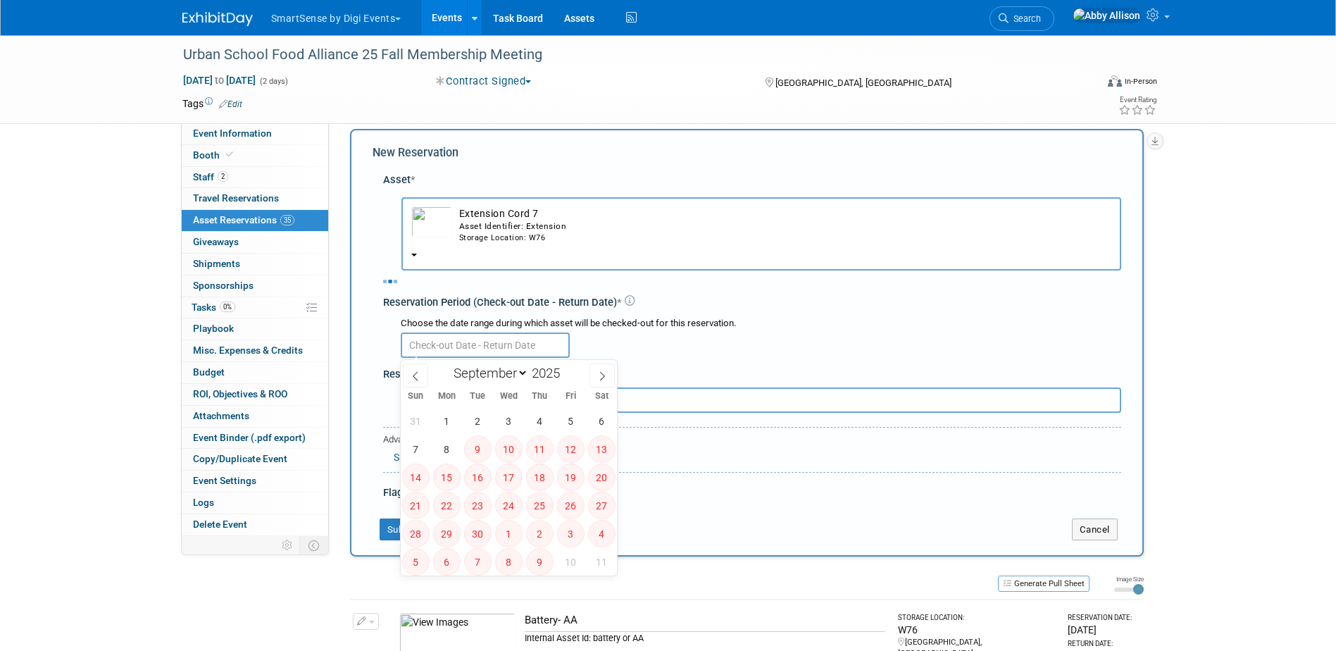
click at [472, 349] on input "text" at bounding box center [485, 344] width 169 height 25
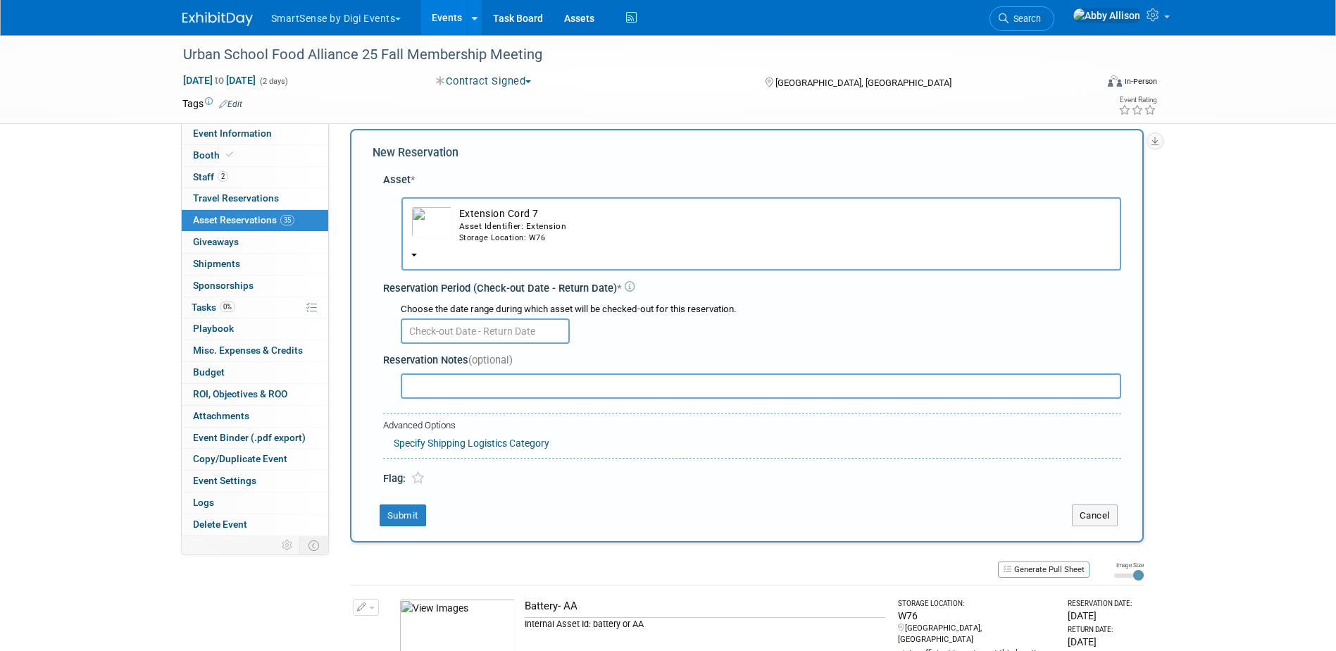
click at [508, 213] on td "Extension Cord 7 Asset Identifier: Extension Storage Location: W76" at bounding box center [781, 224] width 659 height 37
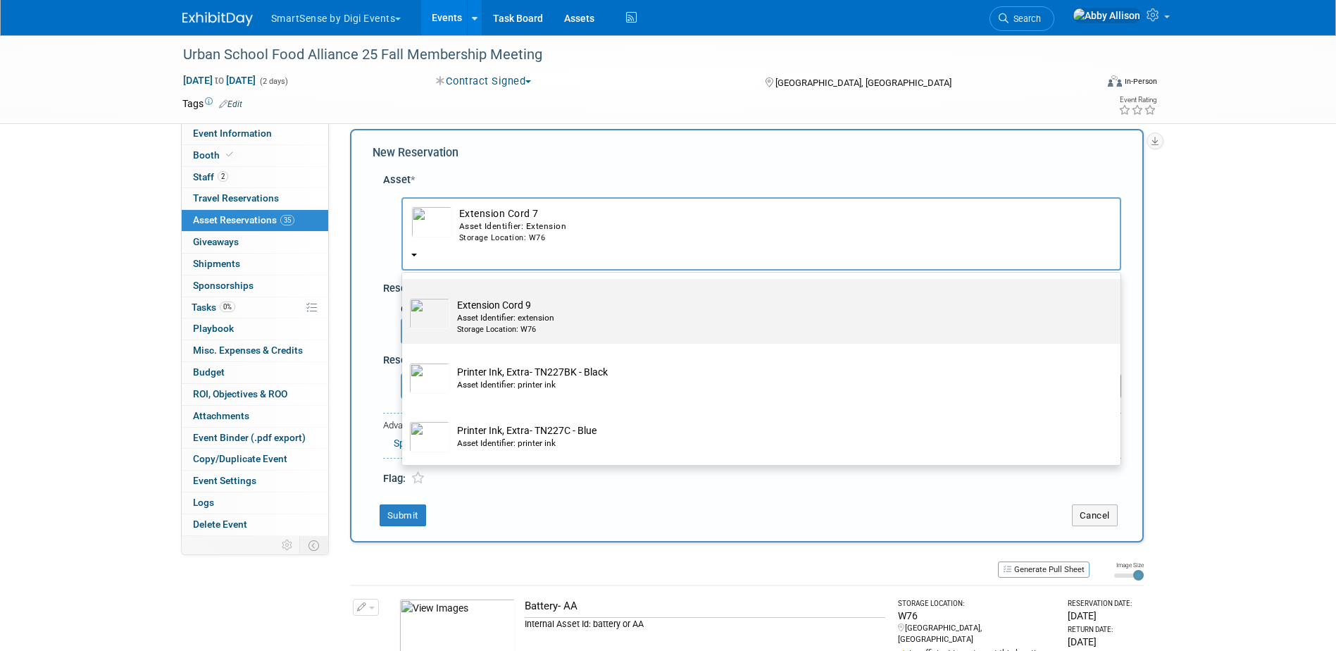
scroll to position [563, 0]
click at [495, 319] on div "Asset Identifier: extension" at bounding box center [774, 319] width 635 height 12
click at [404, 296] on input "Extension Cord 9 Asset Identifier: extension Storage Location: W76" at bounding box center [399, 291] width 9 height 9
select select "10713746"
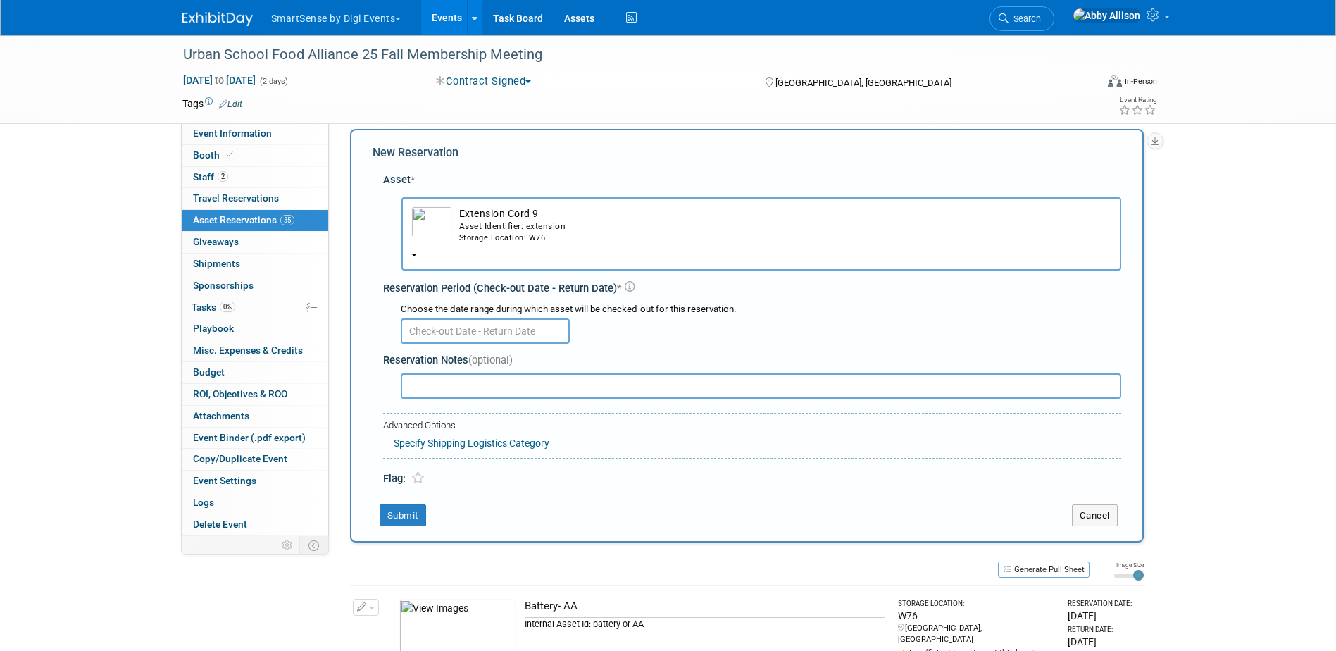
click at [471, 349] on div "Asset * -- SELECT ASSET -- <table style='display: inline-block; border-style:no…" at bounding box center [746, 325] width 748 height 321
click at [474, 325] on input "text" at bounding box center [485, 330] width 169 height 25
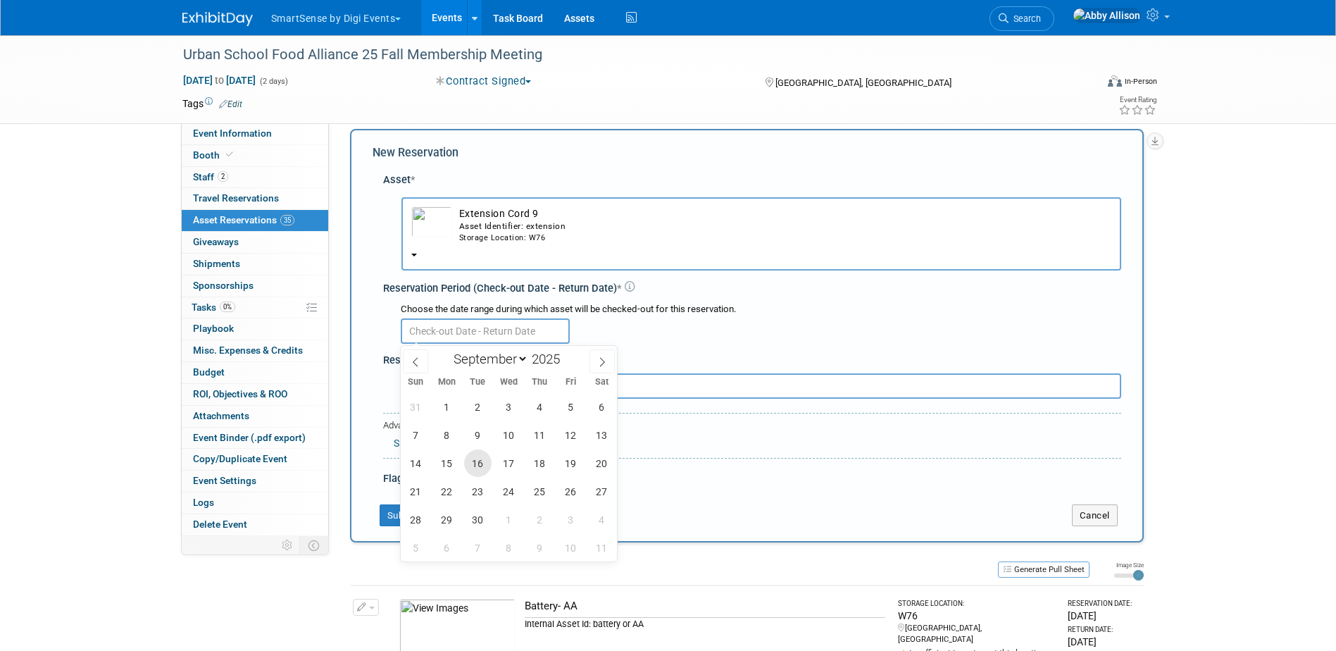
click at [479, 465] on span "16" at bounding box center [477, 462] width 27 height 27
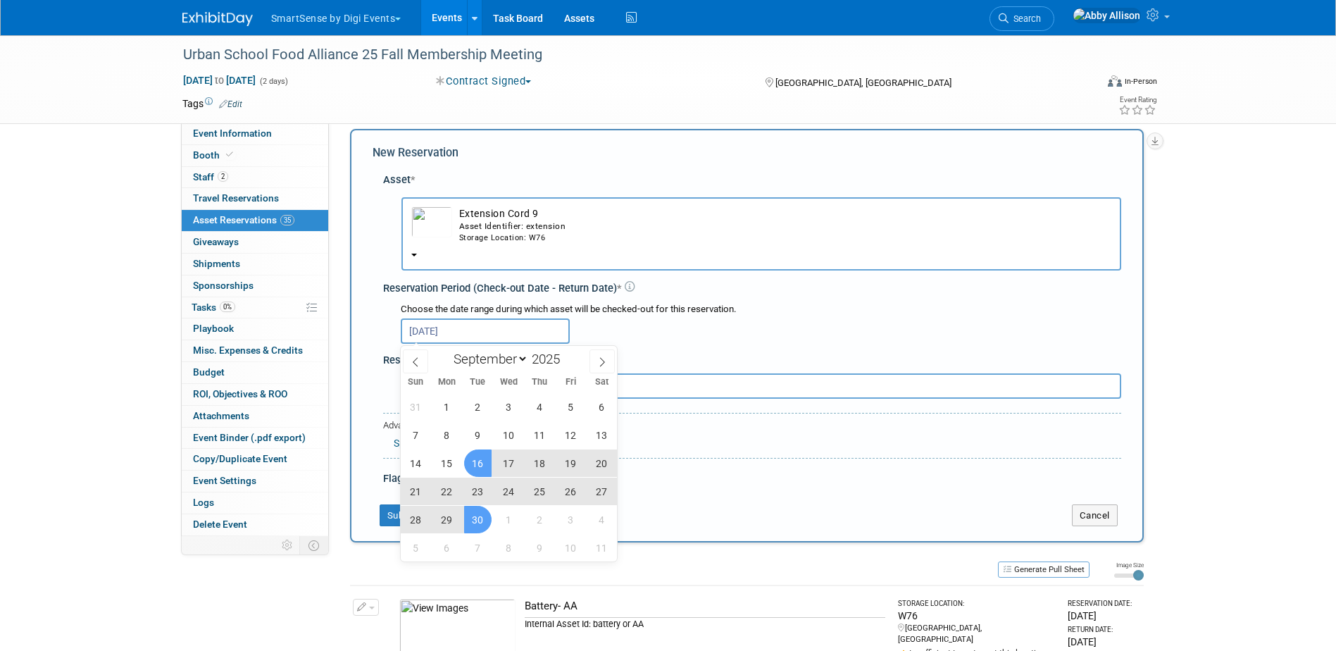
click at [475, 525] on span "30" at bounding box center [477, 519] width 27 height 27
type input "Sep 16, 2025 to Sep 30, 2025"
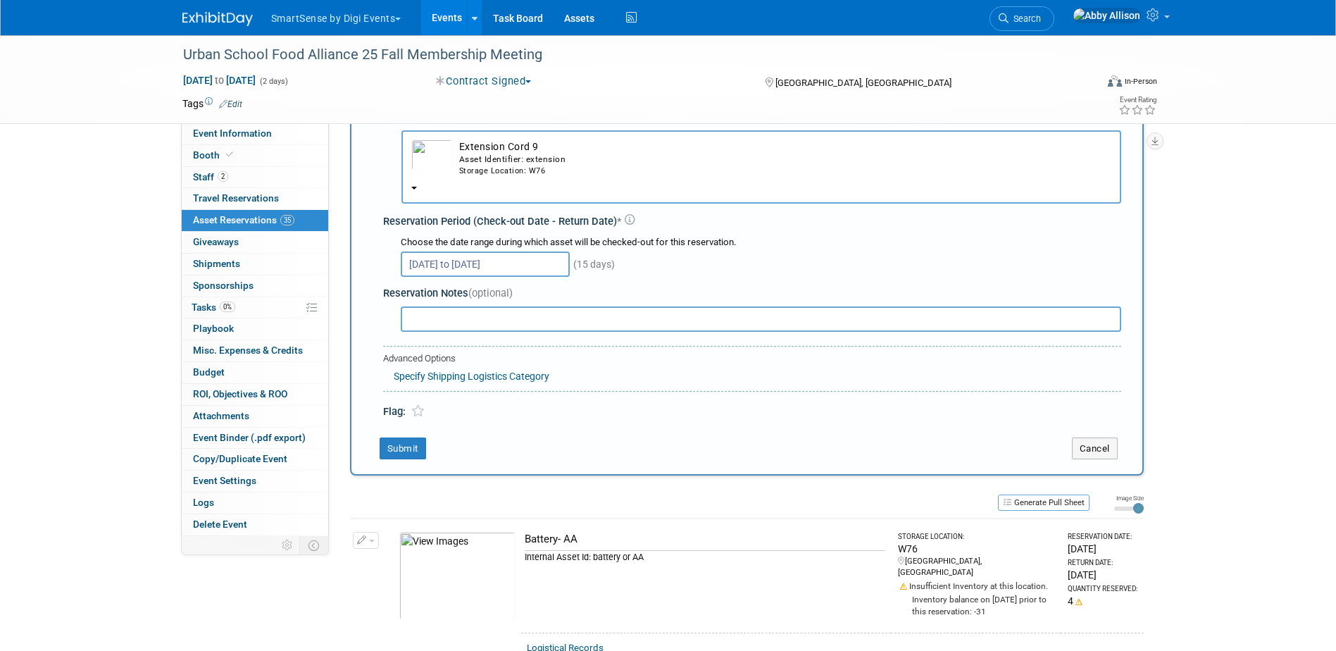
scroll to position [84, 0]
click at [408, 442] on button "Submit" at bounding box center [402, 445] width 46 height 23
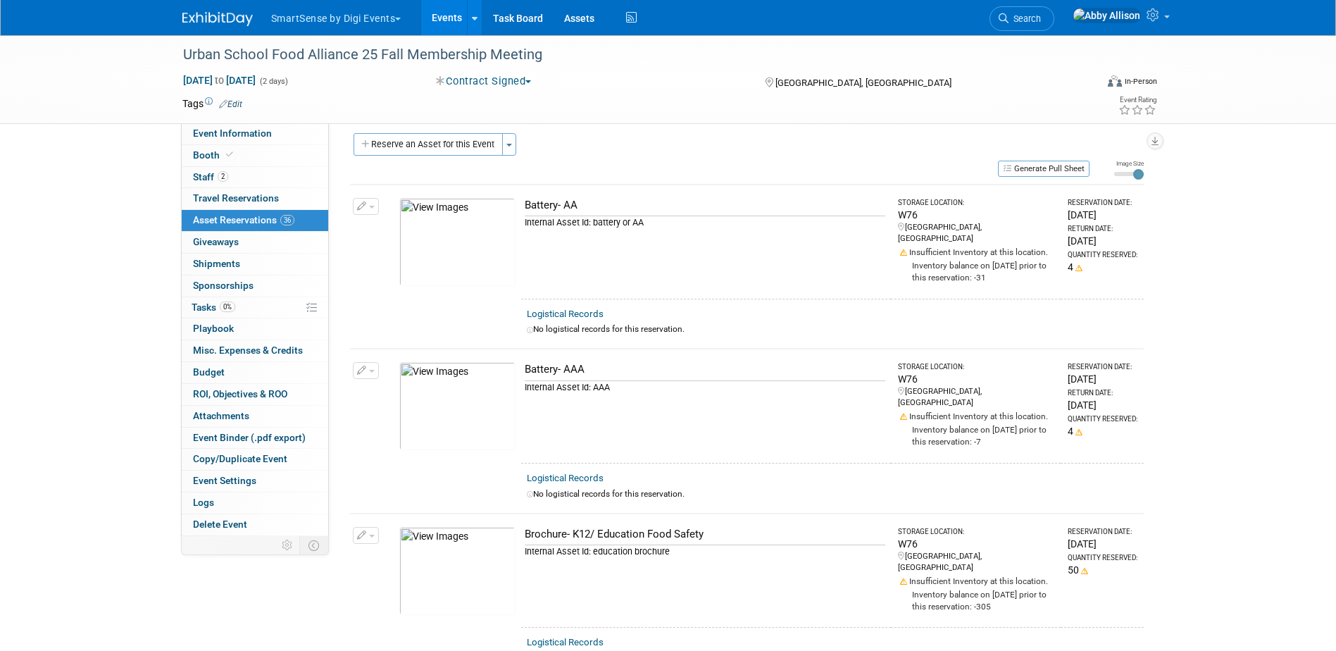
scroll to position [0, 0]
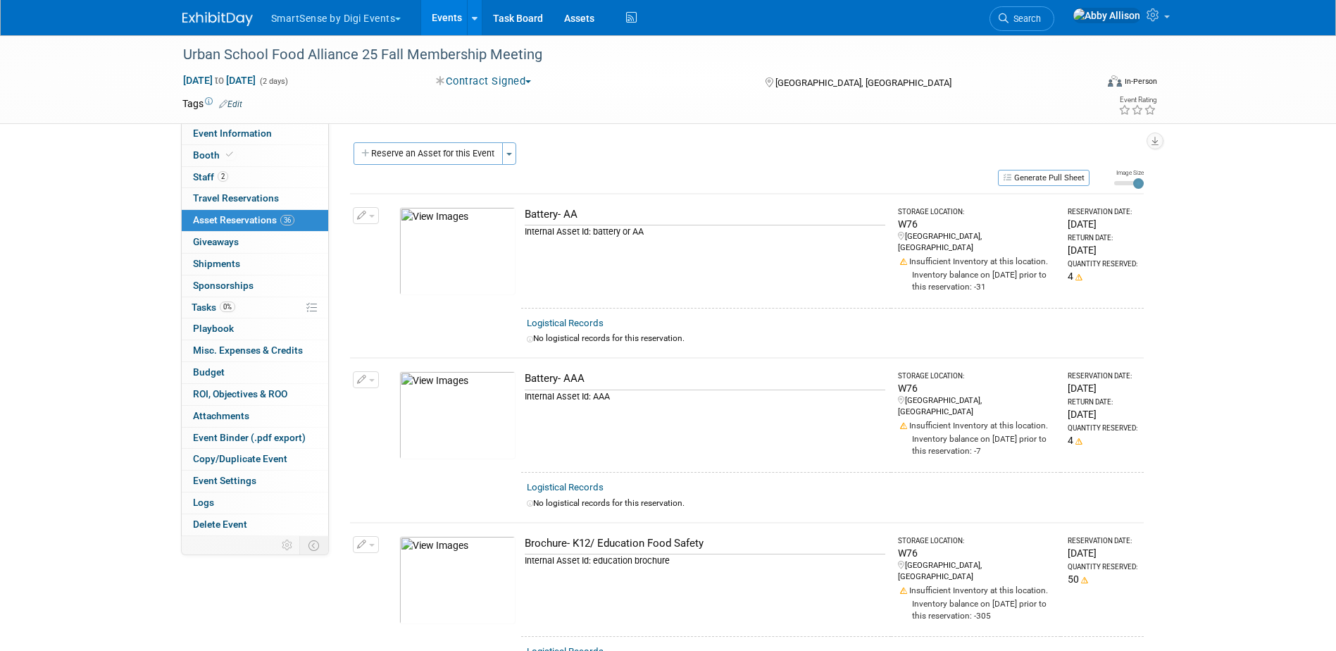
click at [518, 155] on div "Reserve an Asset for this Event Toggle Dropdown New asset reservation Copy asse…" at bounding box center [746, 155] width 793 height 26
click at [501, 163] on button "Reserve an Asset for this Event" at bounding box center [427, 153] width 149 height 23
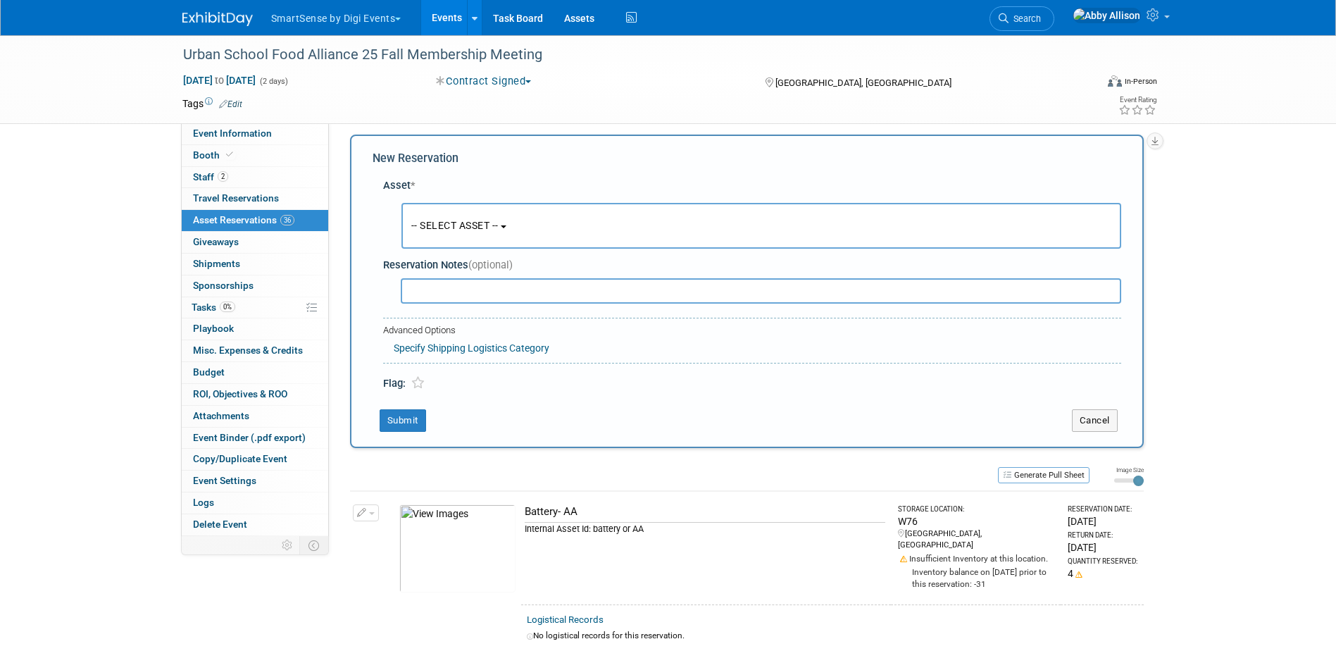
scroll to position [13, 0]
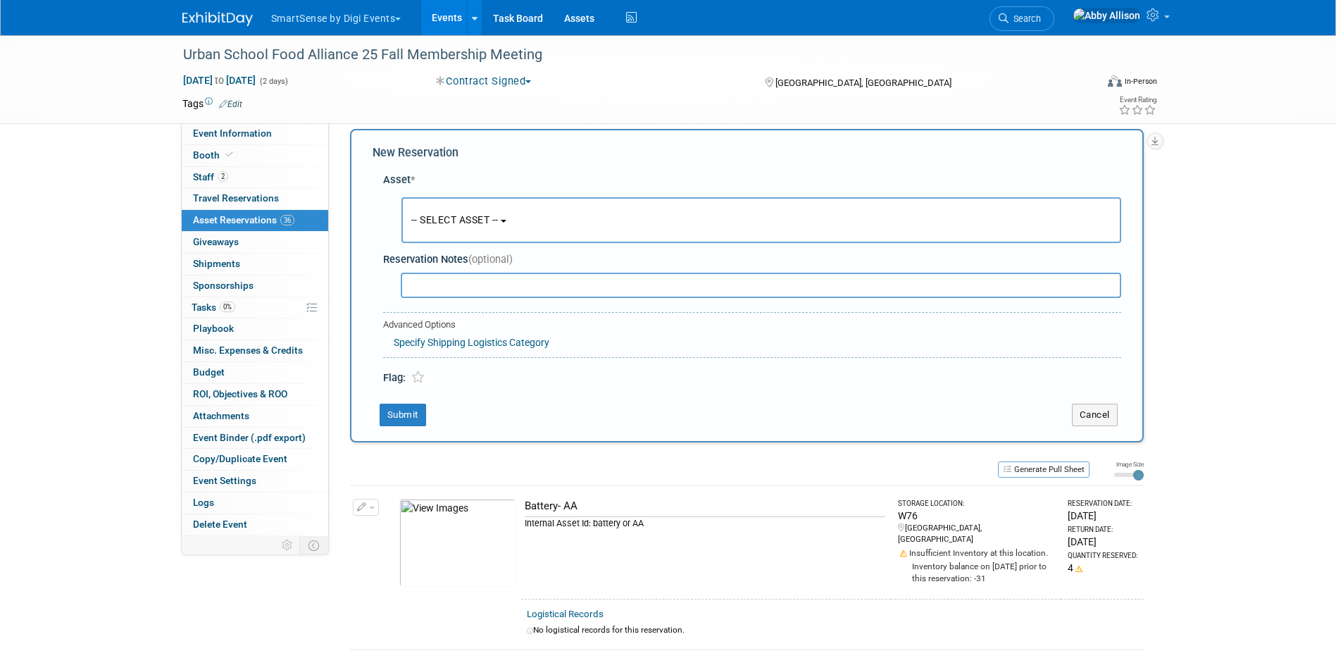
click at [458, 297] on input "text" at bounding box center [761, 284] width 720 height 25
type input "hot"
click at [496, 232] on button "-- SELECT ASSET --" at bounding box center [761, 220] width 720 height 46
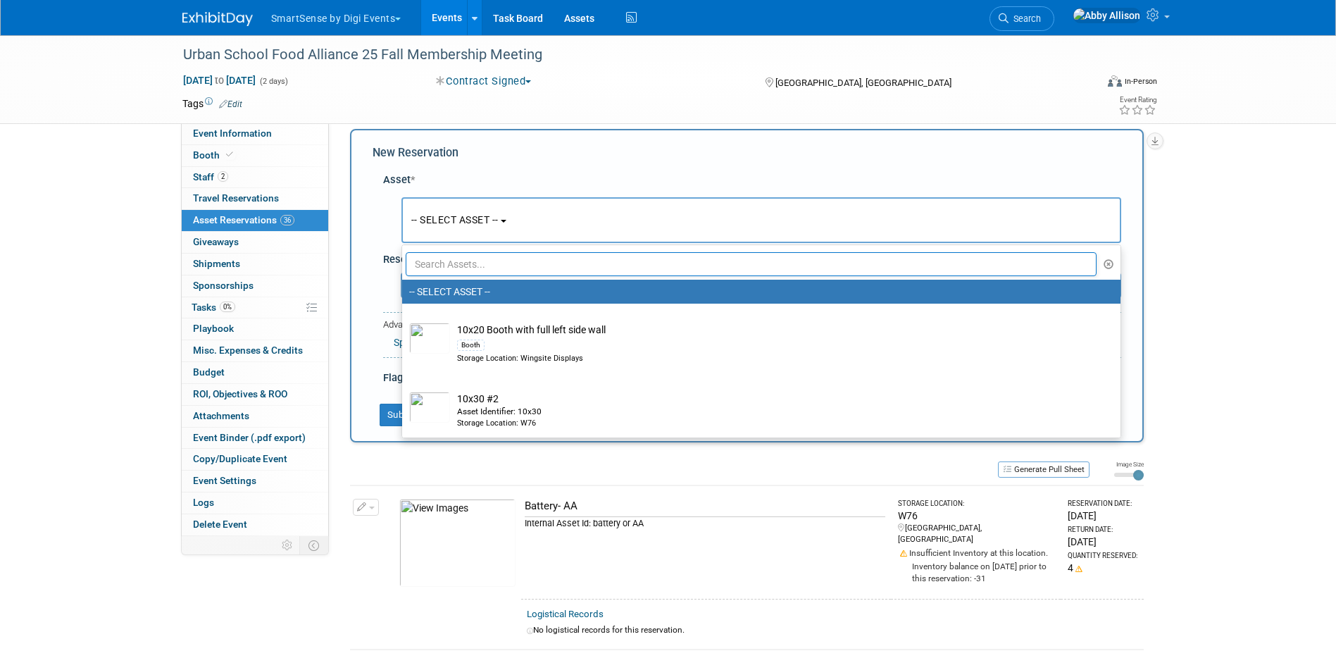
click at [486, 263] on input "text" at bounding box center [751, 264] width 691 height 24
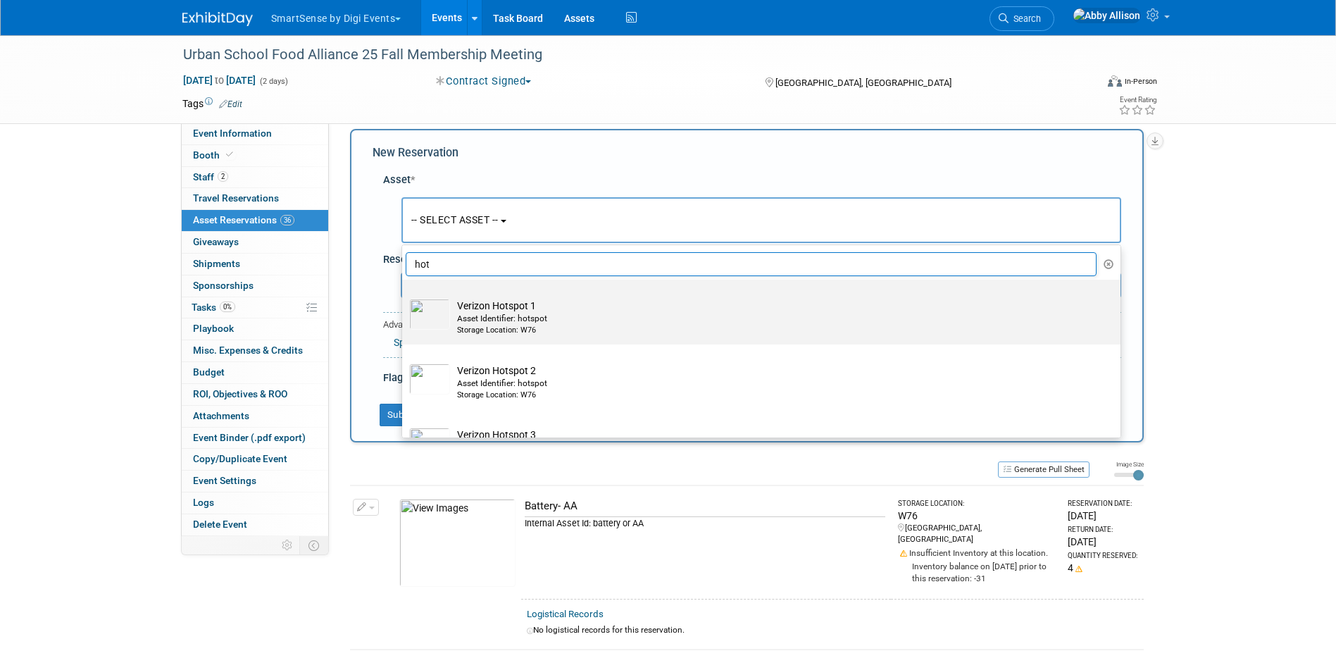
type input "hot"
click at [482, 303] on td "Verizon Hotspot 1 Asset Identifier: hotspot Storage Location: W76" at bounding box center [771, 317] width 642 height 37
click at [404, 296] on input "Verizon Hotspot 1 Asset Identifier: hotspot Storage Location: W76" at bounding box center [399, 291] width 9 height 9
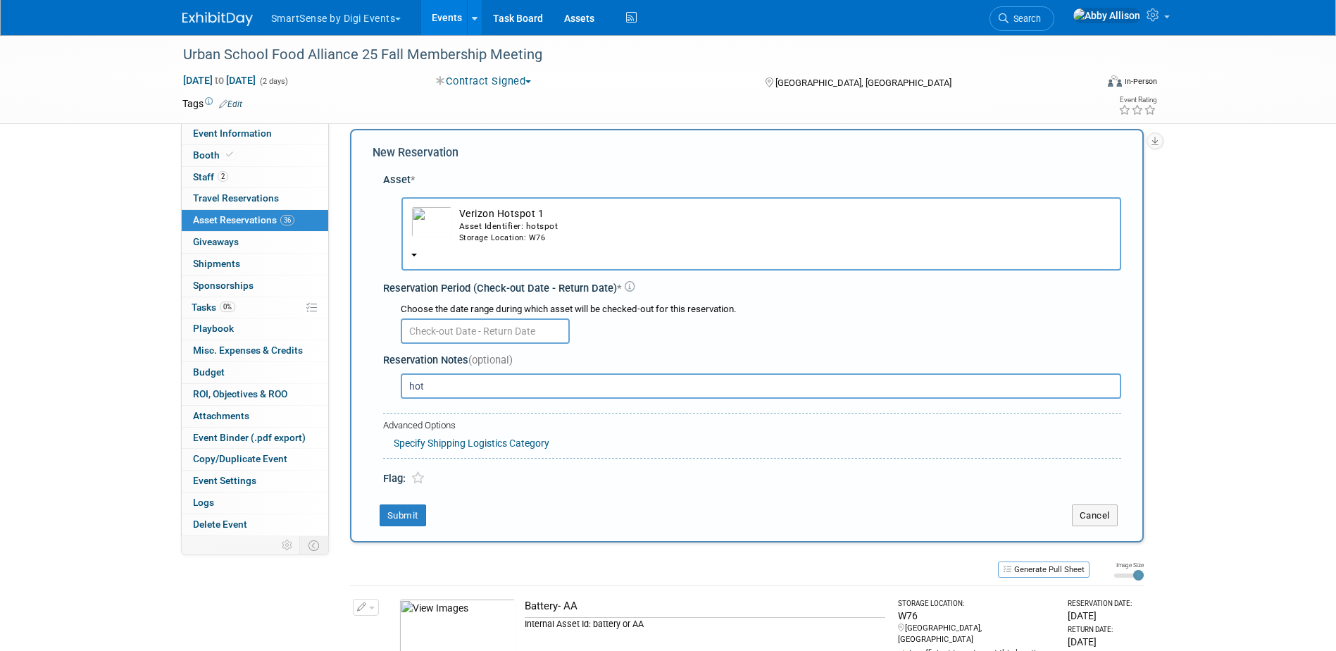
click at [475, 332] on input "text" at bounding box center [485, 330] width 169 height 25
click at [480, 215] on td "Verizon Hotspot 1 Asset Identifier: hotspot Storage Location: W76" at bounding box center [781, 224] width 659 height 37
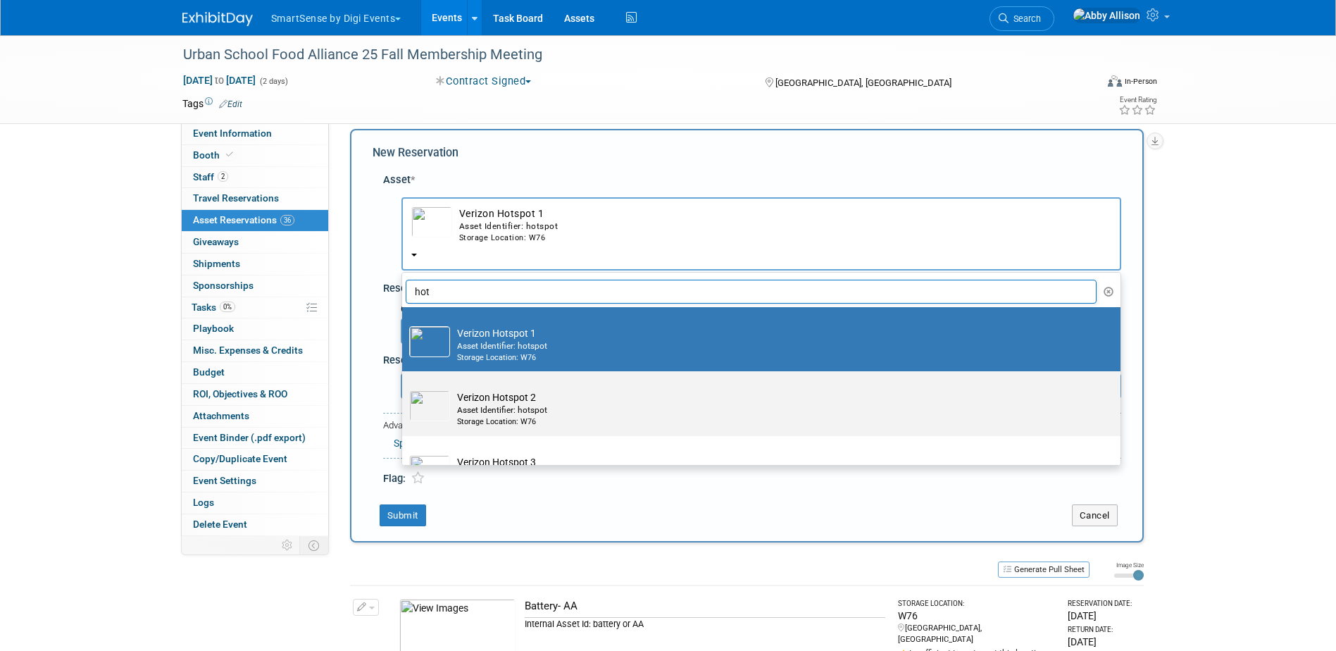
click at [481, 396] on td "Verizon Hotspot 2 Asset Identifier: hotspot Storage Location: W76" at bounding box center [771, 408] width 642 height 37
click at [404, 388] on input "Verizon Hotspot 2 Asset Identifier: hotspot Storage Location: W76" at bounding box center [399, 383] width 9 height 9
select select "10712404"
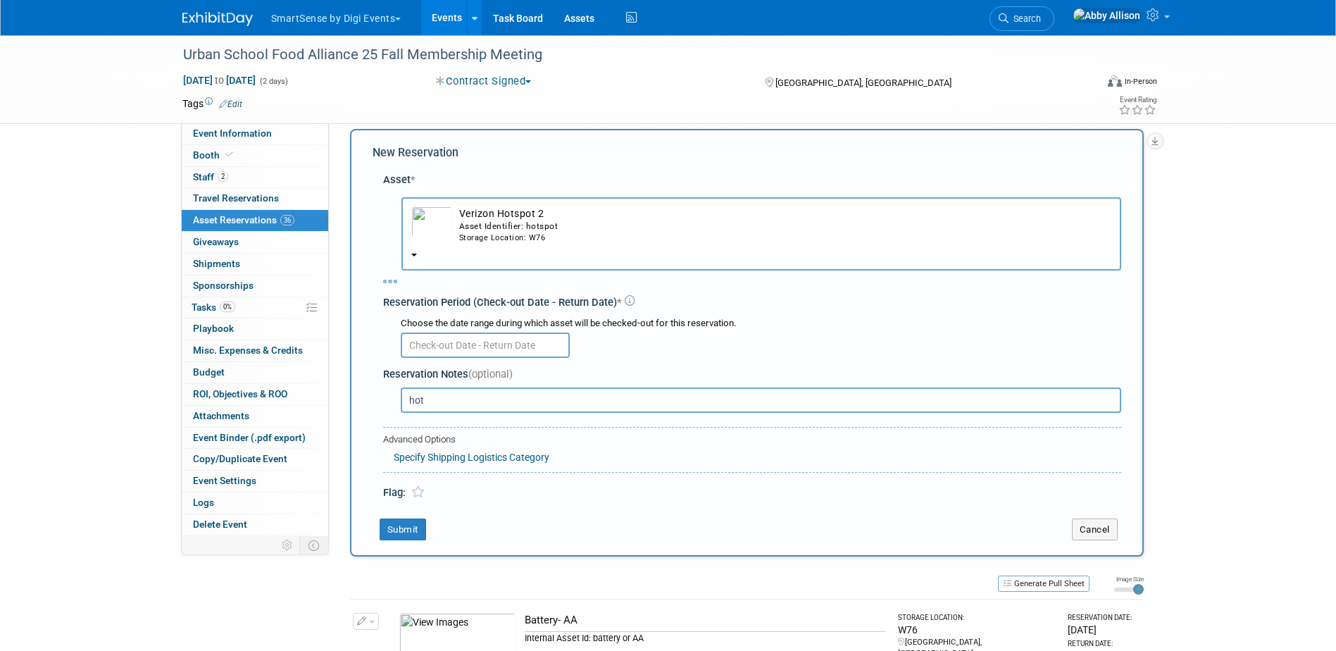
click at [458, 344] on input "text" at bounding box center [485, 344] width 169 height 25
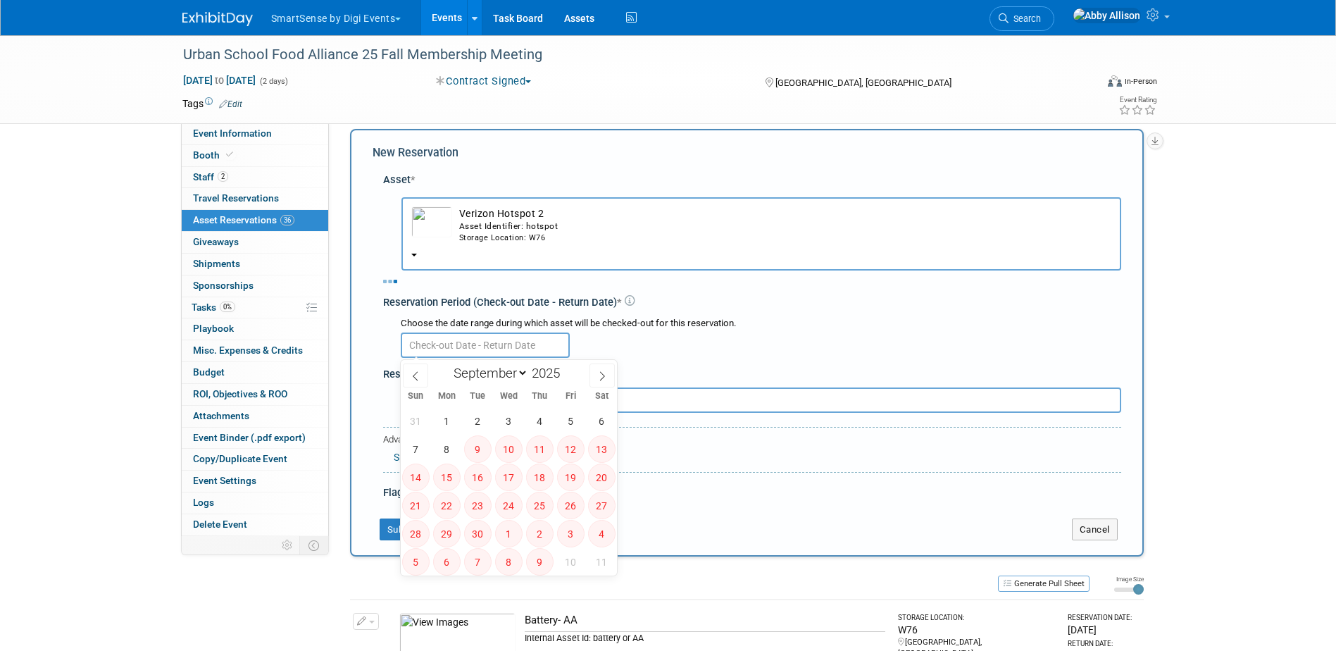
select select "8"
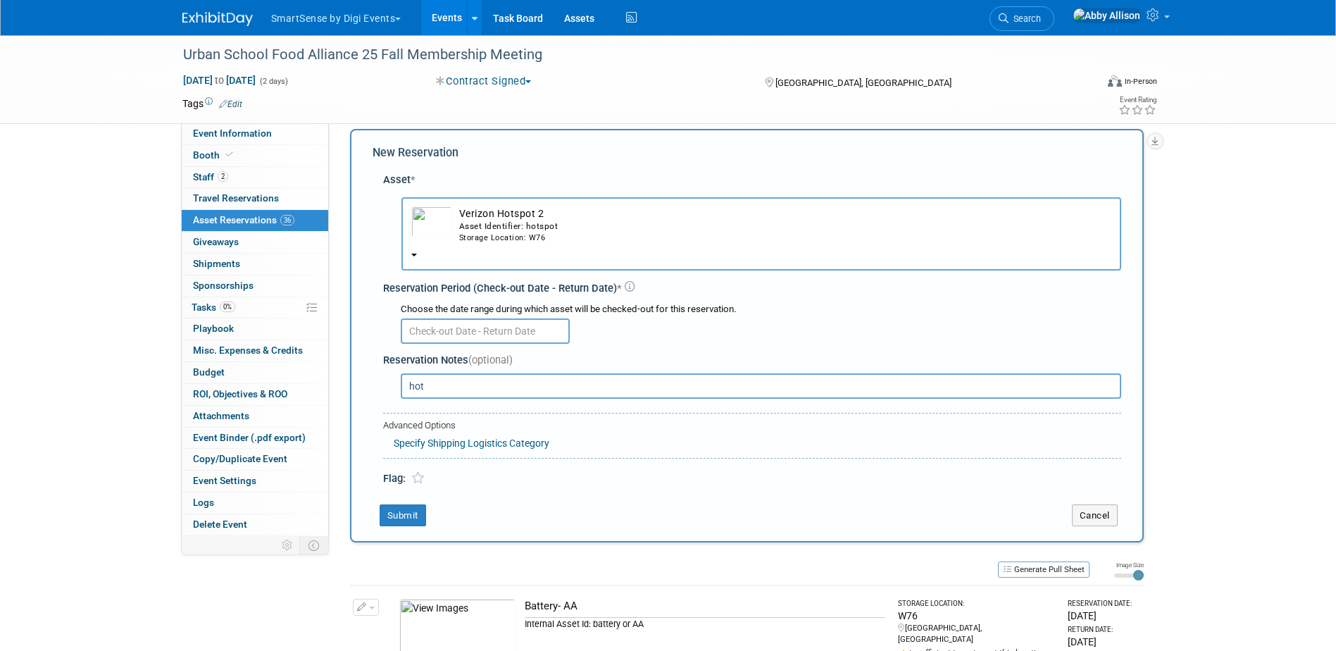
click at [469, 234] on div "Storage Location: W76" at bounding box center [785, 237] width 652 height 11
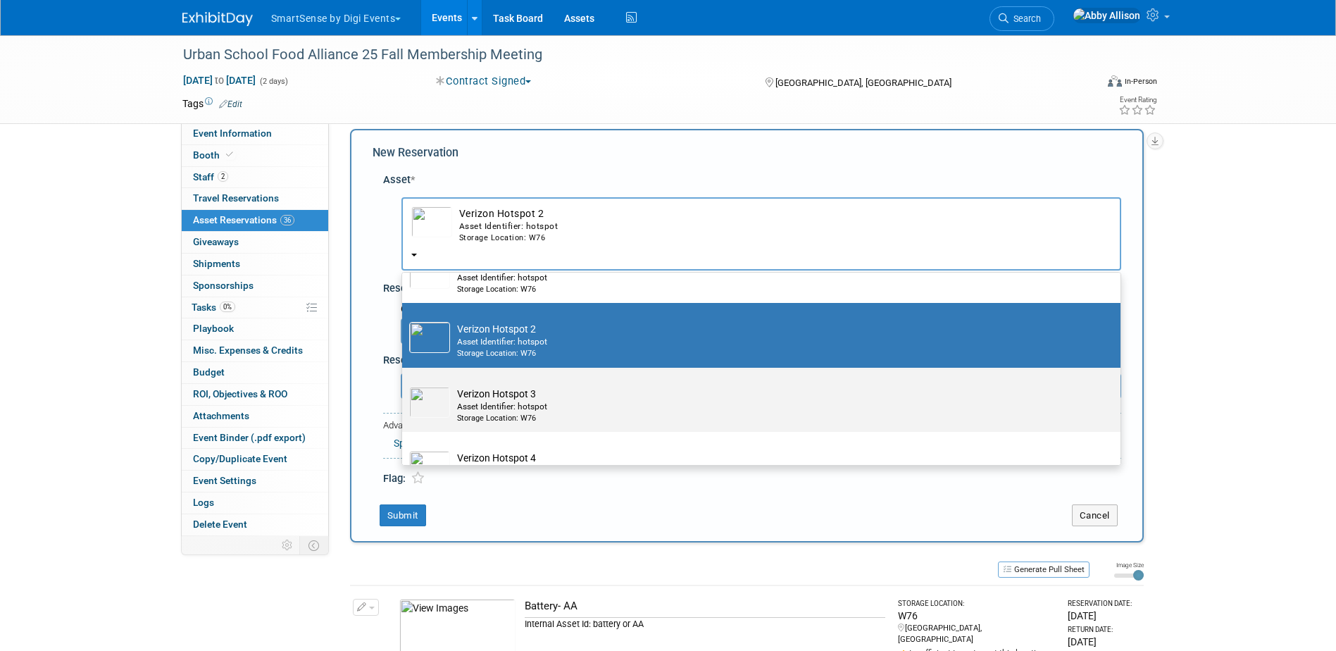
scroll to position [70, 0]
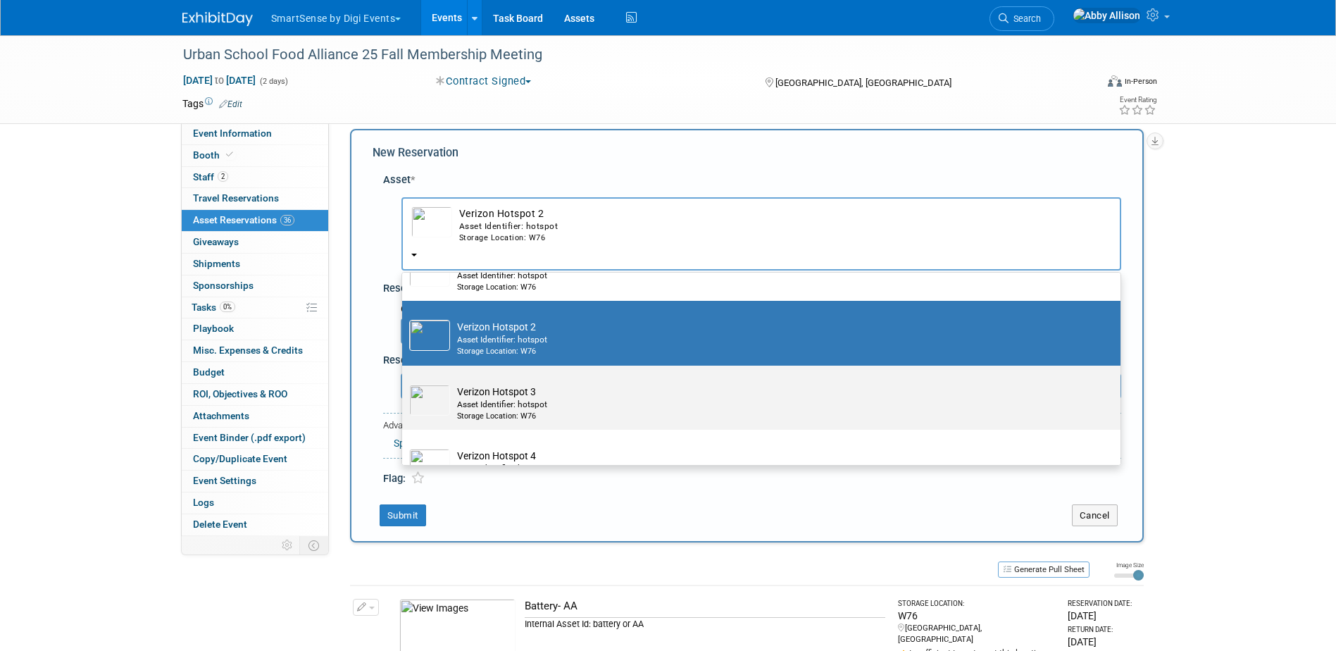
click at [507, 402] on div "Asset Identifier: hotspot" at bounding box center [774, 405] width 635 height 12
click at [404, 382] on input "Verizon Hotspot 3 Asset Identifier: hotspot Storage Location: W76" at bounding box center [399, 377] width 9 height 9
select select "10712405"
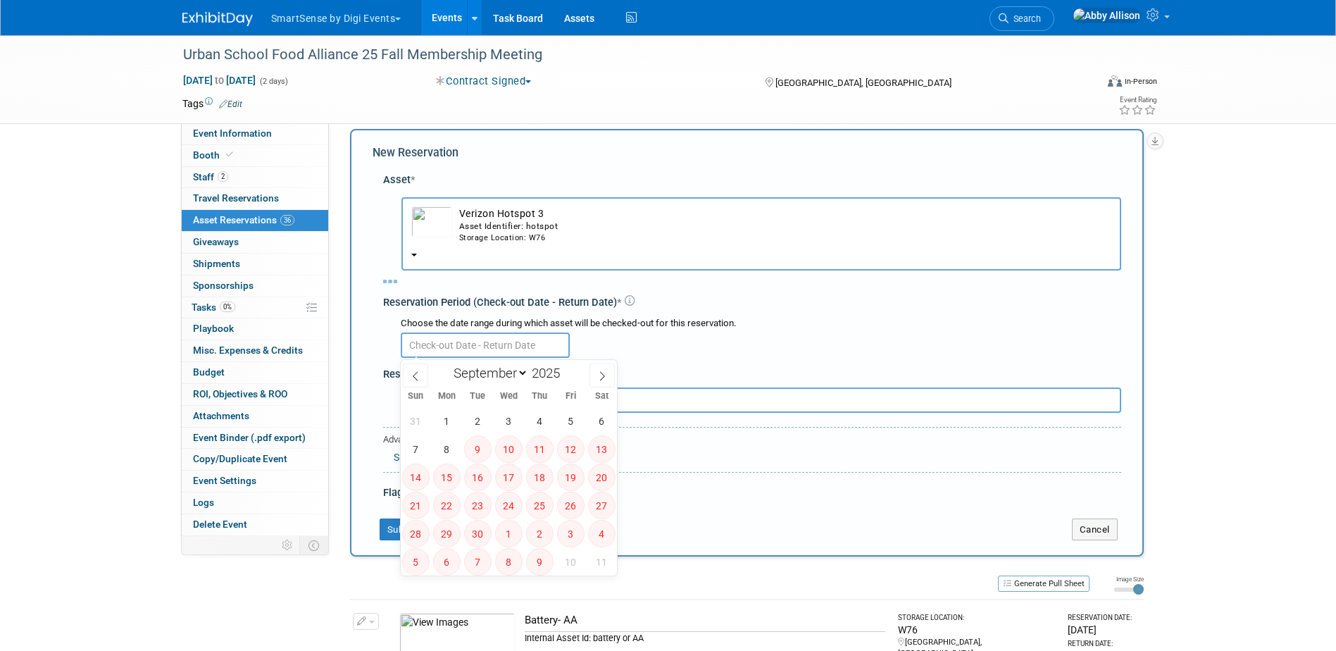
click at [490, 343] on input "text" at bounding box center [485, 344] width 169 height 25
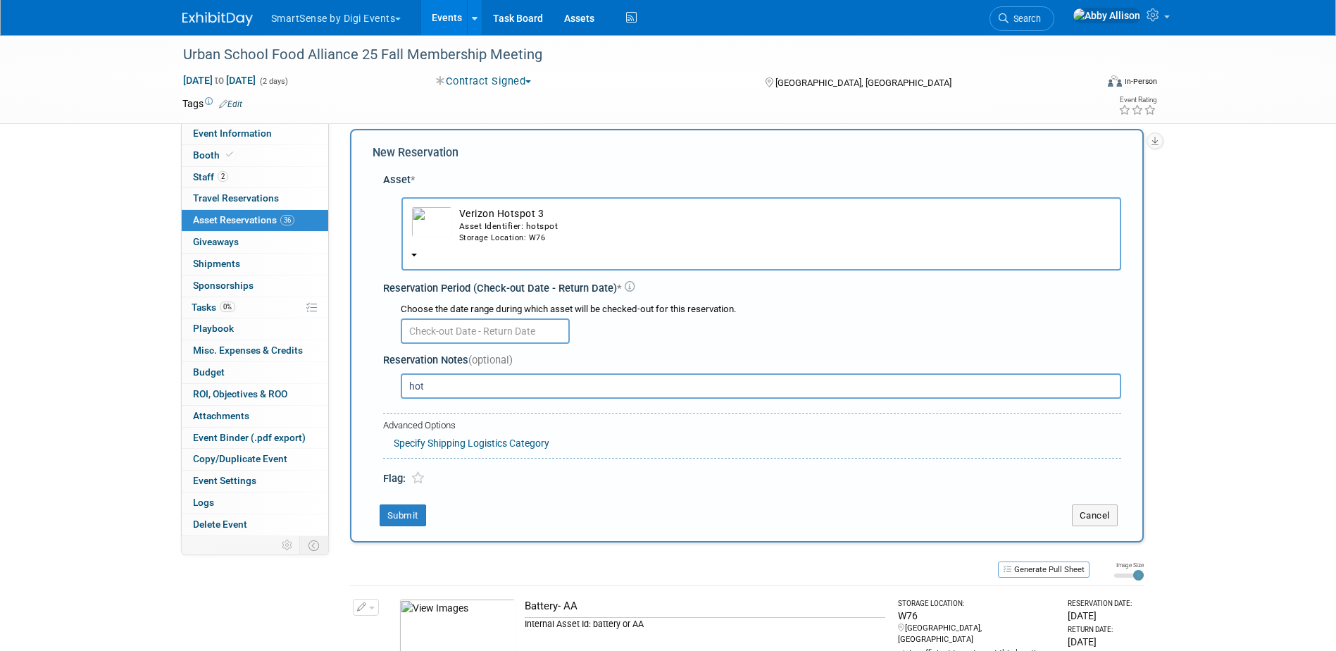
click at [496, 333] on input "text" at bounding box center [485, 330] width 169 height 25
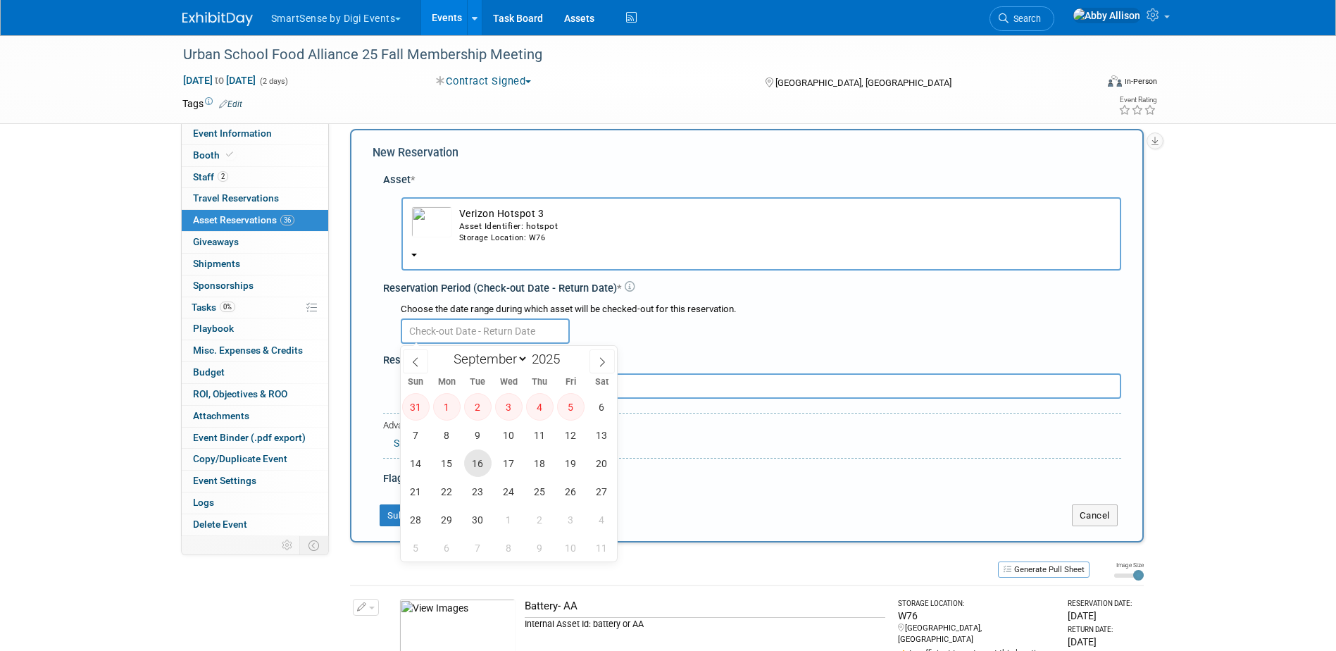
click at [480, 468] on span "16" at bounding box center [477, 462] width 27 height 27
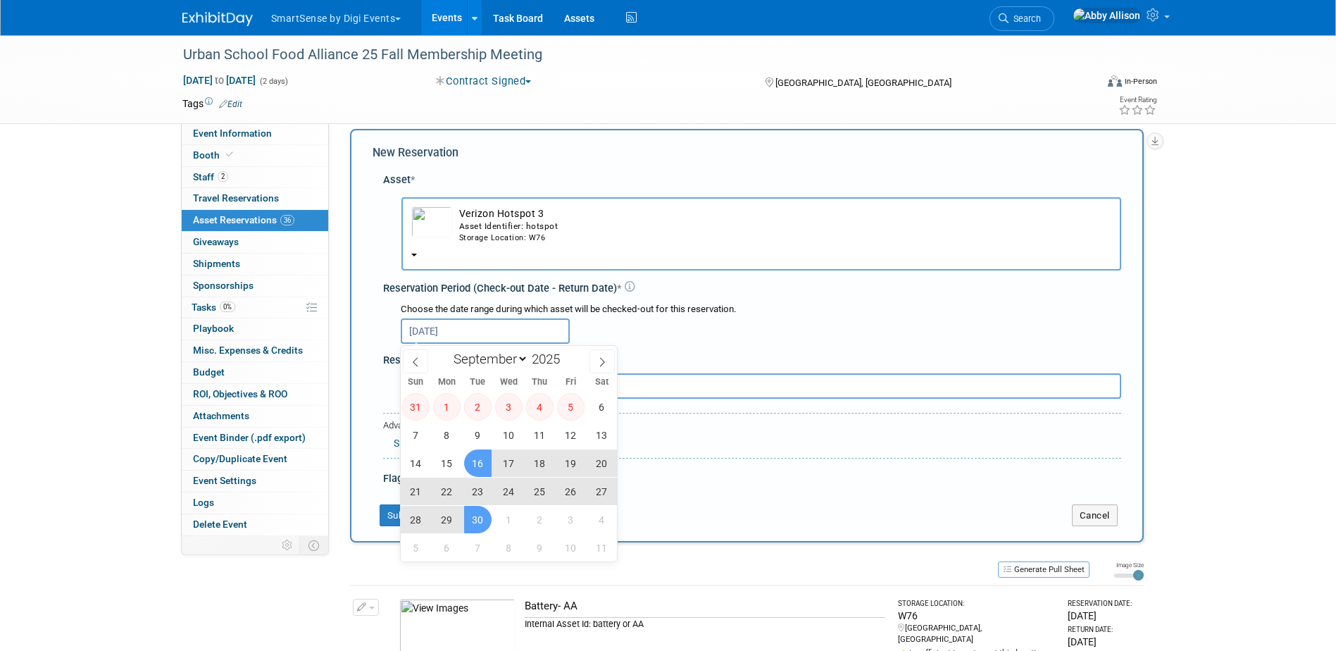
click at [480, 520] on span "30" at bounding box center [477, 519] width 27 height 27
type input "Sep 16, 2025 to Sep 30, 2025"
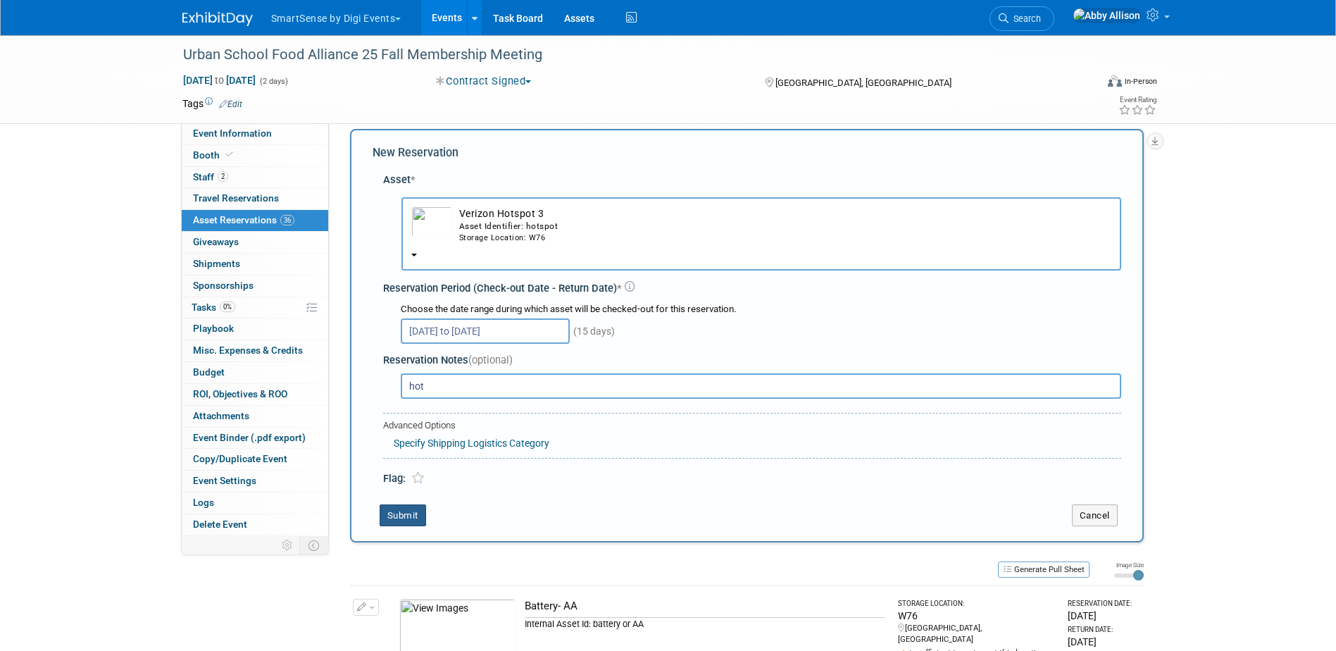
click at [408, 512] on button "Submit" at bounding box center [402, 515] width 46 height 23
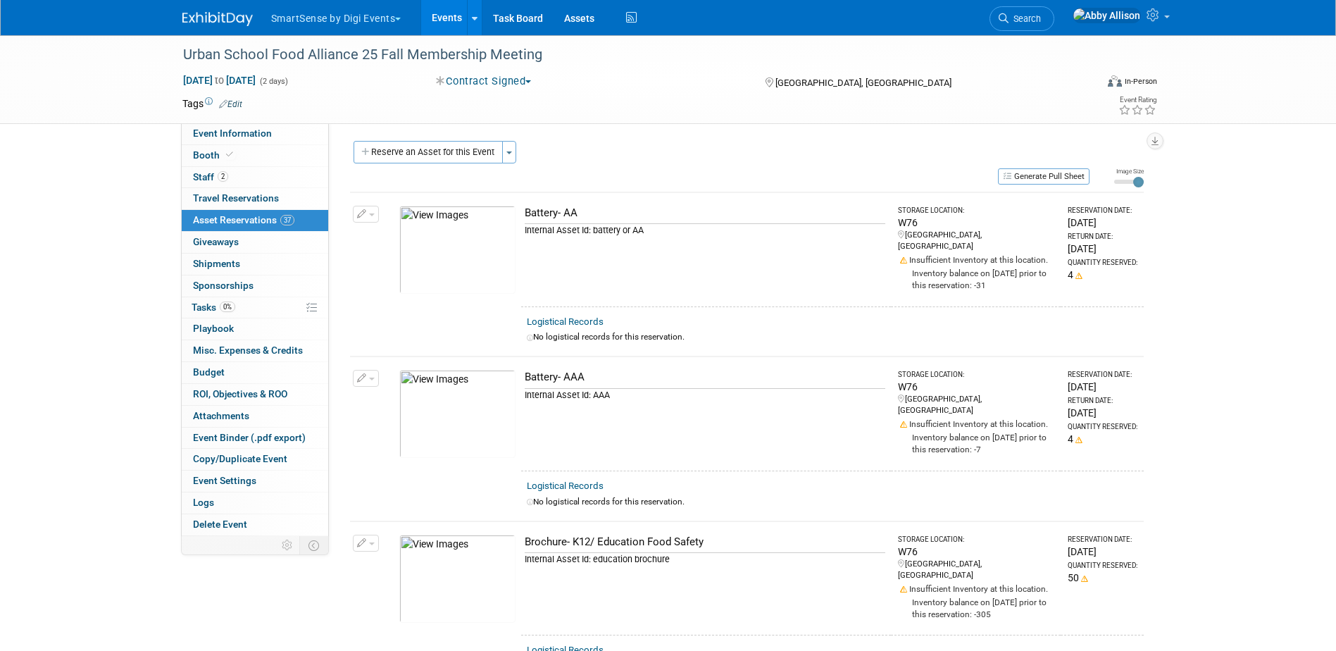
scroll to position [0, 0]
click at [512, 153] on span "button" at bounding box center [509, 154] width 6 height 3
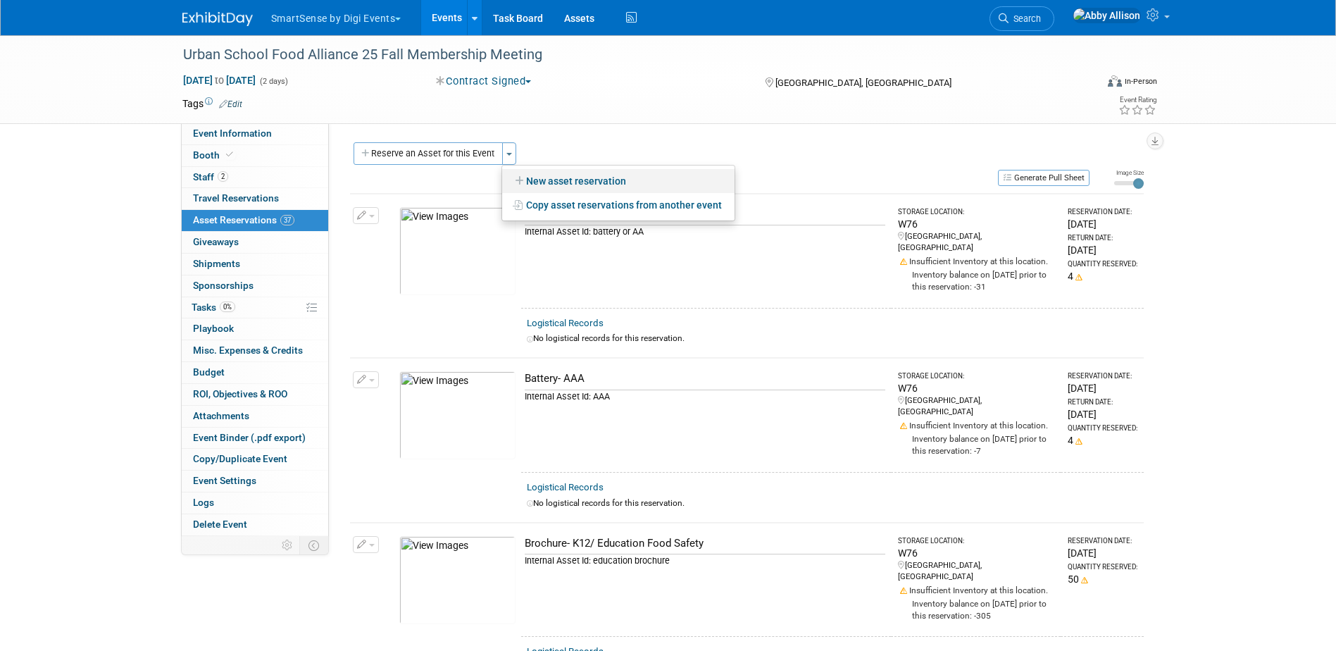
click at [530, 177] on link "New asset reservation" at bounding box center [618, 181] width 232 height 24
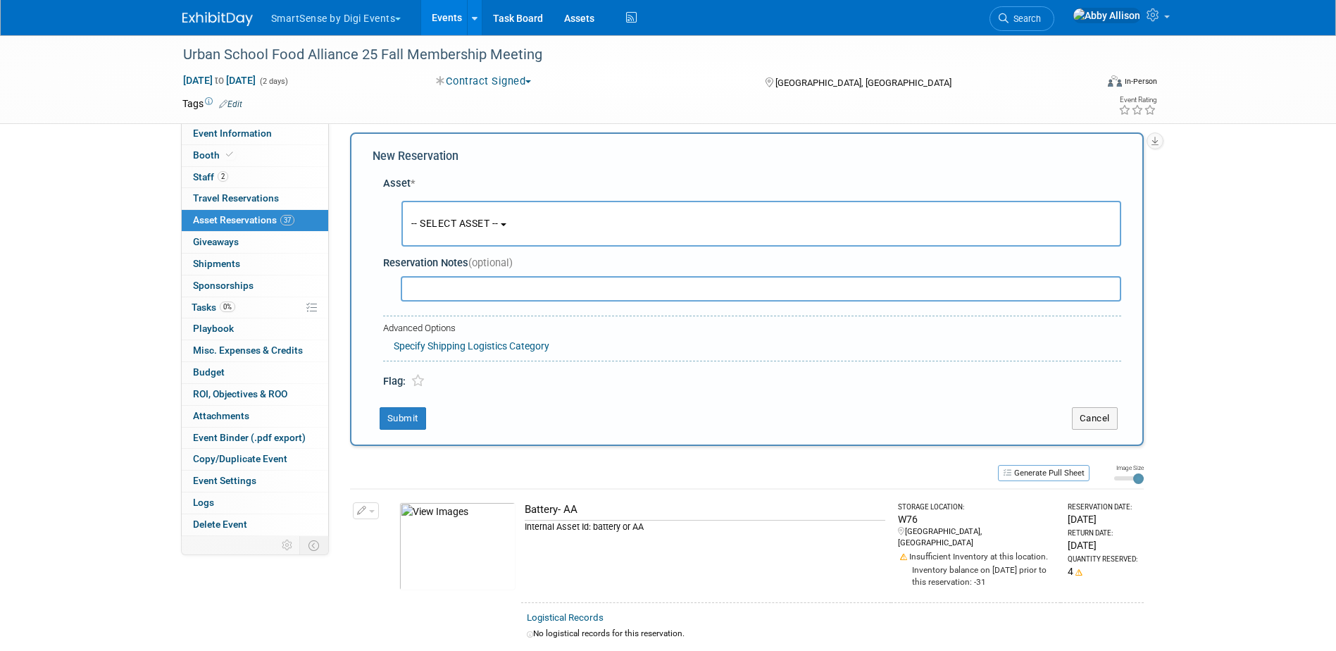
scroll to position [13, 0]
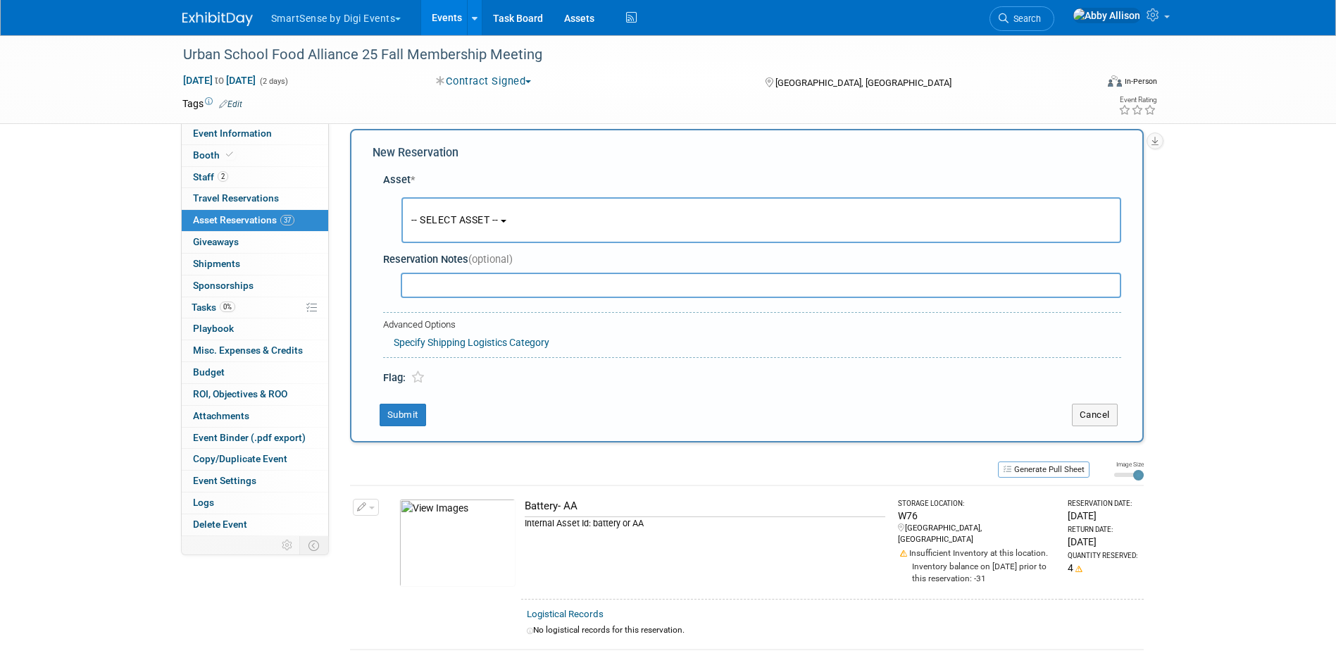
click at [433, 219] on span "-- SELECT ASSET --" at bounding box center [454, 219] width 87 height 11
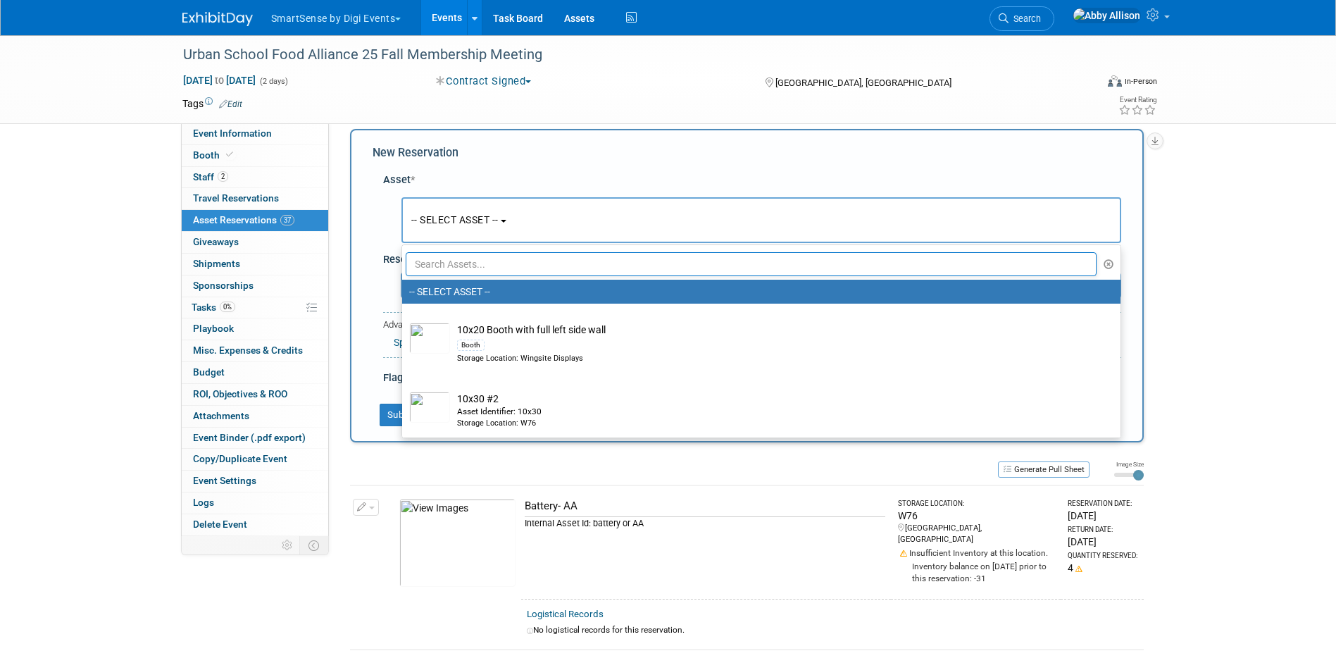
click at [448, 264] on input "text" at bounding box center [751, 264] width 691 height 24
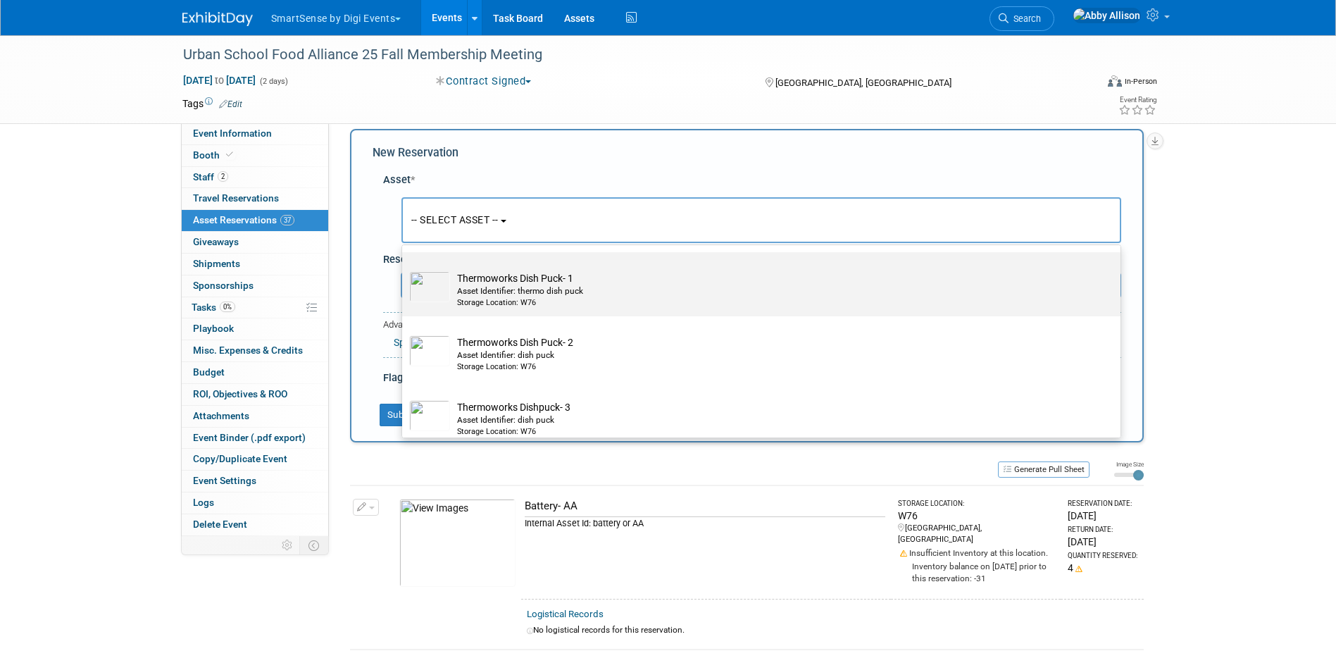
scroll to position [106, 0]
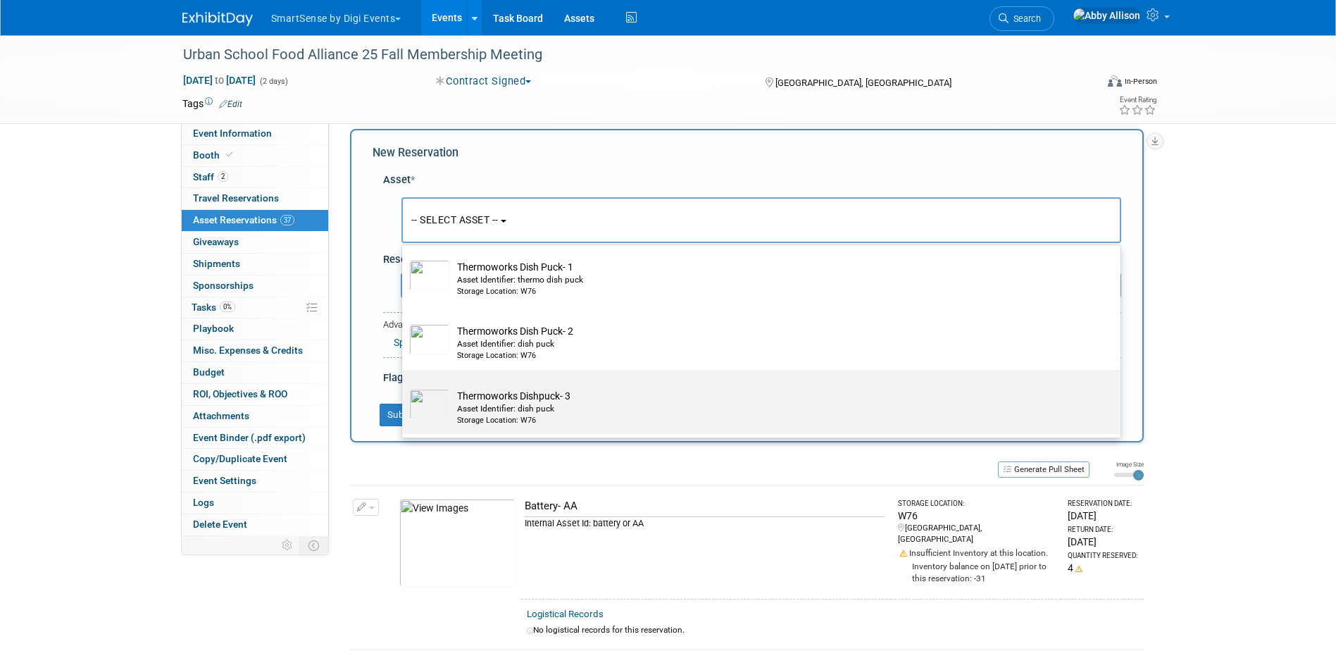
type input "puck"
click at [482, 398] on td "Thermoworks Dishpuck- 3 Asset Identifier: dish puck Storage Location: W76" at bounding box center [771, 407] width 642 height 37
click at [404, 387] on input "Thermoworks Dishpuck- 3 Asset Identifier: dish puck Storage Location: W76" at bounding box center [399, 381] width 9 height 9
select select "10720126"
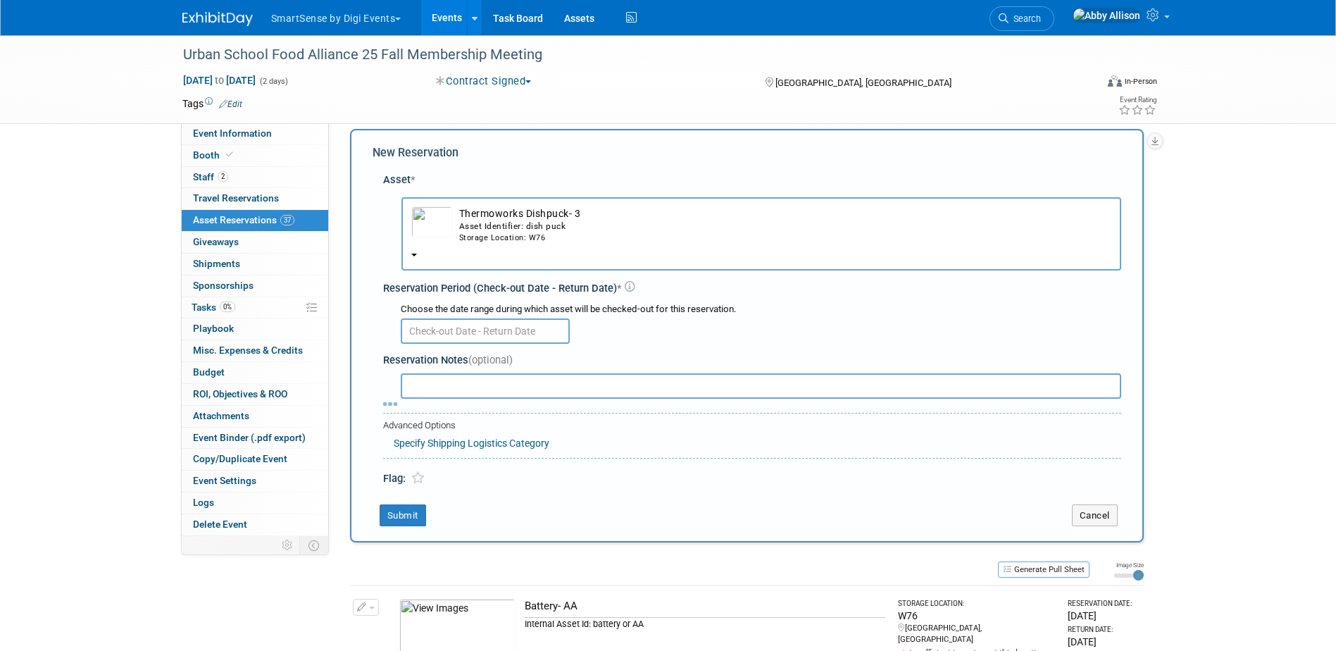
click at [447, 324] on input "text" at bounding box center [485, 330] width 169 height 25
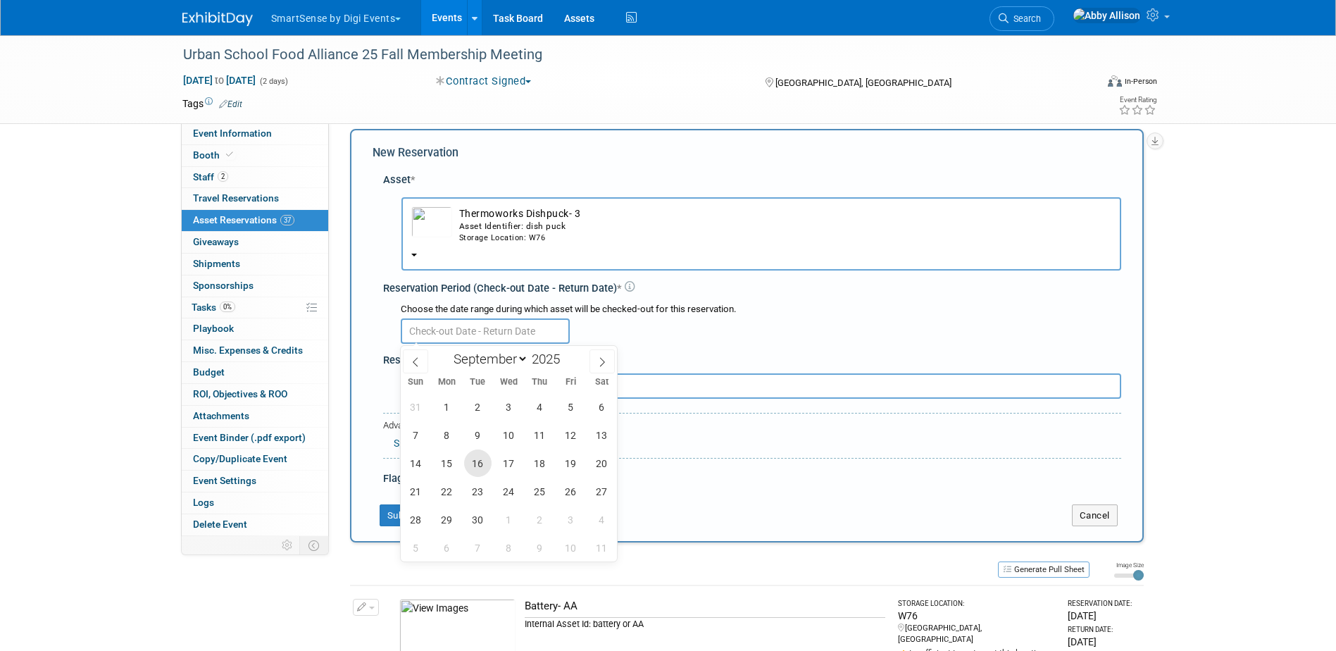
click at [472, 460] on span "16" at bounding box center [477, 462] width 27 height 27
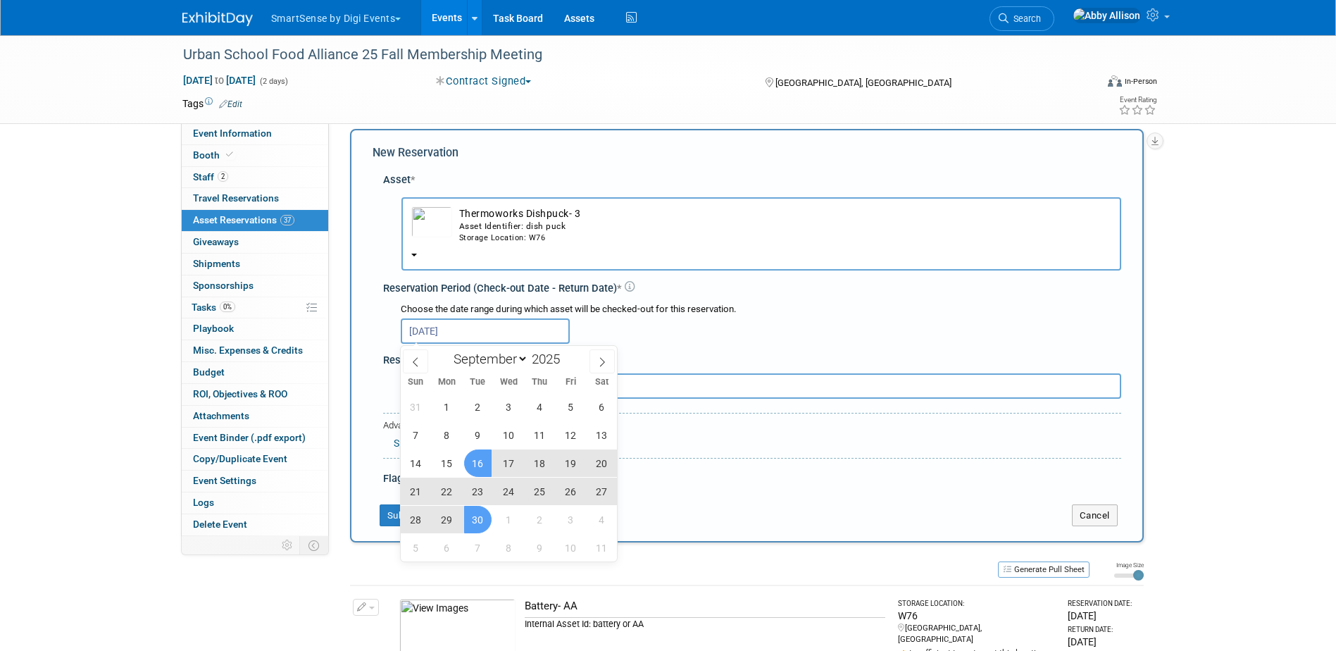
click at [475, 515] on span "30" at bounding box center [477, 519] width 27 height 27
type input "Sep 16, 2025 to Sep 30, 2025"
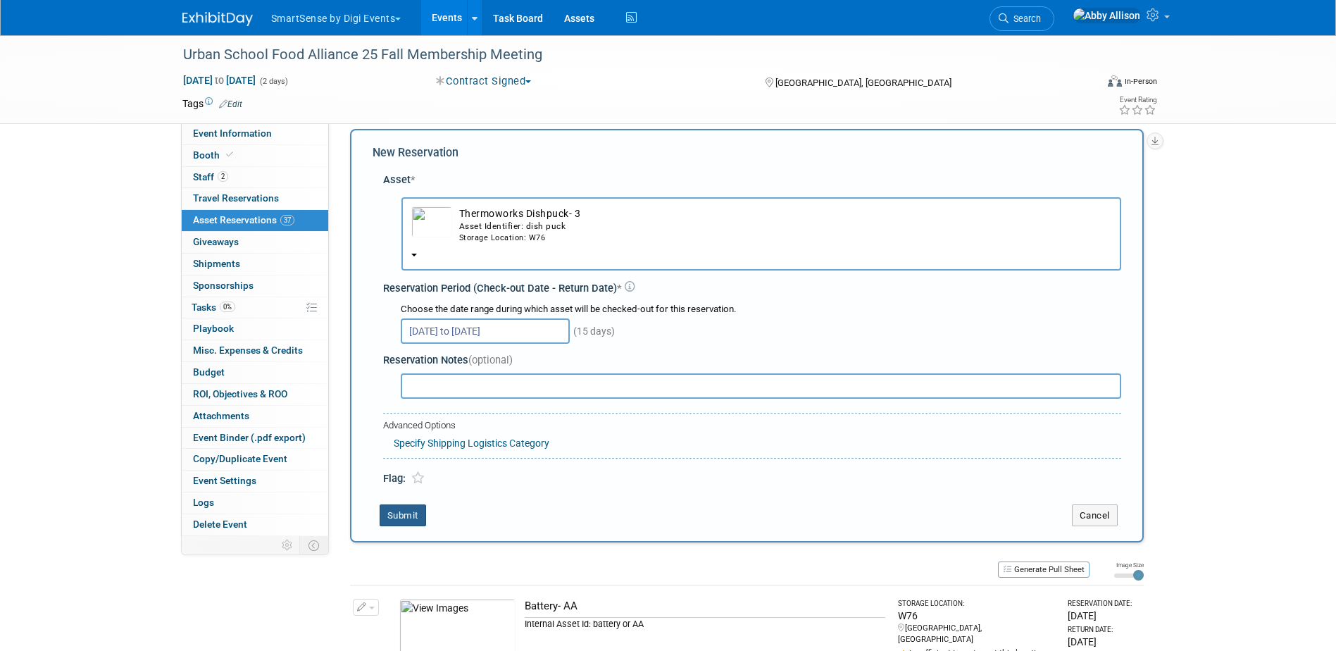
click at [399, 517] on button "Submit" at bounding box center [402, 515] width 46 height 23
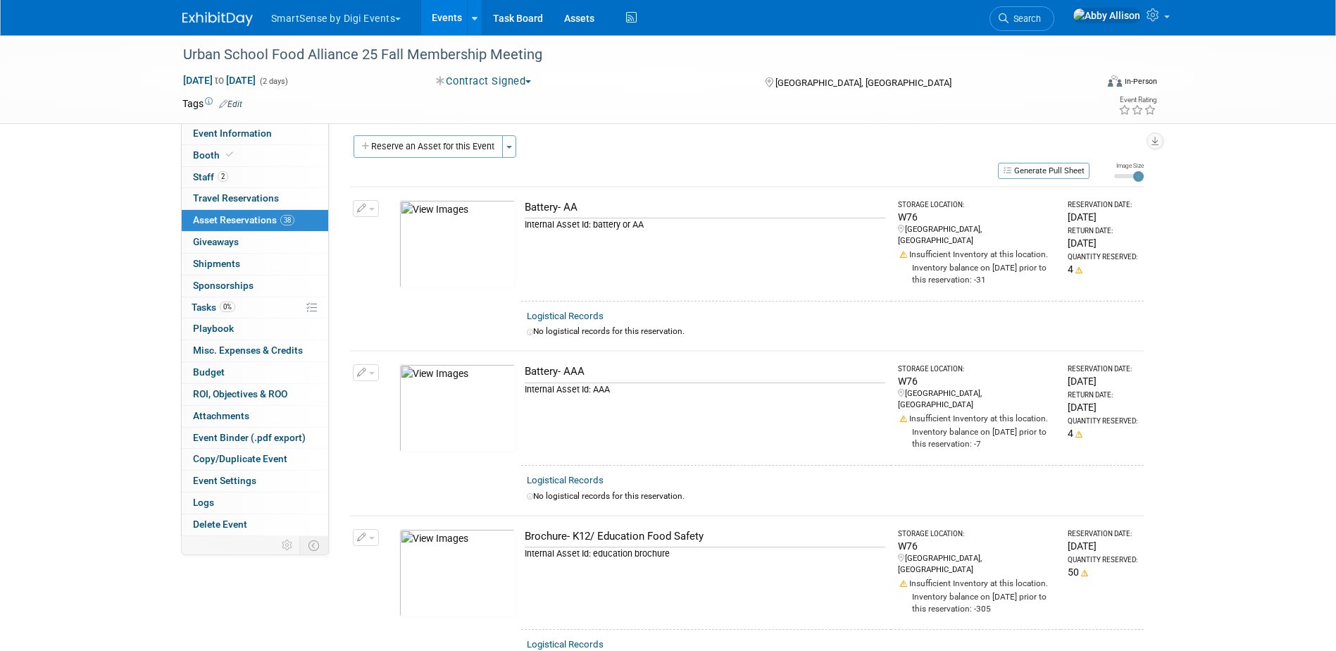
scroll to position [0, 0]
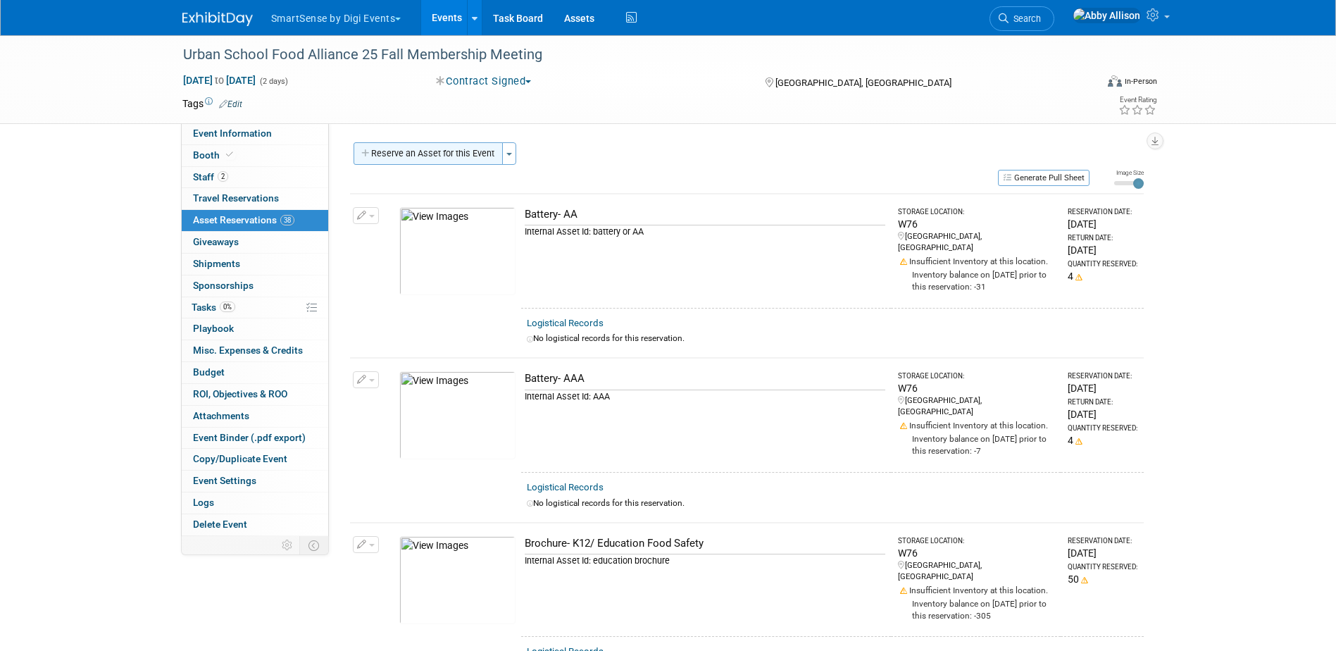
click at [475, 155] on button "Reserve an Asset for this Event" at bounding box center [427, 153] width 149 height 23
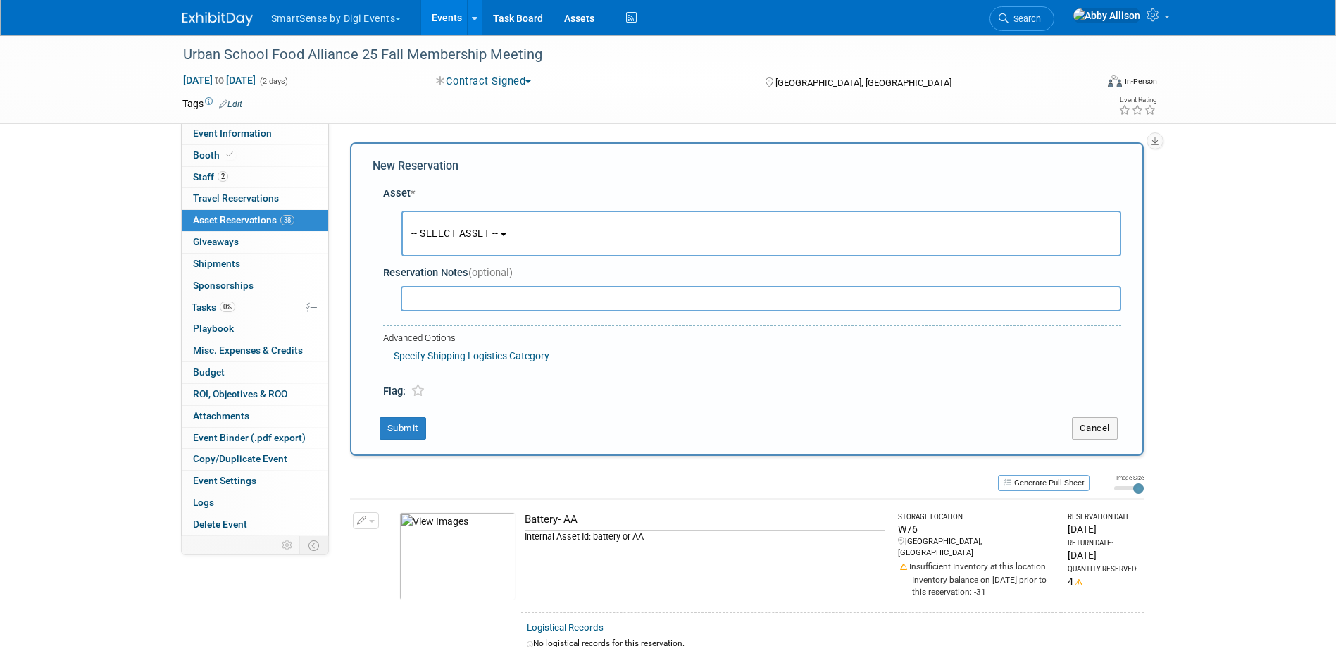
scroll to position [13, 0]
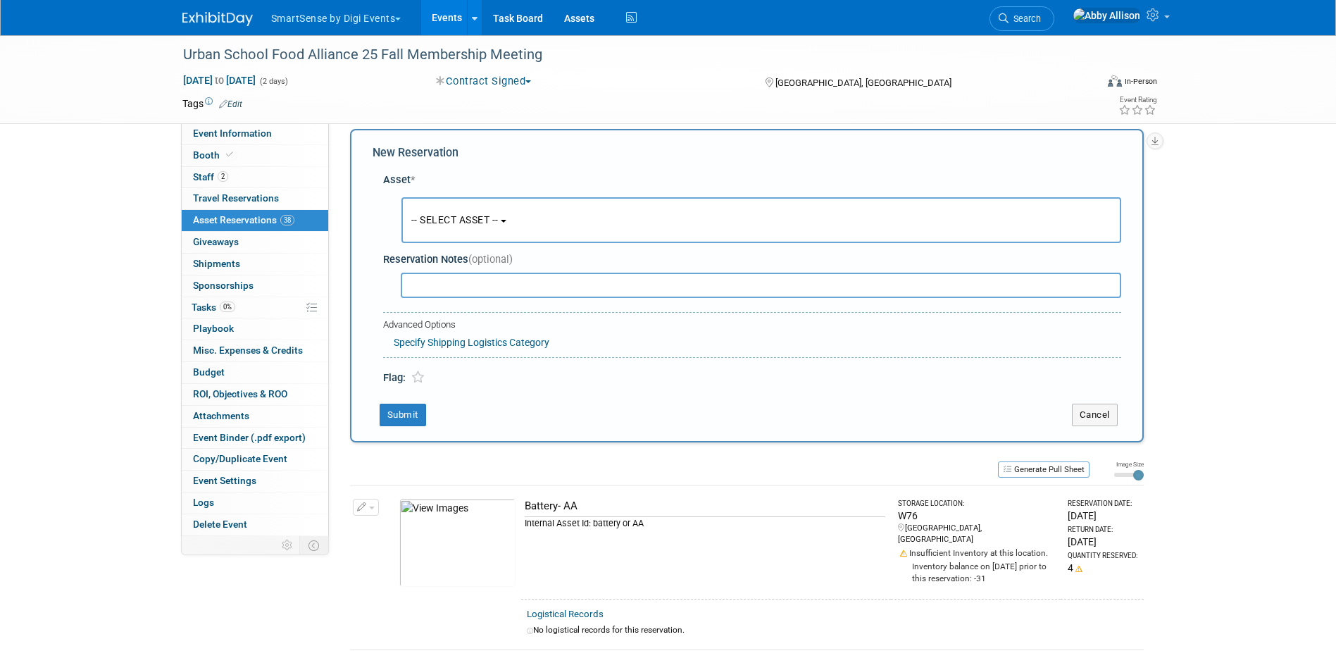
click at [457, 225] on span "-- SELECT ASSET --" at bounding box center [454, 219] width 87 height 11
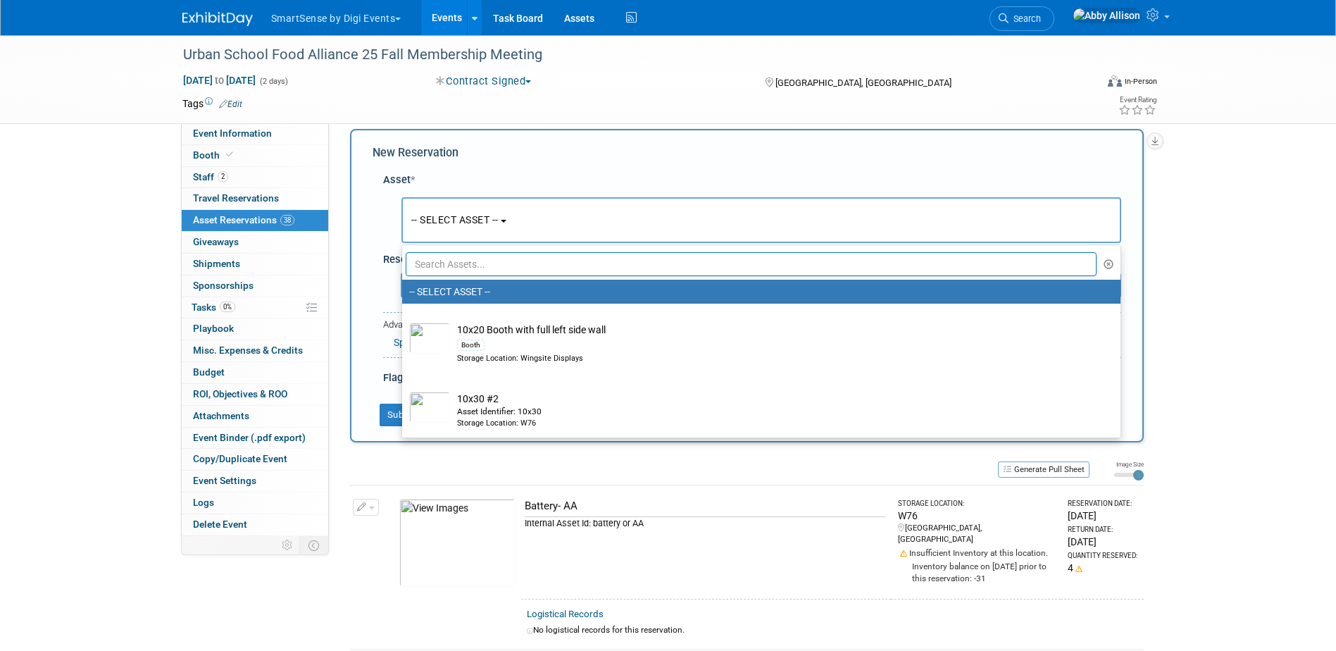
click at [465, 264] on input "text" at bounding box center [751, 264] width 691 height 24
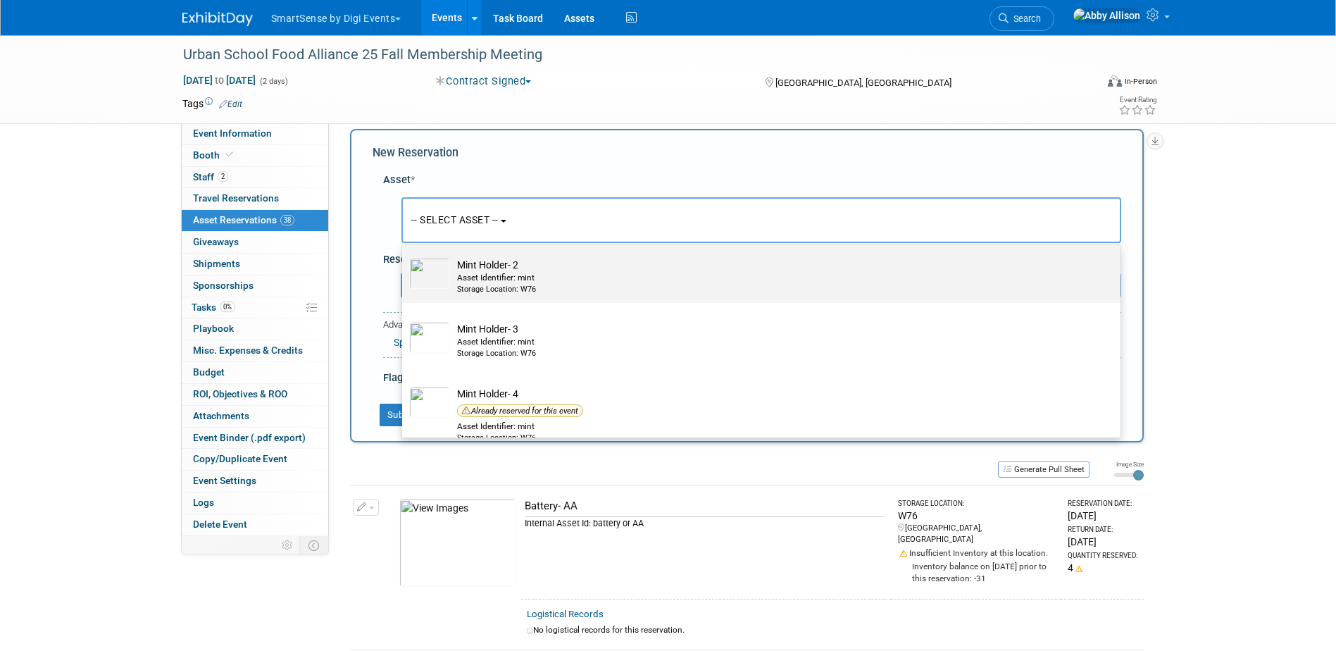
scroll to position [141, 0]
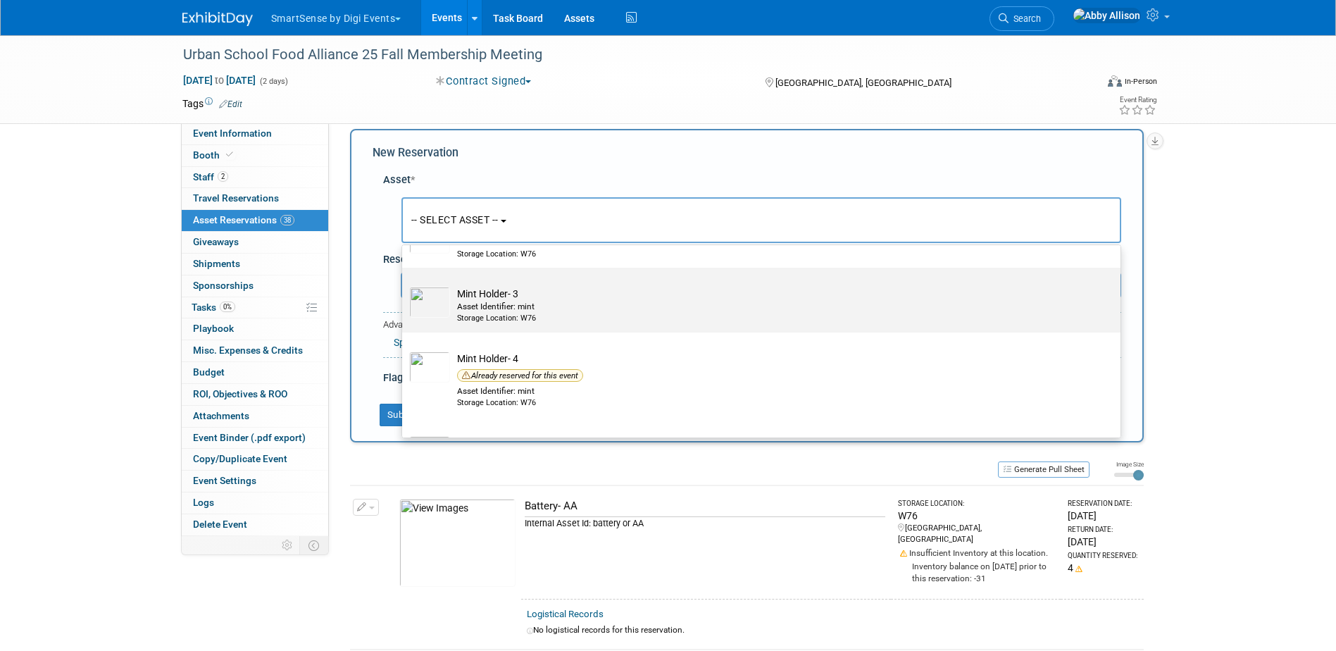
type input "mint"
click at [491, 299] on td "Mint Holder- 3 Asset Identifier: mint Storage Location: W76" at bounding box center [771, 305] width 642 height 37
click at [404, 284] on input "Mint Holder- 3 Asset Identifier: mint Storage Location: W76" at bounding box center [399, 279] width 9 height 9
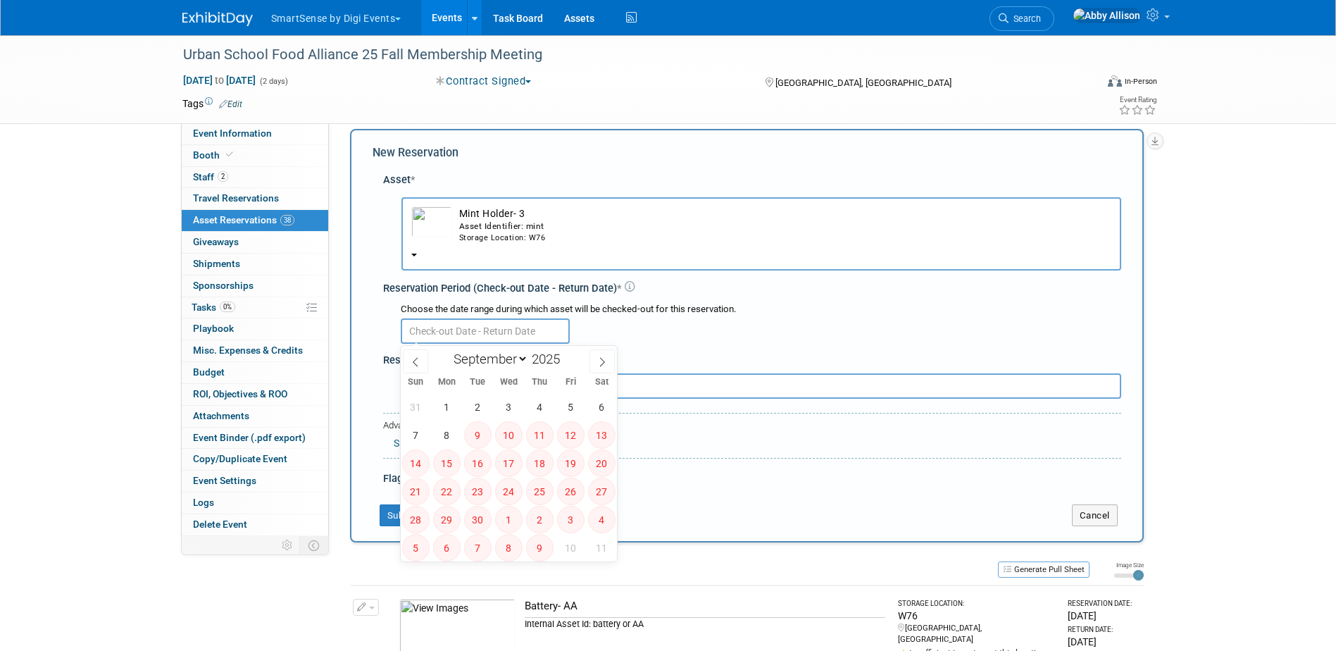
click at [439, 334] on input "text" at bounding box center [485, 330] width 169 height 25
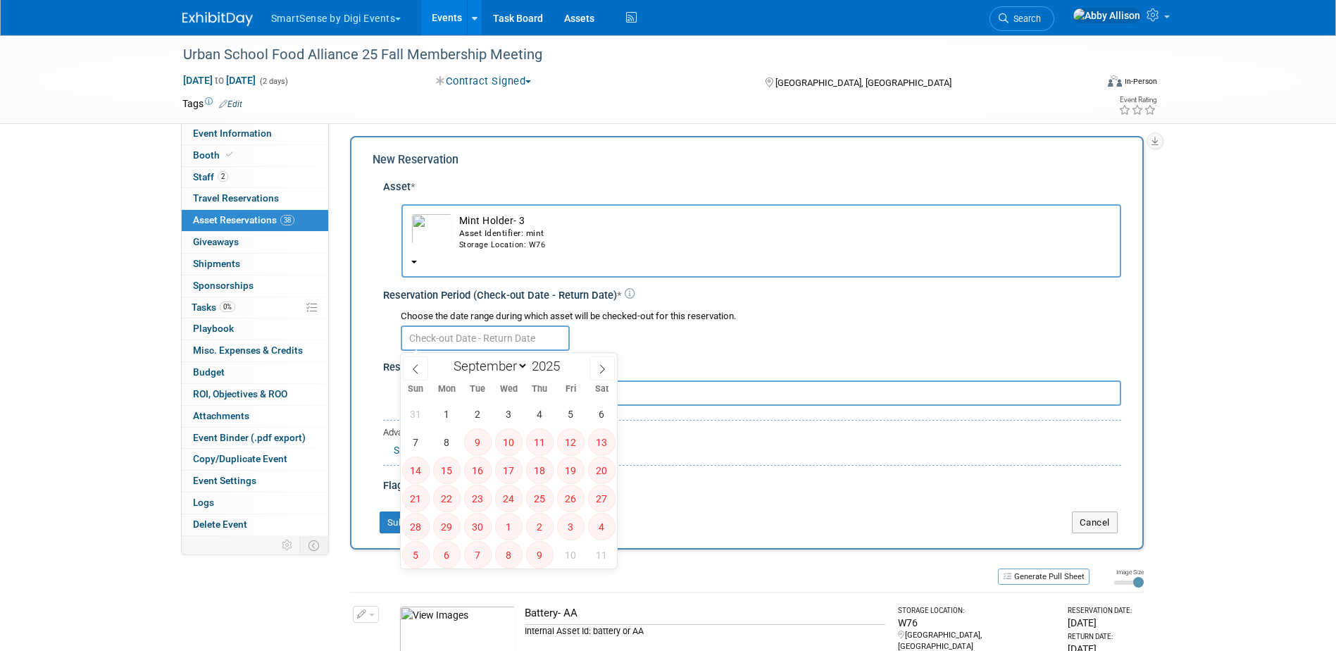
scroll to position [0, 0]
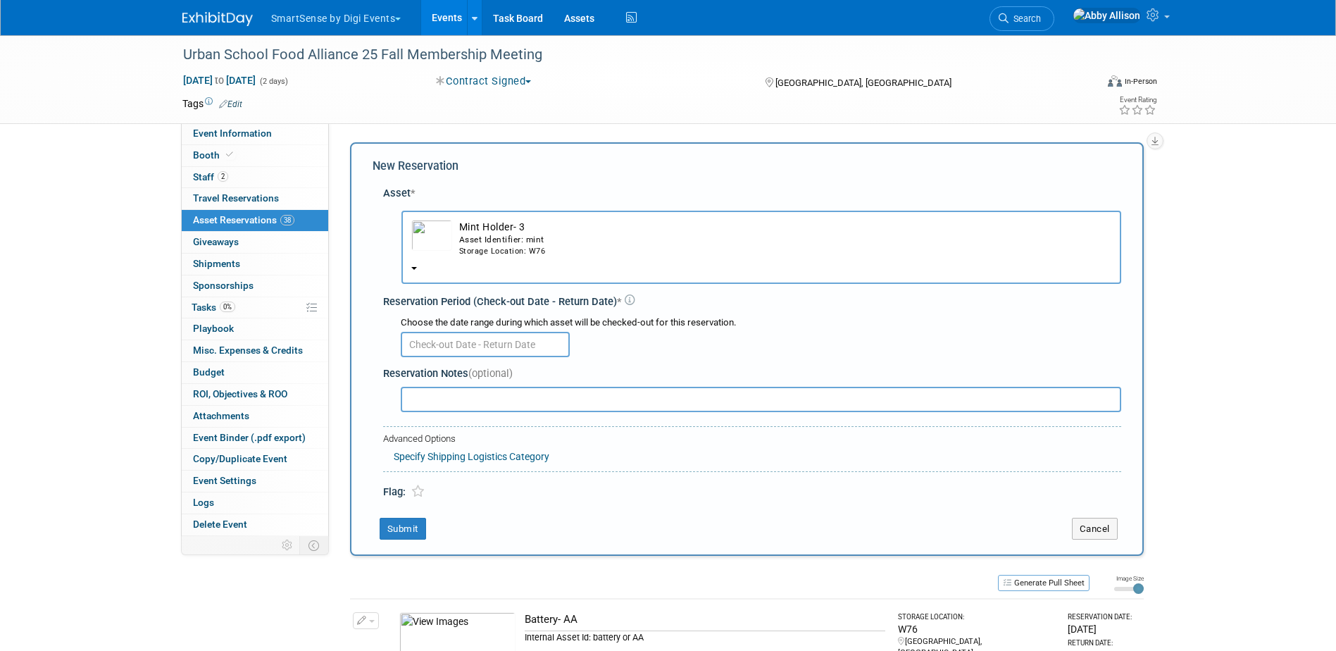
click at [495, 237] on div "Asset Identifier: mint" at bounding box center [785, 240] width 652 height 12
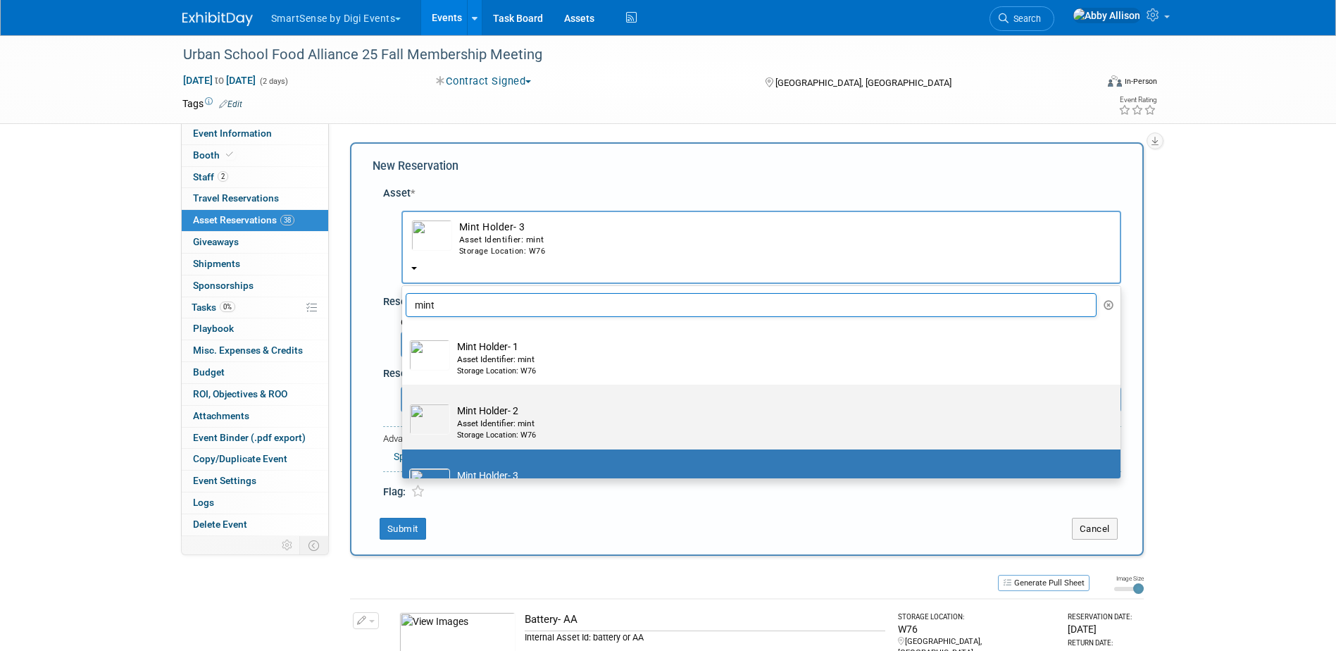
click at [489, 413] on td "Mint Holder- 2 Asset Identifier: mint Storage Location: W76" at bounding box center [771, 421] width 642 height 37
click at [404, 401] on input "Mint Holder- 2 Asset Identifier: mint Storage Location: W76" at bounding box center [399, 396] width 9 height 9
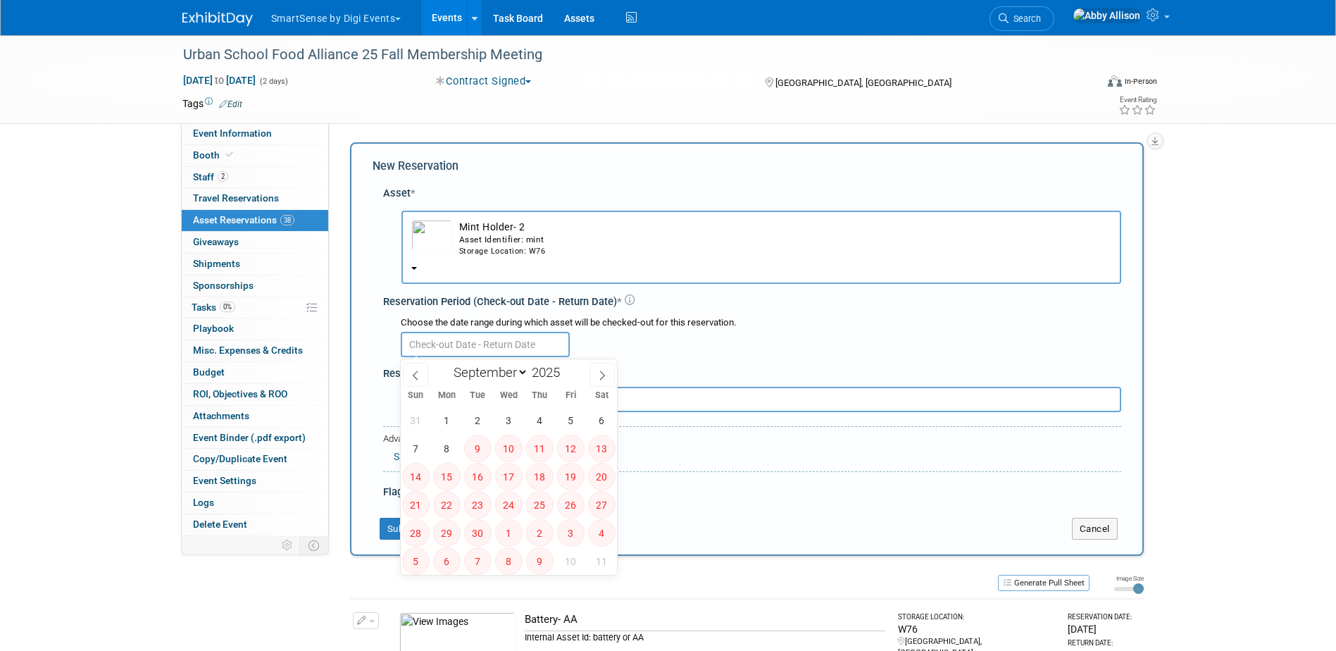
click at [464, 349] on input "text" at bounding box center [485, 344] width 169 height 25
click at [481, 243] on div "Asset Identifier: mint" at bounding box center [785, 240] width 652 height 12
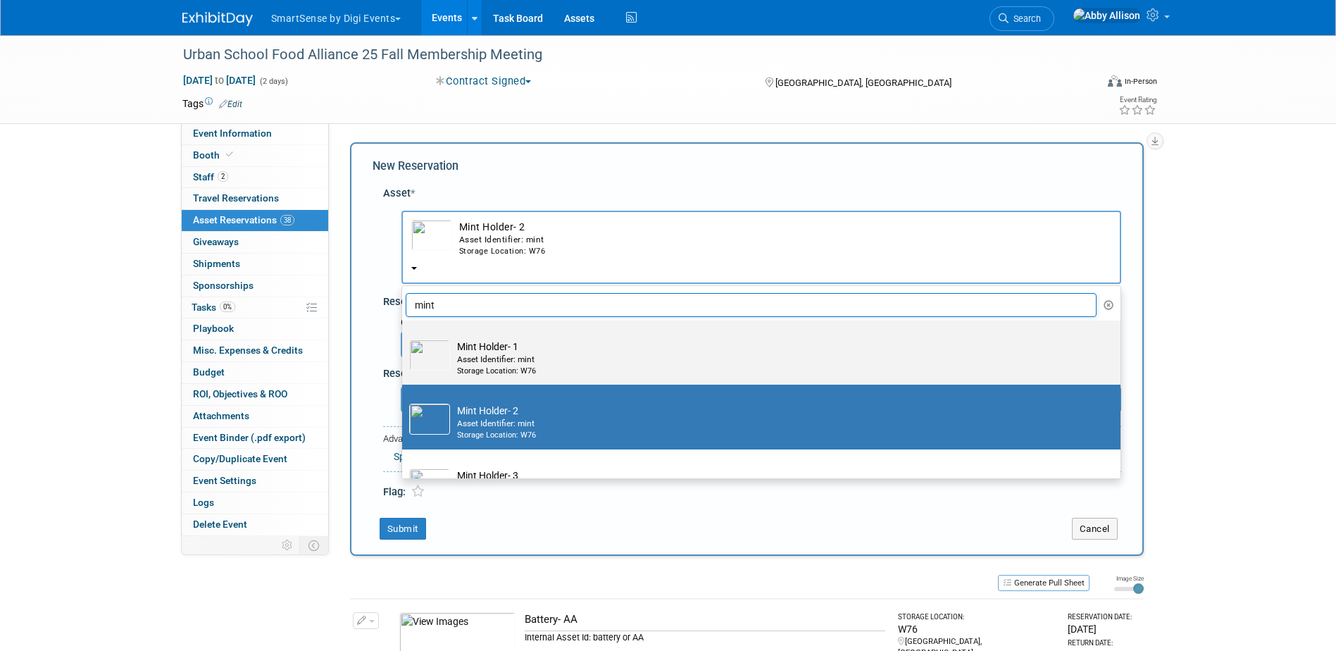
click at [479, 355] on div "Asset Identifier: mint" at bounding box center [774, 359] width 635 height 12
click at [404, 337] on input "Mint Holder- 1 Asset Identifier: mint Storage Location: W76" at bounding box center [399, 332] width 9 height 9
select select "10711096"
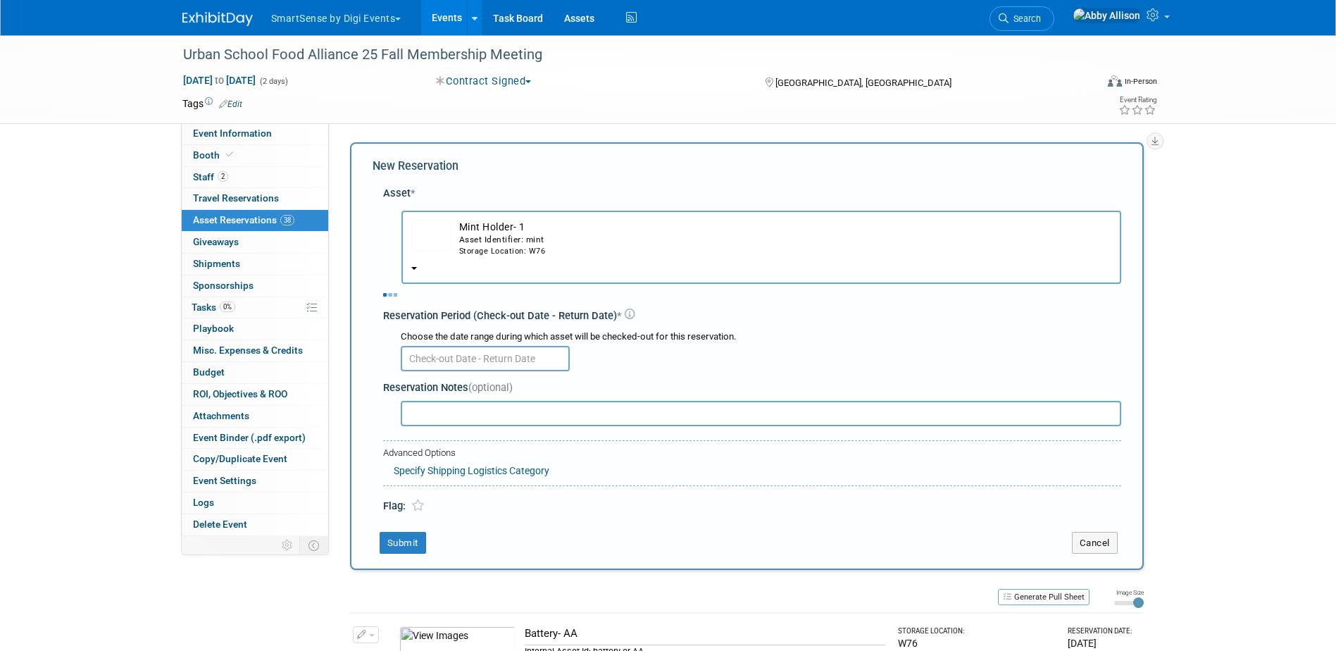
select select "8"
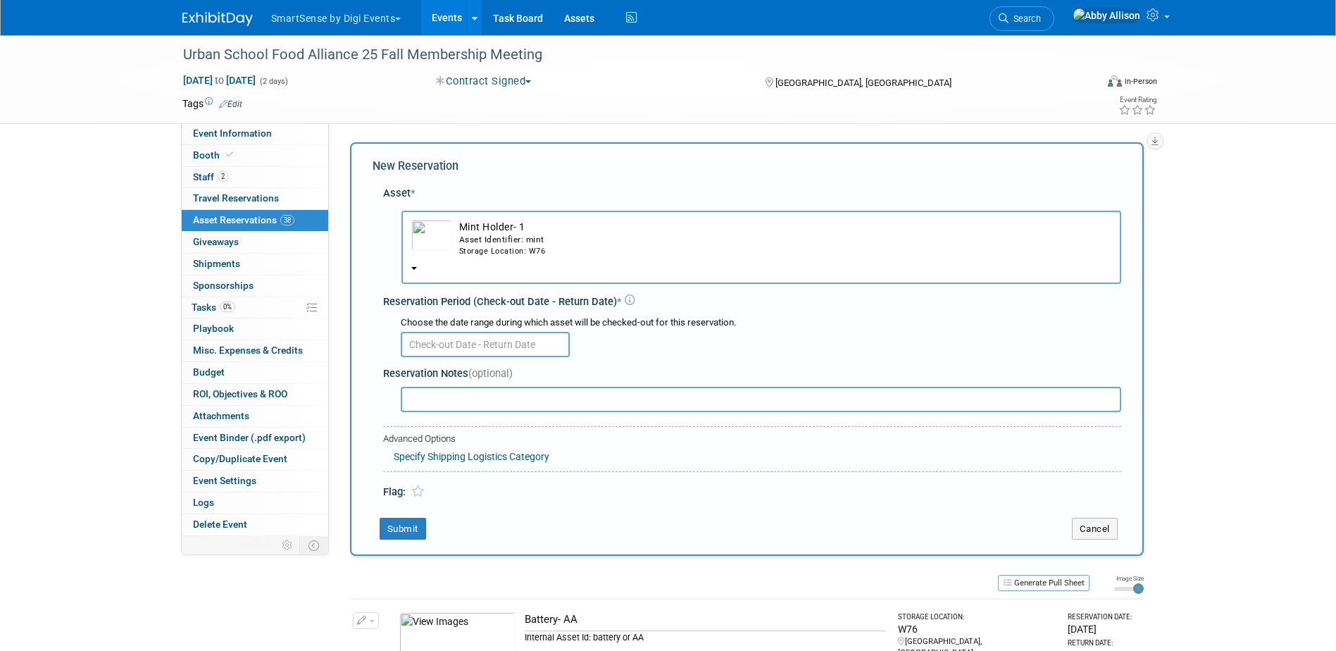
click at [479, 355] on input "text" at bounding box center [485, 344] width 169 height 25
click at [498, 240] on div "Asset Identifier: mint" at bounding box center [785, 240] width 652 height 12
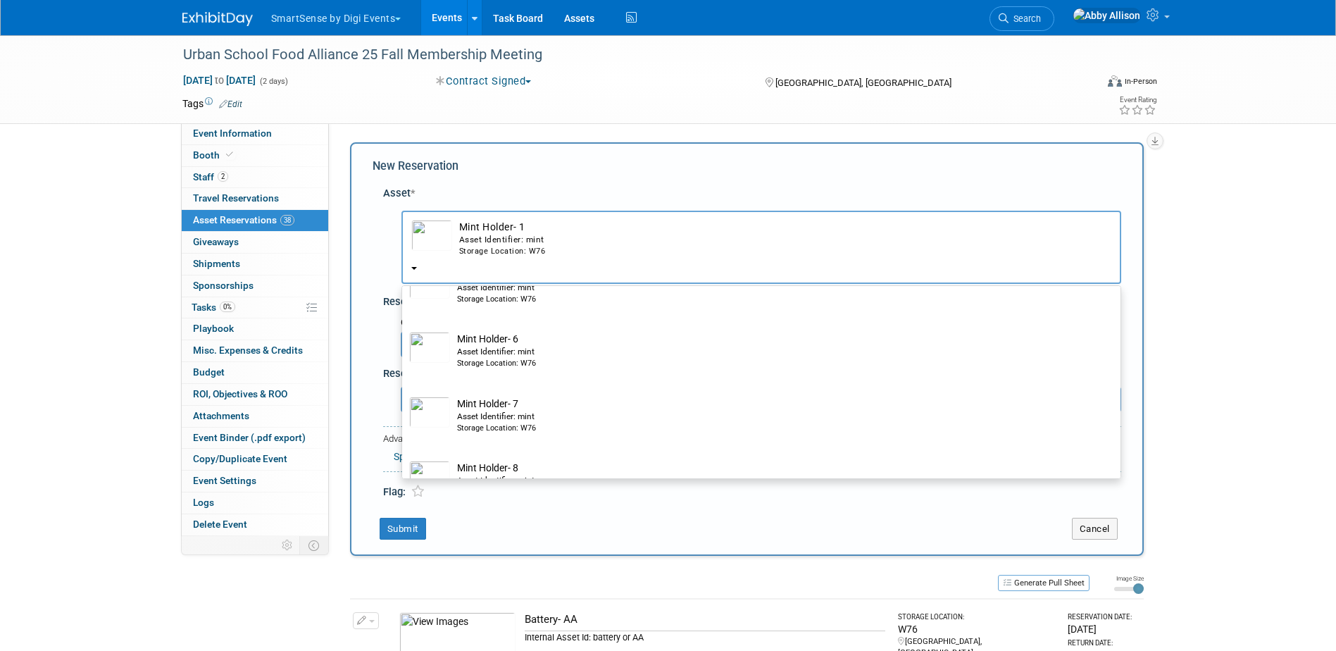
scroll to position [352, 0]
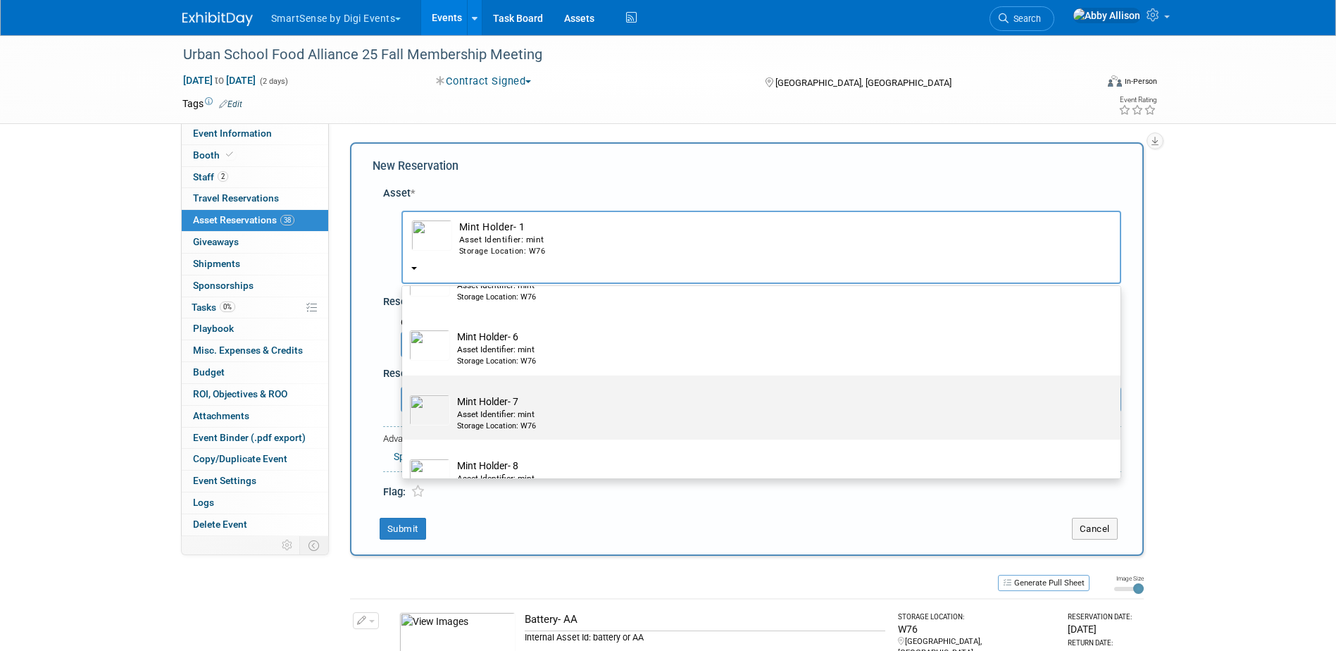
click at [484, 411] on td "Mint Holder- 7 Asset Identifier: mint Storage Location: W76" at bounding box center [771, 412] width 642 height 37
click at [404, 392] on input "Mint Holder- 7 Asset Identifier: mint Storage Location: W76" at bounding box center [399, 387] width 9 height 9
select select "10722551"
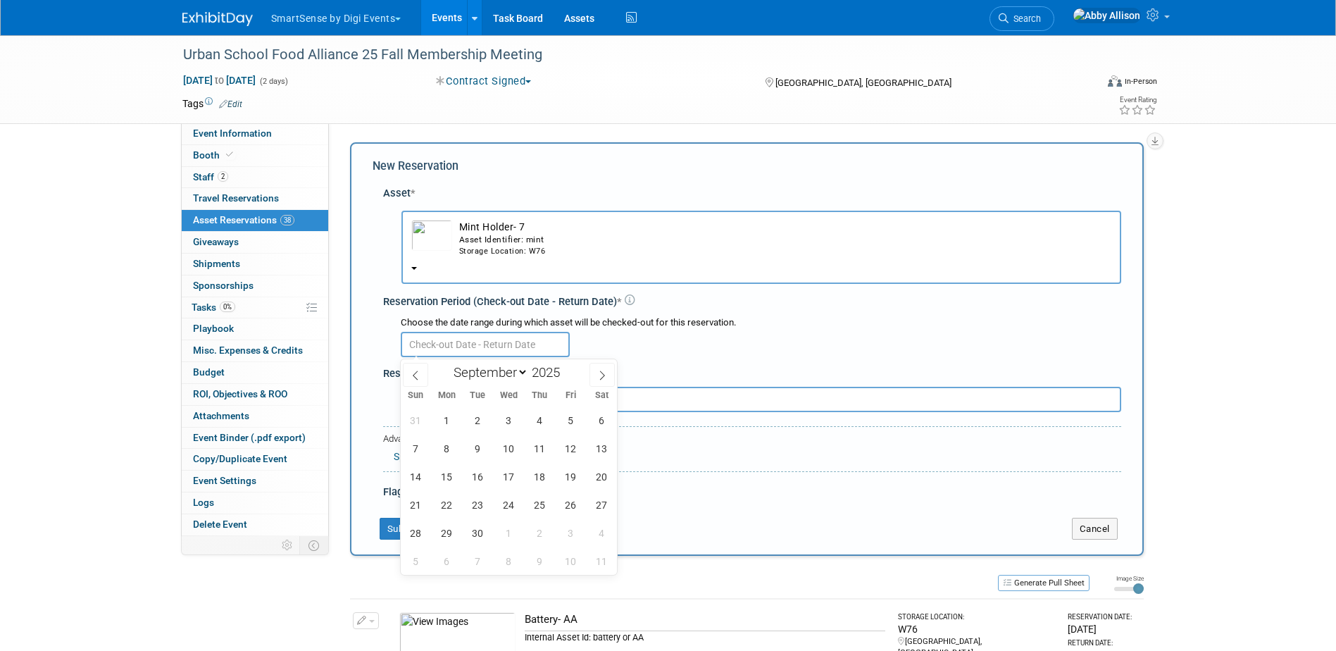
click at [441, 344] on input "text" at bounding box center [485, 344] width 169 height 25
click at [474, 472] on span "16" at bounding box center [477, 476] width 27 height 27
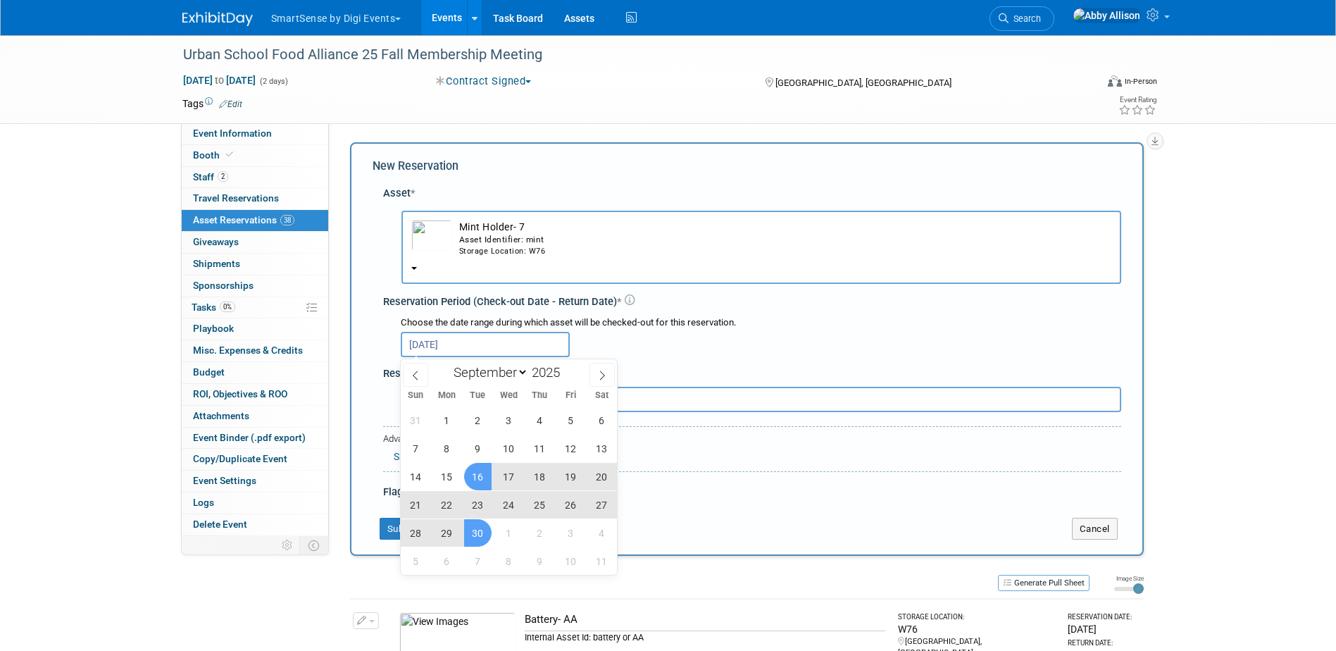
click at [476, 520] on span "30" at bounding box center [477, 532] width 27 height 27
type input "Sep 16, 2025 to Sep 30, 2025"
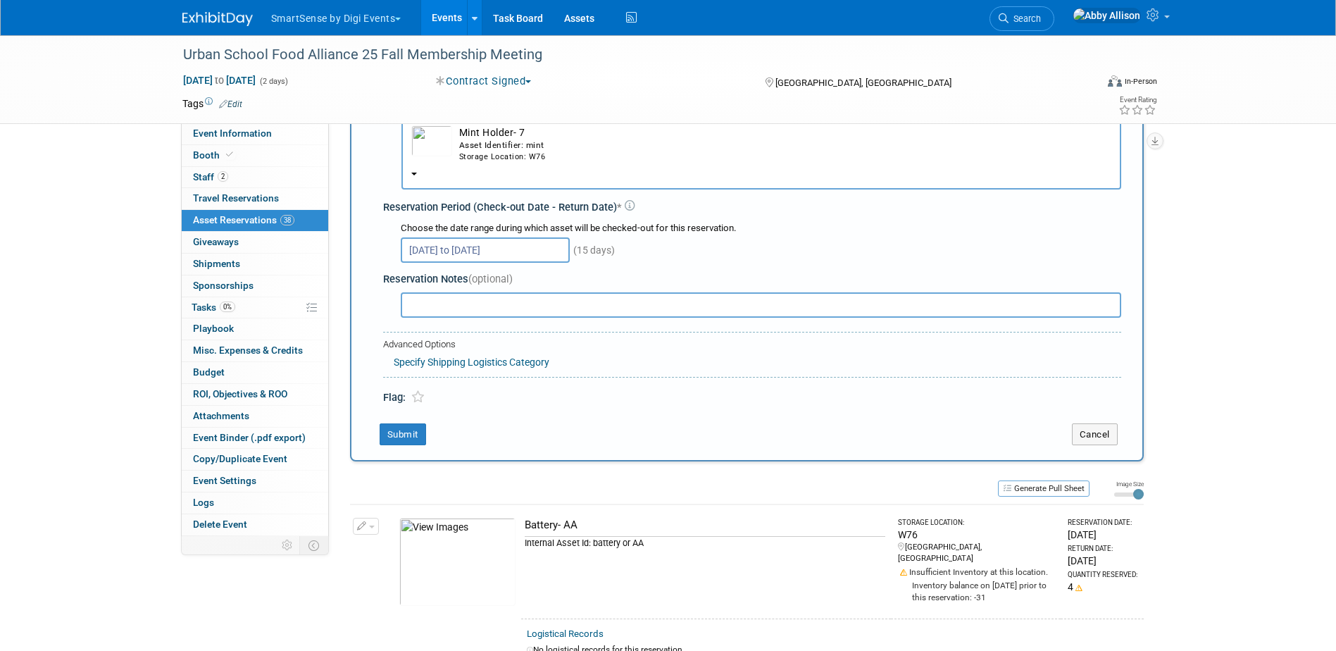
scroll to position [141, 0]
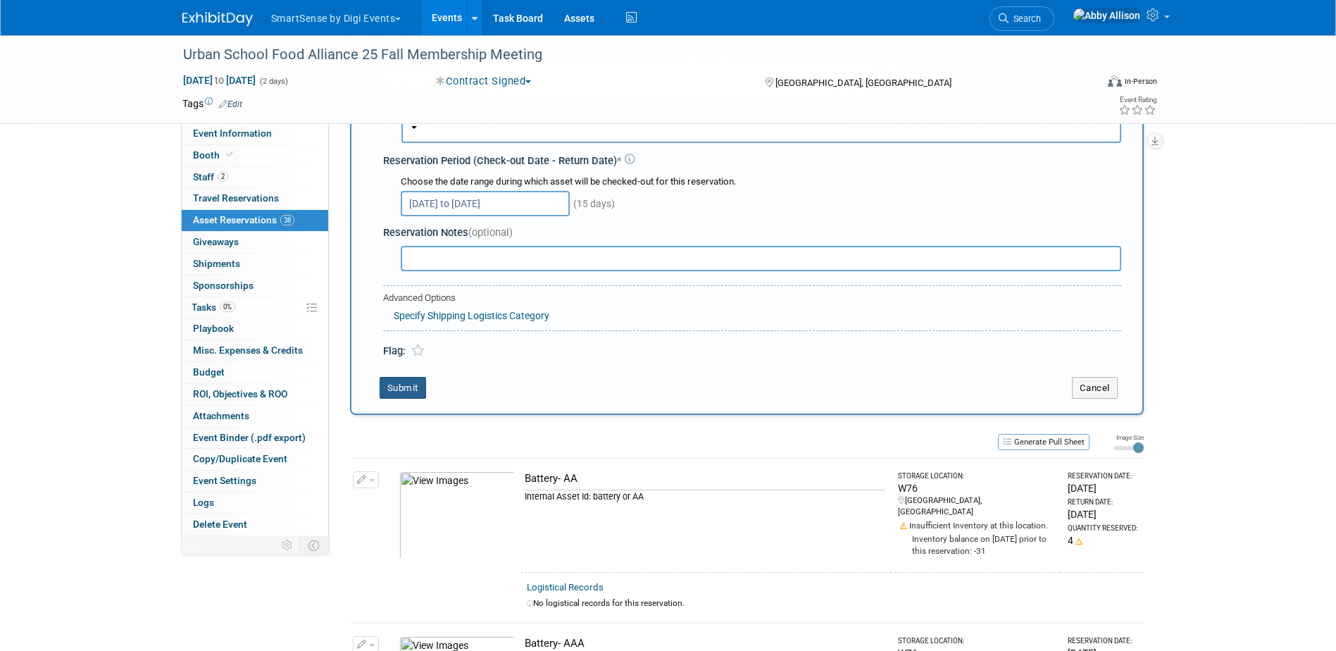
click at [418, 392] on button "Submit" at bounding box center [402, 388] width 46 height 23
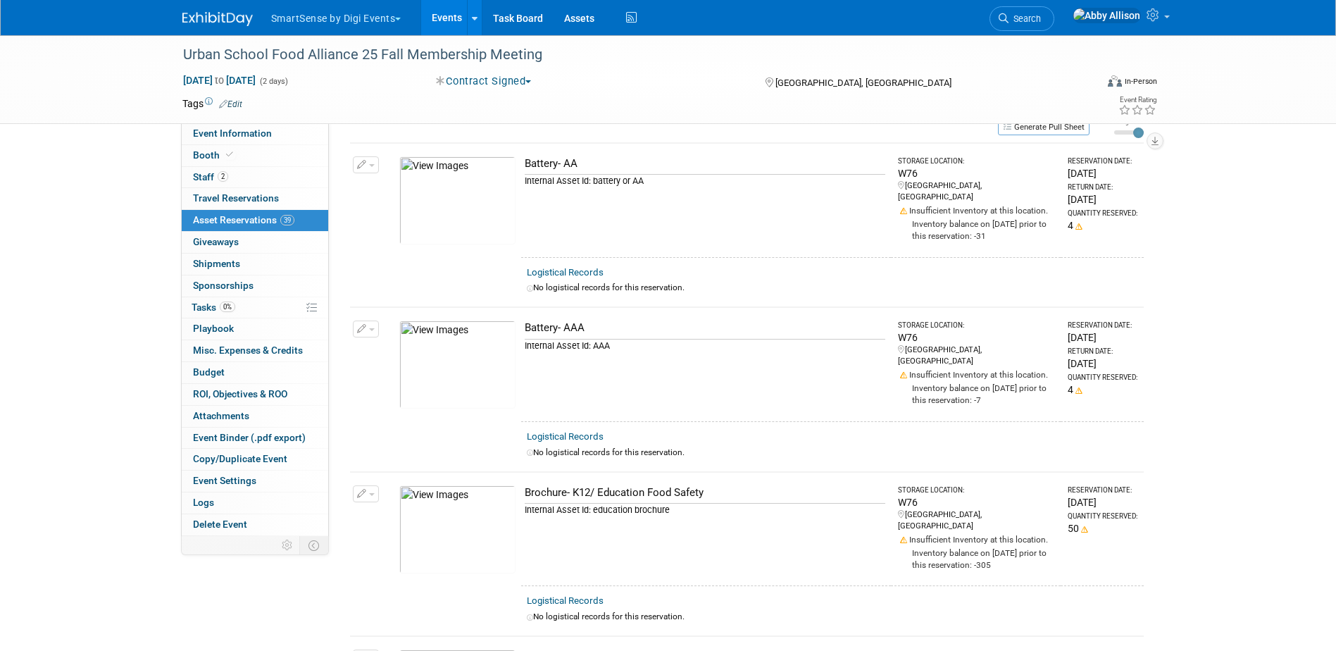
scroll to position [0, 0]
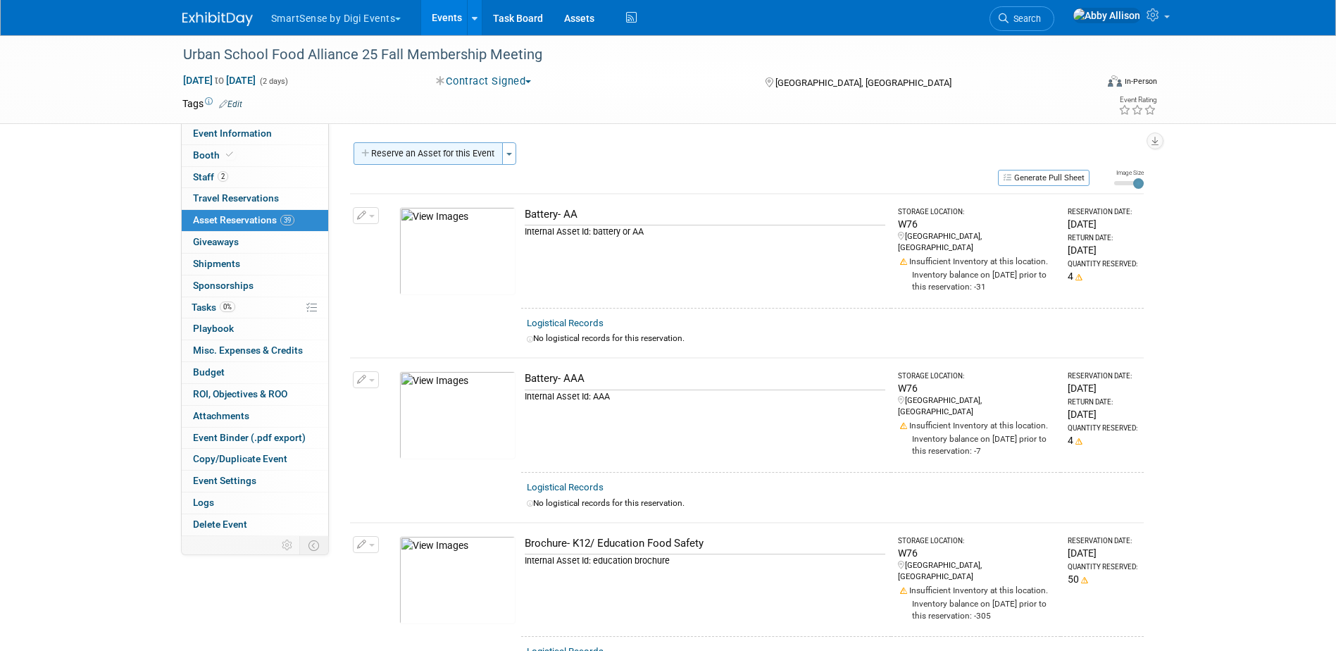
click at [453, 158] on button "Reserve an Asset for this Event" at bounding box center [427, 153] width 149 height 23
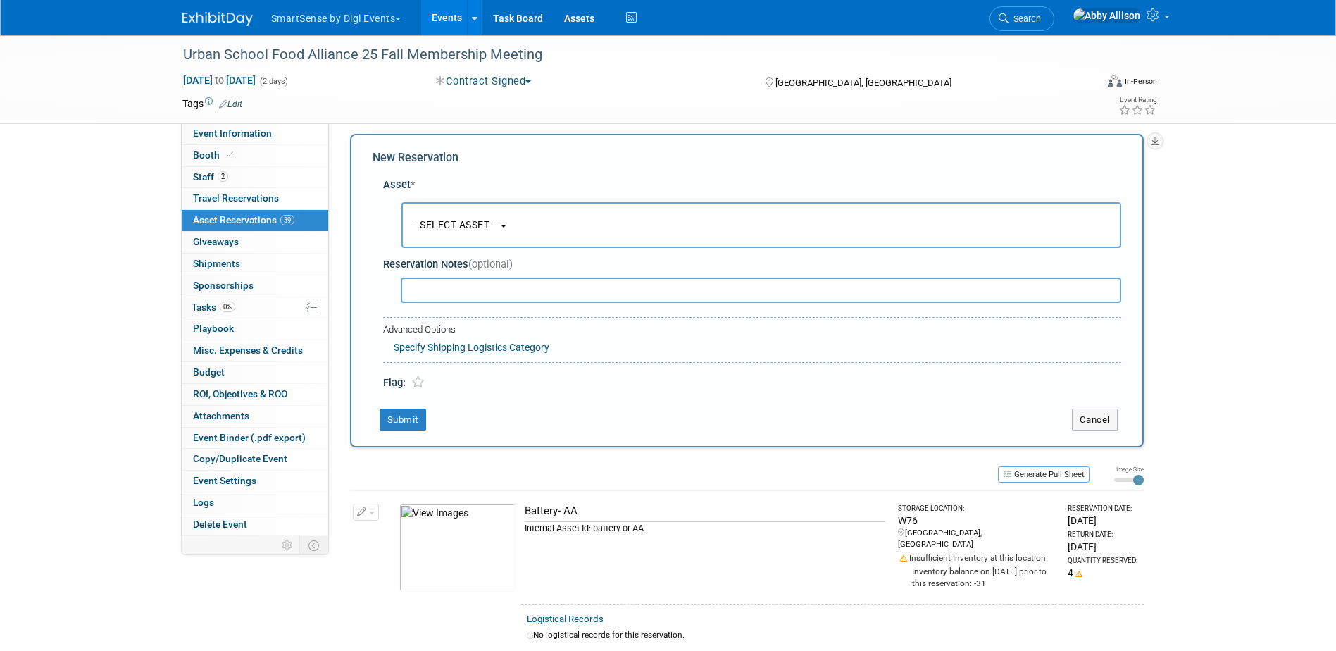
scroll to position [13, 0]
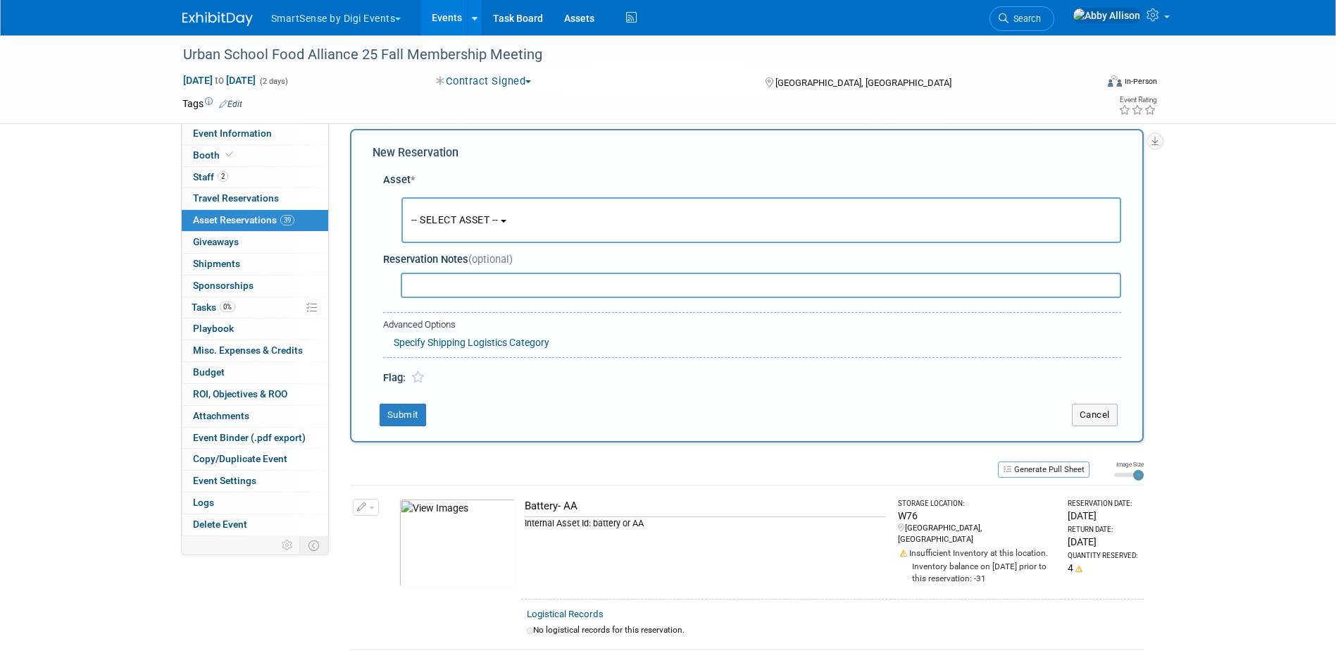
click at [456, 213] on button "-- SELECT ASSET --" at bounding box center [761, 220] width 720 height 46
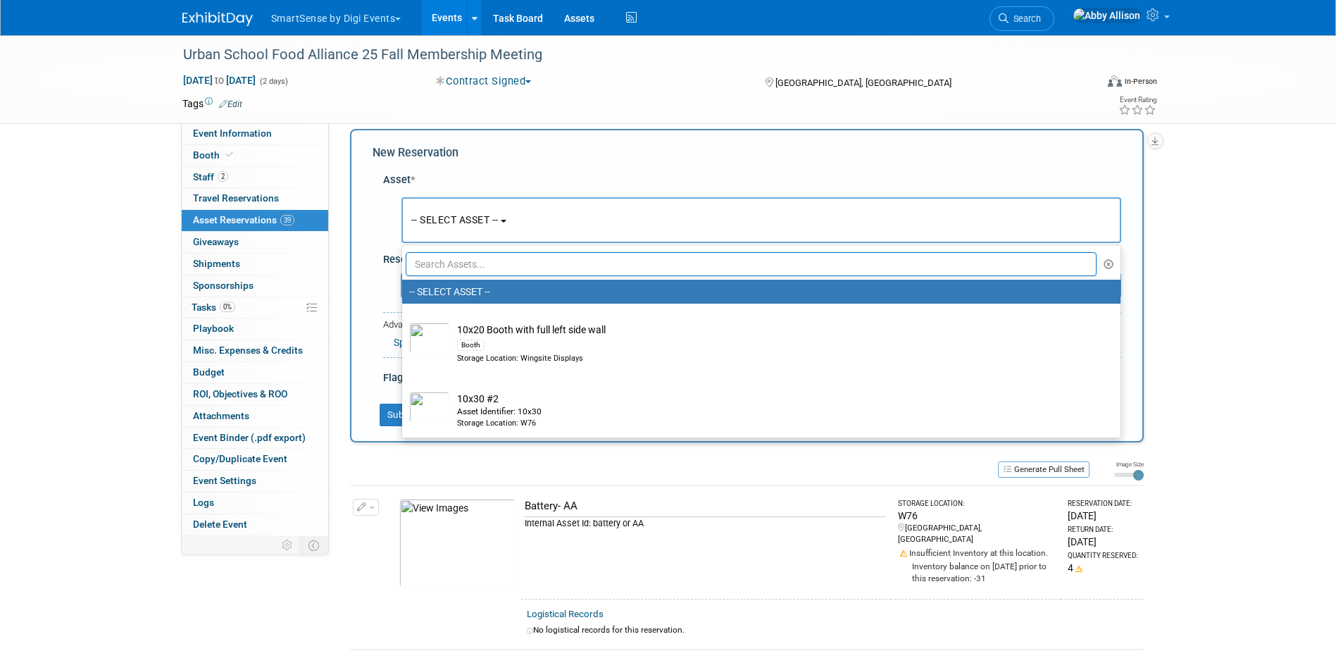
click at [487, 271] on input "text" at bounding box center [751, 264] width 691 height 24
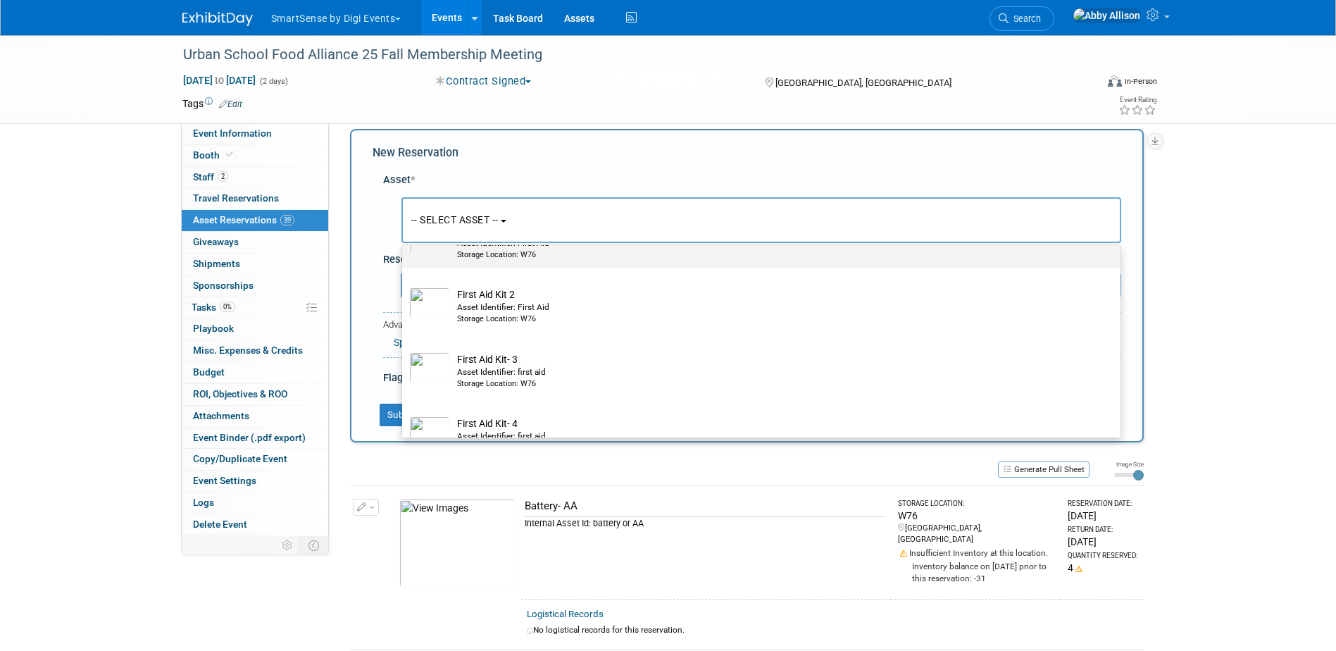
scroll to position [141, 0]
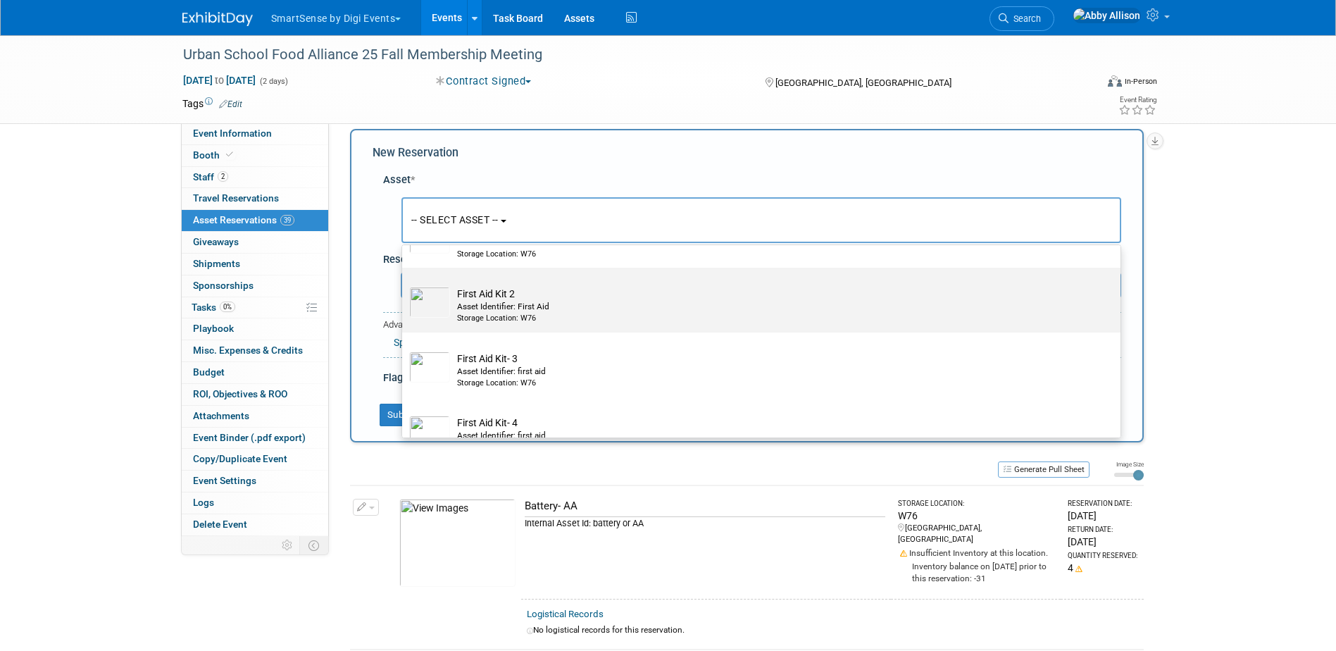
type input "fir"
click at [500, 297] on td "First Aid Kit 2 Asset Identifier: First Aid Storage Location: W76" at bounding box center [771, 305] width 642 height 37
click at [404, 284] on input "First Aid Kit 2 Asset Identifier: First Aid Storage Location: W76" at bounding box center [399, 279] width 9 height 9
select select "10712076"
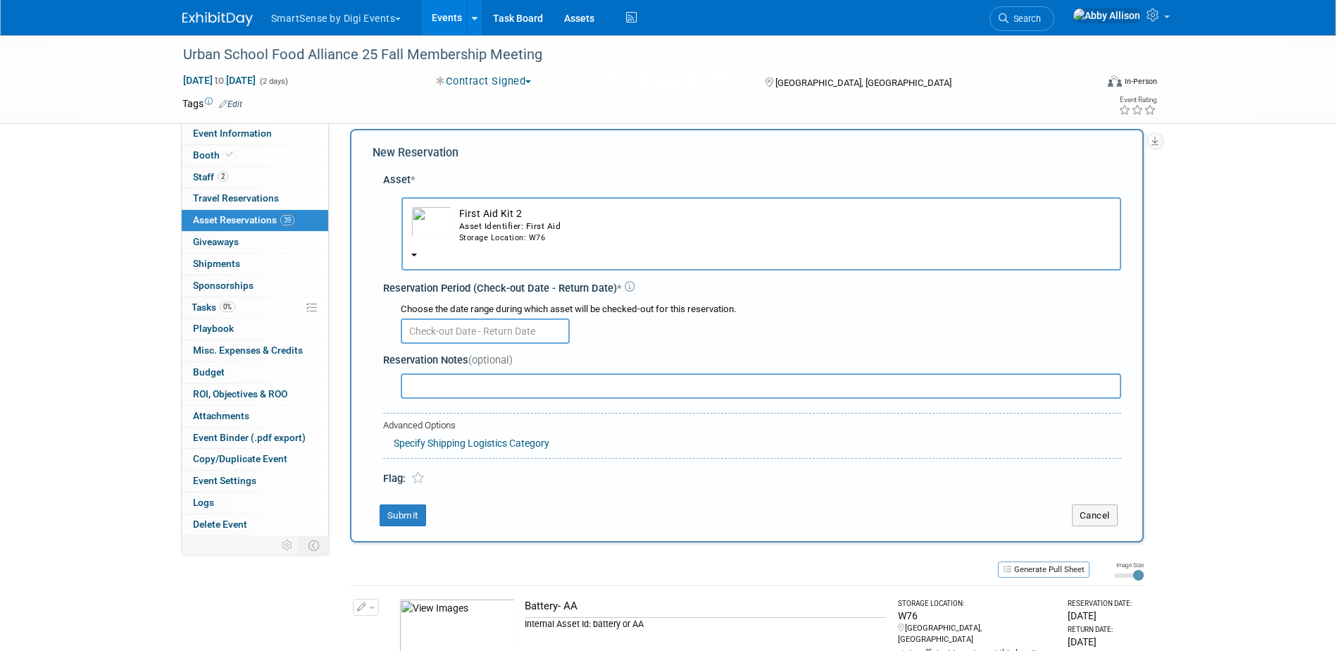
click at [476, 330] on input "text" at bounding box center [485, 330] width 169 height 25
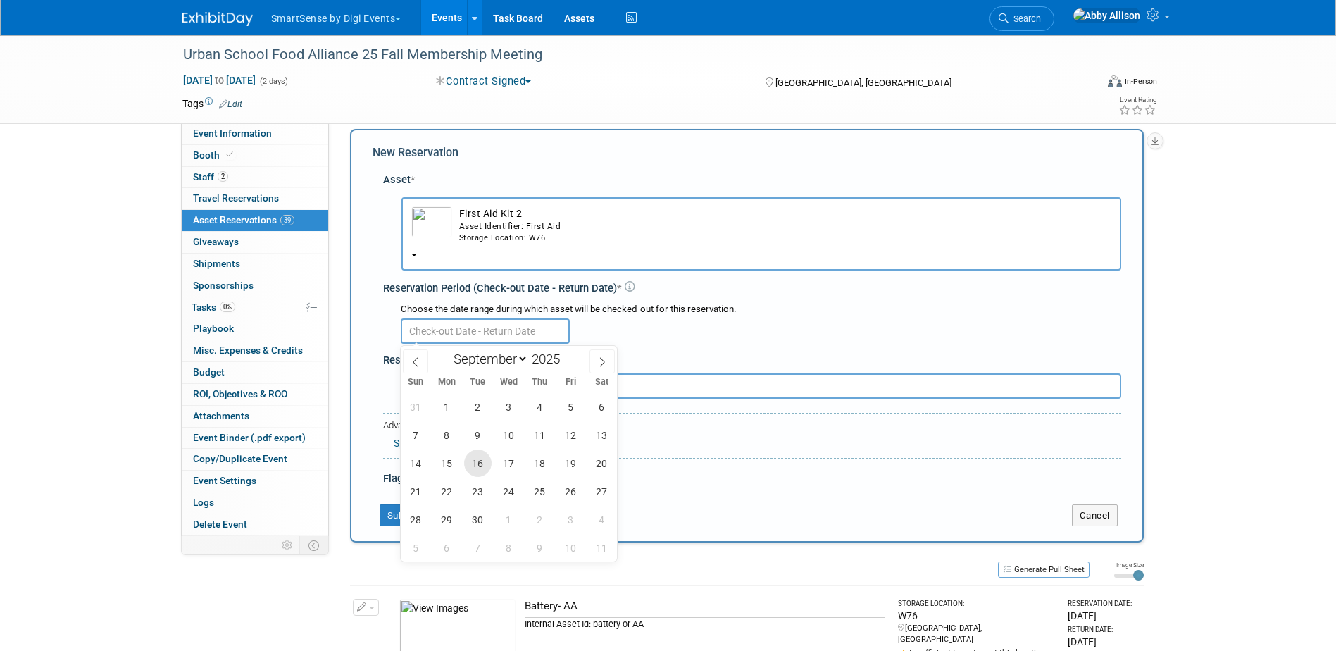
click at [472, 468] on span "16" at bounding box center [477, 462] width 27 height 27
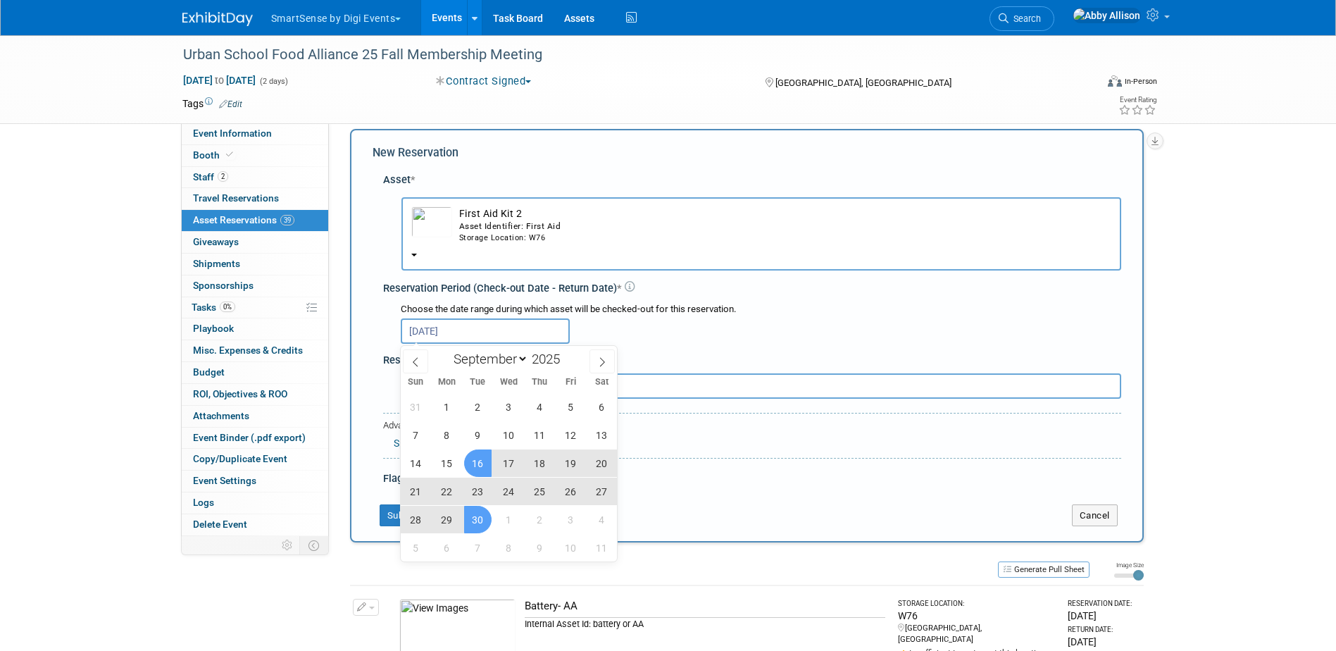
click at [473, 515] on span "30" at bounding box center [477, 519] width 27 height 27
type input "Sep 16, 2025 to Sep 30, 2025"
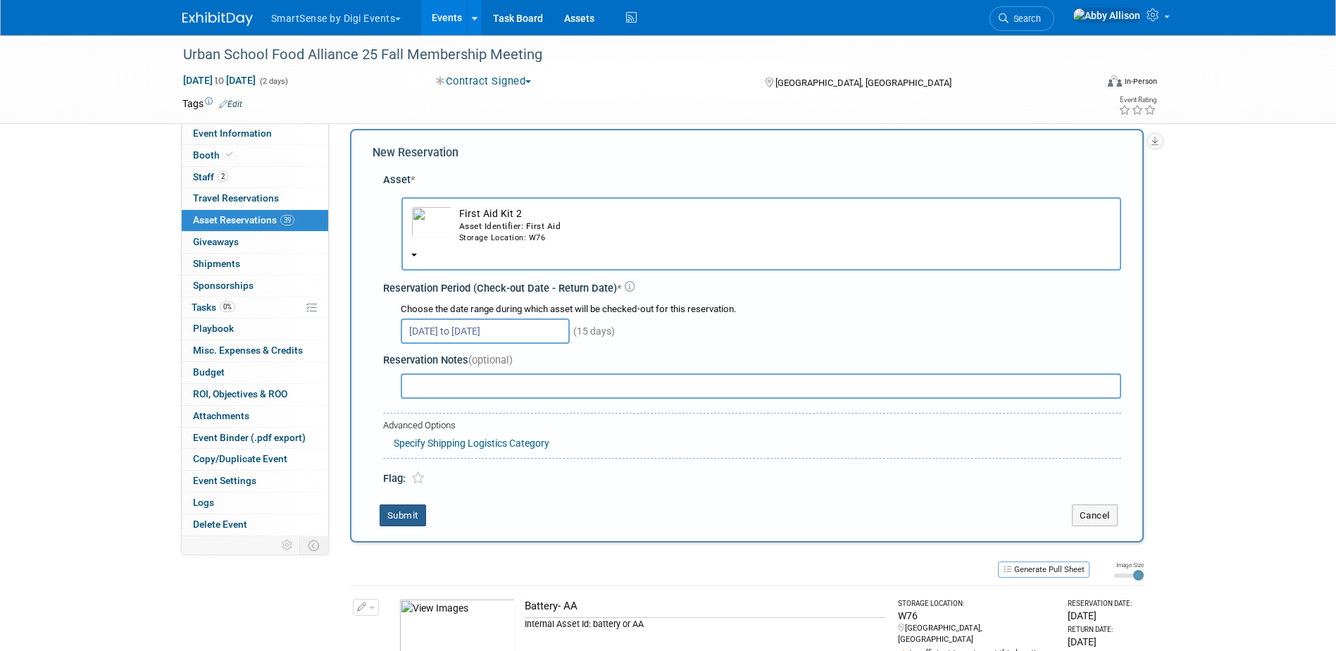
click at [410, 520] on button "Submit" at bounding box center [402, 515] width 46 height 23
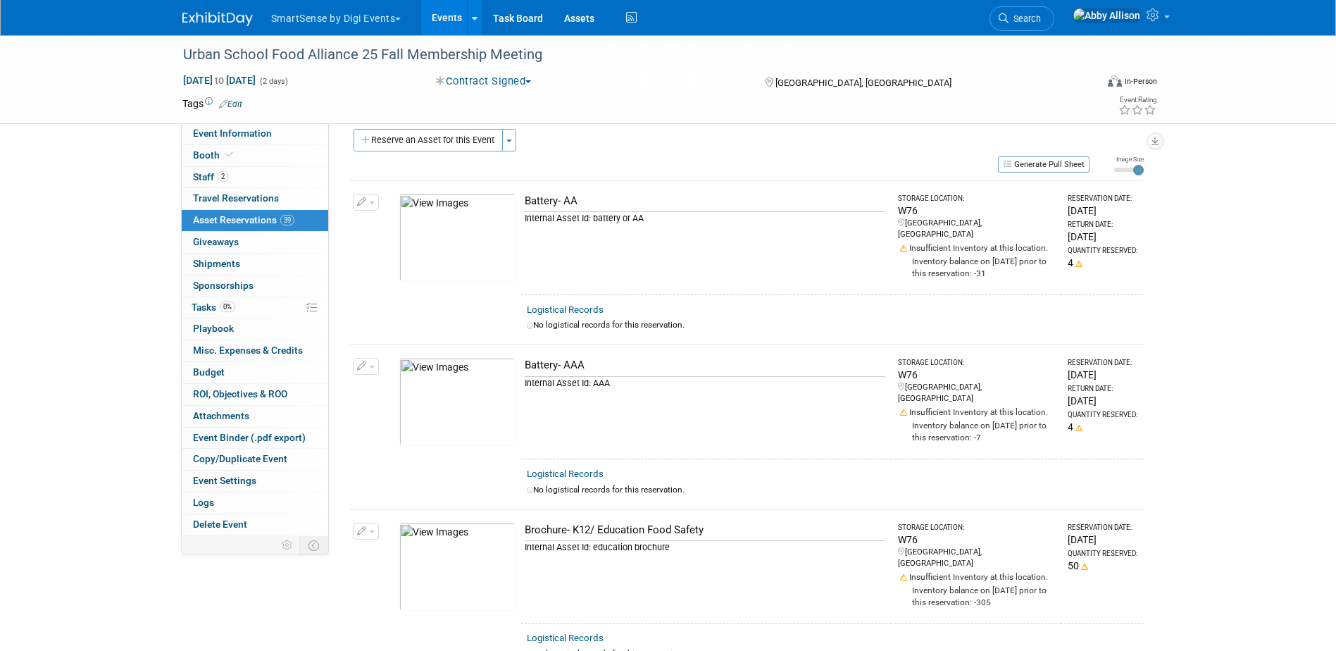
scroll to position [836, 0]
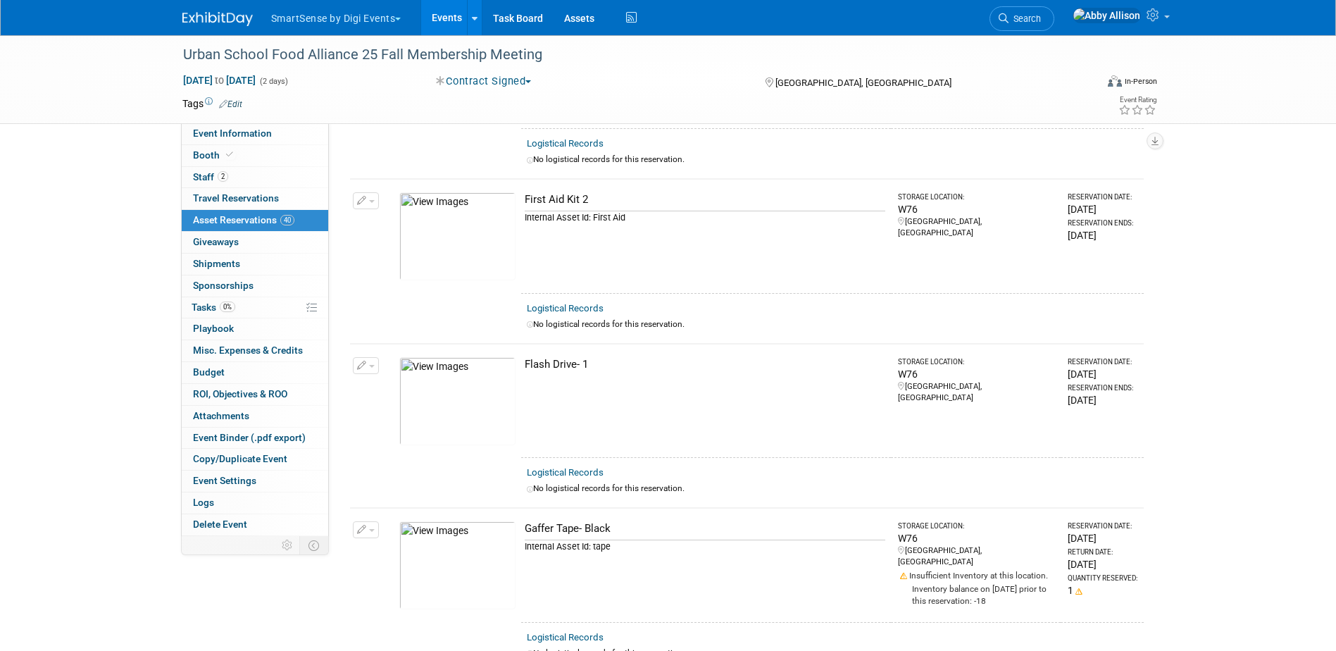
click at [448, 18] on link "Events" at bounding box center [446, 17] width 51 height 35
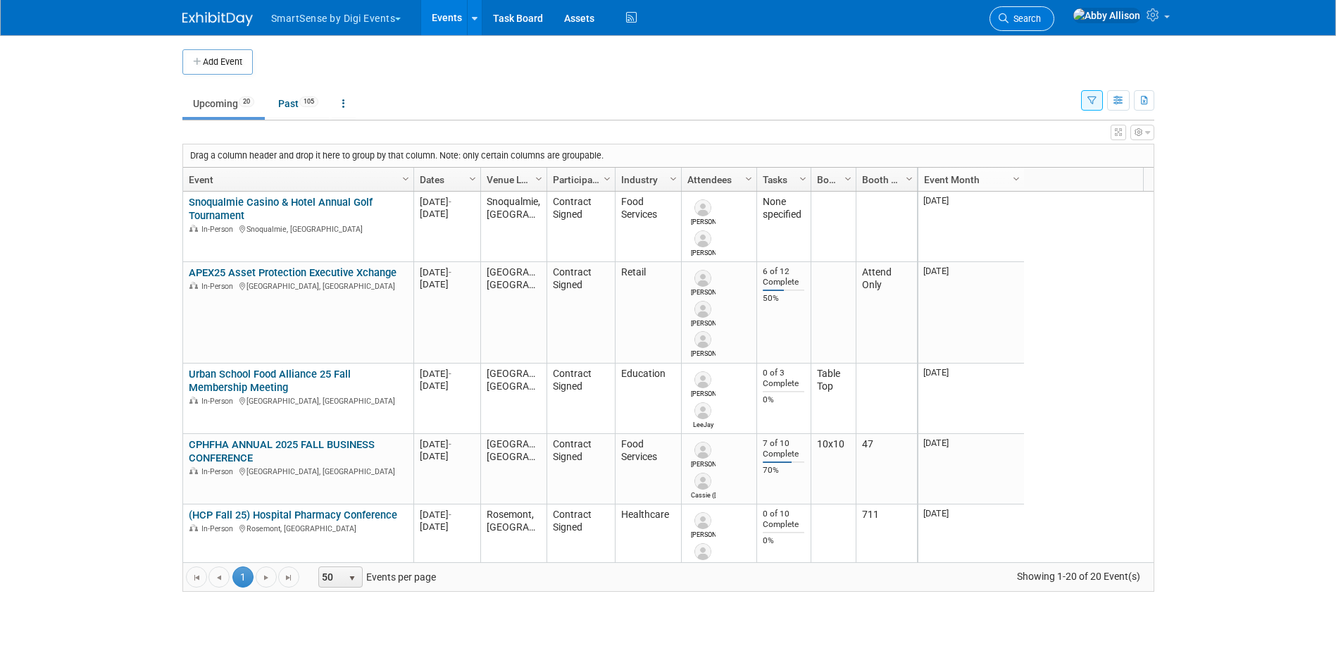
click at [1054, 8] on link "Search" at bounding box center [1021, 18] width 65 height 25
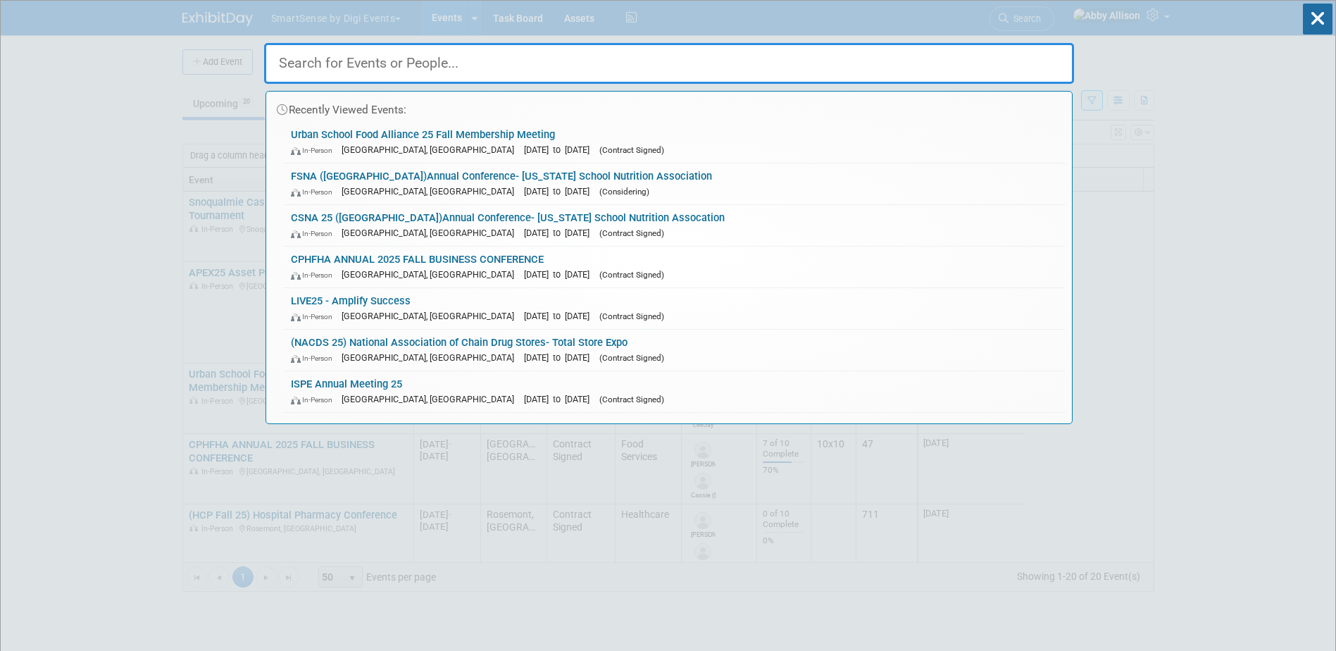
click at [360, 187] on span "[GEOGRAPHIC_DATA], [GEOGRAPHIC_DATA]" at bounding box center [431, 191] width 180 height 11
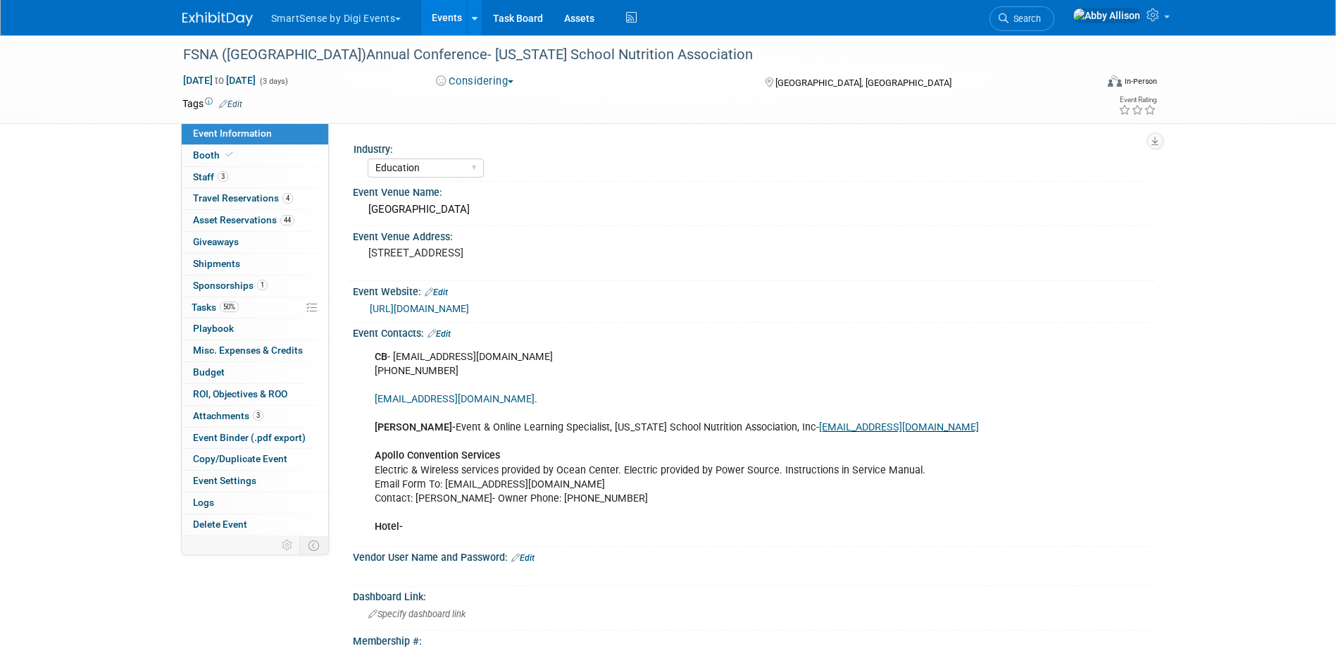
select select "Education"
click at [230, 195] on span "Travel Reservations 4" at bounding box center [243, 197] width 100 height 11
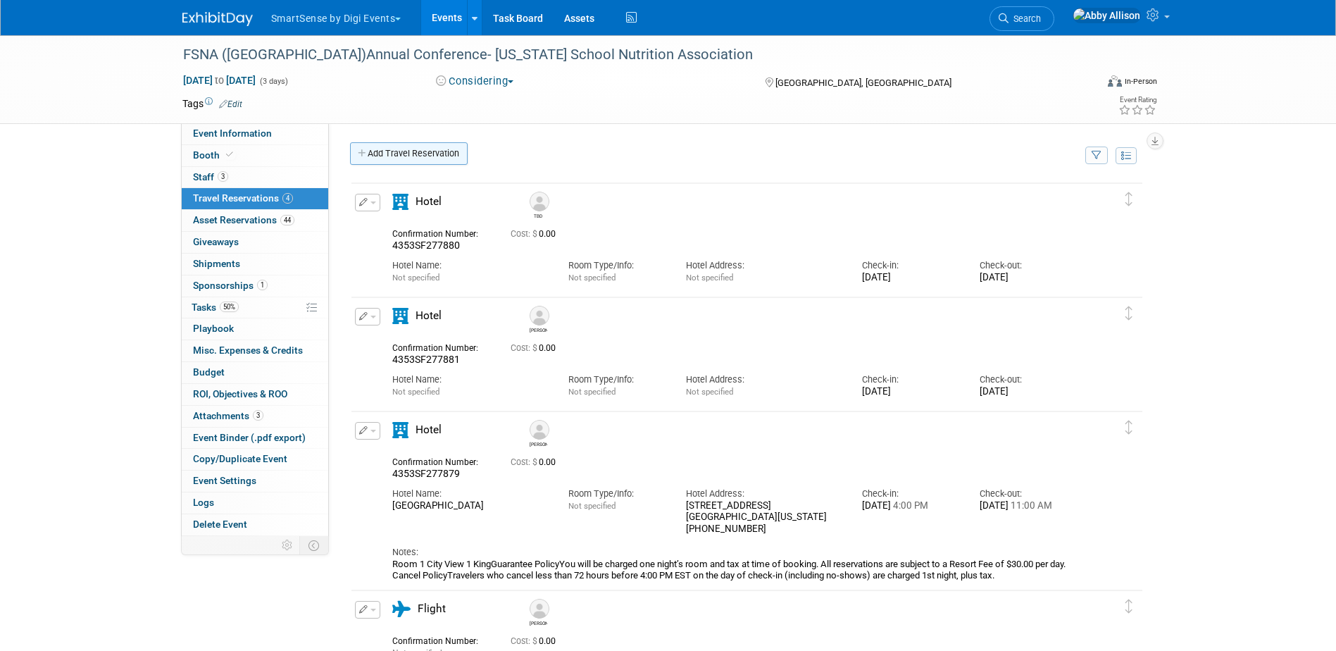
click at [420, 144] on link "Add Travel Reservation" at bounding box center [409, 153] width 118 height 23
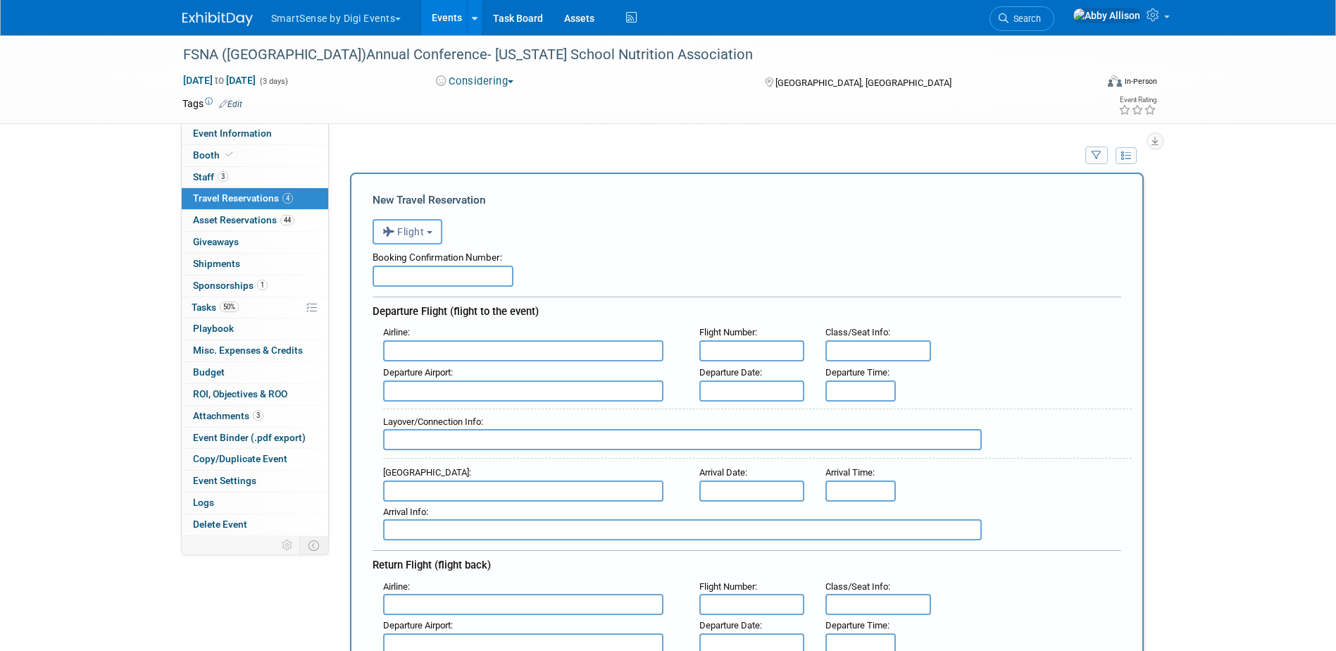
click at [425, 231] on span "Flight" at bounding box center [403, 231] width 42 height 11
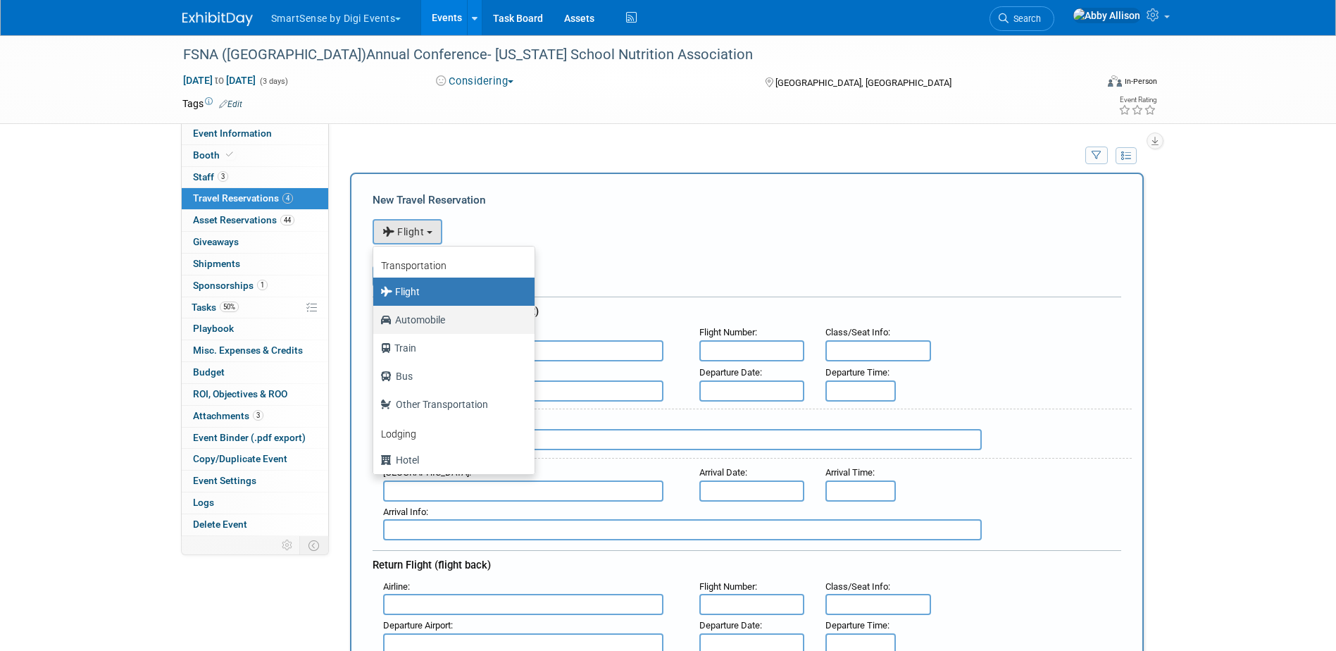
click at [432, 323] on label "Automobile" at bounding box center [450, 319] width 140 height 23
click at [375, 322] on input "Automobile" at bounding box center [370, 317] width 9 height 9
select select "4"
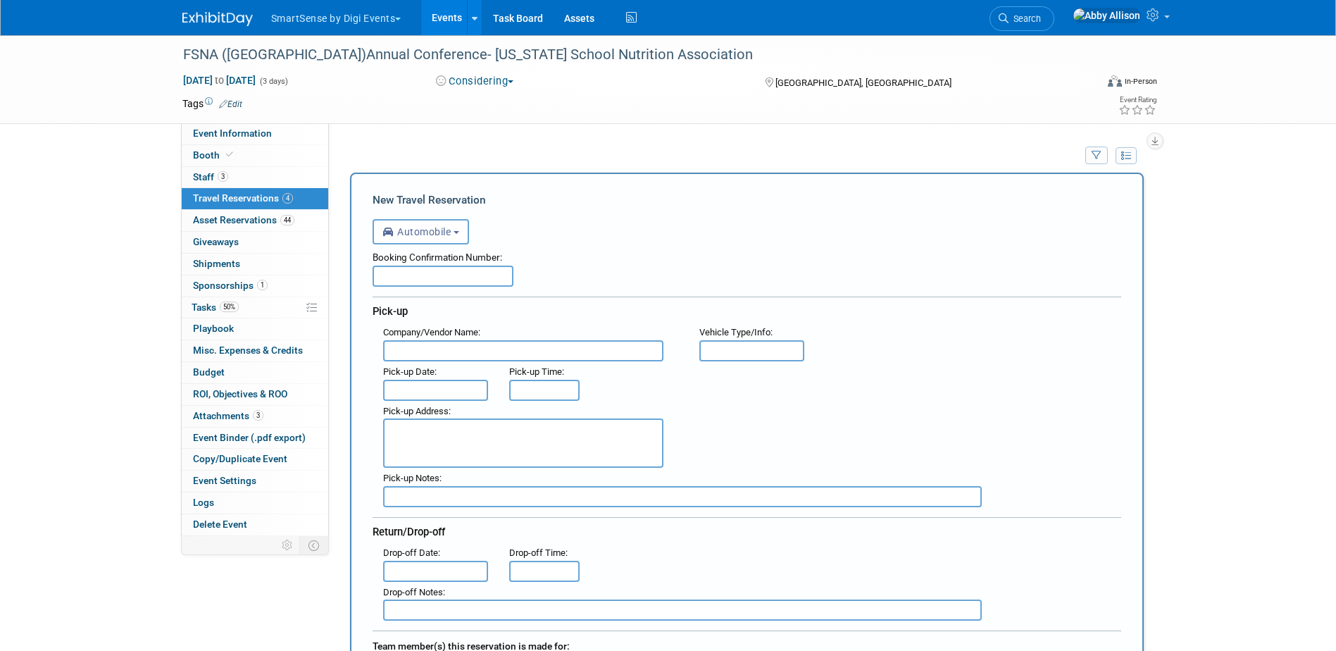
click at [442, 271] on input "text" at bounding box center [442, 275] width 141 height 21
paste input "1486926720"
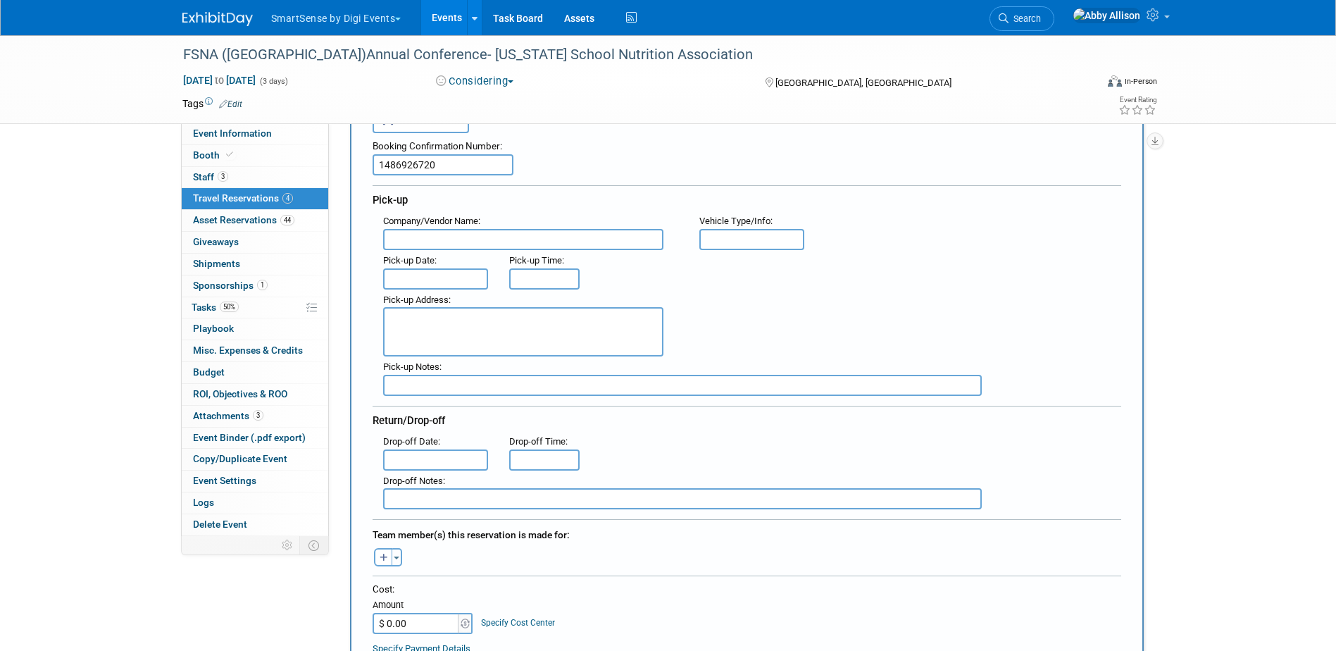
scroll to position [141, 0]
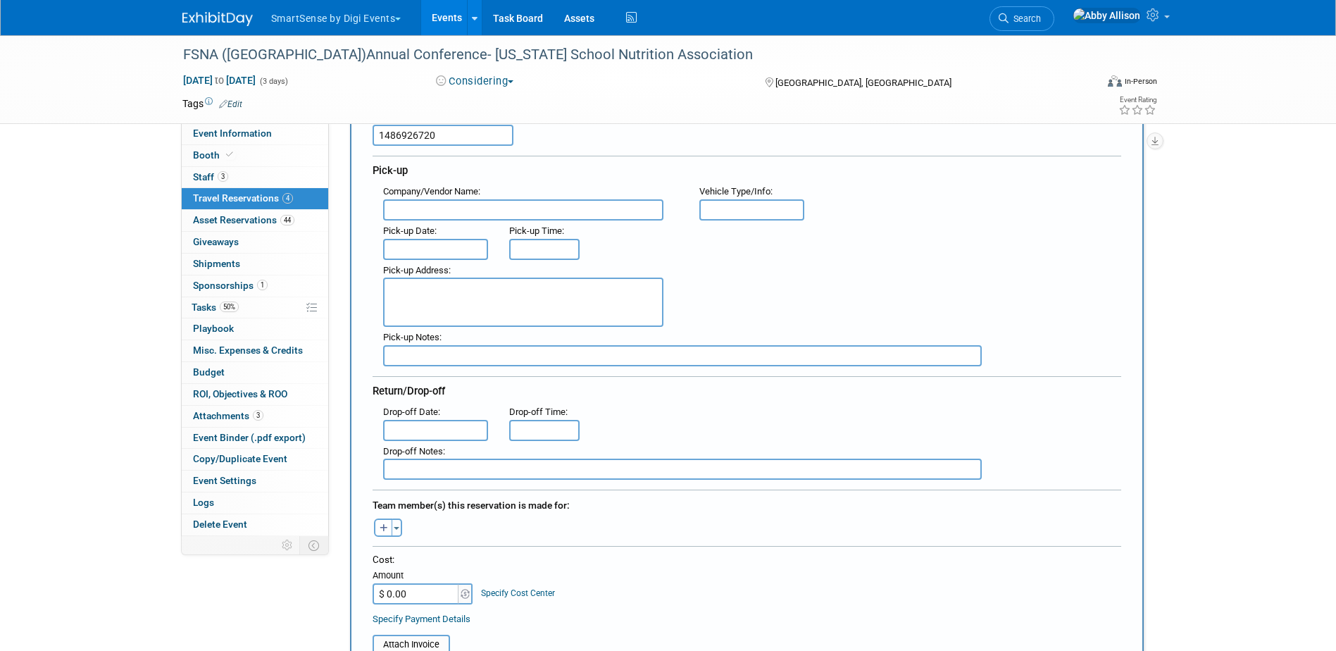
type input "1486926720"
click at [433, 296] on textarea at bounding box center [523, 301] width 280 height 49
paste textarea "[GEOGRAPHIC_DATA] (MCO)"
type textarea "[GEOGRAPHIC_DATA] (MCO)"
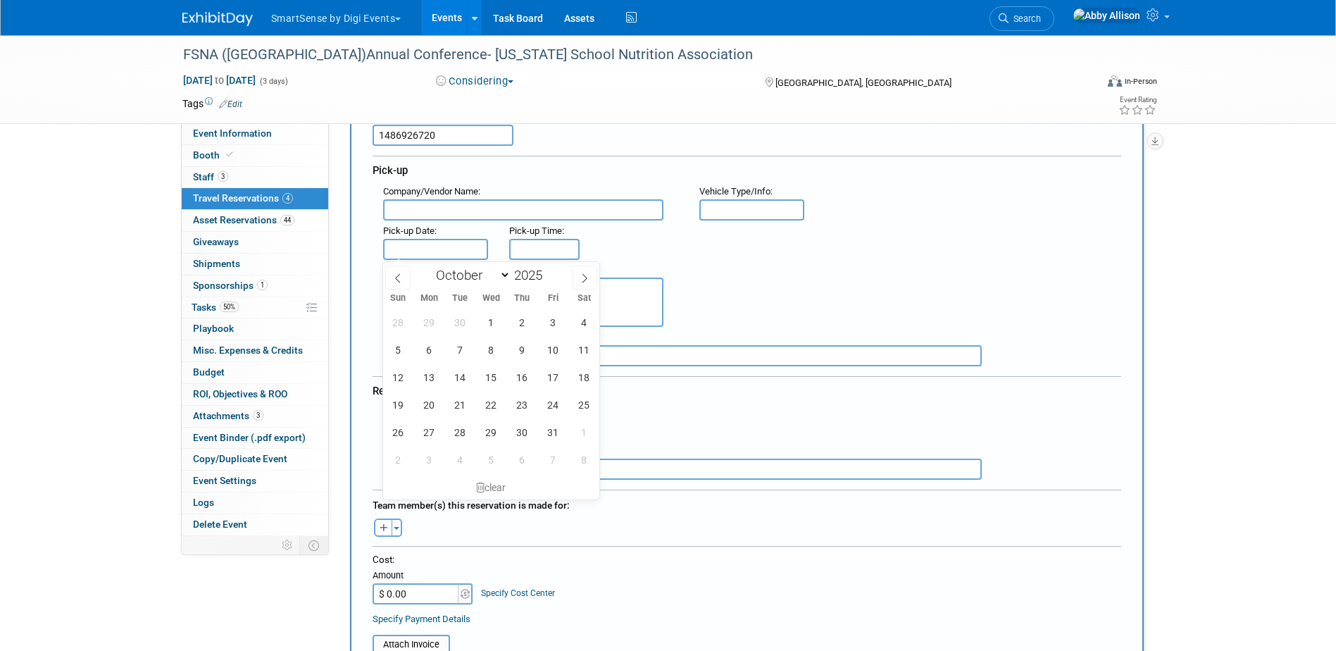
click at [421, 252] on input "text" at bounding box center [436, 249] width 106 height 21
click at [495, 403] on span "22" at bounding box center [490, 404] width 27 height 27
type input "[DATE]"
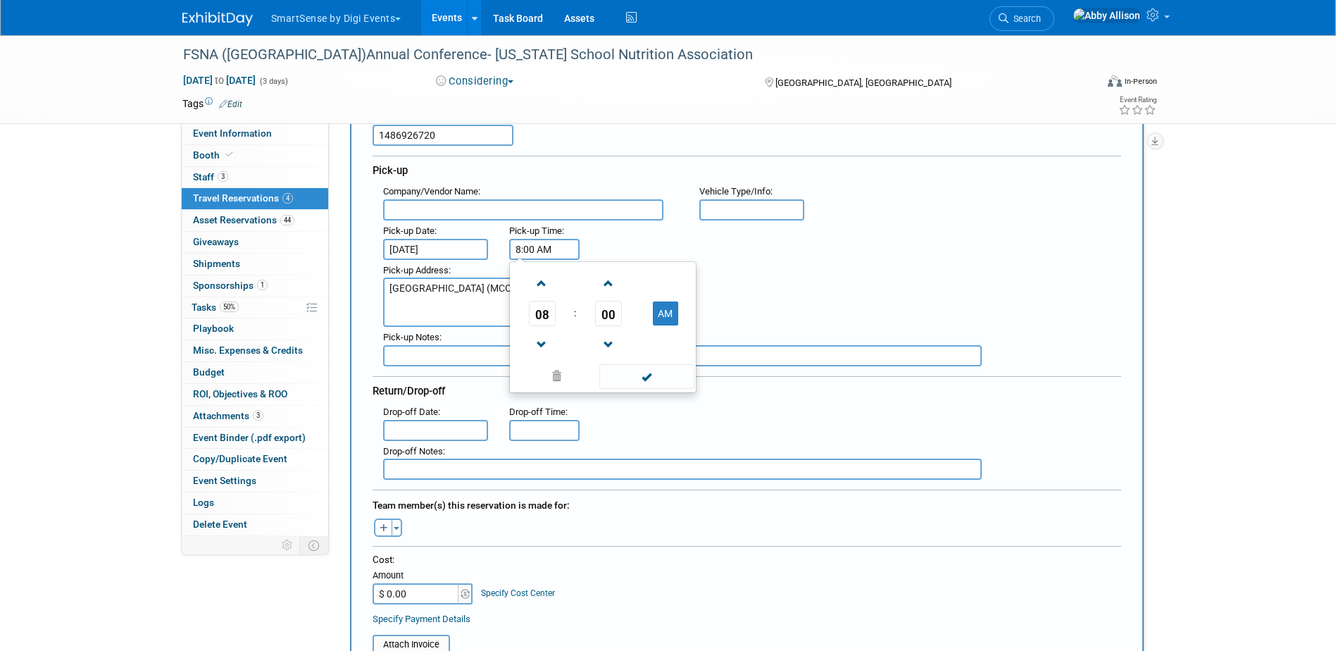
click at [564, 249] on input "8:00 AM" at bounding box center [544, 249] width 70 height 21
click at [539, 322] on span "08" at bounding box center [542, 313] width 27 height 25
click at [592, 323] on td "05" at bounding box center [580, 322] width 45 height 38
click at [615, 315] on span "00" at bounding box center [608, 313] width 27 height 25
click at [628, 332] on td "30" at bounding box center [625, 322] width 45 height 38
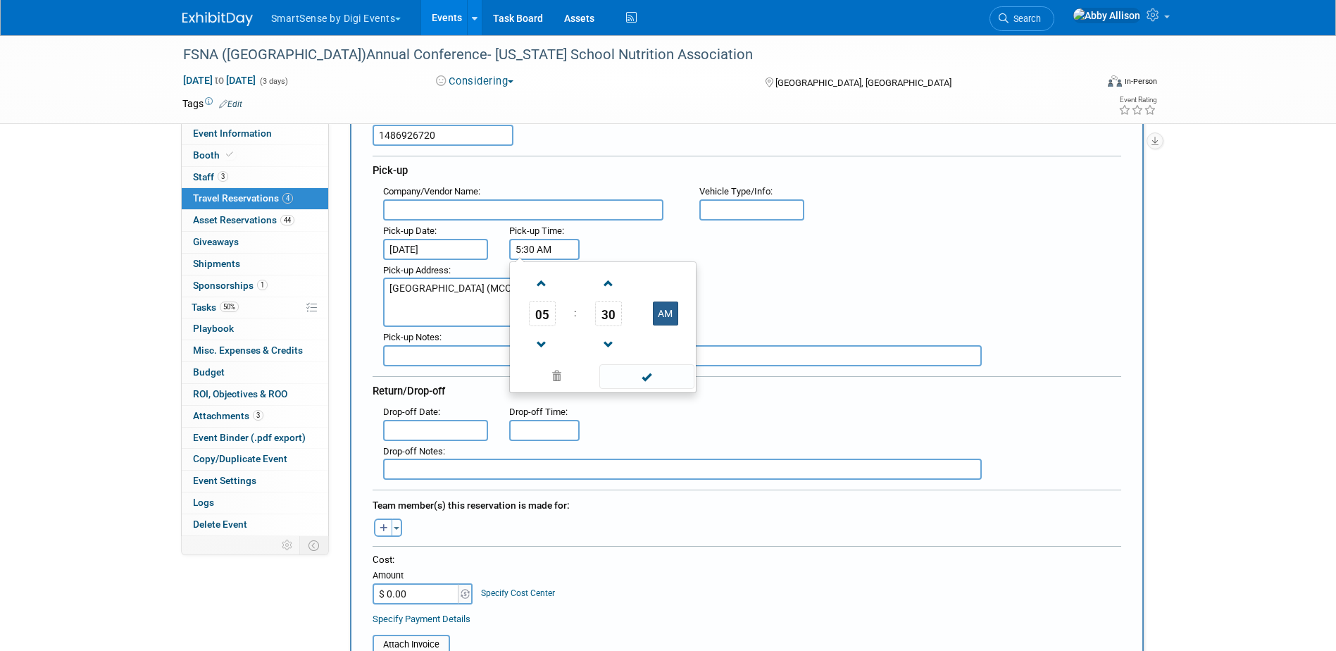
click at [659, 315] on button "AM" at bounding box center [665, 313] width 25 height 24
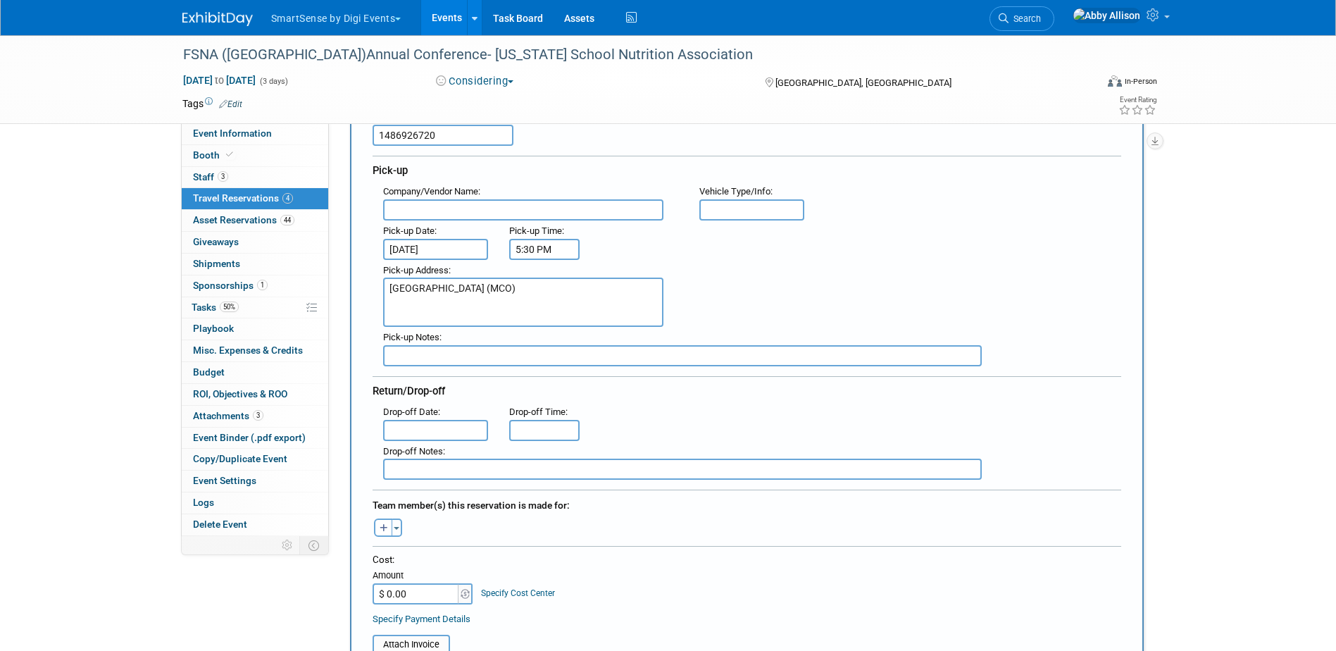
click at [770, 293] on div "Pick-up Address : [GEOGRAPHIC_DATA] ([GEOGRAPHIC_DATA])" at bounding box center [751, 294] width 759 height 68
click at [516, 252] on input "5:30 PM" at bounding box center [544, 249] width 70 height 21
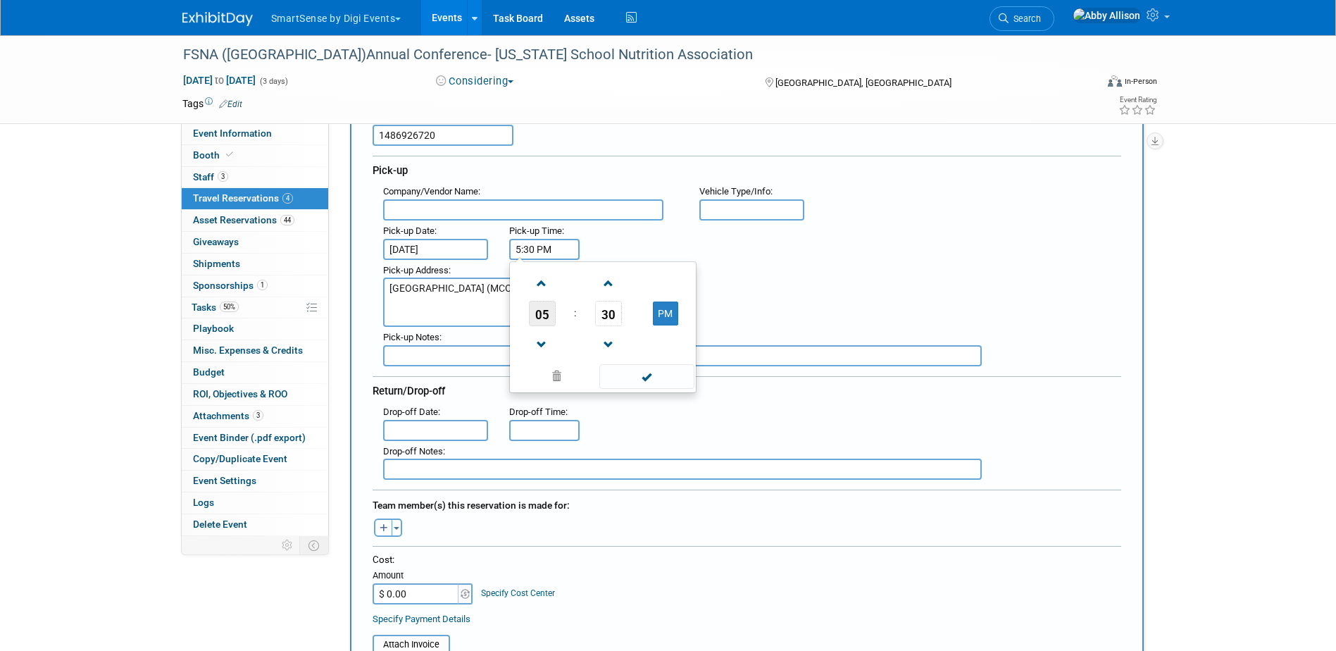
click at [537, 316] on span "05" at bounding box center [542, 313] width 27 height 25
click at [534, 289] on td "12" at bounding box center [535, 284] width 45 height 38
type input "12:30 PM"
click at [692, 467] on input "text" at bounding box center [682, 468] width 598 height 21
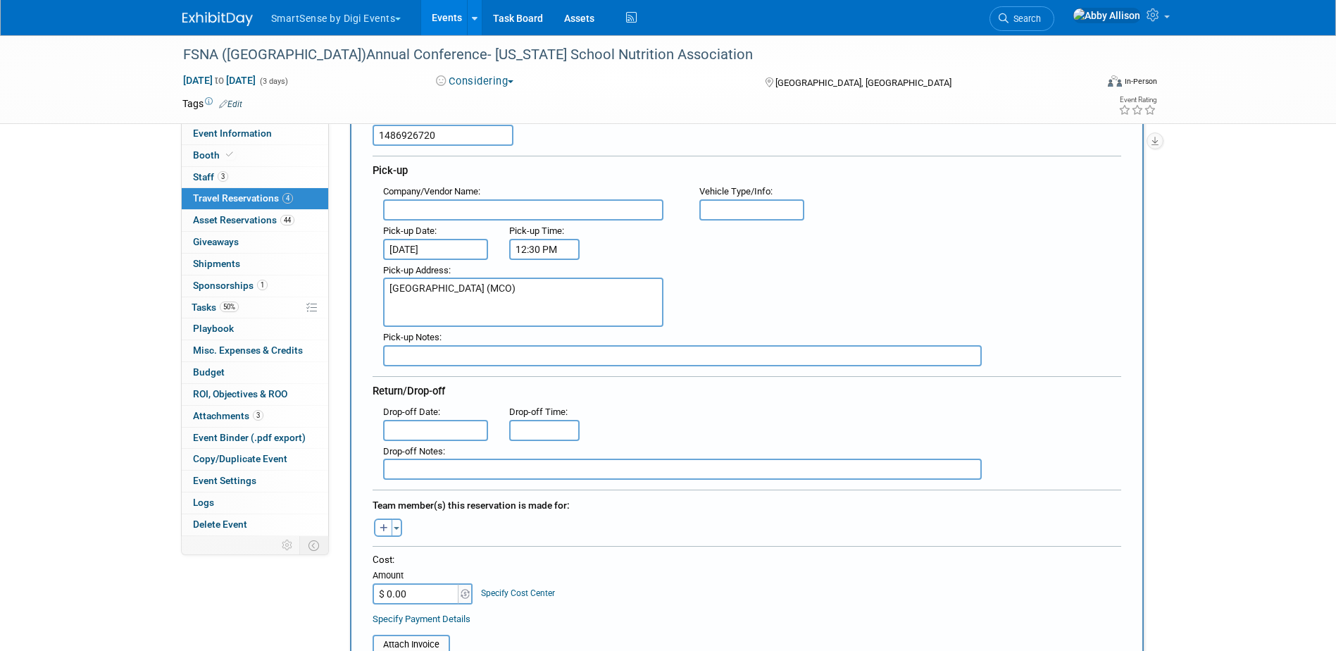
click at [403, 427] on input "text" at bounding box center [436, 430] width 106 height 21
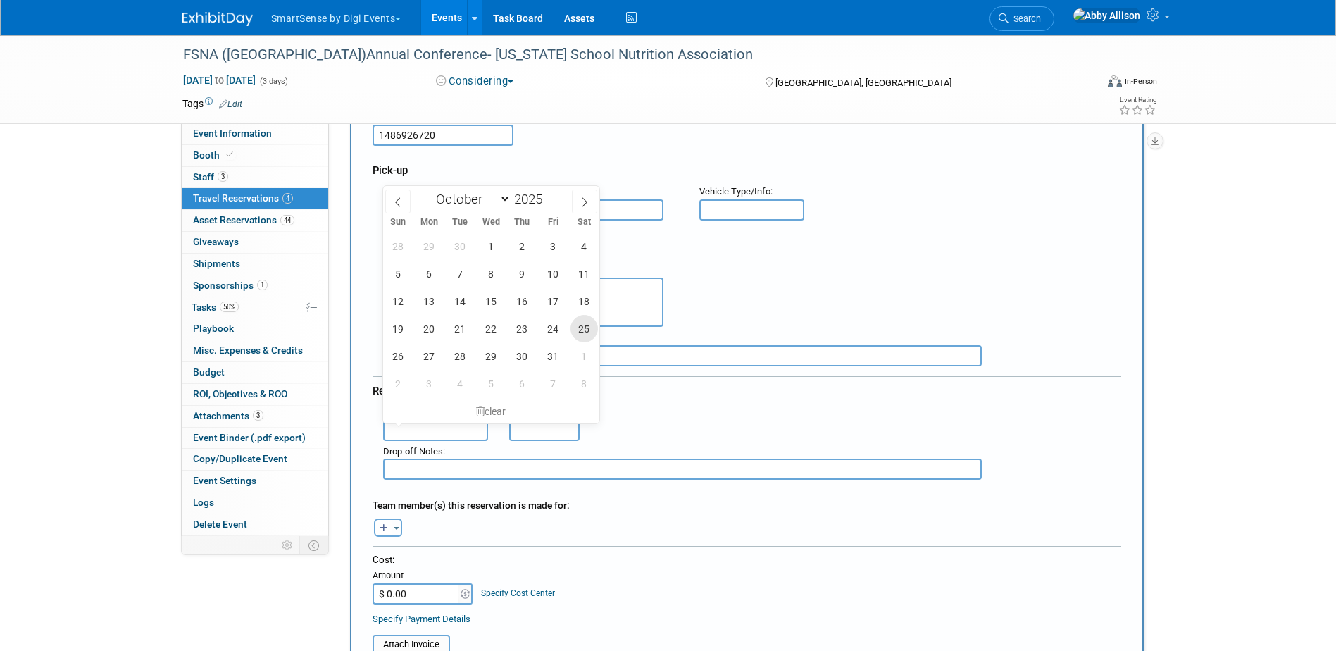
click at [584, 330] on span "25" at bounding box center [583, 328] width 27 height 27
type input "[DATE]"
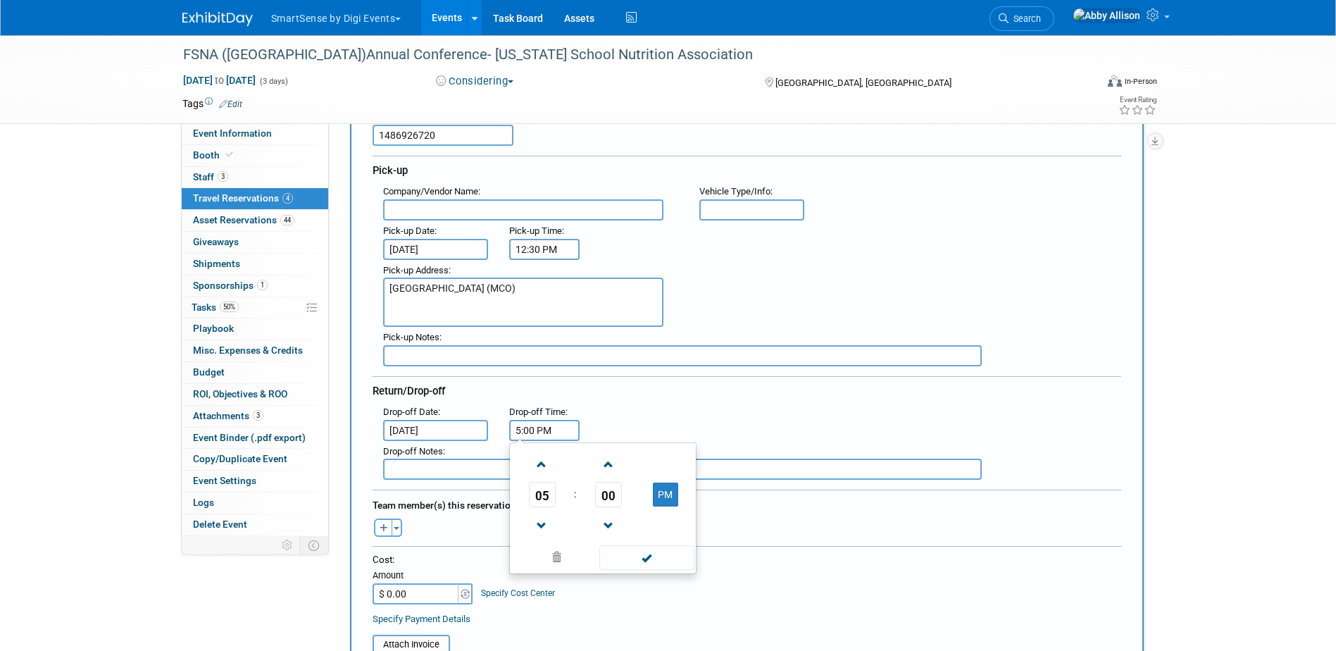
click at [541, 429] on input "5:00 PM" at bounding box center [544, 430] width 70 height 21
click at [615, 498] on span "00" at bounding box center [608, 494] width 27 height 25
click at [630, 511] on td "30" at bounding box center [625, 503] width 45 height 38
type input "5:30 PM"
click at [744, 478] on input "text" at bounding box center [682, 468] width 598 height 21
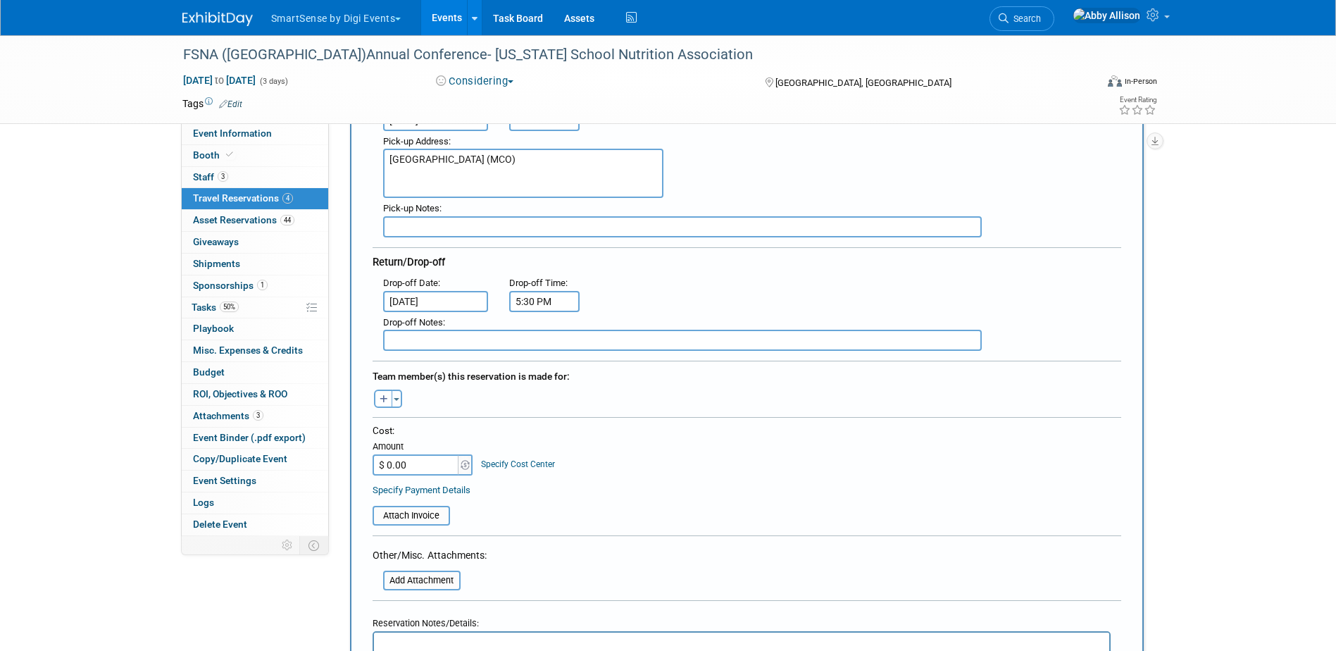
scroll to position [282, 0]
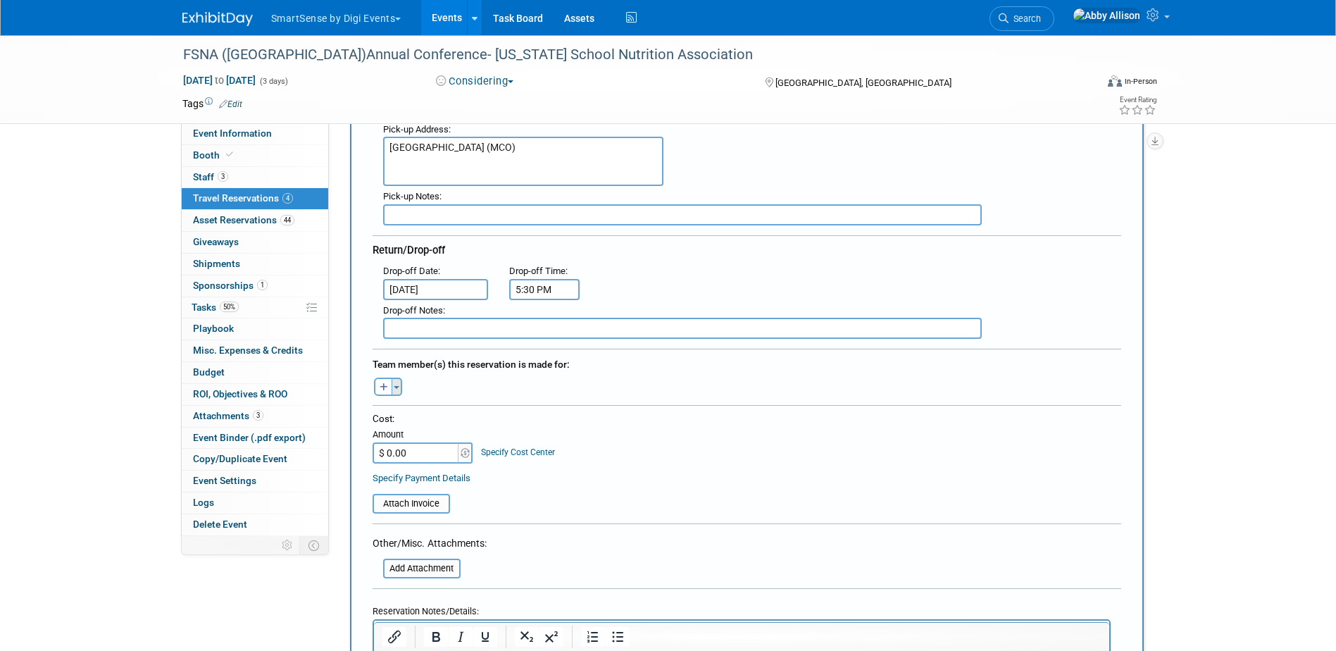
click at [399, 389] on button "Toggle Dropdown" at bounding box center [396, 386] width 11 height 18
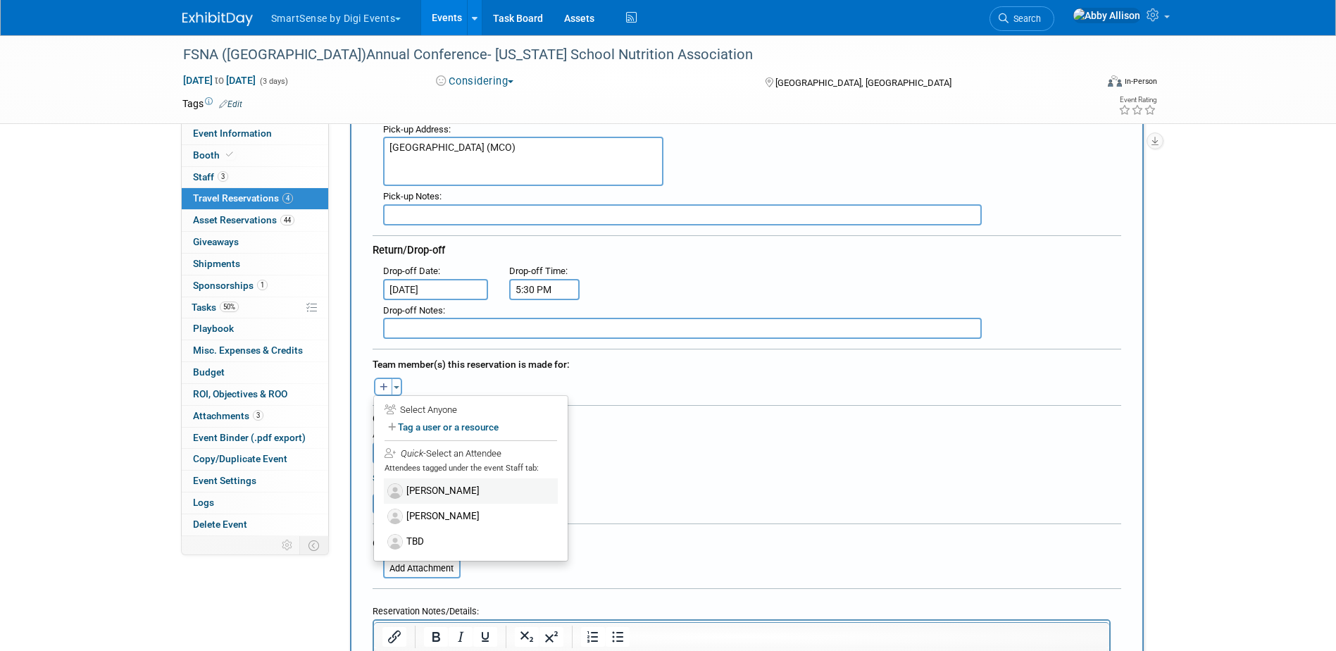
click at [429, 493] on label "[PERSON_NAME]" at bounding box center [471, 490] width 174 height 25
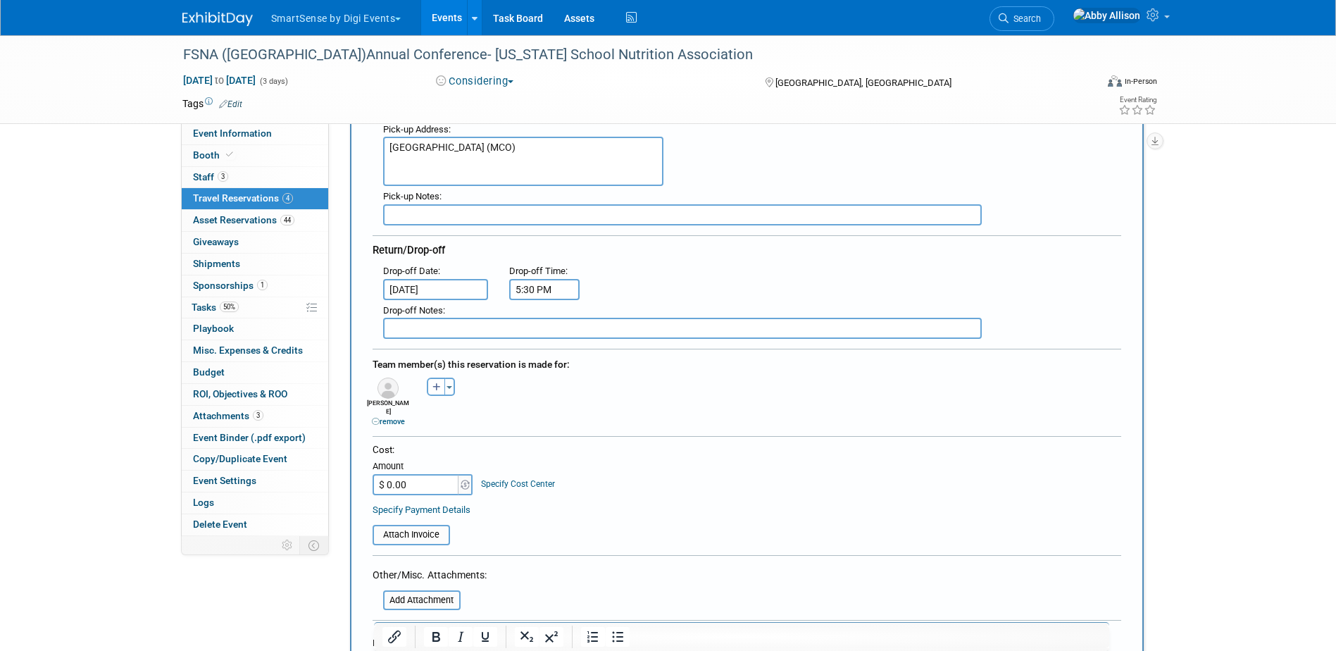
click at [586, 443] on div "Cost:" at bounding box center [746, 449] width 748 height 13
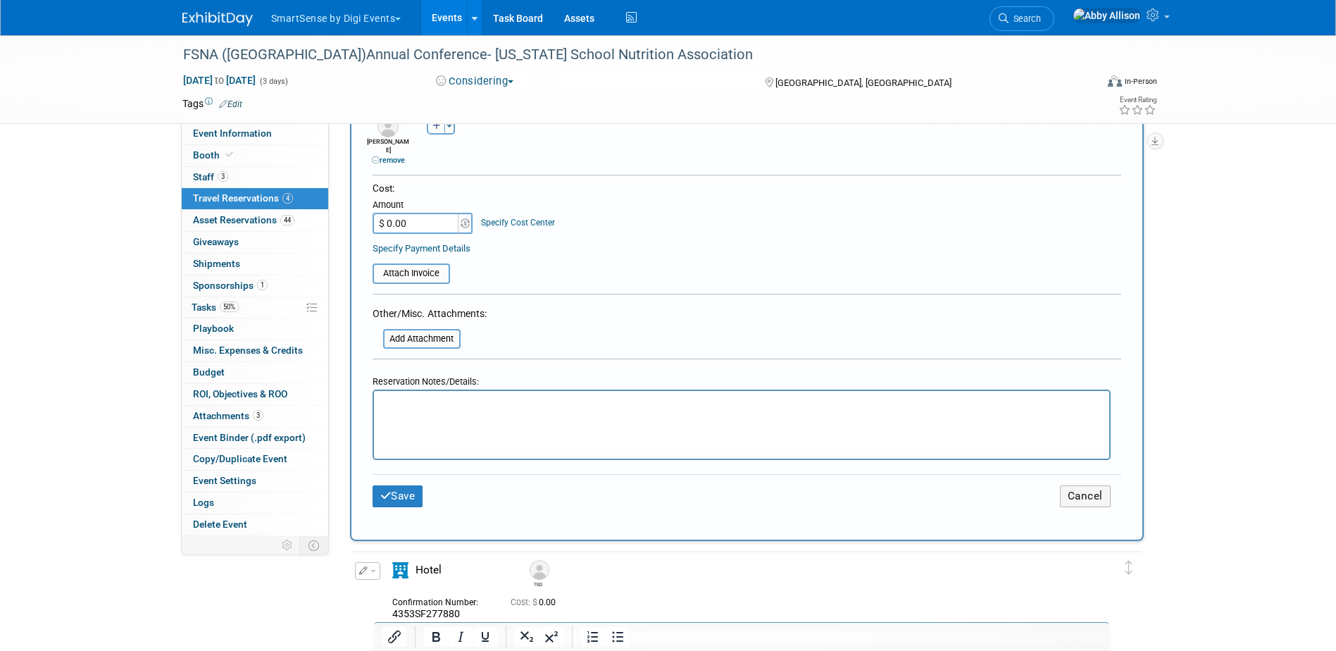
scroll to position [563, 0]
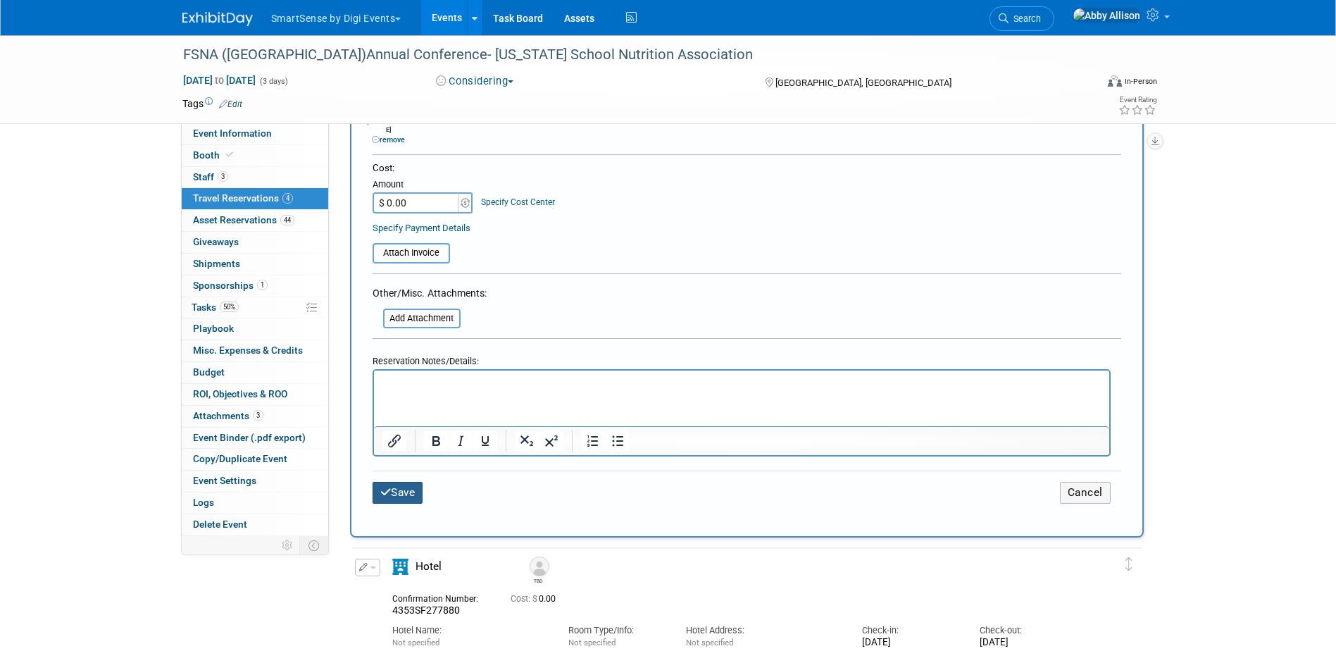
click at [407, 491] on button "Save" at bounding box center [397, 493] width 51 height 22
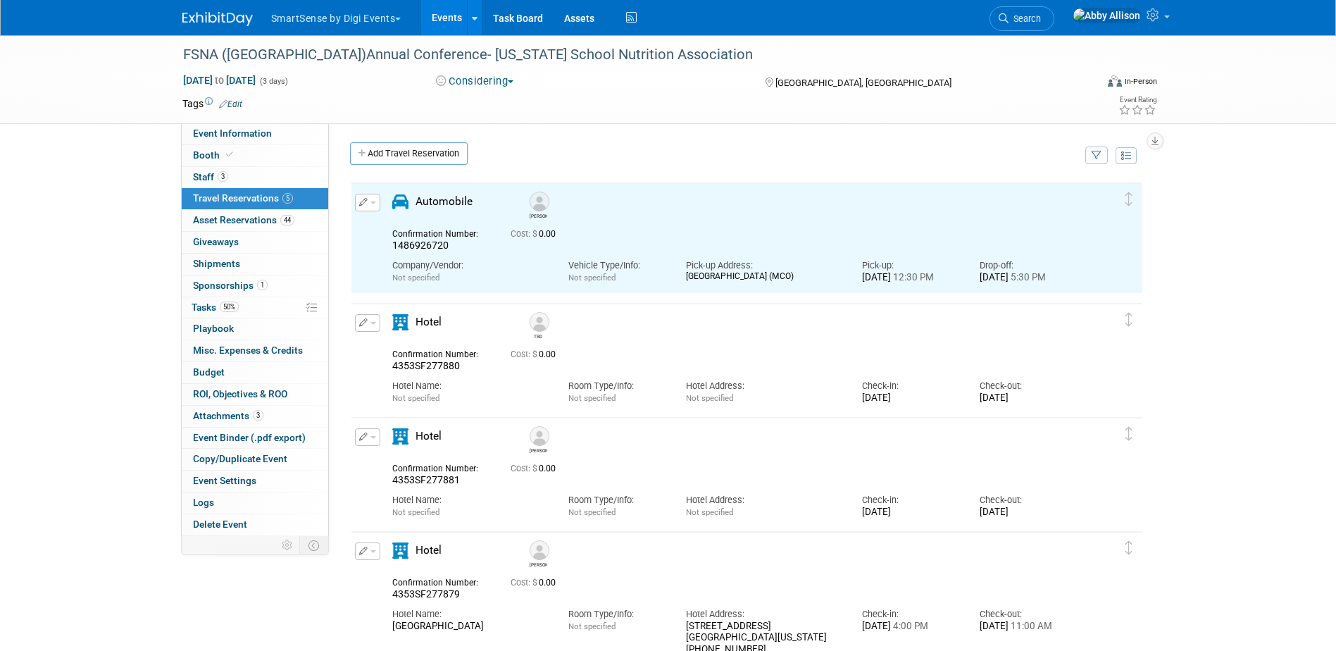
scroll to position [0, 0]
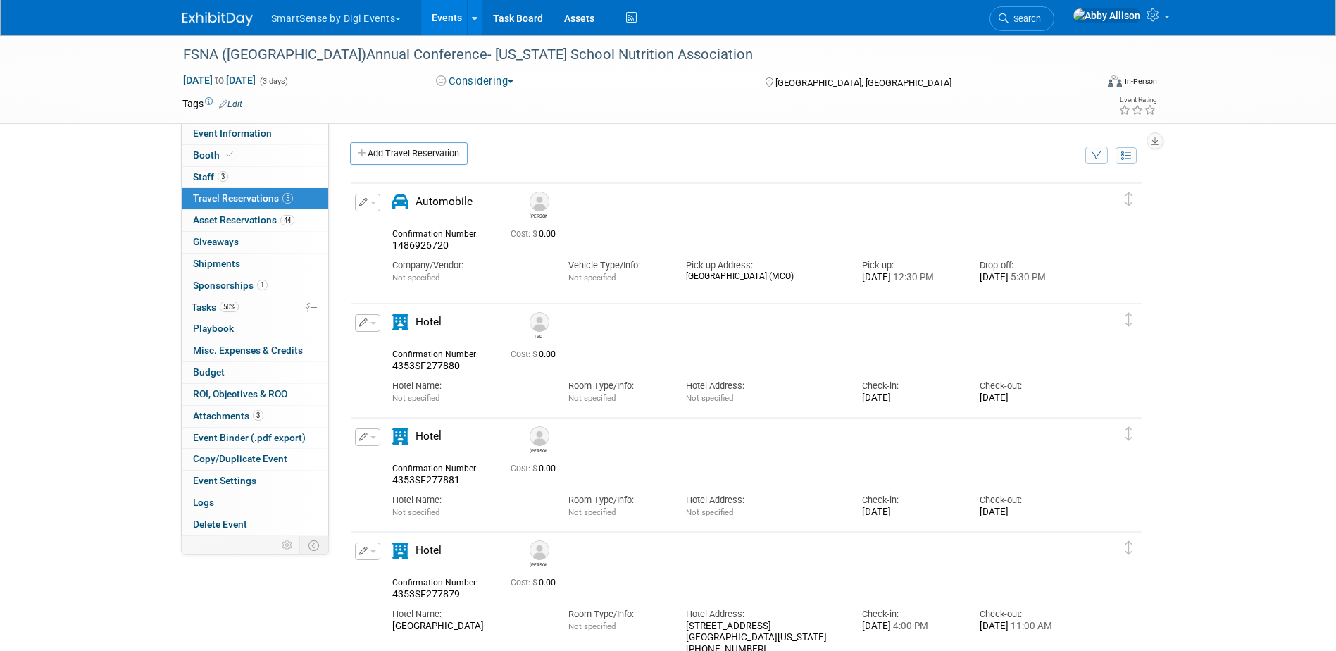
click at [1041, 21] on span "Search" at bounding box center [1024, 18] width 32 height 11
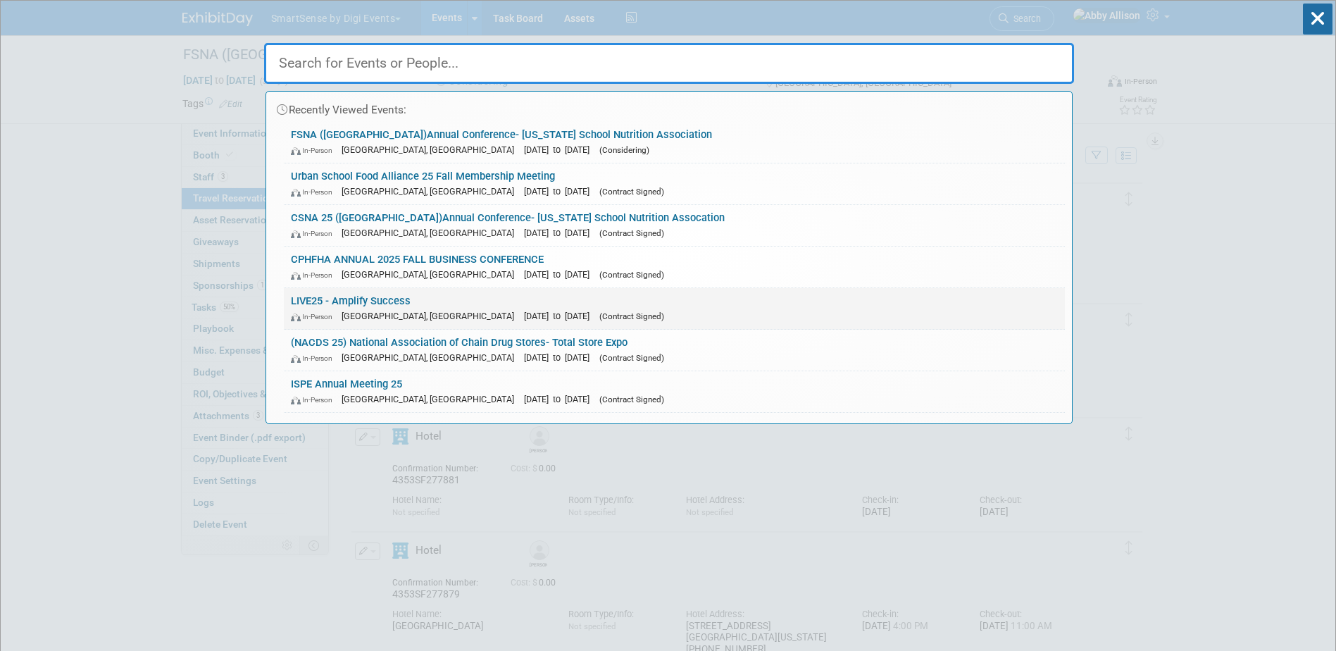
click at [341, 308] on div "In-Person [GEOGRAPHIC_DATA], [GEOGRAPHIC_DATA] [DATE] to [DATE] (Contract Signe…" at bounding box center [674, 315] width 767 height 15
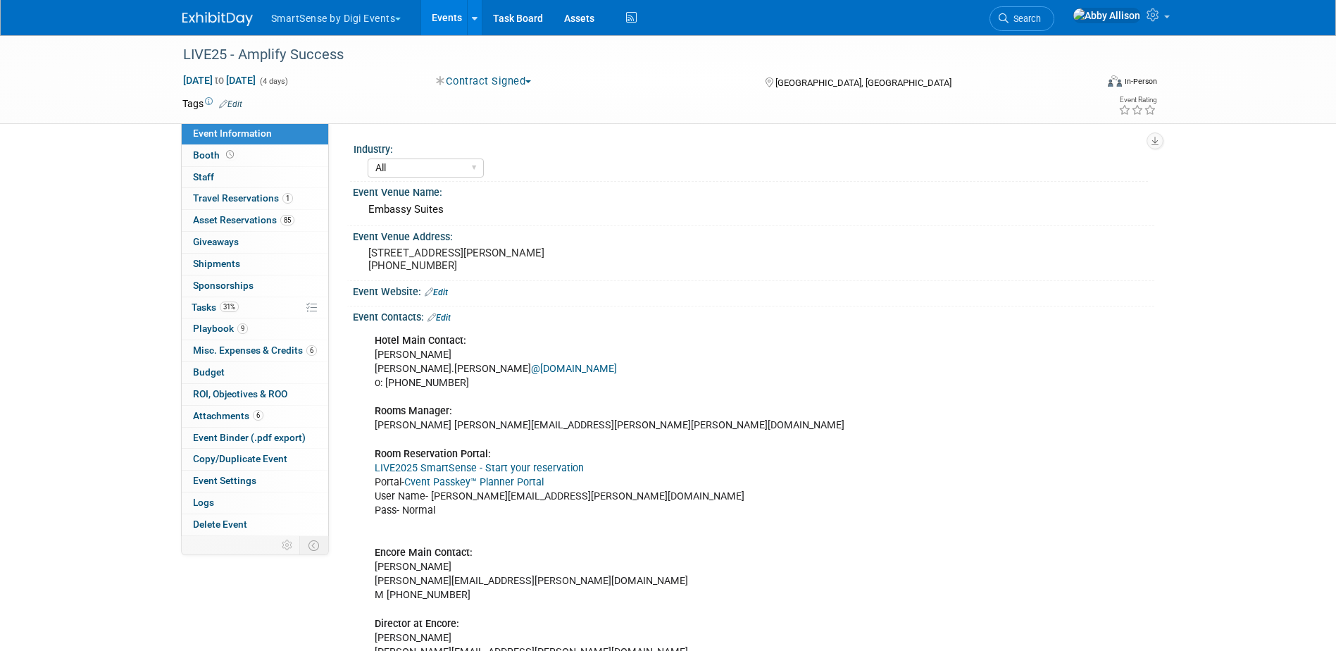
select select "All"
